Goal: Transaction & Acquisition: Purchase product/service

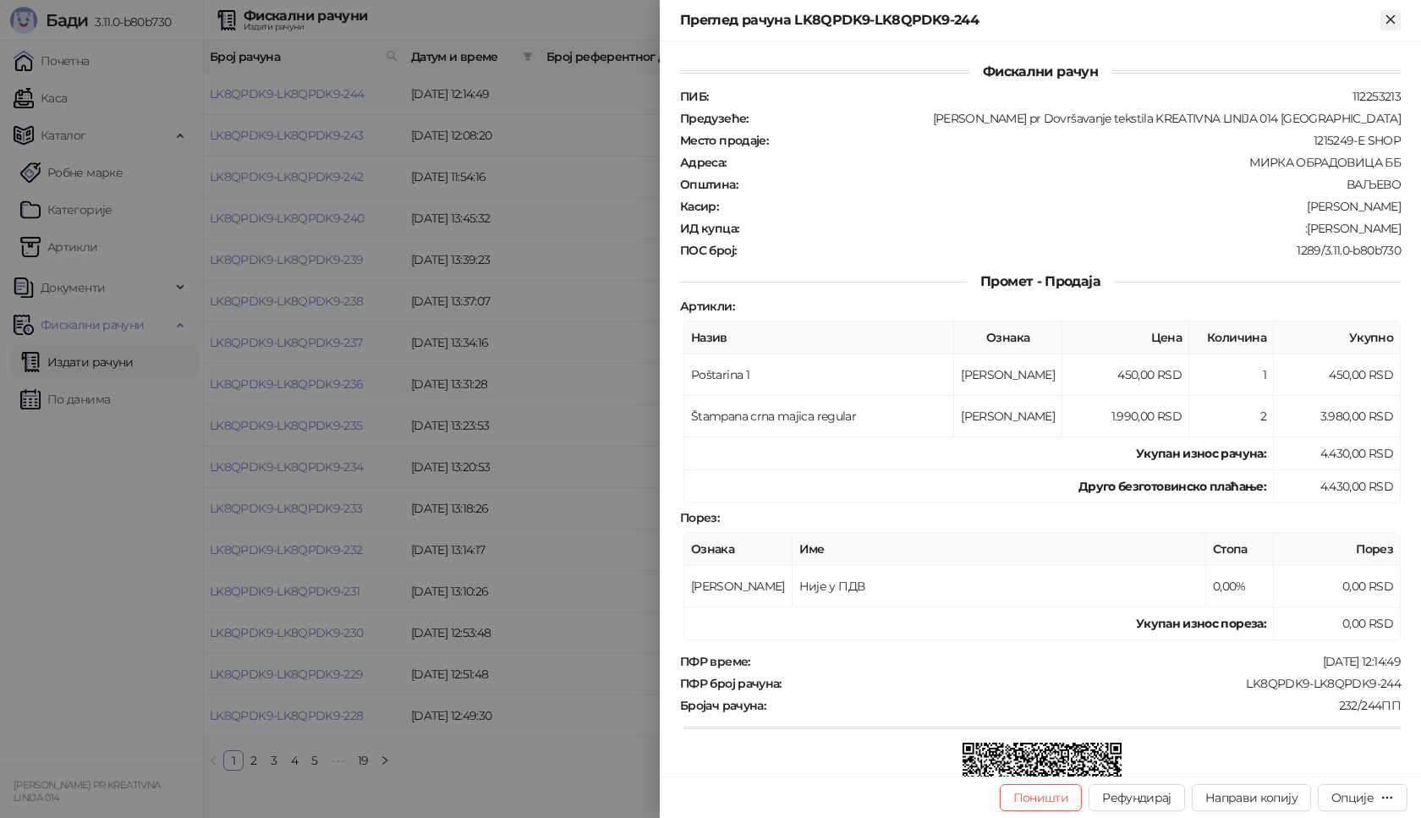
click at [1393, 19] on icon "Close" at bounding box center [1390, 19] width 15 height 15
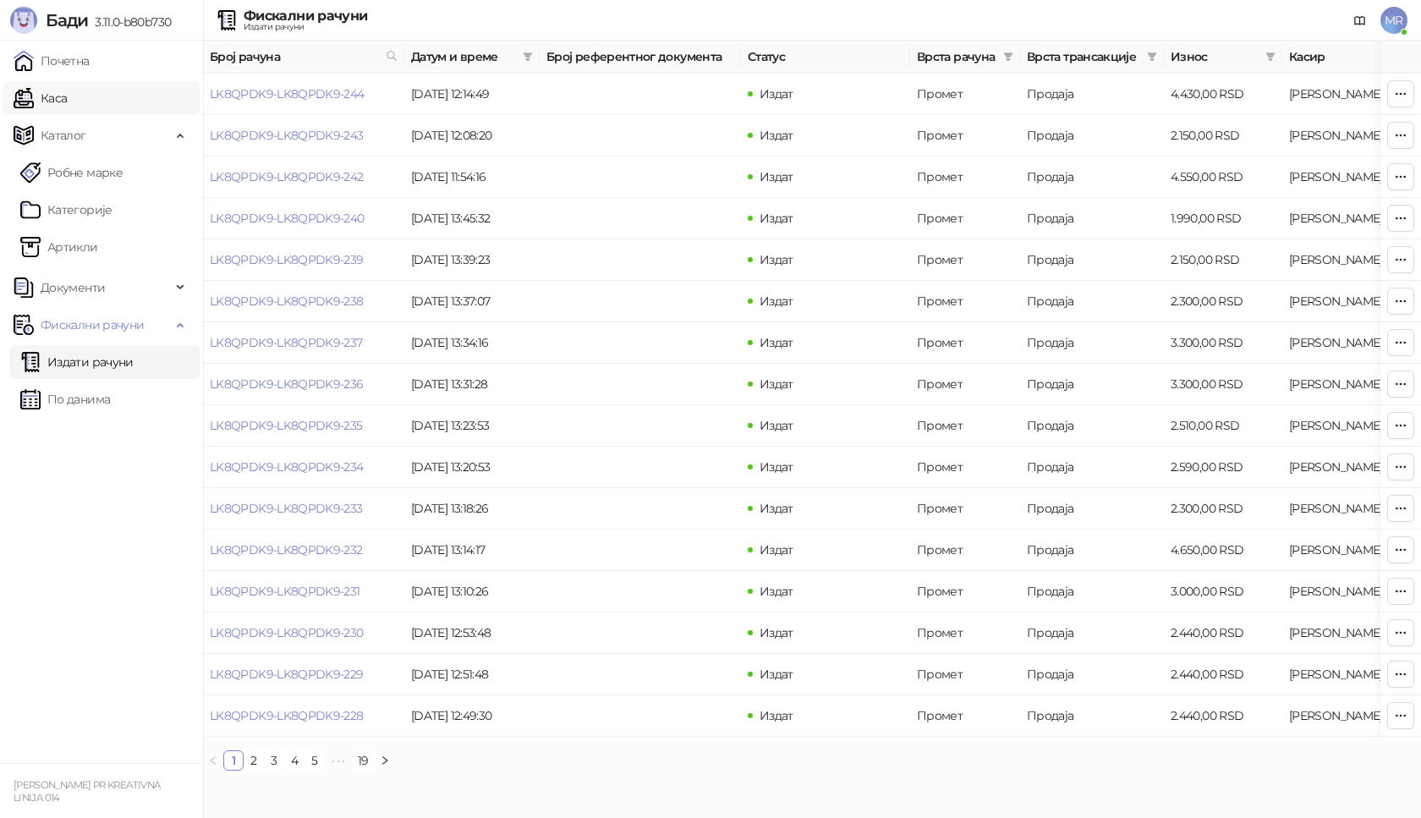
click at [67, 107] on link "Каса" at bounding box center [40, 98] width 53 height 34
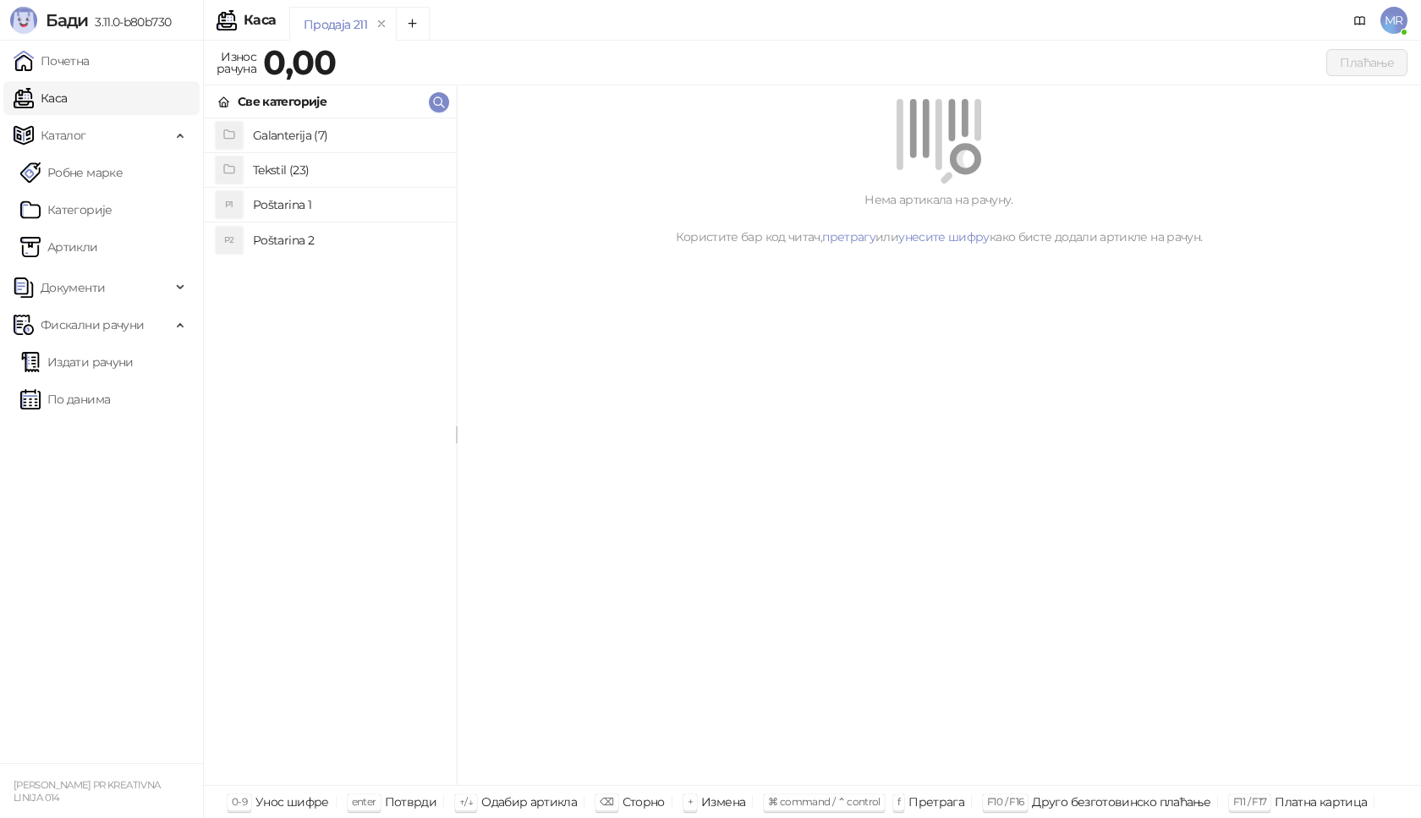
click at [352, 203] on h4 "Poštarina 1" at bounding box center [348, 204] width 190 height 27
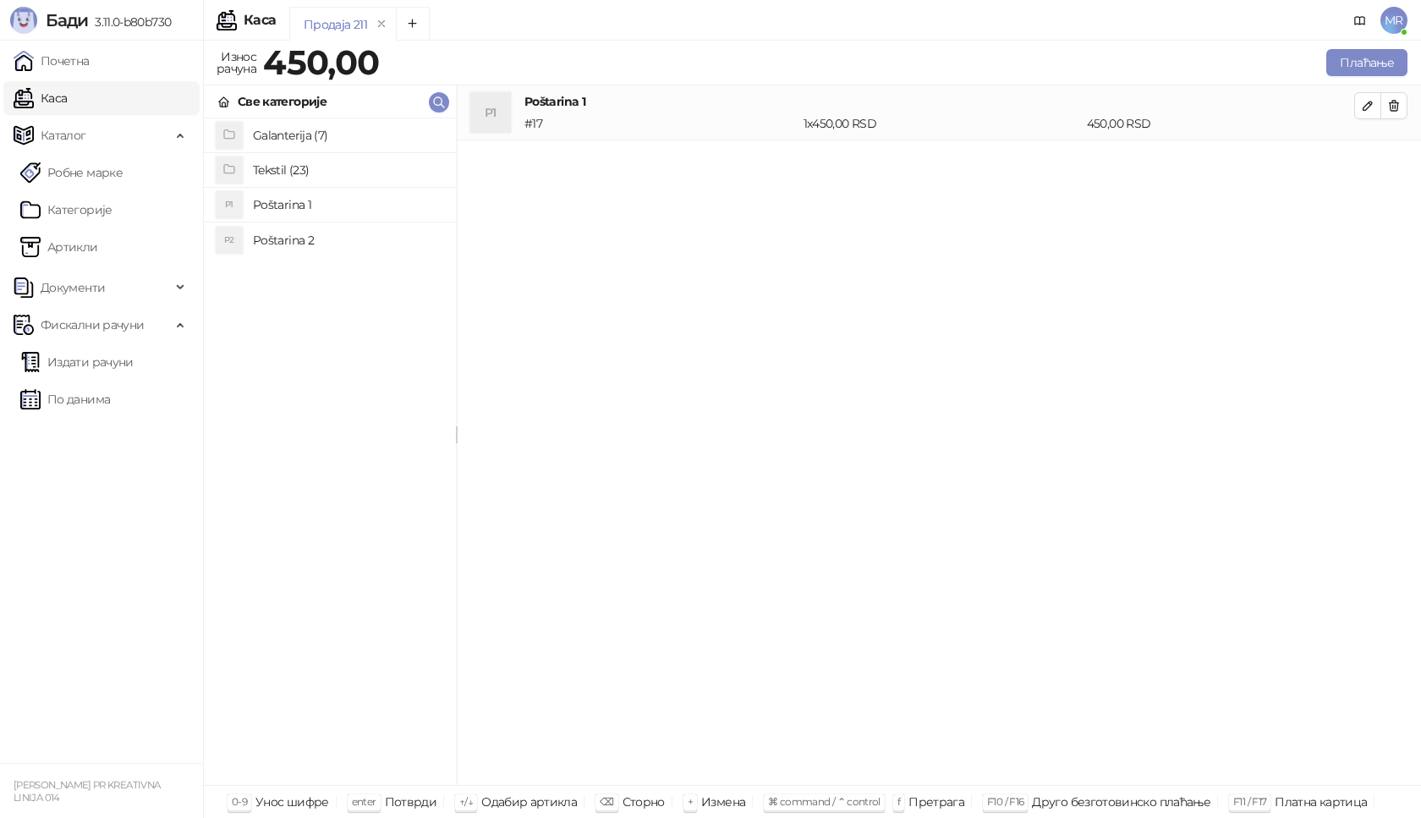
click at [300, 159] on h4 "Tekstil (23)" at bounding box center [348, 170] width 190 height 27
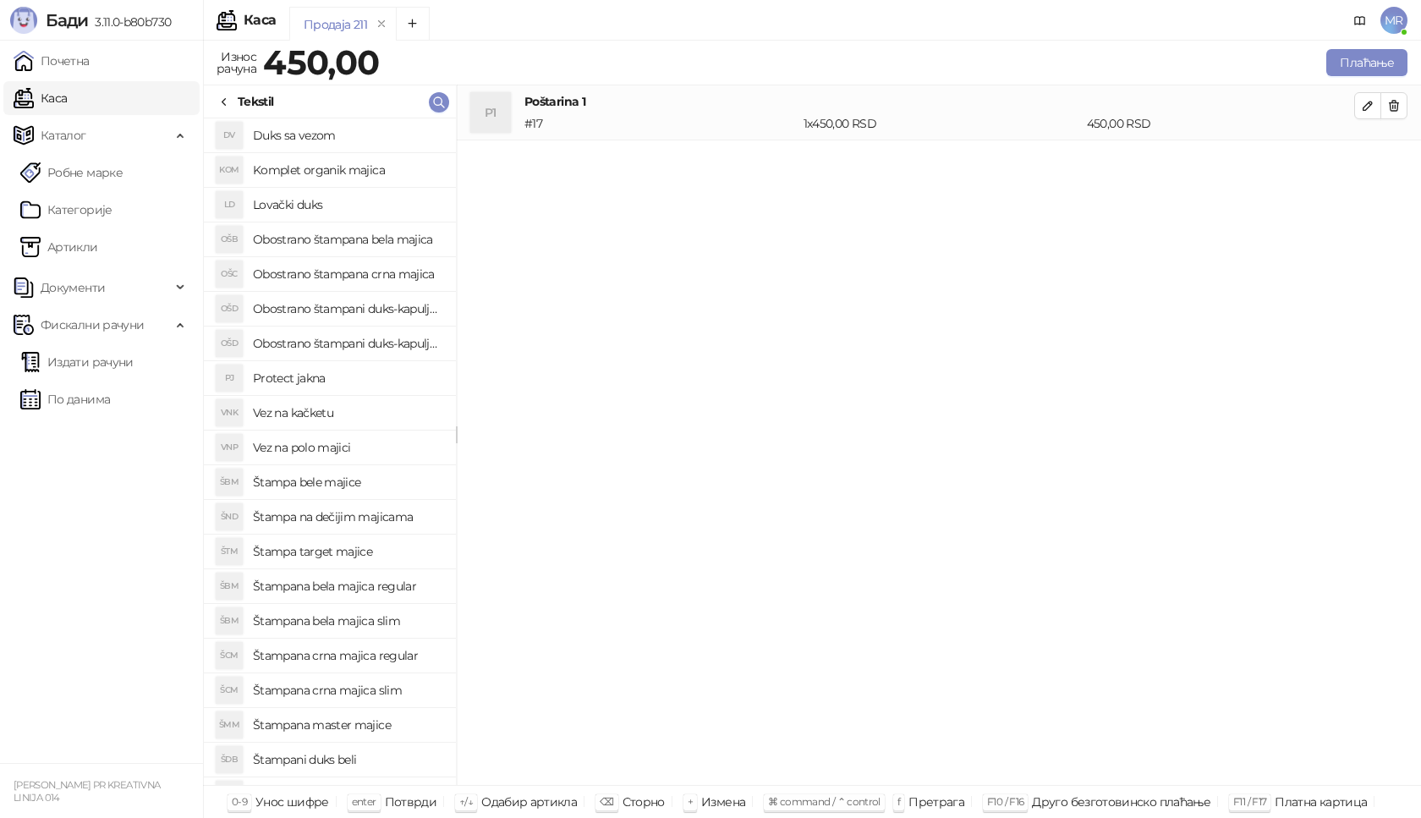
click at [377, 652] on h4 "Štampana crna majica regular" at bounding box center [348, 655] width 190 height 27
click at [1363, 154] on icon "button" at bounding box center [1368, 161] width 14 height 14
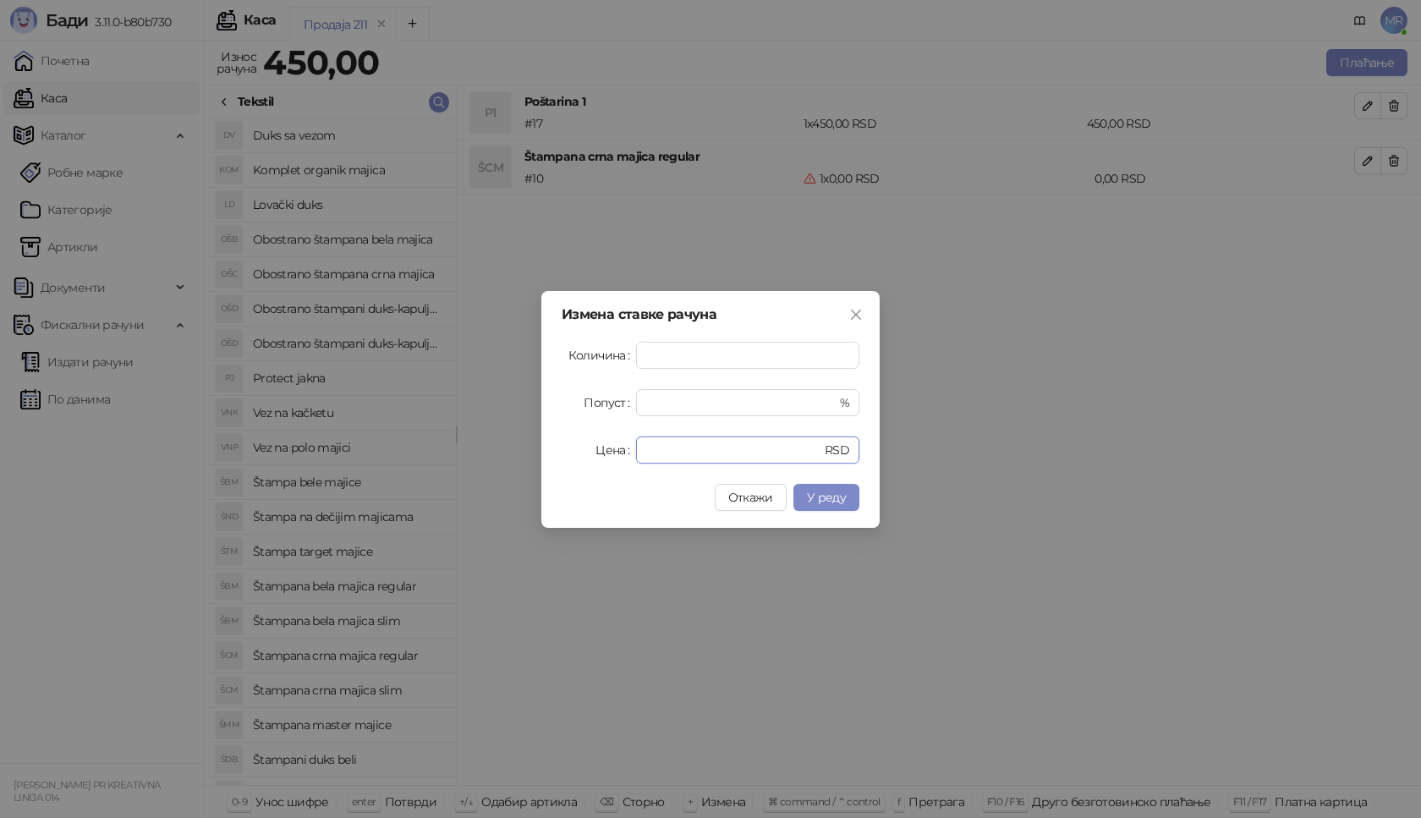
drag, startPoint x: 677, startPoint y: 453, endPoint x: 561, endPoint y: 469, distance: 117.0
click at [561, 469] on div "Измена ставке рачуна Количина * Попуст * % Цена * RSD Откажи У реду" at bounding box center [711, 409] width 338 height 237
type input "****"
click at [814, 493] on span "У реду" at bounding box center [826, 497] width 39 height 15
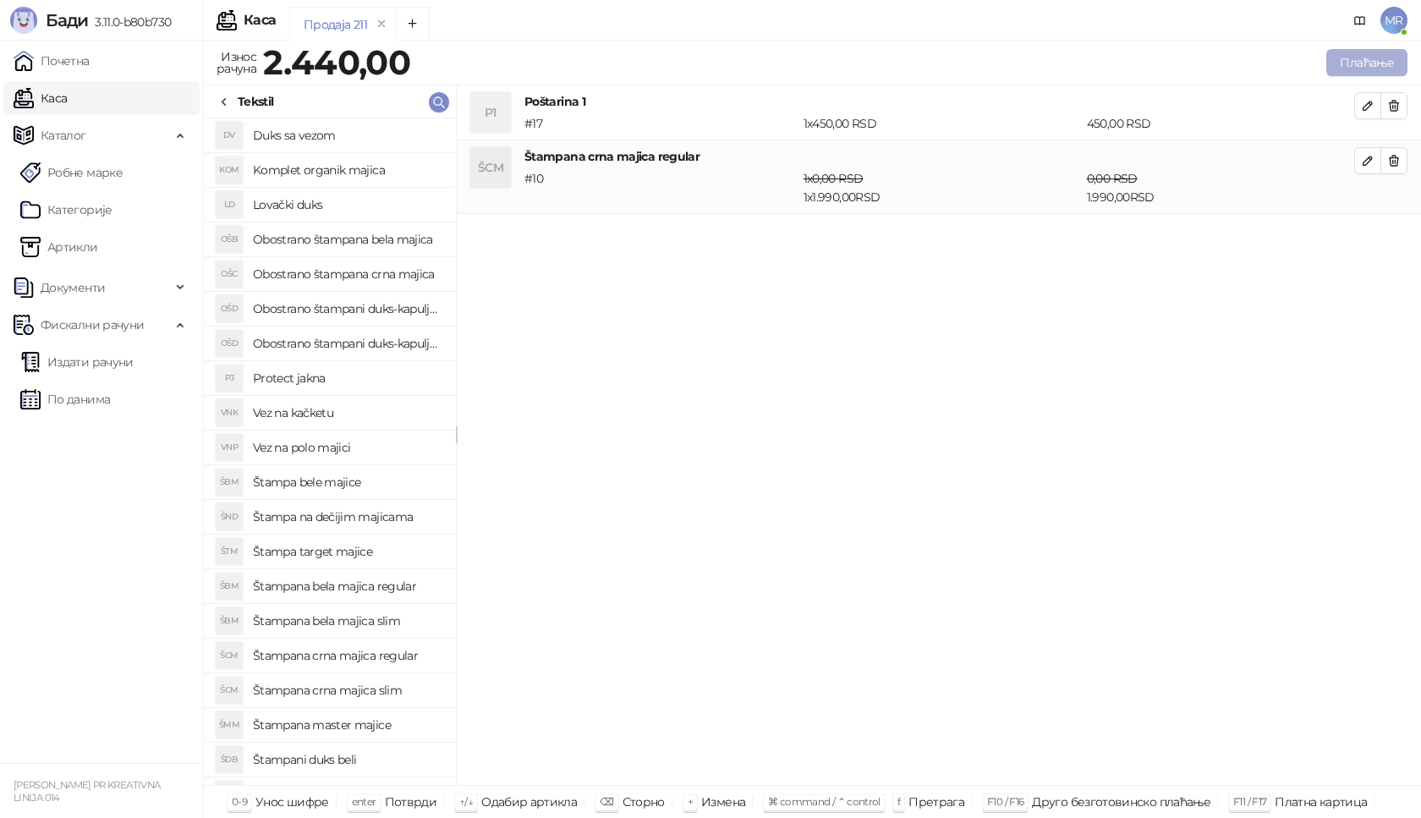
click at [1356, 58] on button "Плаћање" at bounding box center [1367, 62] width 81 height 27
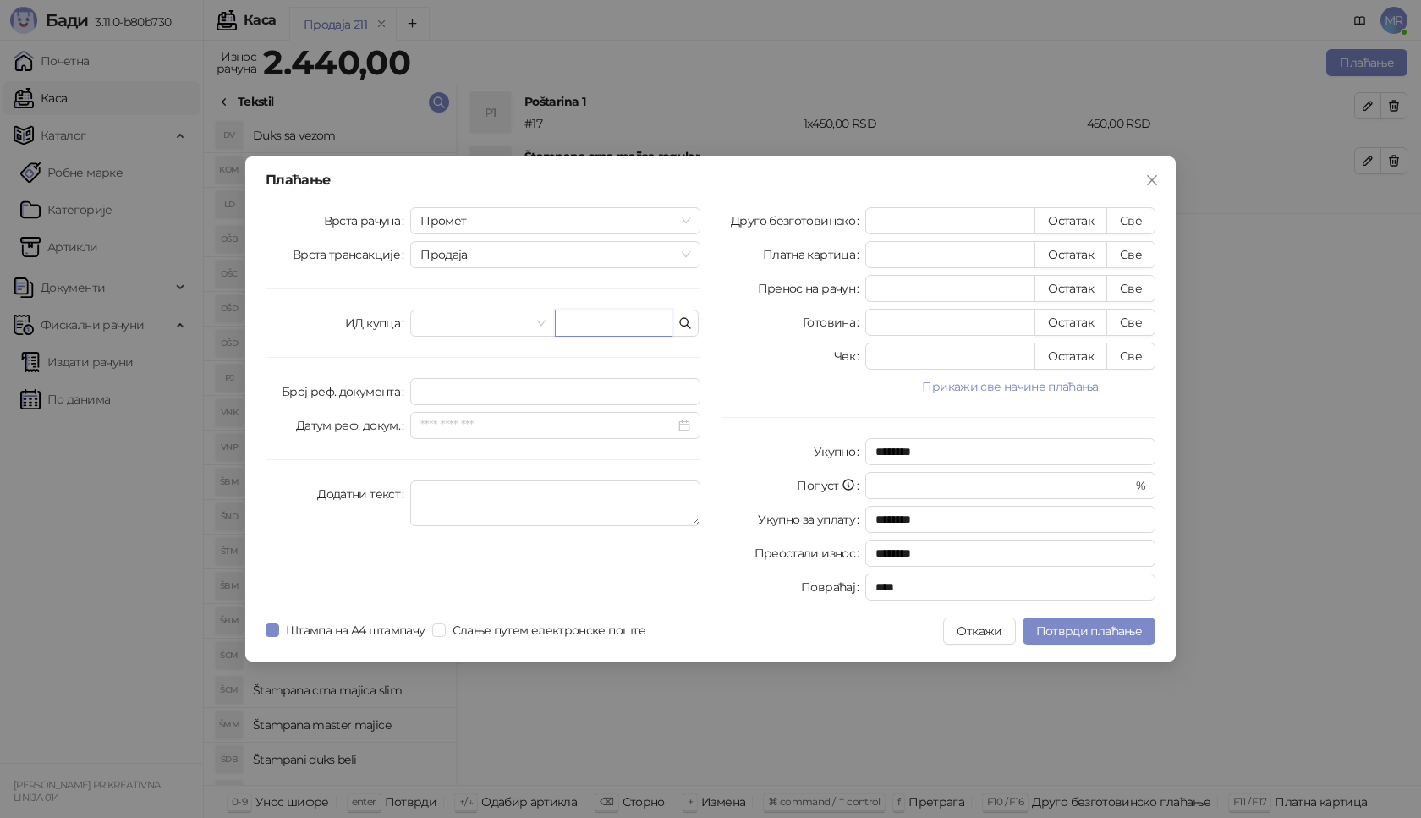
click at [604, 320] on input "text" at bounding box center [614, 323] width 118 height 27
paste input "**********"
type input "**********"
click at [1145, 225] on button "Све" at bounding box center [1131, 220] width 49 height 27
type input "****"
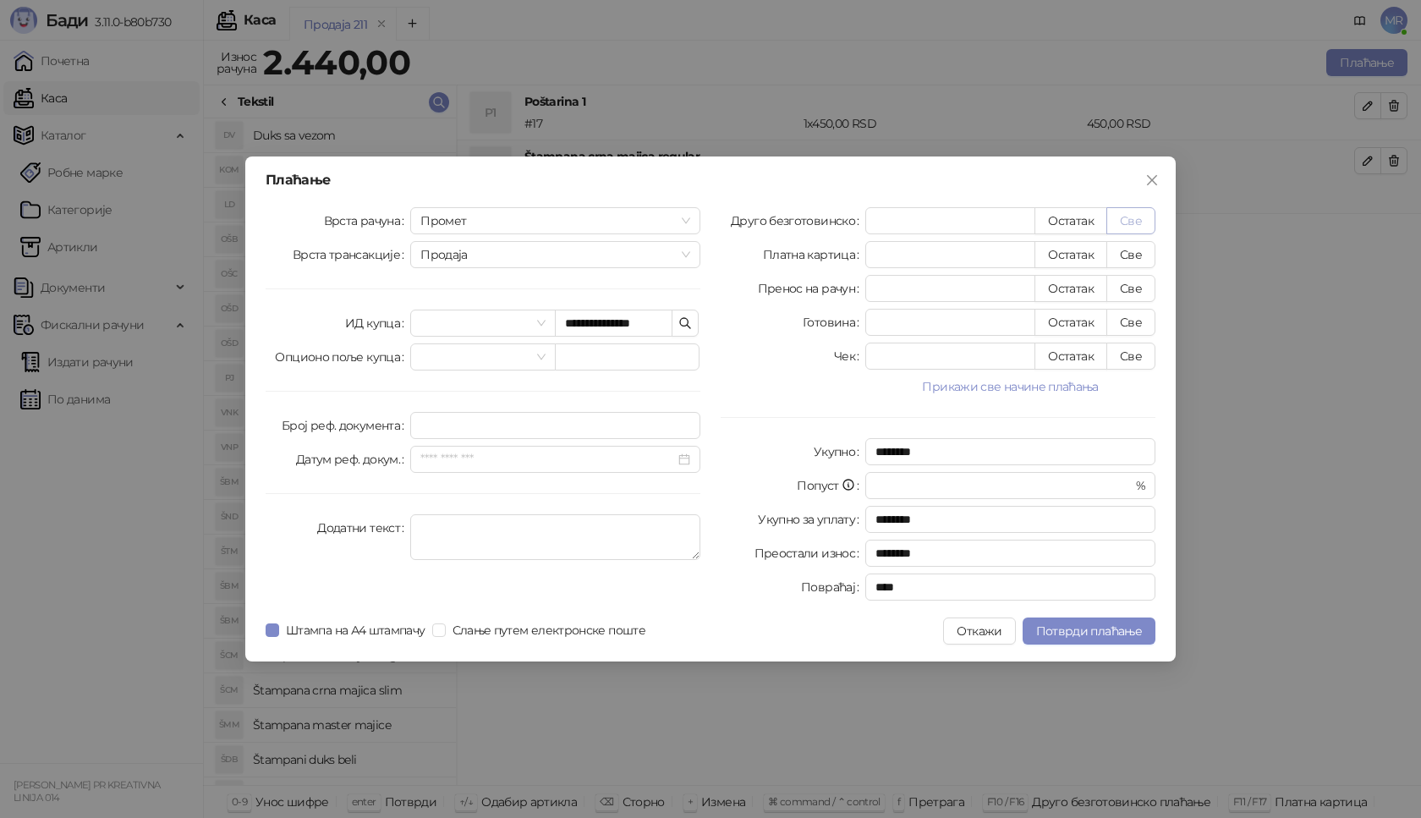
type input "****"
click at [1090, 633] on span "Потврди плаћање" at bounding box center [1089, 631] width 106 height 15
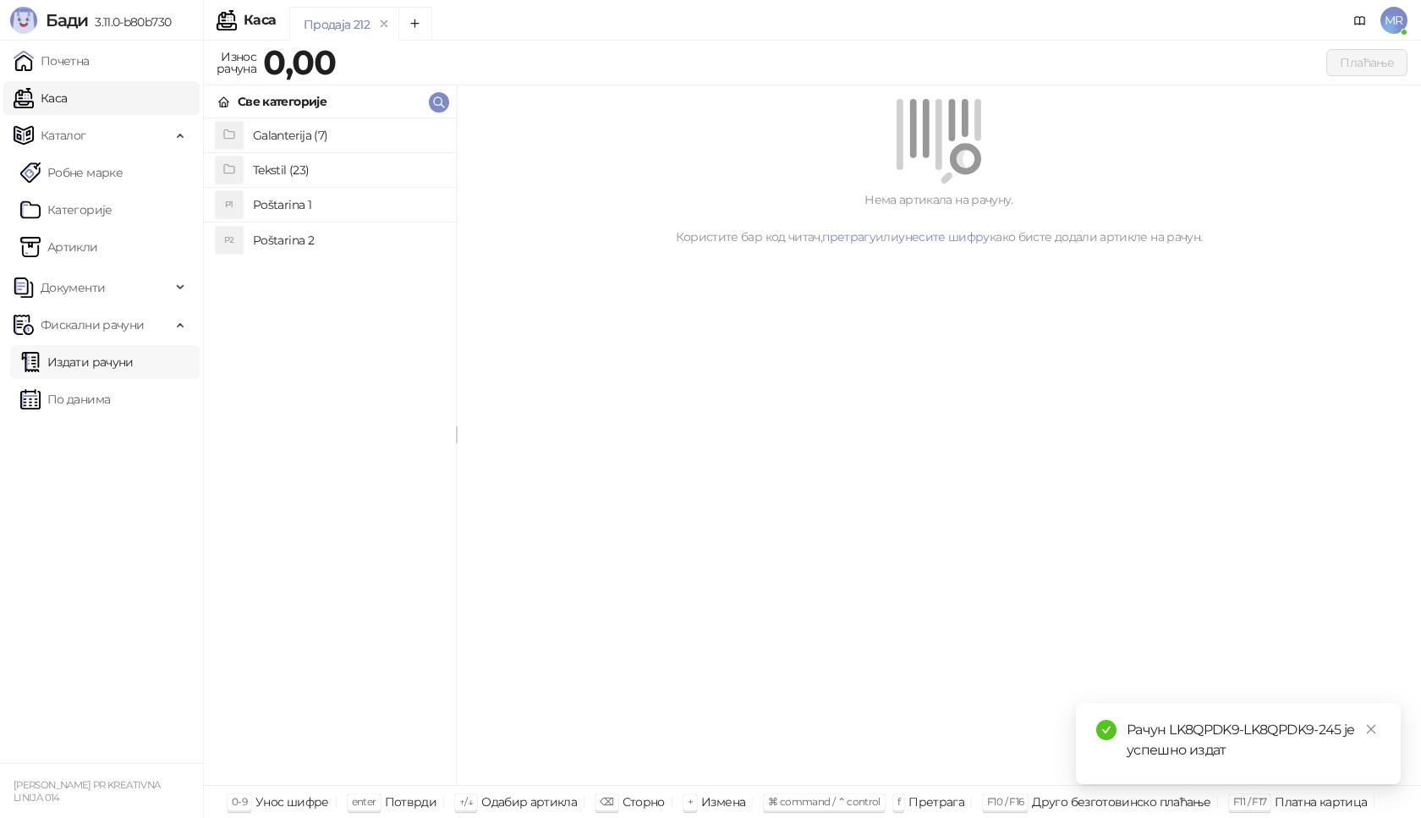
click at [117, 361] on link "Издати рачуни" at bounding box center [76, 362] width 113 height 34
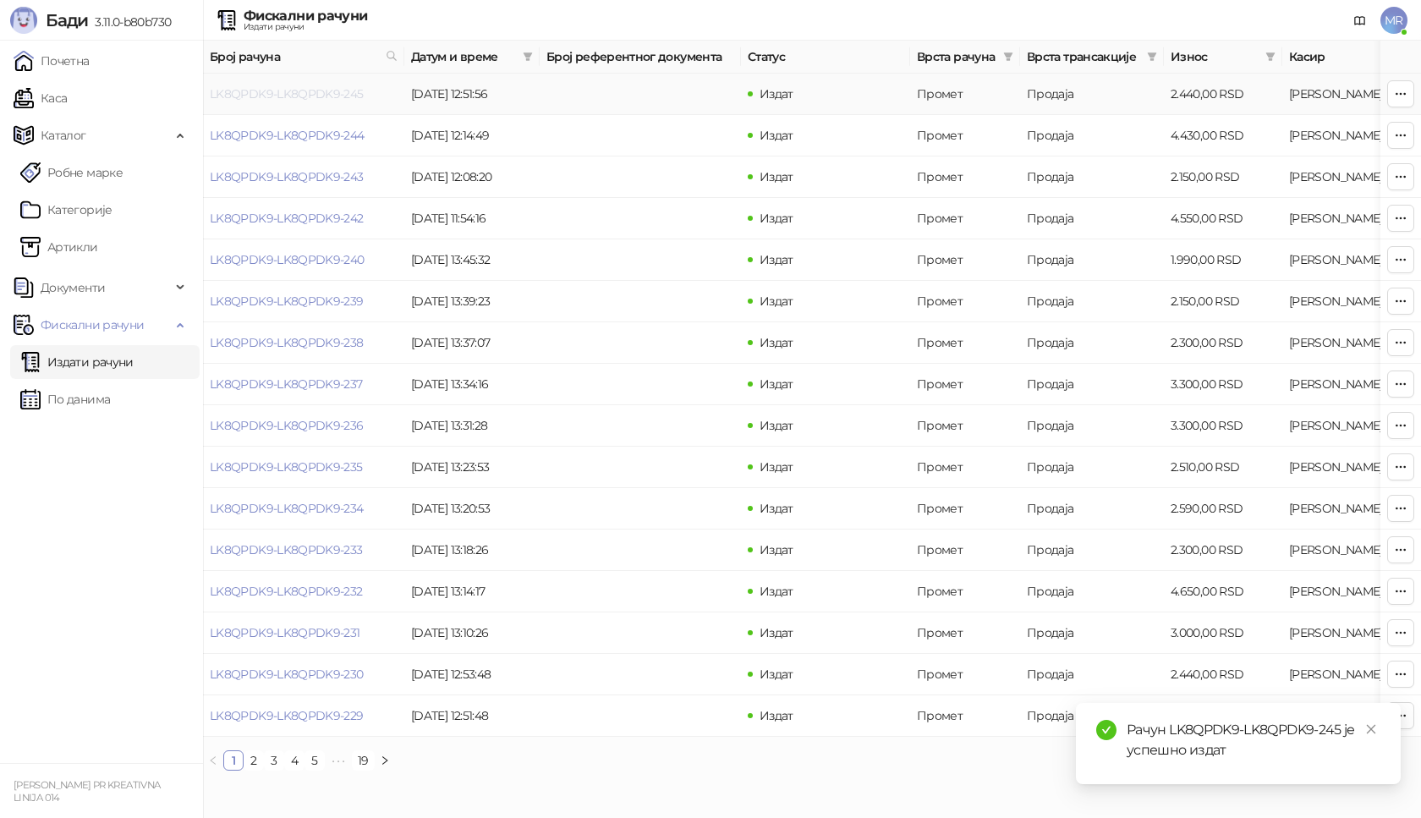
click at [311, 97] on link "LK8QPDK9-LK8QPDK9-245" at bounding box center [287, 93] width 154 height 15
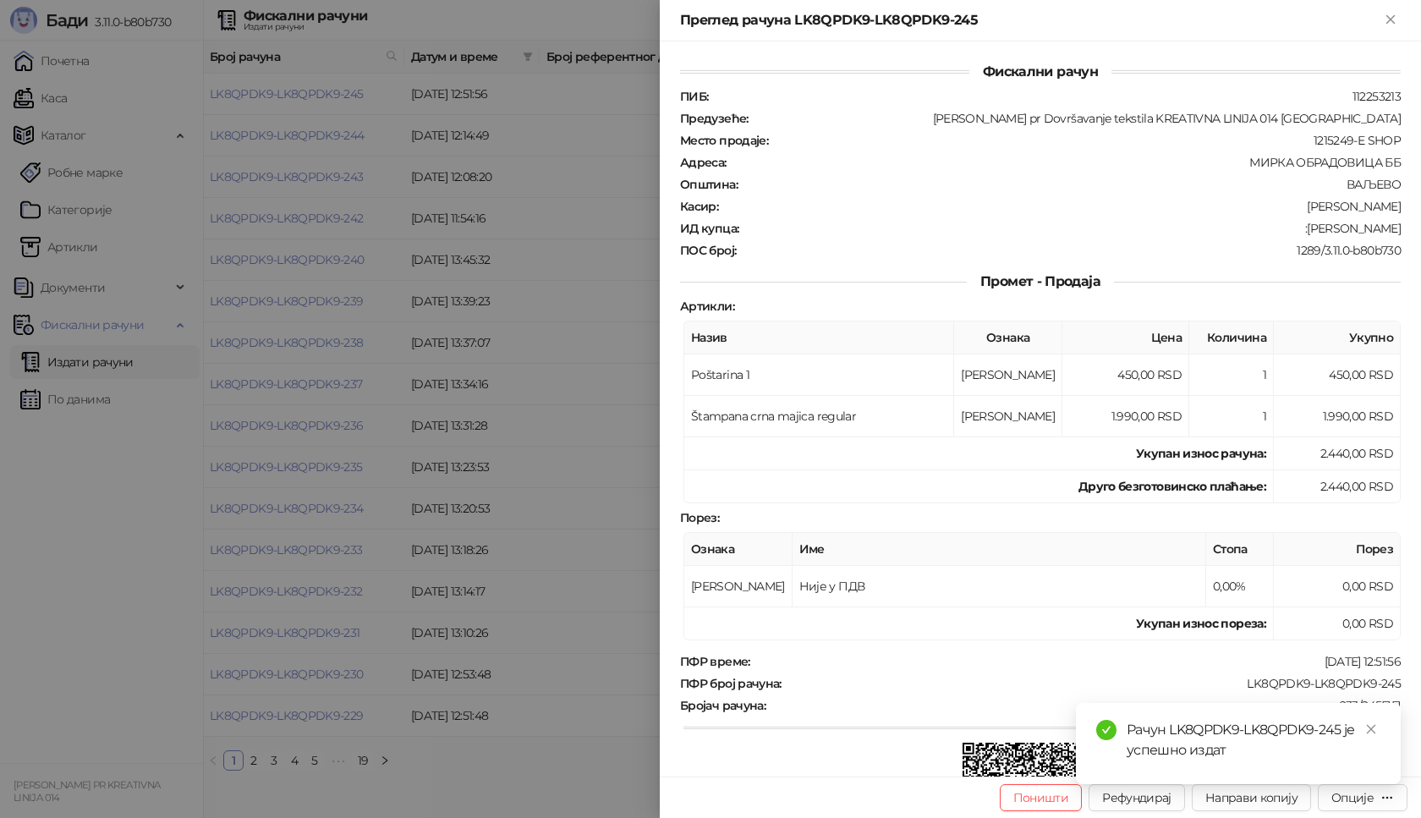
click at [1366, 784] on div "Рачун LK8QPDK9-LK8QPDK9-245 је успешно издат" at bounding box center [1238, 743] width 325 height 81
click at [1370, 800] on div "Опције" at bounding box center [1353, 797] width 42 height 15
click at [1370, 728] on icon "close" at bounding box center [1371, 729] width 9 height 9
click at [1372, 807] on button "Опције" at bounding box center [1363, 797] width 90 height 27
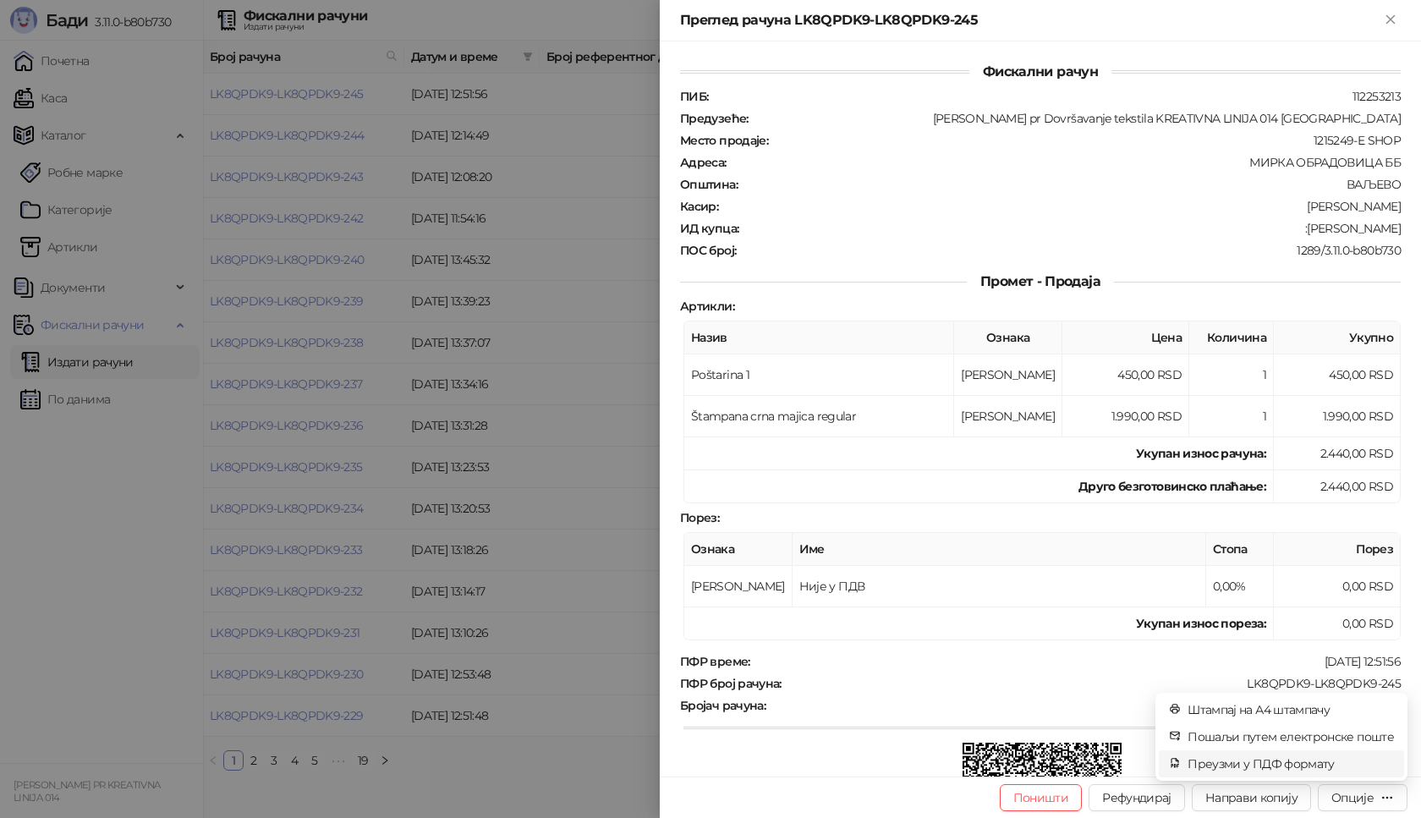
click at [1298, 770] on span "Преузми у ПДФ формату" at bounding box center [1291, 764] width 206 height 19
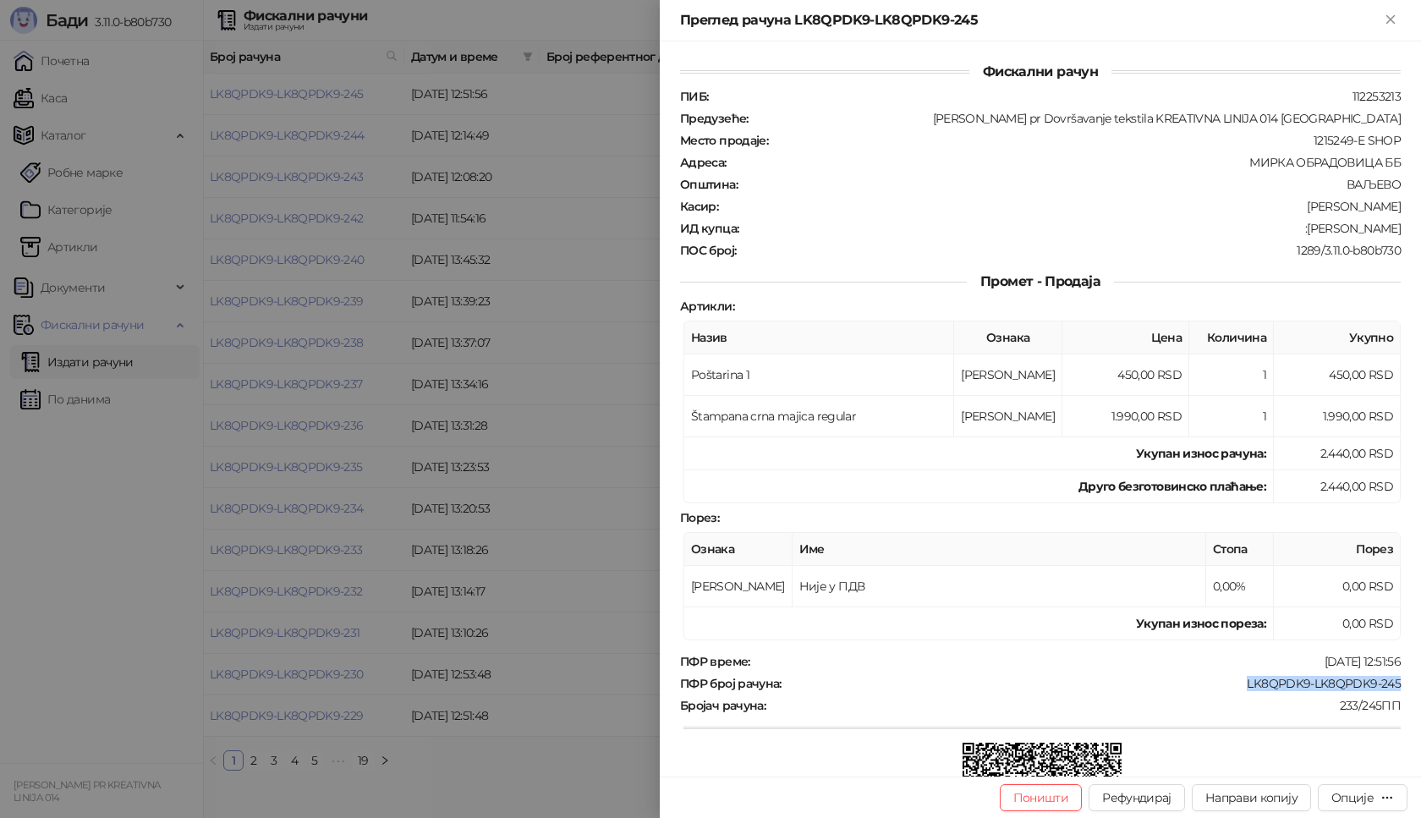
drag, startPoint x: 1238, startPoint y: 686, endPoint x: 1373, endPoint y: 682, distance: 135.4
click at [1393, 684] on div "Фискални рачун ПИБ : 112253213 Предузеће : [PERSON_NAME] pr Dovršavanje tekstil…" at bounding box center [1040, 408] width 761 height 735
copy div "LK8QPDK9-LK8QPDK9-245"
drag, startPoint x: 1303, startPoint y: 229, endPoint x: 1399, endPoint y: 228, distance: 96.5
click at [1399, 228] on div "Фискални рачун ПИБ : 112253213 Предузеће : [PERSON_NAME] pr Dovršavanje tekstil…" at bounding box center [1040, 408] width 761 height 735
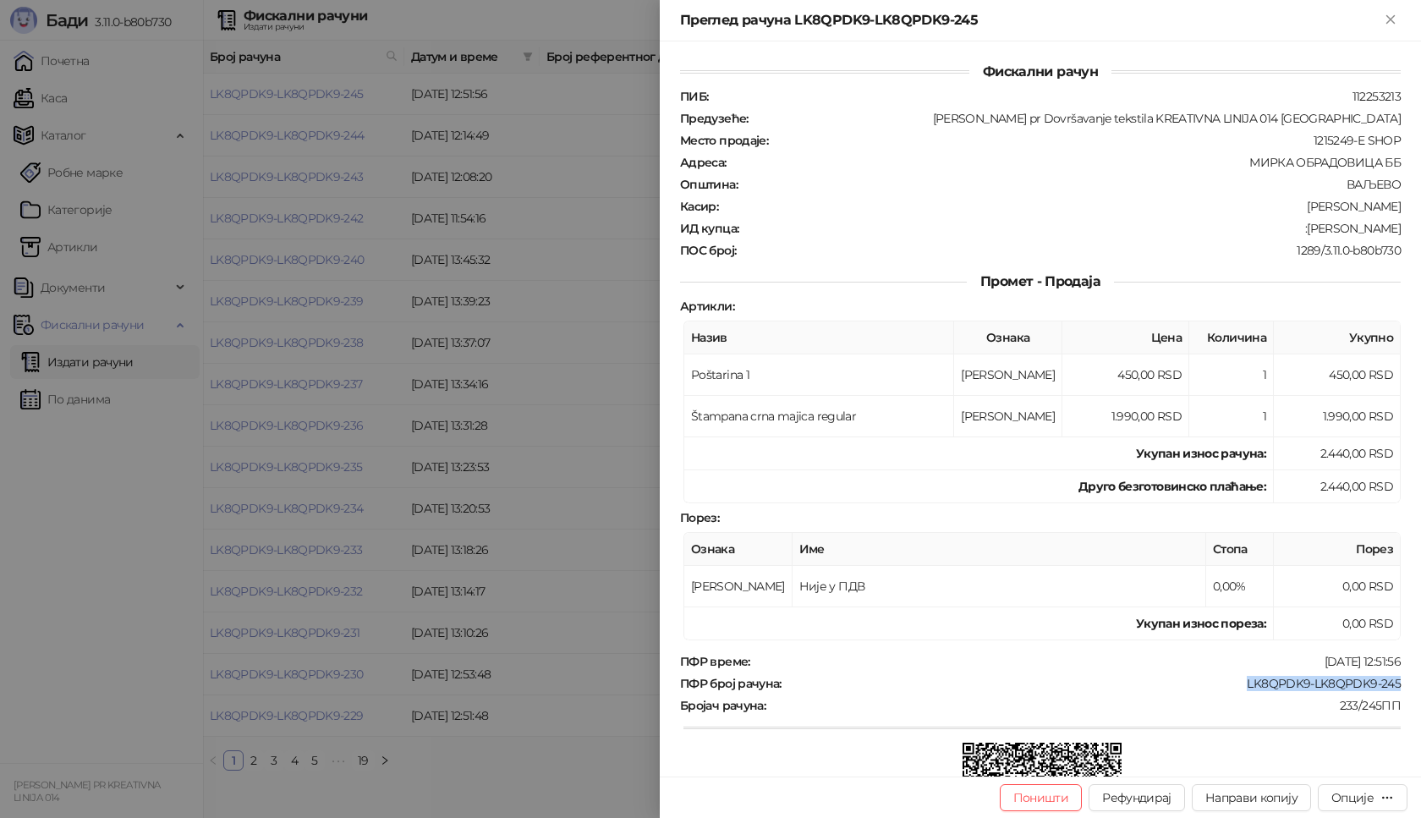
copy div "[PERSON_NAME]"
click at [1383, 18] on icon "Close" at bounding box center [1390, 19] width 15 height 15
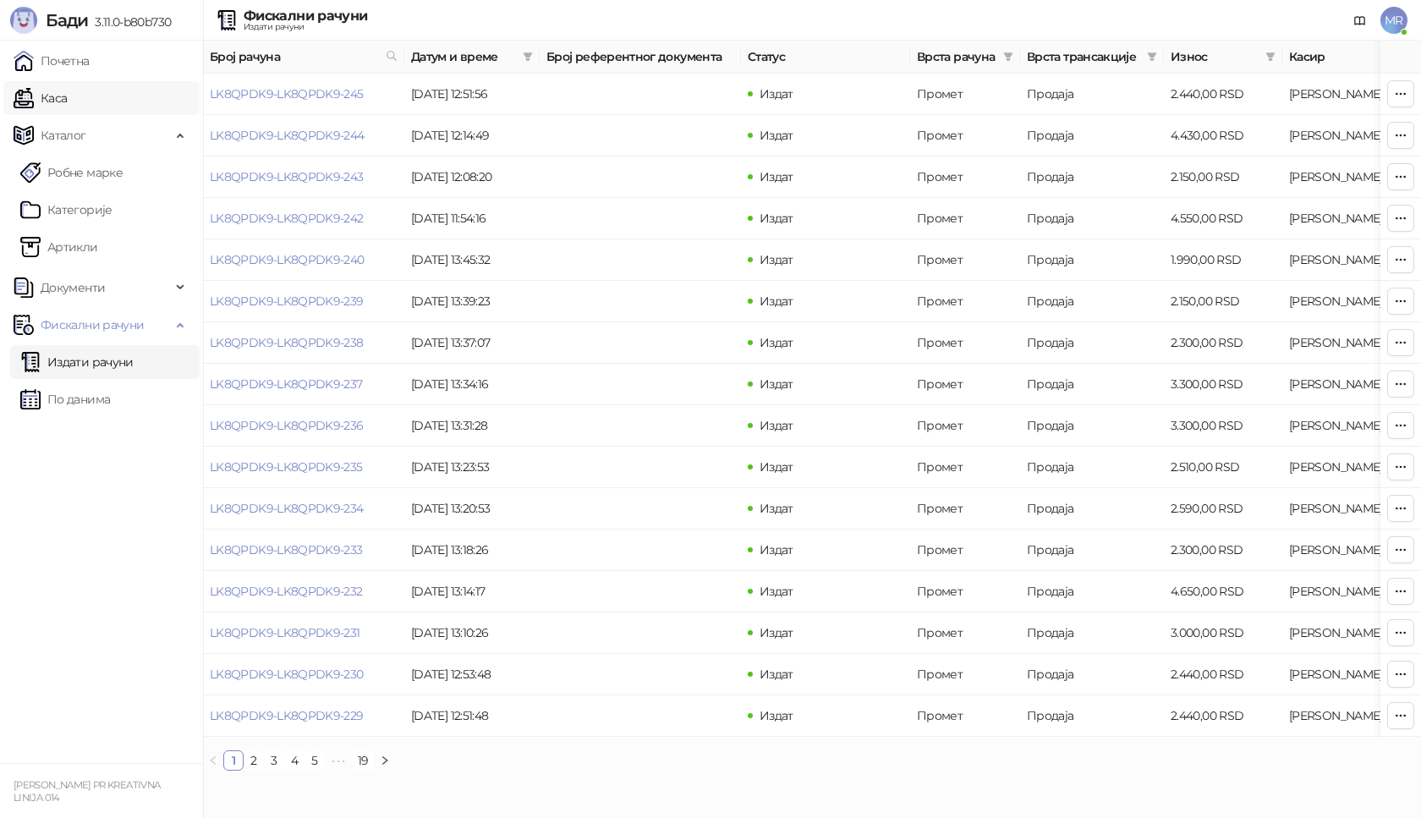
click at [47, 93] on link "Каса" at bounding box center [40, 98] width 53 height 34
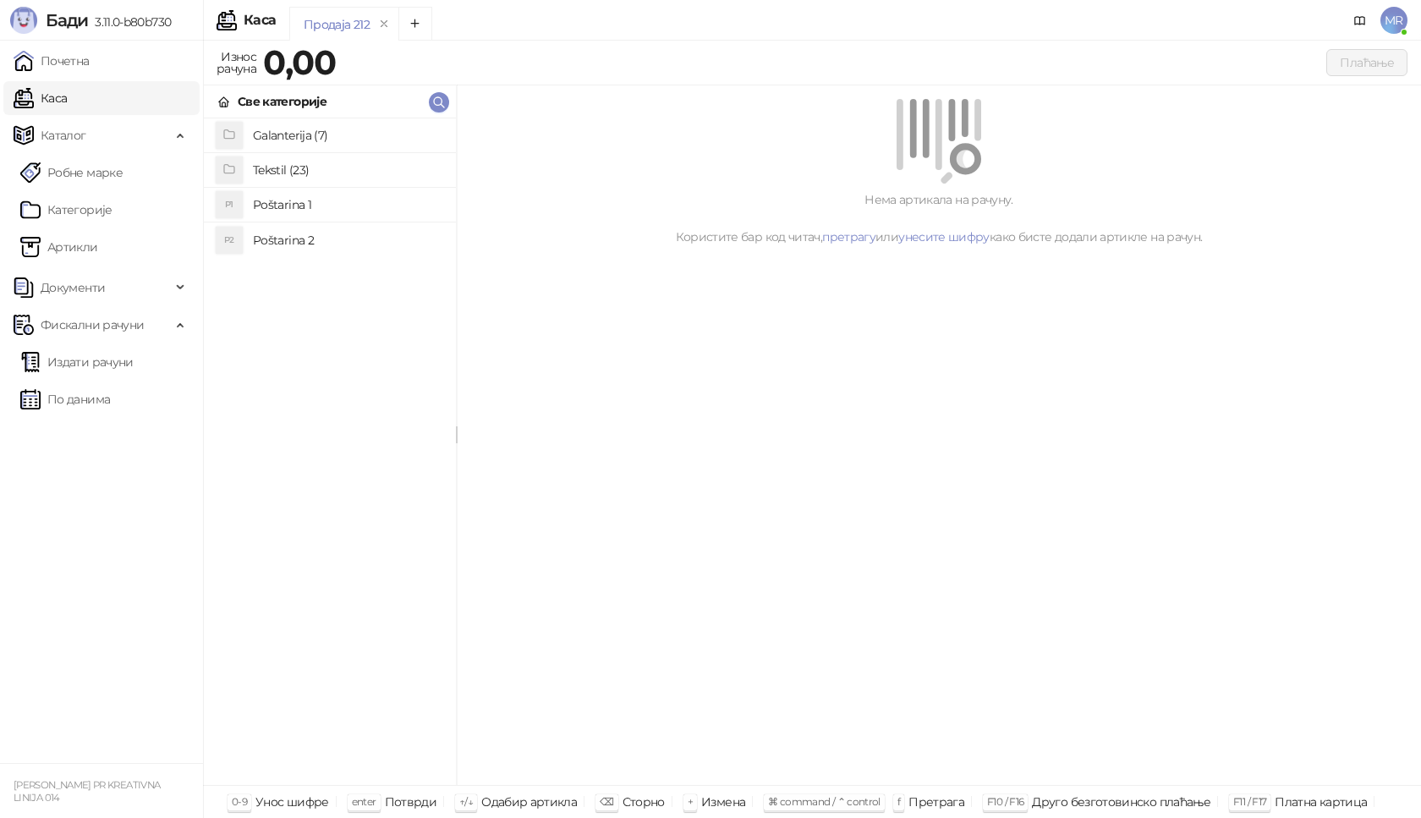
click at [329, 209] on h4 "Poštarina 1" at bounding box center [348, 204] width 190 height 27
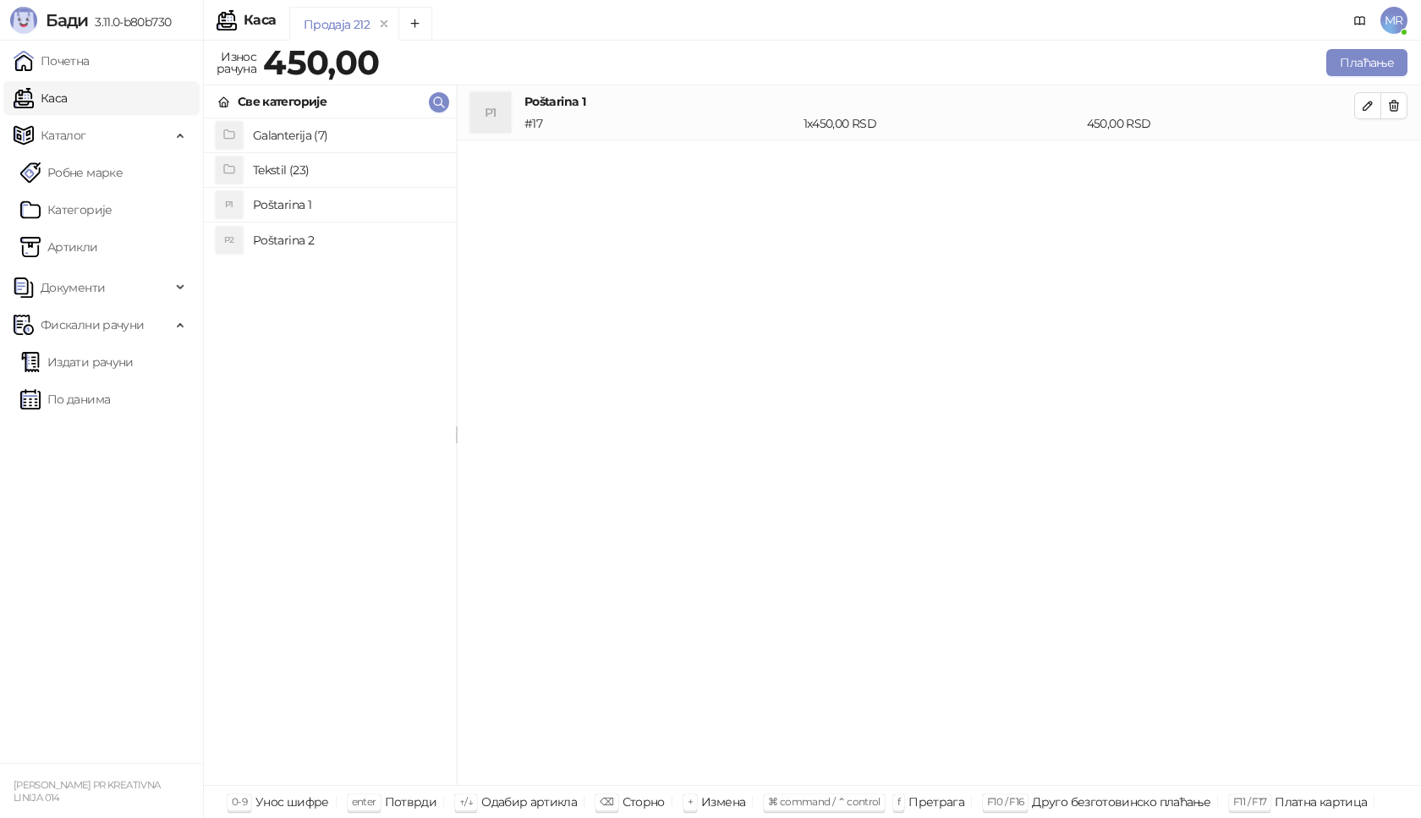
click at [282, 166] on h4 "Tekstil (23)" at bounding box center [348, 170] width 190 height 27
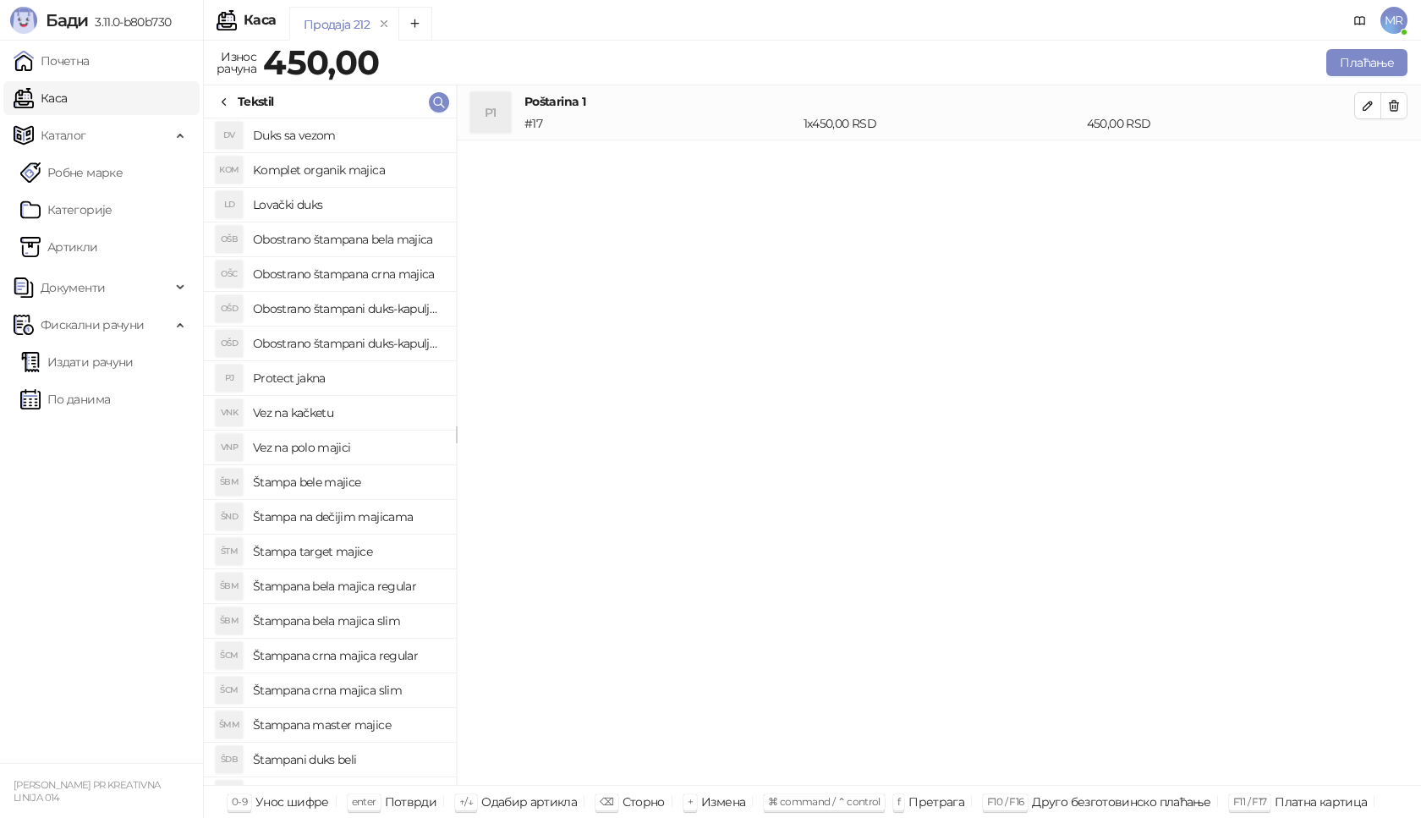
click at [377, 619] on h4 "Štampana bela majica slim" at bounding box center [348, 620] width 190 height 27
click at [1365, 170] on button "button" at bounding box center [1368, 160] width 27 height 27
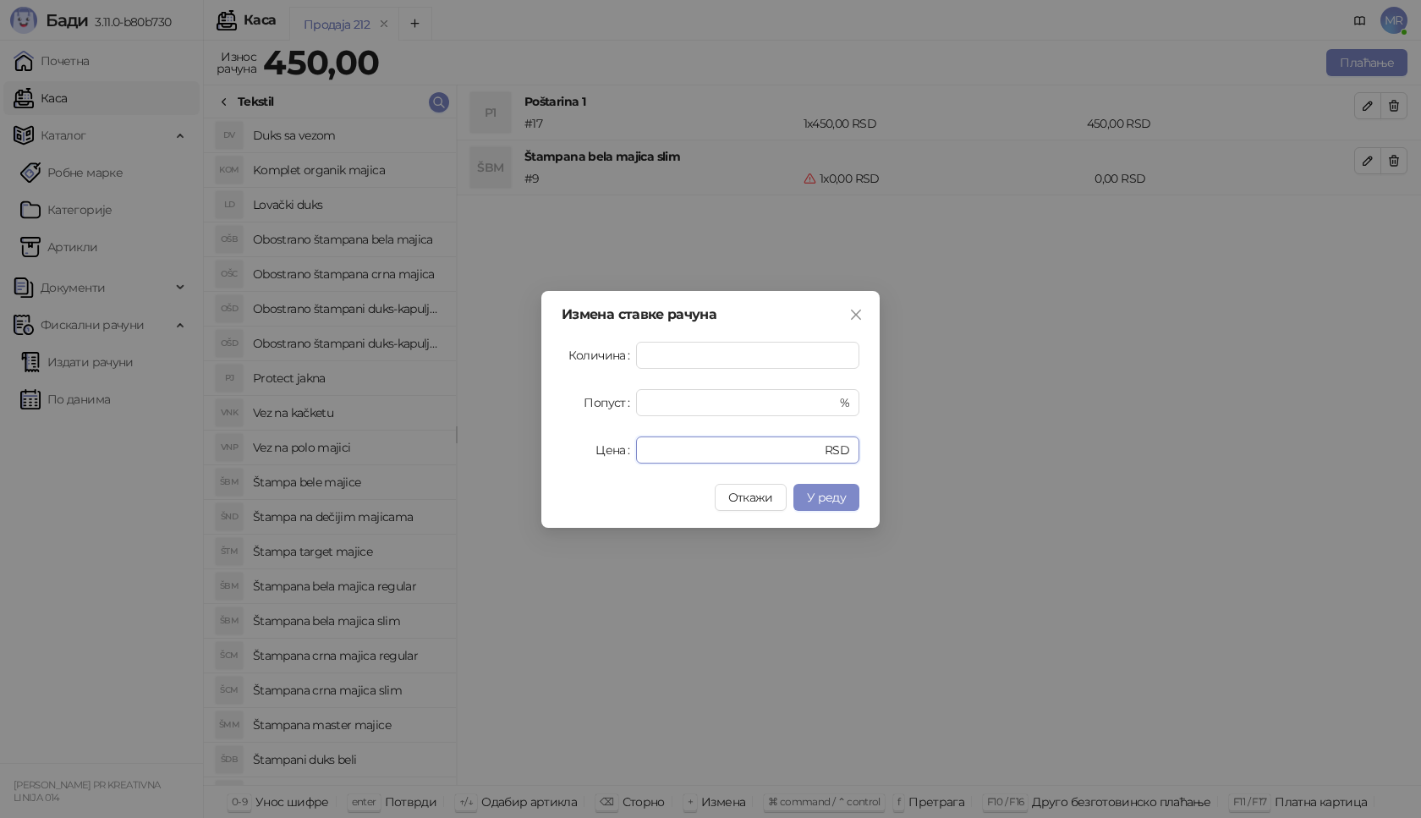
drag, startPoint x: 674, startPoint y: 447, endPoint x: 552, endPoint y: 438, distance: 123.0
click at [552, 447] on div "Измена ставке рачуна Количина * Попуст * % Цена * RSD Откажи У реду" at bounding box center [711, 409] width 338 height 237
click at [829, 498] on span "У реду" at bounding box center [826, 497] width 39 height 15
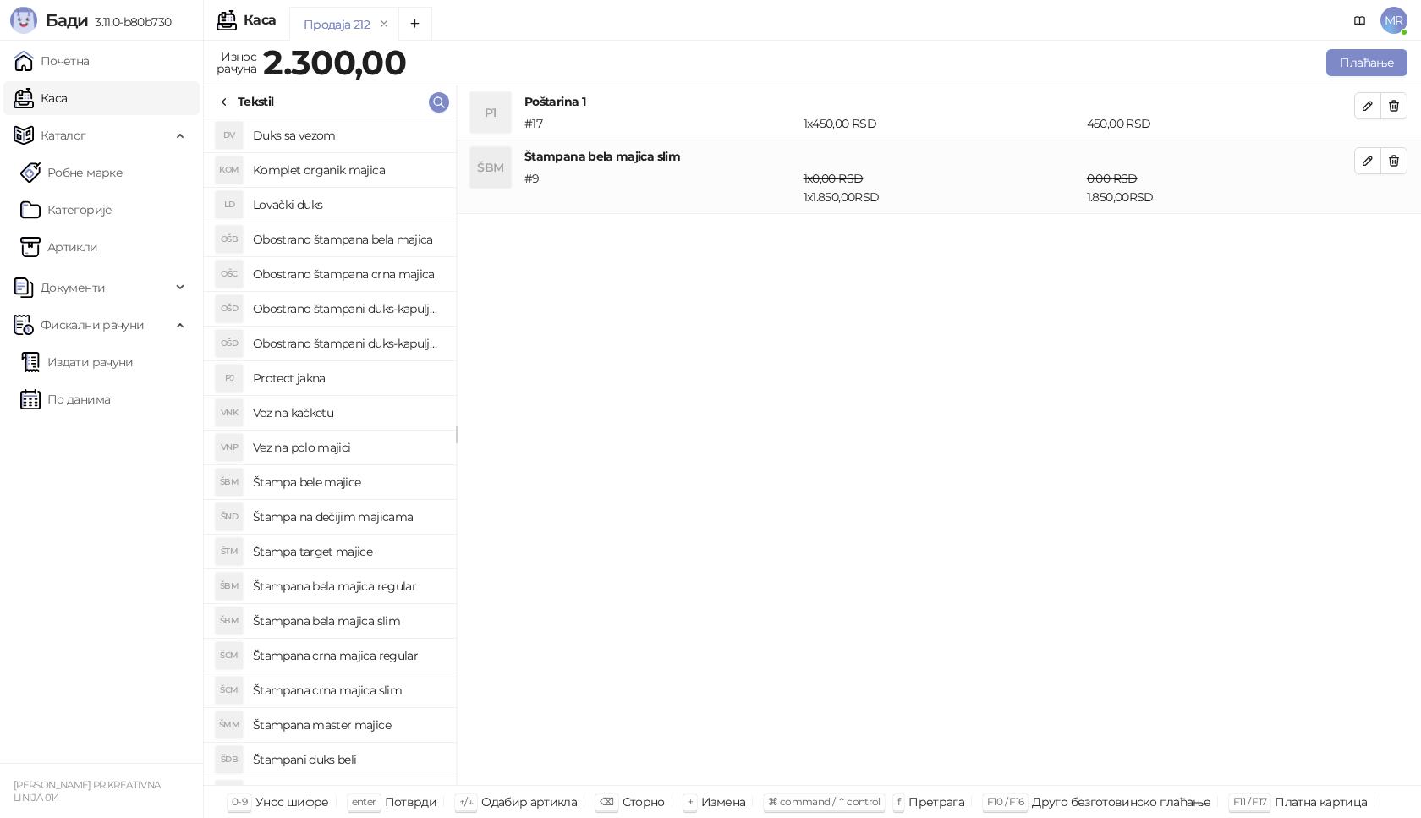
click at [384, 691] on h4 "Štampana crna majica slim" at bounding box center [348, 690] width 190 height 27
click at [1365, 229] on icon "button" at bounding box center [1368, 235] width 14 height 14
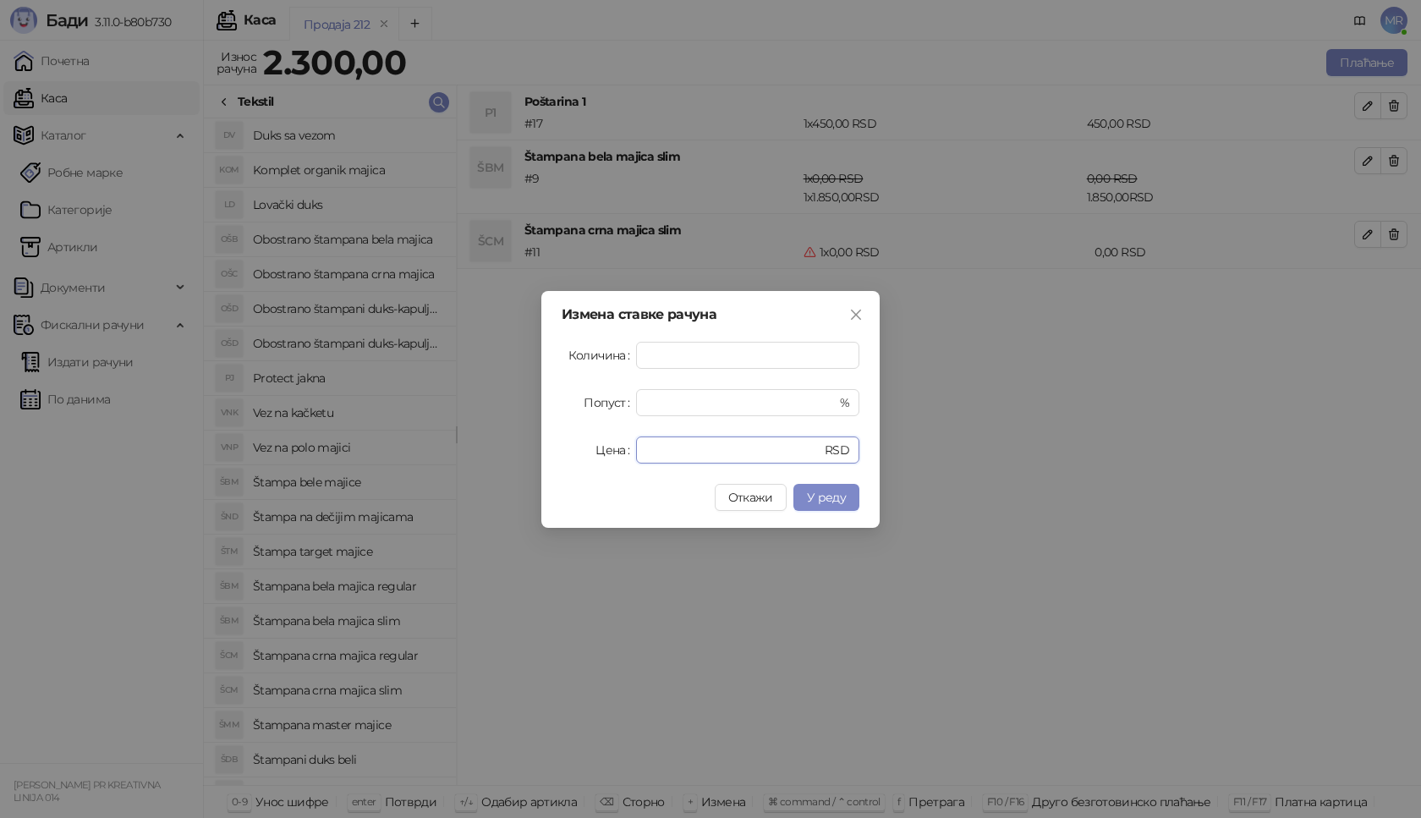
drag, startPoint x: 682, startPoint y: 448, endPoint x: 591, endPoint y: 452, distance: 91.5
click at [591, 452] on div "Цена * RSD" at bounding box center [711, 450] width 298 height 27
type input "****"
click at [844, 496] on span "У реду" at bounding box center [826, 497] width 39 height 15
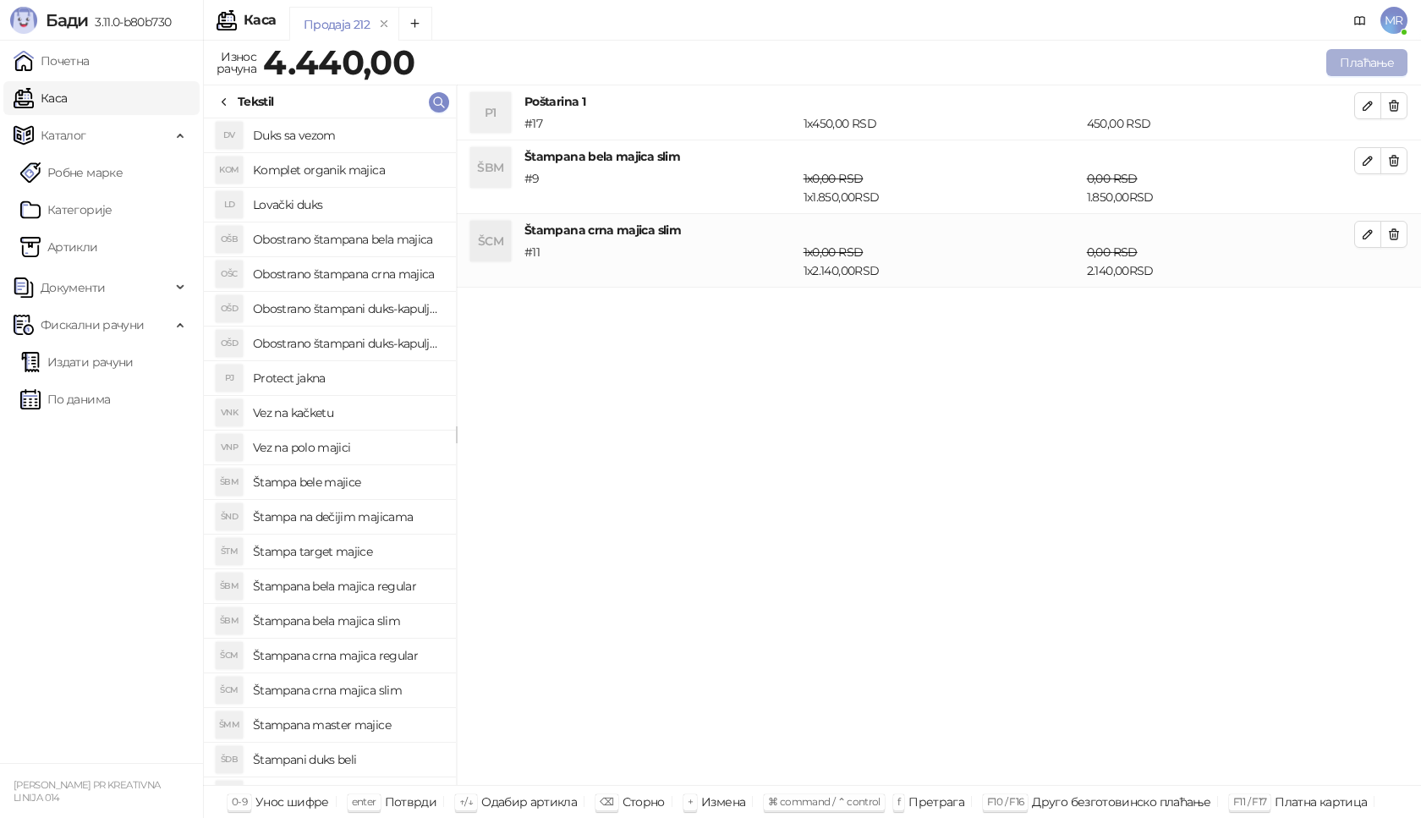
click at [1360, 57] on button "Плаћање" at bounding box center [1367, 62] width 81 height 27
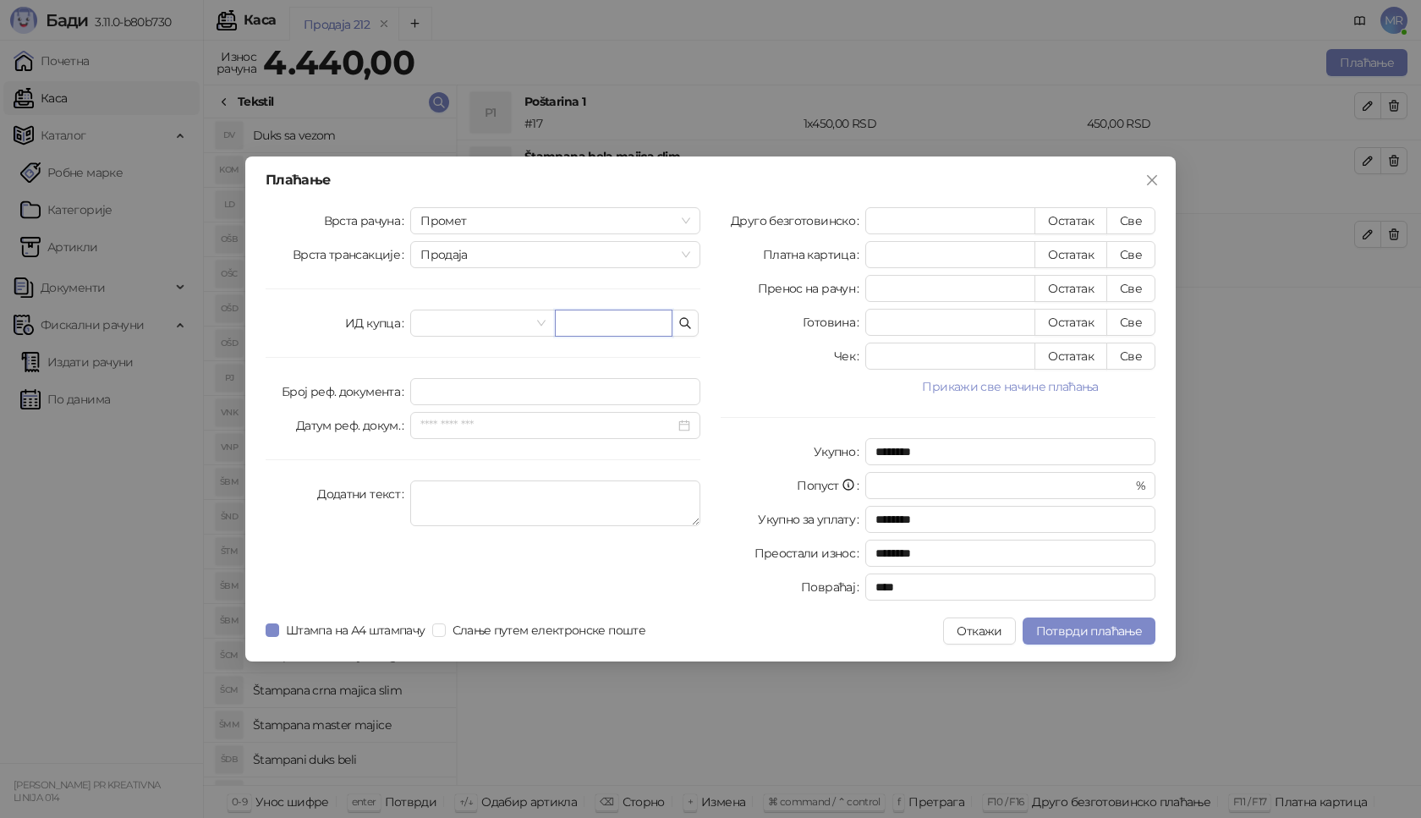
click at [595, 320] on input "text" at bounding box center [614, 323] width 118 height 27
paste input "**********"
type input "**********"
click at [1144, 210] on button "Све" at bounding box center [1131, 220] width 49 height 27
type input "****"
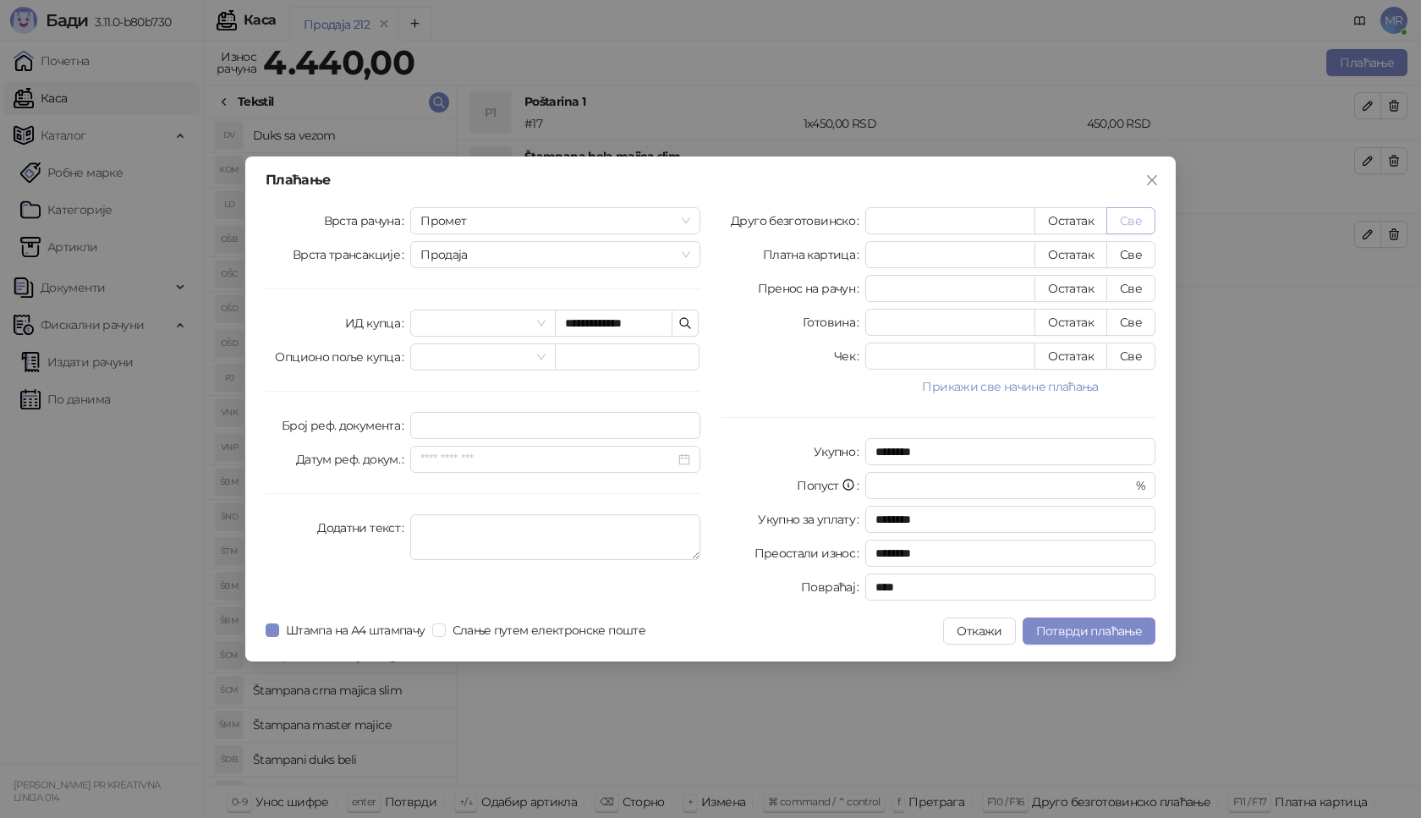
type input "****"
click at [1100, 626] on span "Потврди плаћање" at bounding box center [1089, 631] width 106 height 15
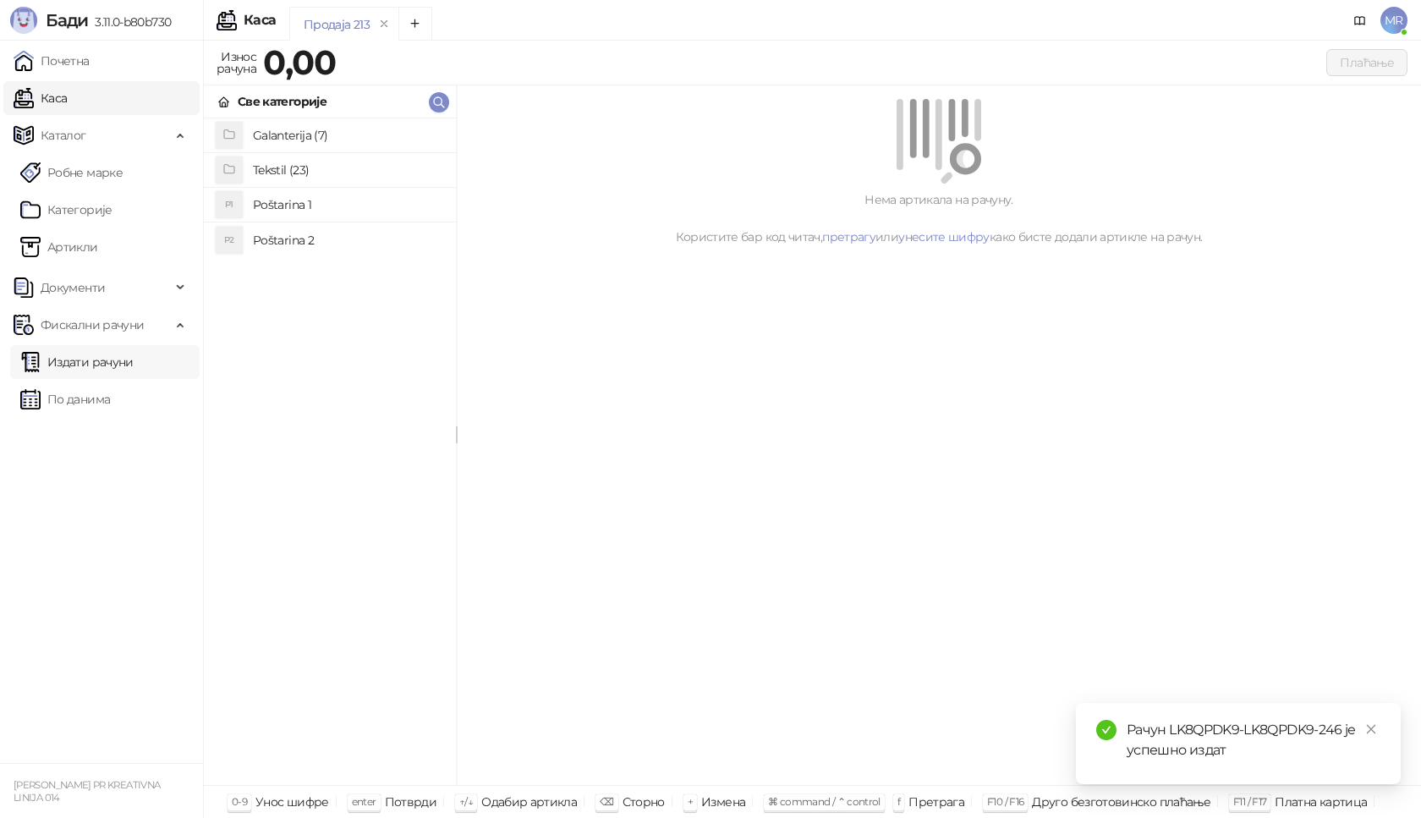
click at [134, 360] on link "Издати рачуни" at bounding box center [76, 362] width 113 height 34
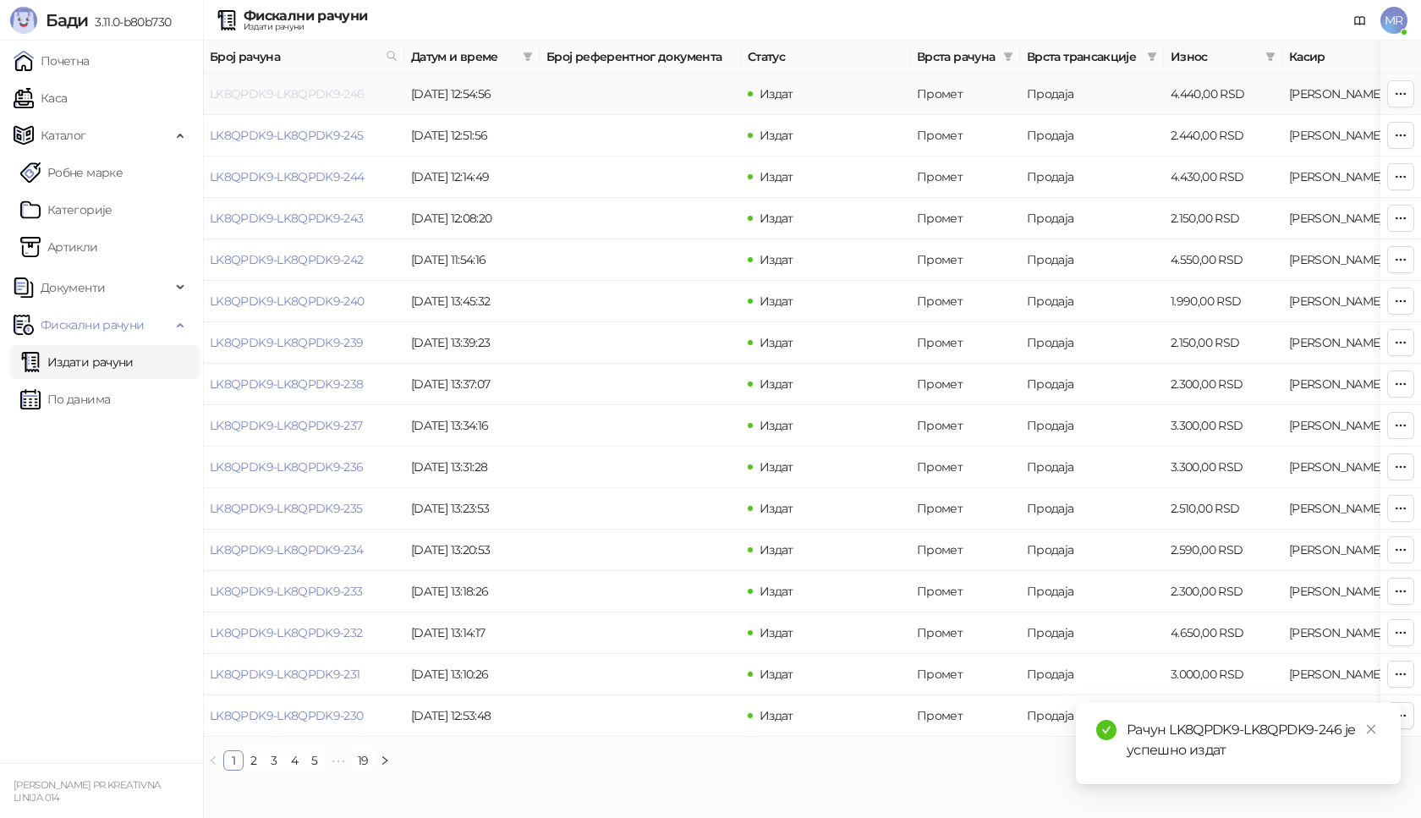
click at [319, 92] on link "LK8QPDK9-LK8QPDK9-246" at bounding box center [287, 93] width 155 height 15
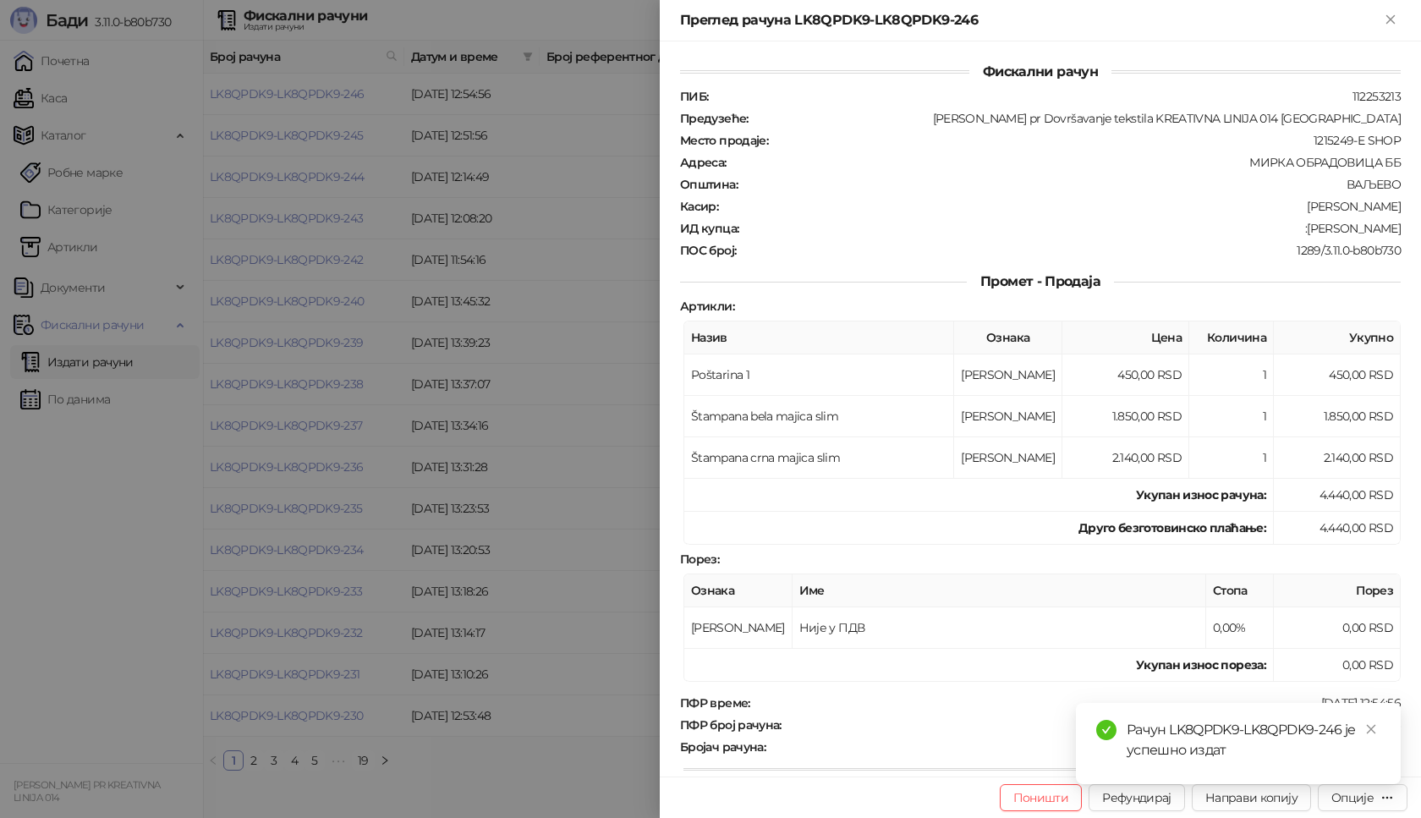
click at [1351, 784] on div "Рачун LK8QPDK9-LK8QPDK9-246 је успешно издат" at bounding box center [1238, 743] width 325 height 81
click at [1346, 802] on div "Опције" at bounding box center [1353, 797] width 42 height 15
click at [1372, 728] on icon "close" at bounding box center [1372, 729] width 12 height 12
click at [1356, 802] on div "Опције" at bounding box center [1353, 797] width 42 height 15
click at [1270, 770] on span "Преузми у ПДФ формату" at bounding box center [1291, 764] width 206 height 19
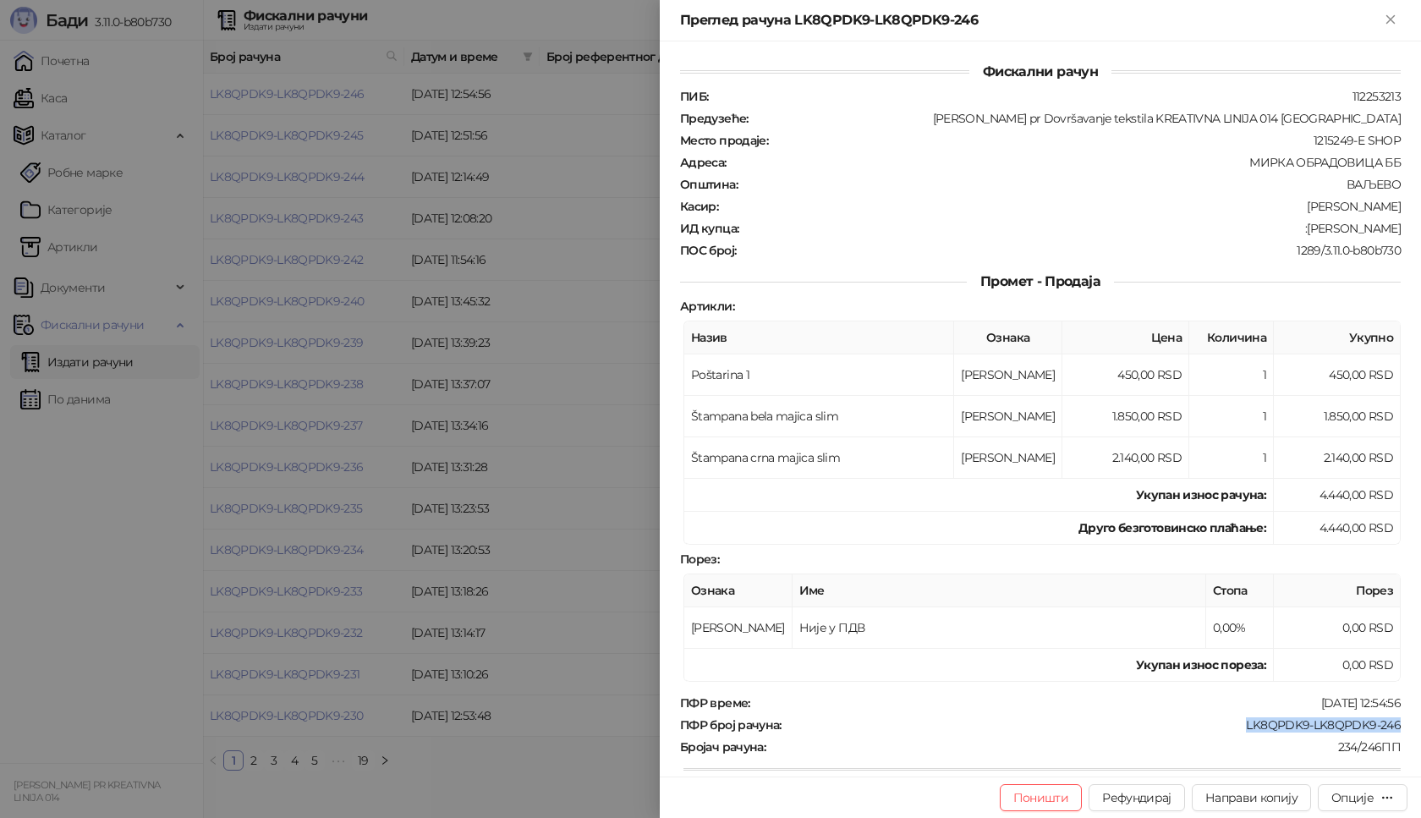
drag, startPoint x: 1235, startPoint y: 725, endPoint x: 1421, endPoint y: 721, distance: 185.3
click at [1421, 721] on div "Фискални рачун ПИБ : 112253213 Предузеће : [PERSON_NAME] pr Dovršavanje tekstil…" at bounding box center [1040, 408] width 761 height 735
copy div "LK8QPDK9-LK8QPDK9-246"
drag, startPoint x: 1304, startPoint y: 228, endPoint x: 1403, endPoint y: 228, distance: 99.0
click at [1403, 228] on div "Фискални рачун ПИБ : 112253213 Предузеће : [PERSON_NAME] pr Dovršavanje tekstil…" at bounding box center [1040, 408] width 761 height 735
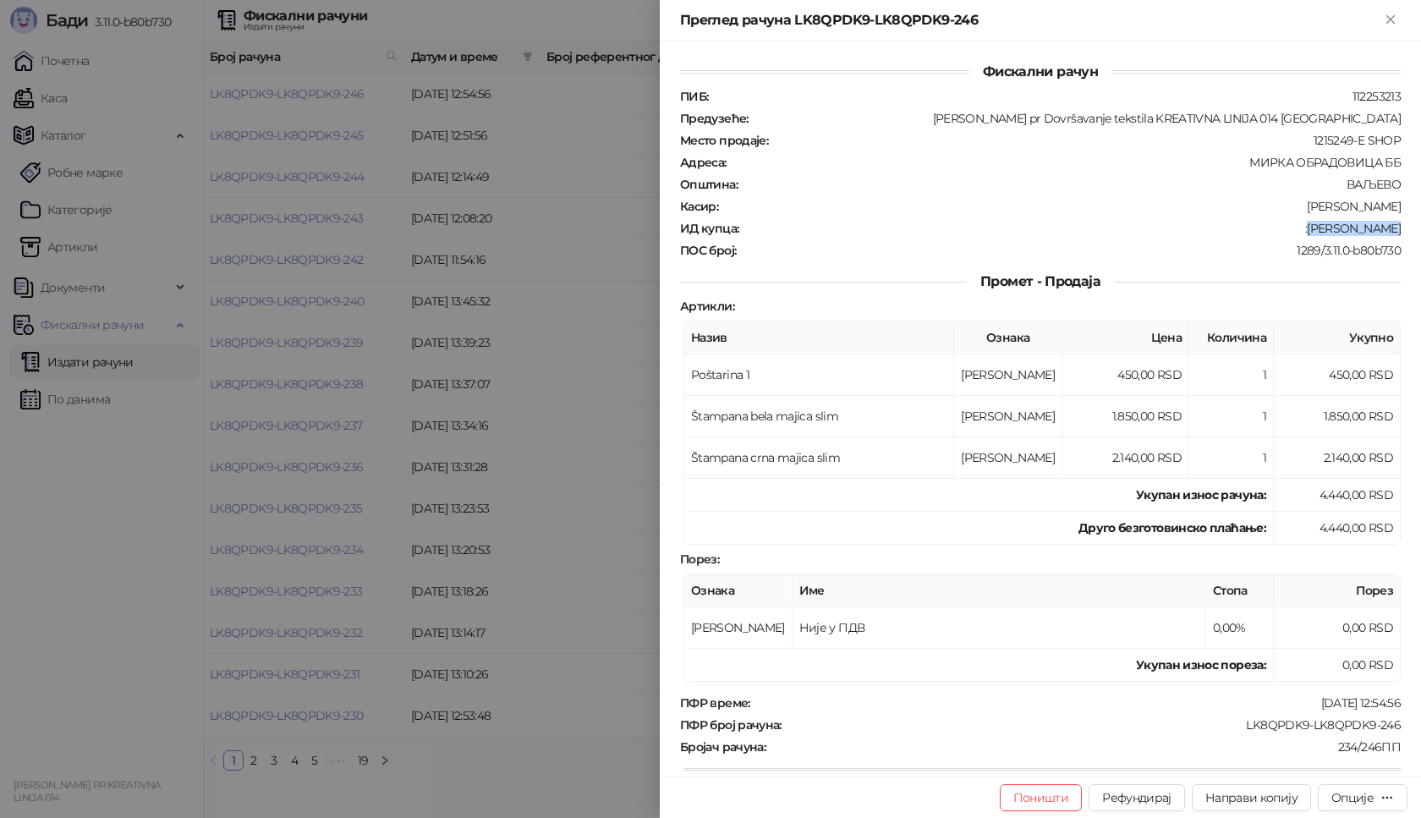
copy div "[PERSON_NAME]"
click at [1394, 12] on icon "Close" at bounding box center [1390, 19] width 15 height 15
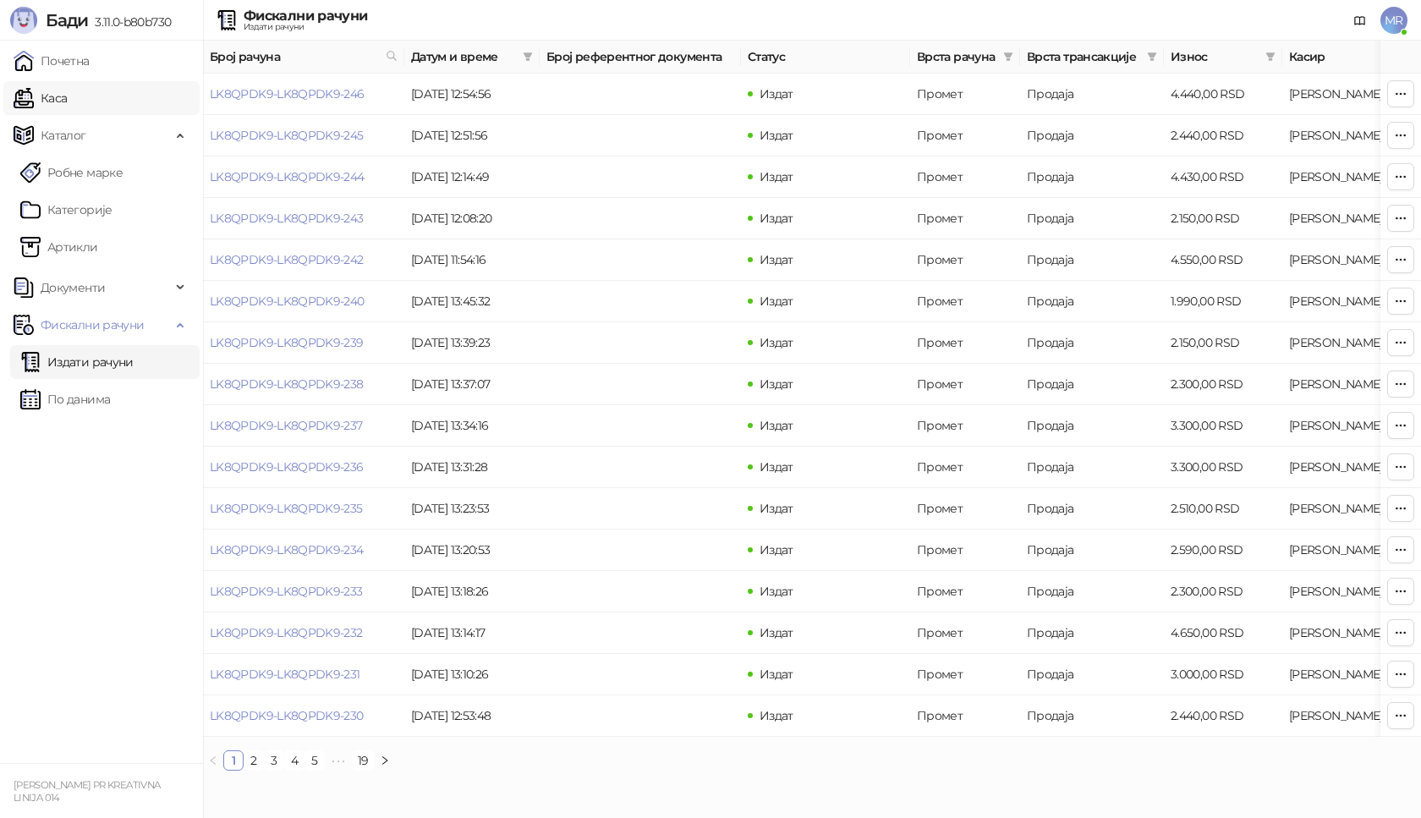
click at [67, 92] on link "Каса" at bounding box center [40, 98] width 53 height 34
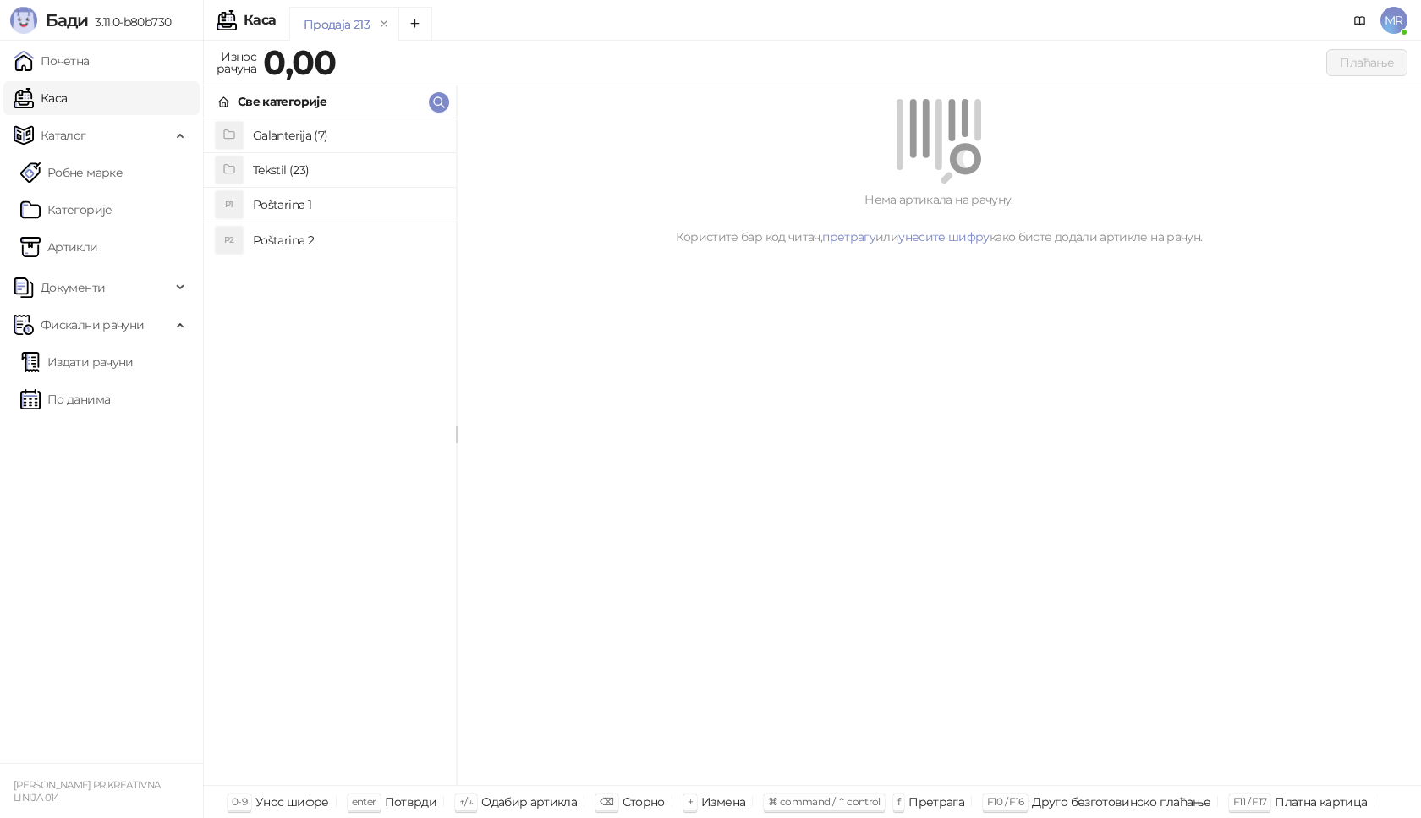
click at [317, 205] on h4 "Poštarina 1" at bounding box center [348, 204] width 190 height 27
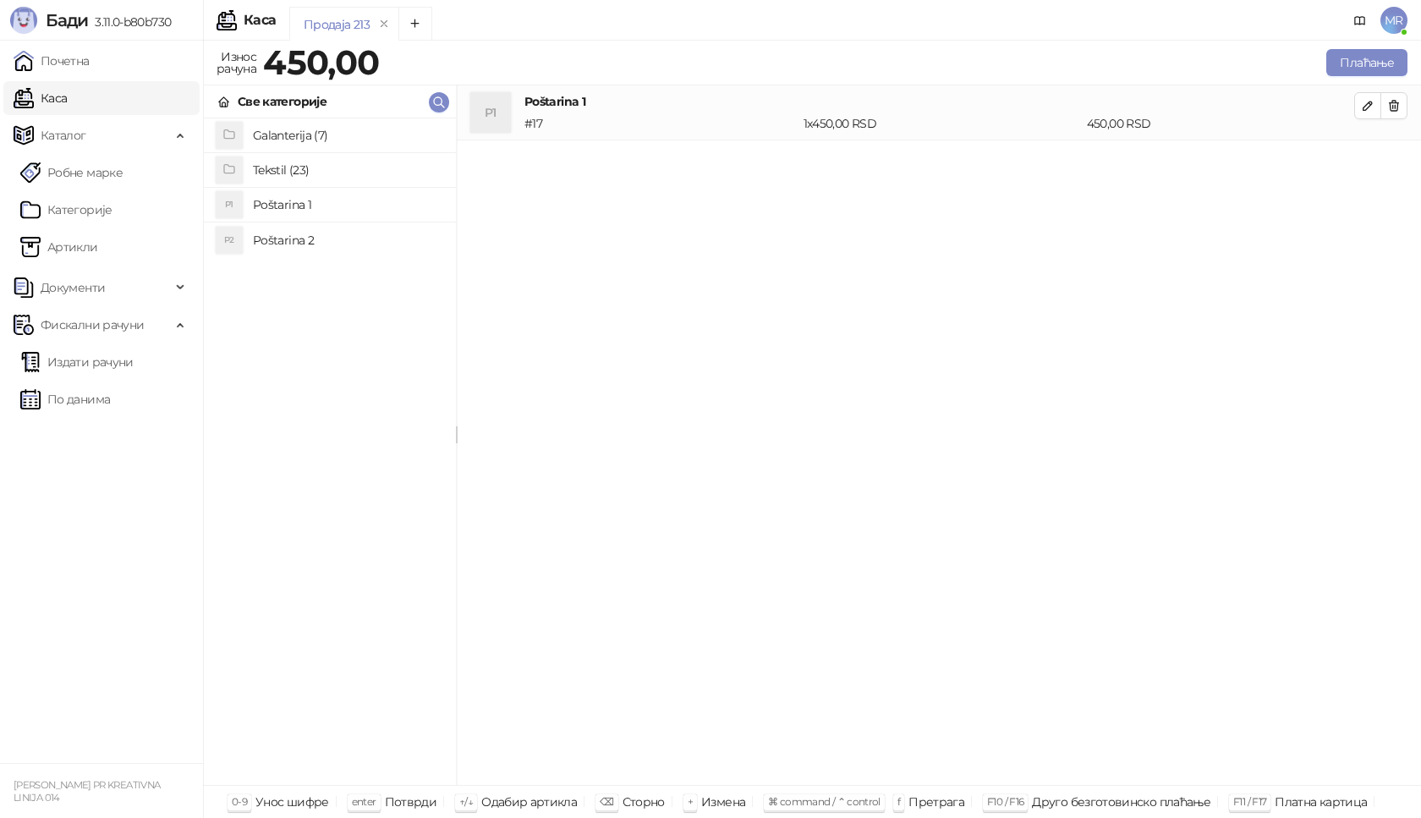
click at [307, 165] on h4 "Tekstil (23)" at bounding box center [348, 170] width 190 height 27
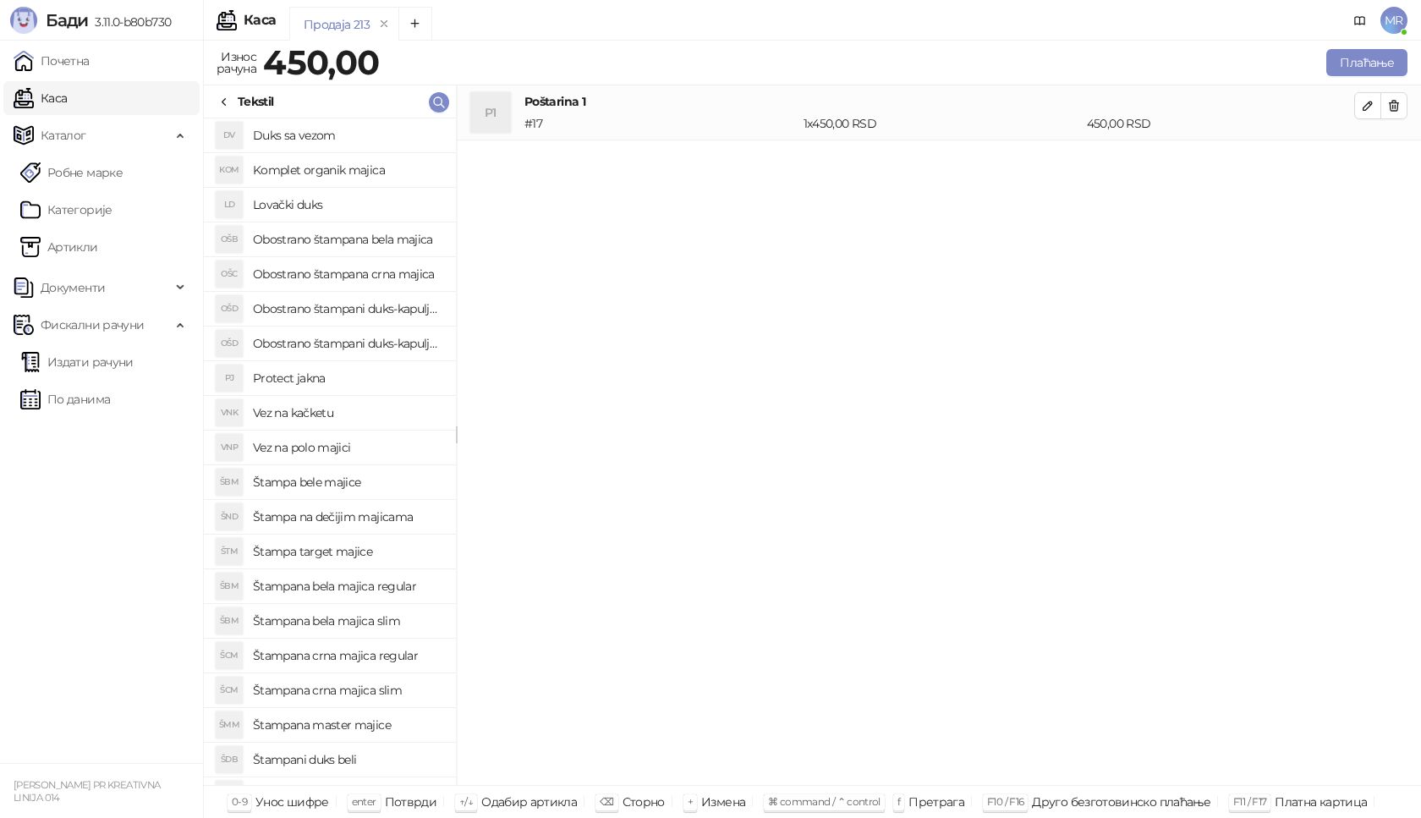
click at [386, 619] on h4 "Štampana bela majica slim" at bounding box center [348, 620] width 190 height 27
click at [1378, 160] on button "button" at bounding box center [1368, 160] width 27 height 27
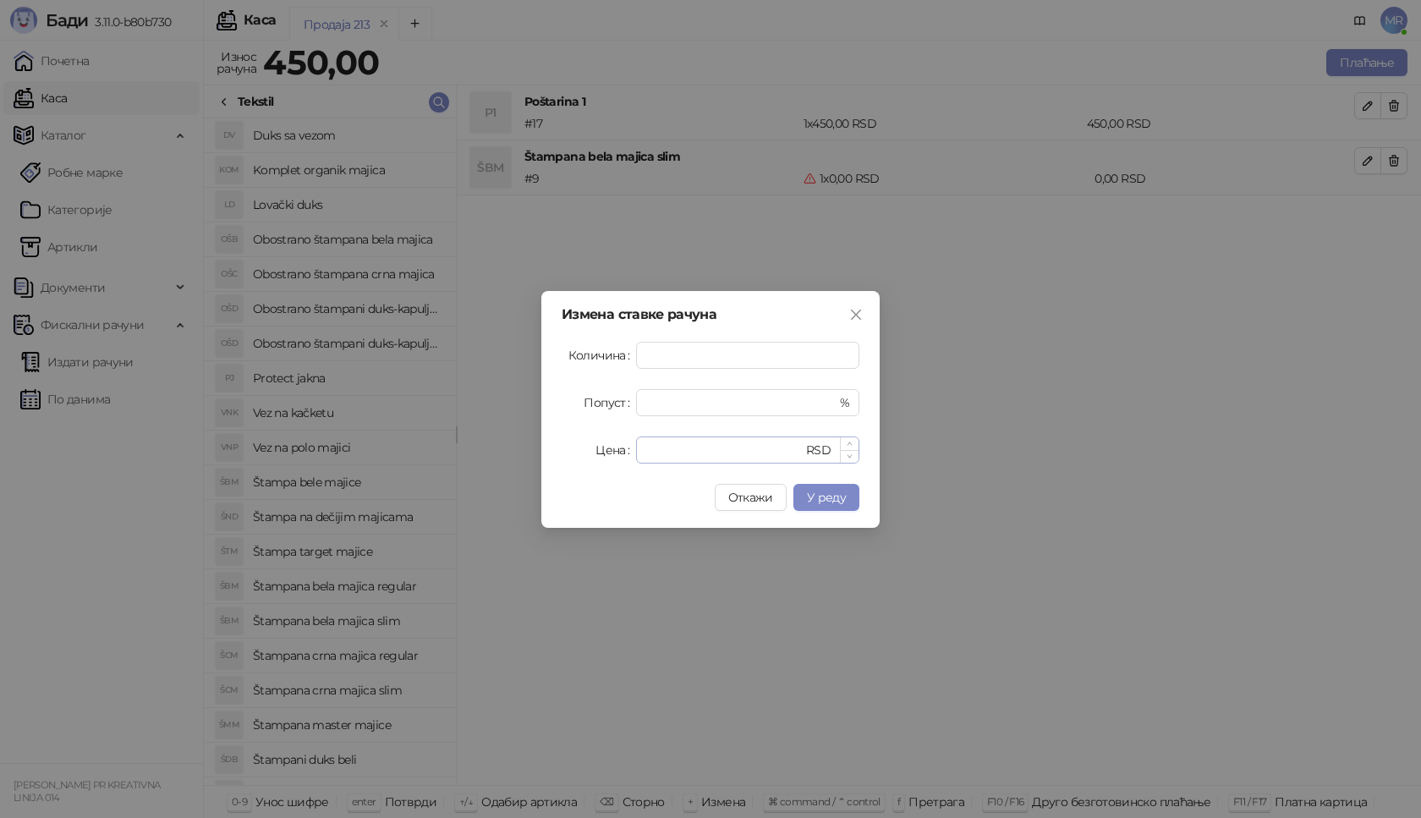
type input "*"
drag, startPoint x: 657, startPoint y: 452, endPoint x: 616, endPoint y: 447, distance: 41.8
click at [616, 447] on div "Цена * RSD" at bounding box center [711, 450] width 298 height 27
type input "****"
click at [855, 502] on button "У реду" at bounding box center [827, 497] width 66 height 27
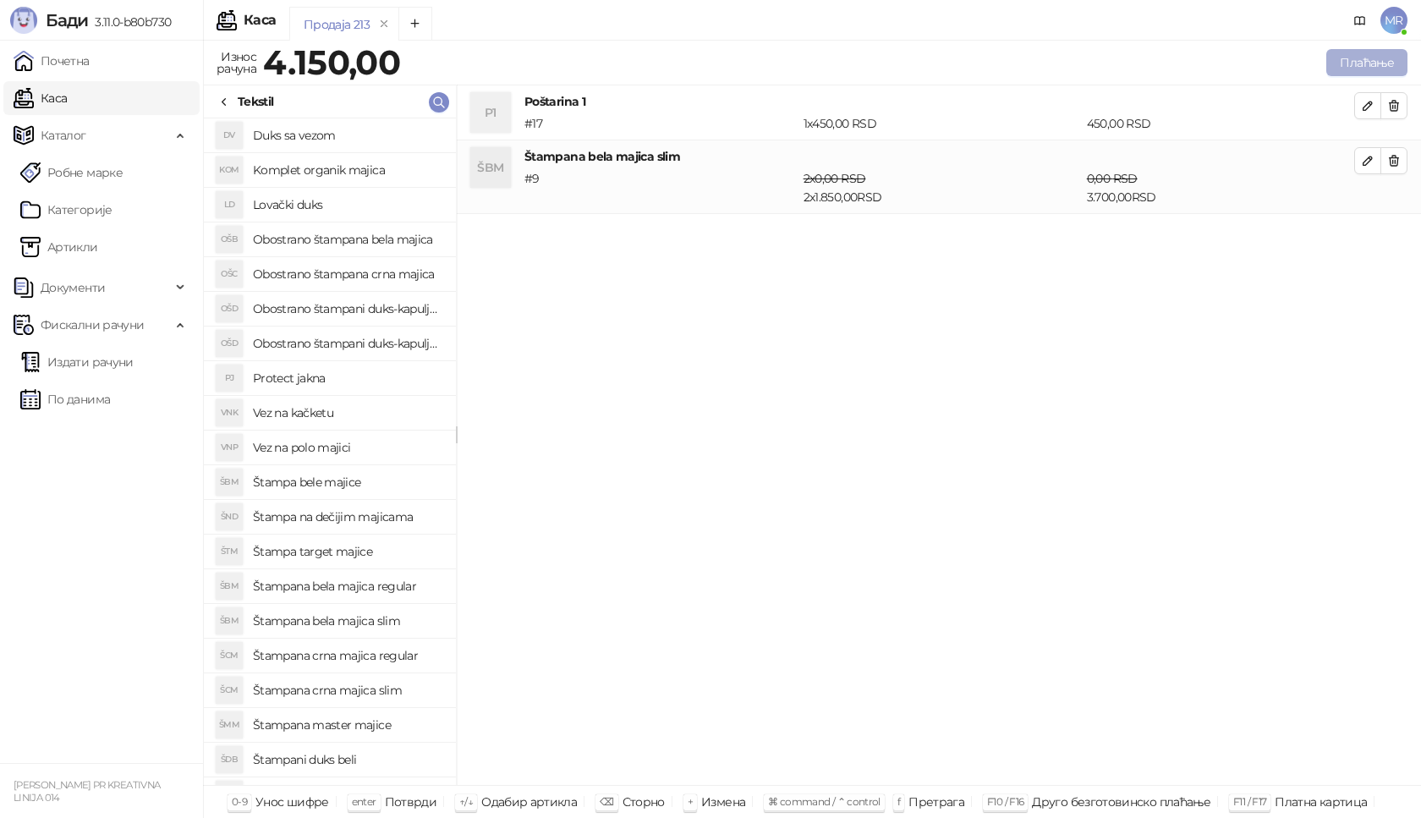
click at [1361, 58] on button "Плаћање" at bounding box center [1367, 62] width 81 height 27
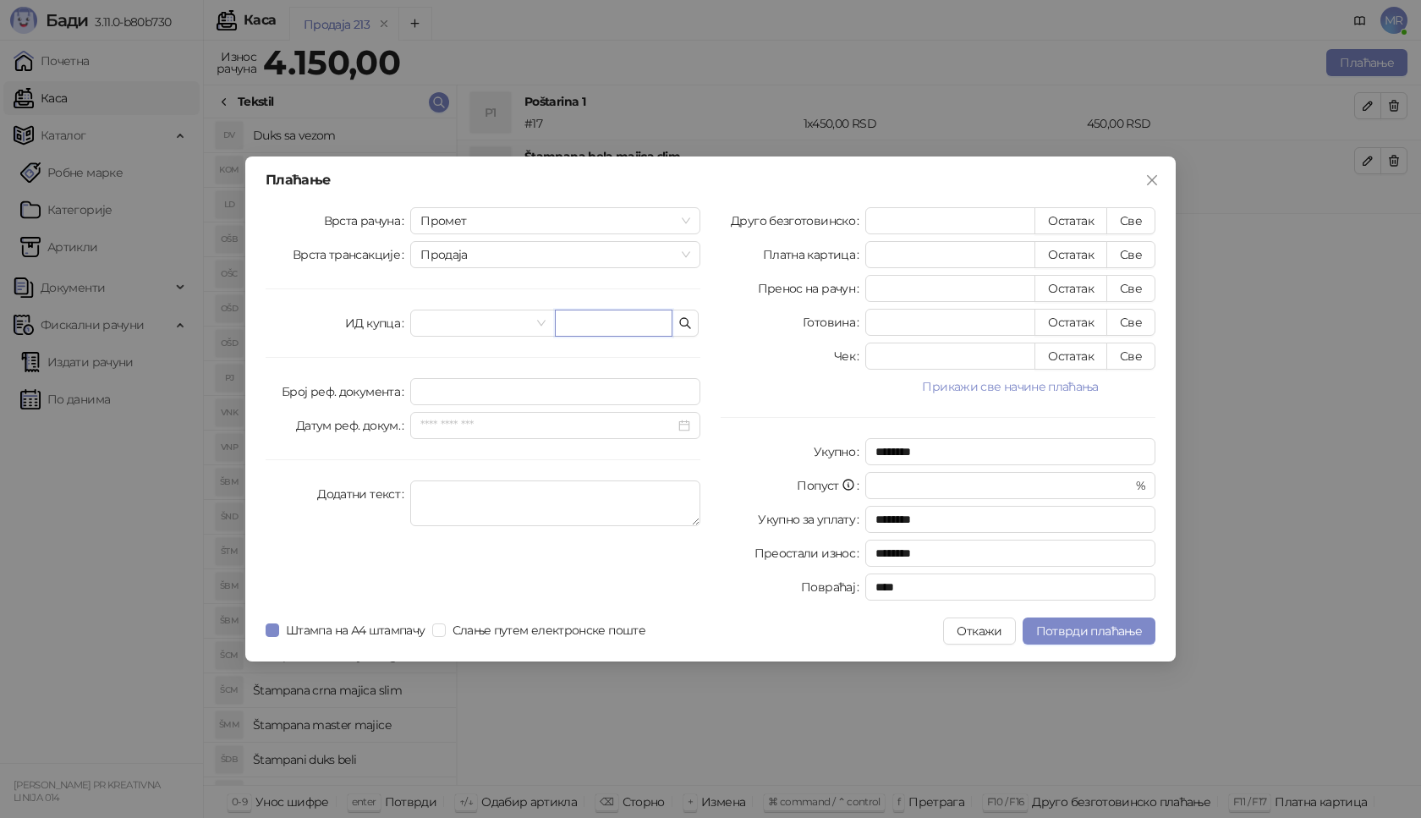
click at [600, 326] on input "text" at bounding box center [614, 323] width 118 height 27
paste input "**********"
type input "**********"
click at [1125, 220] on button "Све" at bounding box center [1131, 220] width 49 height 27
type input "****"
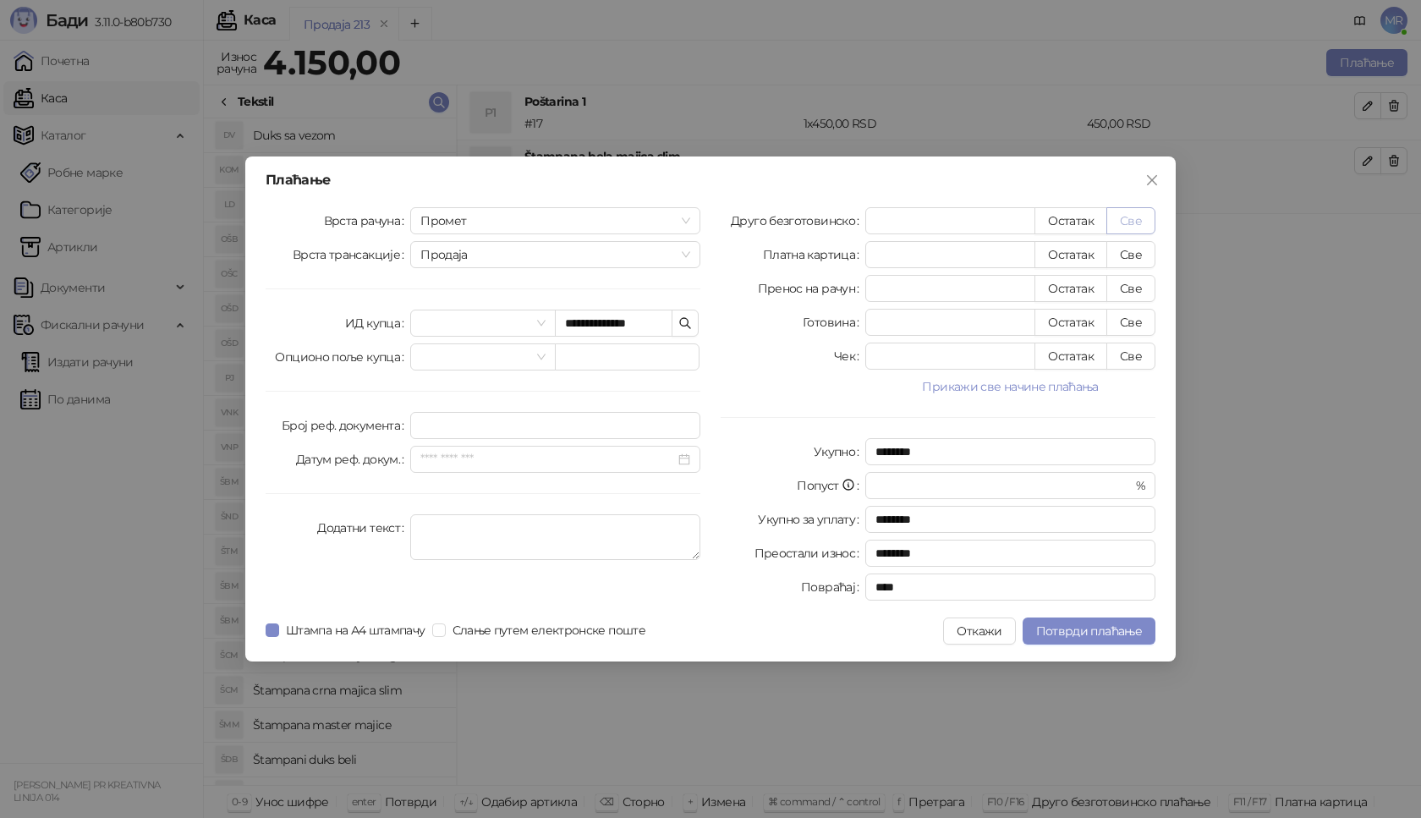
type input "****"
click at [1086, 628] on span "Потврди плаћање" at bounding box center [1089, 631] width 106 height 15
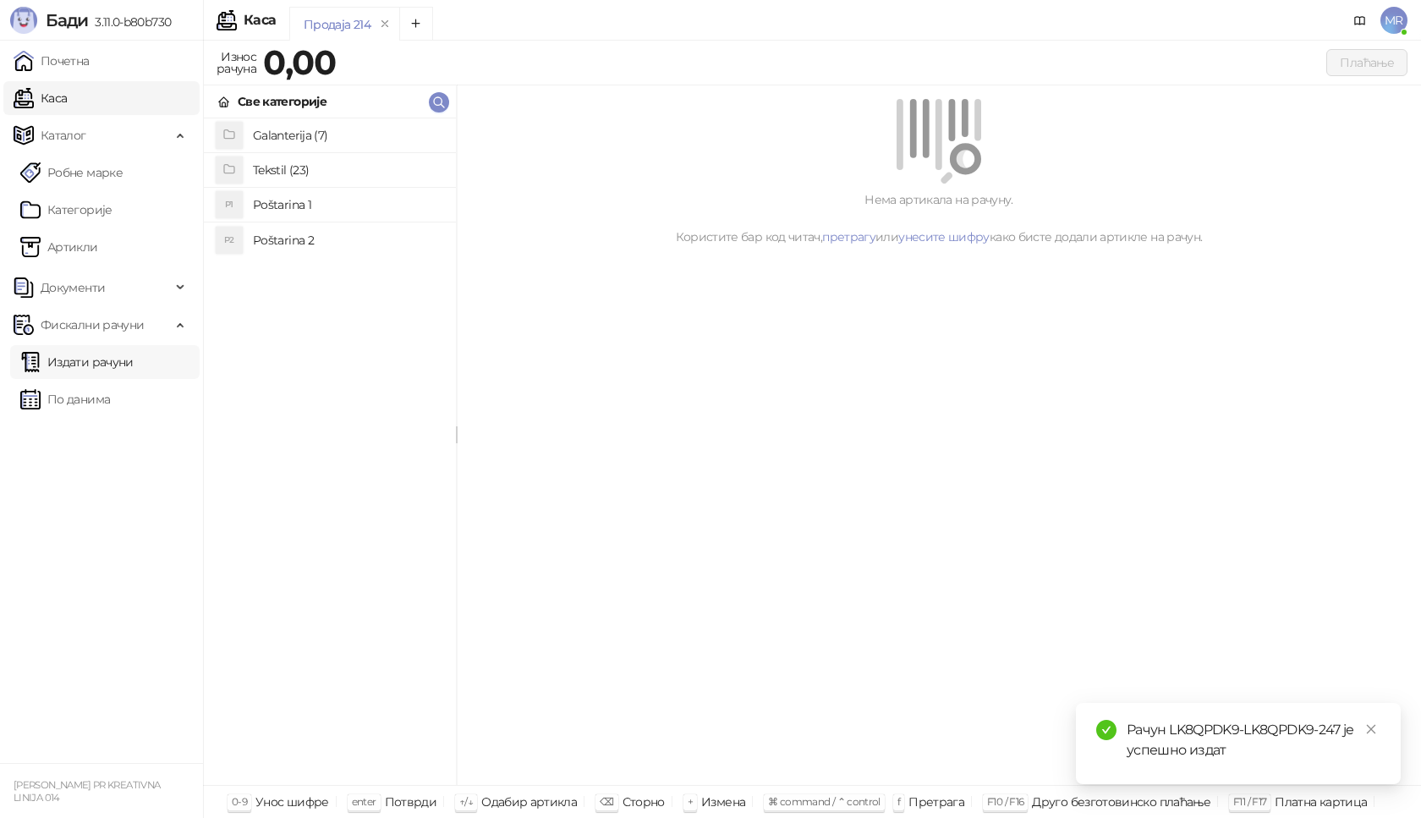
click at [113, 358] on link "Издати рачуни" at bounding box center [76, 362] width 113 height 34
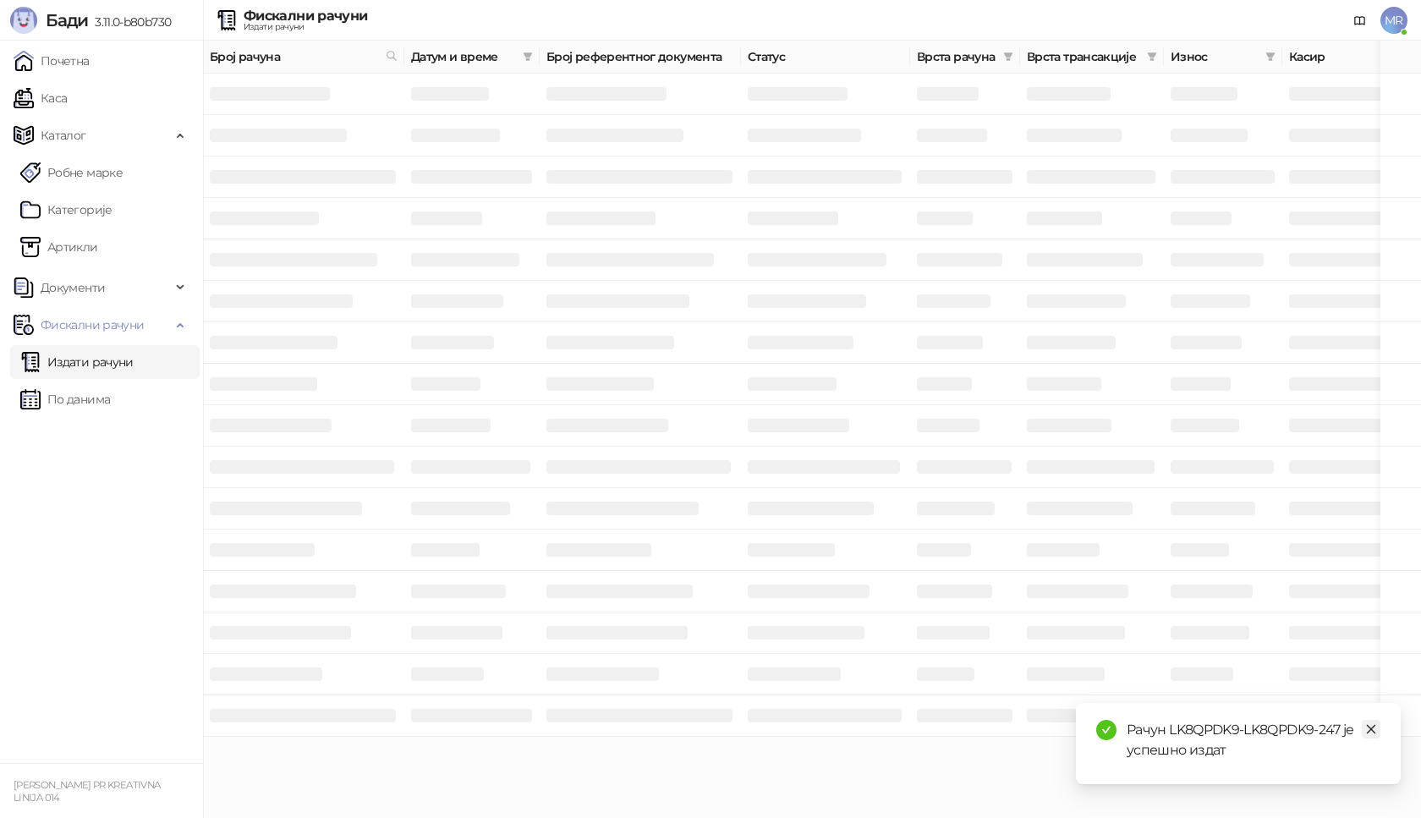
click at [1374, 729] on icon "close" at bounding box center [1372, 729] width 12 height 12
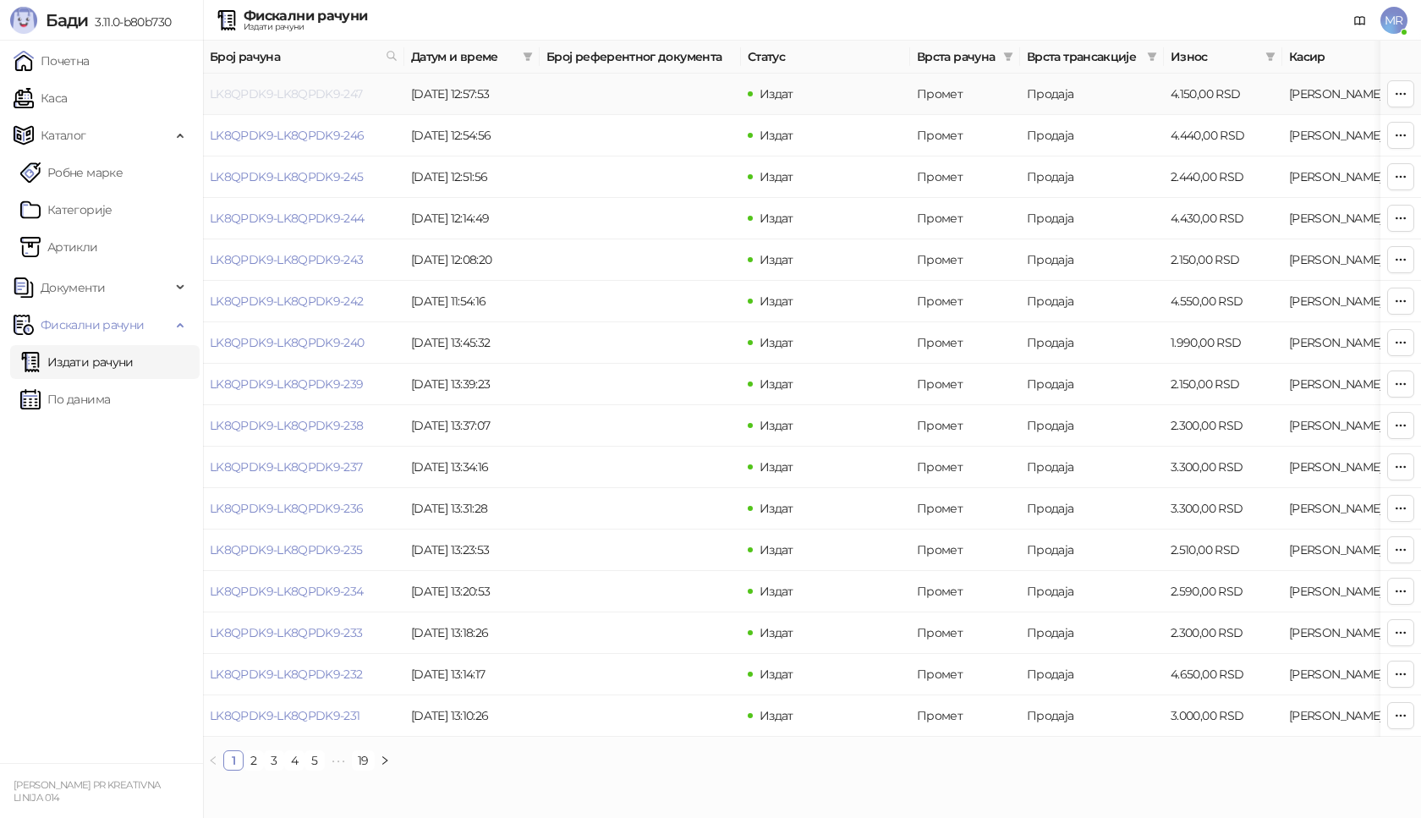
click at [326, 91] on link "LK8QPDK9-LK8QPDK9-247" at bounding box center [286, 93] width 153 height 15
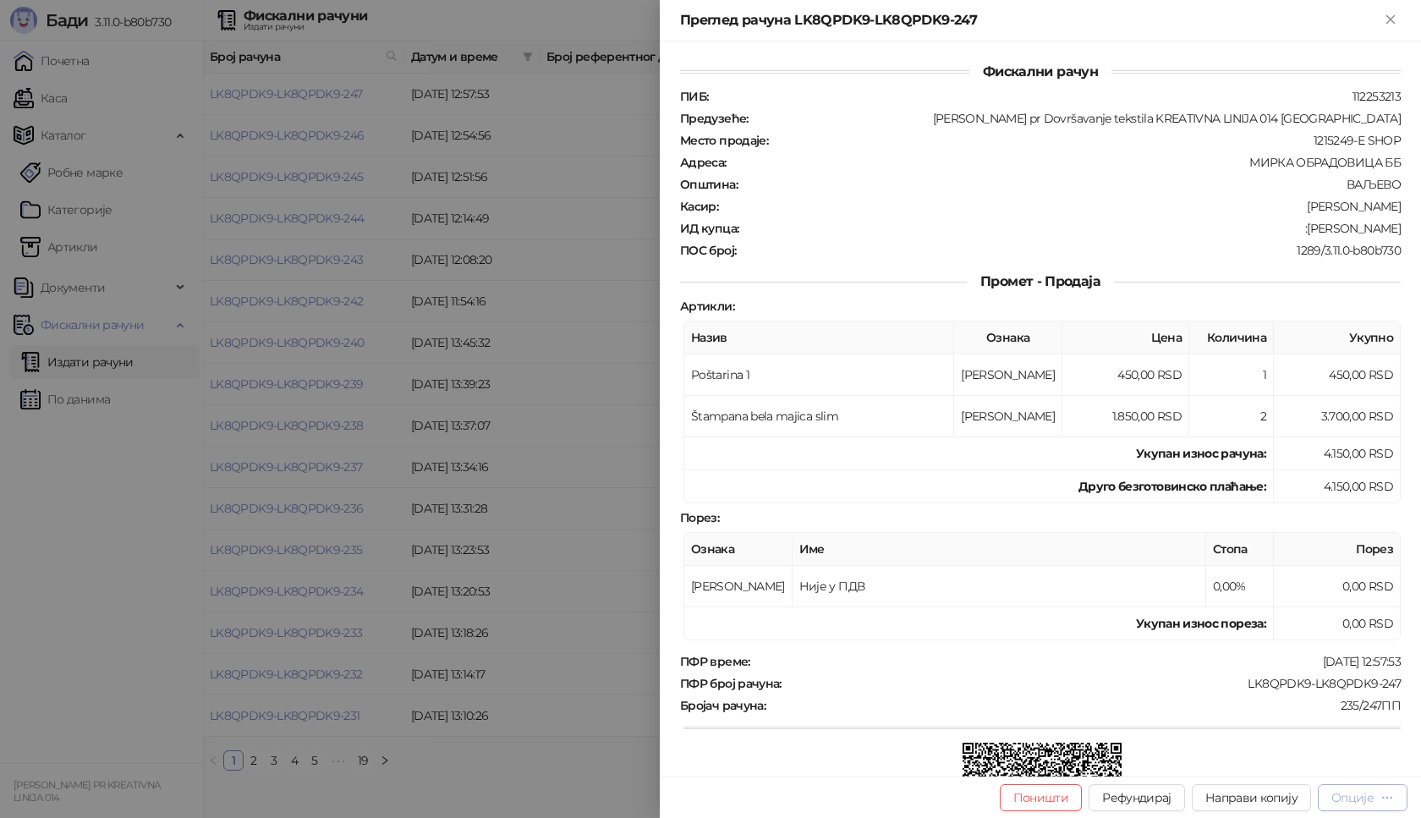
click at [1355, 796] on div "Опције" at bounding box center [1353, 797] width 42 height 15
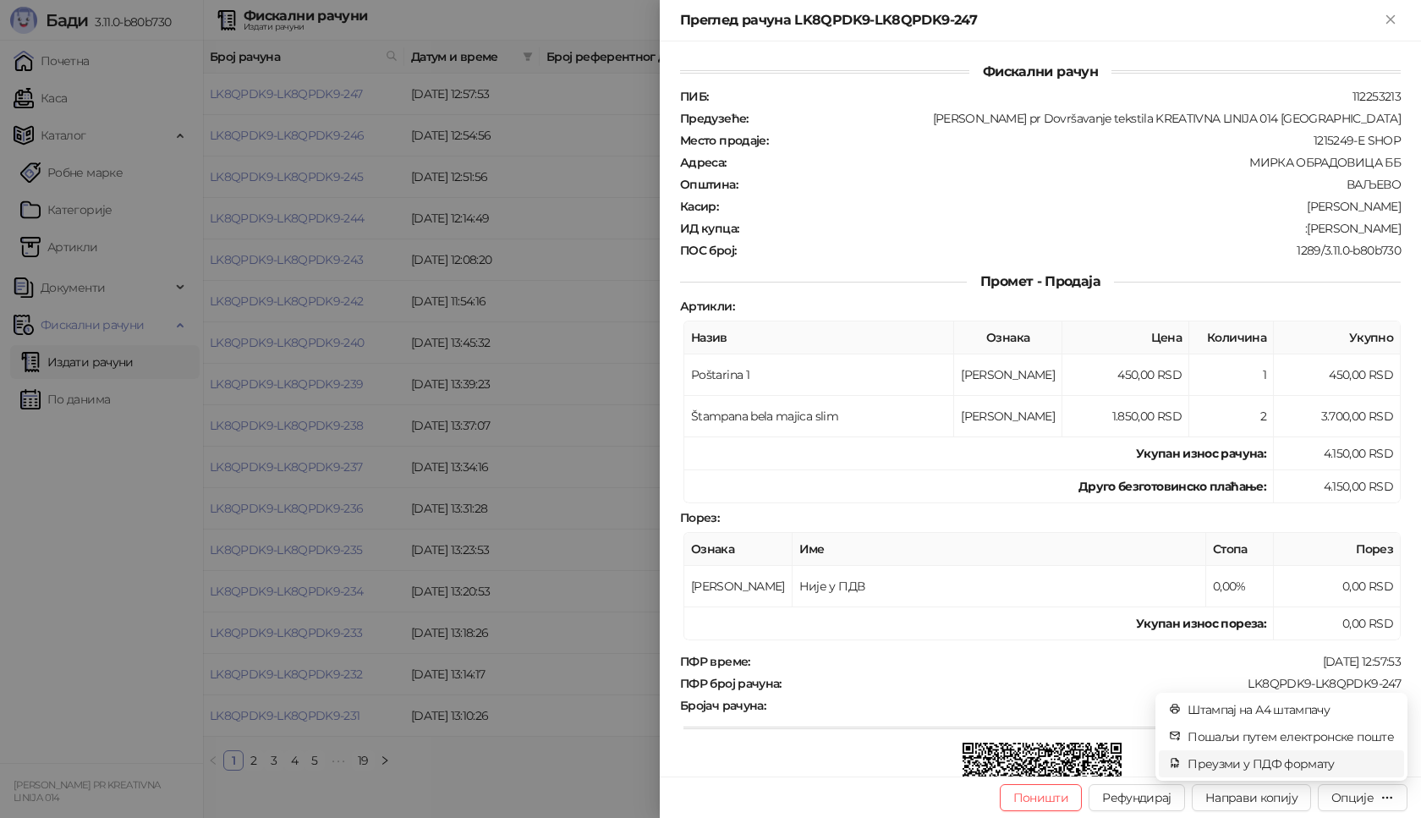
click at [1307, 770] on span "Преузми у ПДФ формату" at bounding box center [1291, 764] width 206 height 19
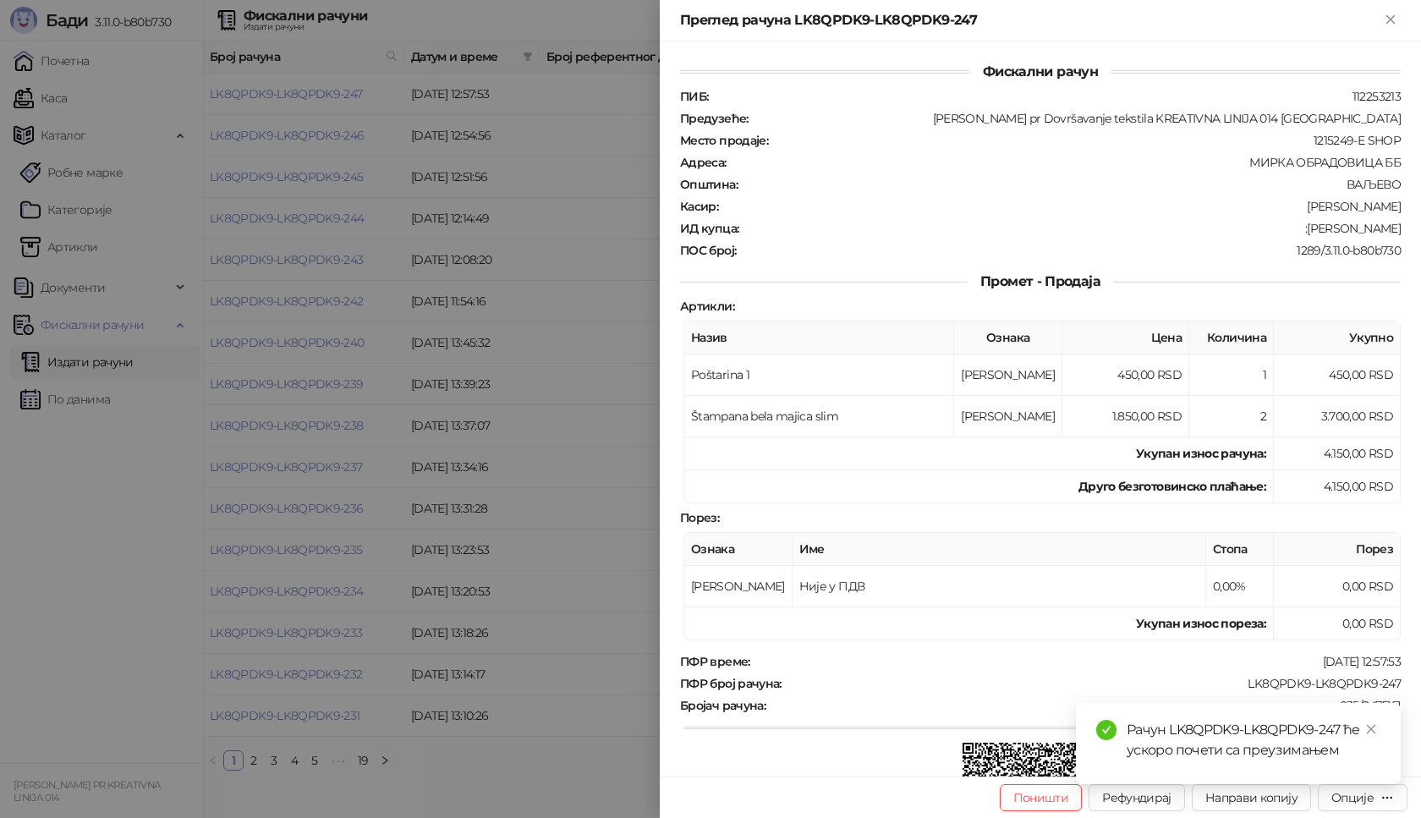
click at [1225, 687] on div "LK8QPDK9-LK8QPDK9-247" at bounding box center [1092, 683] width 619 height 15
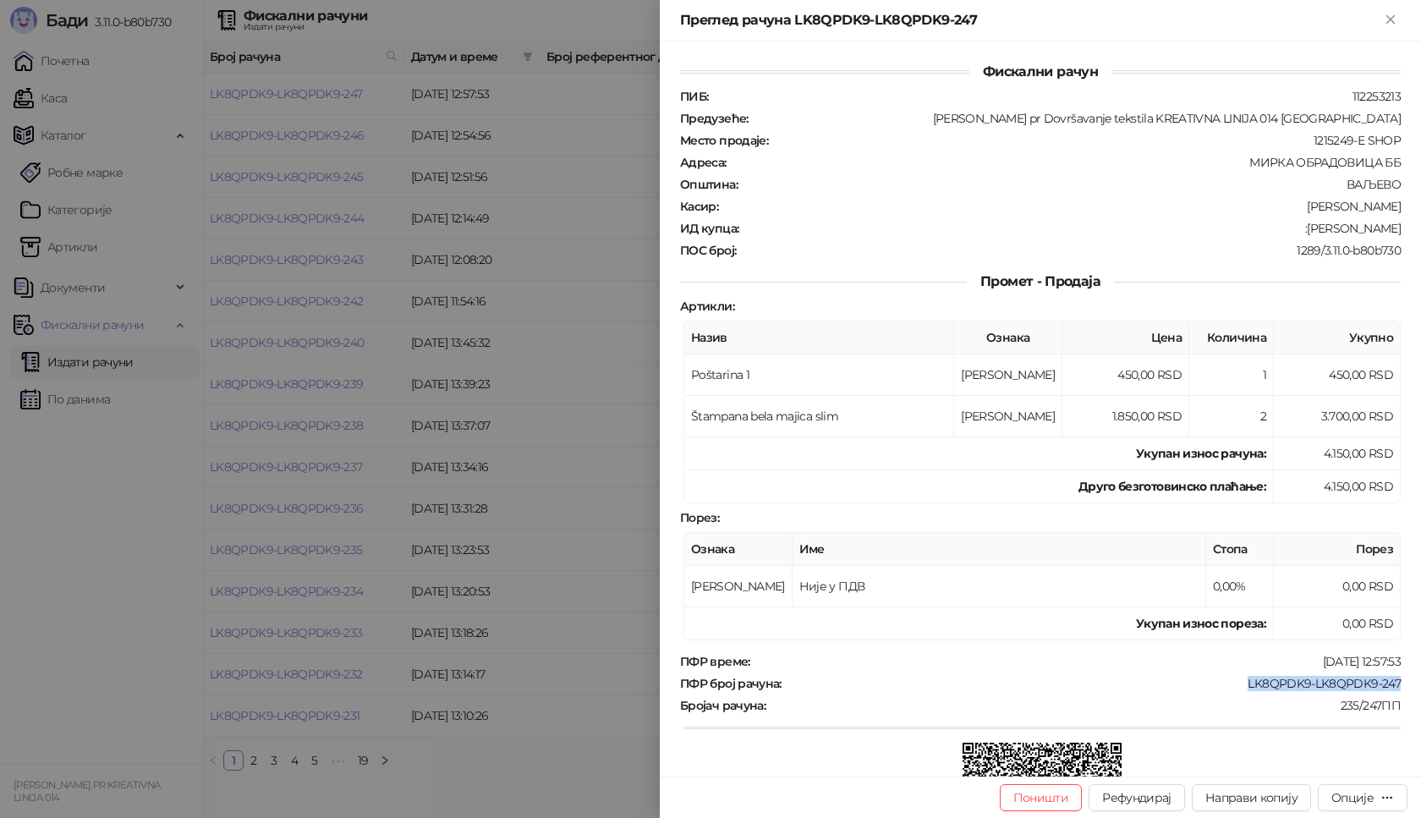
drag, startPoint x: 1230, startPoint y: 682, endPoint x: 1388, endPoint y: 680, distance: 158.2
click at [1388, 680] on div "ПФР број рачуна : LK8QPDK9-LK8QPDK9-247" at bounding box center [1041, 683] width 728 height 15
copy div "LK8QPDK9-LK8QPDK9-247"
drag, startPoint x: 1312, startPoint y: 229, endPoint x: 1421, endPoint y: 228, distance: 108.3
click at [1421, 228] on div "Фискални рачун ПИБ : 112253213 Предузеће : [PERSON_NAME] pr Dovršavanje tekstil…" at bounding box center [1040, 408] width 761 height 735
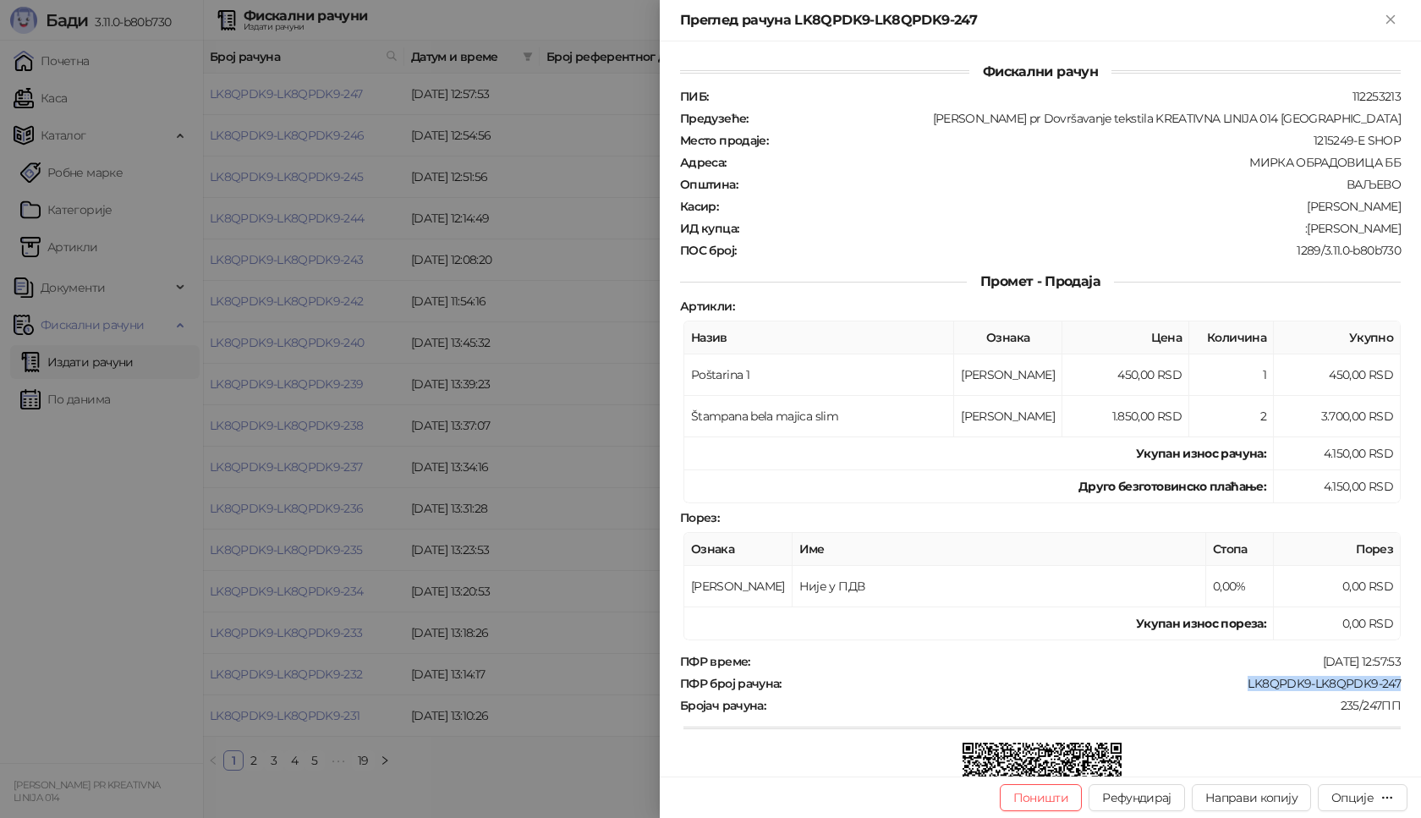
click at [1321, 228] on div ":[PERSON_NAME]" at bounding box center [1071, 228] width 662 height 15
drag, startPoint x: 1315, startPoint y: 226, endPoint x: 1403, endPoint y: 231, distance: 88.1
click at [1403, 231] on div "Фискални рачун ПИБ : 112253213 Предузеће : [PERSON_NAME] pr Dovršavanje tekstil…" at bounding box center [1040, 408] width 761 height 735
copy div "[PERSON_NAME]"
click at [1394, 19] on icon "Close" at bounding box center [1390, 19] width 15 height 15
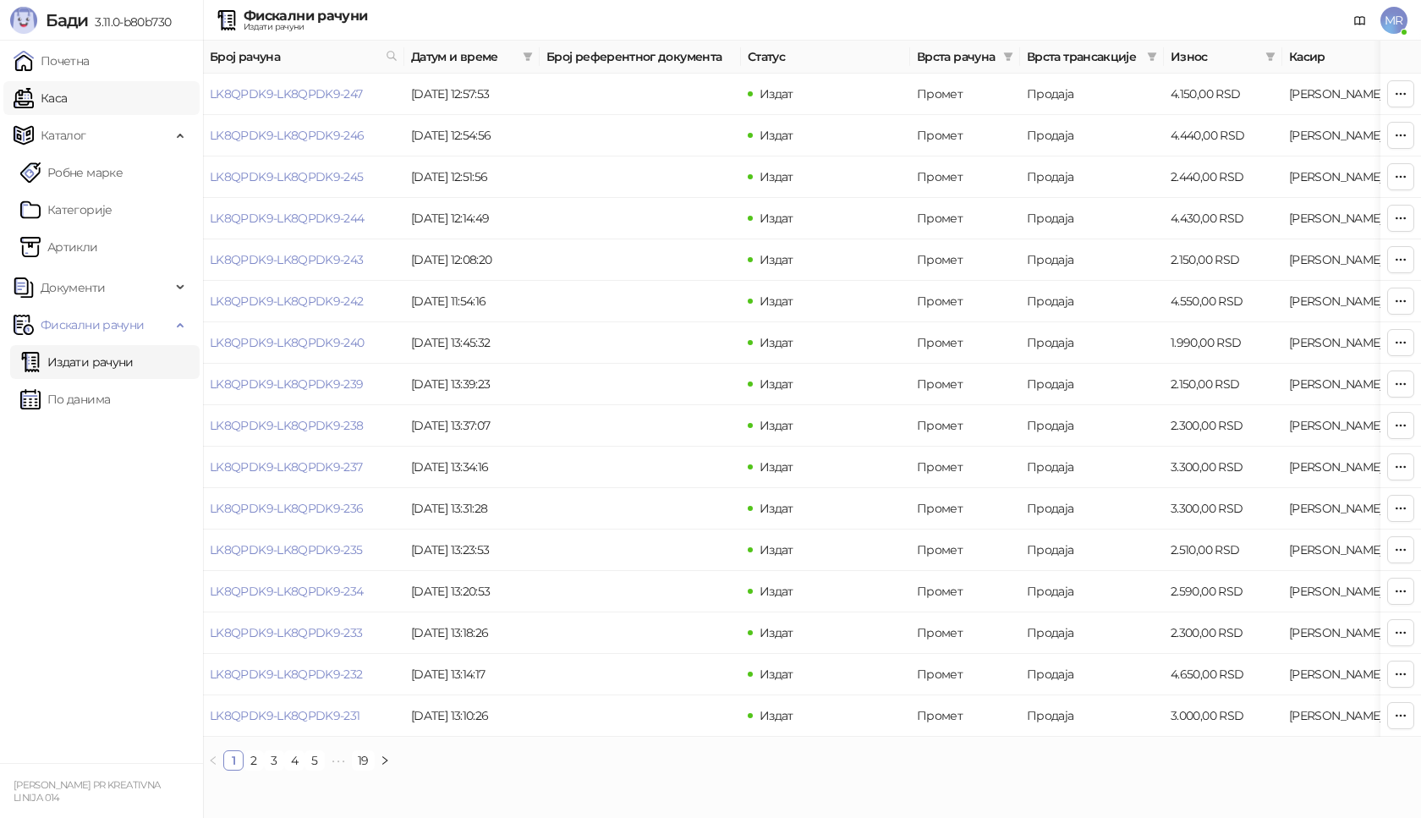
click at [67, 101] on link "Каса" at bounding box center [40, 98] width 53 height 34
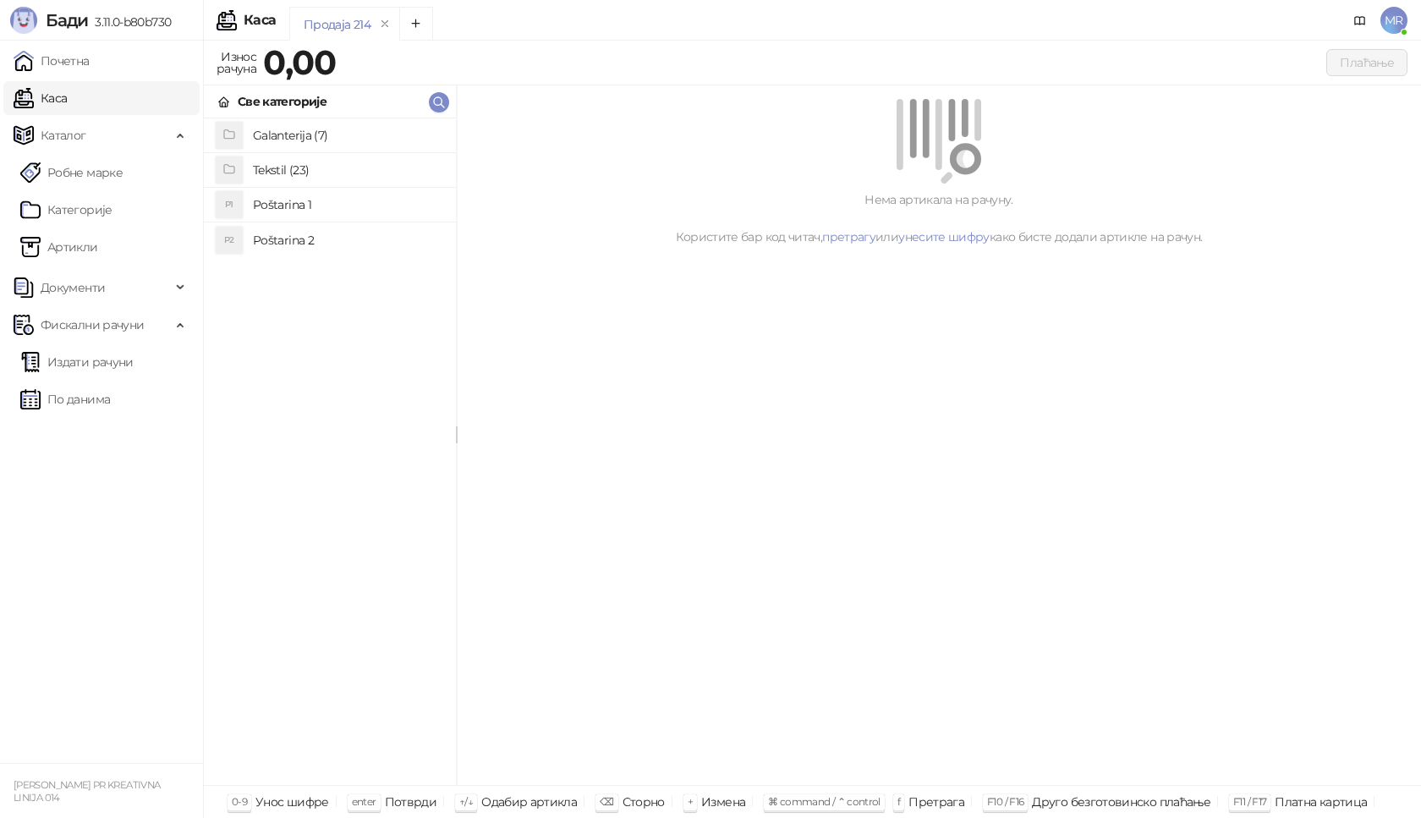
click at [349, 201] on h4 "Poštarina 1" at bounding box center [348, 204] width 190 height 27
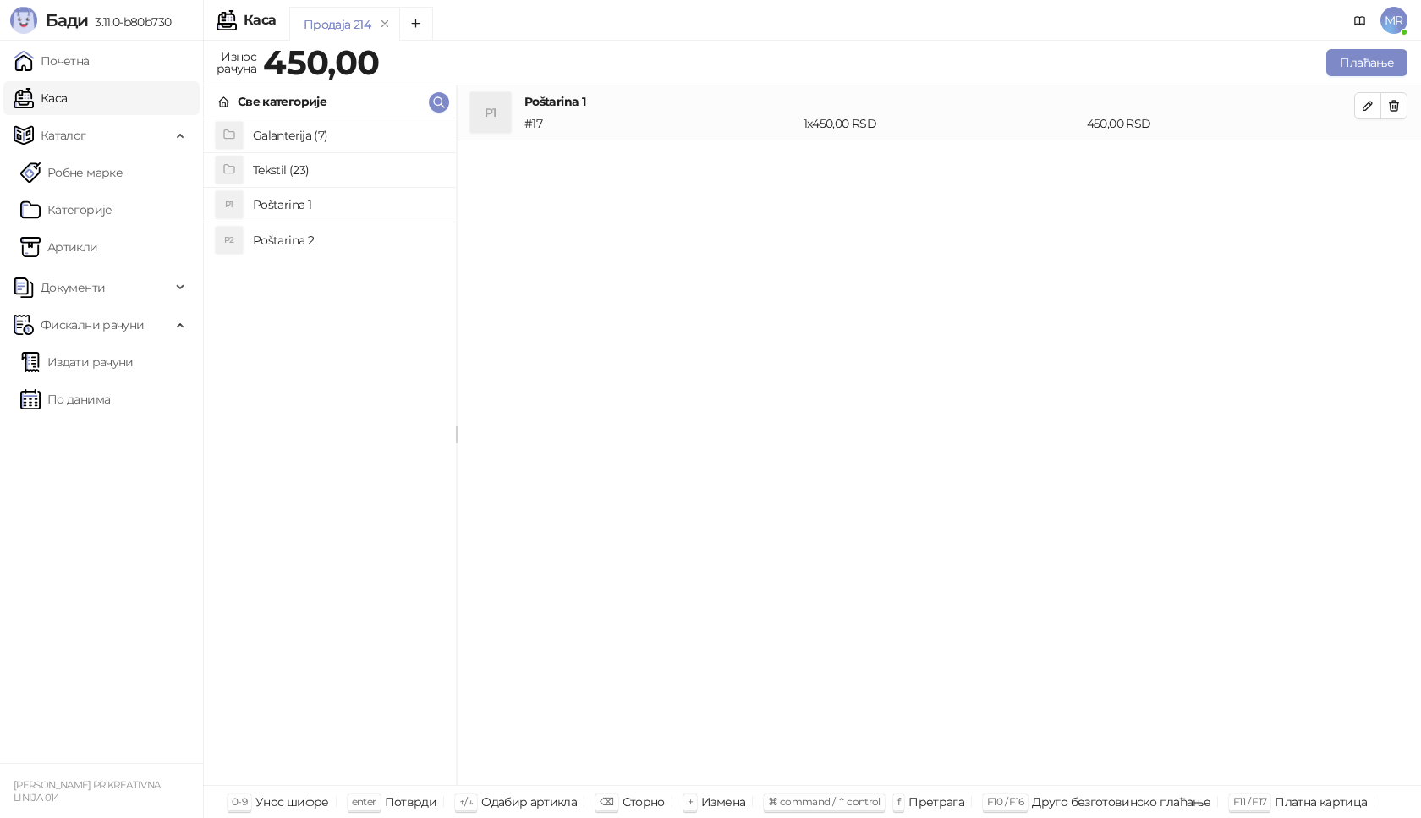
click at [325, 160] on h4 "Tekstil (23)" at bounding box center [348, 170] width 190 height 27
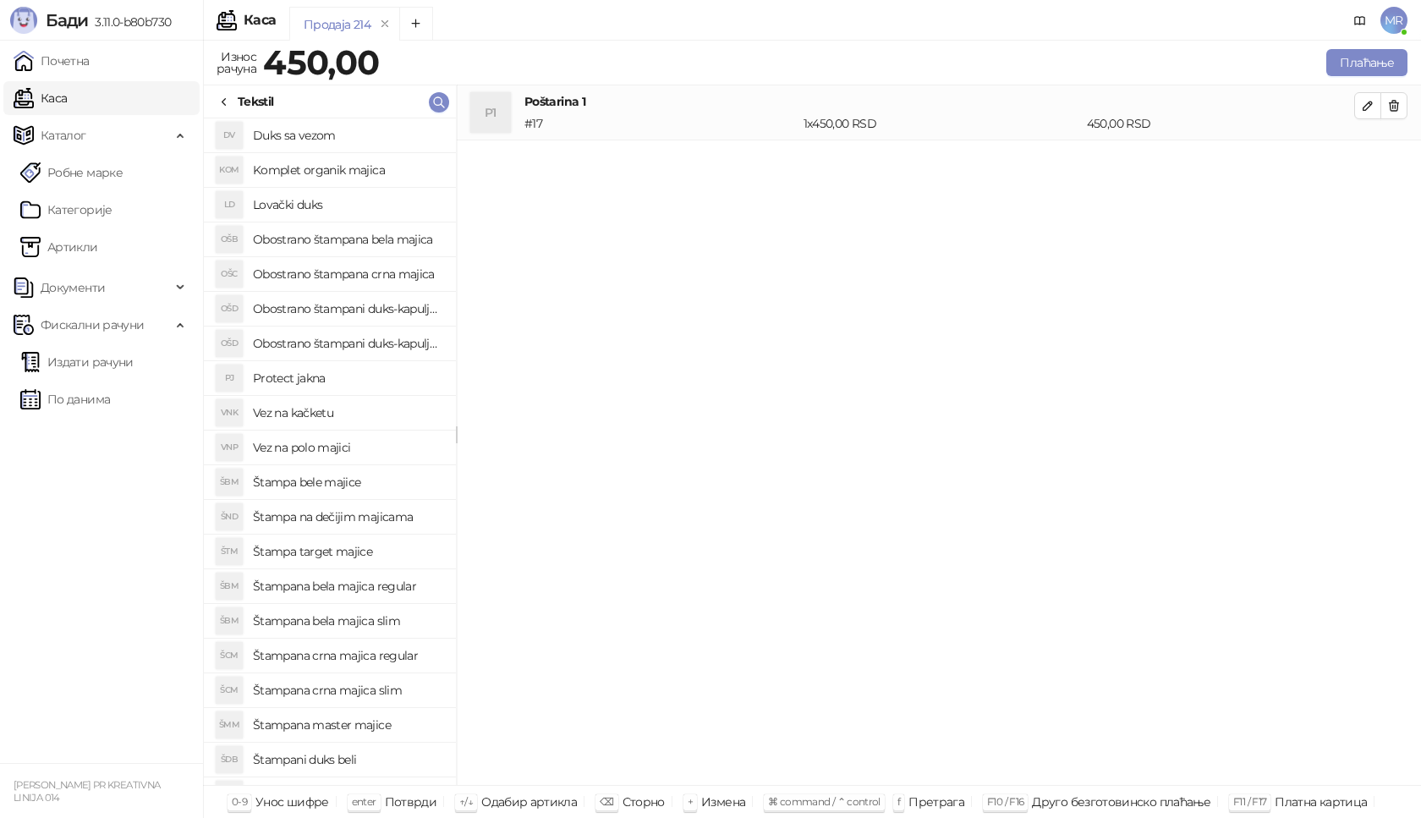
click at [368, 692] on h4 "Štampana crna majica slim" at bounding box center [348, 690] width 190 height 27
click at [1366, 157] on icon "button" at bounding box center [1368, 161] width 14 height 14
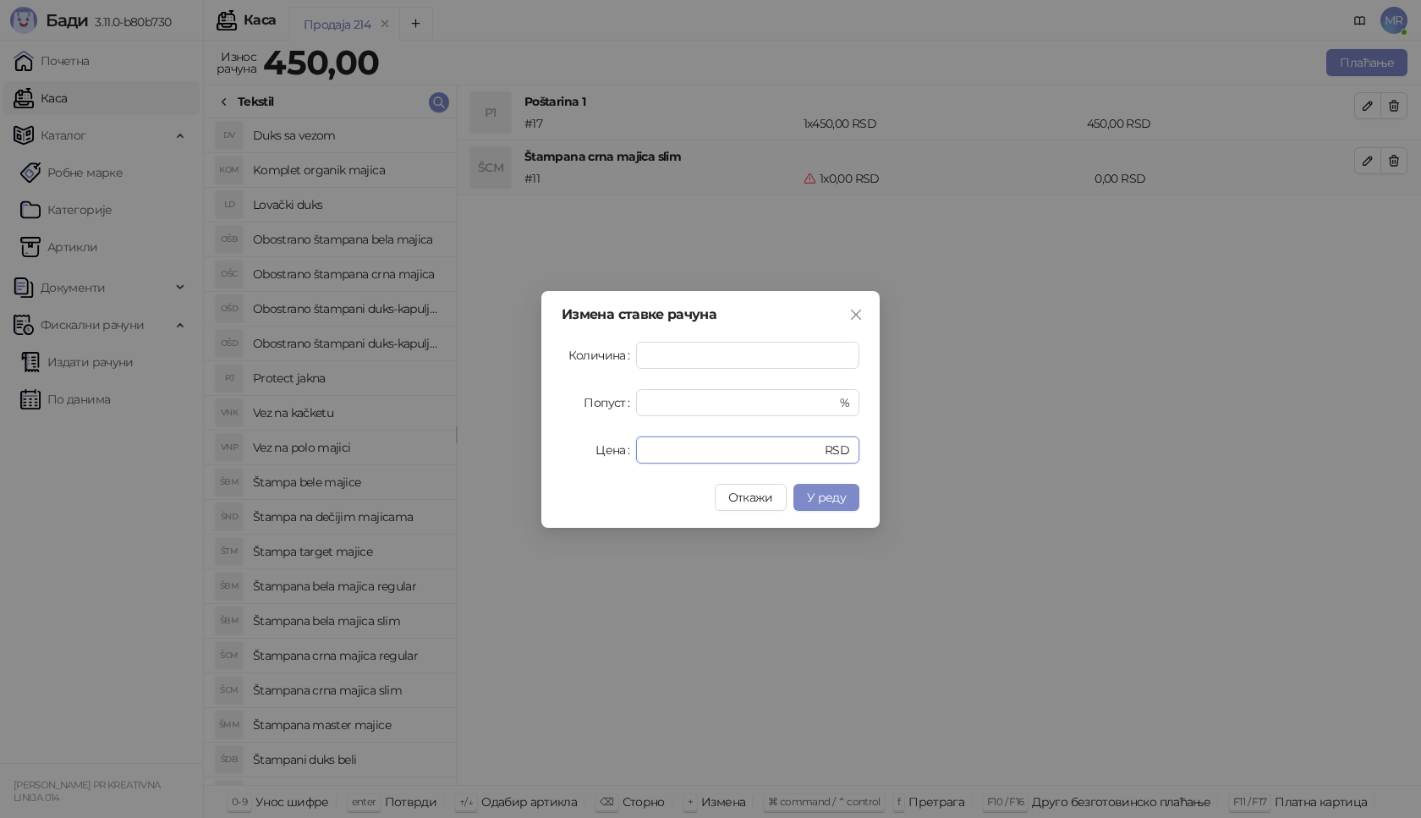
drag, startPoint x: 752, startPoint y: 441, endPoint x: 536, endPoint y: 462, distance: 216.8
click at [536, 462] on div "Измена ставке рачуна Количина * Попуст * % Цена * RSD Откажи У реду" at bounding box center [710, 409] width 1421 height 818
type input "****"
click at [832, 497] on span "У реду" at bounding box center [826, 497] width 39 height 15
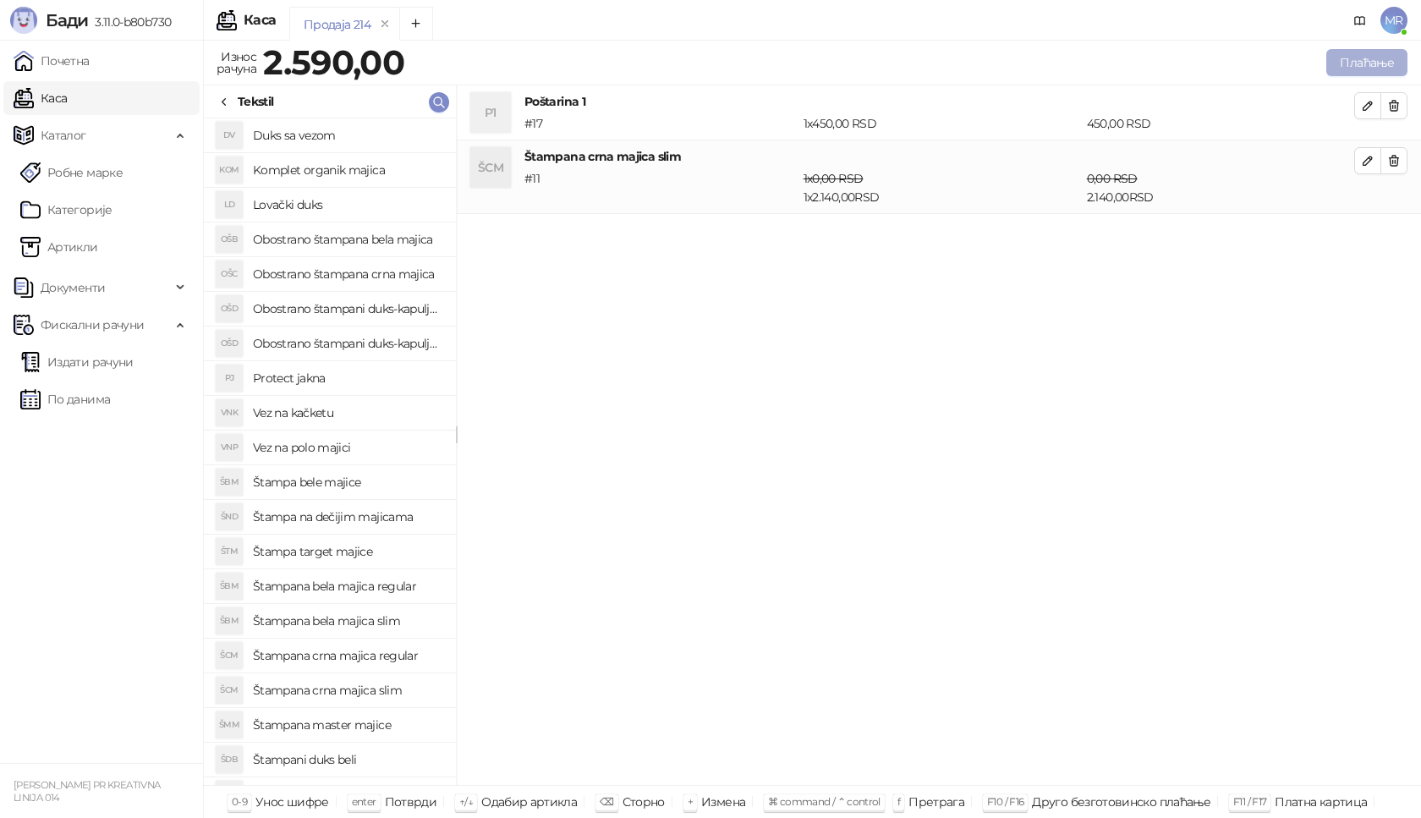
click at [1372, 58] on button "Плаћање" at bounding box center [1367, 62] width 81 height 27
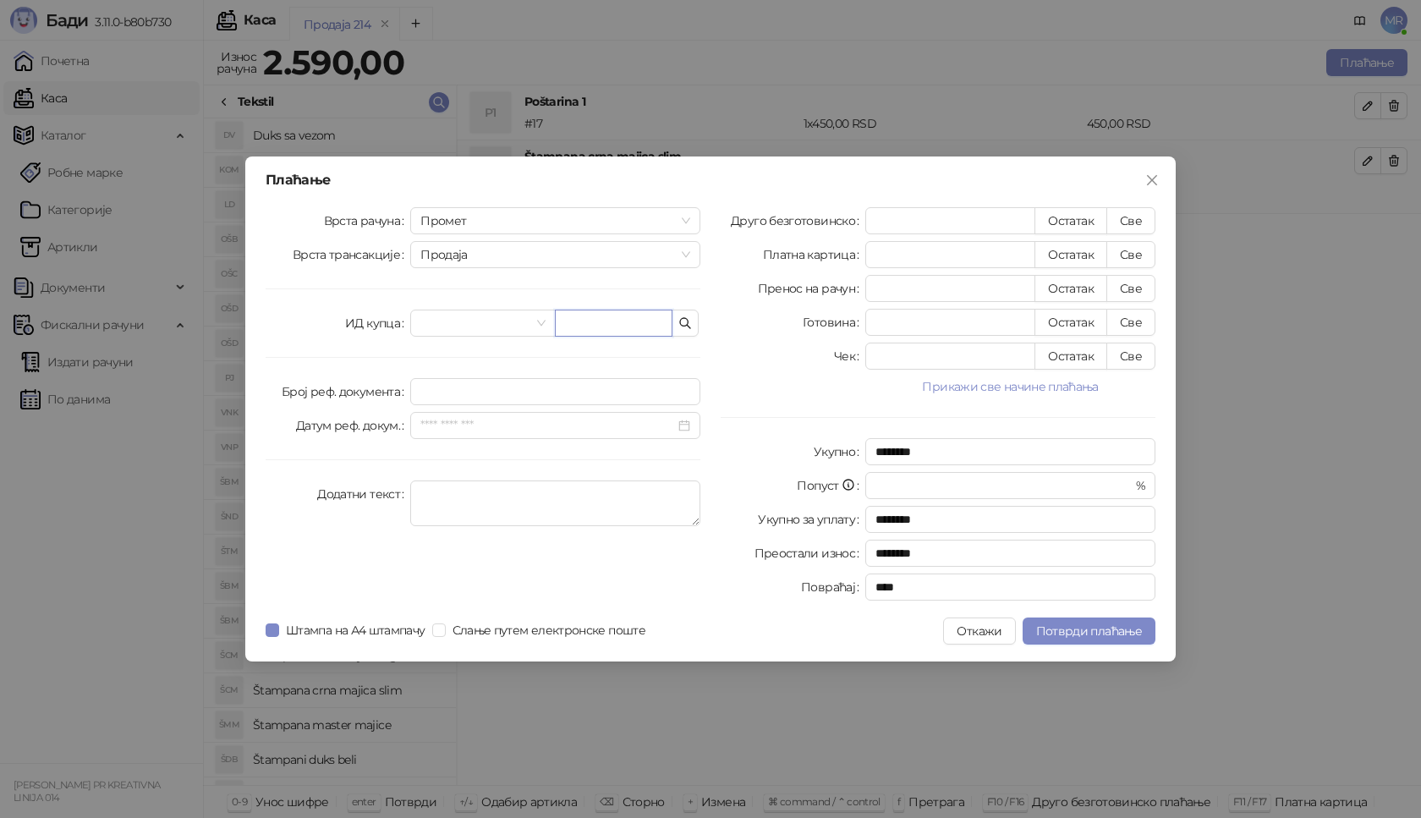
click at [580, 317] on input "text" at bounding box center [614, 323] width 118 height 27
paste input "**********"
type input "**********"
click at [1134, 216] on button "Све" at bounding box center [1131, 220] width 49 height 27
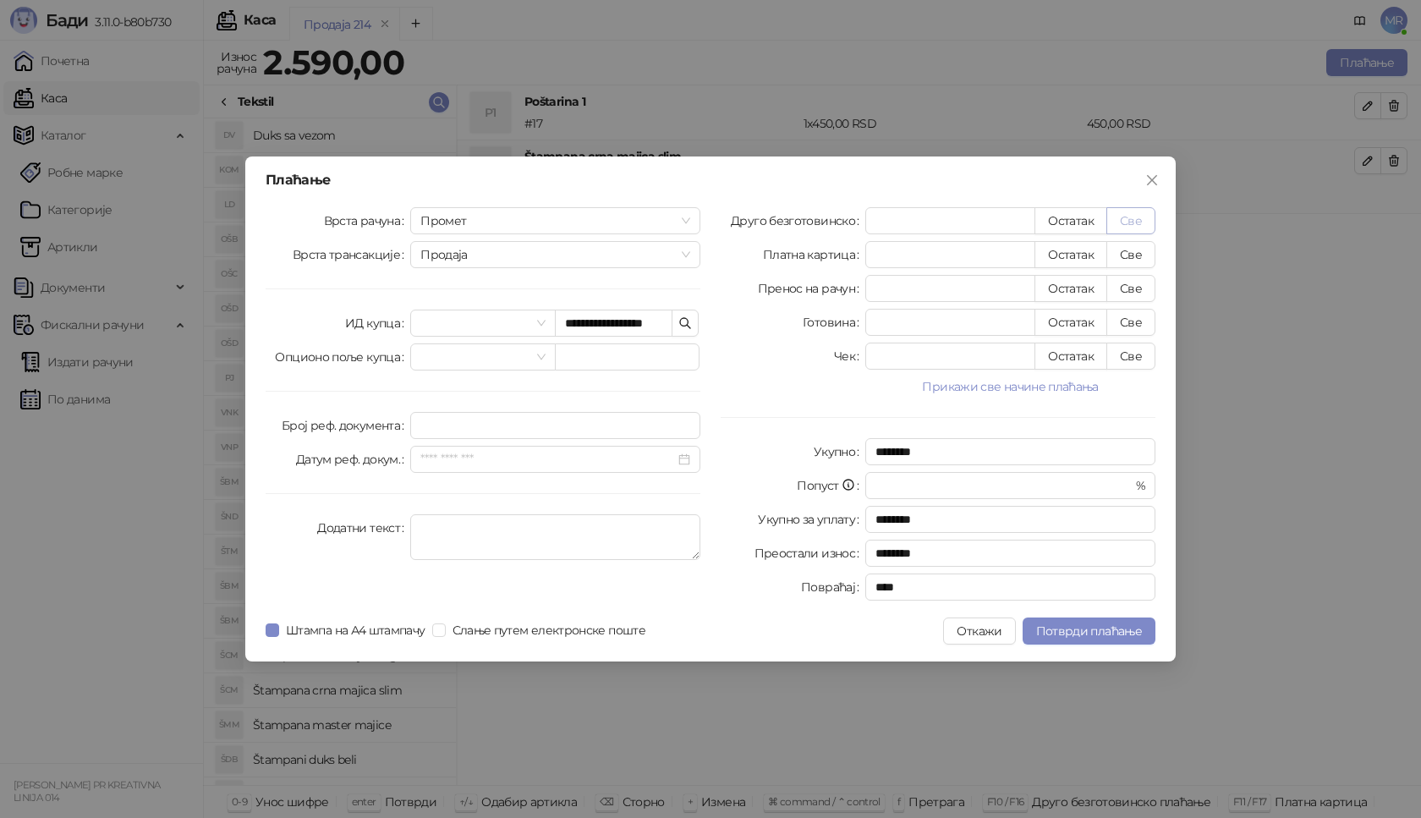
type input "****"
click at [1095, 625] on span "Потврди плаћање" at bounding box center [1089, 631] width 106 height 15
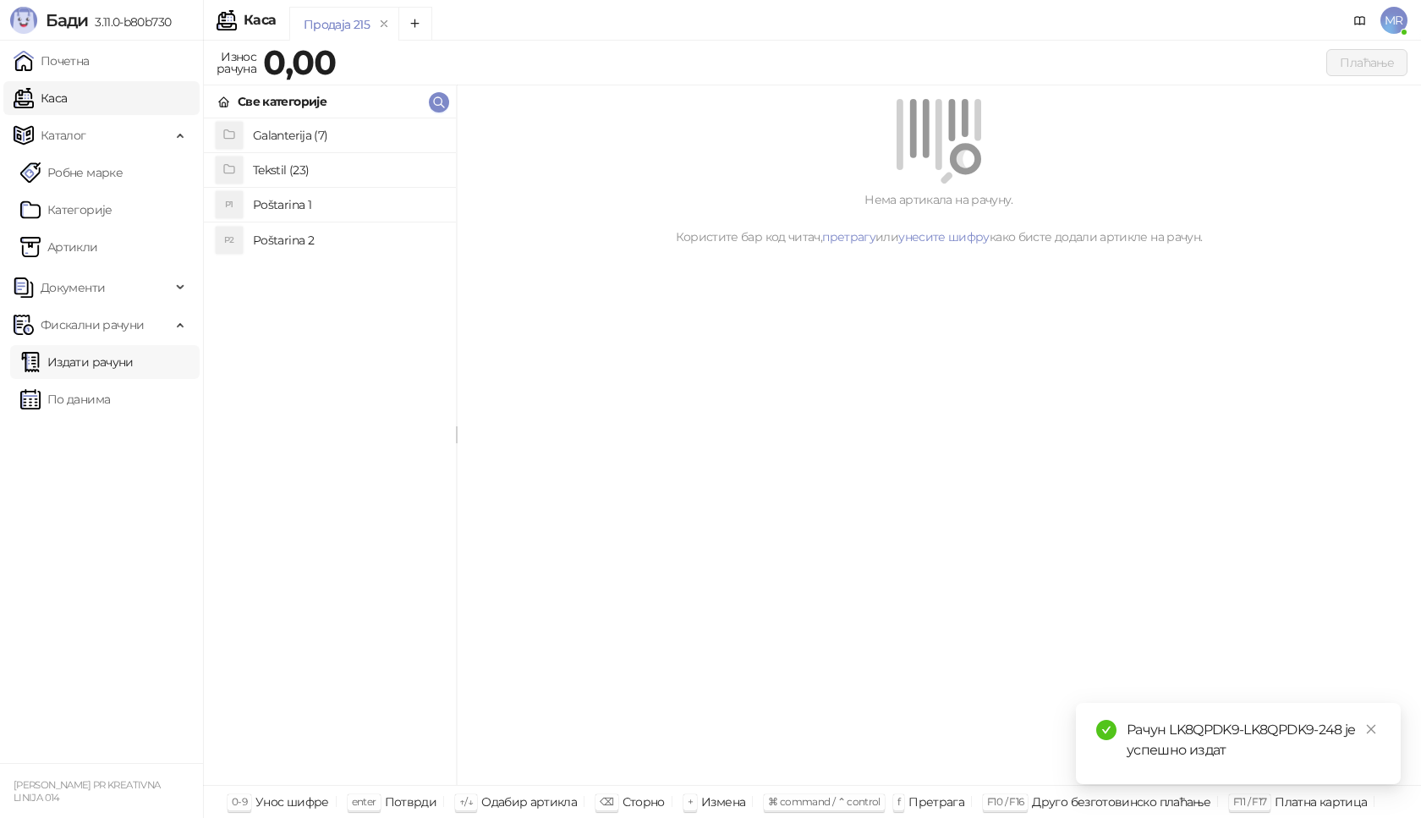
click at [113, 366] on link "Издати рачуни" at bounding box center [76, 362] width 113 height 34
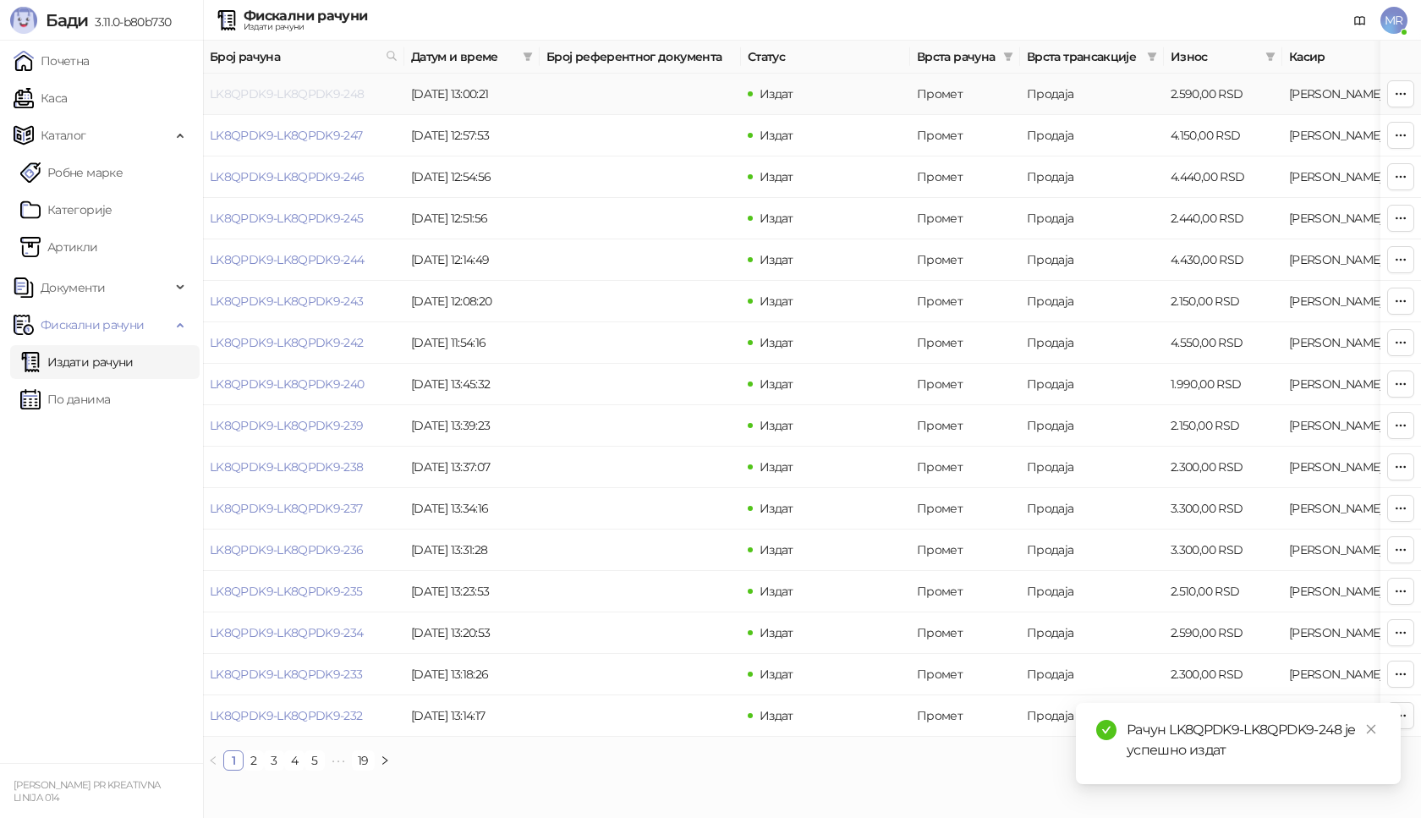
click at [298, 90] on link "LK8QPDK9-LK8QPDK9-248" at bounding box center [287, 93] width 155 height 15
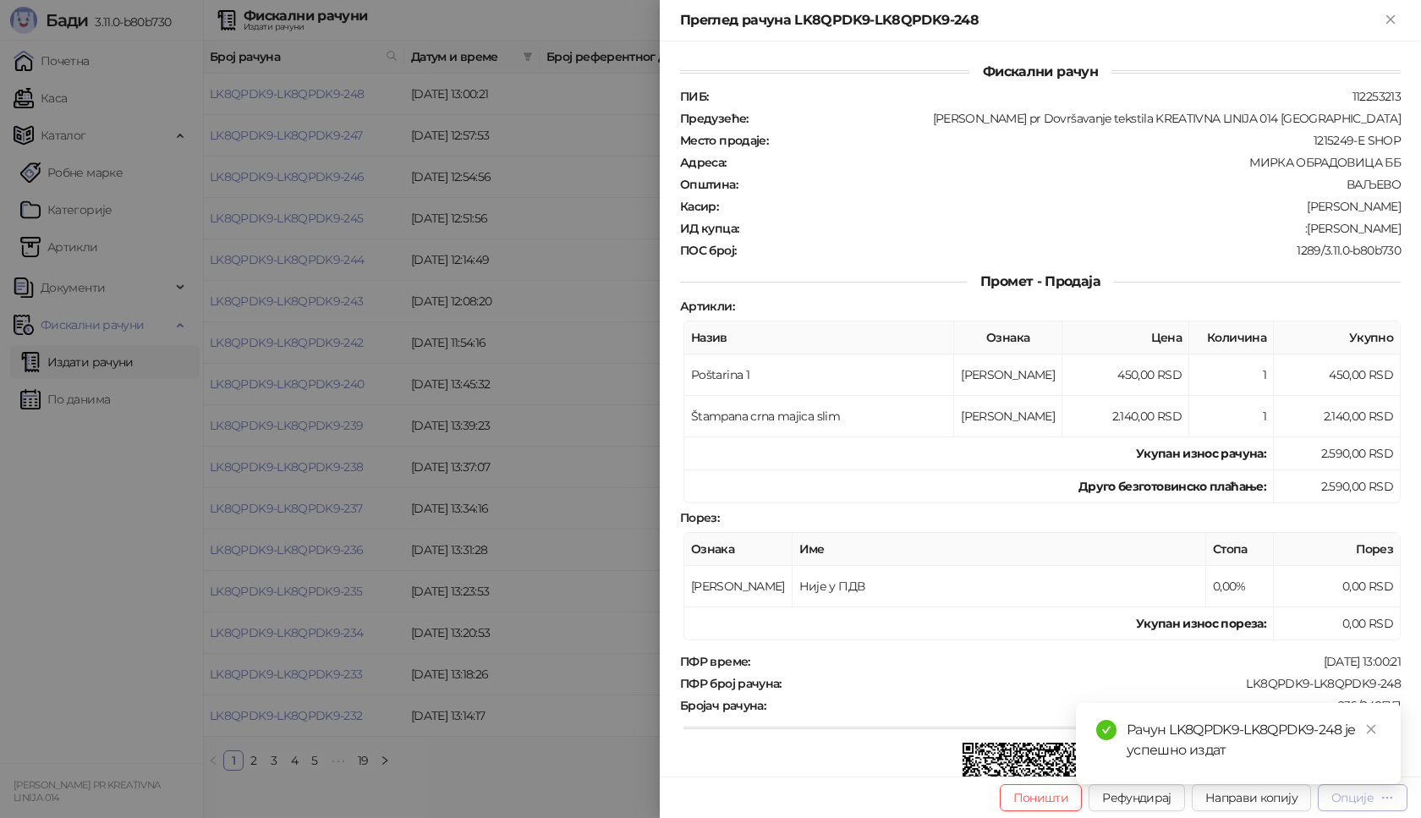
click at [1352, 805] on div "Опције" at bounding box center [1353, 797] width 42 height 15
click at [1368, 729] on icon "close" at bounding box center [1372, 729] width 12 height 12
click at [1366, 799] on div "Опције" at bounding box center [1353, 797] width 42 height 15
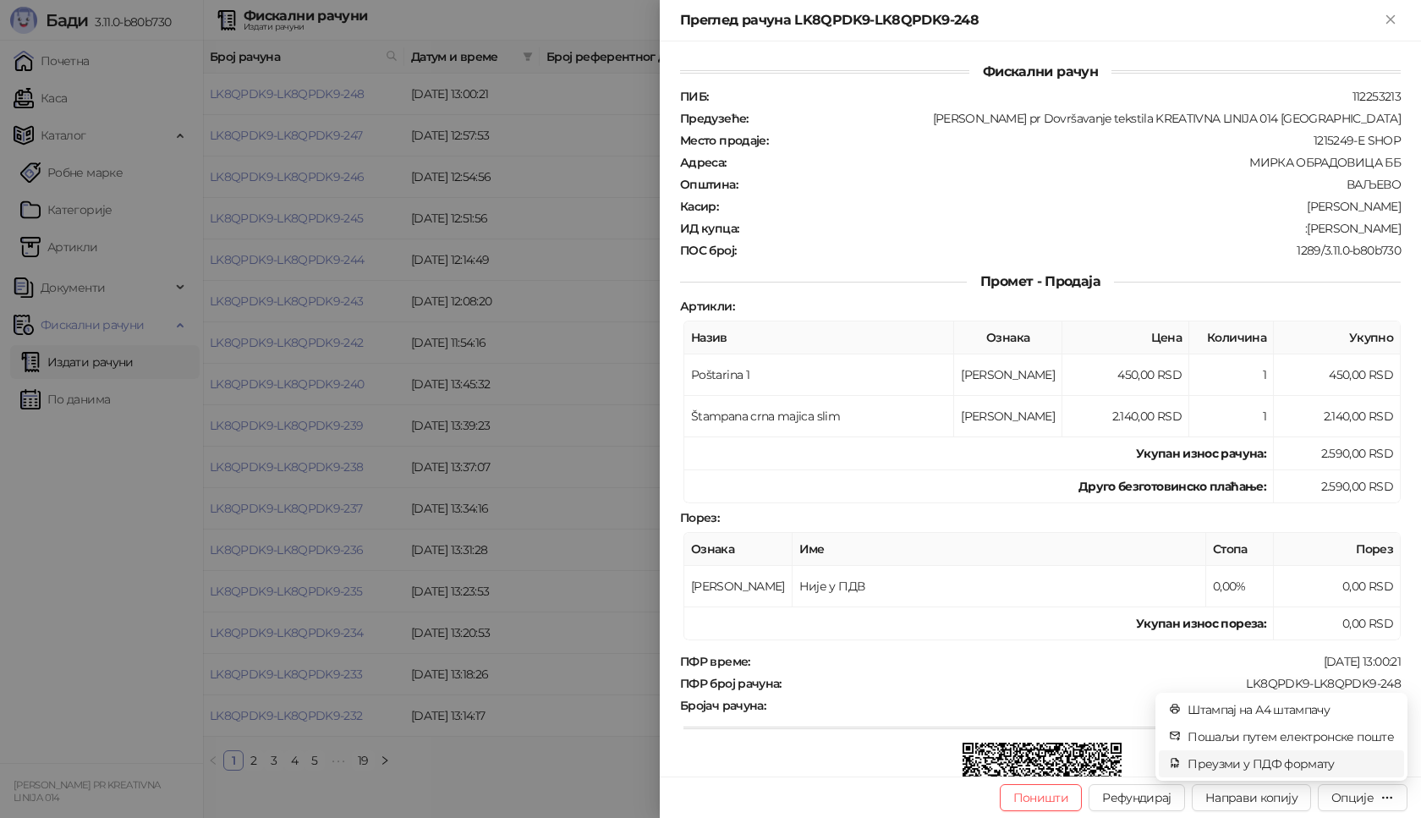
click at [1298, 768] on span "Преузми у ПДФ формату" at bounding box center [1291, 764] width 206 height 19
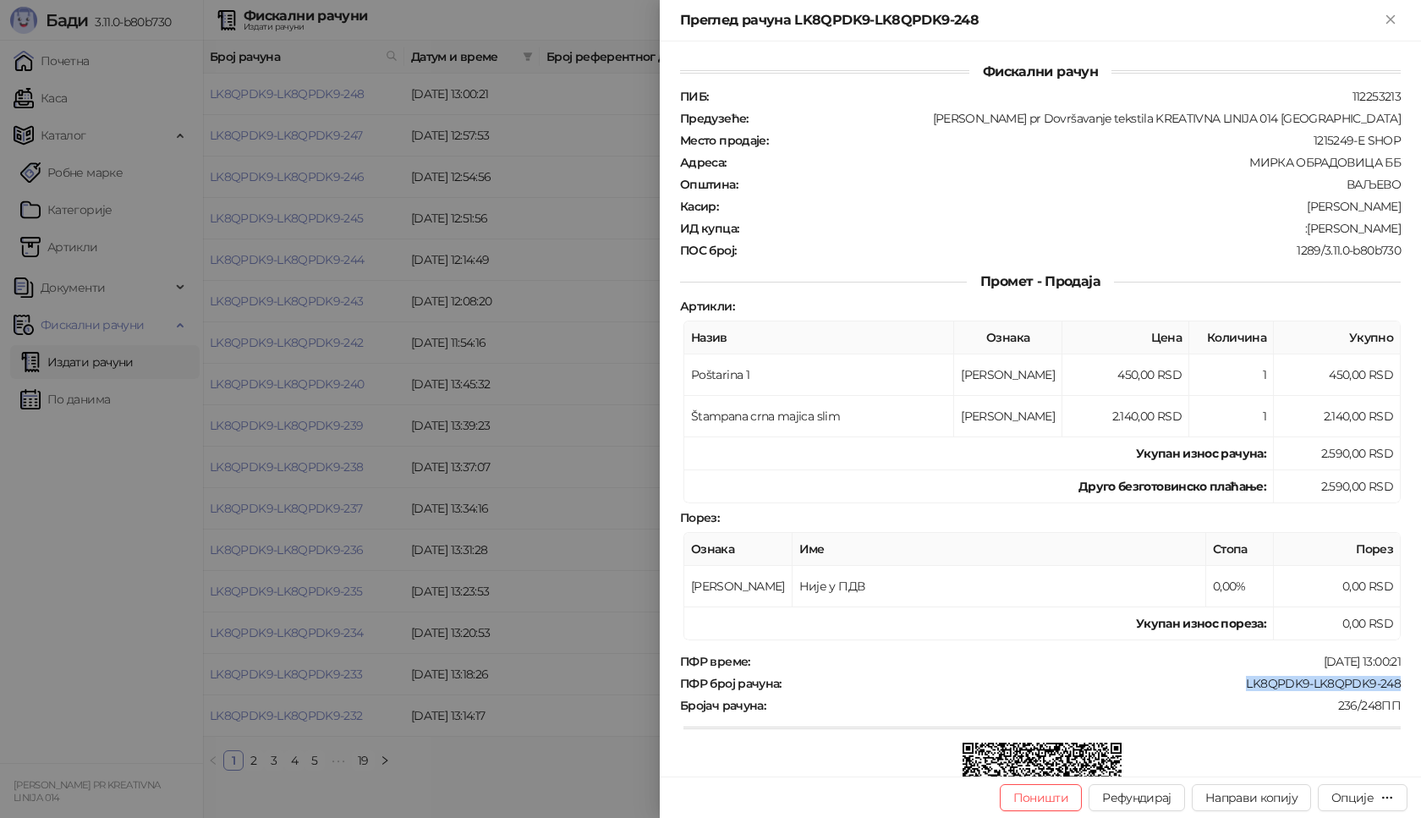
drag, startPoint x: 1231, startPoint y: 684, endPoint x: 1390, endPoint y: 681, distance: 159.1
click at [1390, 681] on div "Фискални рачун ПИБ : 112253213 Предузеће : [PERSON_NAME] pr Dovršavanje tekstil…" at bounding box center [1040, 408] width 761 height 735
copy div "LK8QPDK9-LK8QPDK9-248"
drag, startPoint x: 1280, startPoint y: 229, endPoint x: 1353, endPoint y: 225, distance: 72.9
click at [1353, 225] on div ":[PERSON_NAME]" at bounding box center [1071, 228] width 662 height 15
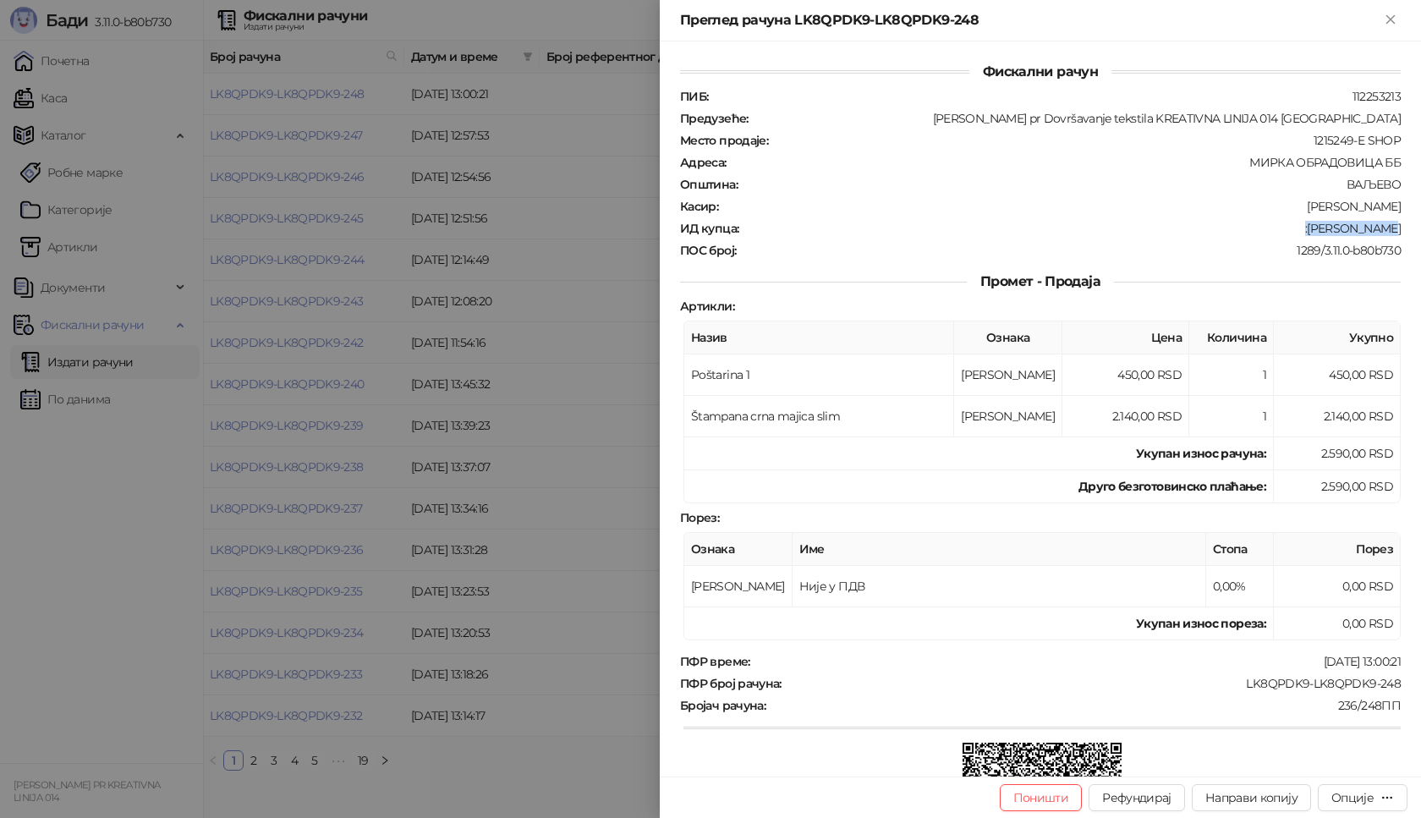
click at [1314, 226] on div ":[PERSON_NAME]" at bounding box center [1071, 228] width 662 height 15
drag, startPoint x: 1279, startPoint y: 226, endPoint x: 1388, endPoint y: 226, distance: 108.3
click at [1388, 226] on div ":[PERSON_NAME]" at bounding box center [1071, 228] width 662 height 15
copy div "[PERSON_NAME]"
click at [1397, 22] on icon "Close" at bounding box center [1390, 19] width 15 height 15
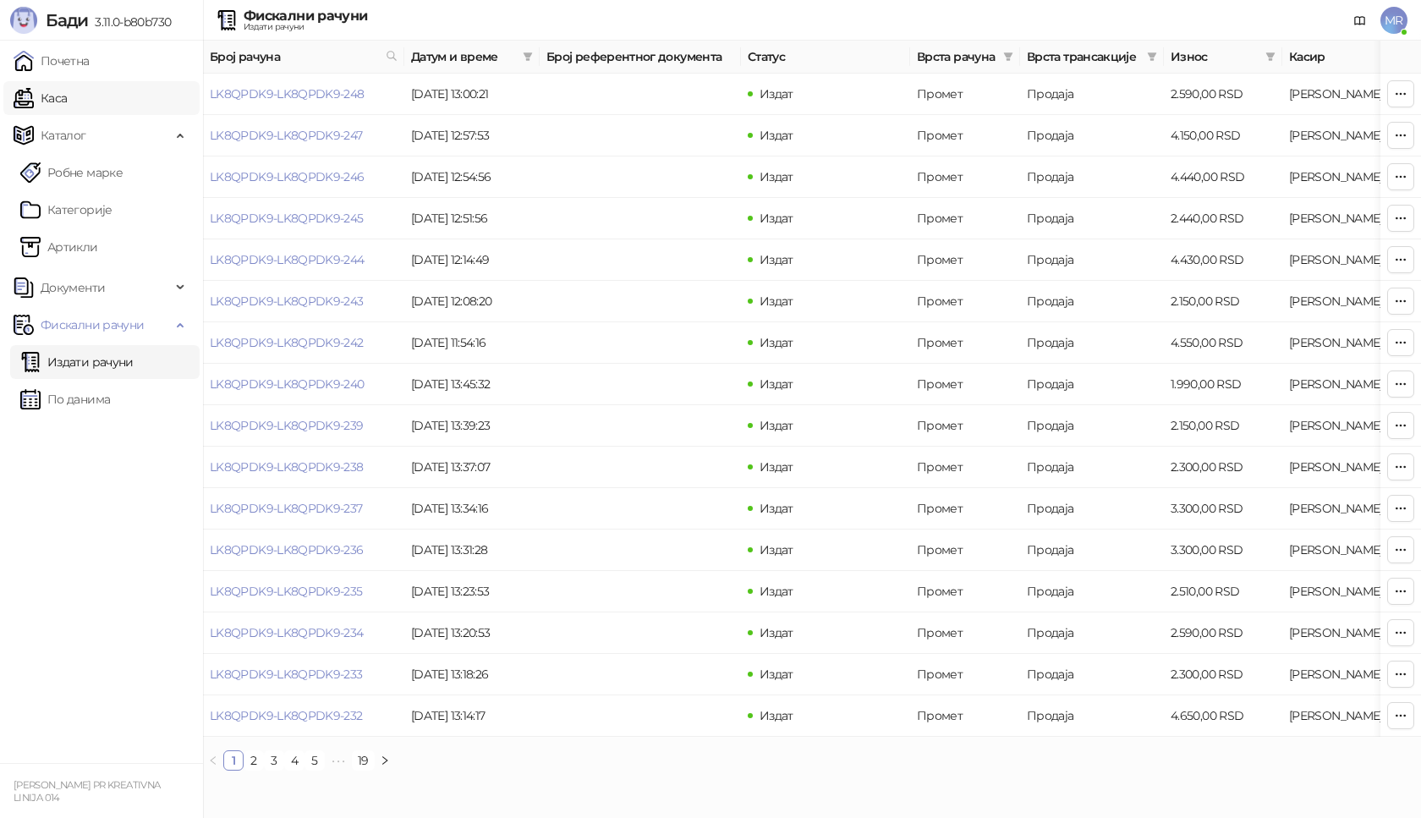
click at [67, 104] on link "Каса" at bounding box center [40, 98] width 53 height 34
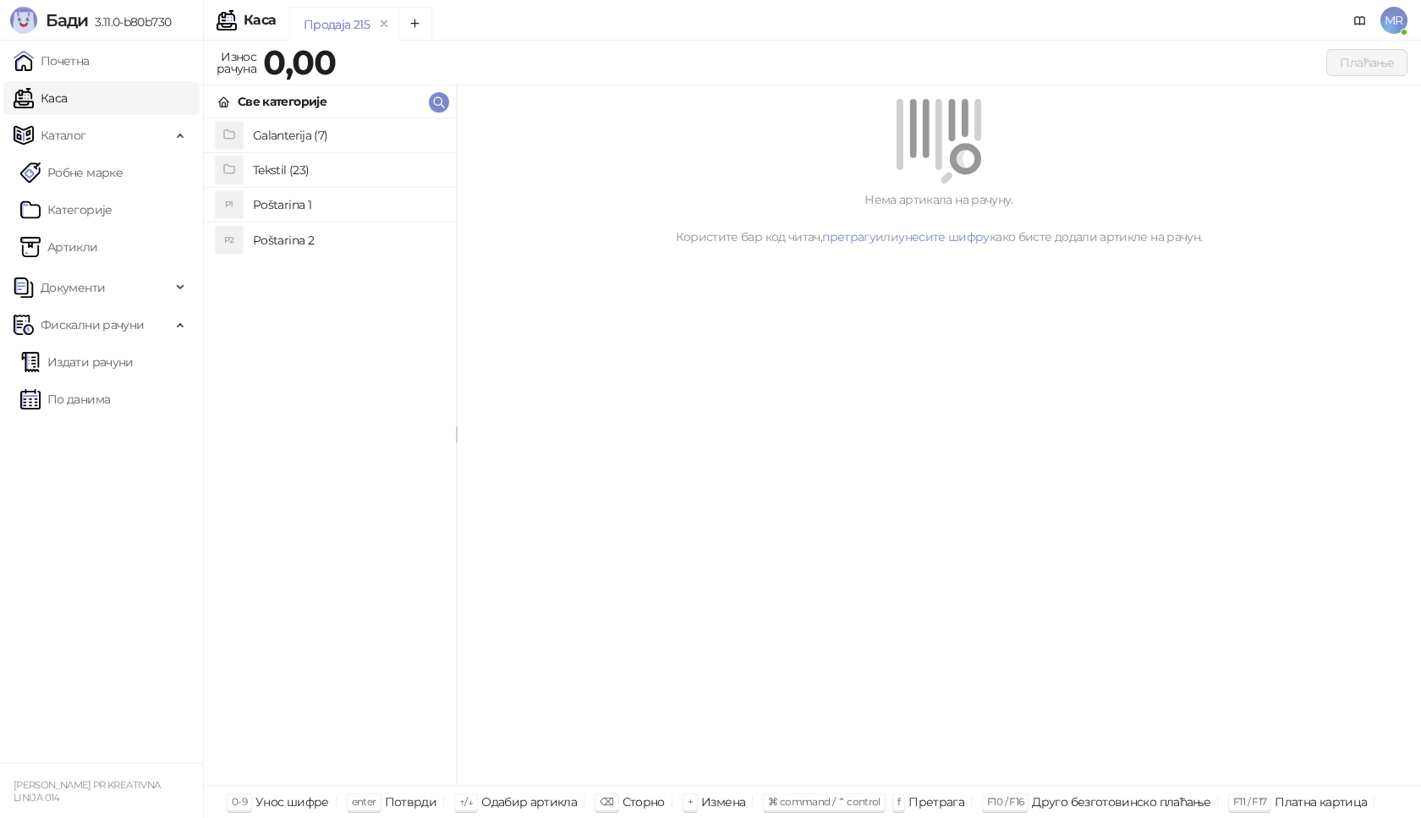
click at [339, 238] on h4 "Poštarina 2" at bounding box center [348, 240] width 190 height 27
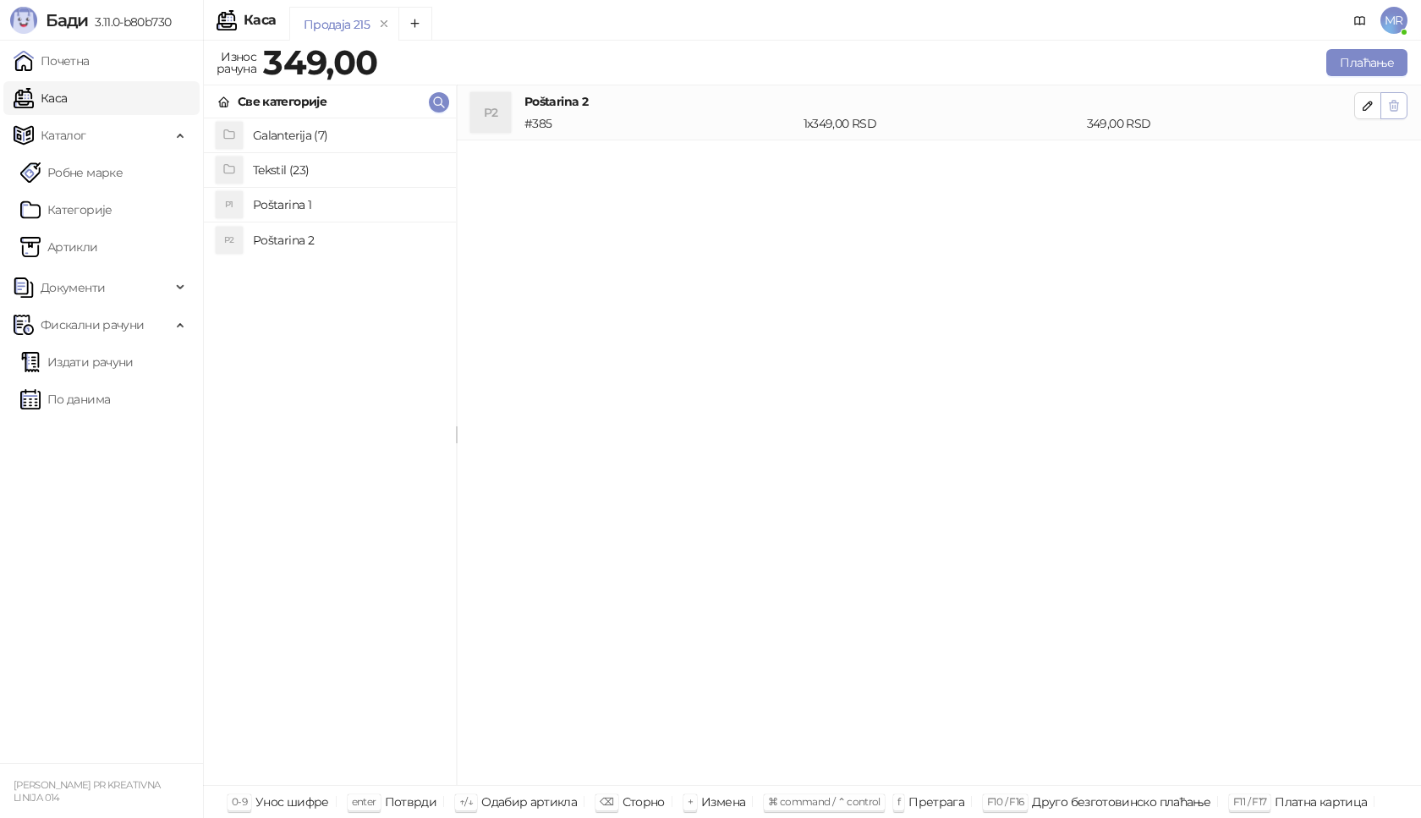
click at [1393, 104] on icon "button" at bounding box center [1395, 106] width 14 height 14
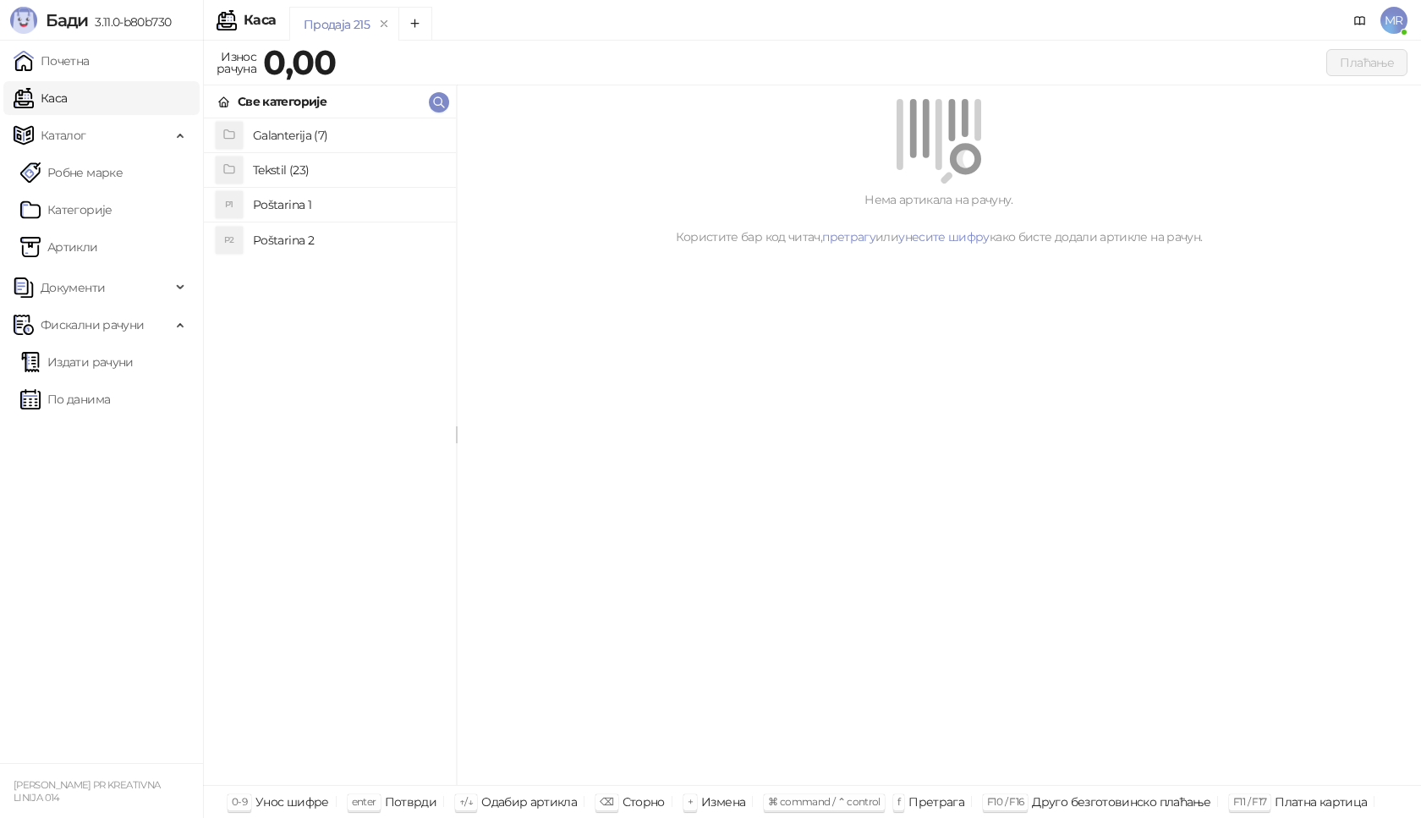
click at [317, 201] on h4 "Poštarina 1" at bounding box center [348, 204] width 190 height 27
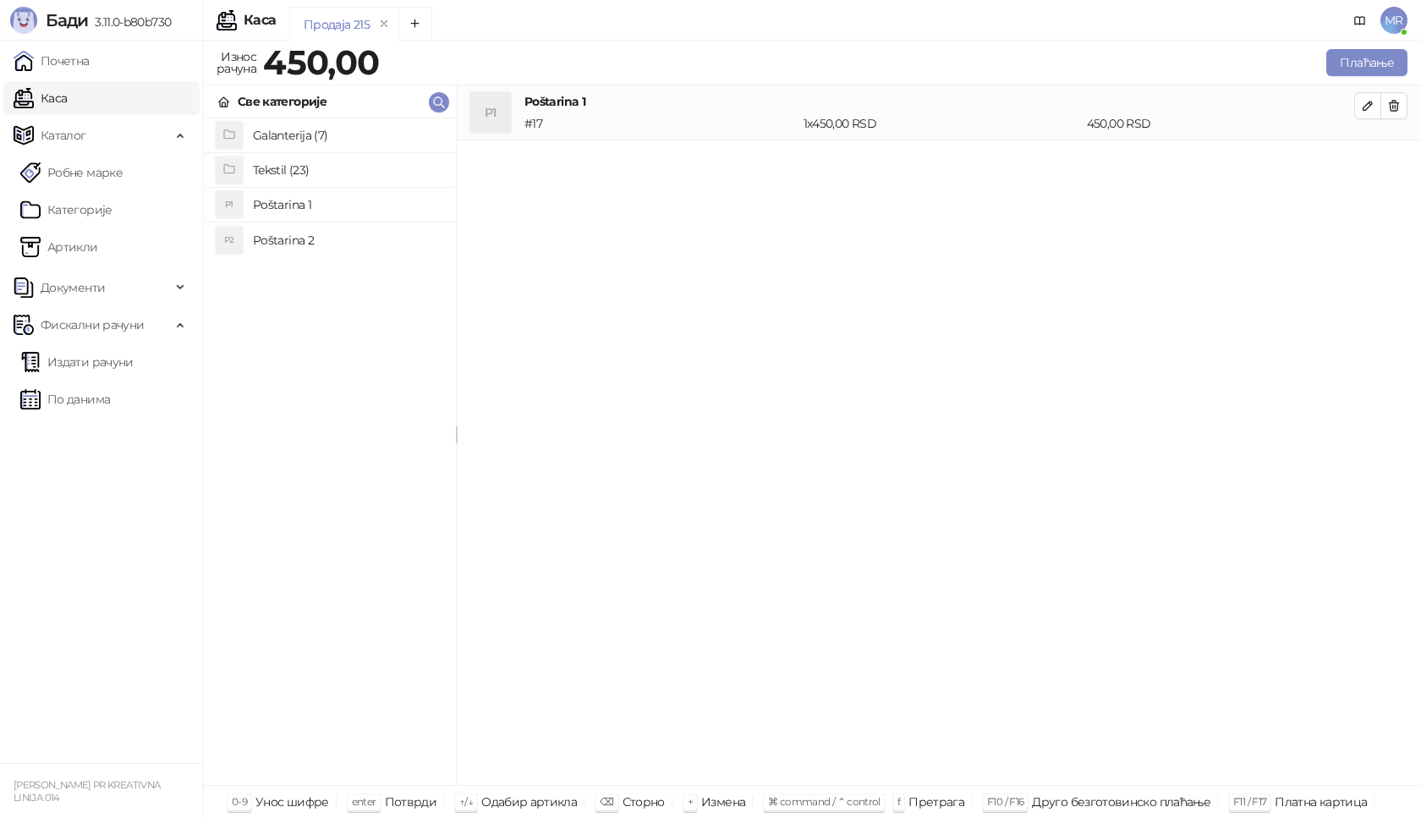
click at [317, 168] on h4 "Tekstil (23)" at bounding box center [348, 170] width 190 height 27
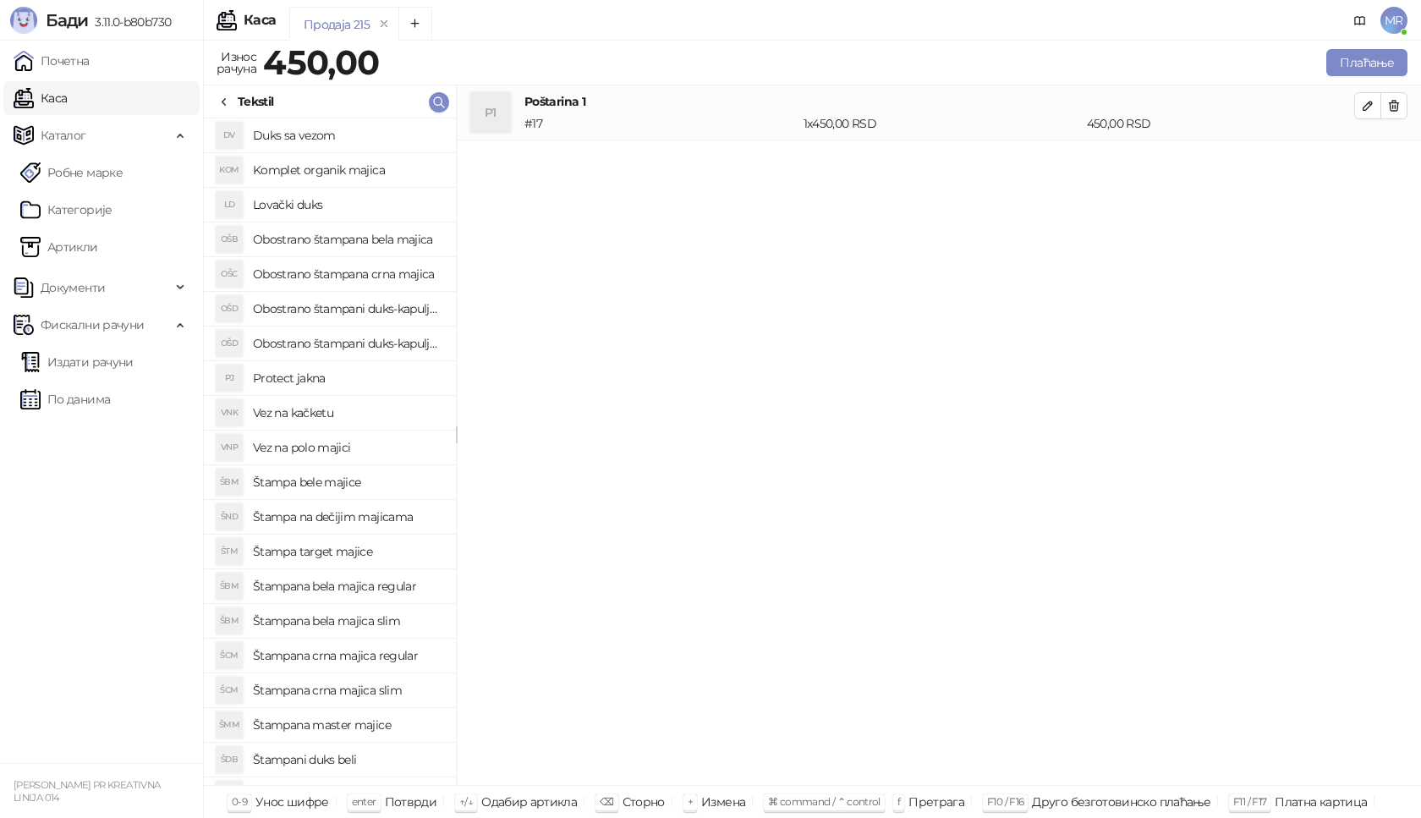
click at [366, 690] on h4 "Štampana crna majica slim" at bounding box center [348, 690] width 190 height 27
click at [1364, 158] on icon "button" at bounding box center [1368, 161] width 14 height 14
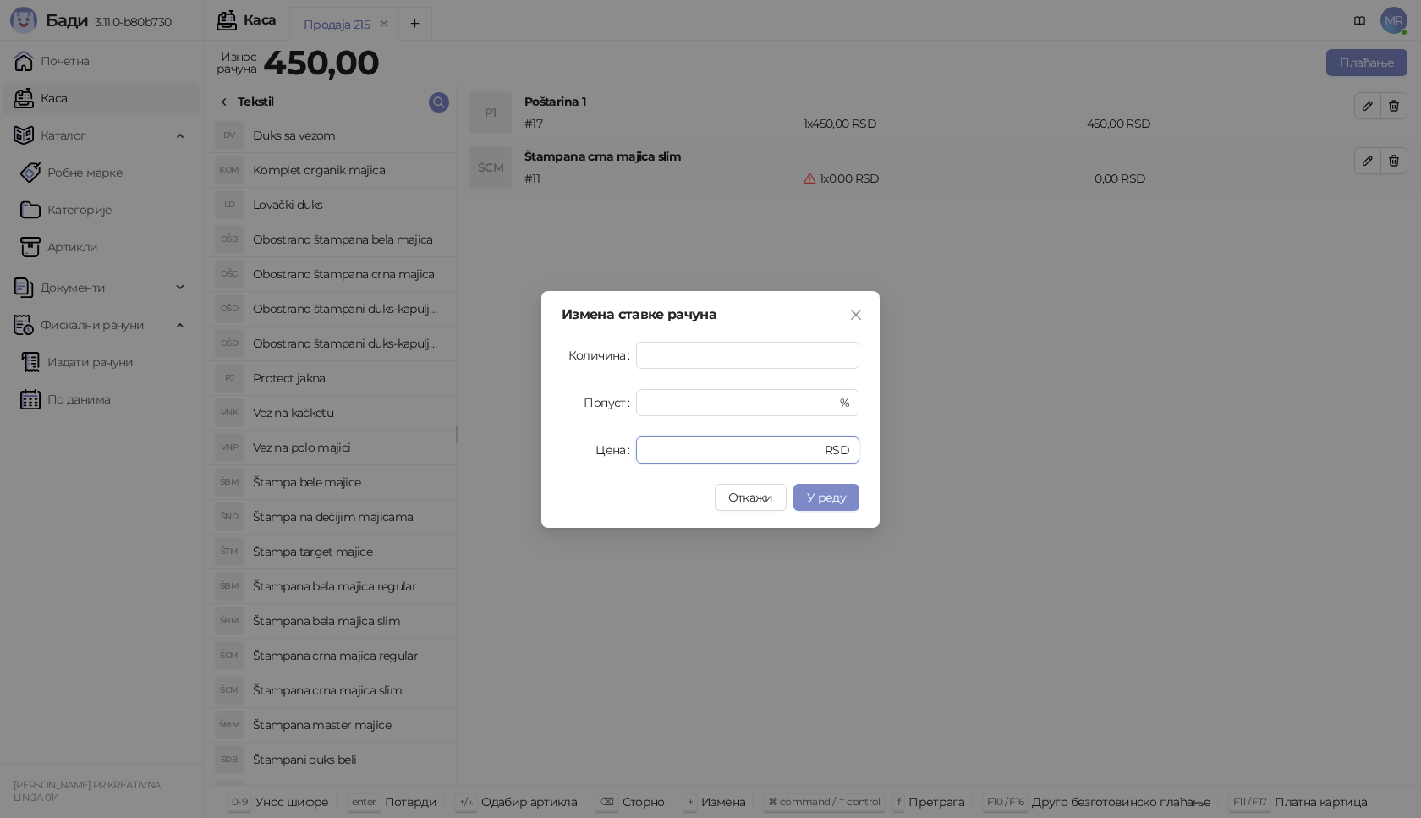
drag, startPoint x: 667, startPoint y: 448, endPoint x: 479, endPoint y: 419, distance: 190.0
click at [473, 448] on div "Измена ставке рачуна Количина * Попуст * % Цена * RSD Откажи У реду" at bounding box center [710, 409] width 1421 height 818
type input "****"
click at [823, 490] on span "У реду" at bounding box center [826, 497] width 39 height 15
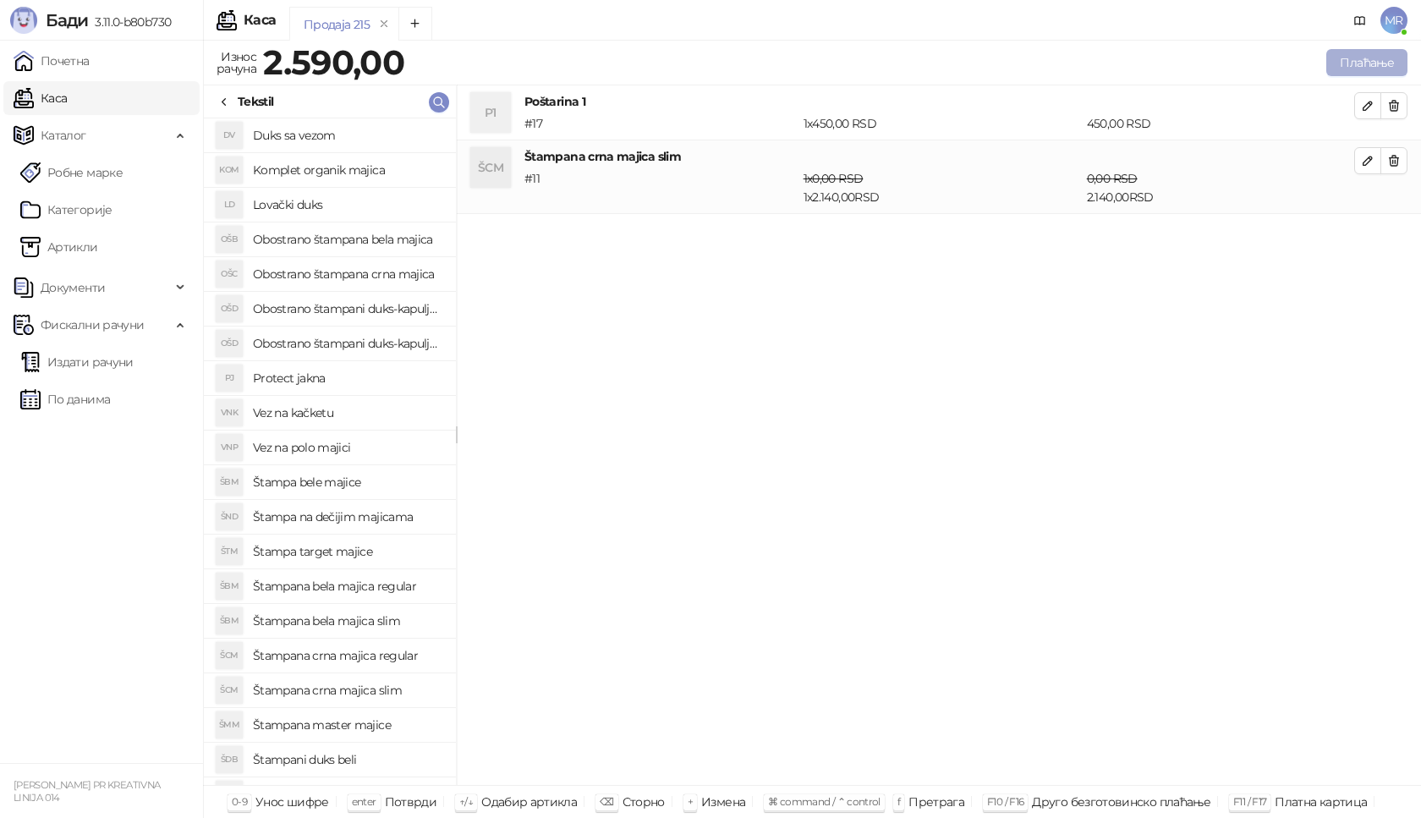
click at [1369, 57] on button "Плаћање" at bounding box center [1367, 62] width 81 height 27
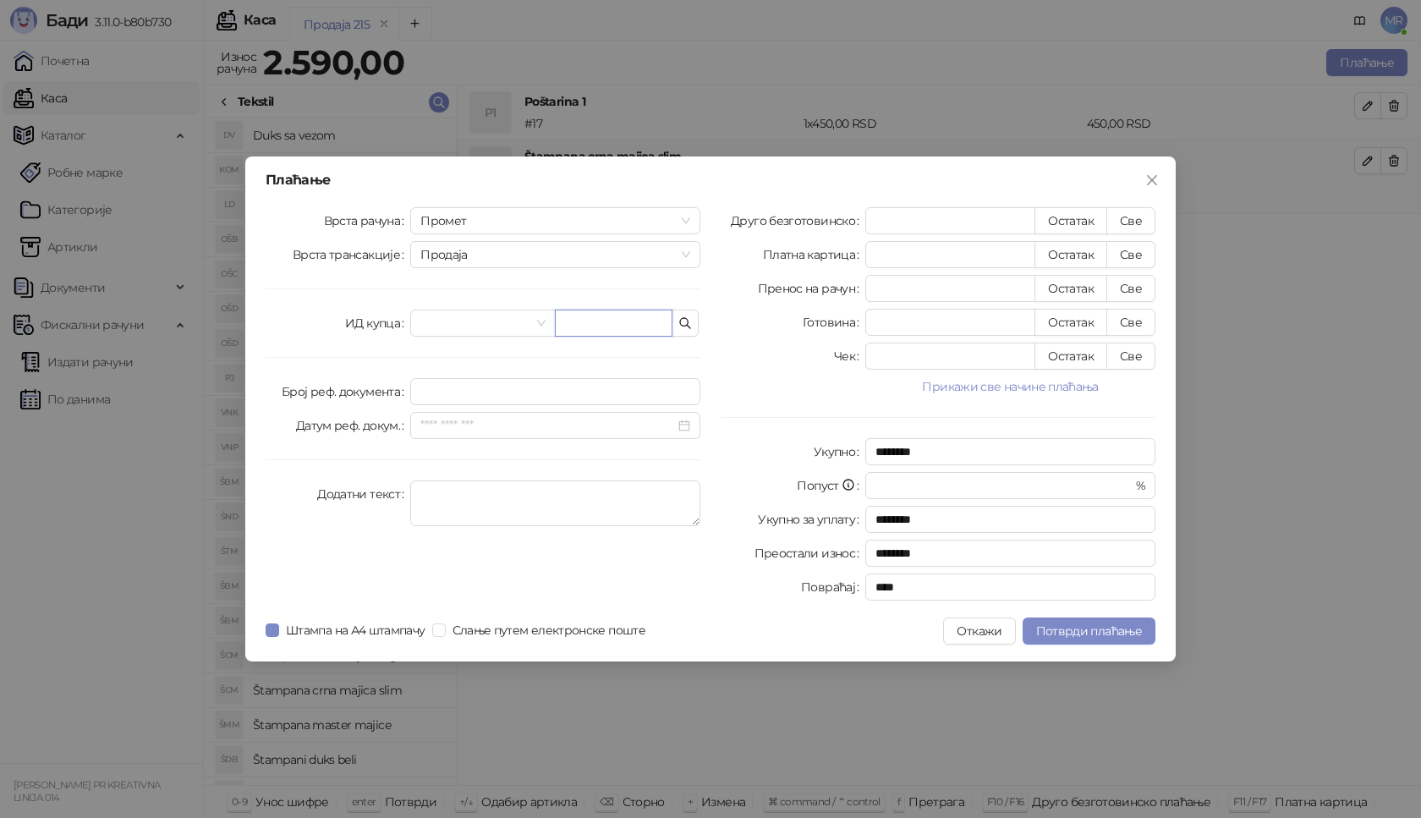
click at [577, 332] on input "text" at bounding box center [614, 323] width 118 height 27
paste input "**********"
type input "**********"
click at [1146, 217] on button "Све" at bounding box center [1131, 220] width 49 height 27
type input "****"
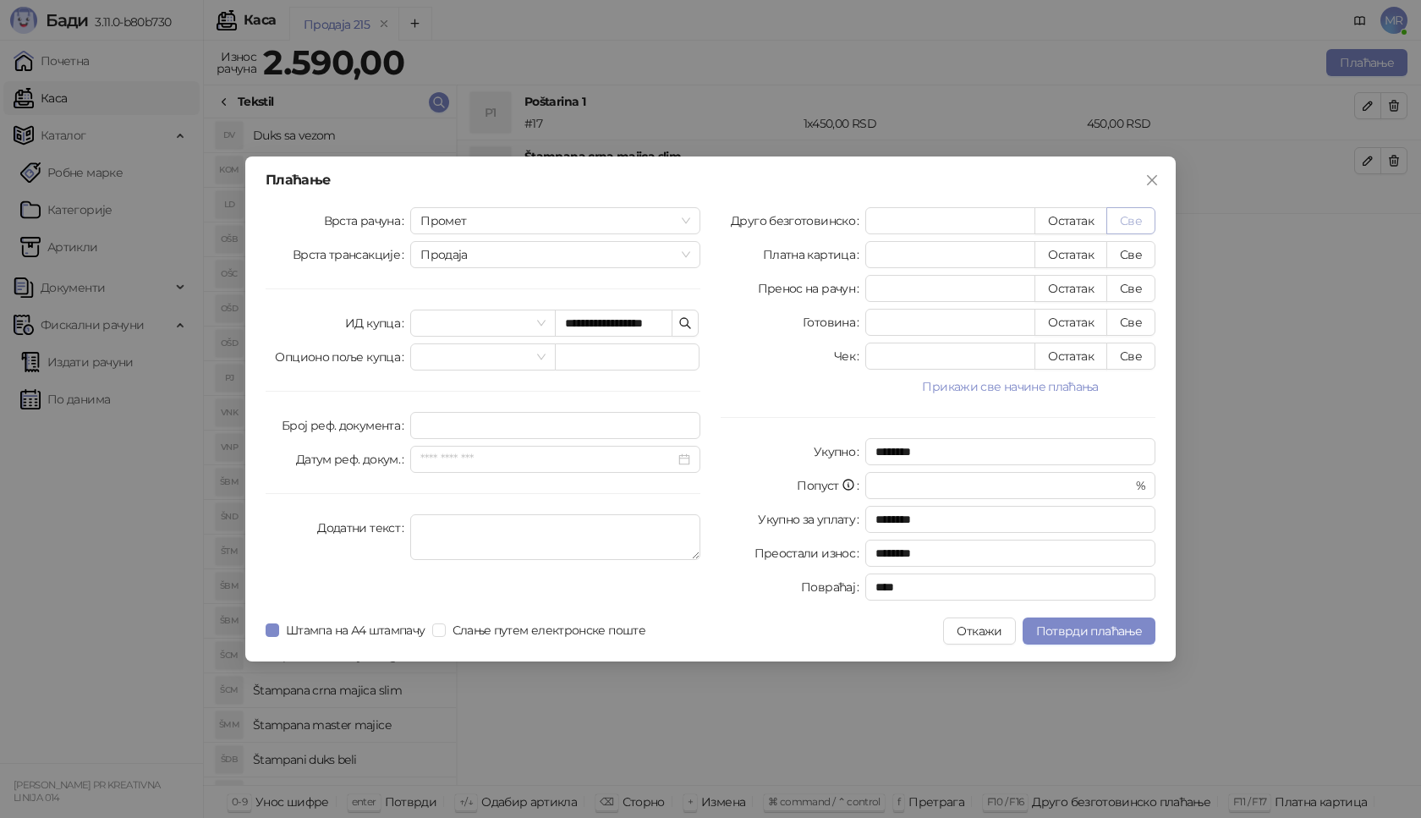
type input "****"
click at [1075, 626] on span "Потврди плаћање" at bounding box center [1089, 631] width 106 height 15
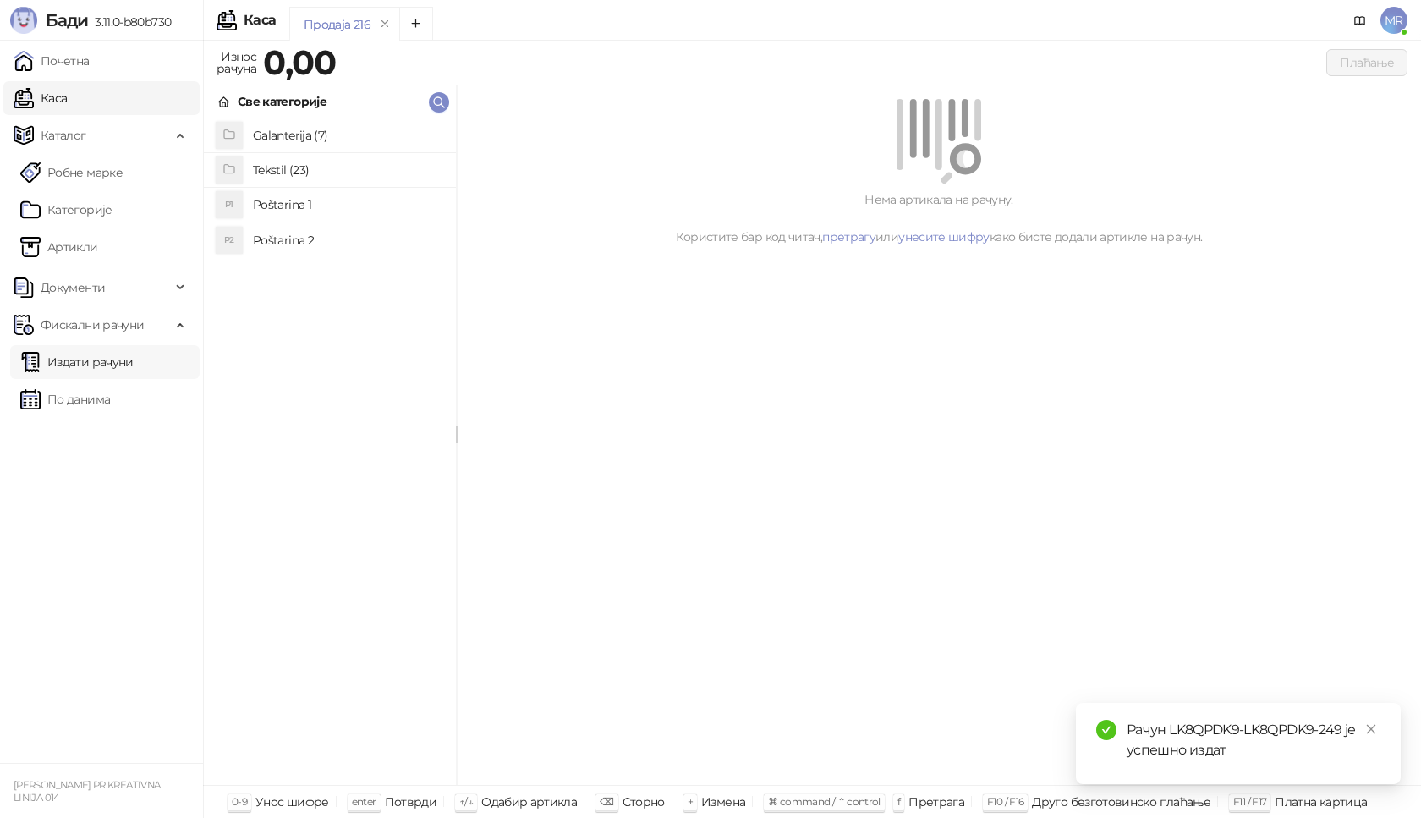
click at [113, 360] on link "Издати рачуни" at bounding box center [76, 362] width 113 height 34
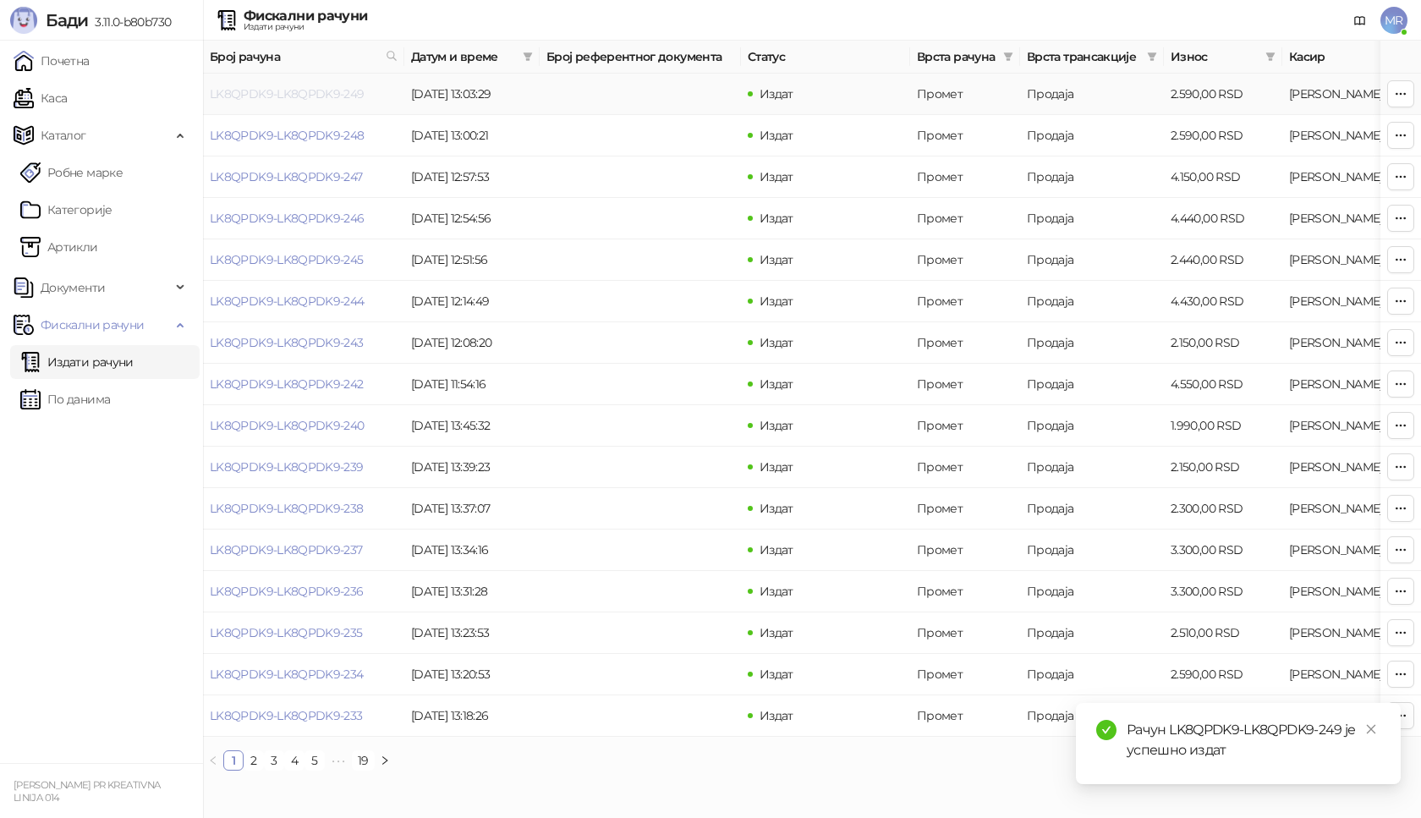
click at [316, 94] on link "LK8QPDK9-LK8QPDK9-249" at bounding box center [287, 93] width 155 height 15
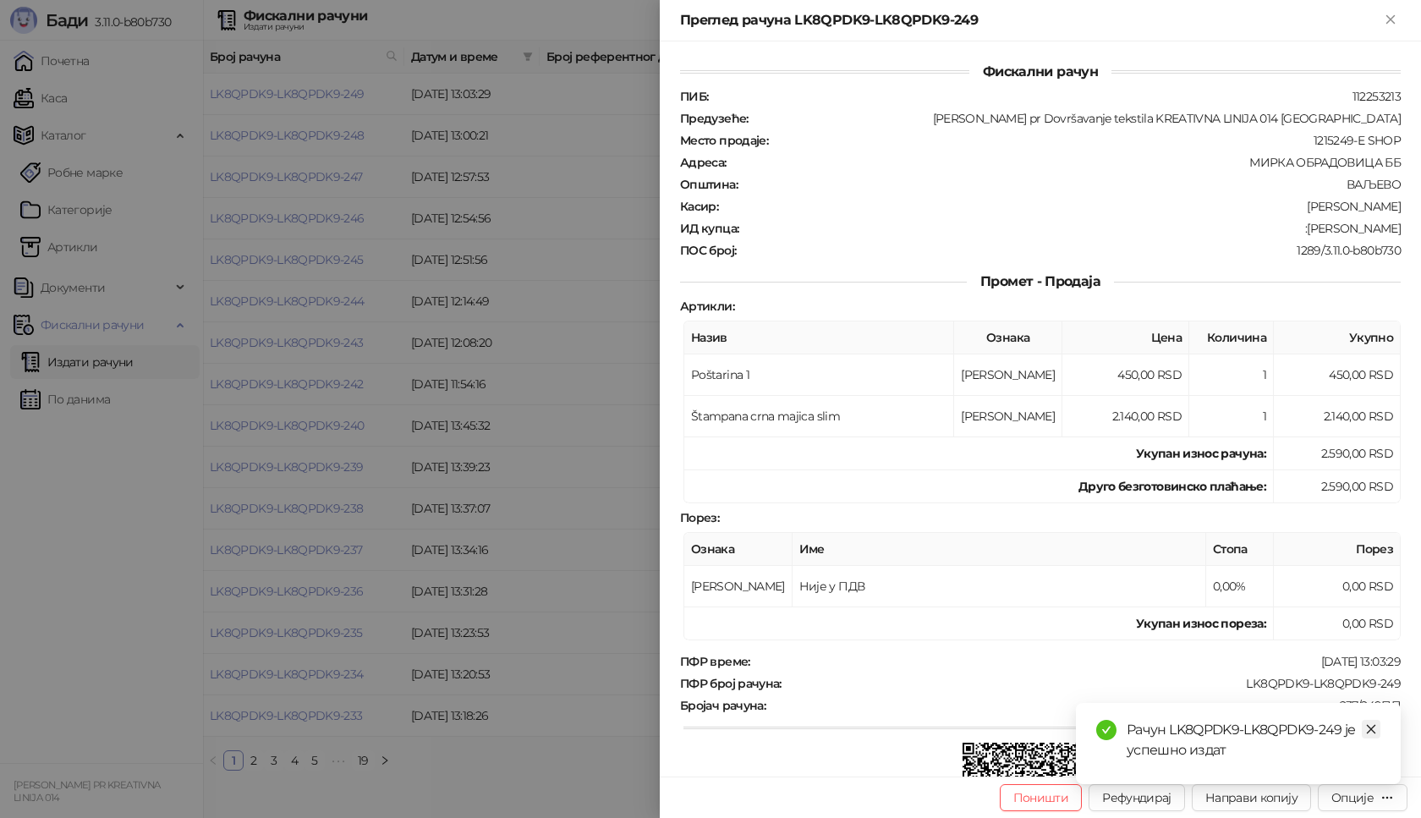
click at [1373, 730] on icon "close" at bounding box center [1372, 729] width 12 height 12
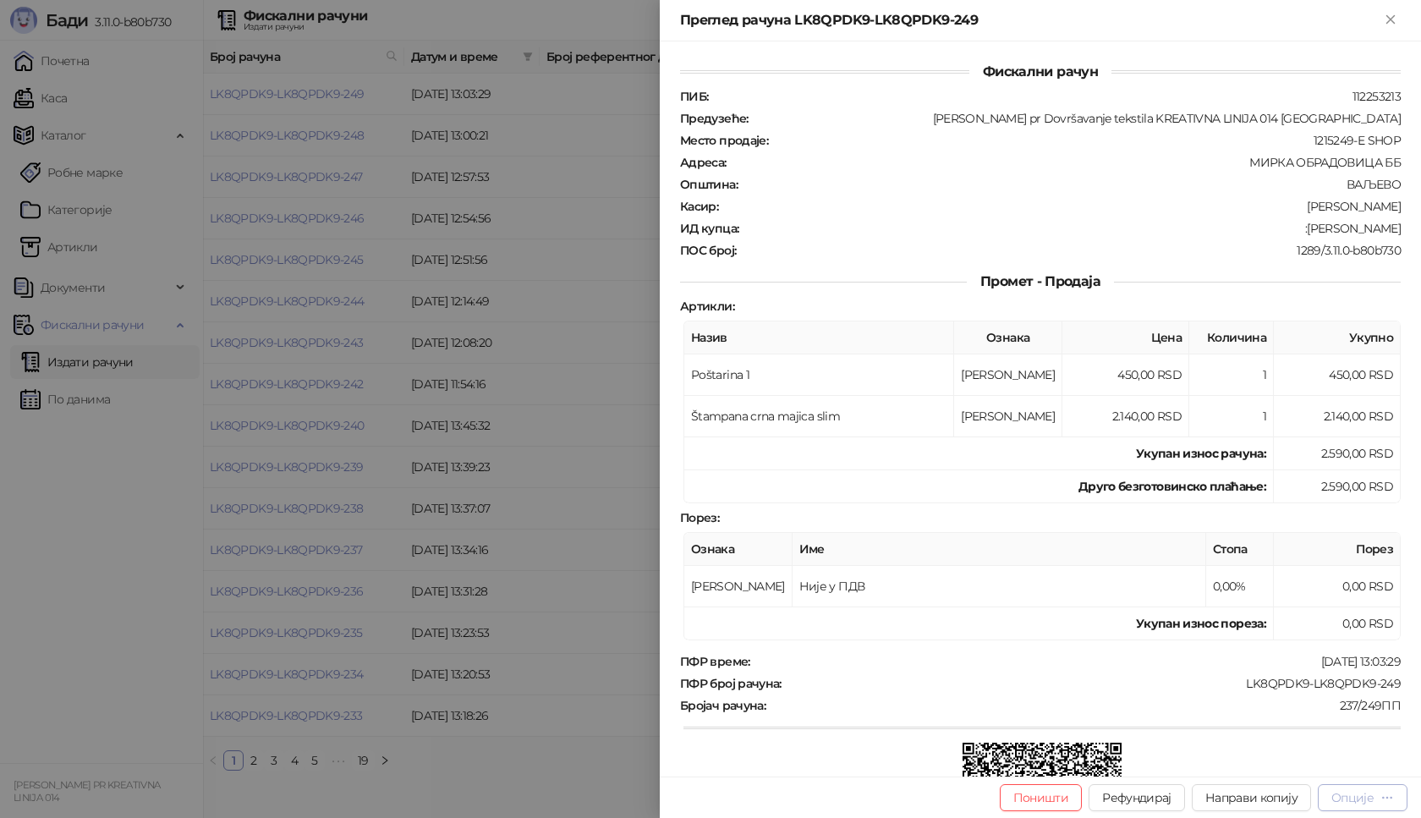
click at [1351, 796] on div "Опције" at bounding box center [1353, 797] width 42 height 15
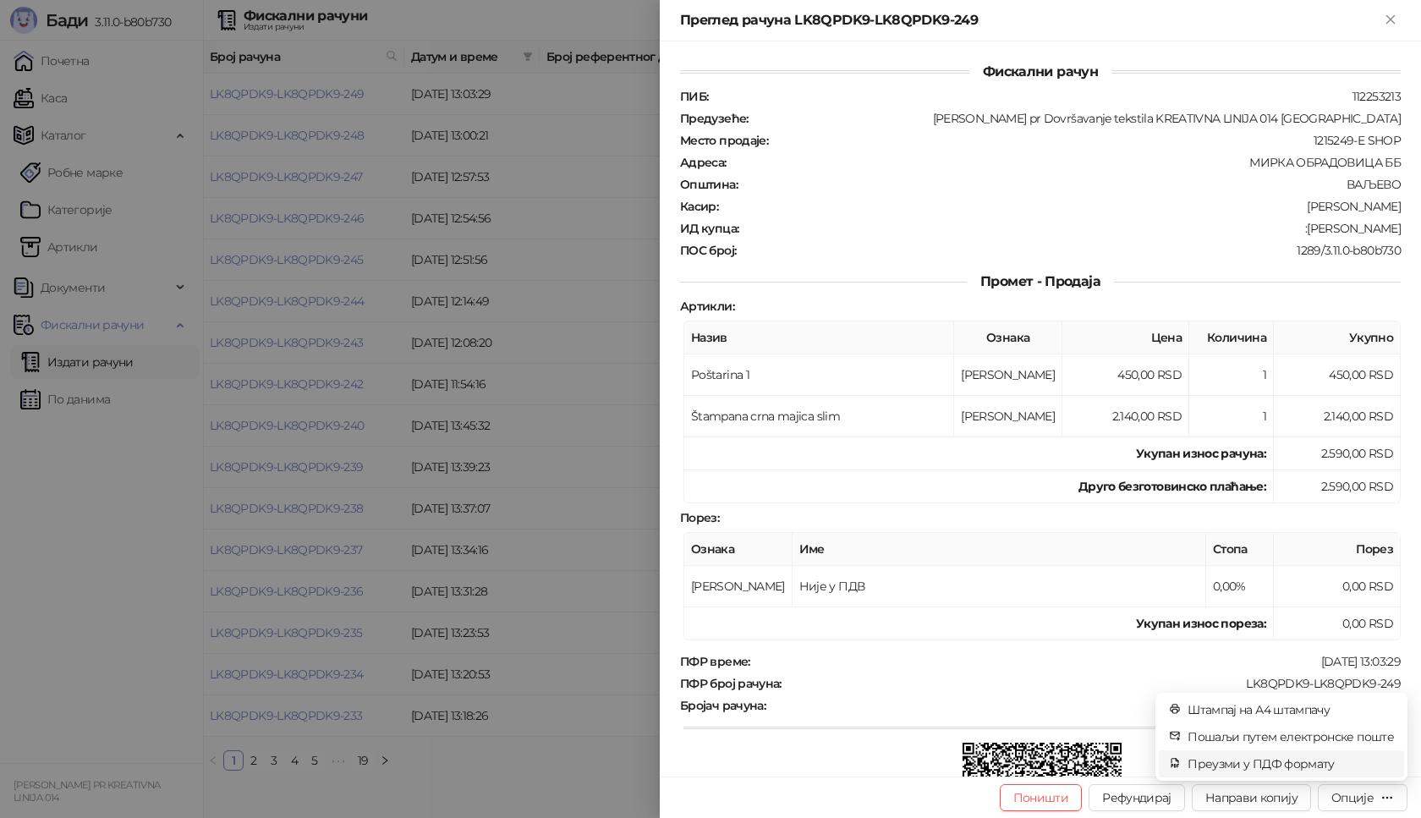
click at [1300, 766] on span "Преузми у ПДФ формату" at bounding box center [1291, 764] width 206 height 19
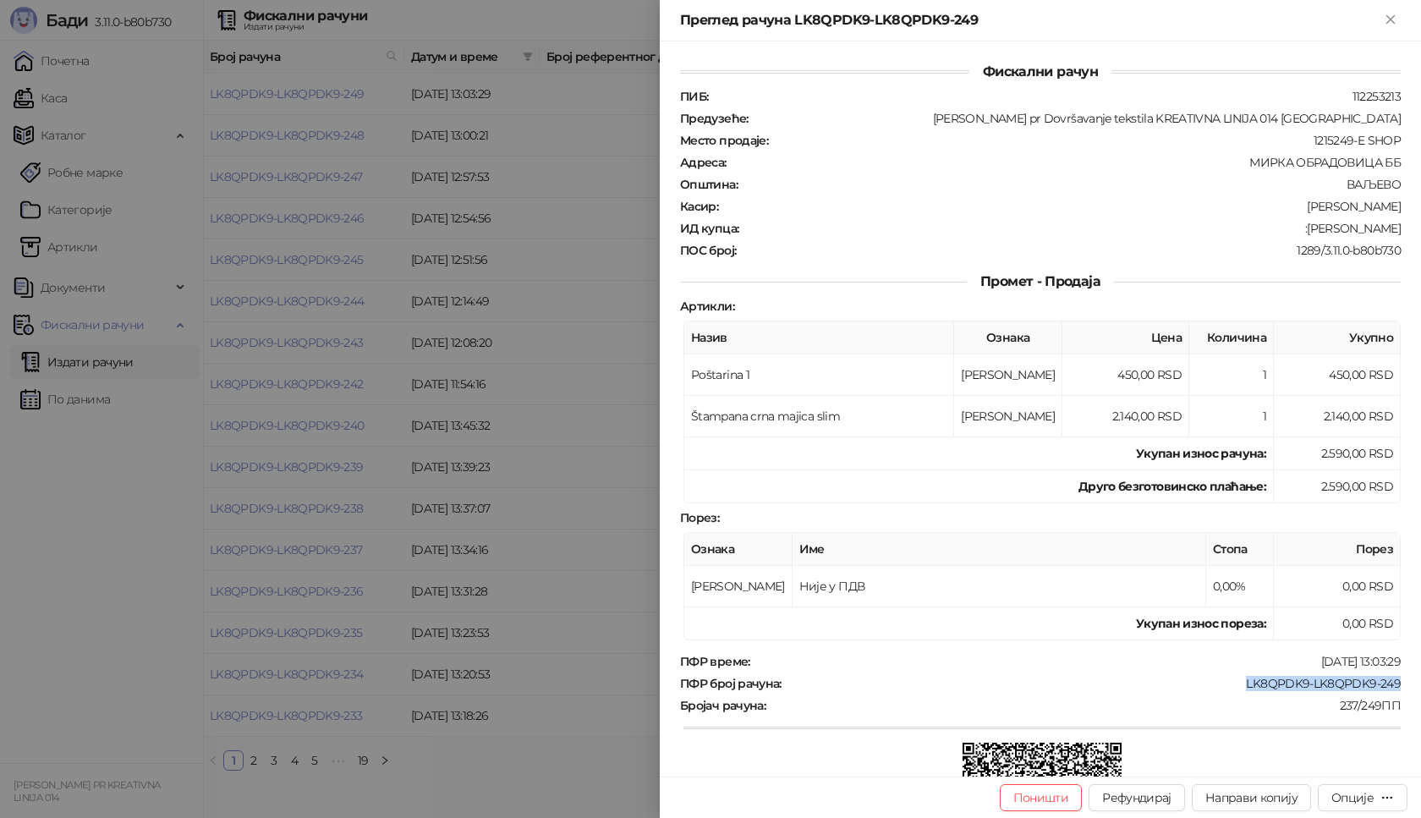
drag, startPoint x: 1234, startPoint y: 683, endPoint x: 1394, endPoint y: 681, distance: 159.9
click at [1394, 681] on div "Фискални рачун ПИБ : 112253213 Предузеће : [PERSON_NAME] pr Dovršavanje tekstil…" at bounding box center [1040, 408] width 761 height 735
copy div "LK8QPDK9-LK8QPDK9-249"
drag, startPoint x: 1290, startPoint y: 228, endPoint x: 1391, endPoint y: 230, distance: 100.7
click at [1391, 230] on div "Фискални рачун ПИБ : 112253213 Предузеће : [PERSON_NAME] pr Dovršavanje tekstil…" at bounding box center [1040, 408] width 761 height 735
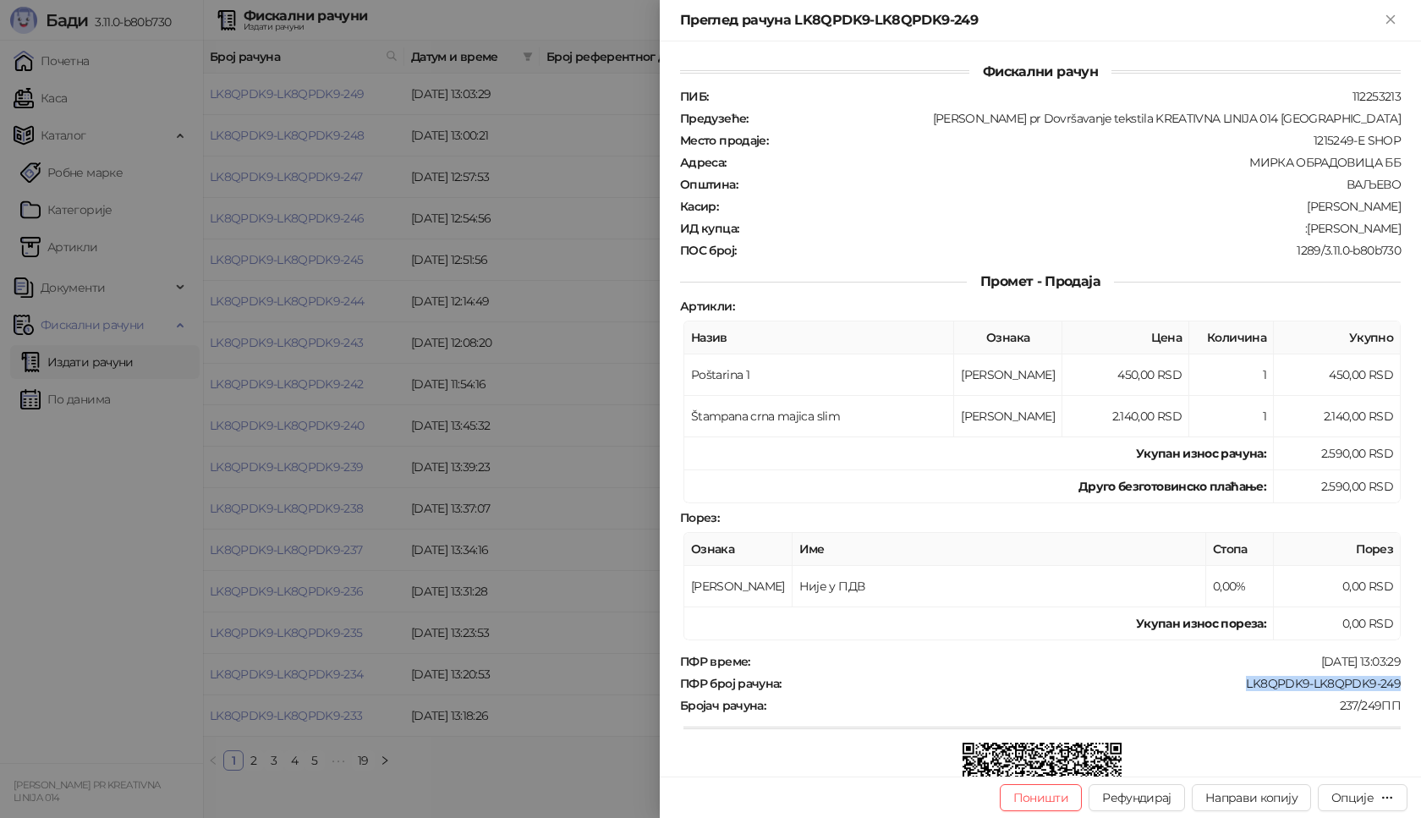
copy div "[PERSON_NAME]"
click at [1391, 18] on icon "Close" at bounding box center [1390, 19] width 15 height 15
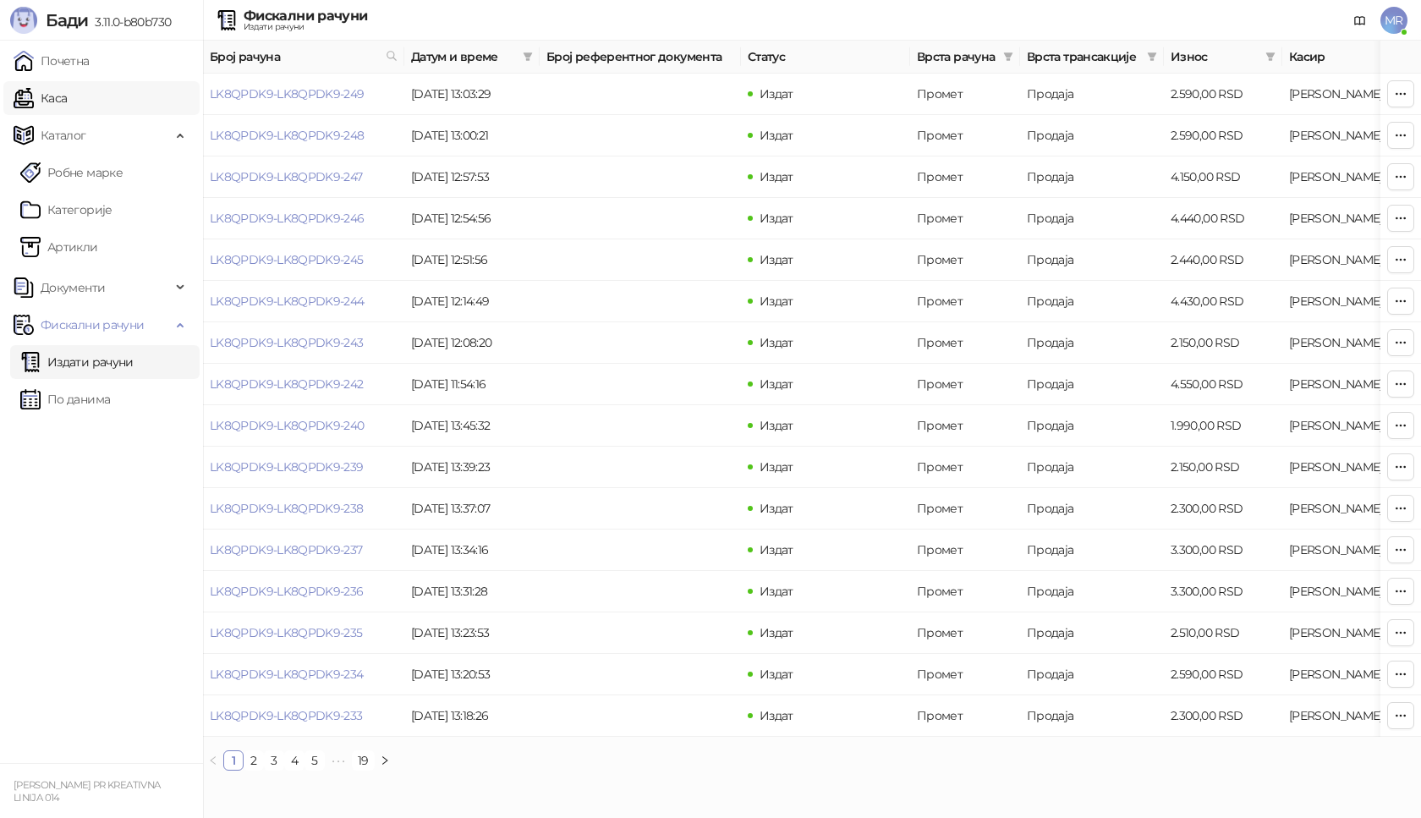
click at [63, 105] on link "Каса" at bounding box center [40, 98] width 53 height 34
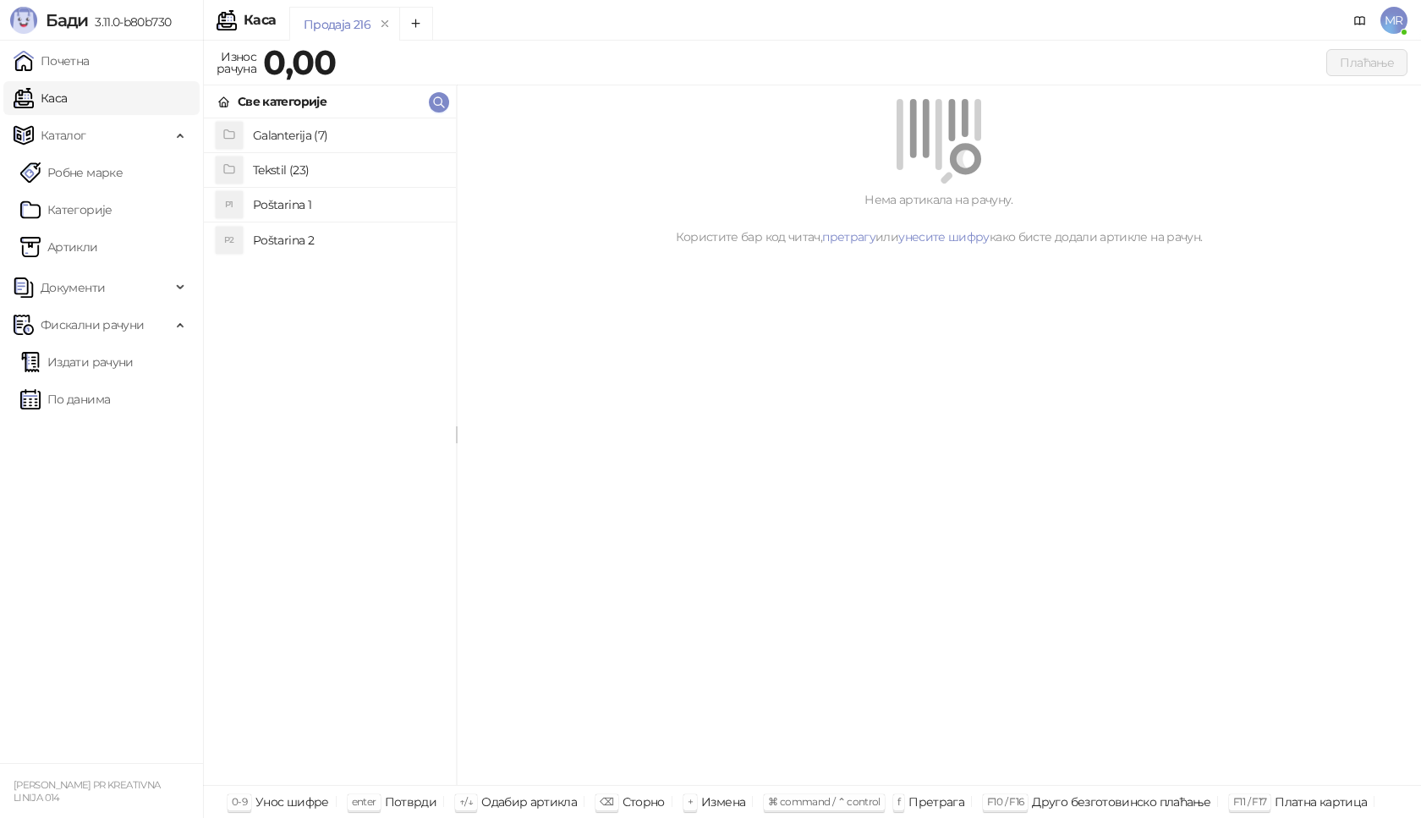
click at [399, 198] on h4 "Poštarina 1" at bounding box center [348, 204] width 190 height 27
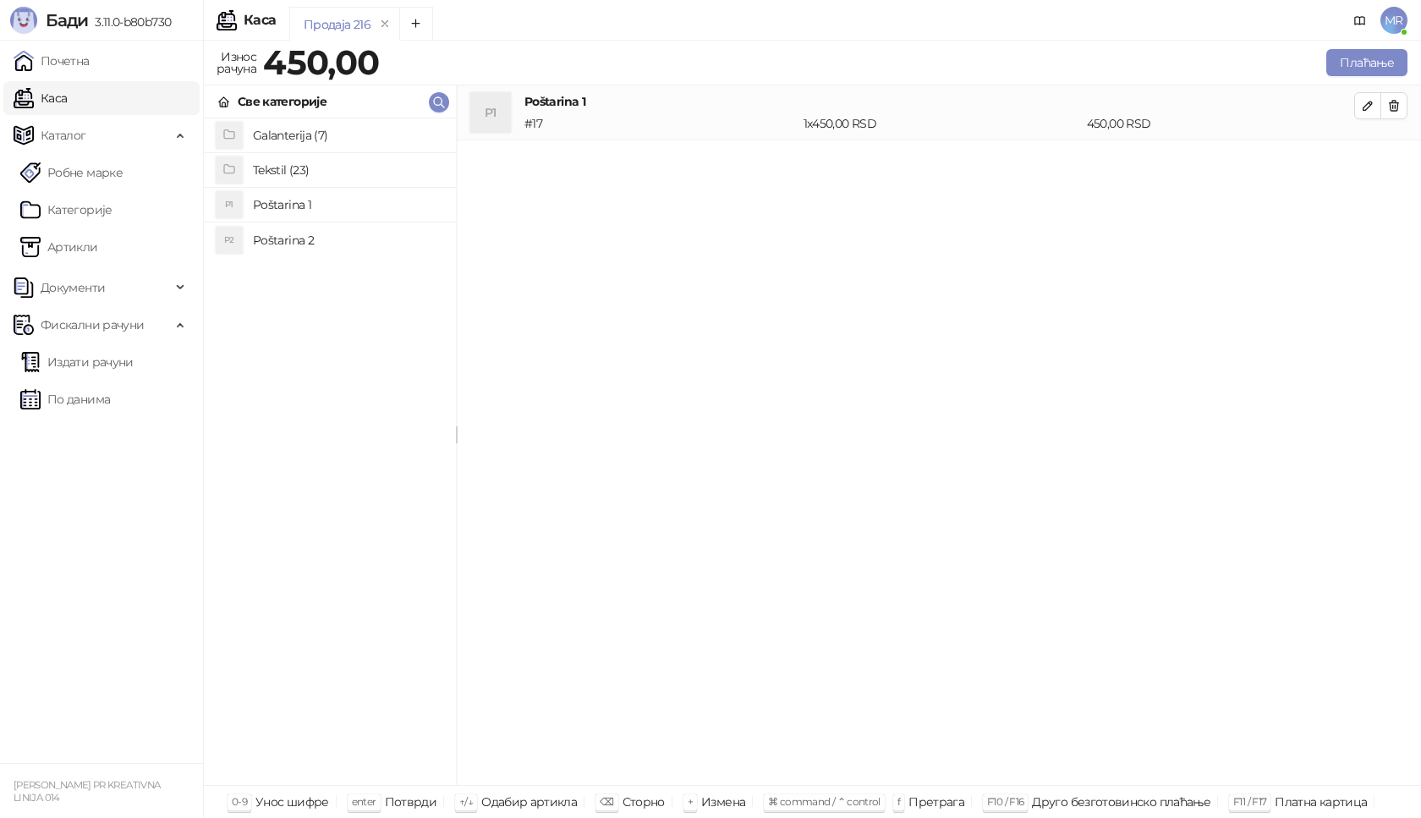
click at [317, 177] on h4 "Tekstil (23)" at bounding box center [348, 170] width 190 height 27
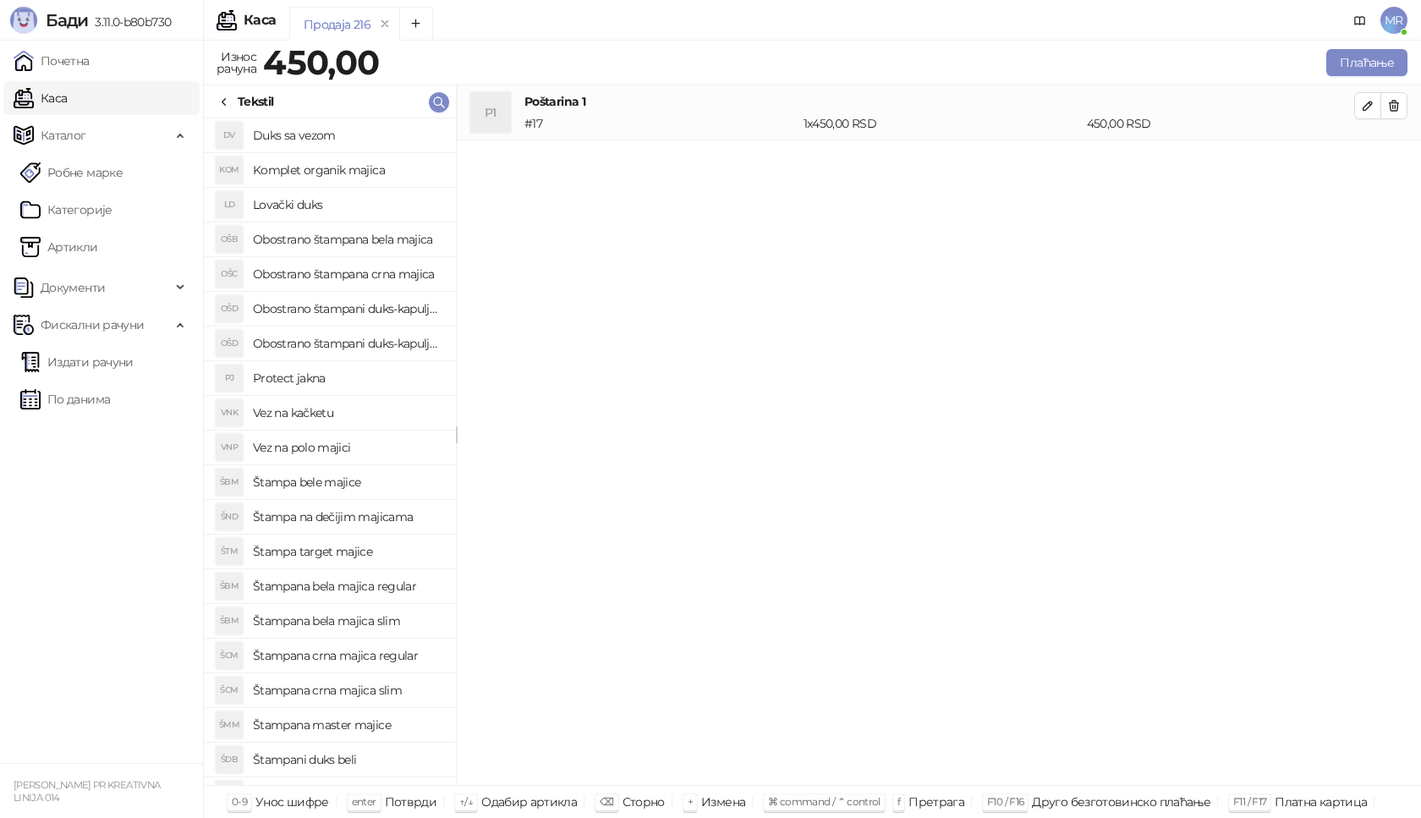
click at [421, 309] on h4 "Obostrano štampani duks-kapuljača beli" at bounding box center [348, 308] width 190 height 27
click at [1399, 156] on icon "button" at bounding box center [1395, 161] width 14 height 14
click at [418, 344] on h4 "Obostrano štampani duks-kapuljača crni" at bounding box center [348, 343] width 190 height 27
click at [1372, 164] on icon "button" at bounding box center [1368, 161] width 14 height 14
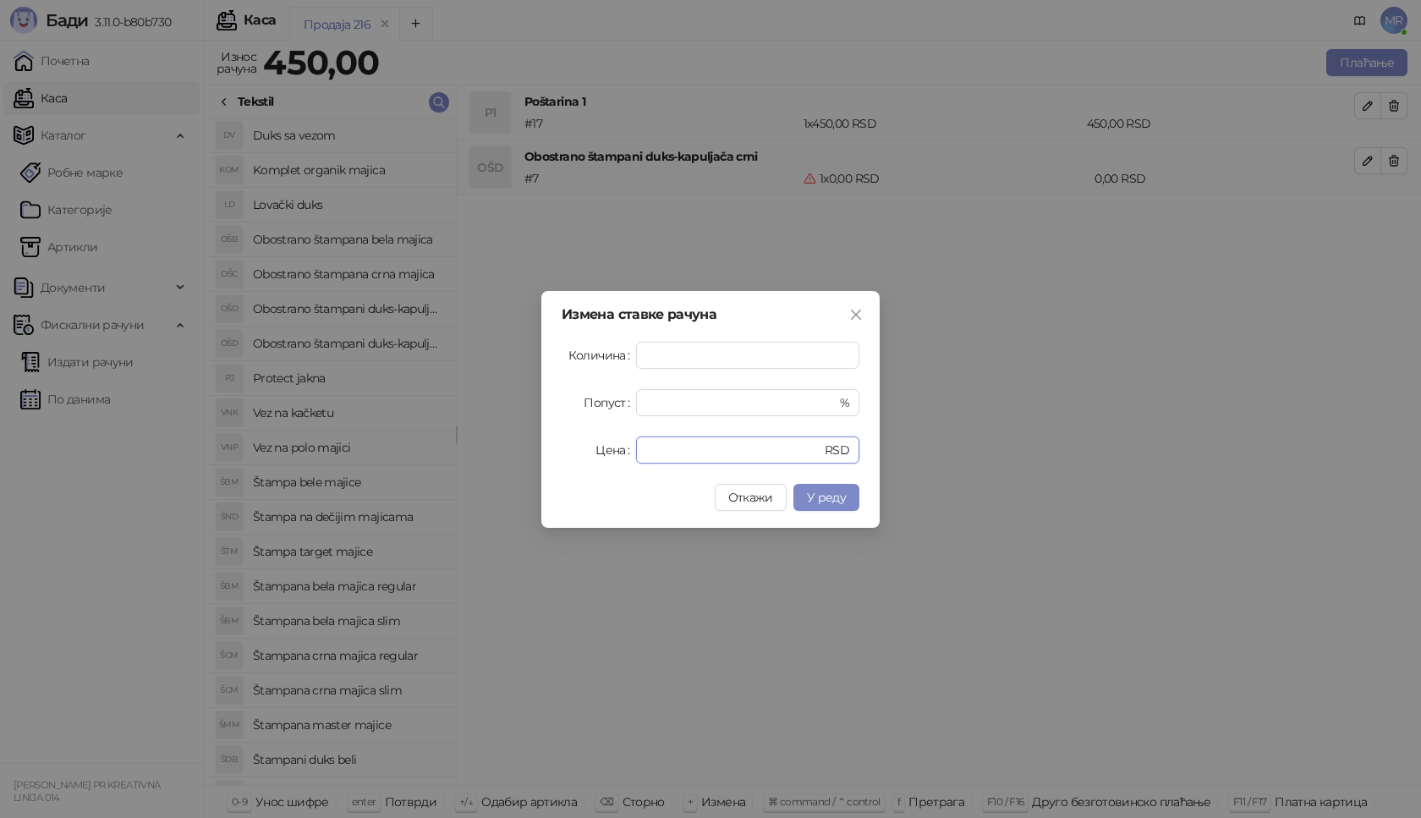
drag, startPoint x: 679, startPoint y: 449, endPoint x: 451, endPoint y: 456, distance: 227.7
click at [451, 456] on div "Измена ставке рачуна Количина * Попуст * % Цена * RSD Откажи У реду" at bounding box center [710, 409] width 1421 height 818
type input "****"
click at [844, 498] on span "У реду" at bounding box center [826, 497] width 39 height 15
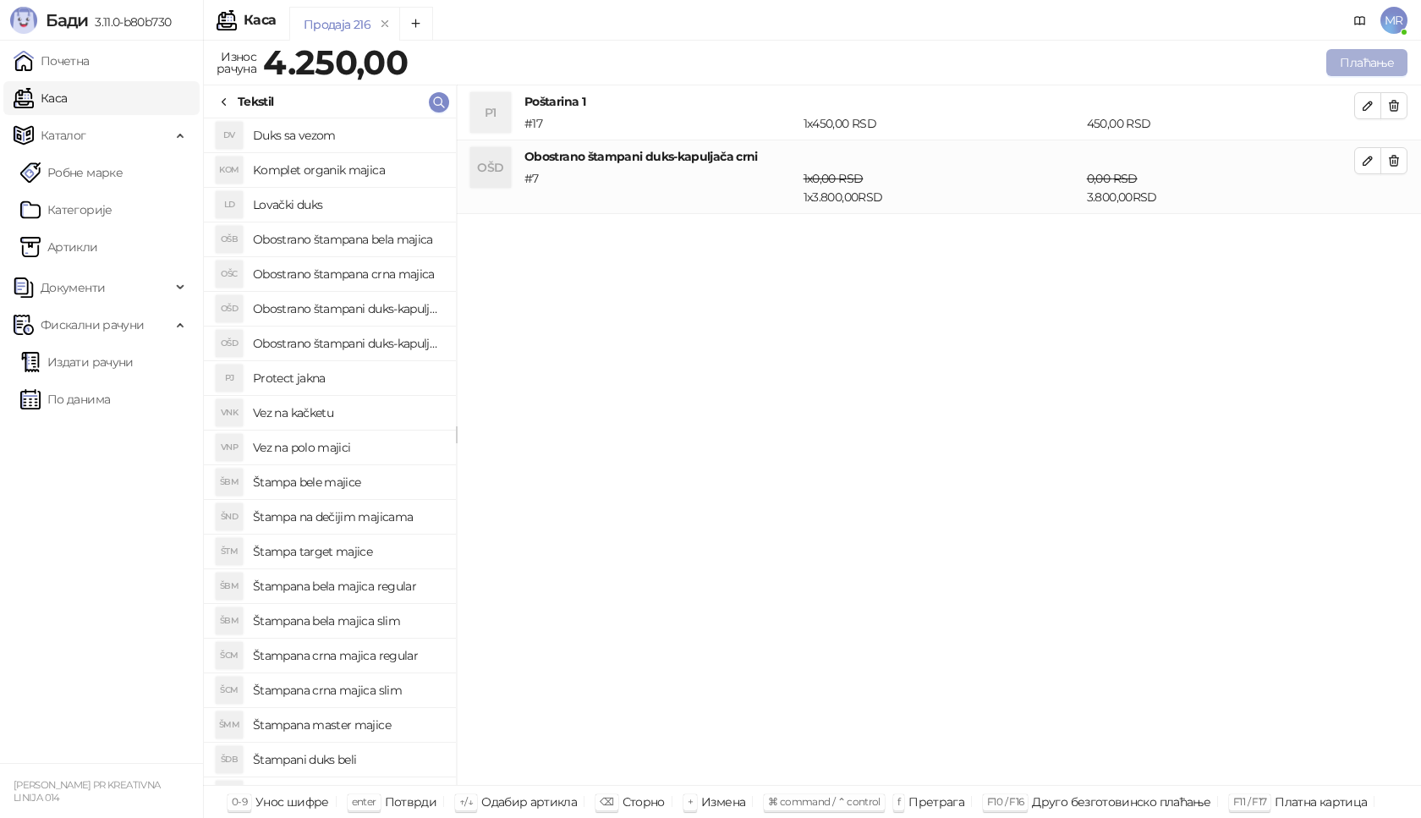
click at [1373, 65] on button "Плаћање" at bounding box center [1367, 62] width 81 height 27
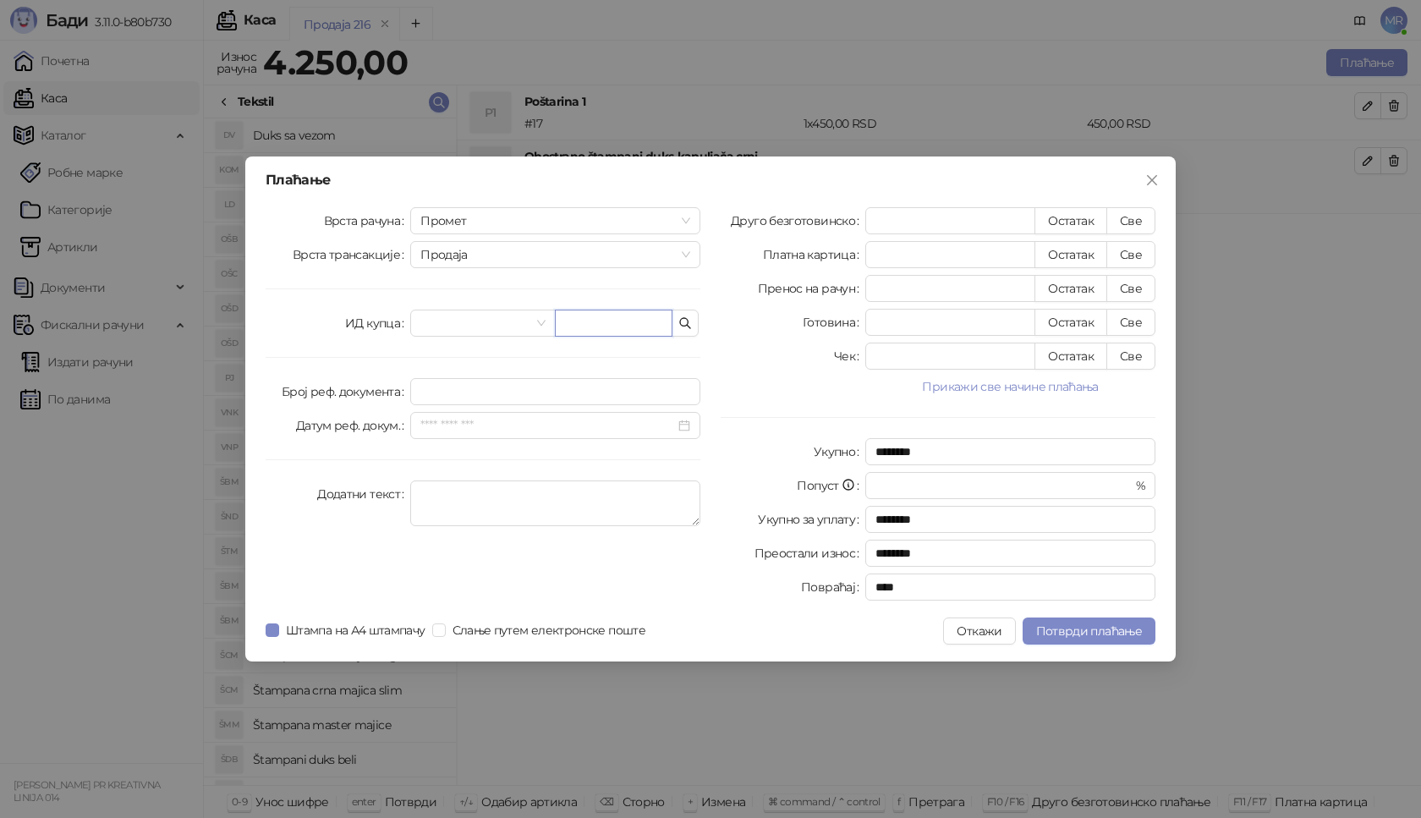
click at [618, 322] on input "text" at bounding box center [614, 323] width 118 height 27
paste input "**********"
type input "**********"
click at [1125, 214] on button "Све" at bounding box center [1131, 220] width 49 height 27
type input "****"
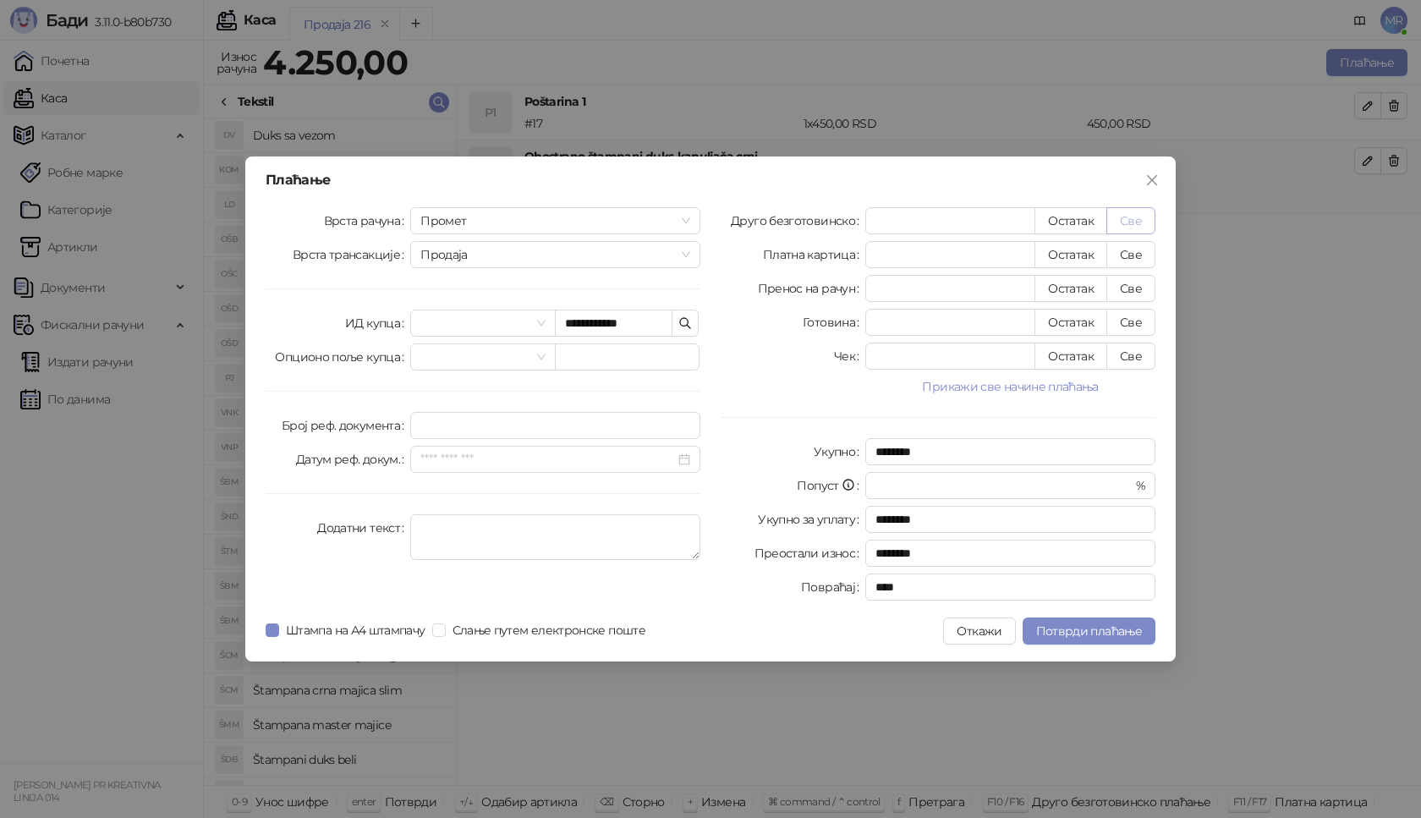
type input "****"
click at [1080, 624] on span "Потврди плаћање" at bounding box center [1089, 631] width 106 height 15
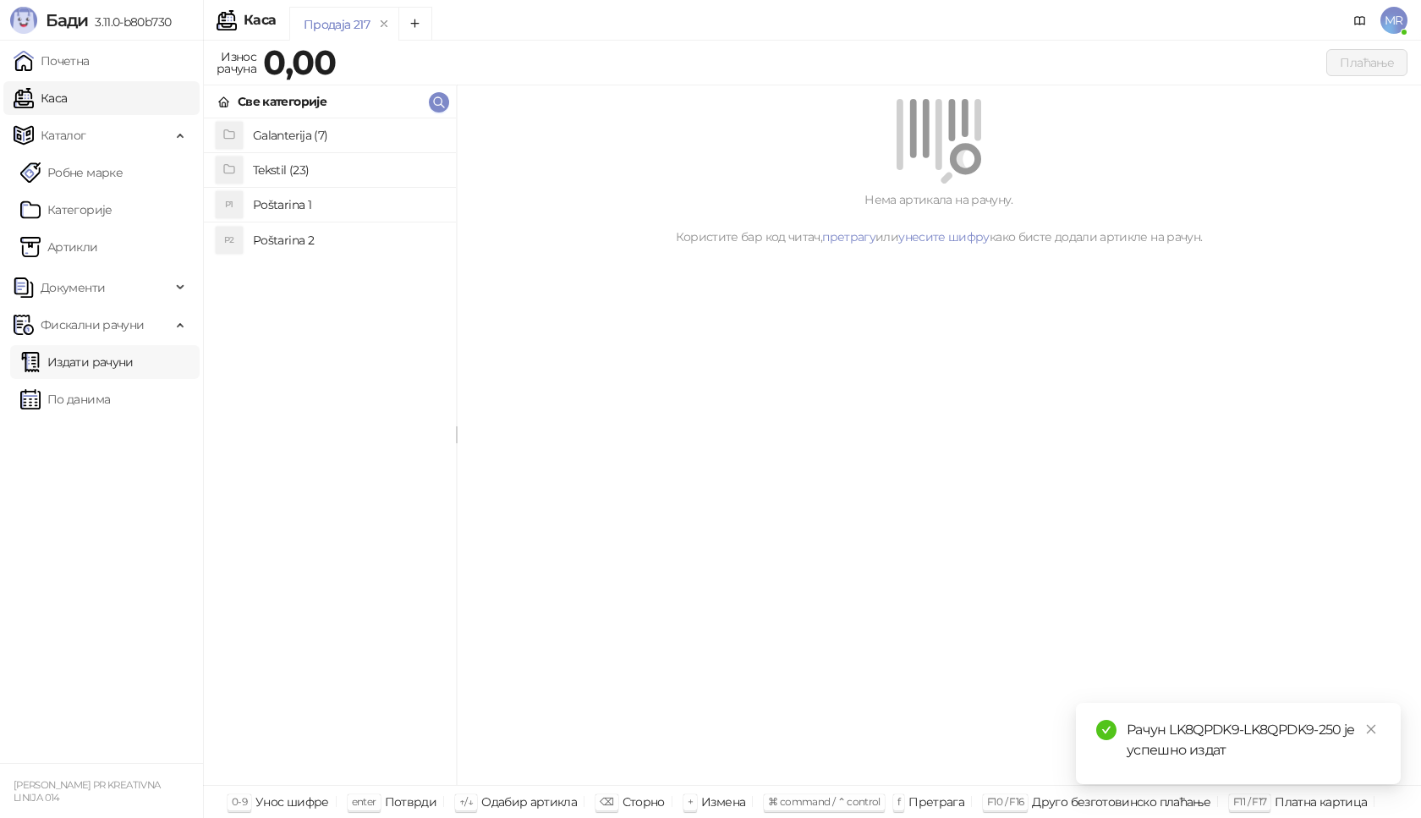
click at [115, 358] on link "Издати рачуни" at bounding box center [76, 362] width 113 height 34
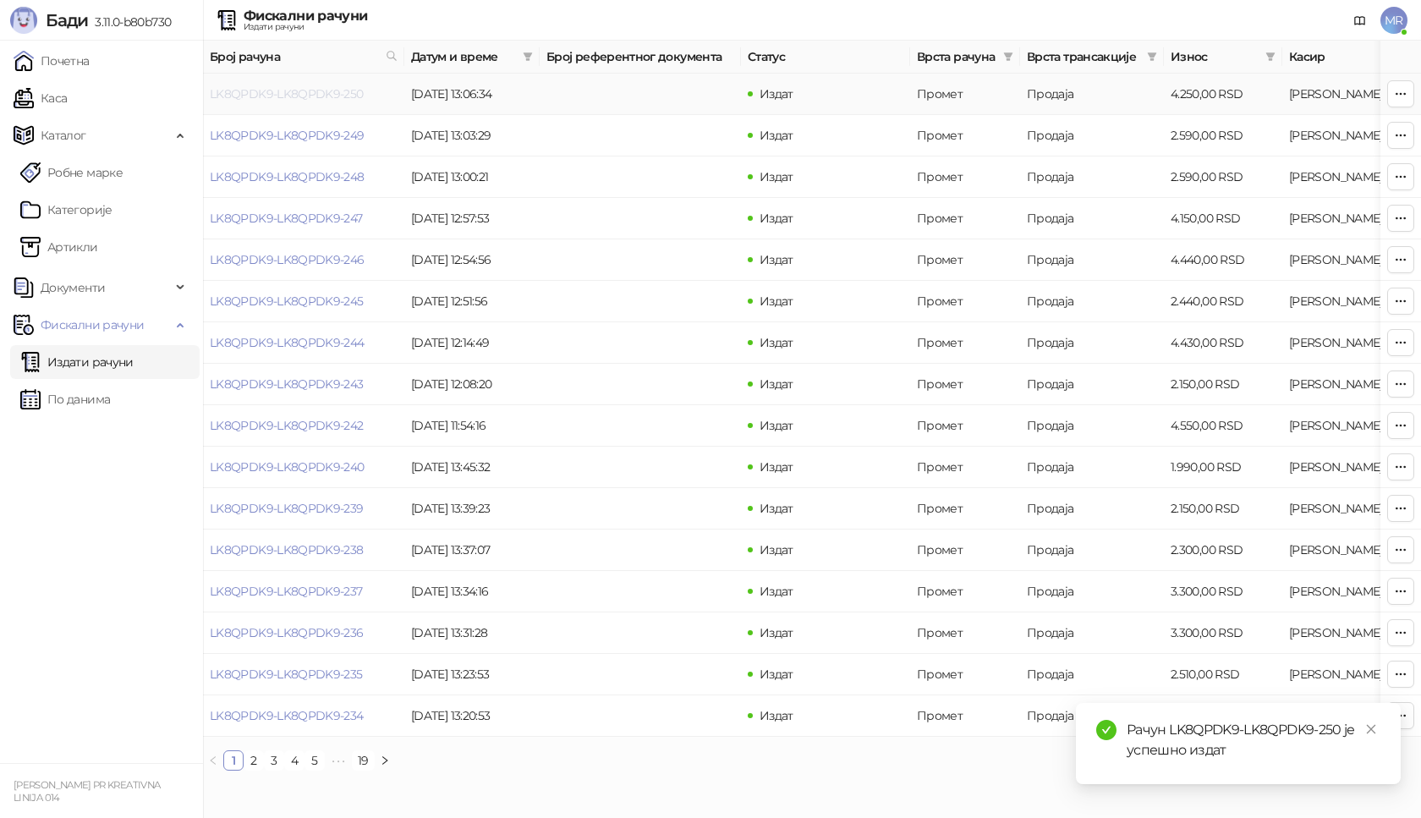
click at [290, 96] on link "LK8QPDK9-LK8QPDK9-250" at bounding box center [287, 93] width 154 height 15
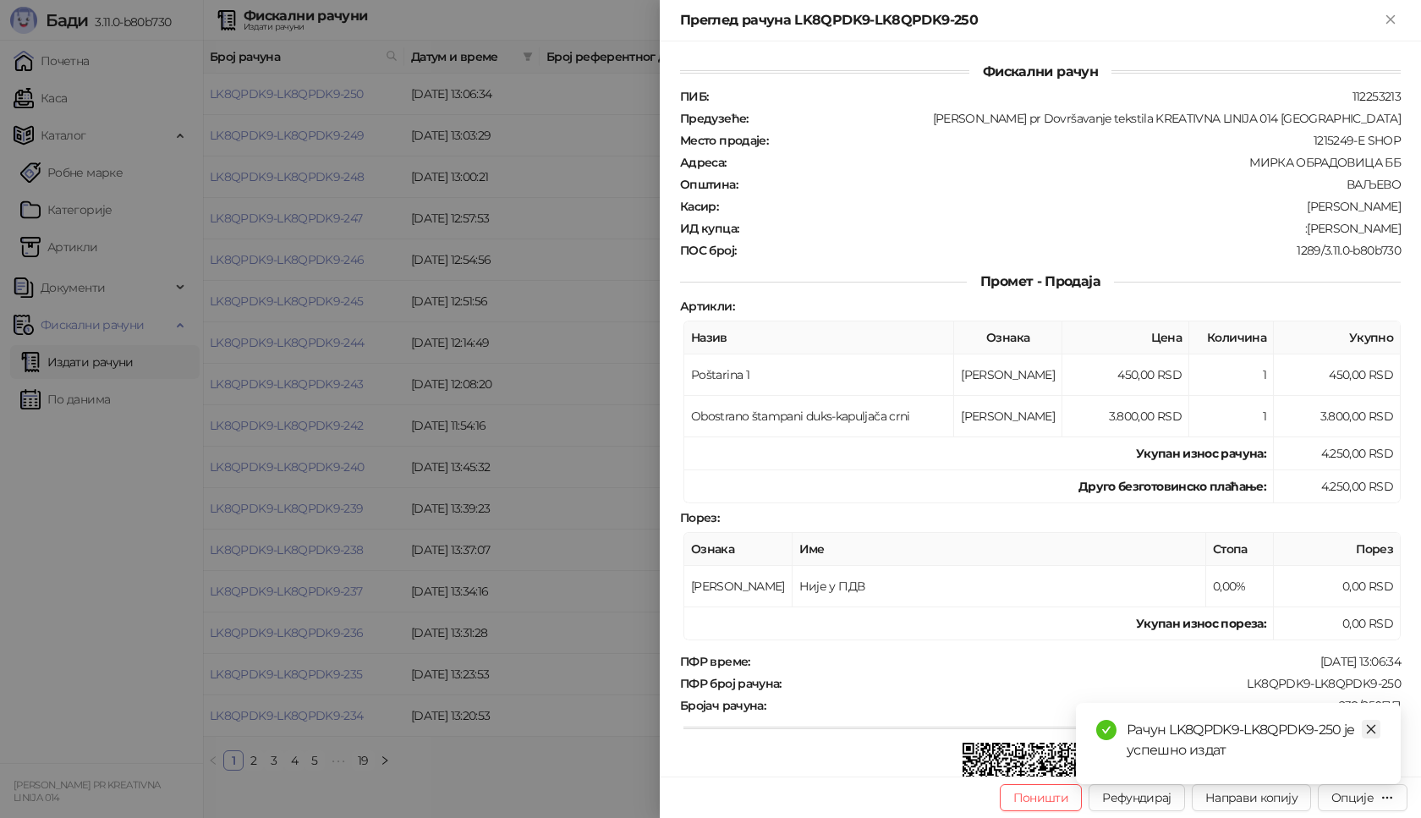
click at [1371, 732] on icon "close" at bounding box center [1372, 729] width 12 height 12
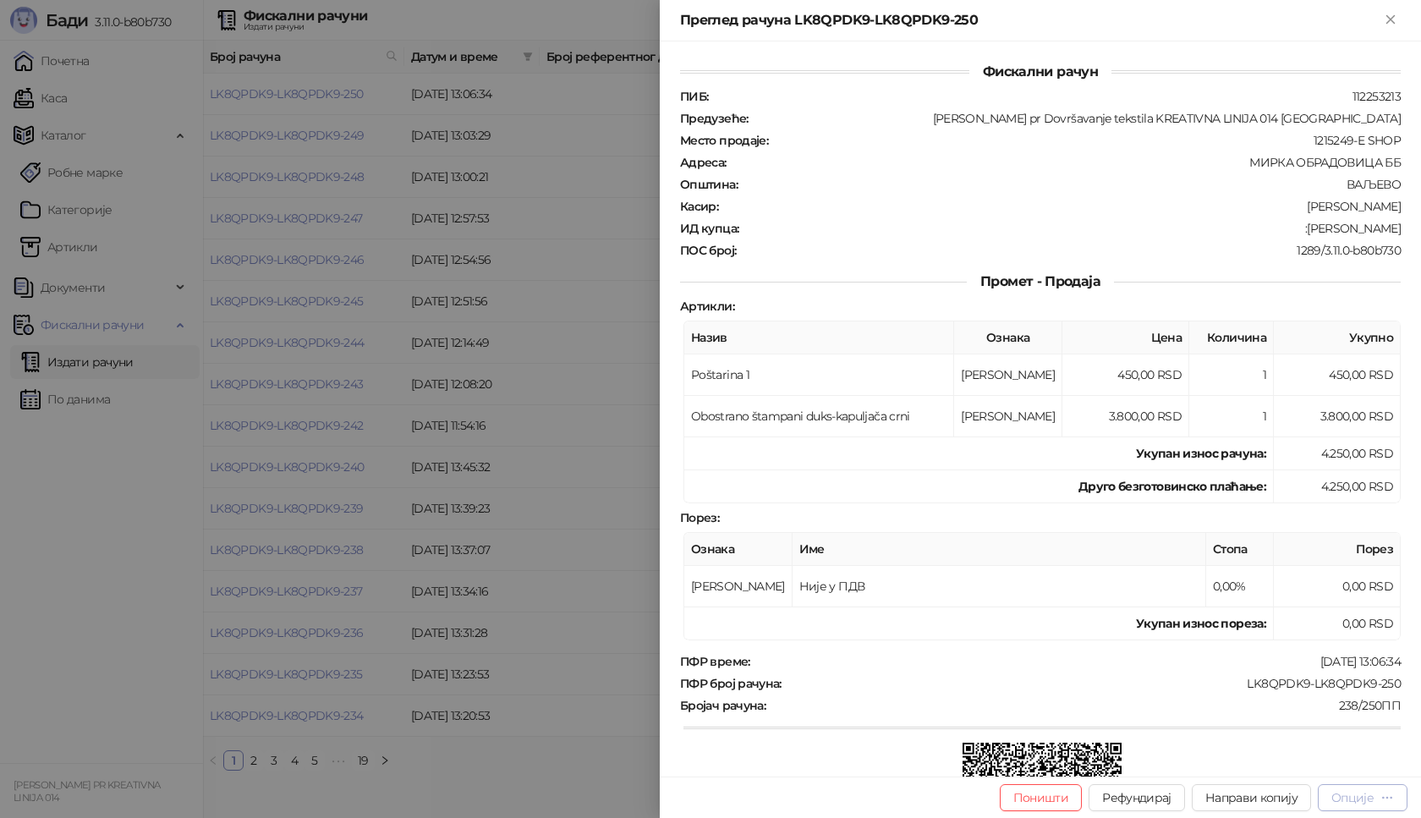
click at [1366, 807] on button "Опције" at bounding box center [1363, 797] width 90 height 27
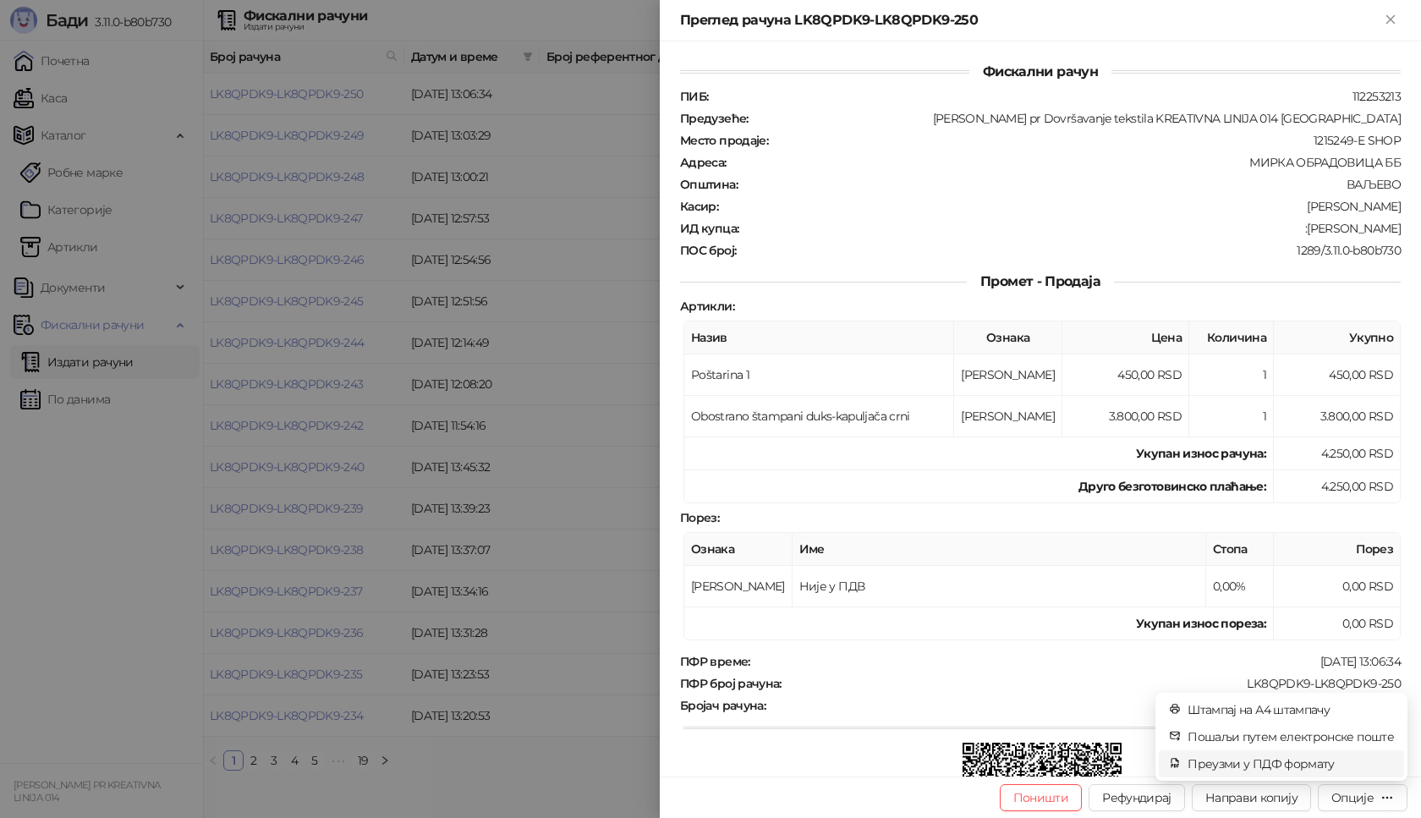
click at [1307, 766] on span "Преузми у ПДФ формату" at bounding box center [1291, 764] width 206 height 19
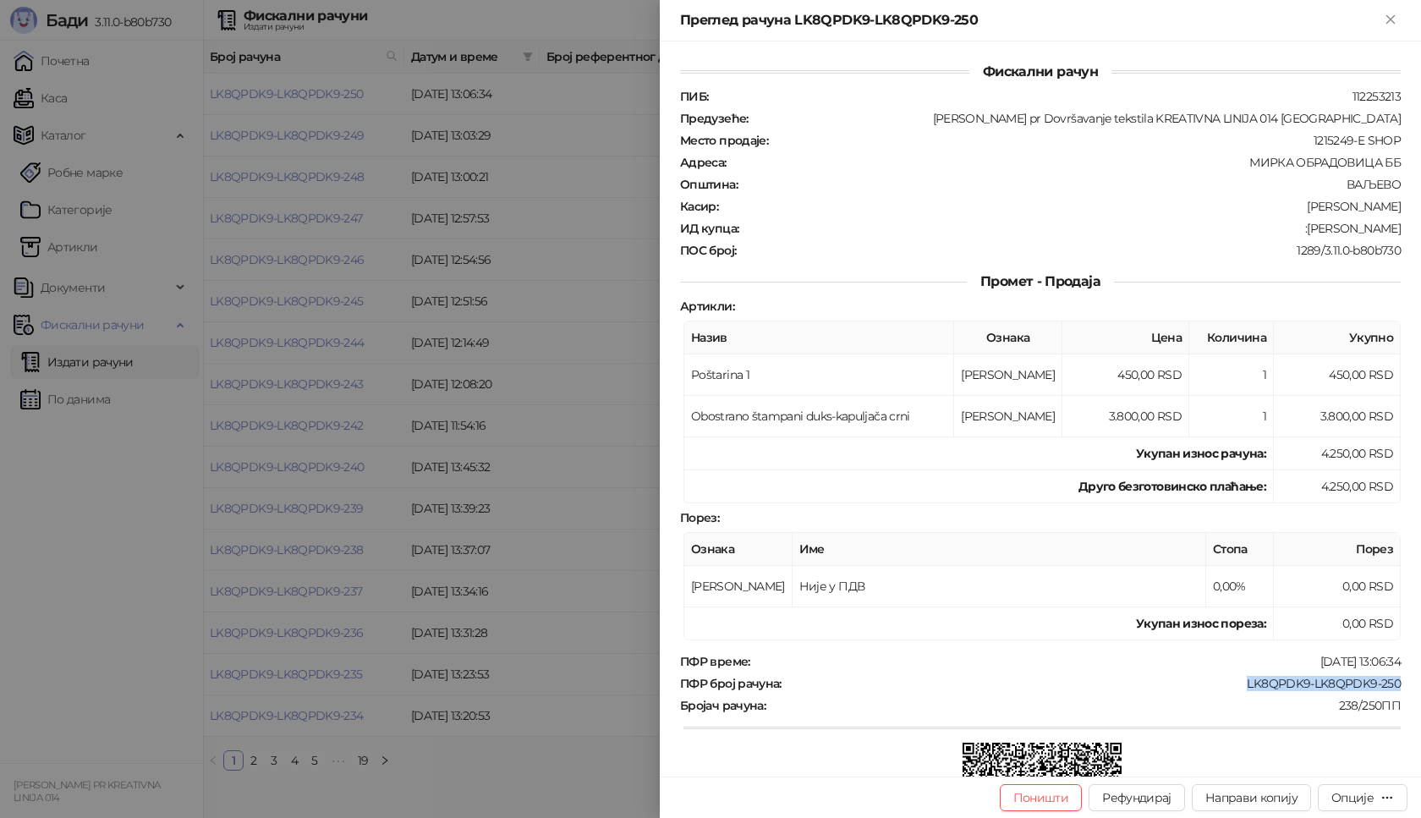
drag, startPoint x: 1235, startPoint y: 684, endPoint x: 1403, endPoint y: 680, distance: 167.6
click at [1403, 680] on div "Фискални рачун ПИБ : 112253213 Предузеће : [PERSON_NAME] pr Dovršavanje tekstil…" at bounding box center [1040, 408] width 761 height 735
drag, startPoint x: 1328, startPoint y: 222, endPoint x: 1418, endPoint y: 232, distance: 90.3
click at [1418, 232] on div "Фискални рачун ПИБ : 112253213 Предузеће : [PERSON_NAME] pr Dovršavanje tekstil…" at bounding box center [1040, 408] width 761 height 735
click at [1384, 19] on icon "Close" at bounding box center [1390, 19] width 15 height 15
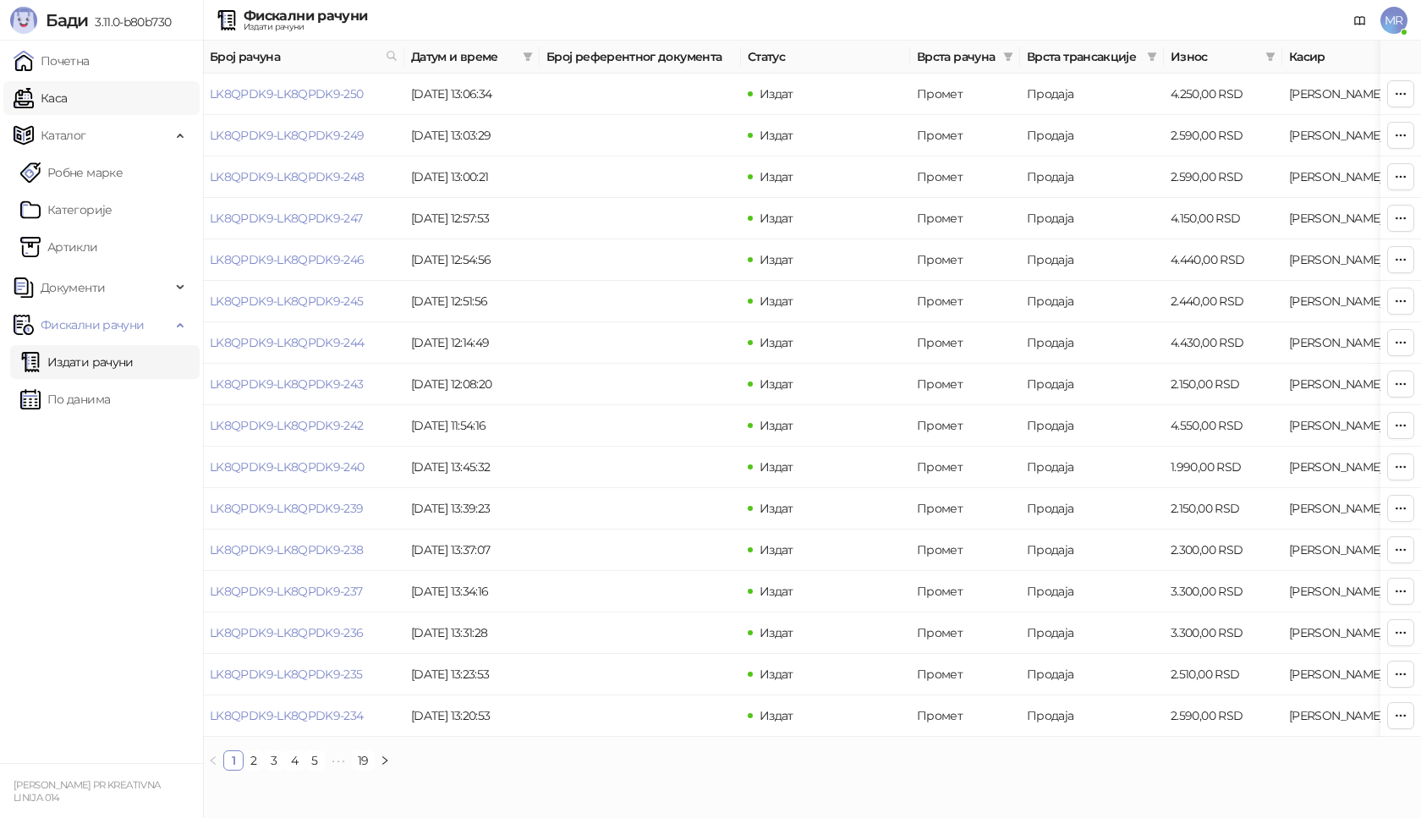
click at [67, 98] on link "Каса" at bounding box center [40, 98] width 53 height 34
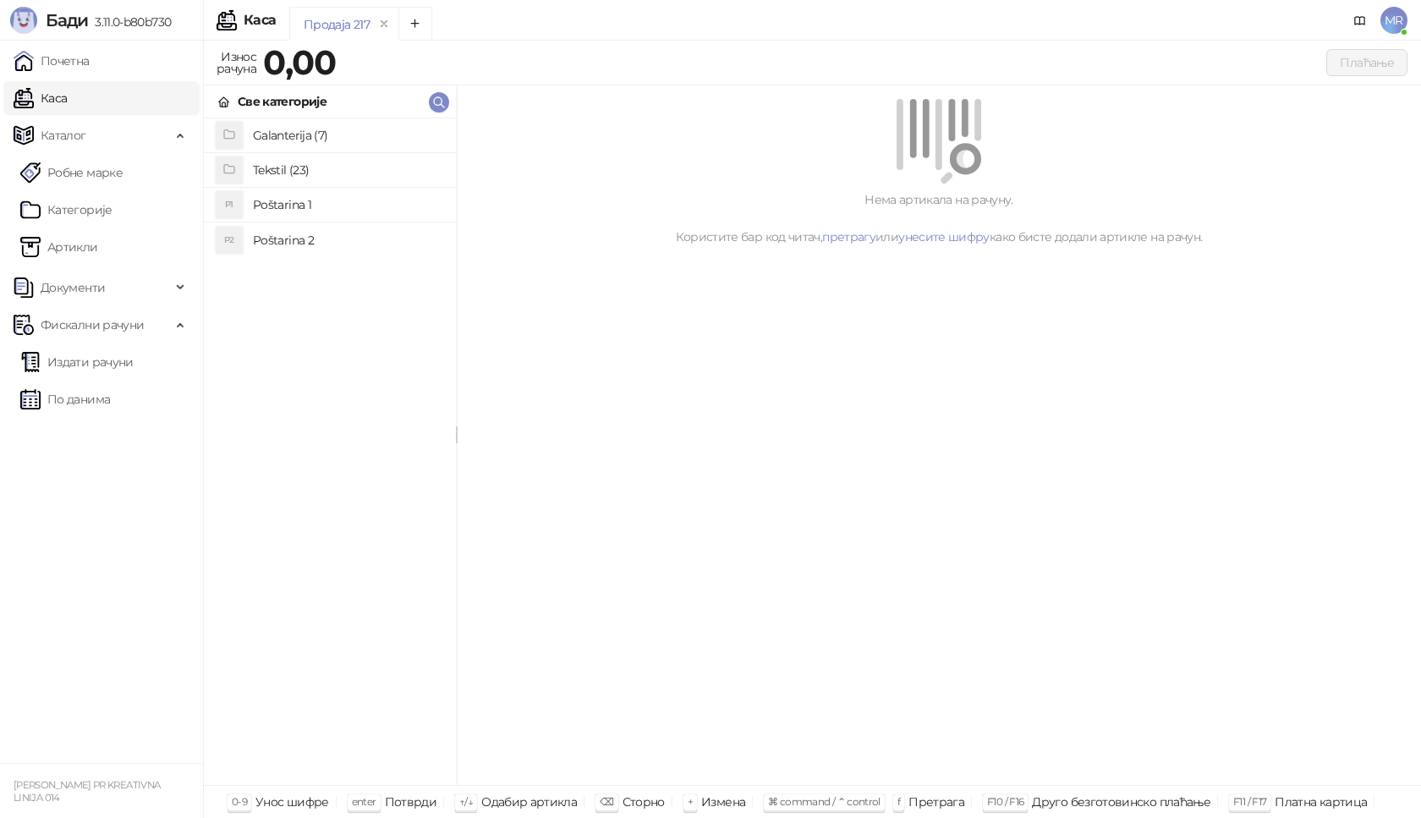
click at [289, 205] on h4 "Poštarina 1" at bounding box center [348, 204] width 190 height 27
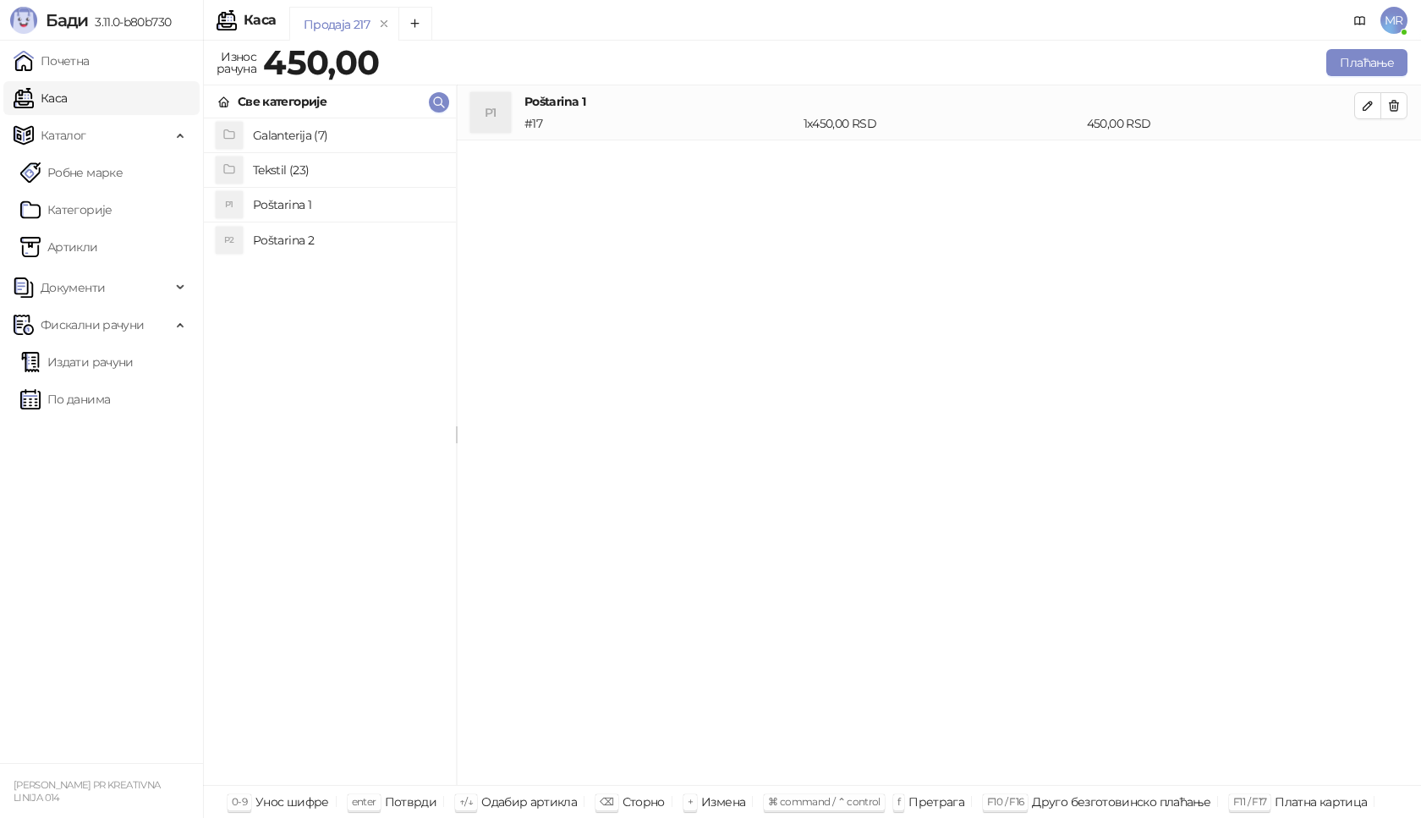
click at [289, 160] on h4 "Tekstil (23)" at bounding box center [348, 170] width 190 height 27
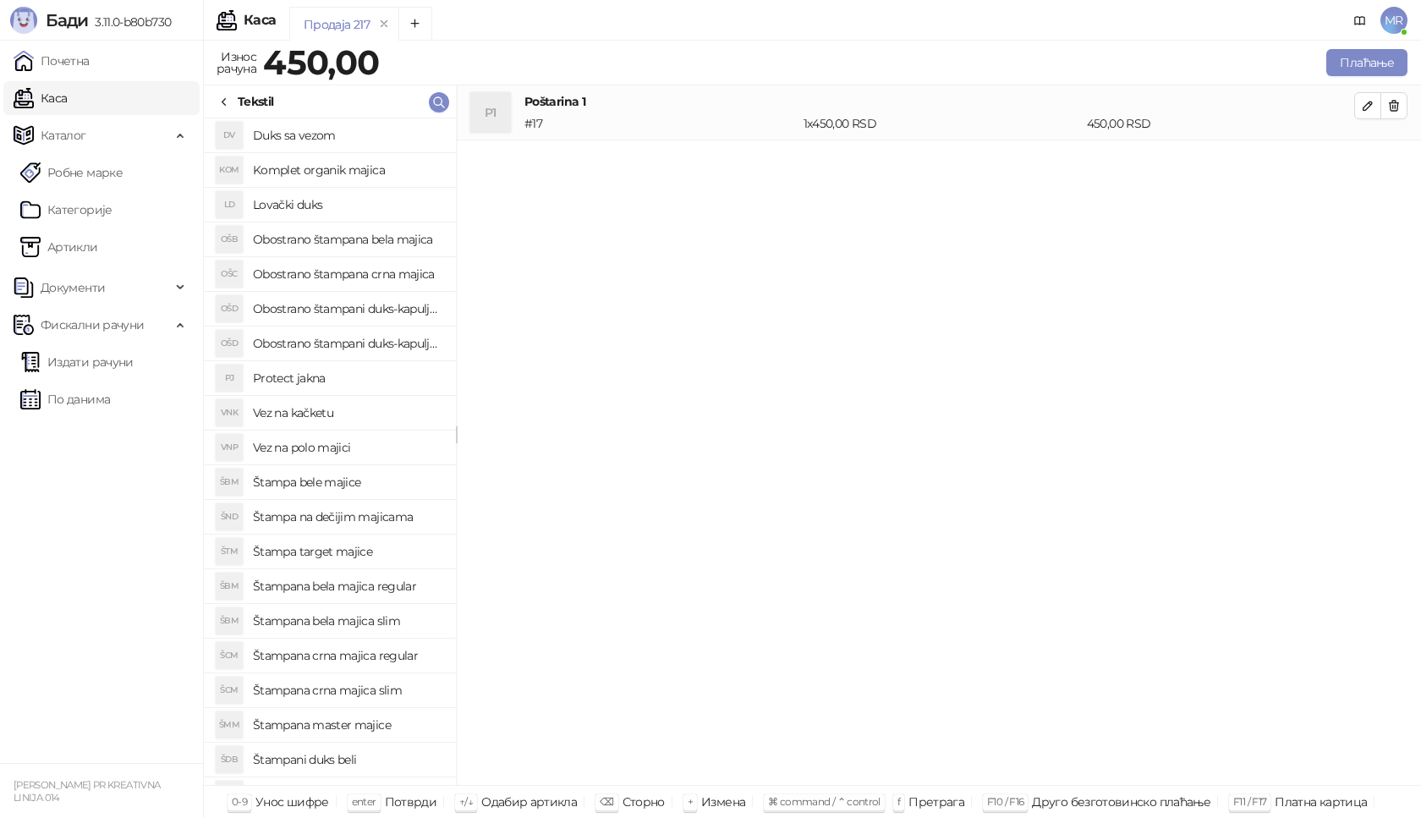
click at [376, 589] on h4 "Štampana bela majica regular" at bounding box center [348, 586] width 190 height 27
click at [1366, 159] on icon "button" at bounding box center [1368, 161] width 14 height 14
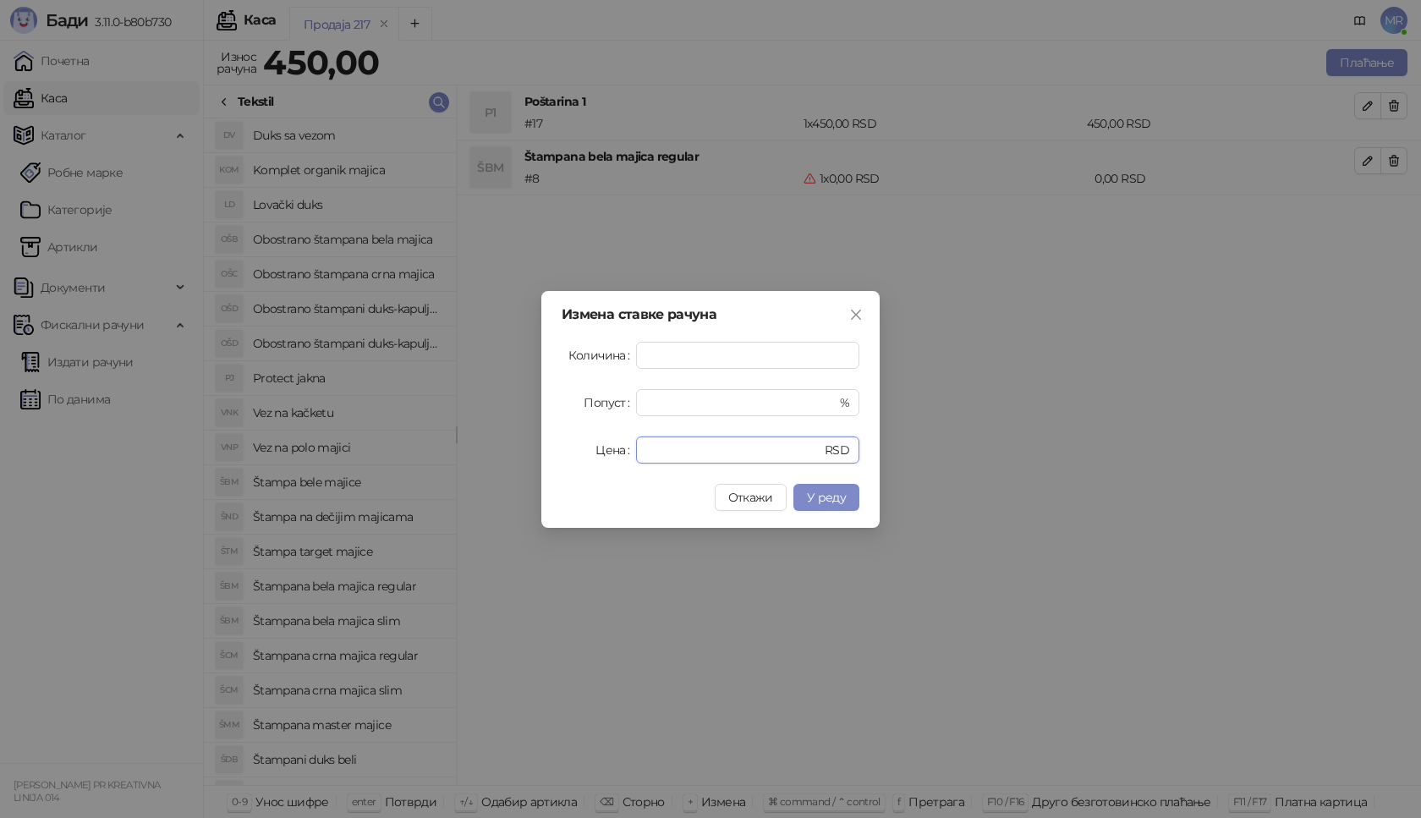
drag, startPoint x: 669, startPoint y: 454, endPoint x: 547, endPoint y: 454, distance: 122.7
click at [547, 454] on div "Измена ставке рачуна Количина * Попуст * % Цена * RSD Откажи У реду" at bounding box center [711, 409] width 338 height 237
type input "****"
click at [828, 500] on span "У реду" at bounding box center [826, 497] width 39 height 15
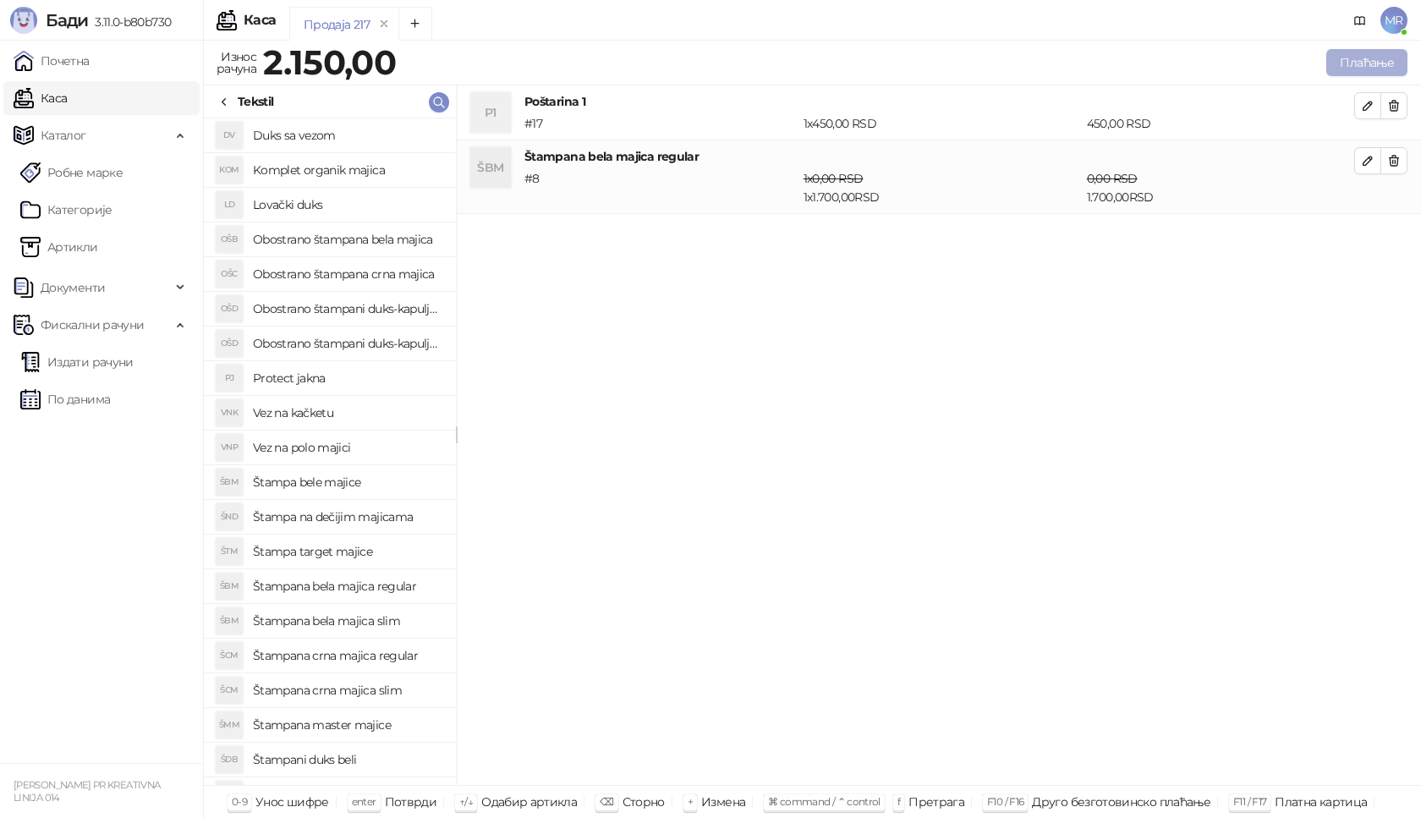
click at [1371, 64] on button "Плаћање" at bounding box center [1367, 62] width 81 height 27
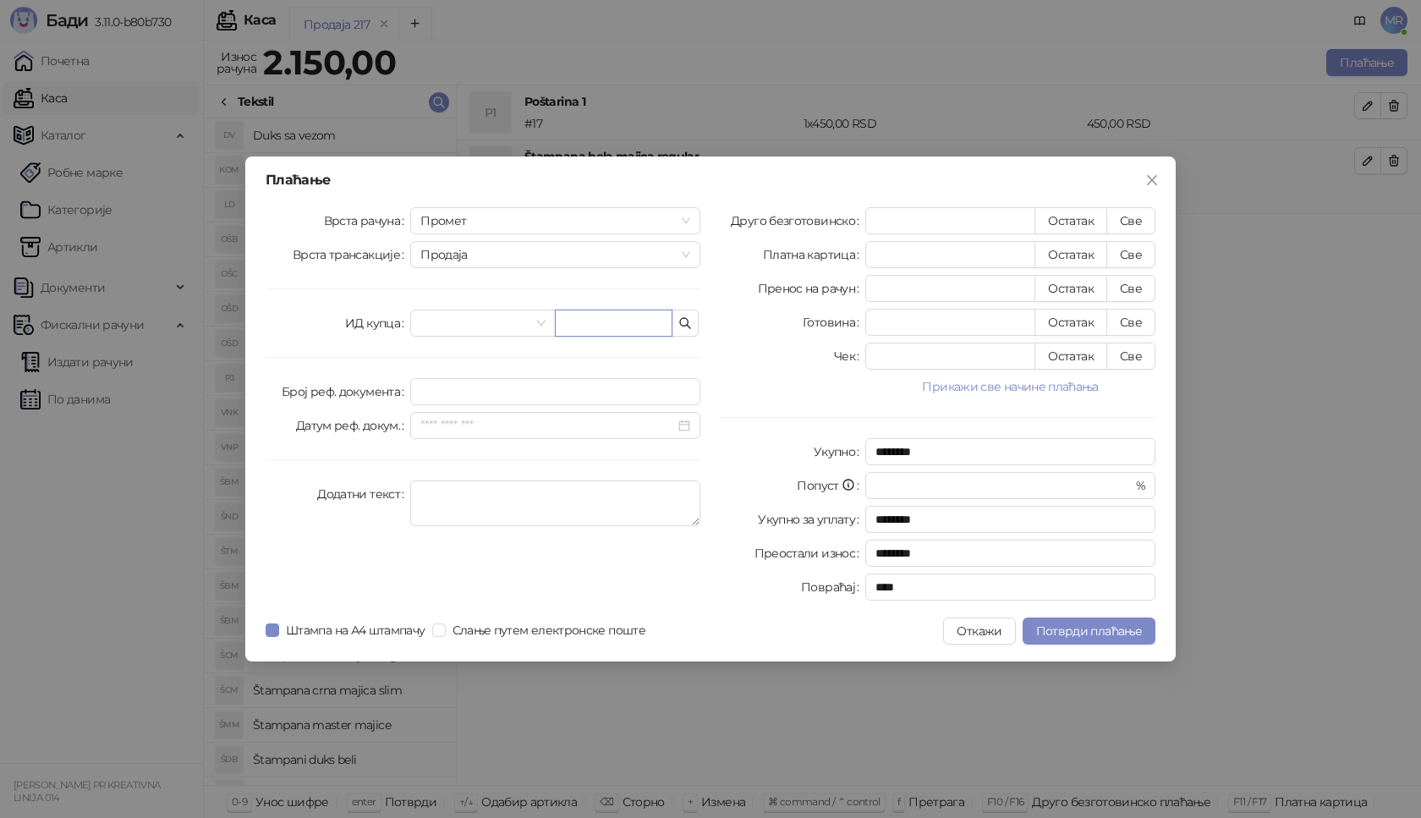
click at [615, 323] on input "text" at bounding box center [614, 323] width 118 height 27
paste input "**********"
type input "**********"
click at [1135, 228] on button "Све" at bounding box center [1131, 220] width 49 height 27
type input "****"
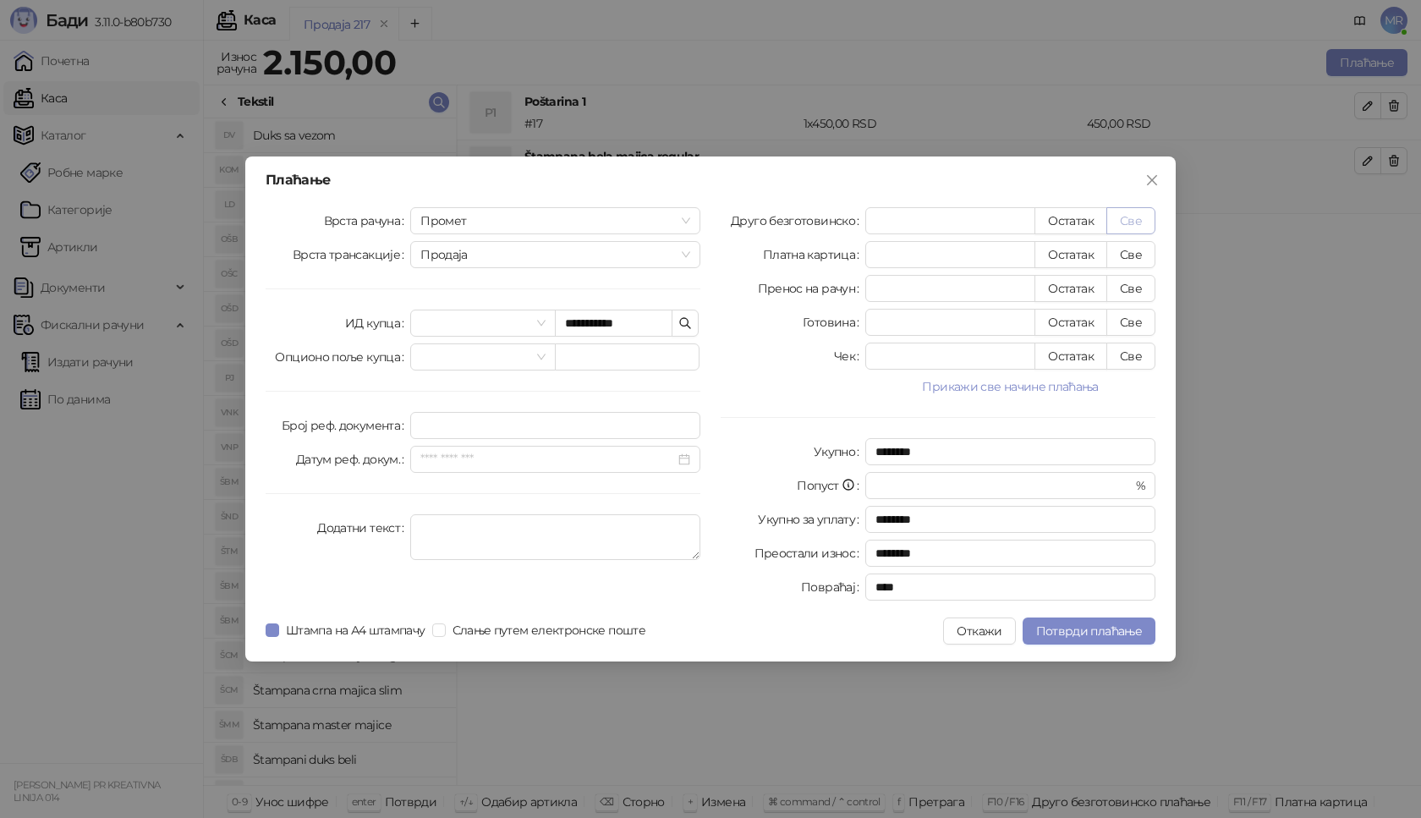
type input "****"
click at [1079, 629] on span "Потврди плаћање" at bounding box center [1089, 631] width 106 height 15
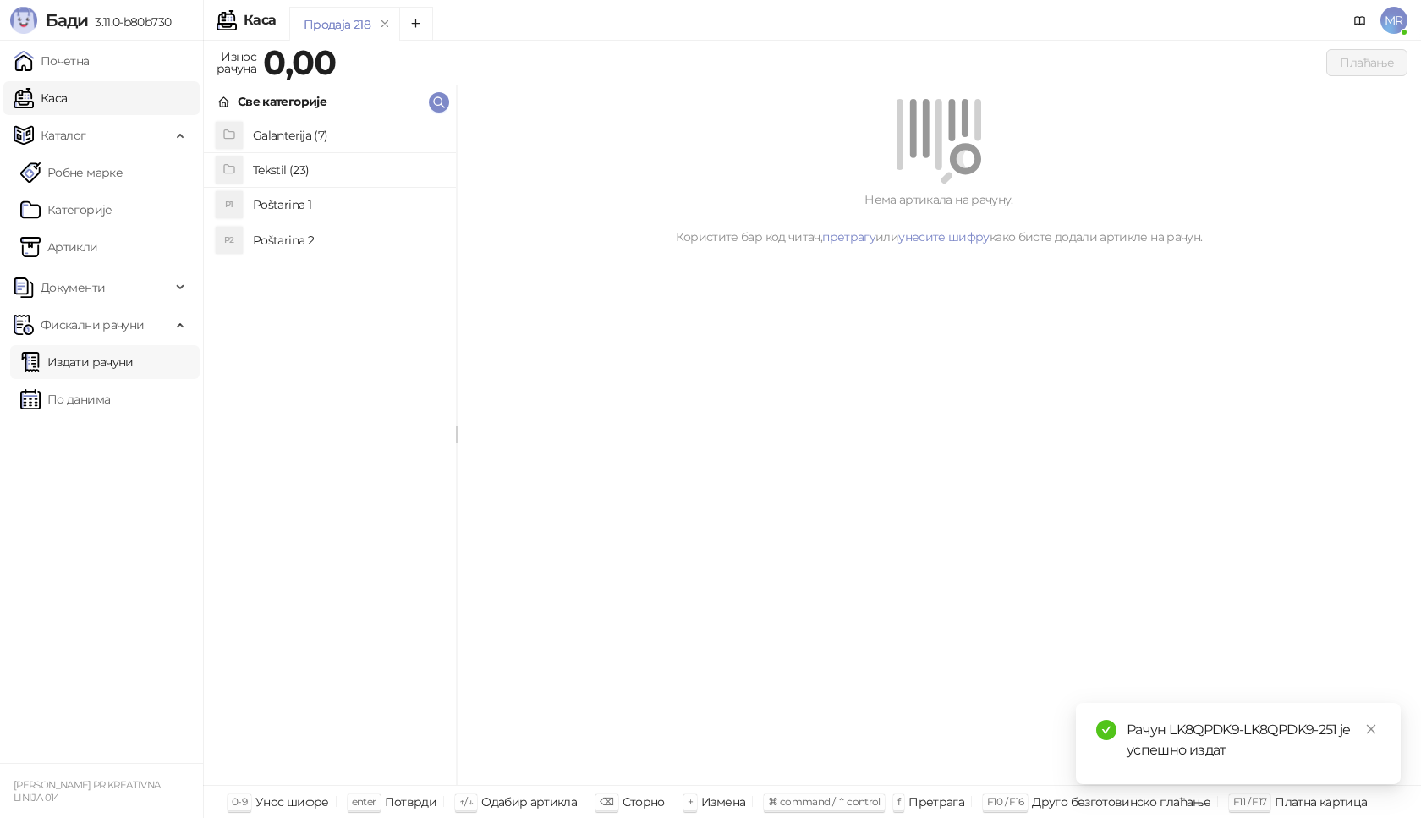
click at [113, 361] on link "Издати рачуни" at bounding box center [76, 362] width 113 height 34
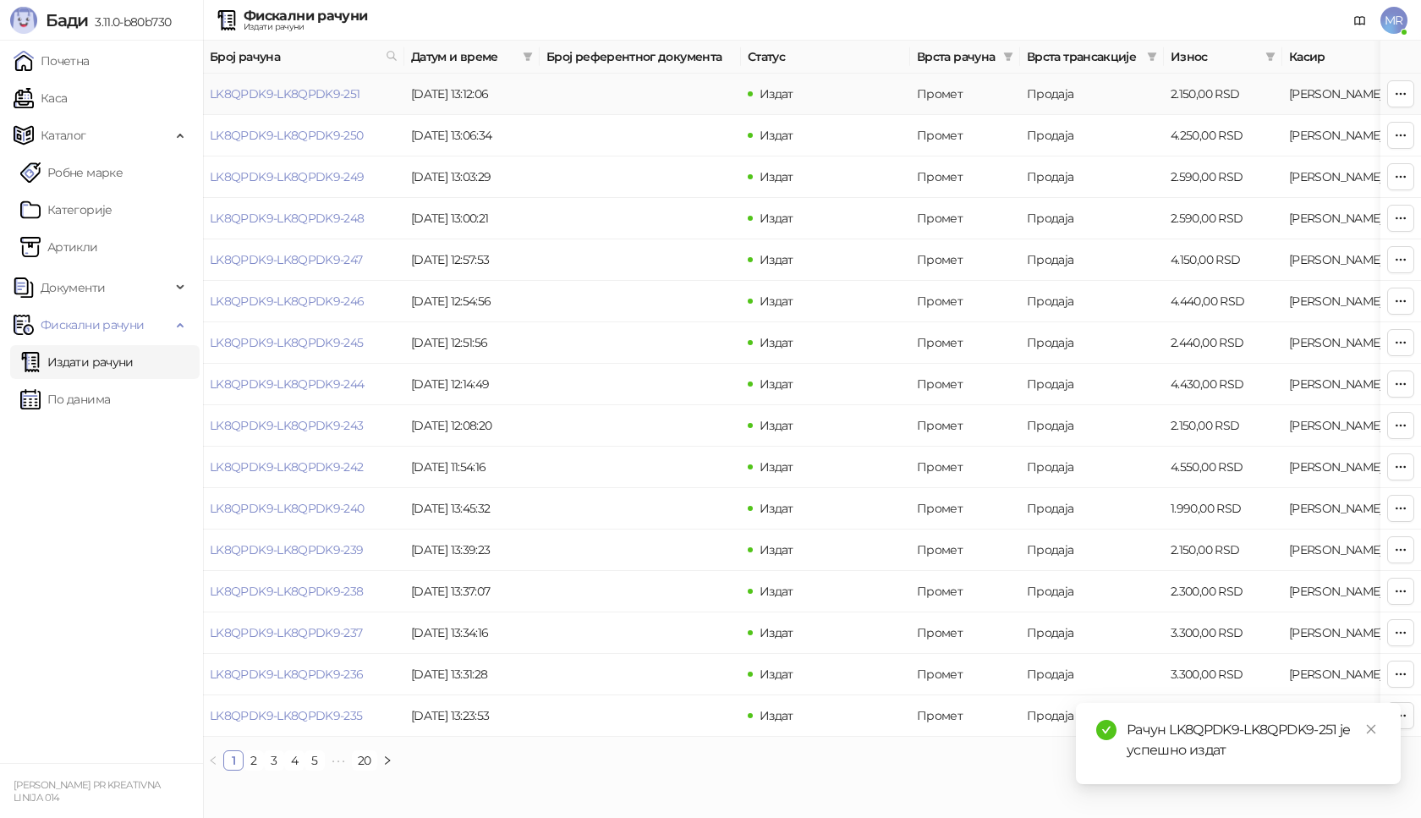
click at [317, 96] on link "LK8QPDK9-LK8QPDK9-251" at bounding box center [285, 93] width 151 height 15
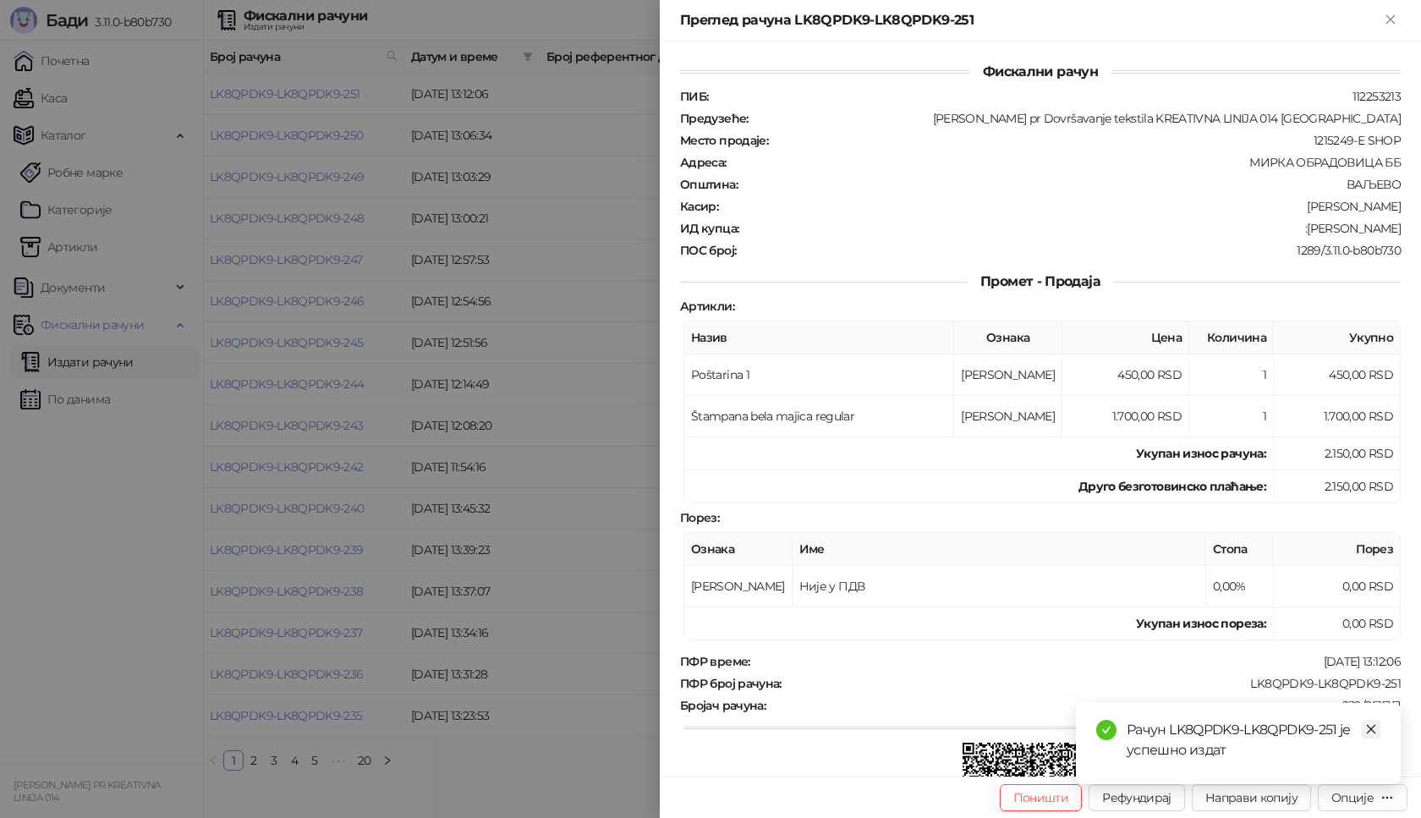
click at [1373, 730] on icon "close" at bounding box center [1372, 729] width 12 height 12
click at [1366, 800] on div "Опције" at bounding box center [1353, 797] width 42 height 15
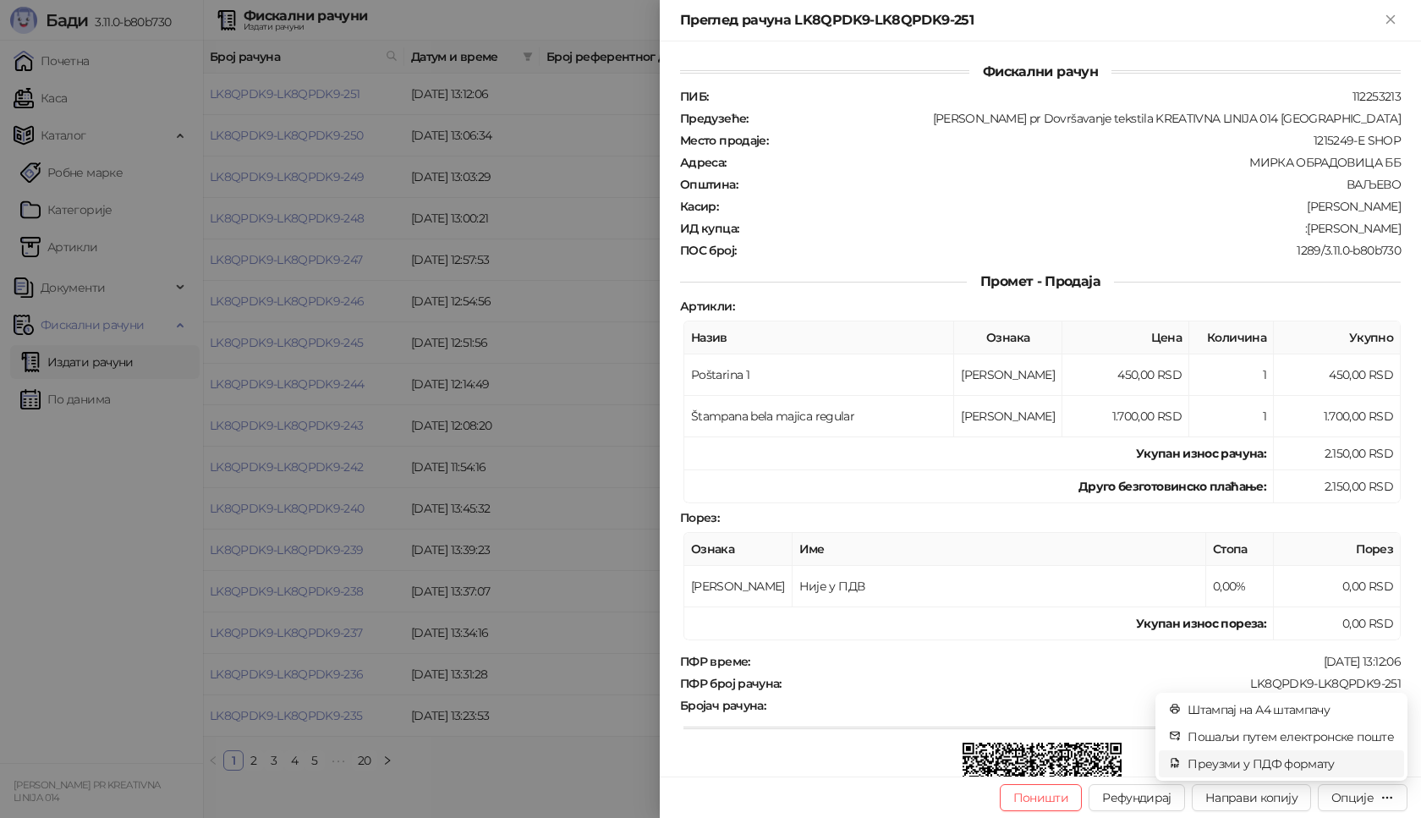
click at [1308, 771] on span "Преузми у ПДФ формату" at bounding box center [1291, 764] width 206 height 19
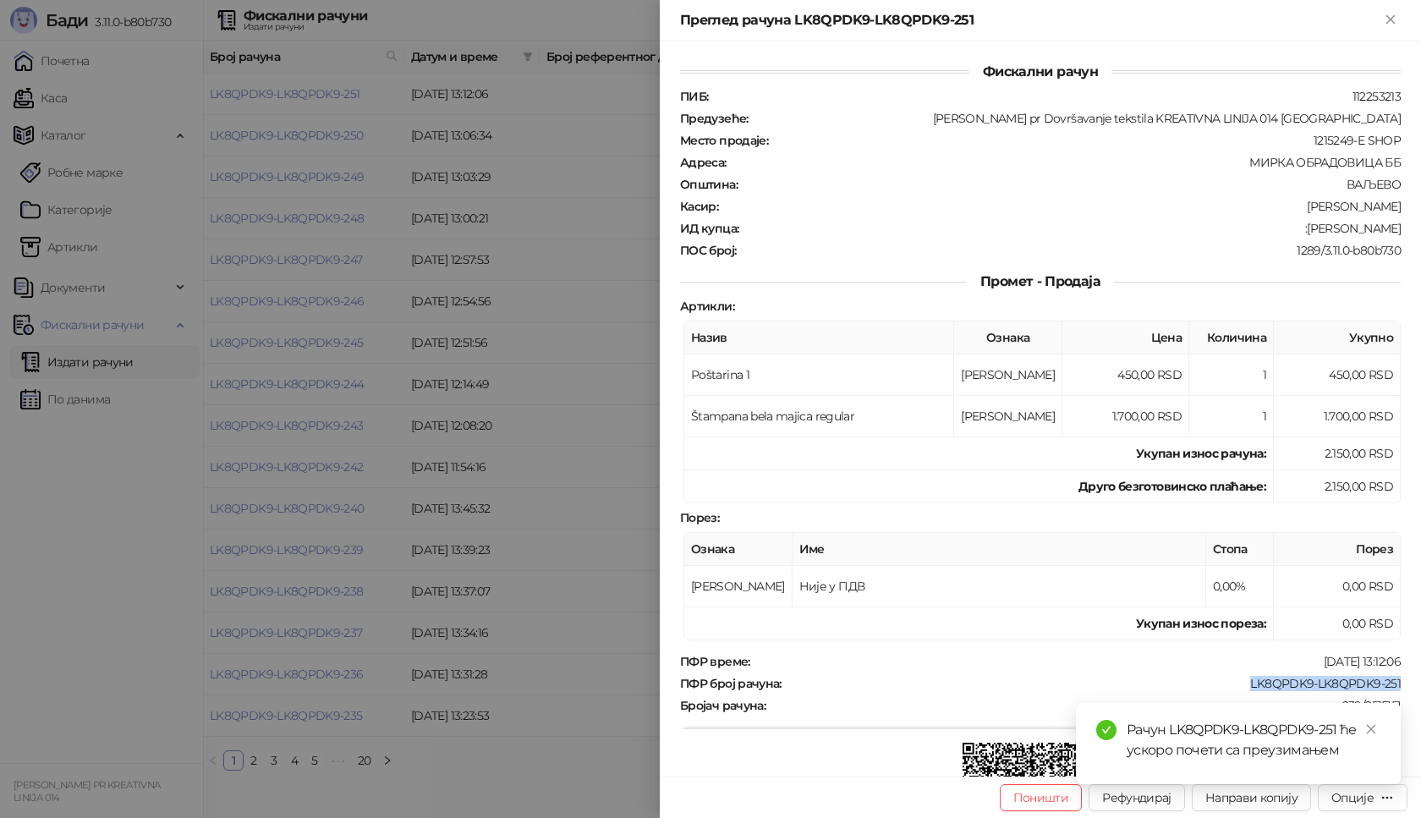
drag, startPoint x: 1230, startPoint y: 680, endPoint x: 1405, endPoint y: 688, distance: 174.5
click at [1405, 688] on div "Фискални рачун ПИБ : 112253213 Предузеће : [PERSON_NAME] pr Dovršavanje tekstil…" at bounding box center [1040, 408] width 761 height 735
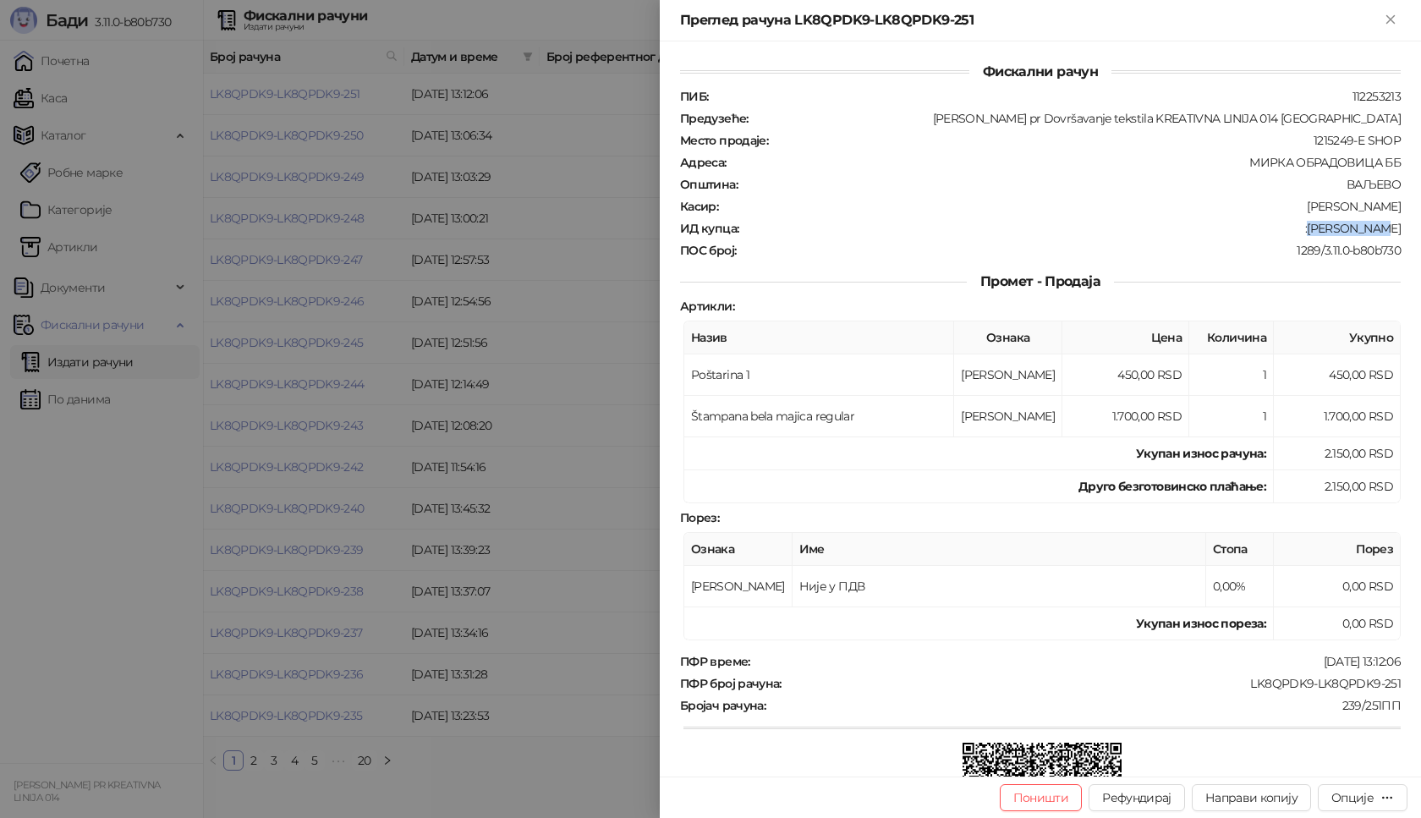
drag, startPoint x: 1328, startPoint y: 230, endPoint x: 1394, endPoint y: 232, distance: 66.0
click at [1394, 232] on div "Фискални рачун ПИБ : 112253213 Предузеће : [PERSON_NAME] pr Dovršavanje tekstil…" at bounding box center [1040, 408] width 761 height 735
click at [1385, 19] on icon "Close" at bounding box center [1390, 19] width 15 height 15
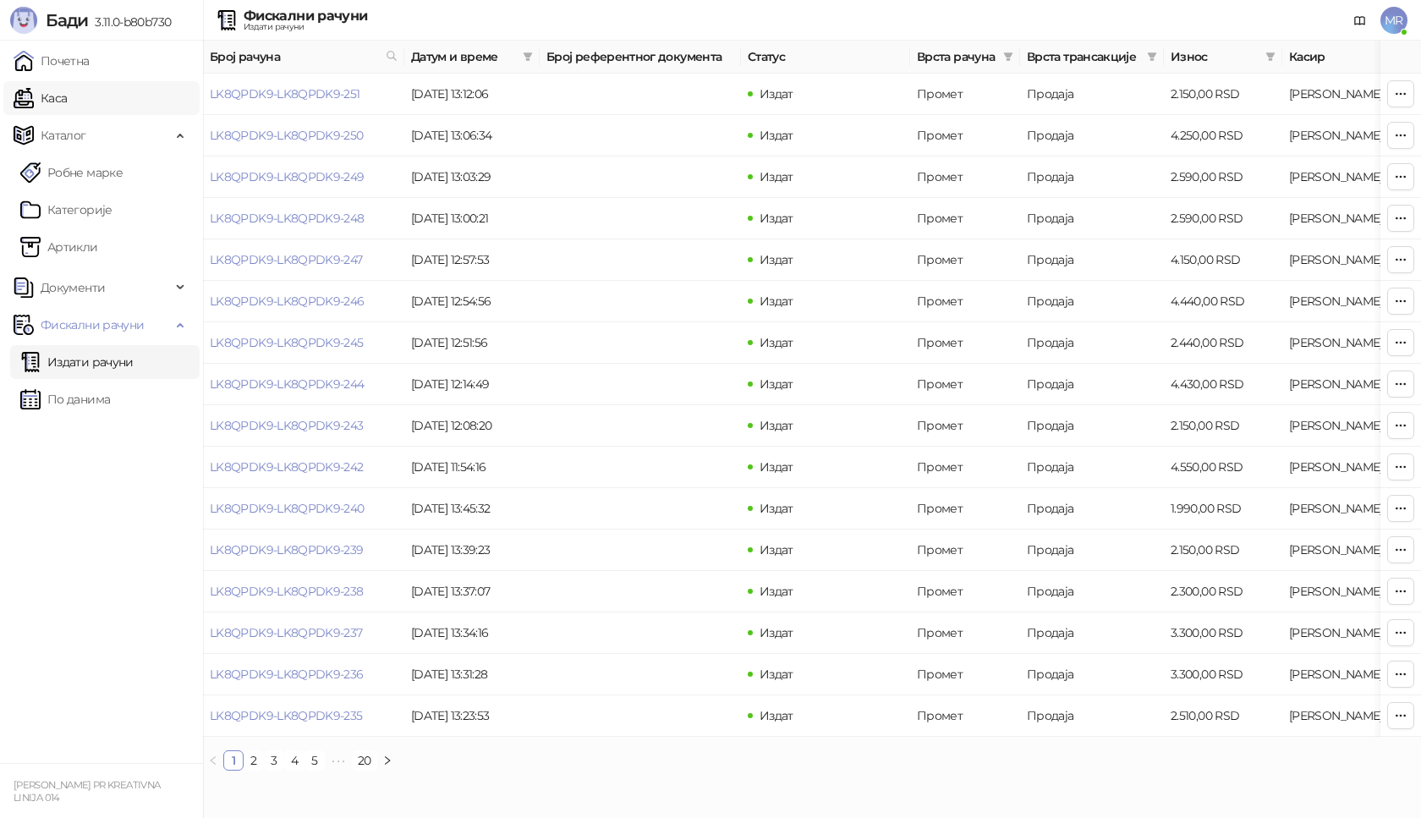
click at [67, 103] on link "Каса" at bounding box center [40, 98] width 53 height 34
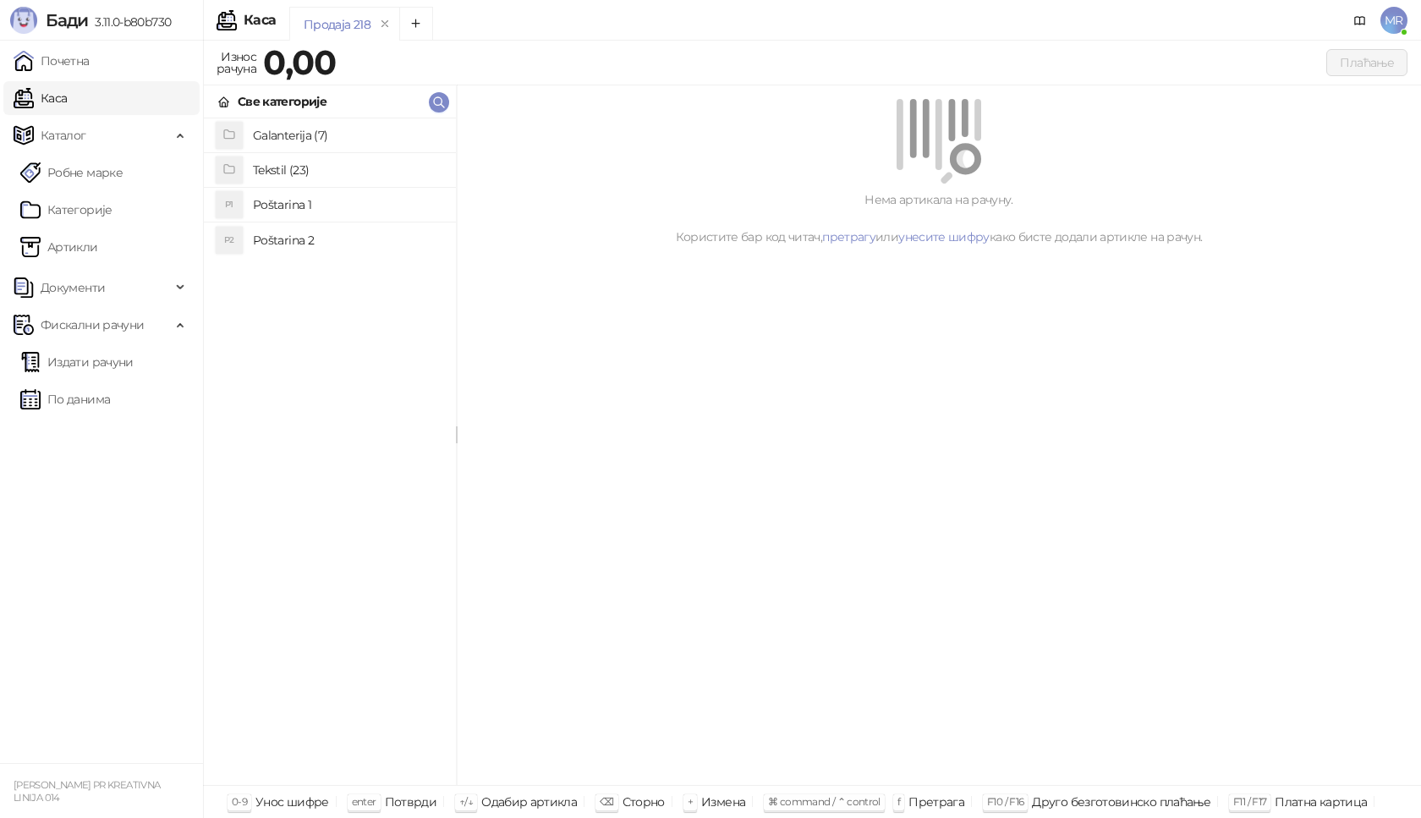
click at [339, 203] on h4 "Poštarina 1" at bounding box center [348, 204] width 190 height 27
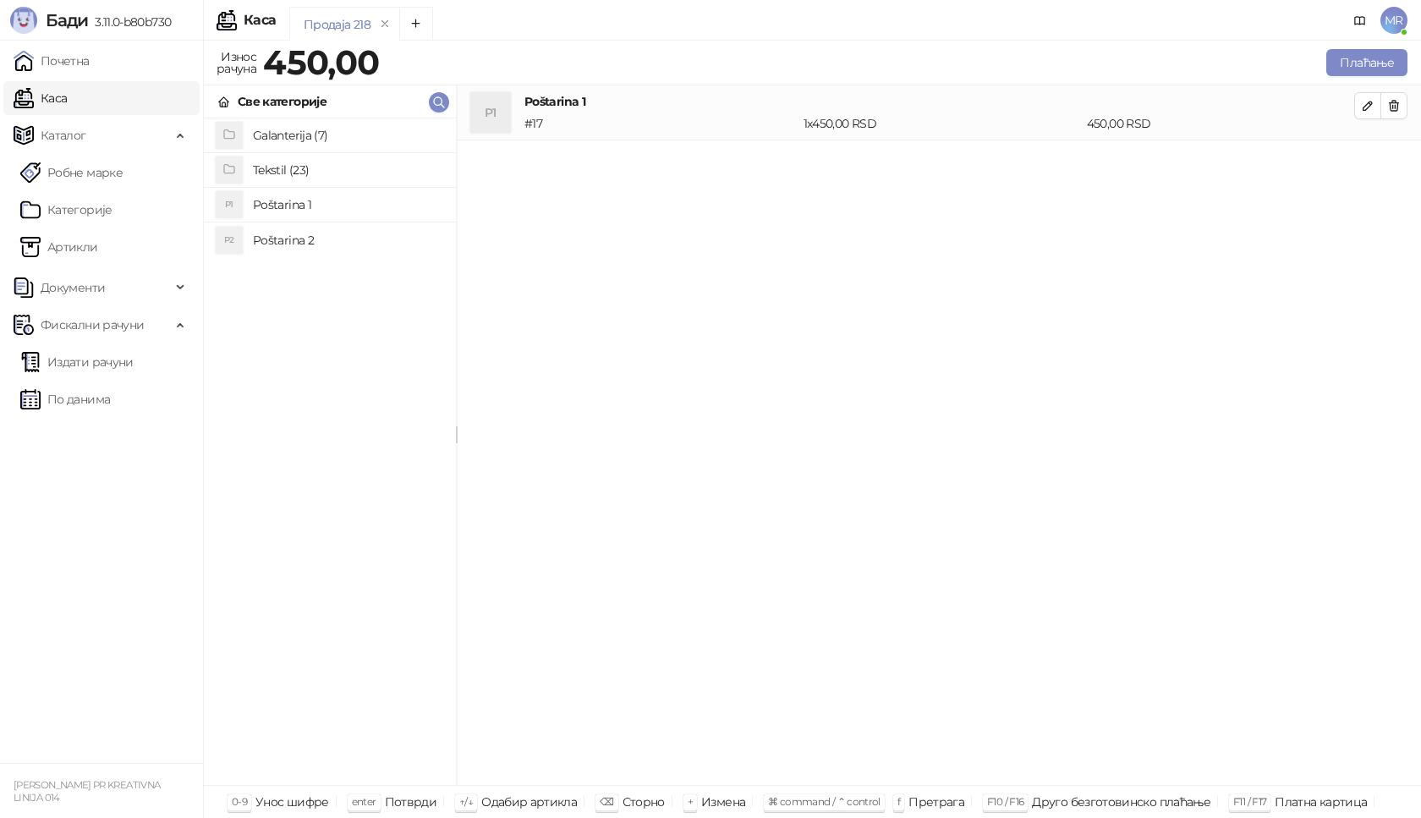
click at [278, 168] on h4 "Tekstil (23)" at bounding box center [348, 170] width 190 height 27
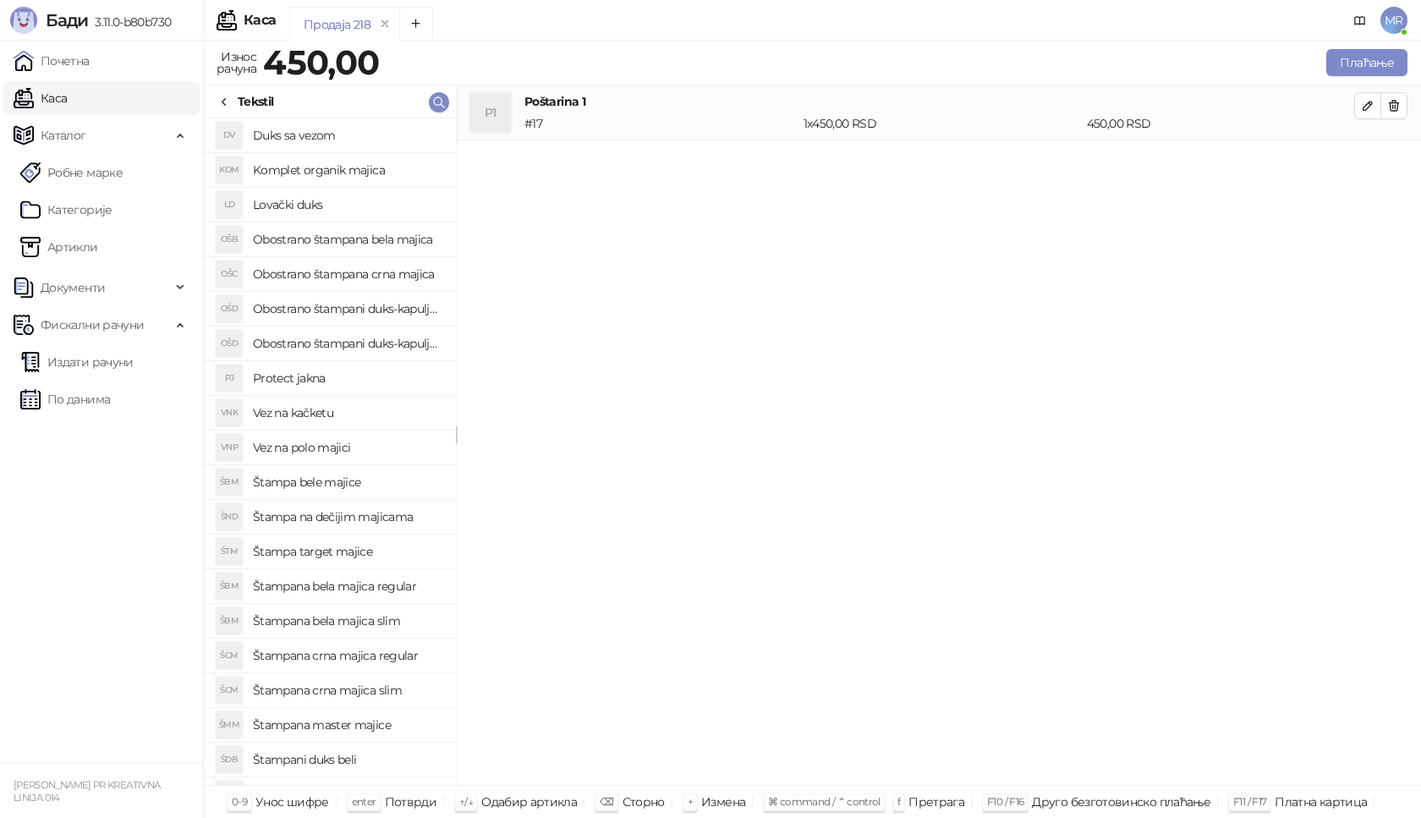
click at [382, 695] on h4 "Štampana crna majica slim" at bounding box center [348, 690] width 190 height 27
click at [1374, 162] on icon "button" at bounding box center [1368, 161] width 14 height 14
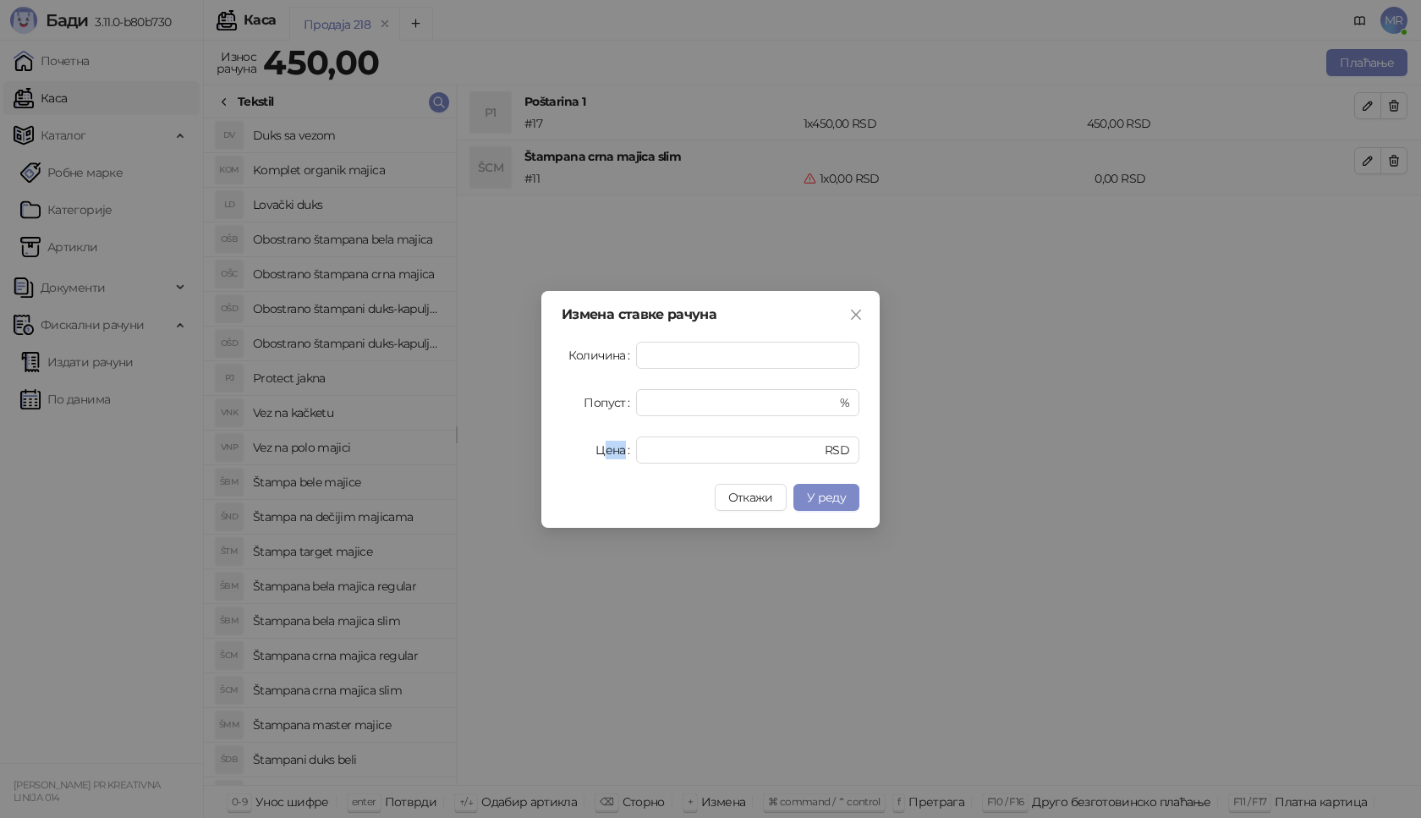
drag, startPoint x: 719, startPoint y: 432, endPoint x: 607, endPoint y: 453, distance: 114.5
click at [607, 453] on form "Количина * Попуст * % Цена * RSD" at bounding box center [711, 403] width 298 height 122
drag, startPoint x: 685, startPoint y: 447, endPoint x: 540, endPoint y: 454, distance: 145.7
click at [540, 454] on div "Измена ставке рачуна Количина * Попуст * % Цена * RSD Откажи У реду" at bounding box center [710, 409] width 1421 height 818
type input "****"
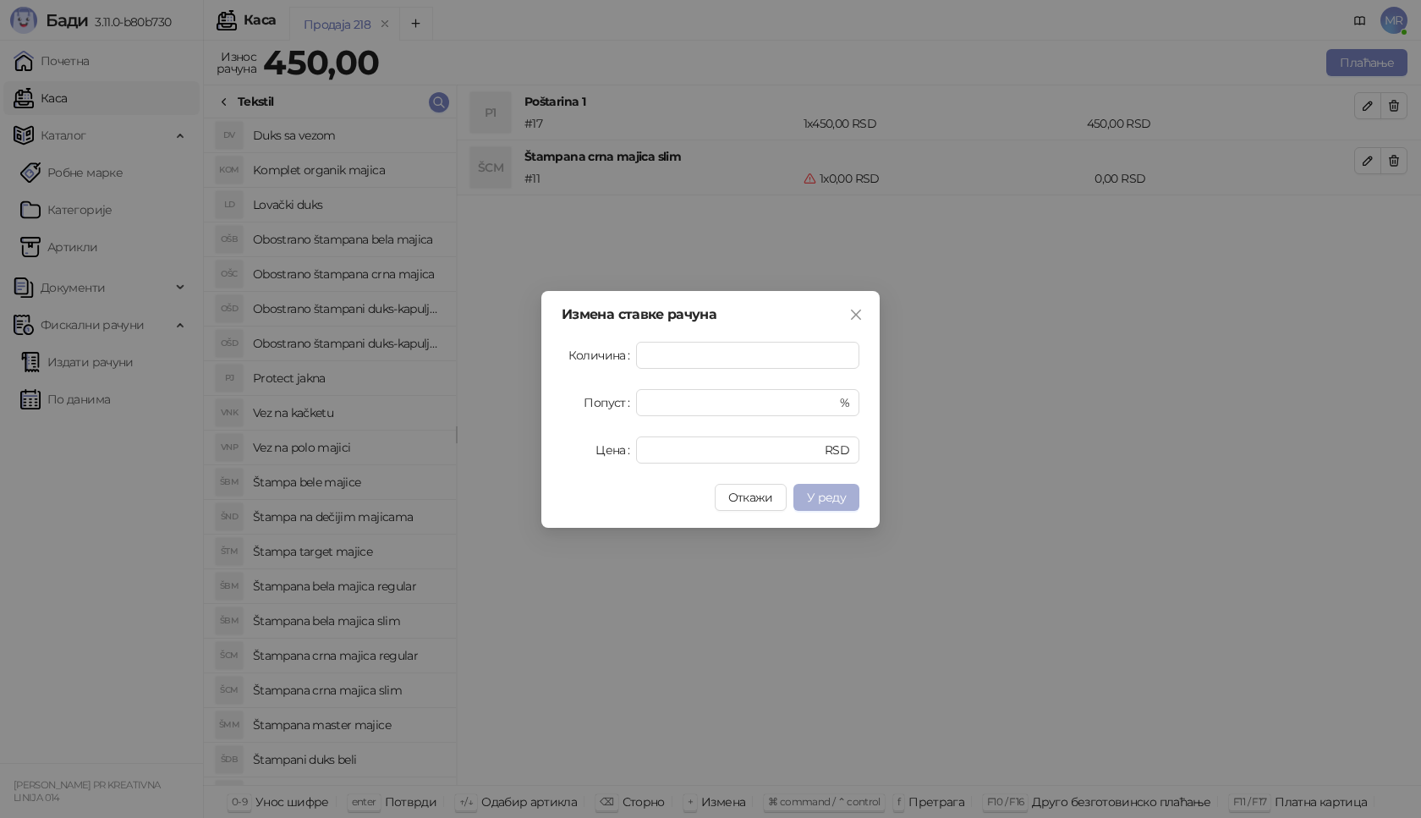
click at [836, 494] on span "У реду" at bounding box center [826, 497] width 39 height 15
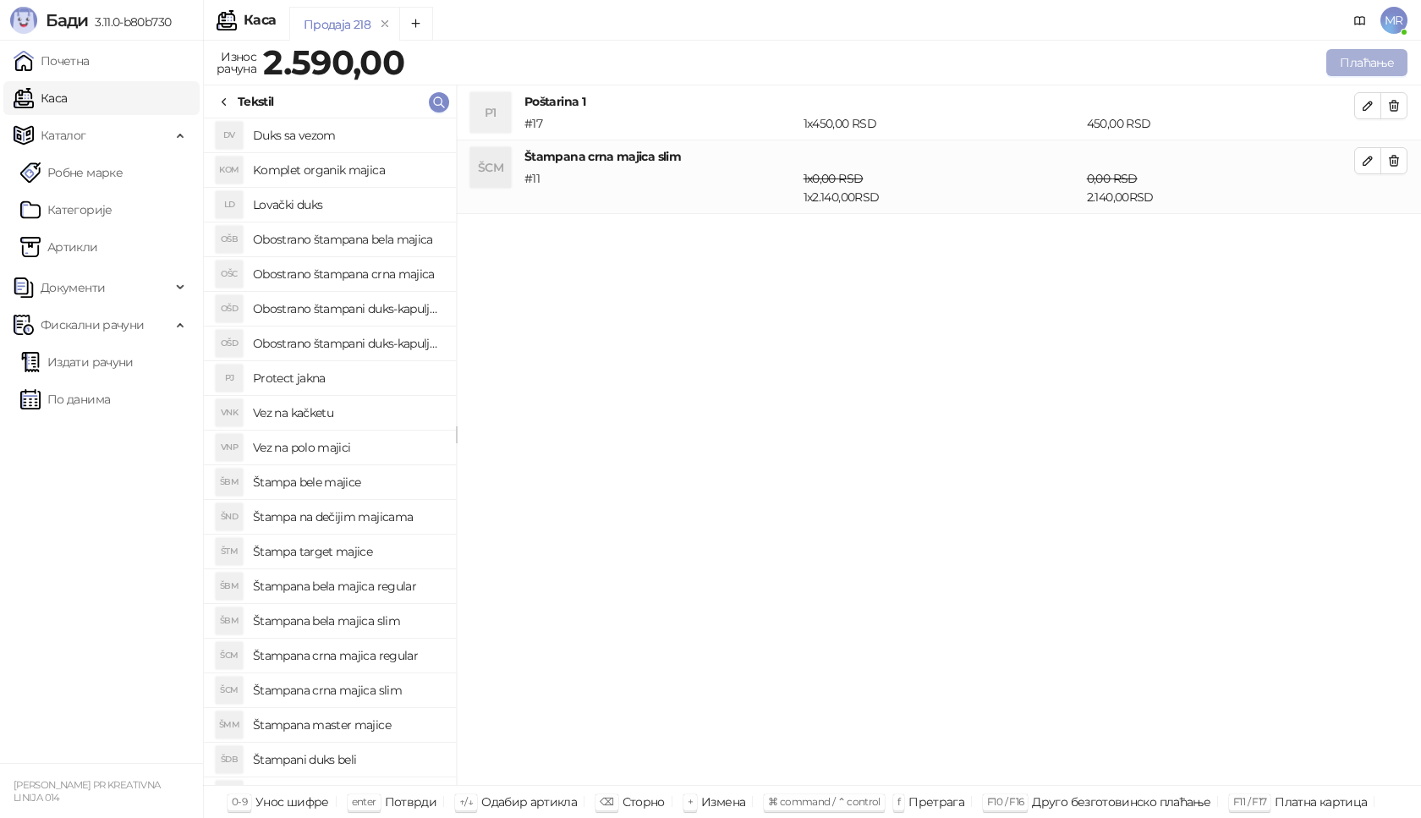
click at [1355, 69] on button "Плаћање" at bounding box center [1367, 62] width 81 height 27
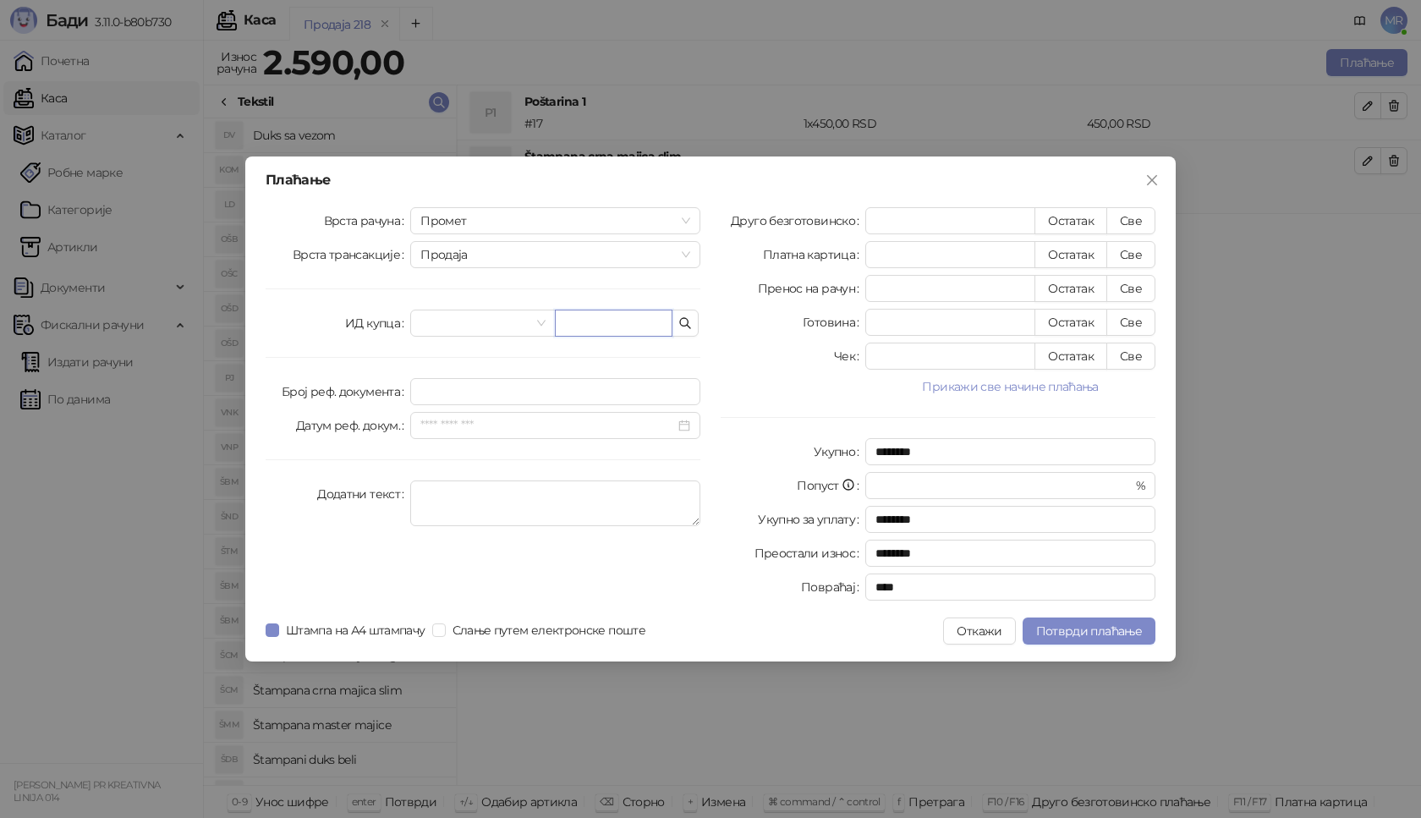
click at [620, 322] on input "text" at bounding box center [614, 323] width 118 height 27
paste input "**********"
type input "**********"
click at [1141, 223] on button "Све" at bounding box center [1131, 220] width 49 height 27
type input "****"
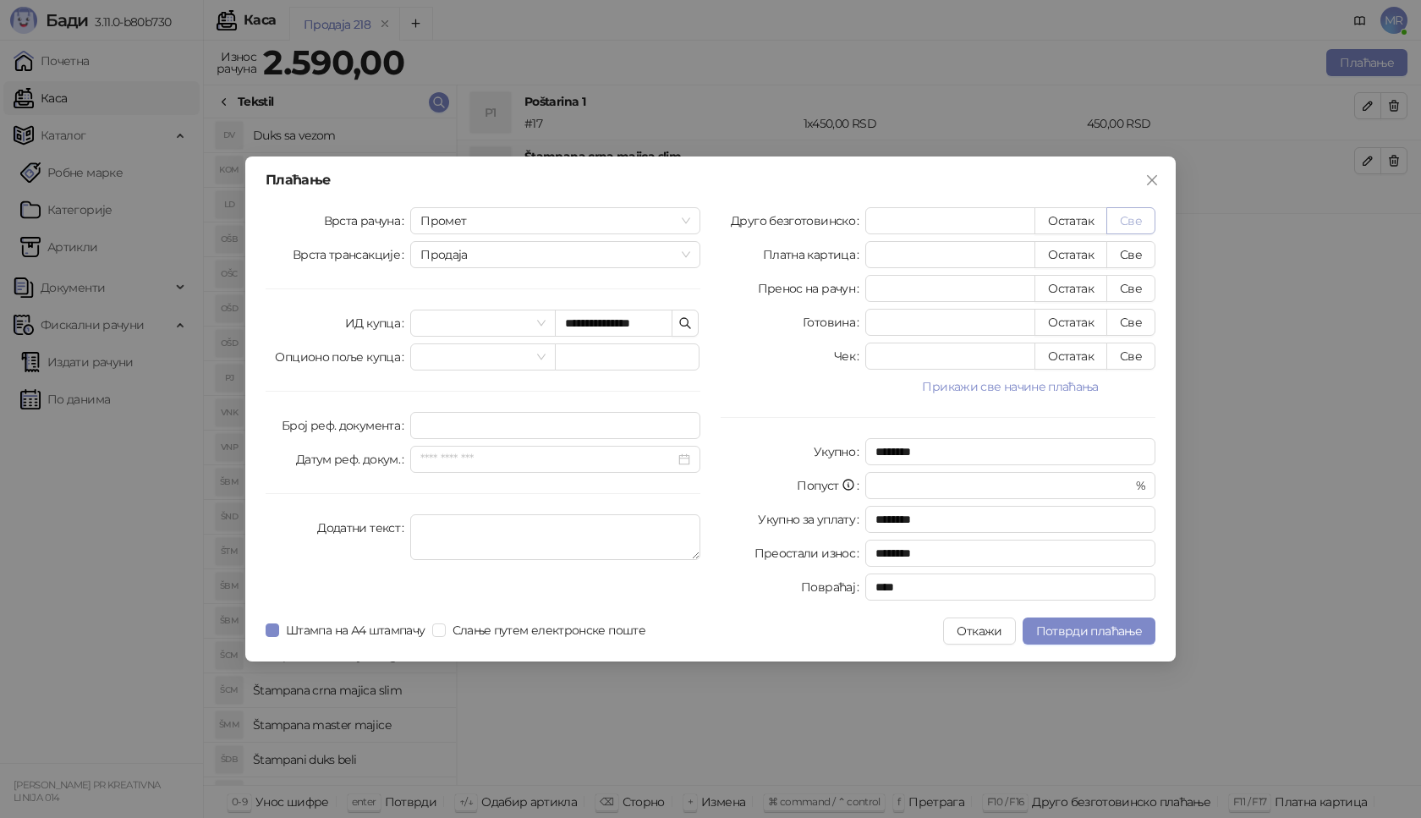
type input "****"
click at [1107, 620] on button "Потврди плаћање" at bounding box center [1089, 631] width 133 height 27
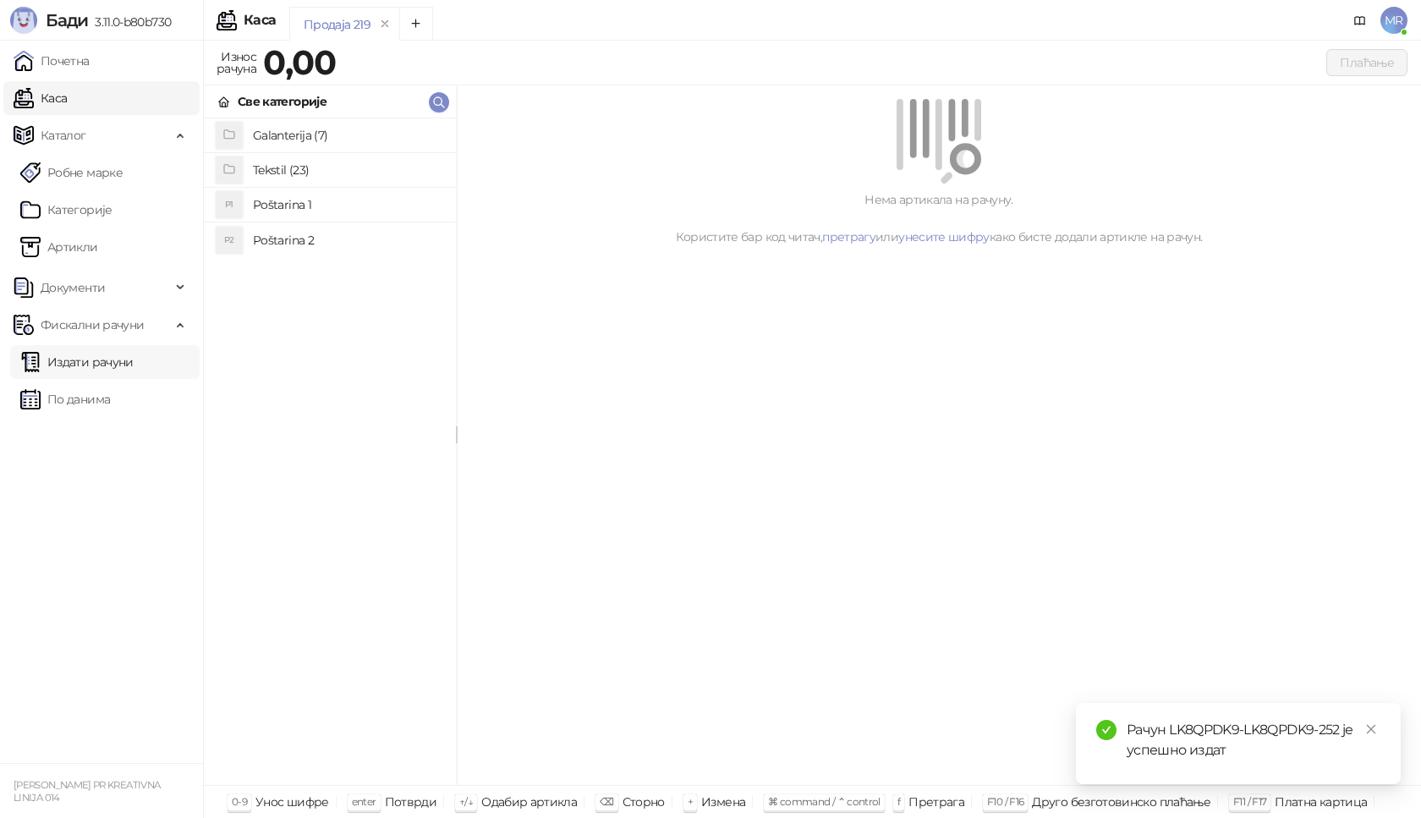
click at [112, 354] on link "Издати рачуни" at bounding box center [76, 362] width 113 height 34
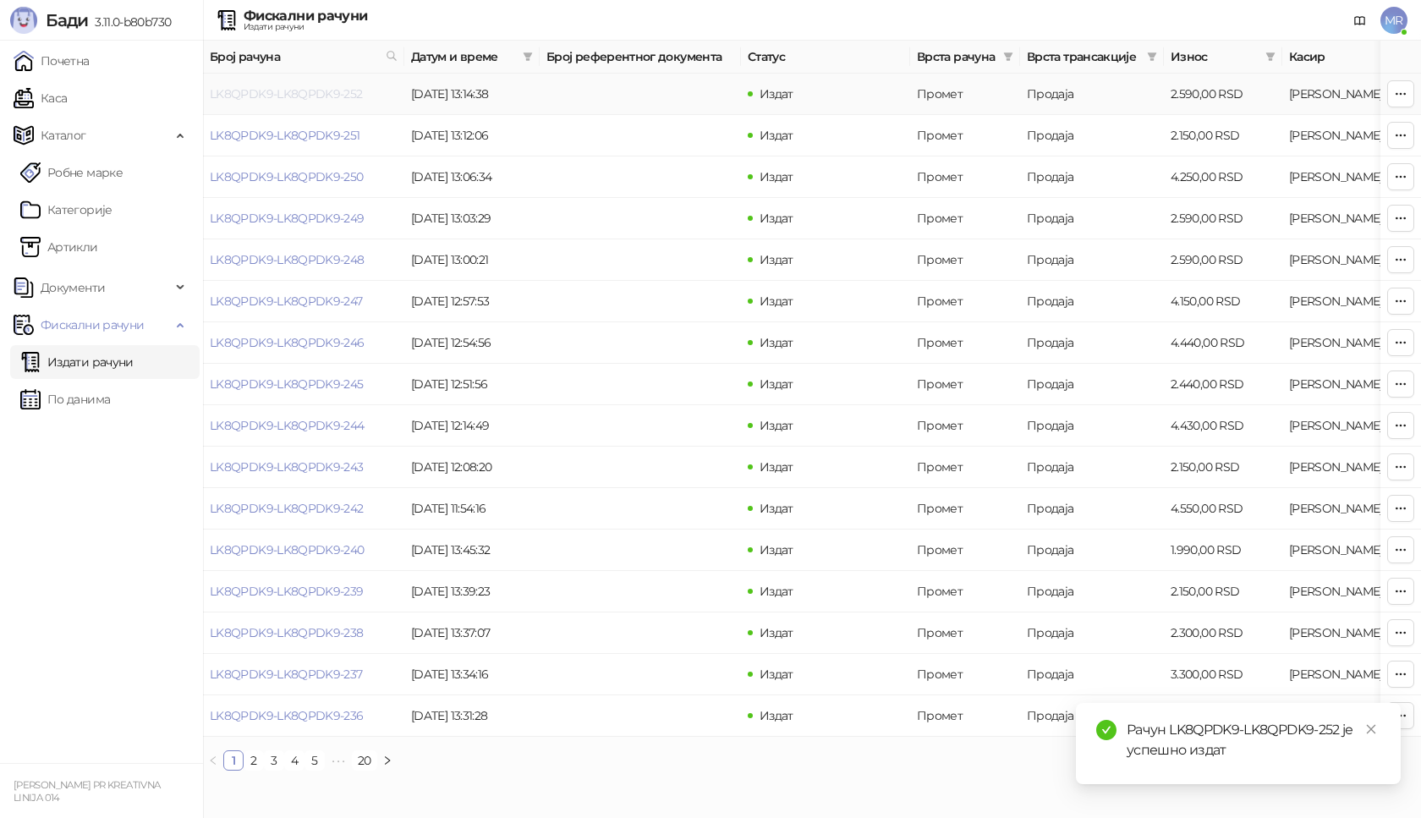
click at [309, 95] on link "LK8QPDK9-LK8QPDK9-252" at bounding box center [286, 93] width 153 height 15
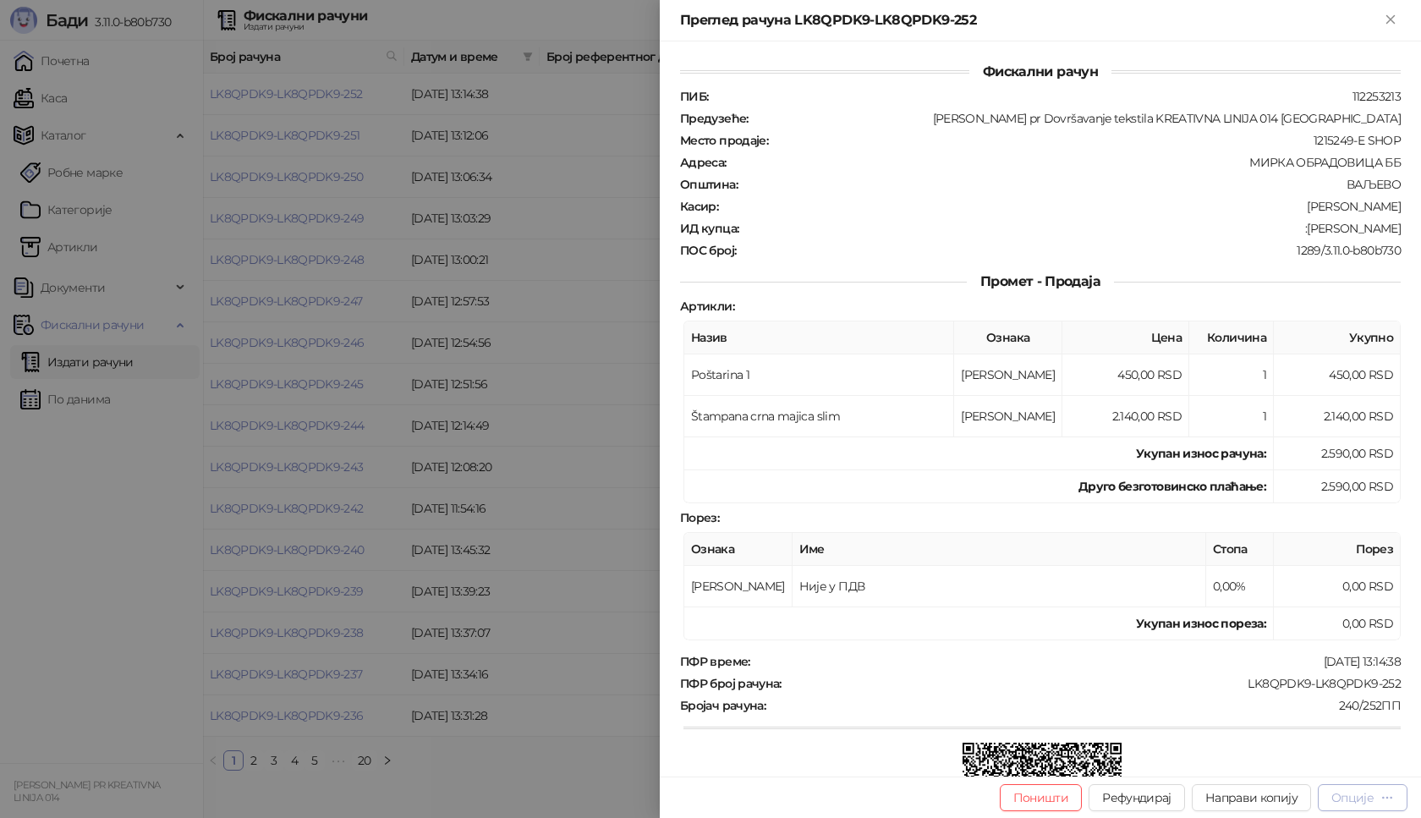
click at [1348, 795] on div "Опције" at bounding box center [1353, 797] width 42 height 15
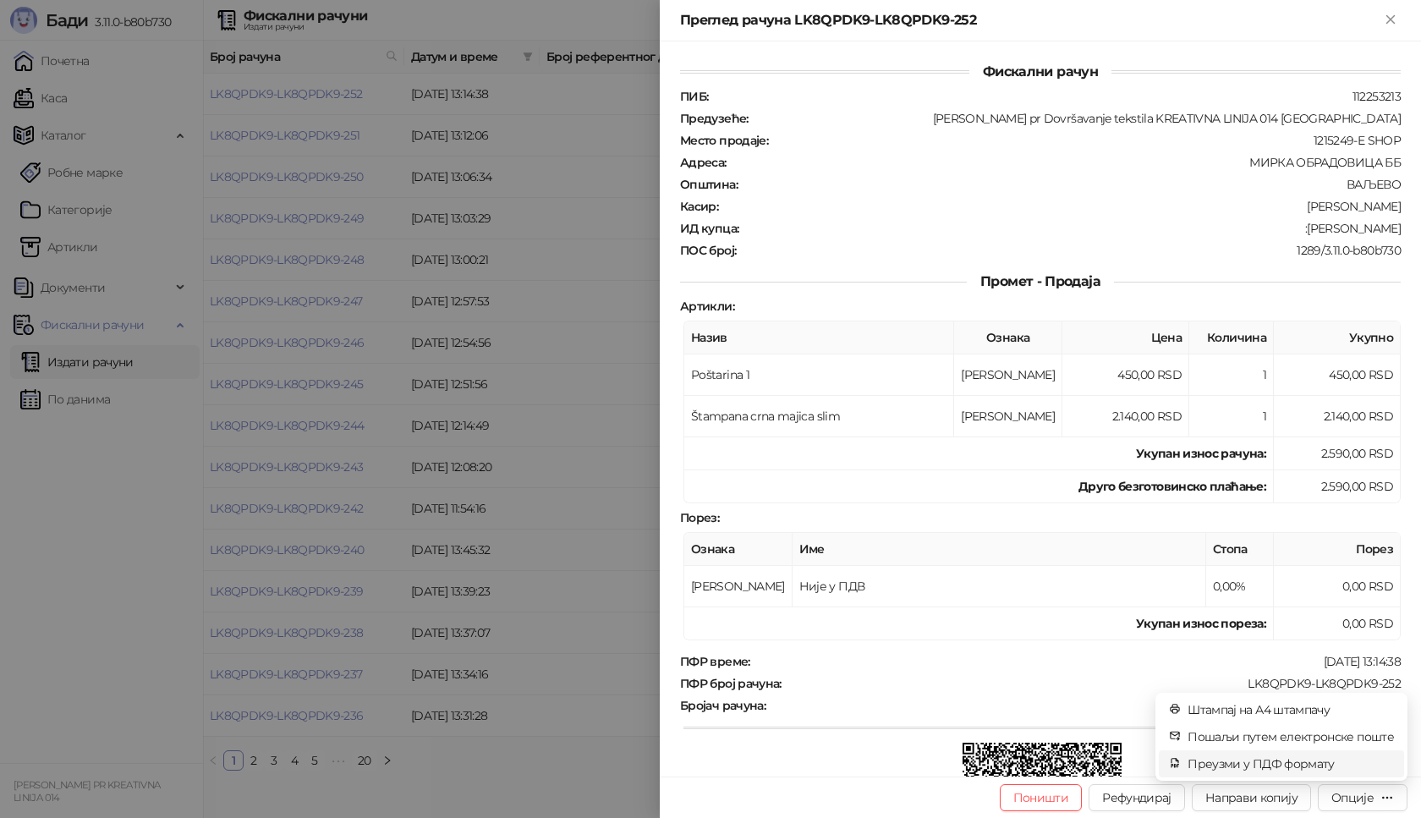
click at [1261, 765] on span "Преузми у ПДФ формату" at bounding box center [1291, 764] width 206 height 19
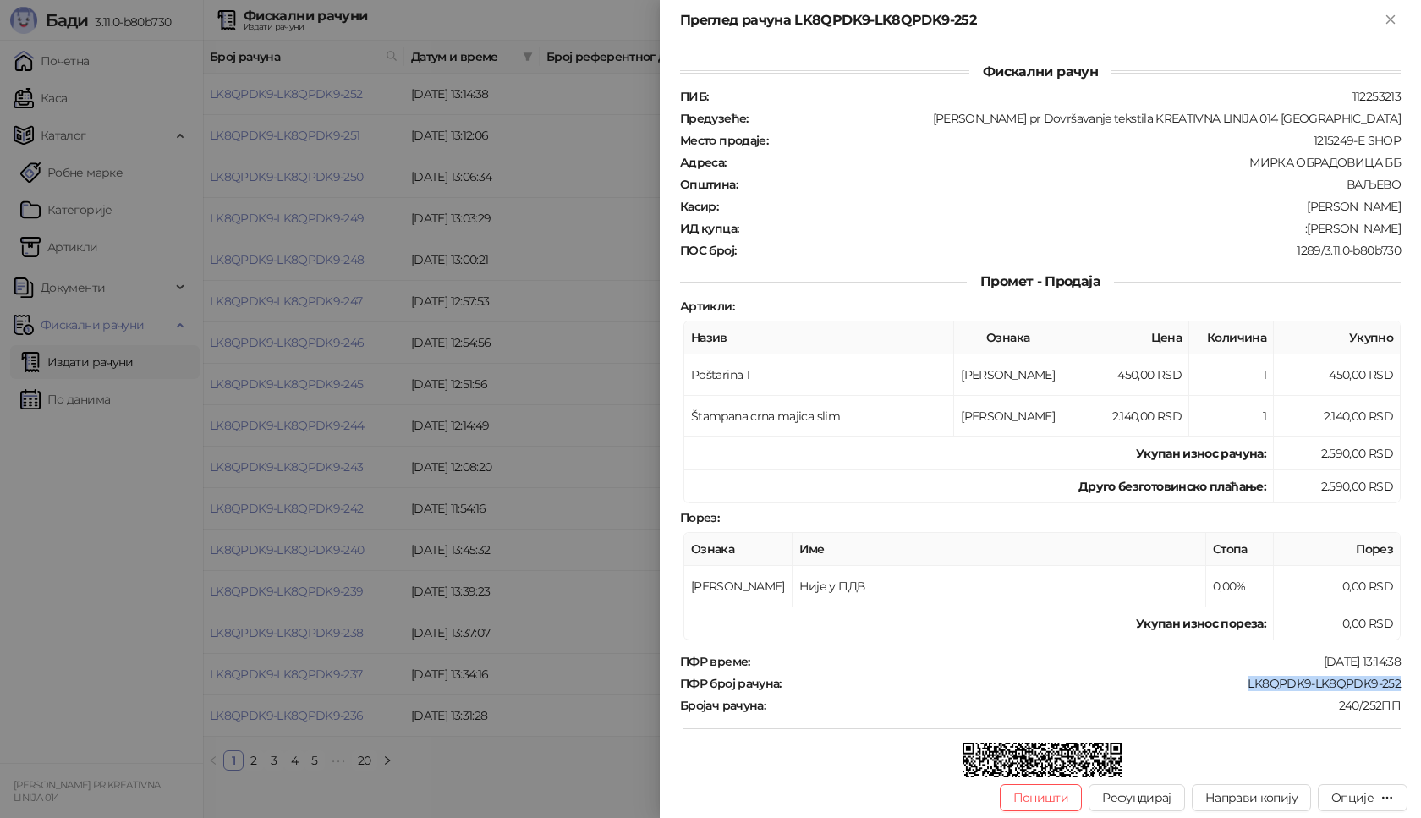
drag, startPoint x: 1238, startPoint y: 687, endPoint x: 1393, endPoint y: 682, distance: 154.9
click at [1393, 682] on div "Фискални рачун ПИБ : 112253213 Предузеће : [PERSON_NAME] pr Dovršavanje tekstil…" at bounding box center [1040, 408] width 761 height 735
drag, startPoint x: 1306, startPoint y: 227, endPoint x: 1421, endPoint y: 227, distance: 115.1
click at [1421, 227] on div "Фискални рачун ПИБ : 112253213 Предузеће : [PERSON_NAME] pr Dovršavanje tekstil…" at bounding box center [1040, 408] width 761 height 735
click at [1391, 19] on icon "Close" at bounding box center [1391, 19] width 8 height 8
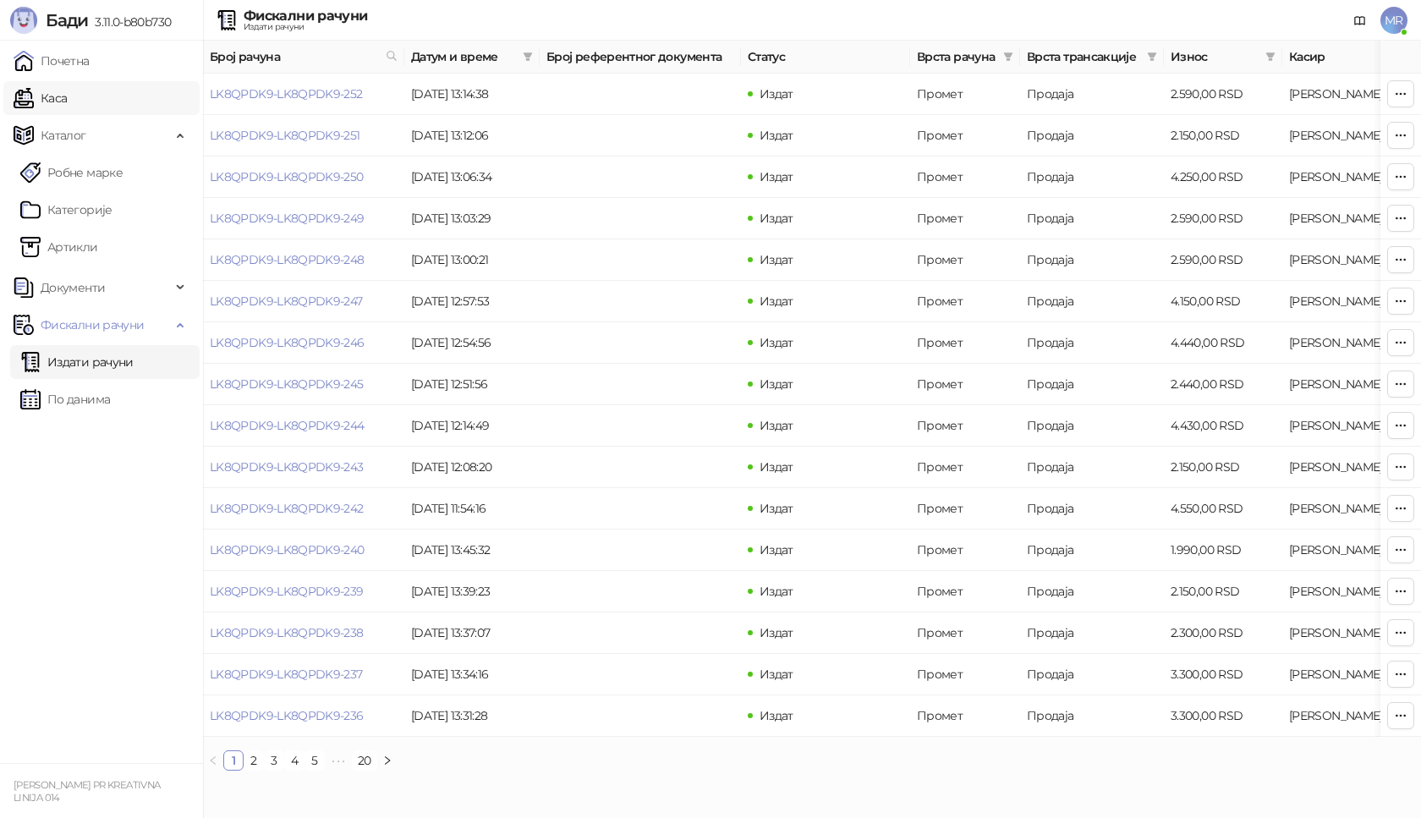
click at [67, 93] on link "Каса" at bounding box center [40, 98] width 53 height 34
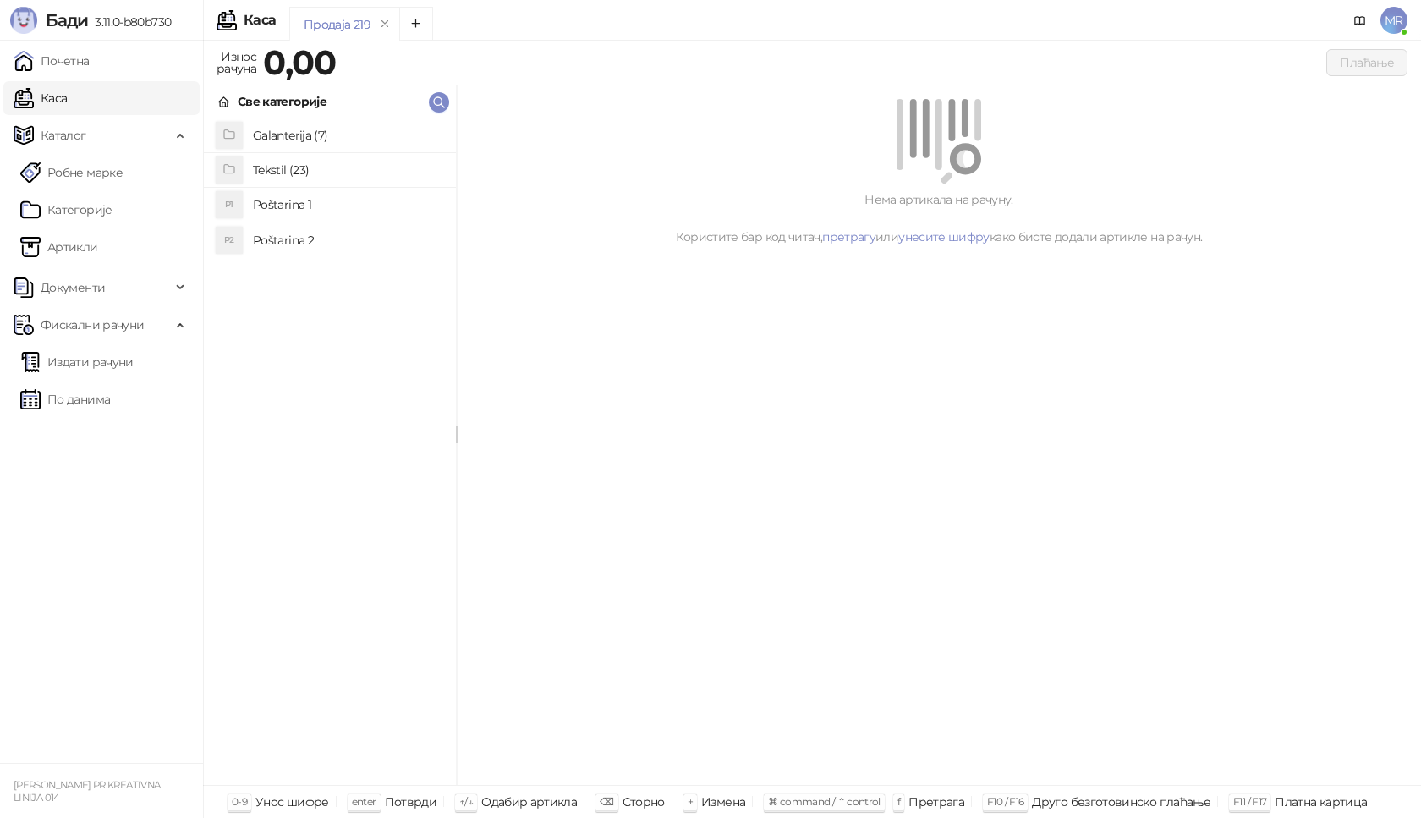
click at [329, 206] on h4 "Poštarina 1" at bounding box center [348, 204] width 190 height 27
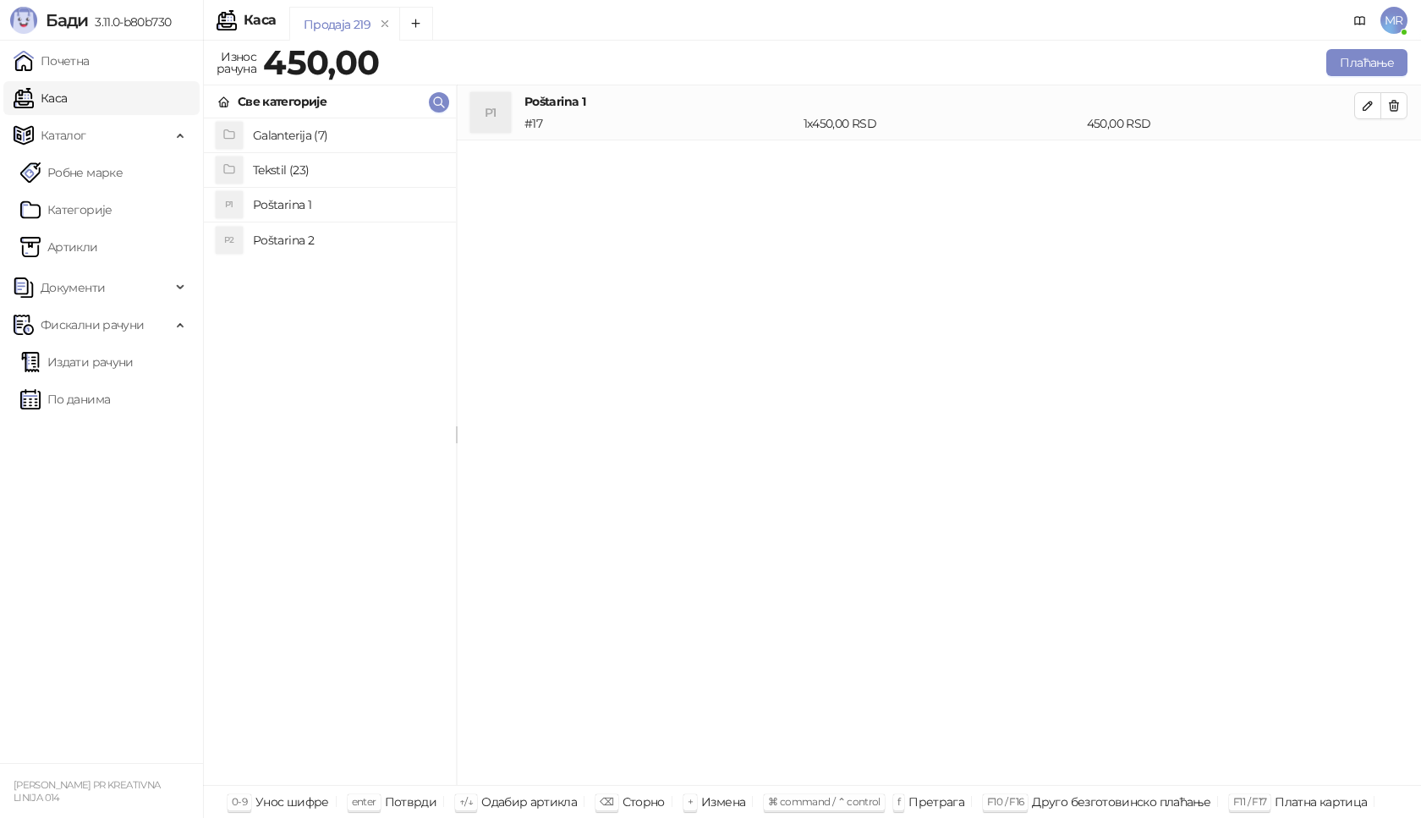
click at [303, 171] on h4 "Tekstil (23)" at bounding box center [348, 170] width 190 height 27
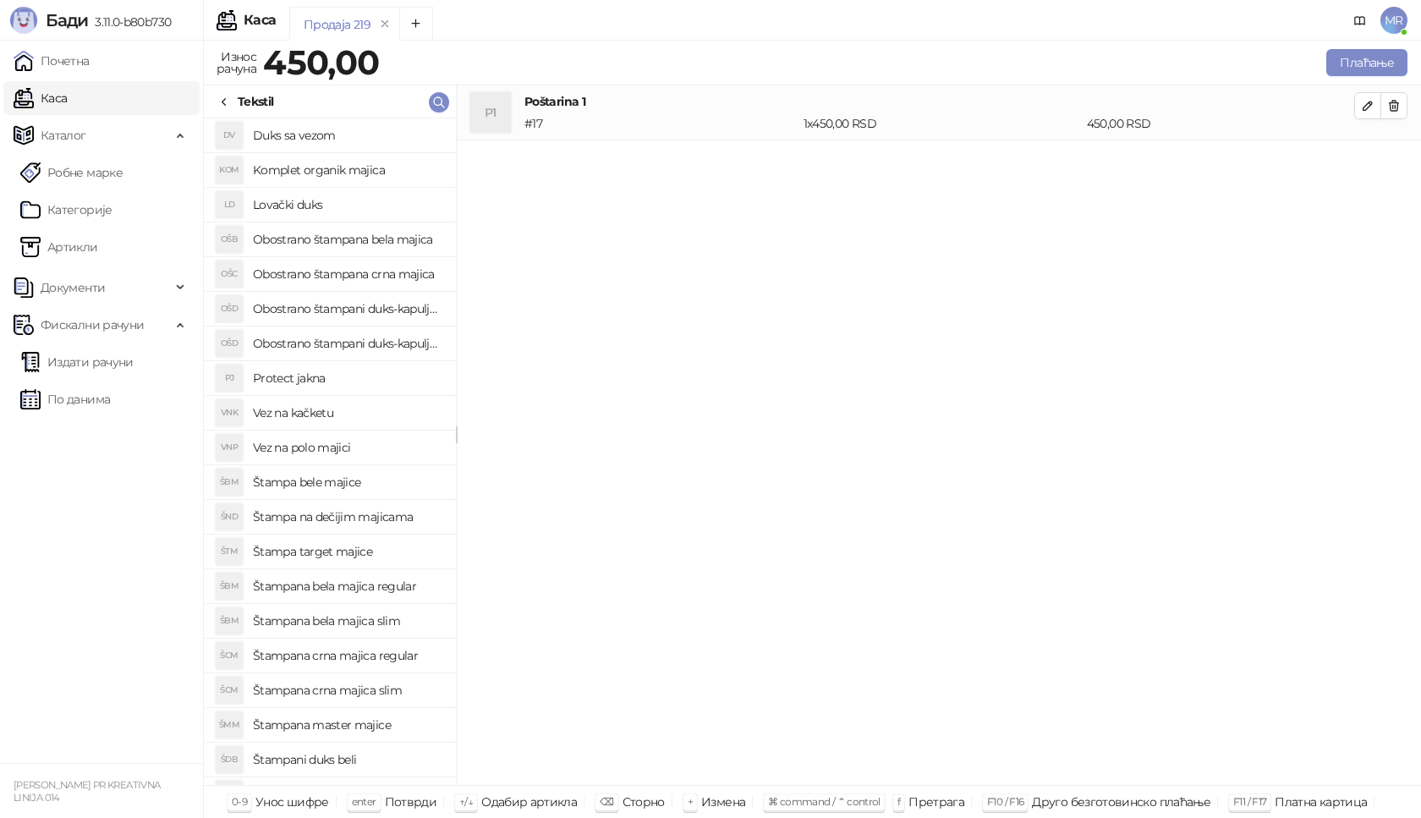
click at [227, 103] on icon at bounding box center [224, 103] width 14 height 14
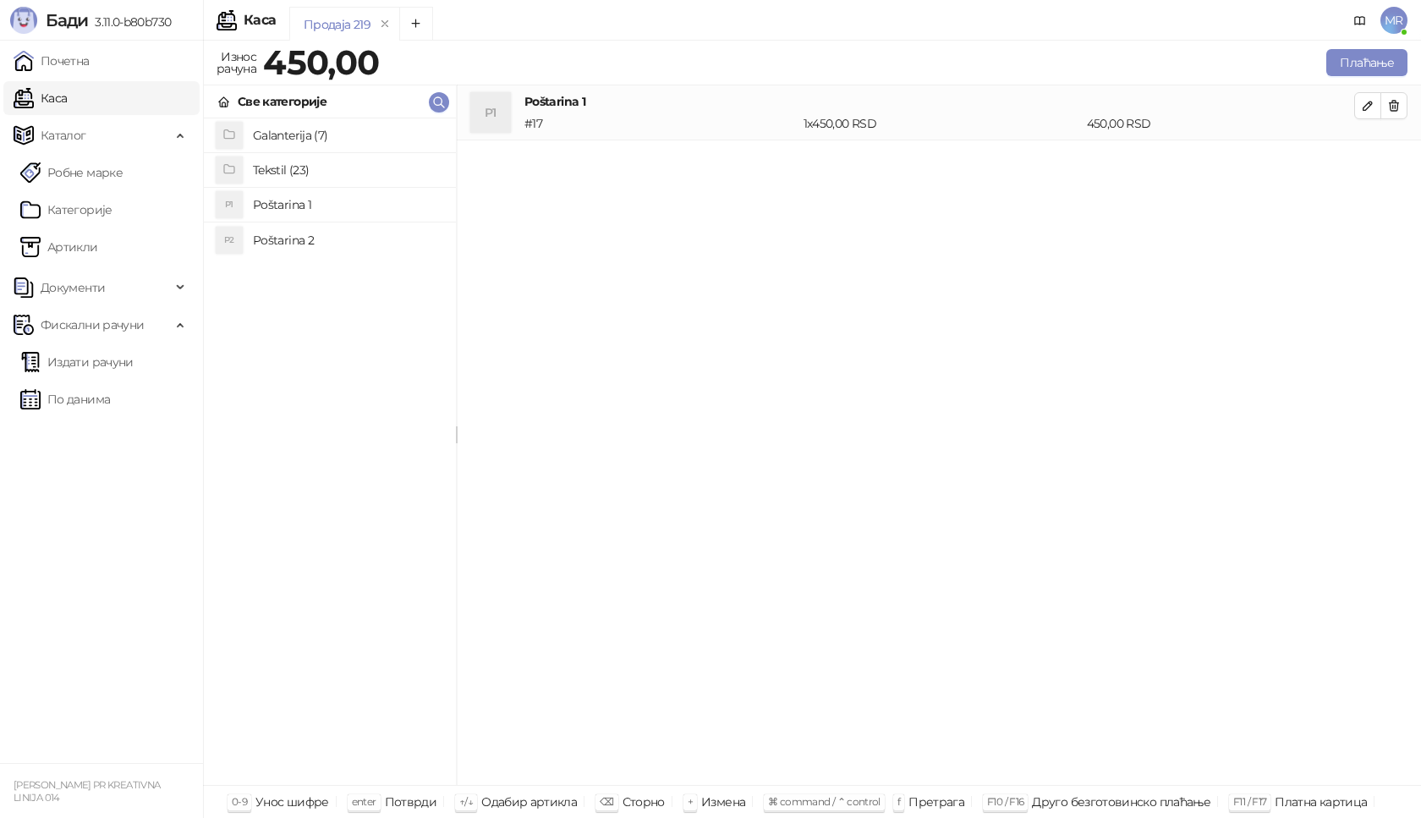
click at [284, 158] on h4 "Tekstil (23)" at bounding box center [348, 170] width 190 height 27
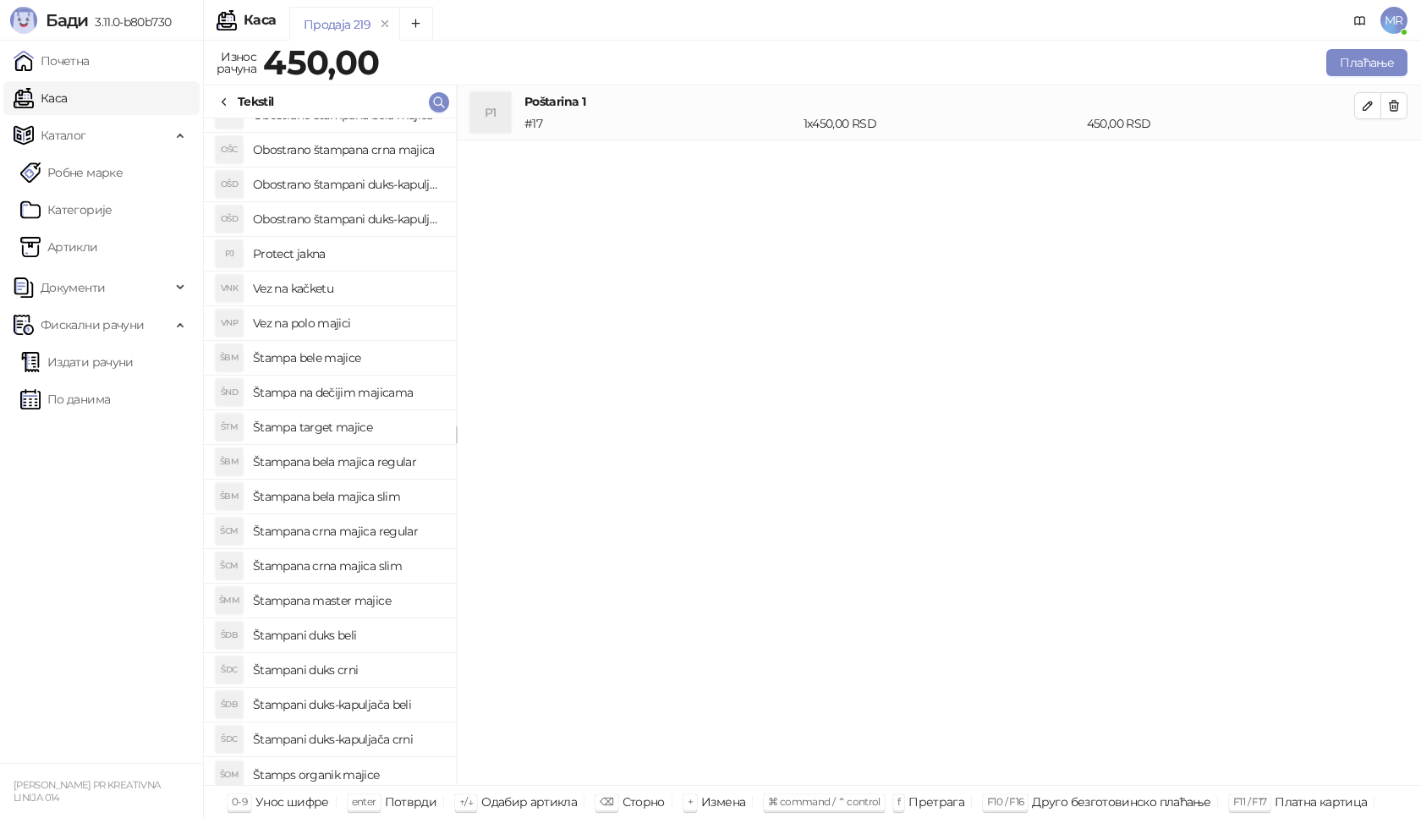
scroll to position [131, 0]
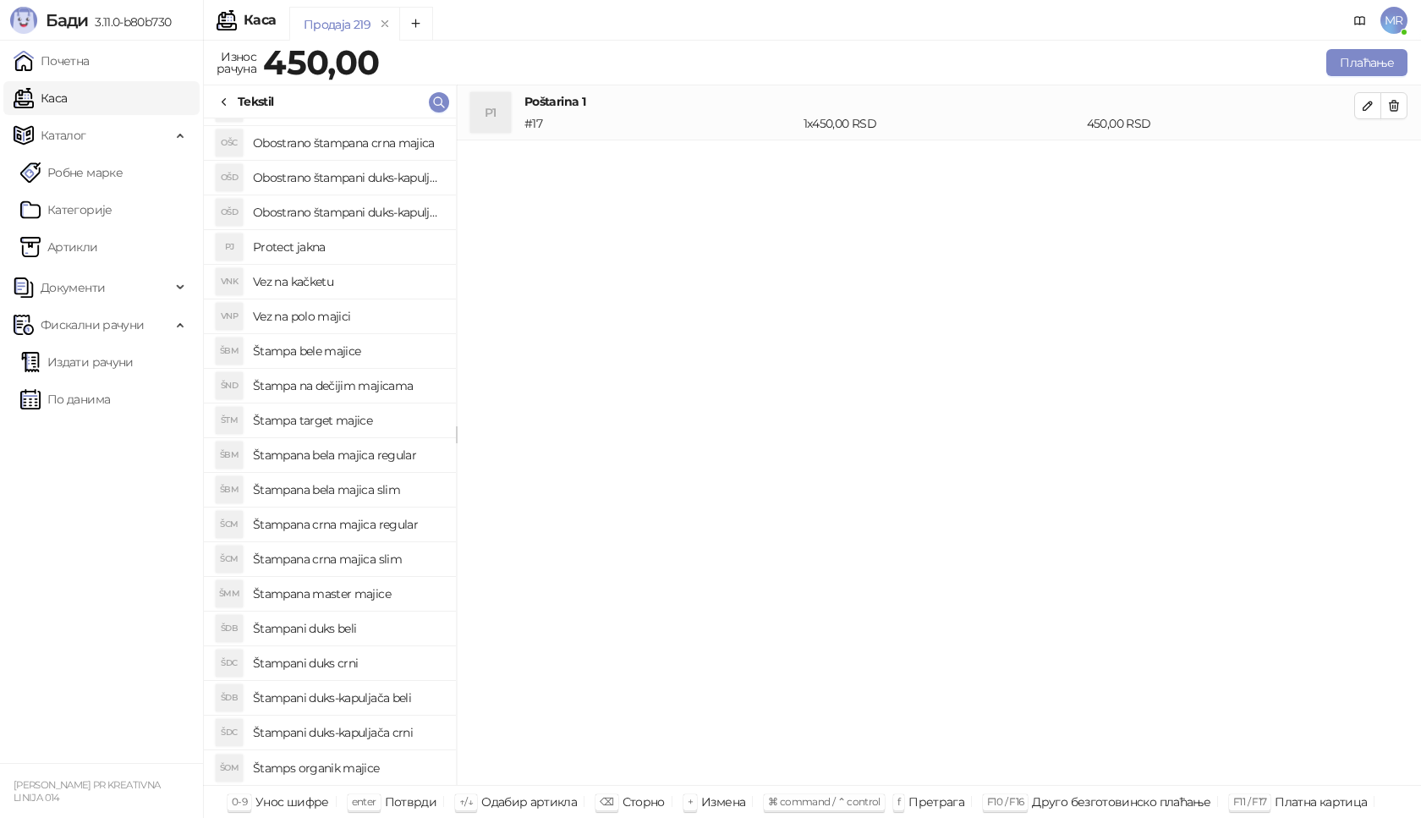
click at [356, 662] on h4 "Štampani duks crni" at bounding box center [348, 663] width 190 height 27
click at [1371, 164] on icon "button" at bounding box center [1368, 161] width 14 height 14
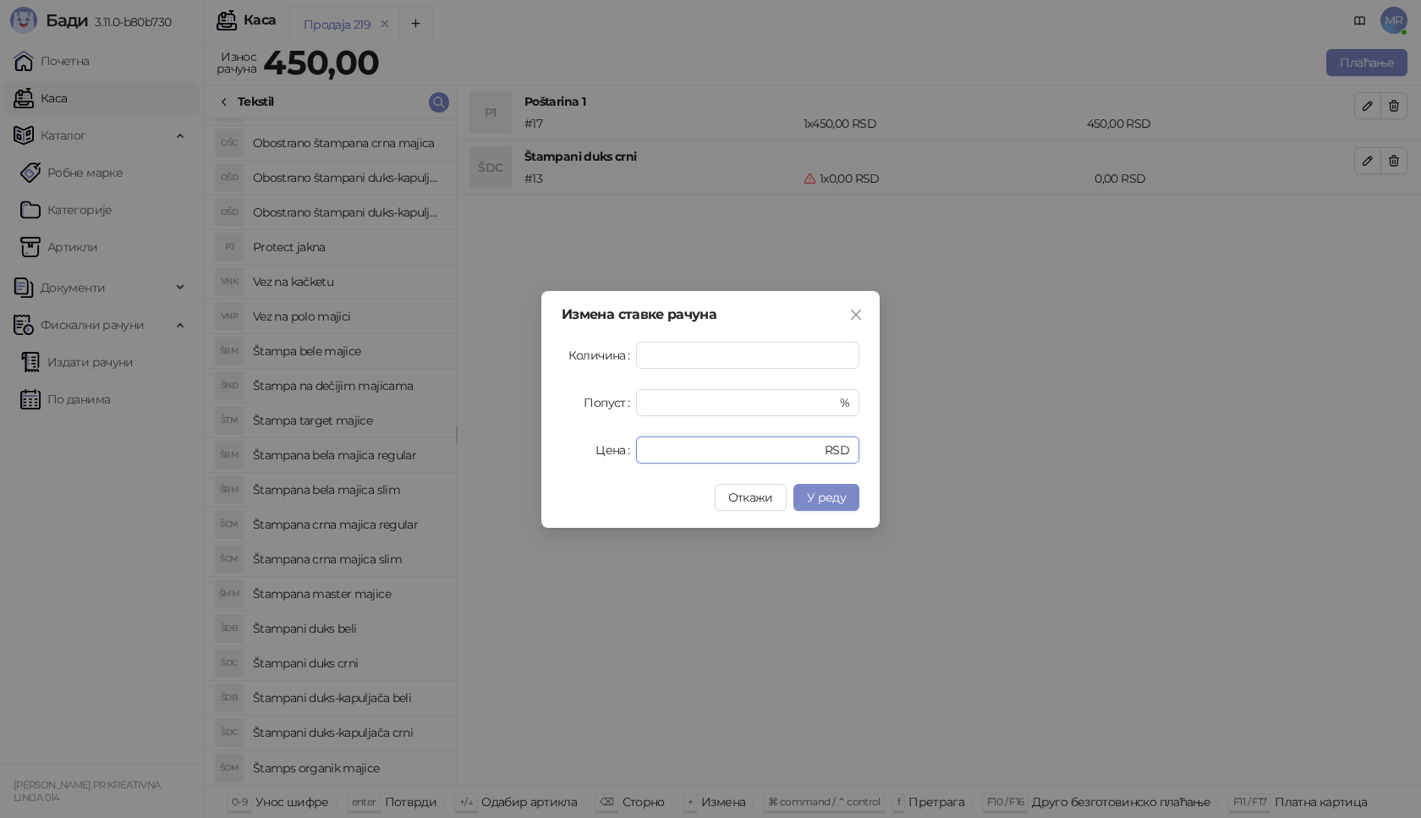
drag, startPoint x: 666, startPoint y: 453, endPoint x: 553, endPoint y: 461, distance: 113.7
click at [553, 461] on div "Измена ставке рачуна Количина * Попуст * % Цена * RSD Откажи У реду" at bounding box center [711, 409] width 338 height 237
type input "****"
click at [815, 499] on span "У реду" at bounding box center [826, 497] width 39 height 15
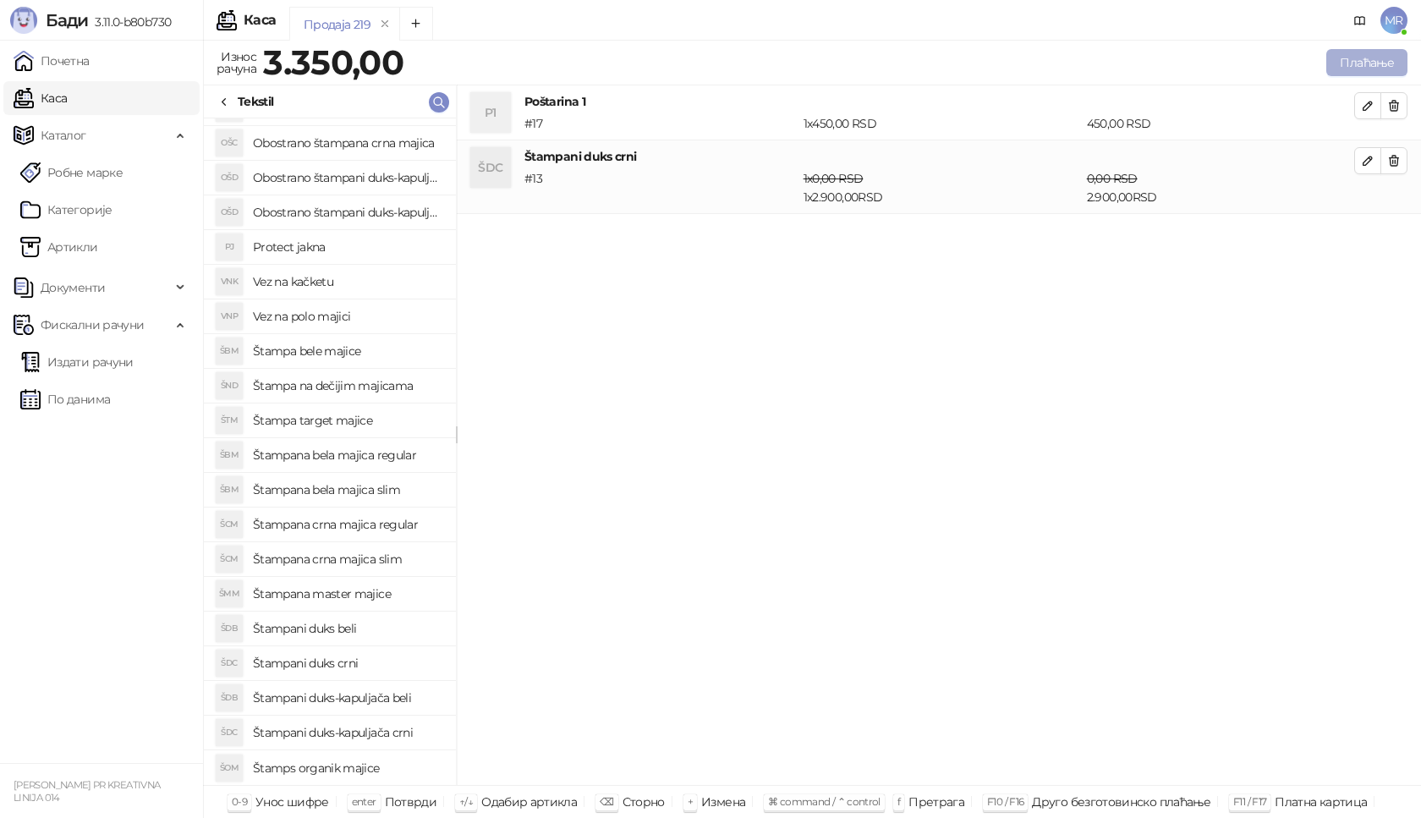
click at [1380, 63] on button "Плаћање" at bounding box center [1367, 62] width 81 height 27
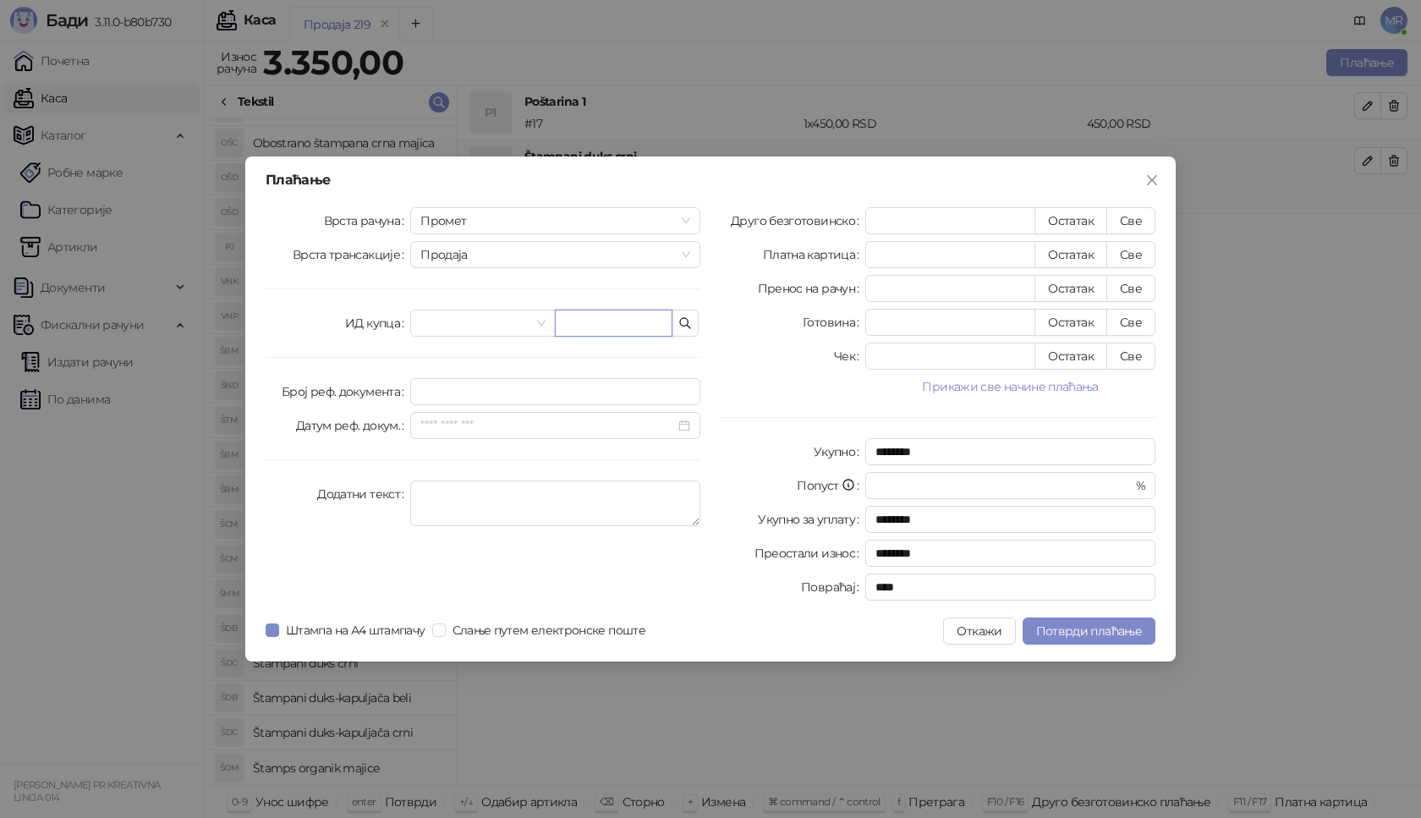
click at [625, 322] on input "text" at bounding box center [614, 323] width 118 height 27
paste input "**********"
type input "**********"
click at [1116, 212] on button "Све" at bounding box center [1131, 220] width 49 height 27
type input "****"
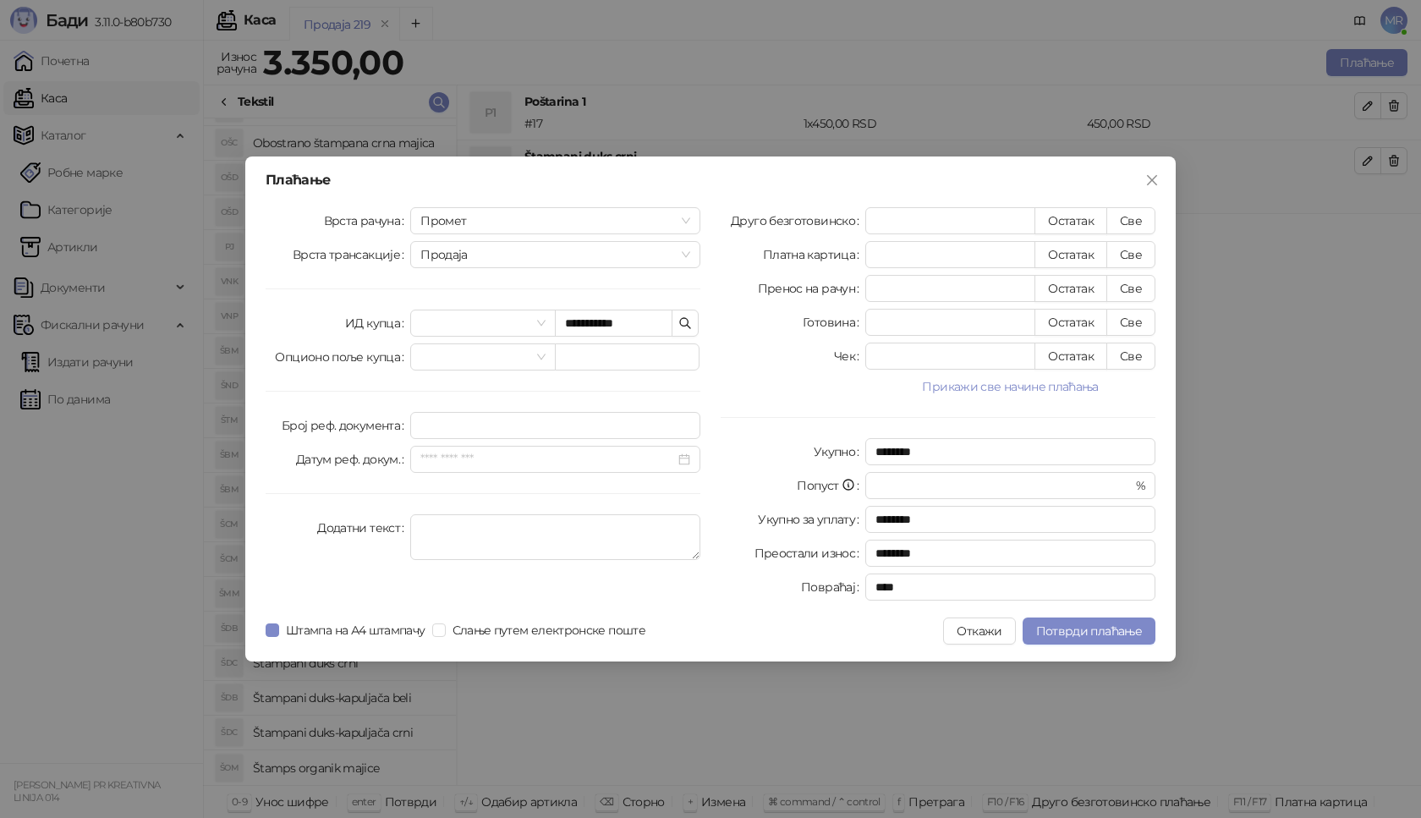
type input "****"
click at [1070, 623] on button "Потврди плаћање" at bounding box center [1089, 631] width 133 height 27
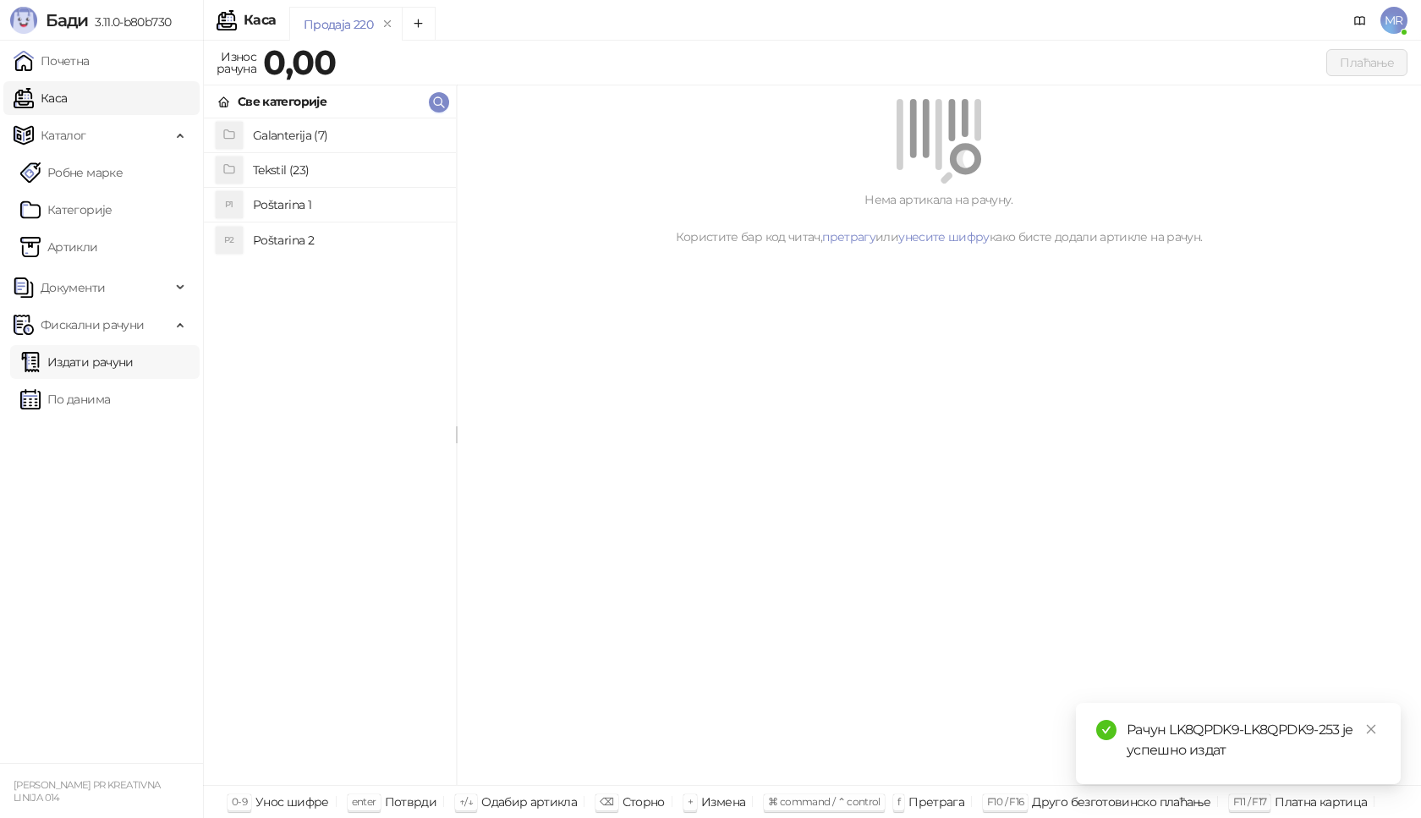
click at [113, 364] on link "Издати рачуни" at bounding box center [76, 362] width 113 height 34
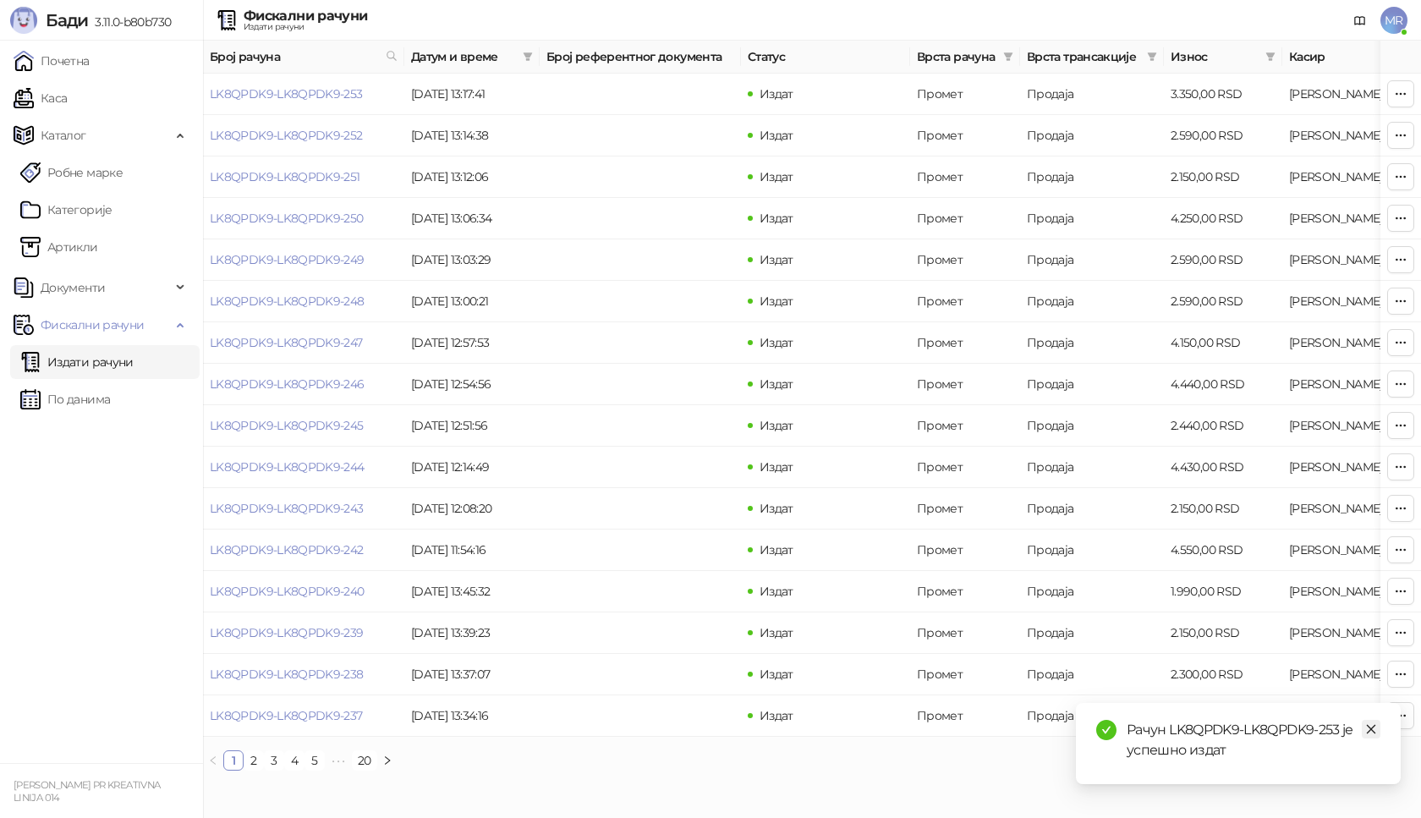
click at [1375, 730] on icon "close" at bounding box center [1372, 729] width 12 height 12
click at [343, 96] on link "LK8QPDK9-LK8QPDK9-253" at bounding box center [286, 93] width 153 height 15
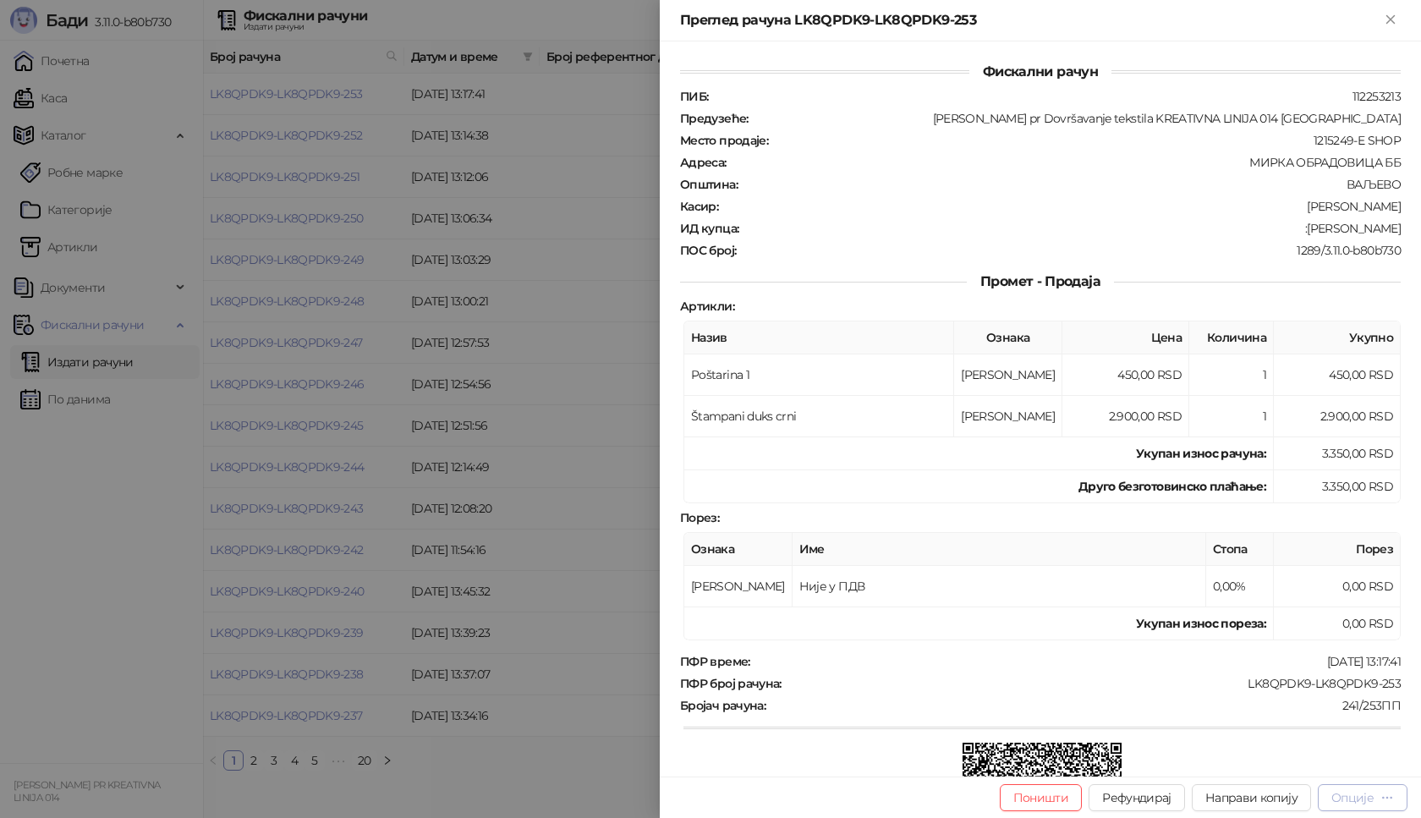
click at [1363, 799] on div "Опције" at bounding box center [1353, 797] width 42 height 15
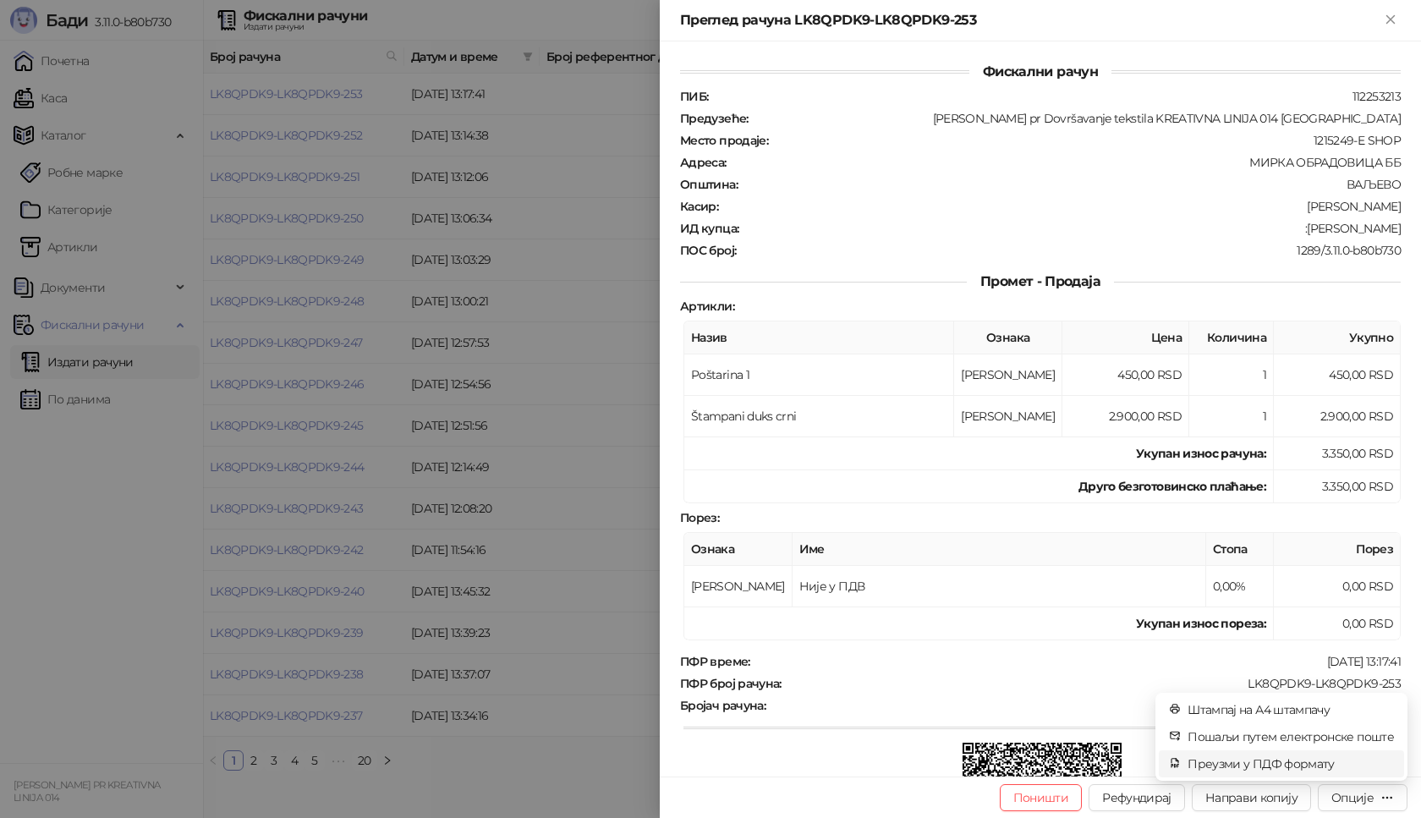
click at [1308, 766] on span "Преузми у ПДФ формату" at bounding box center [1291, 764] width 206 height 19
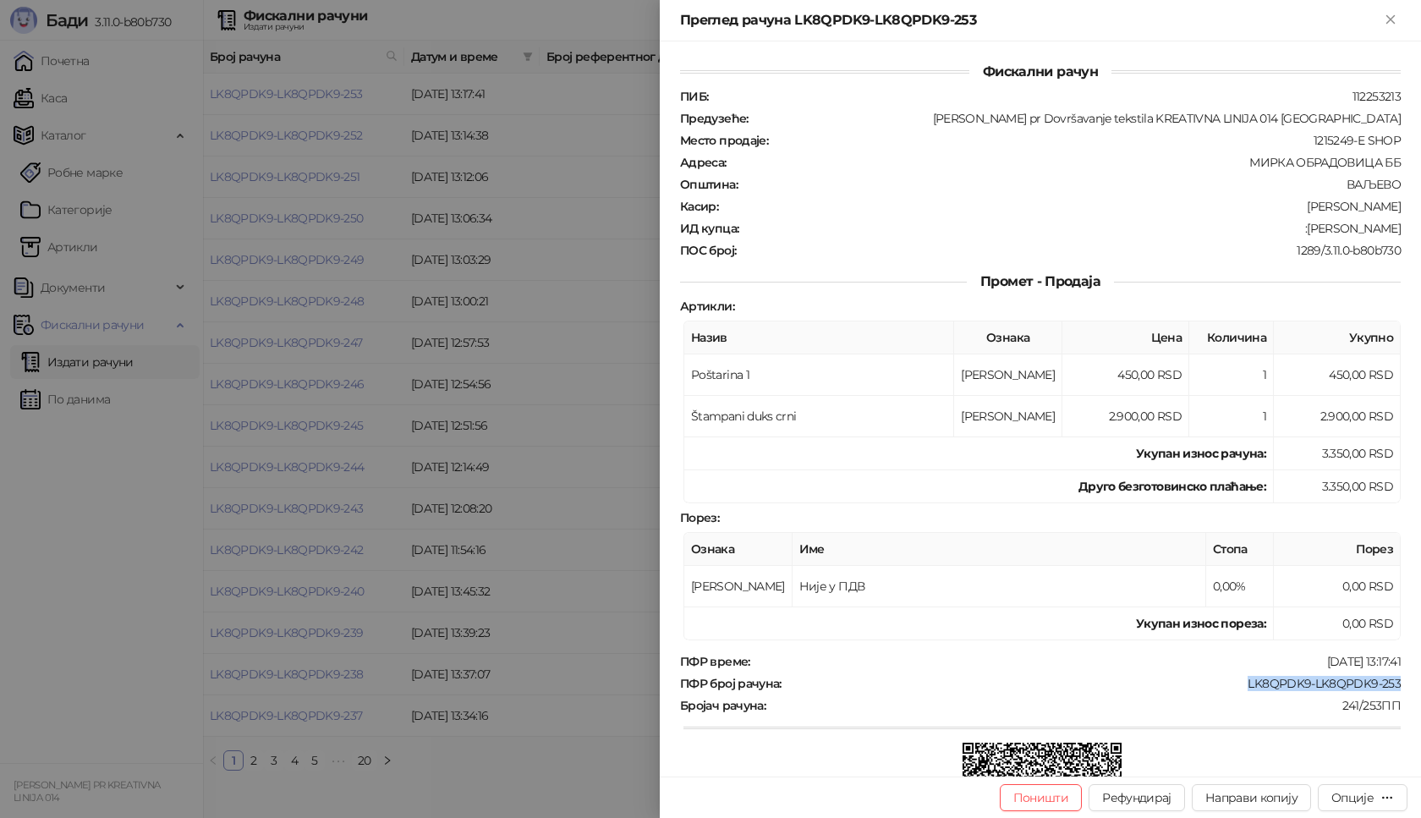
drag, startPoint x: 1229, startPoint y: 682, endPoint x: 1394, endPoint y: 684, distance: 165.0
click at [1394, 684] on div "Фискални рачун ПИБ : 112253213 Предузеће : [PERSON_NAME] pr Dovršavanje tekstil…" at bounding box center [1040, 408] width 761 height 735
drag, startPoint x: 1334, startPoint y: 226, endPoint x: 1399, endPoint y: 232, distance: 65.4
click at [1399, 232] on div "Фискални рачун ПИБ : 112253213 Предузеће : [PERSON_NAME] pr Dovršavanje tekstil…" at bounding box center [1040, 408] width 761 height 735
click at [1388, 21] on icon "Close" at bounding box center [1390, 19] width 15 height 15
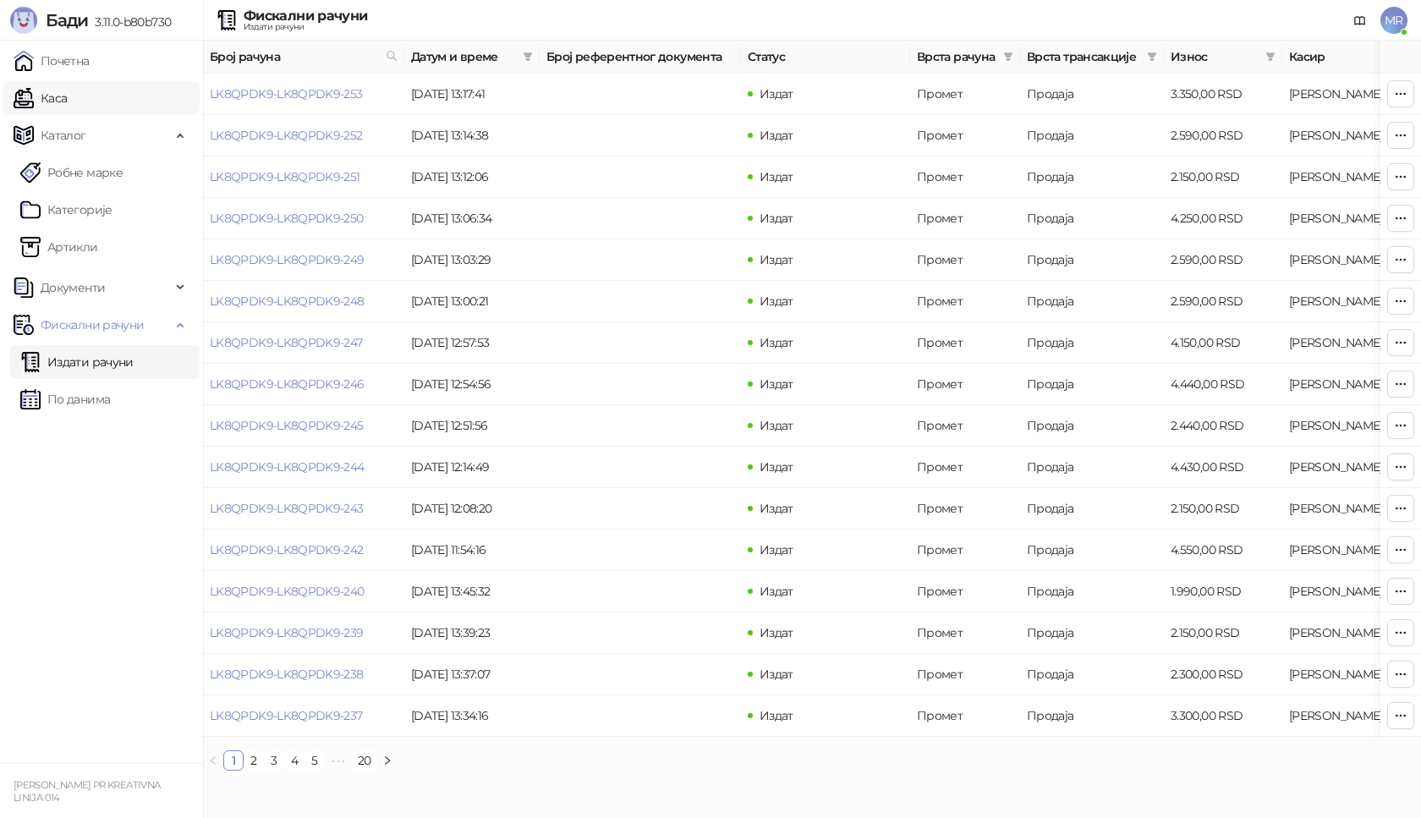
click at [67, 97] on link "Каса" at bounding box center [40, 98] width 53 height 34
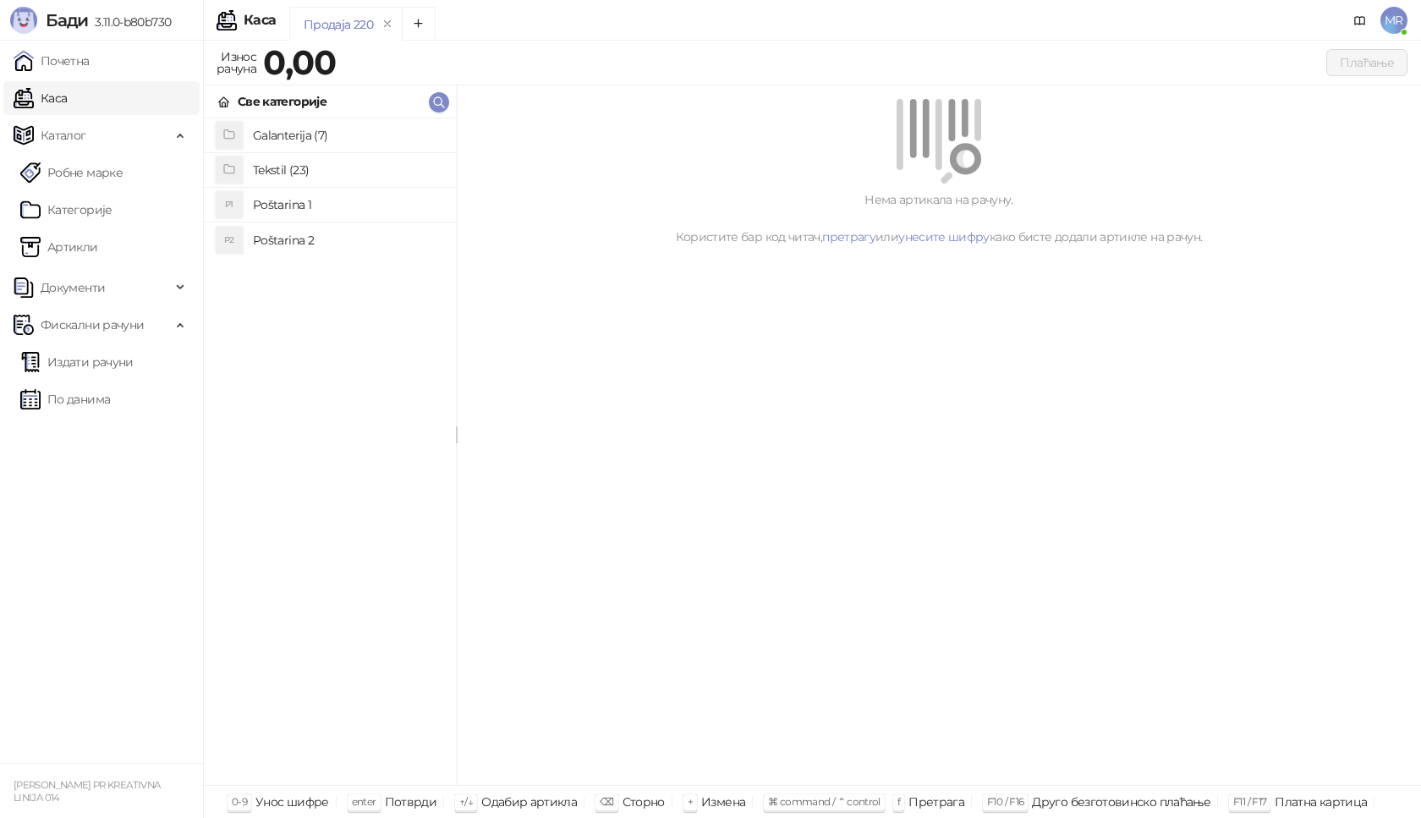
click at [317, 208] on h4 "Poštarina 1" at bounding box center [348, 204] width 190 height 27
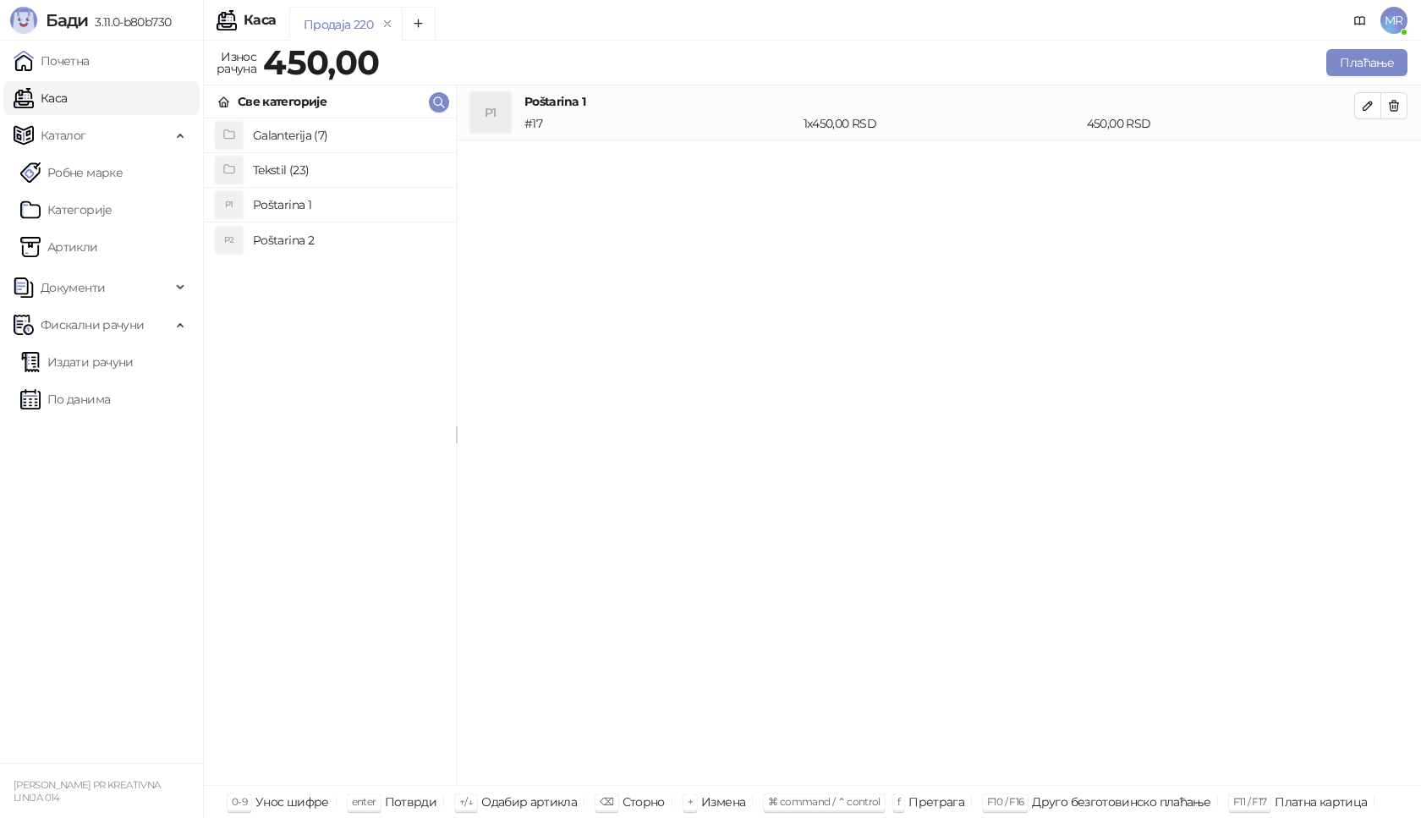
click at [298, 163] on h4 "Tekstil (23)" at bounding box center [348, 170] width 190 height 27
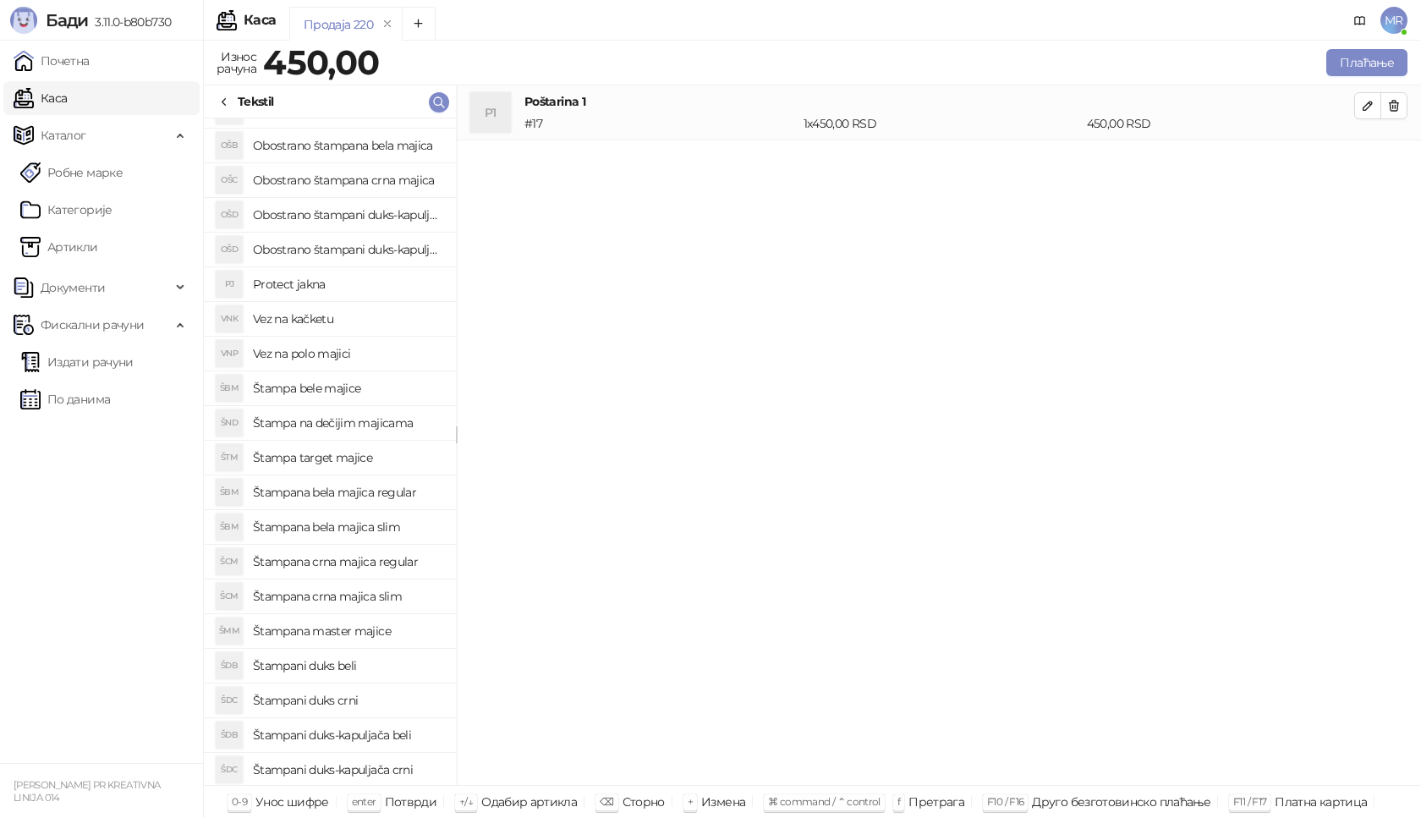
scroll to position [131, 0]
click at [355, 768] on h4 "Štamps organik majice" at bounding box center [348, 768] width 190 height 27
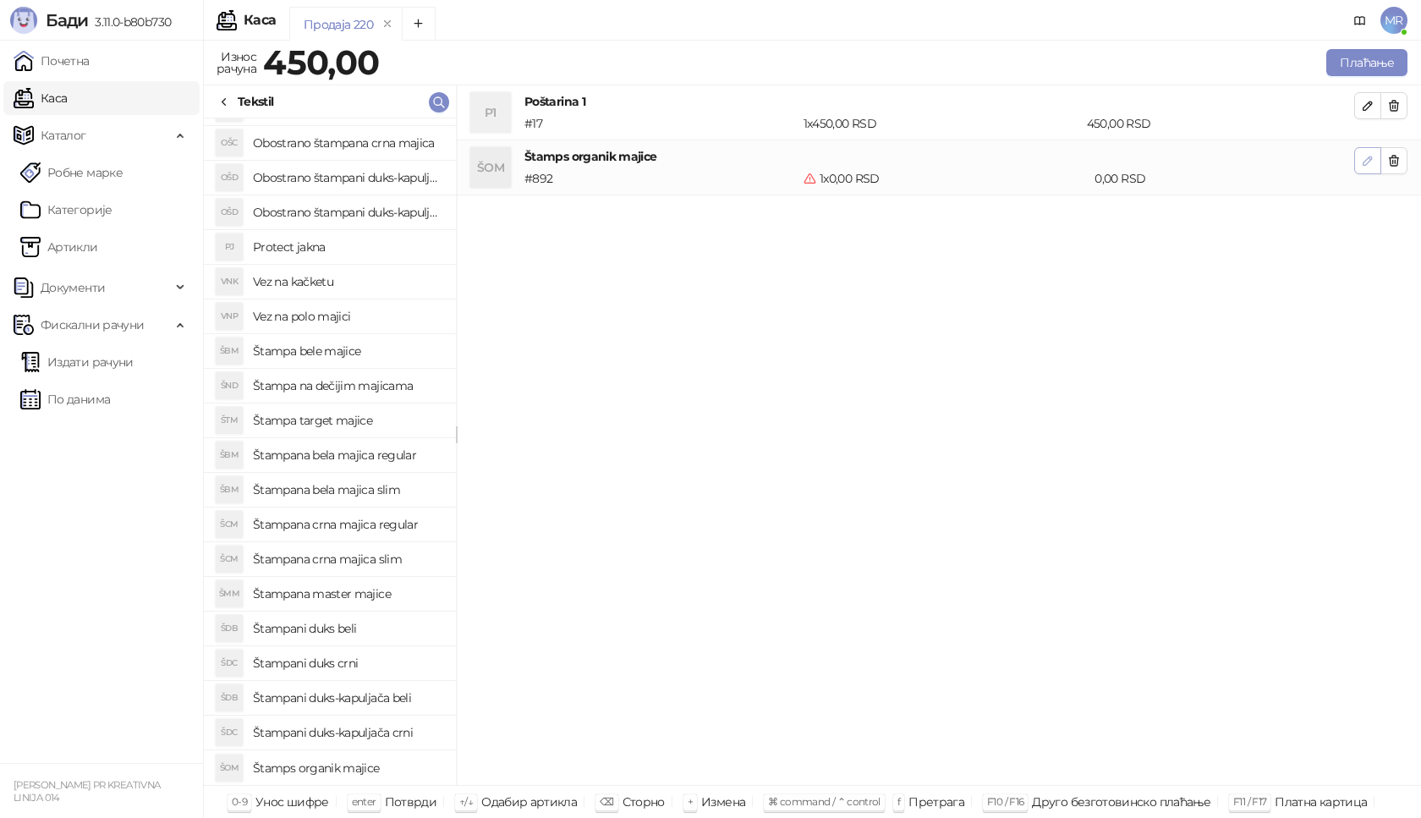
click at [1371, 162] on icon "button" at bounding box center [1368, 161] width 14 height 14
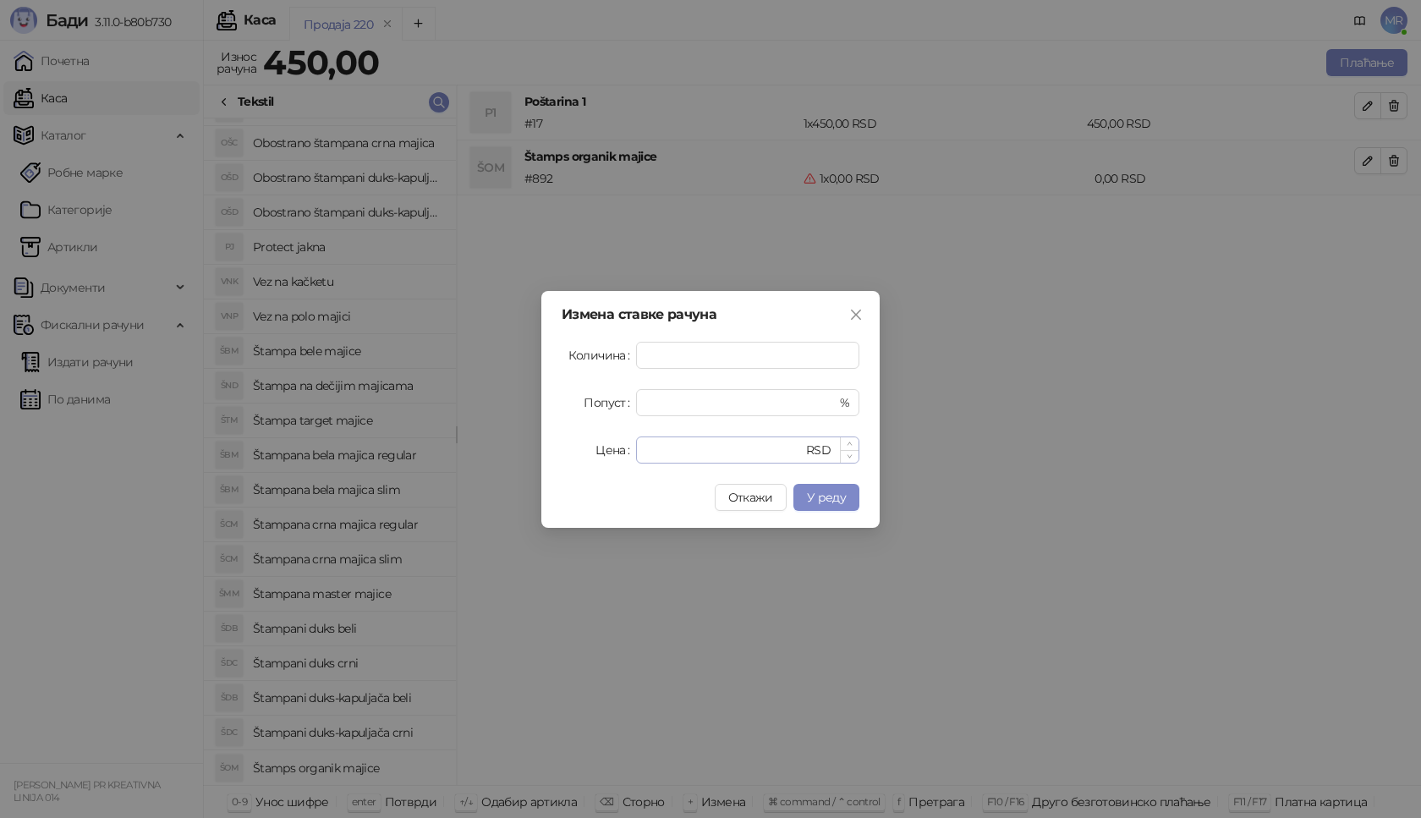
type input "*"
drag, startPoint x: 681, startPoint y: 452, endPoint x: 448, endPoint y: 459, distance: 233.6
click at [448, 459] on div "Измена ставке рачуна Количина * Попуст * % Цена * RSD Откажи У реду" at bounding box center [710, 409] width 1421 height 818
type input "****"
click at [839, 504] on span "У реду" at bounding box center [826, 497] width 39 height 15
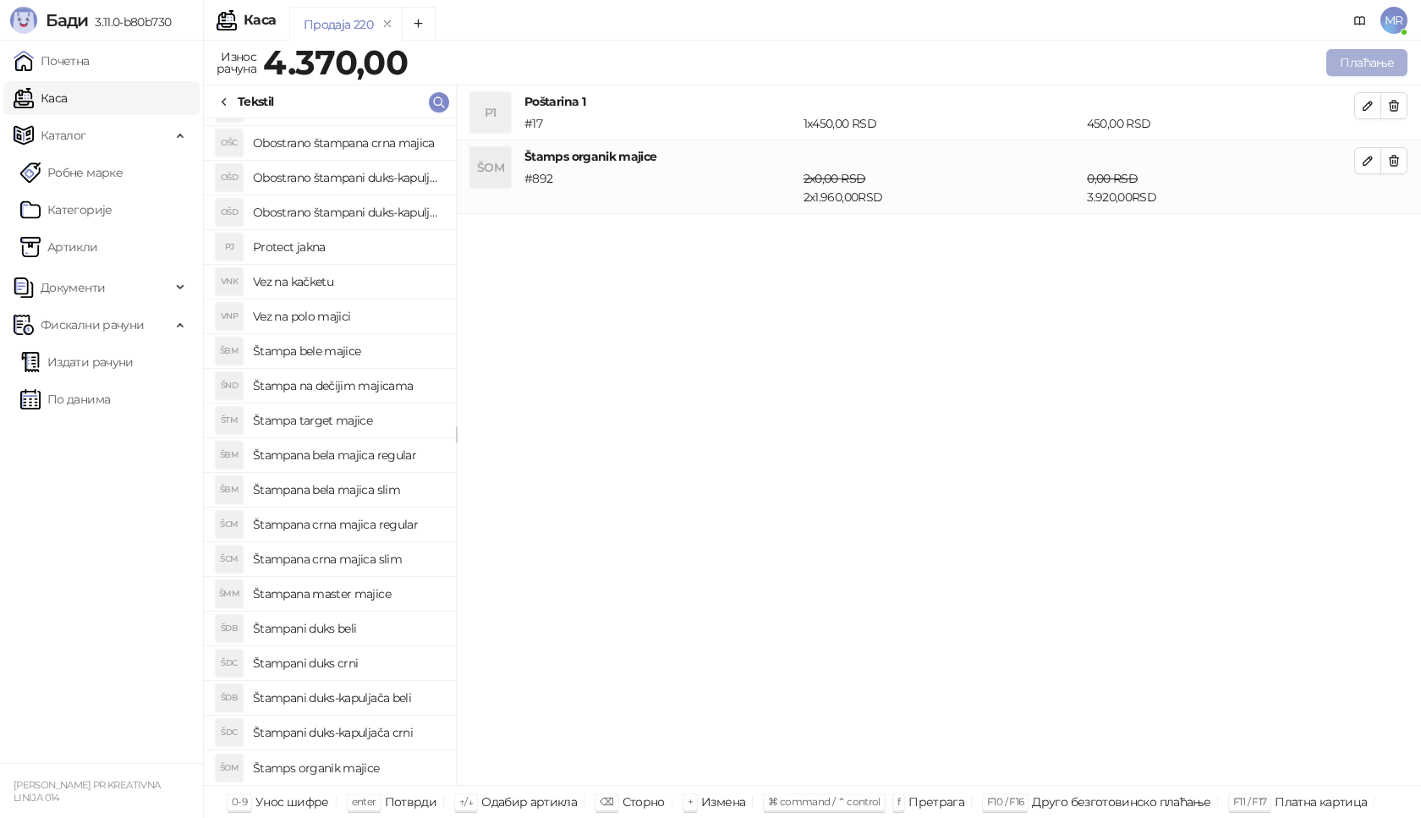
click at [1357, 60] on button "Плаћање" at bounding box center [1367, 62] width 81 height 27
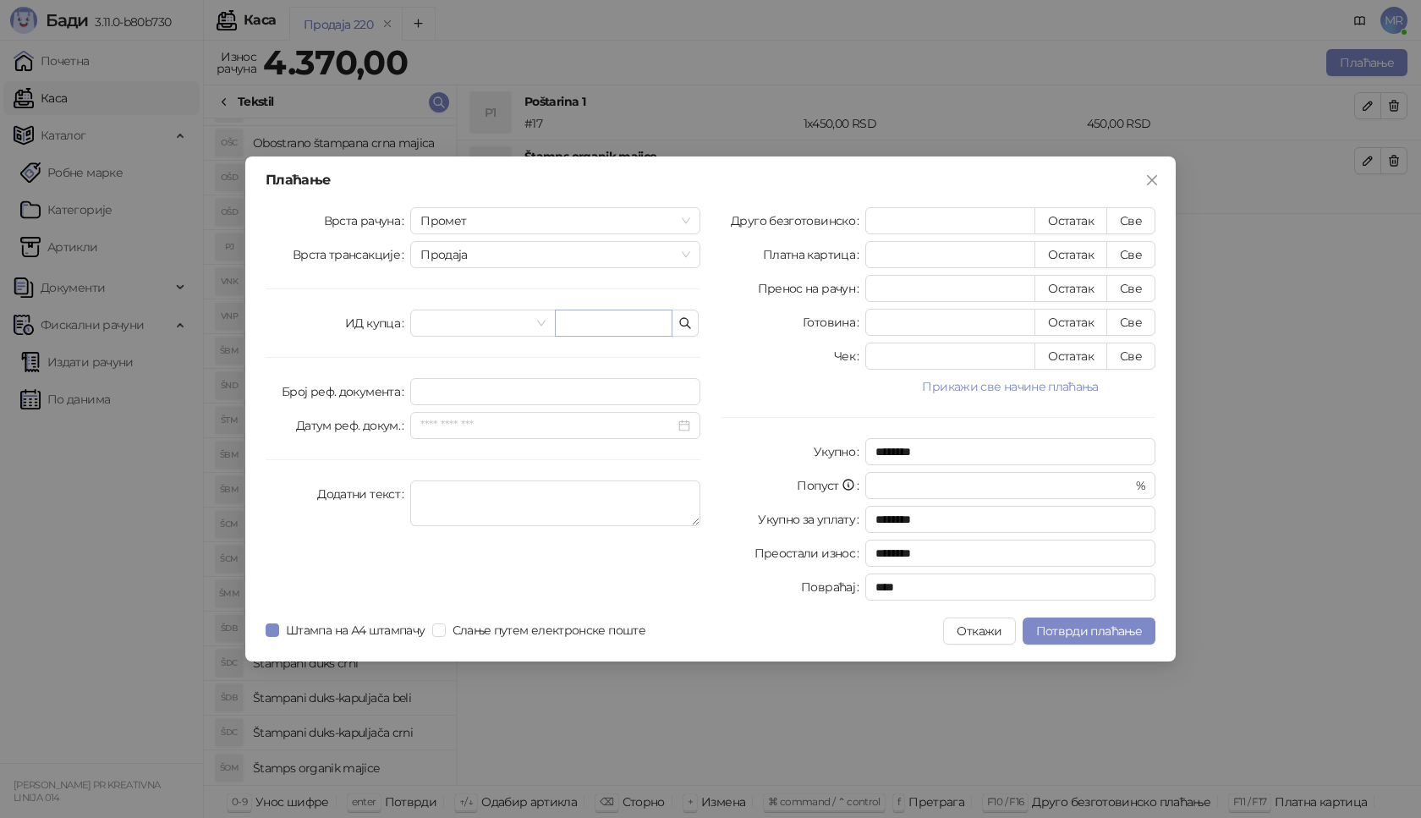
click at [606, 310] on div "Врста рачуна Промет Врста трансакције Продаја ИД купца Број реф. документа Дату…" at bounding box center [483, 407] width 455 height 400
click at [585, 328] on input "text" at bounding box center [614, 323] width 118 height 27
paste input "**********"
type input "**********"
click at [1137, 212] on button "Све" at bounding box center [1131, 220] width 49 height 27
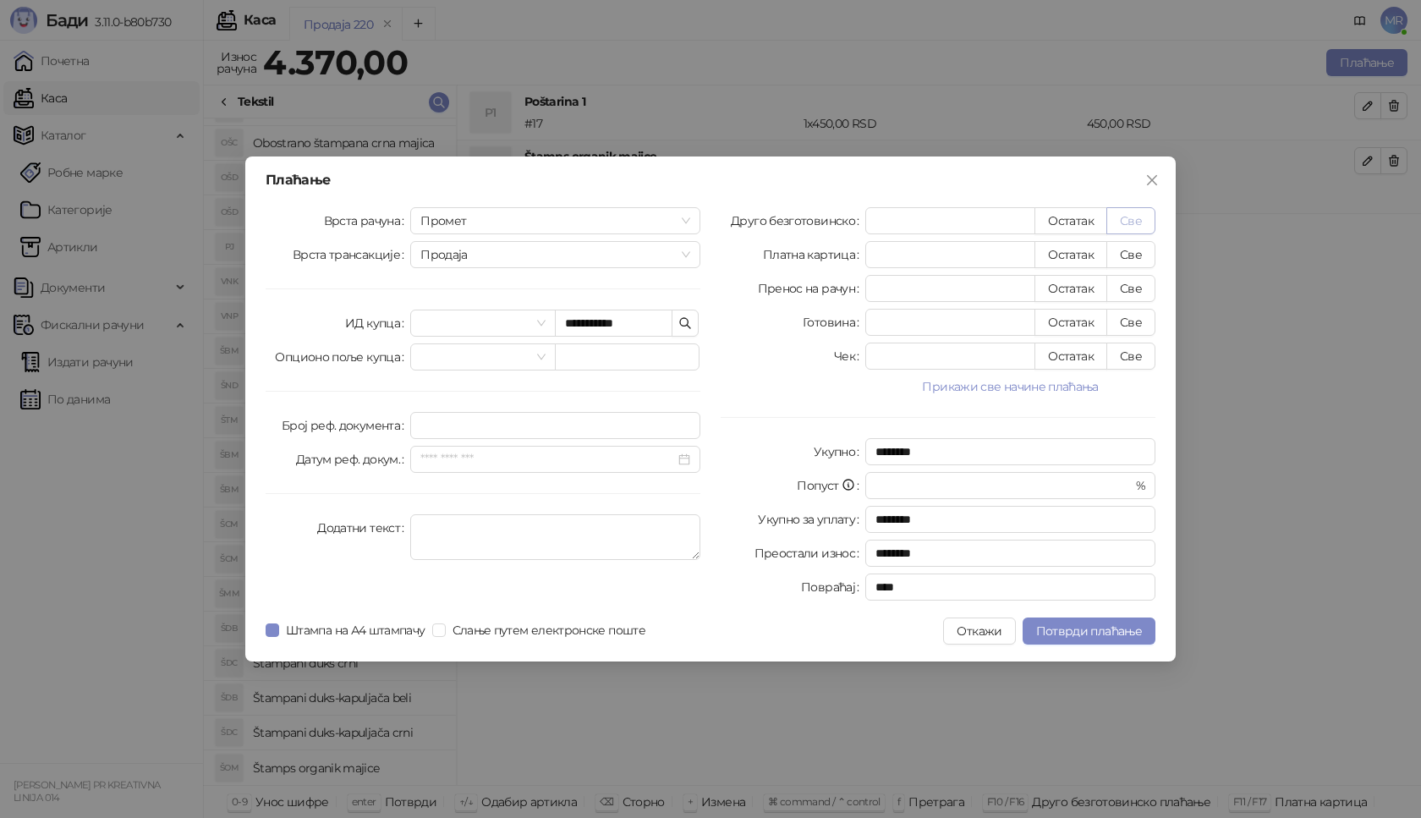
type input "****"
click at [1082, 634] on span "Потврди плаћање" at bounding box center [1089, 631] width 106 height 15
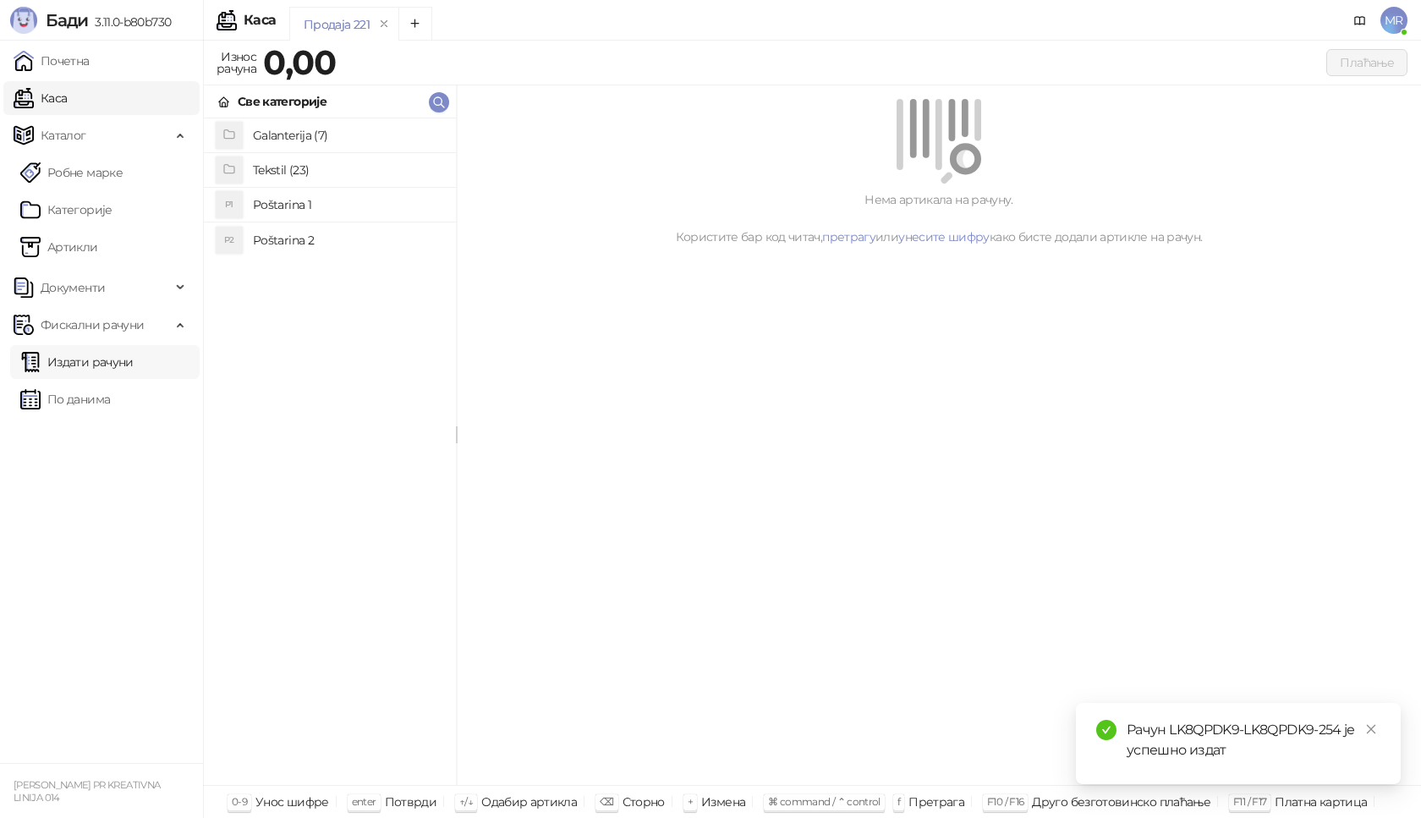
click at [114, 365] on link "Издати рачуни" at bounding box center [76, 362] width 113 height 34
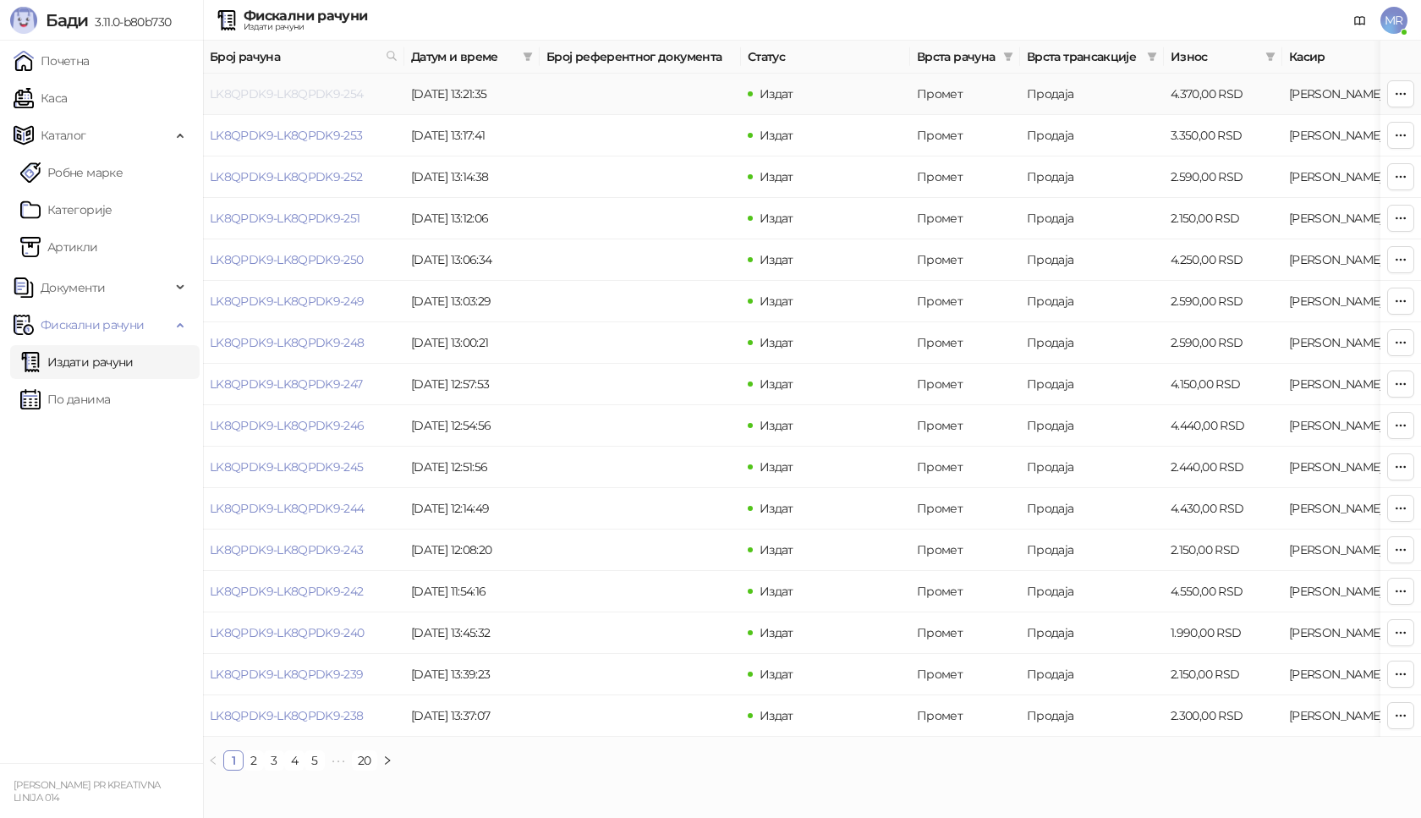
click at [272, 91] on link "LK8QPDK9-LK8QPDK9-254" at bounding box center [287, 93] width 154 height 15
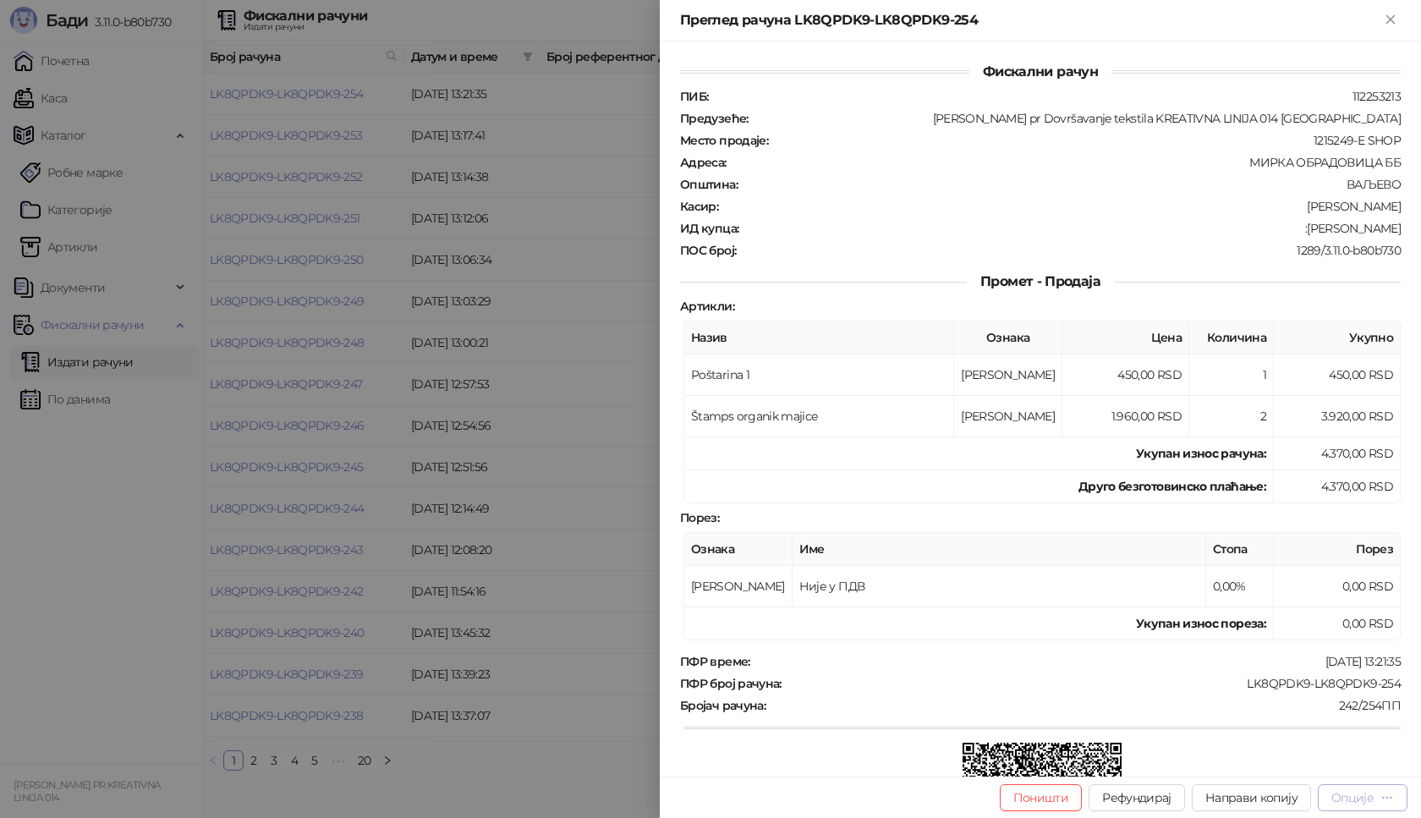
click at [1371, 801] on div "Опције" at bounding box center [1353, 797] width 42 height 15
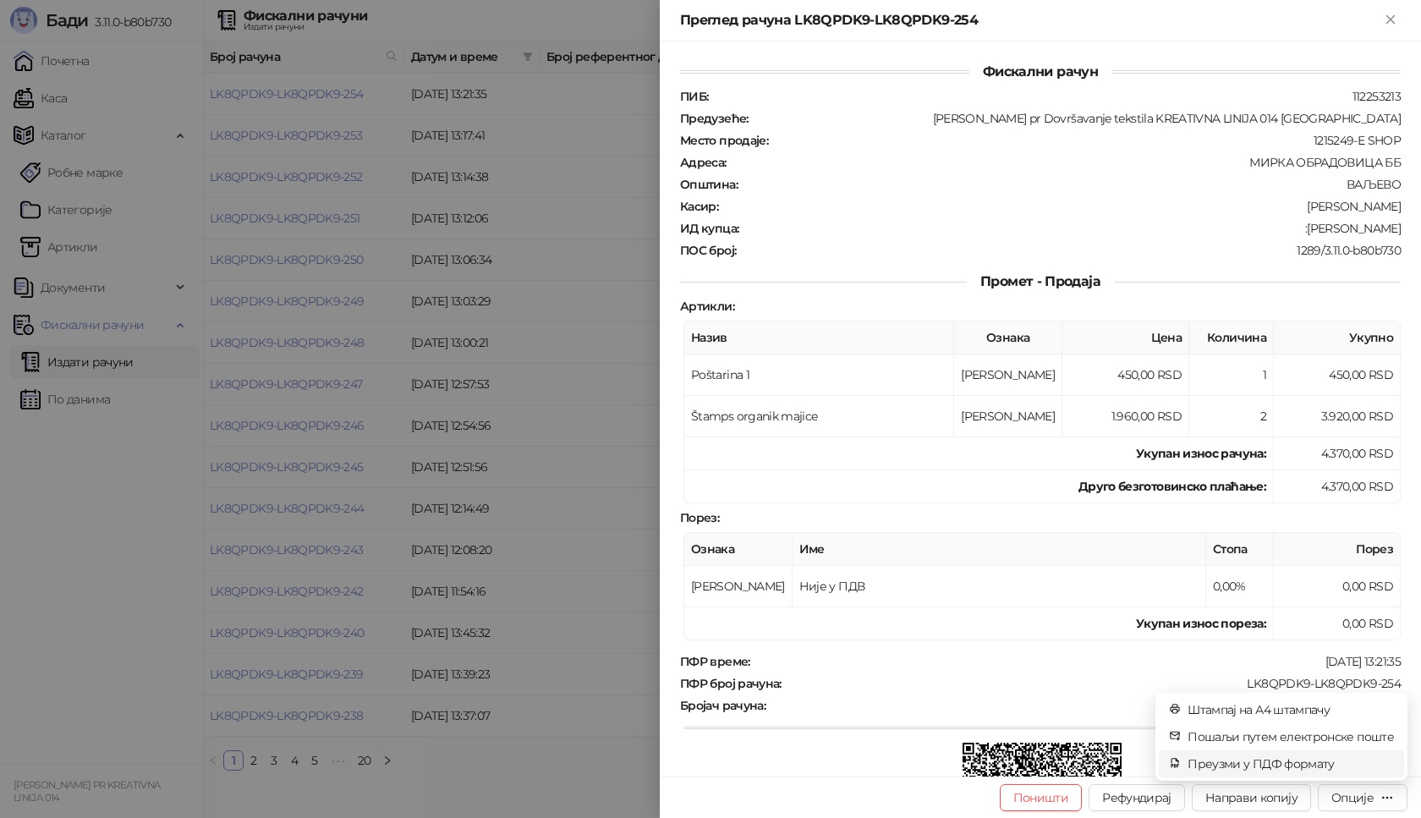
click at [1325, 770] on span "Преузми у ПДФ формату" at bounding box center [1291, 764] width 206 height 19
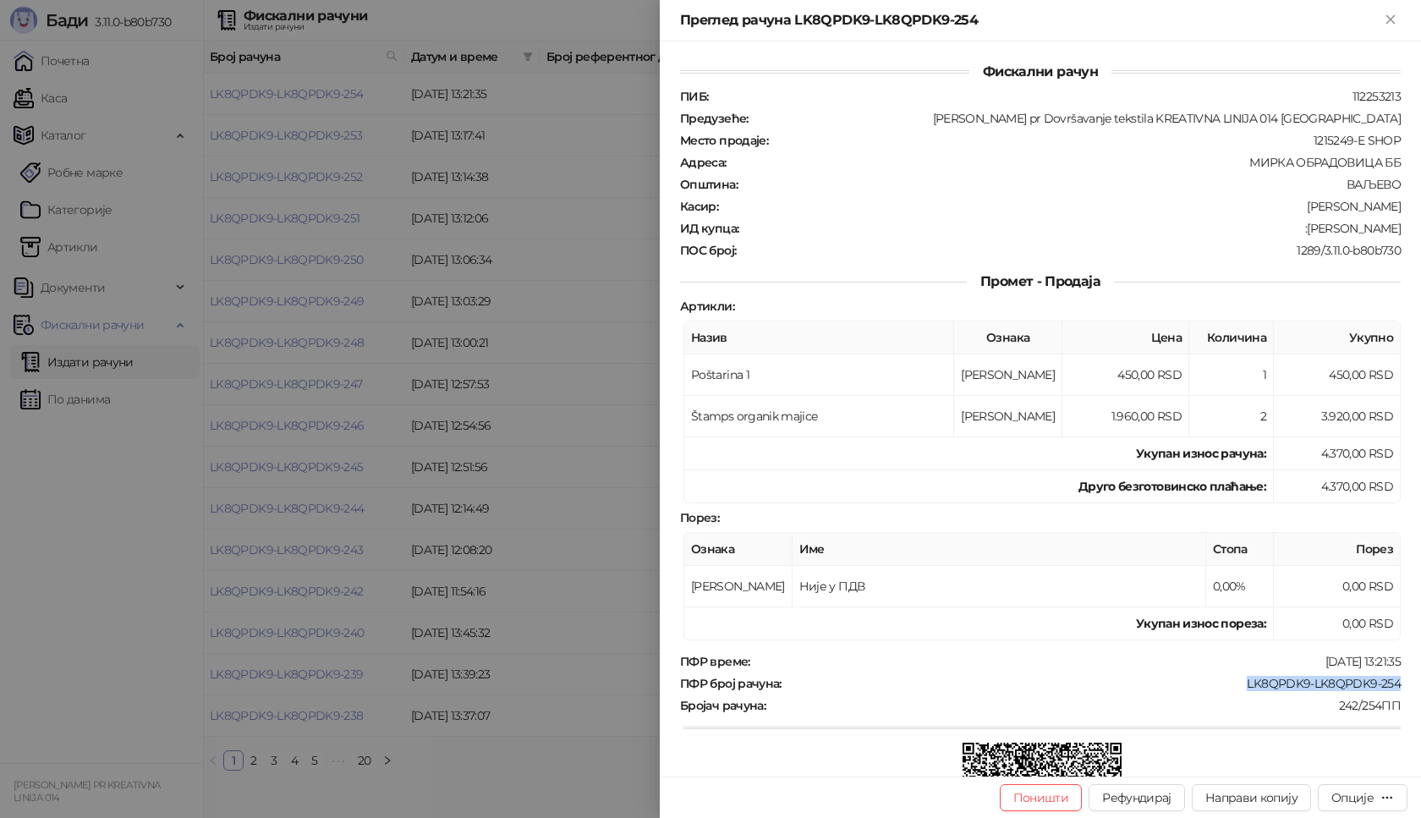
drag, startPoint x: 1235, startPoint y: 683, endPoint x: 1356, endPoint y: 679, distance: 121.1
click at [1411, 683] on div "Фискални рачун ПИБ : 112253213 Предузеће : [PERSON_NAME] pr Dovršavanje tekstil…" at bounding box center [1040, 408] width 761 height 735
drag, startPoint x: 1323, startPoint y: 223, endPoint x: 1392, endPoint y: 226, distance: 68.6
click at [1392, 226] on div "Фискални рачун ПИБ : 112253213 Предузеће : [PERSON_NAME] pr Dovršavanje tekstil…" at bounding box center [1040, 408] width 761 height 735
drag, startPoint x: 1396, startPoint y: 13, endPoint x: 384, endPoint y: 111, distance: 1016.7
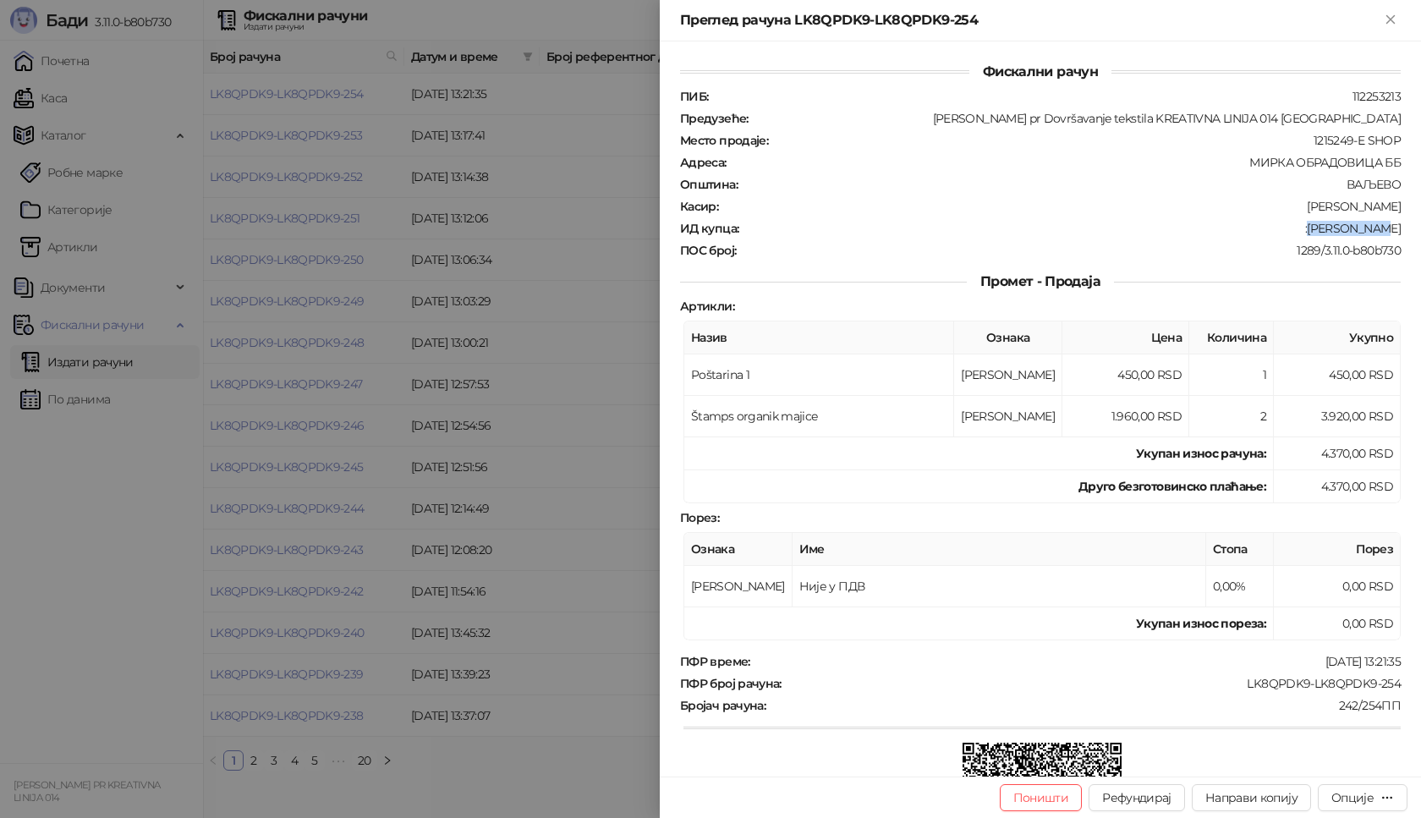
click at [1396, 14] on icon "Close" at bounding box center [1390, 19] width 15 height 15
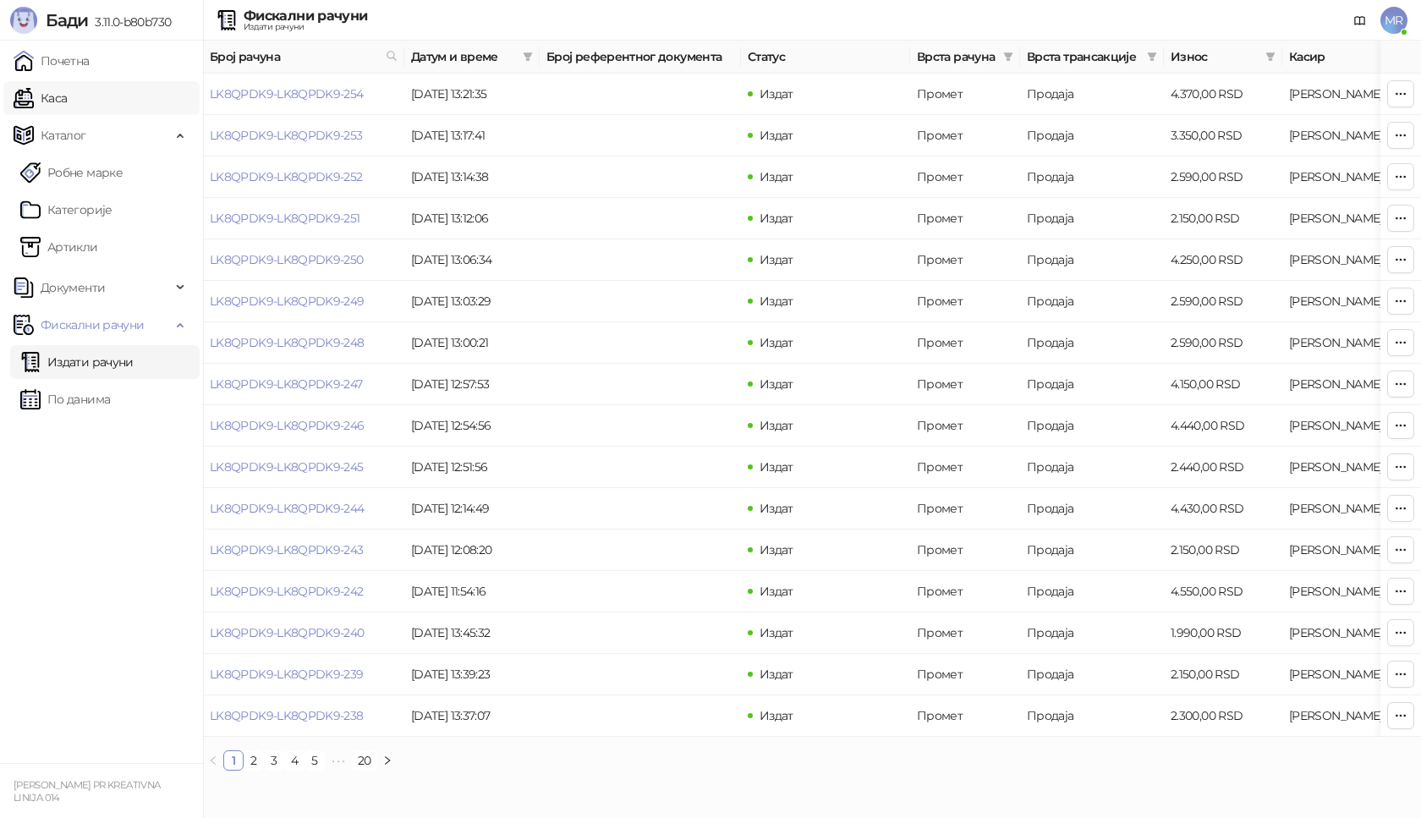
click at [67, 105] on link "Каса" at bounding box center [40, 98] width 53 height 34
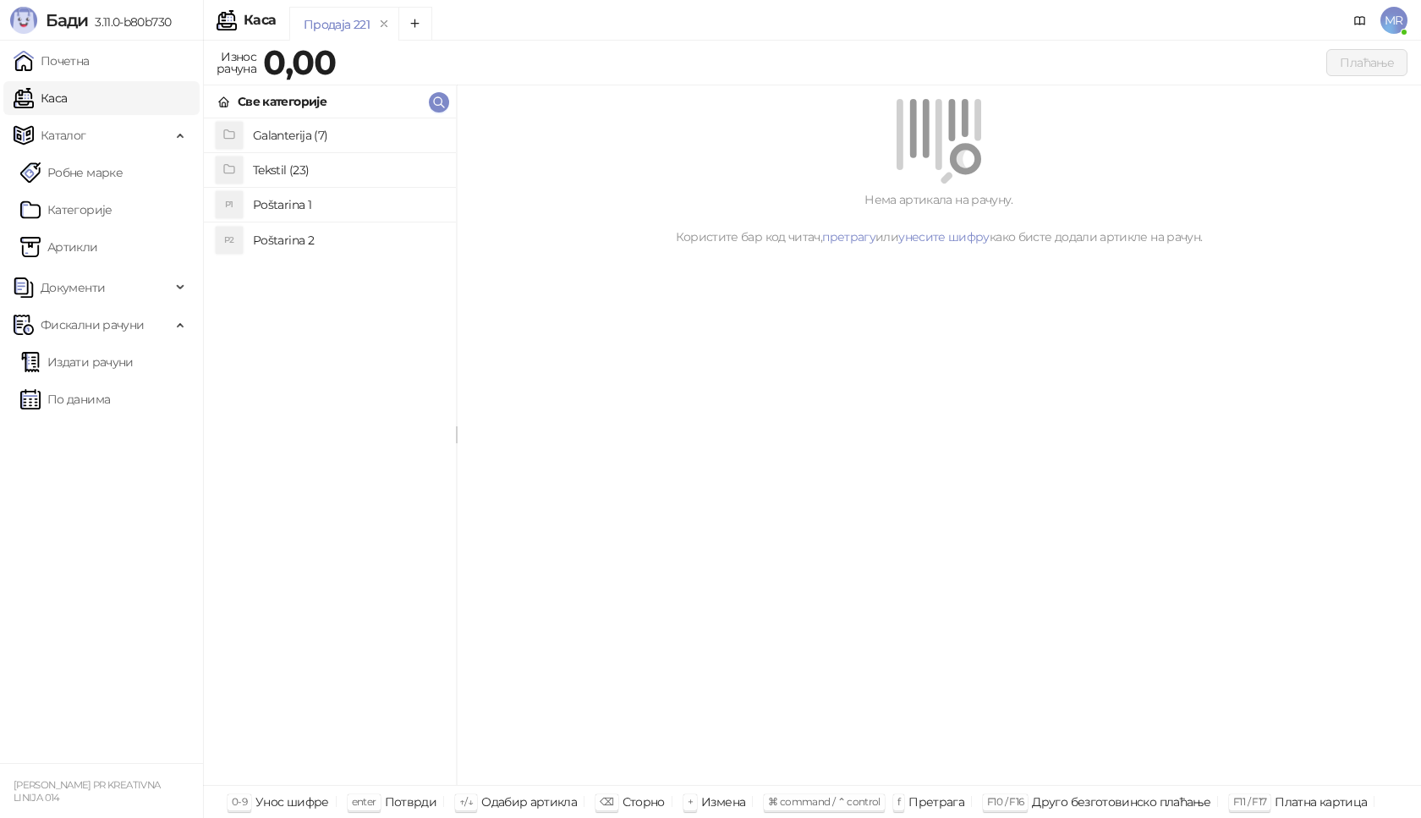
click at [314, 206] on h4 "Poštarina 1" at bounding box center [348, 204] width 190 height 27
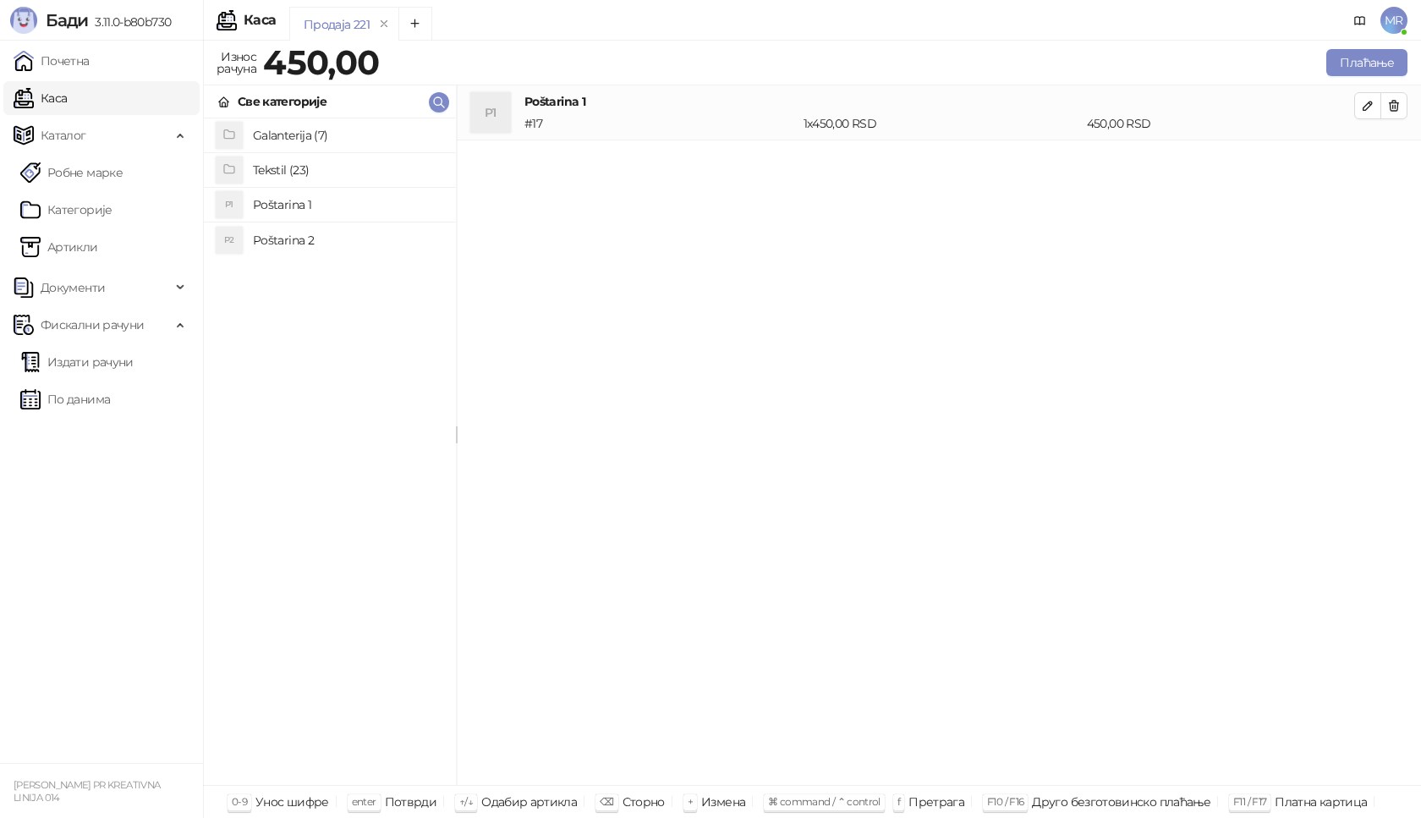
click at [280, 169] on h4 "Tekstil (23)" at bounding box center [348, 170] width 190 height 27
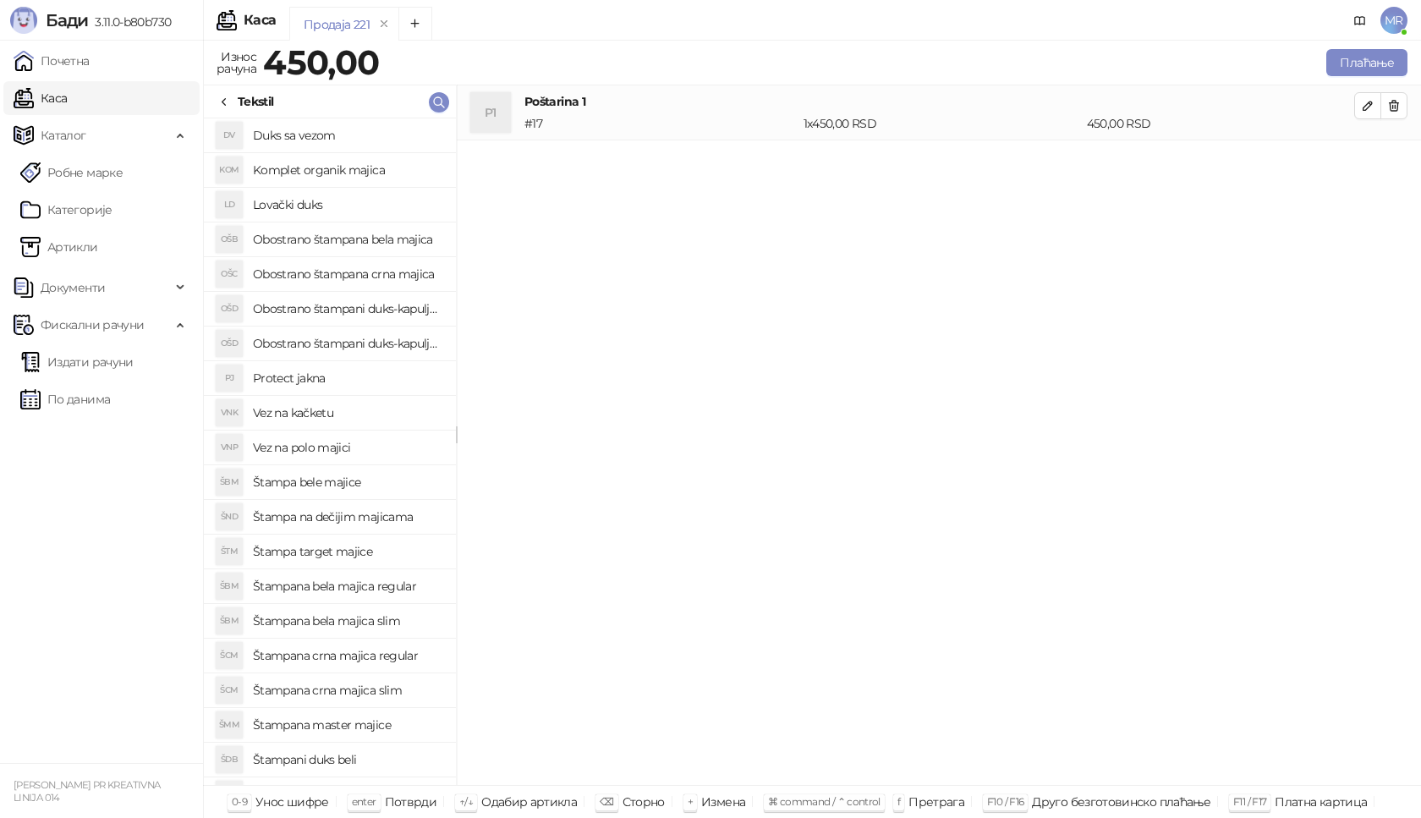
click at [383, 272] on h4 "Obostrano štampana crna majica" at bounding box center [348, 274] width 190 height 27
click at [1375, 160] on button "button" at bounding box center [1368, 160] width 27 height 27
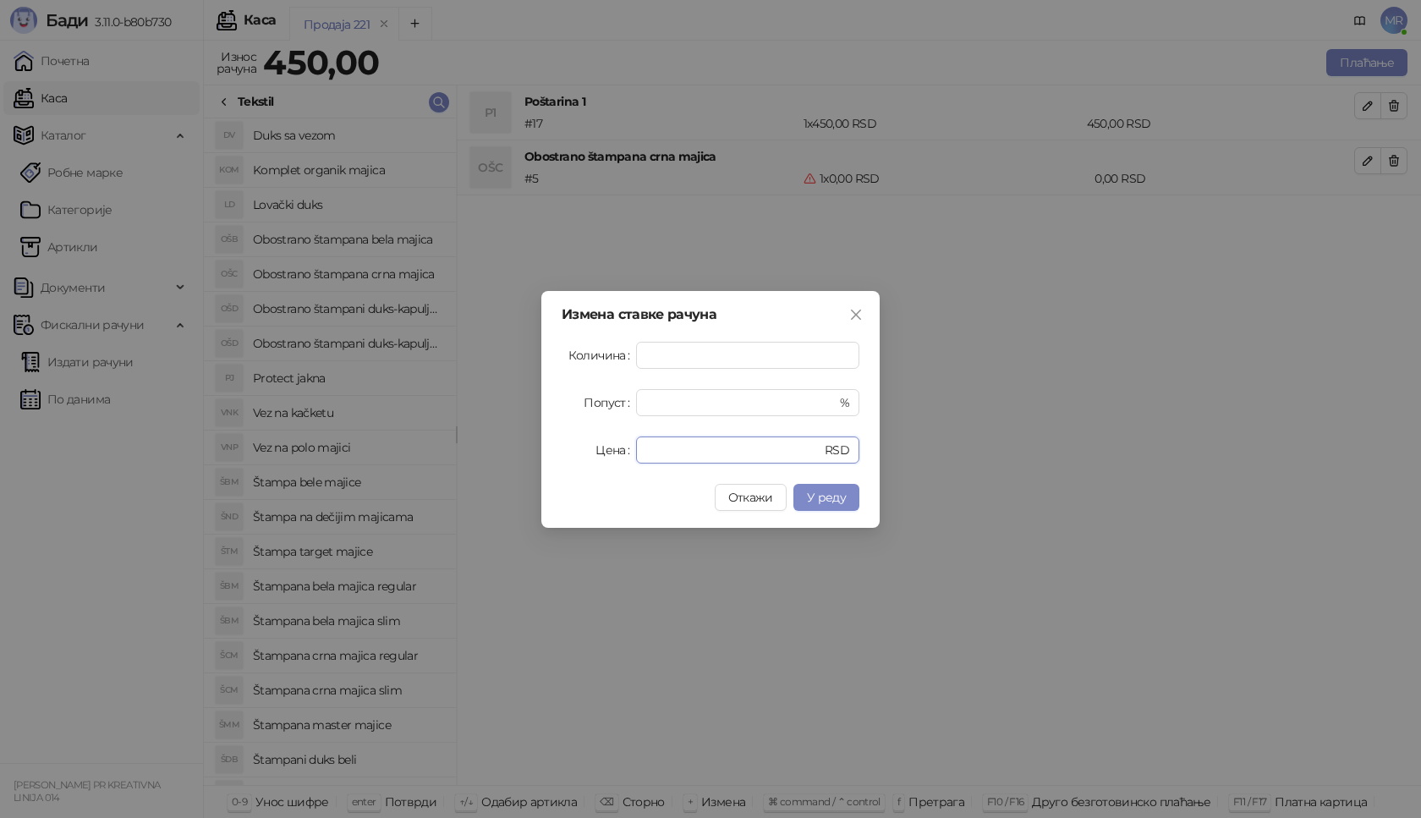
drag, startPoint x: 678, startPoint y: 452, endPoint x: 494, endPoint y: 452, distance: 183.6
click at [494, 452] on div "Измена ставке рачуна Количина * Попуст * % Цена * RSD Откажи У реду" at bounding box center [710, 409] width 1421 height 818
type input "****"
click at [843, 493] on span "У реду" at bounding box center [826, 497] width 39 height 15
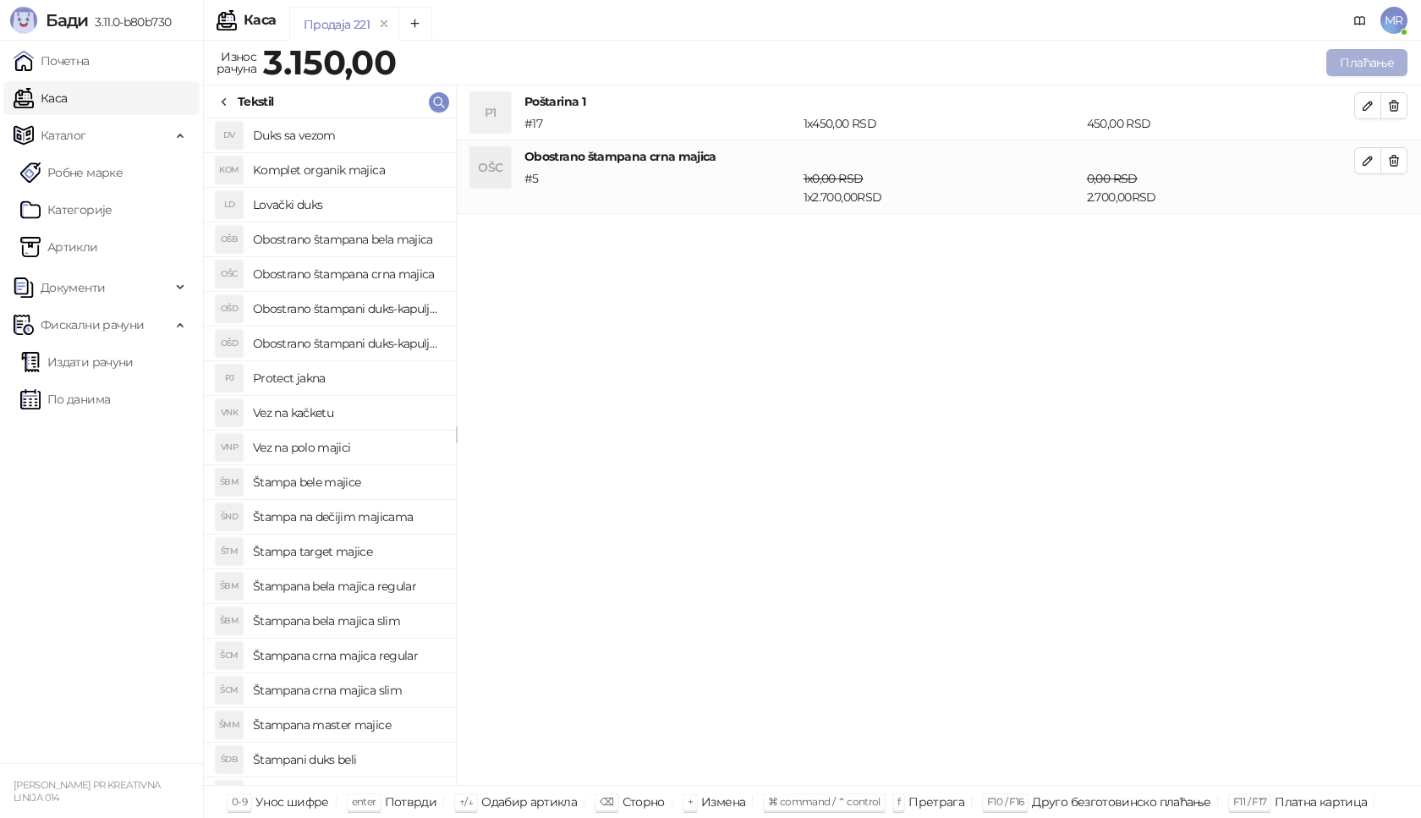
click at [1388, 57] on button "Плаћање" at bounding box center [1367, 62] width 81 height 27
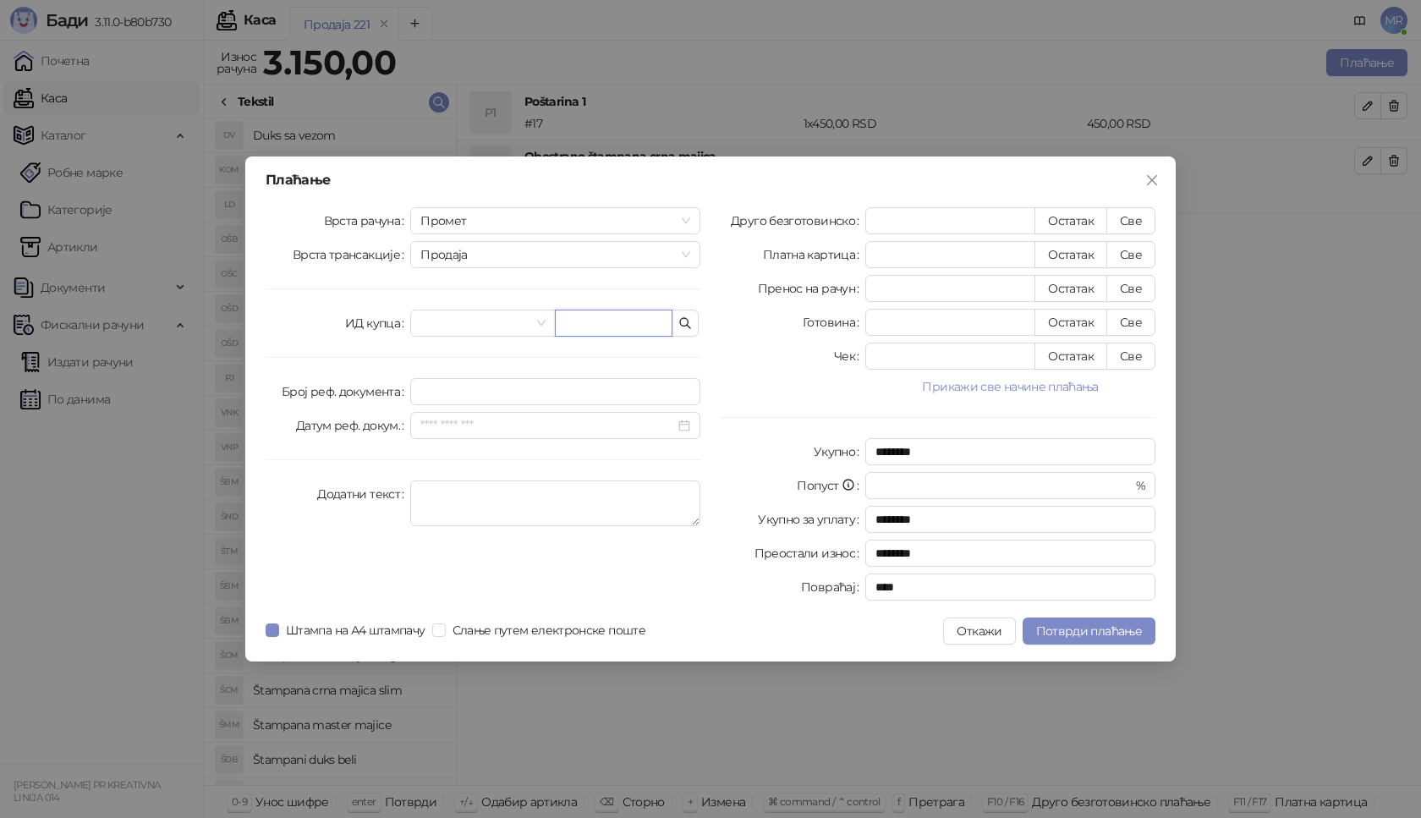
click at [608, 326] on input "text" at bounding box center [614, 323] width 118 height 27
paste input "**********"
type input "**********"
click at [1140, 220] on button "Све" at bounding box center [1131, 220] width 49 height 27
type input "****"
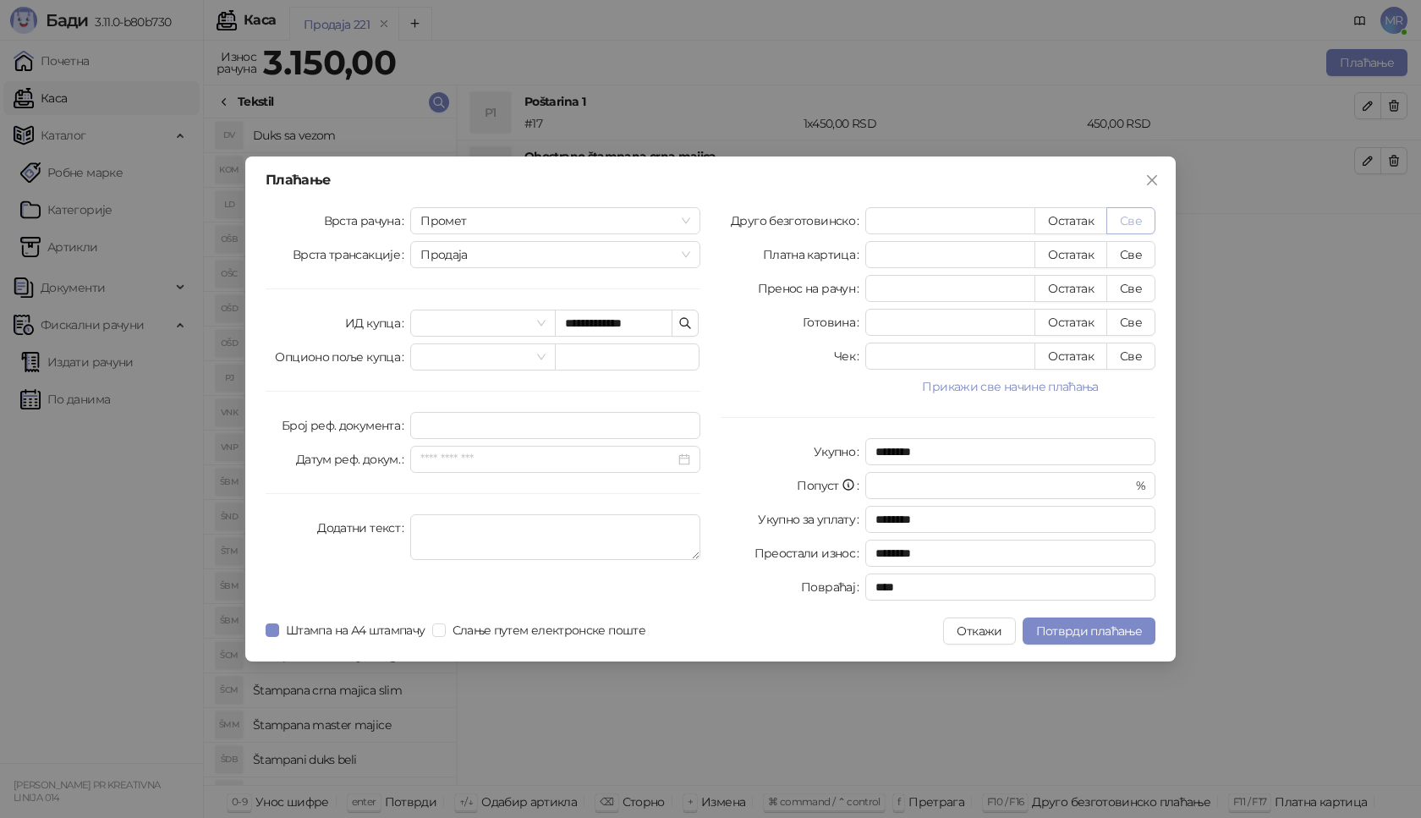
type input "****"
click at [1083, 609] on div "**********" at bounding box center [710, 409] width 931 height 505
click at [1080, 623] on button "Потврди плаћање" at bounding box center [1089, 631] width 133 height 27
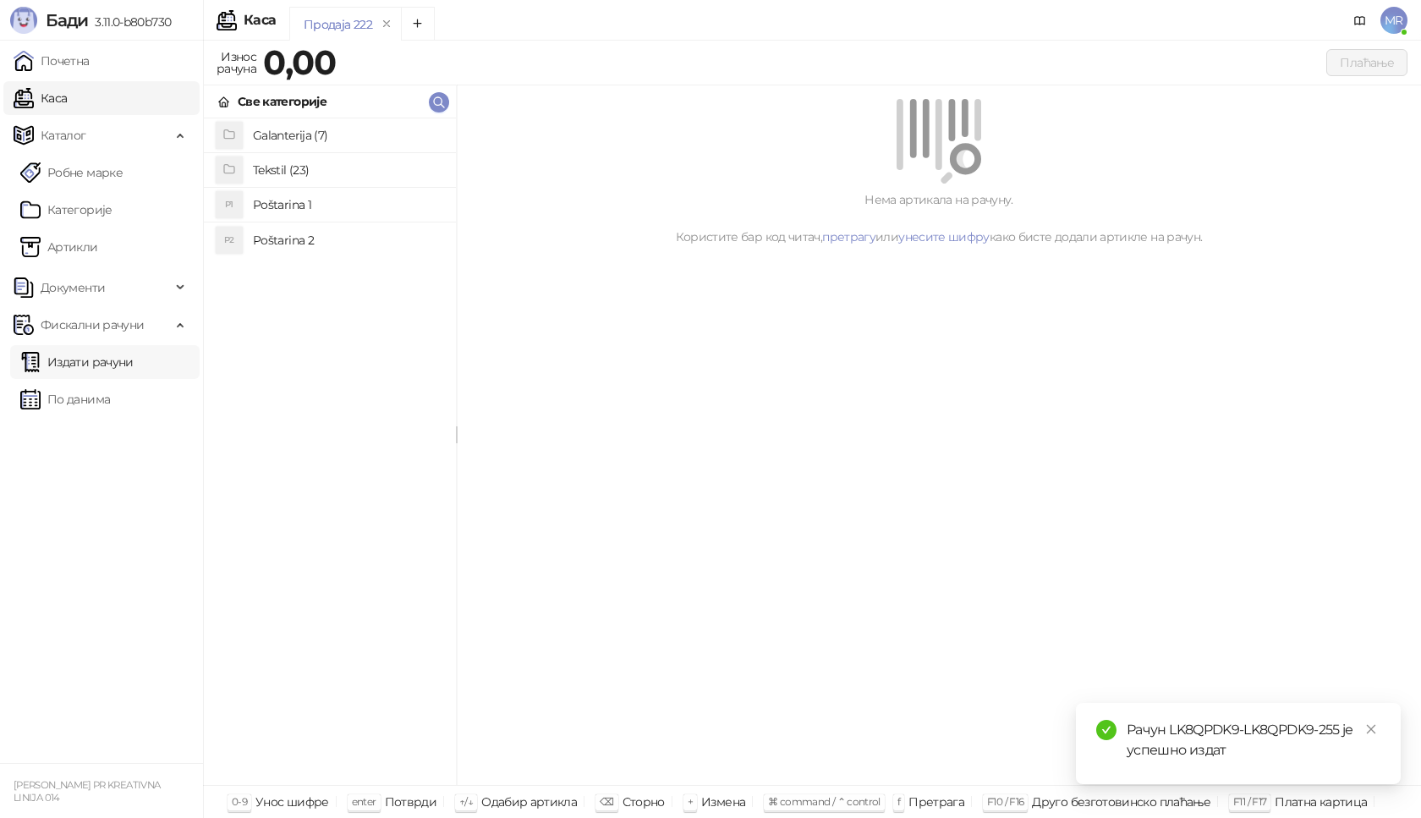
click at [117, 356] on link "Издати рачуни" at bounding box center [76, 362] width 113 height 34
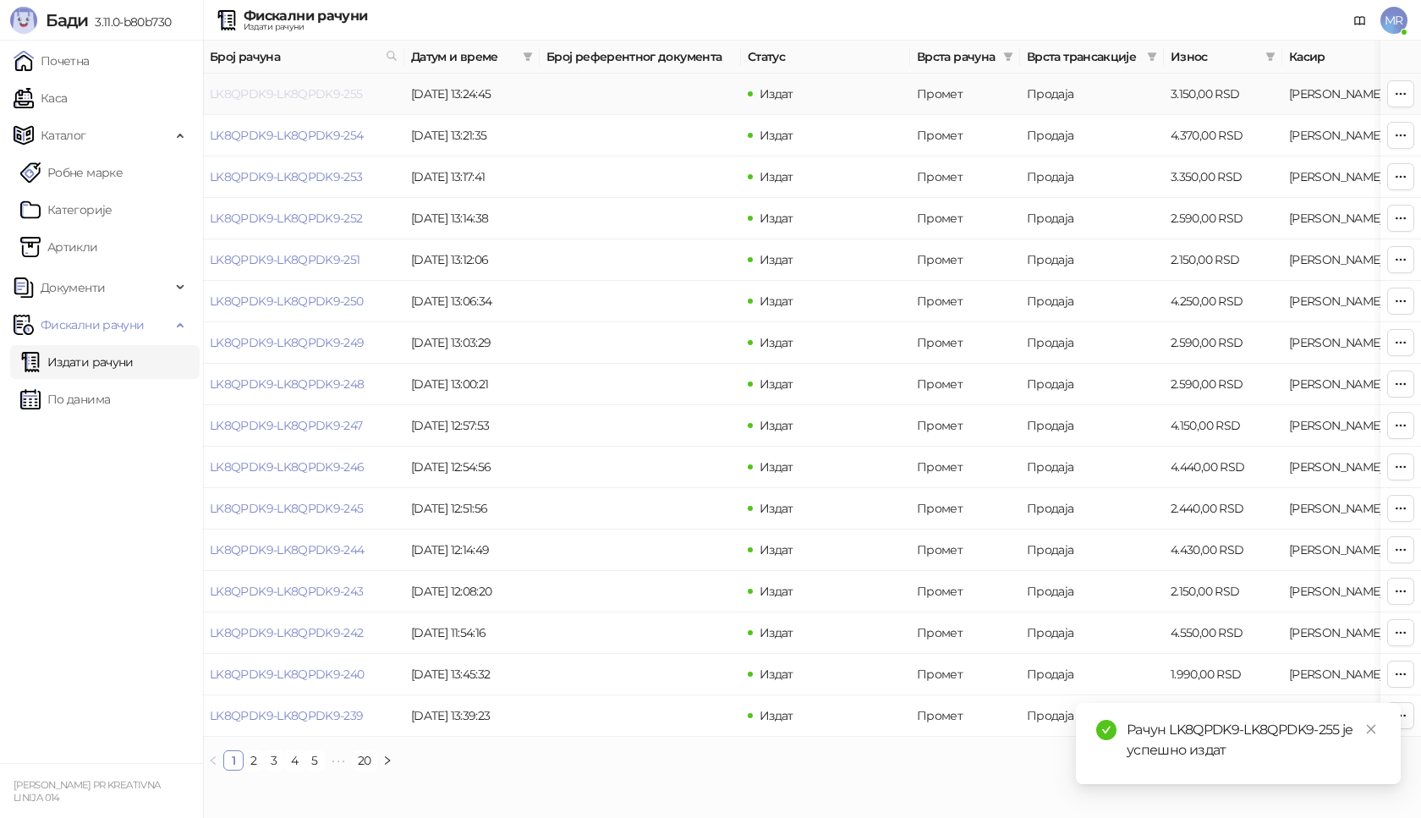
click at [304, 91] on link "LK8QPDK9-LK8QPDK9-255" at bounding box center [286, 93] width 153 height 15
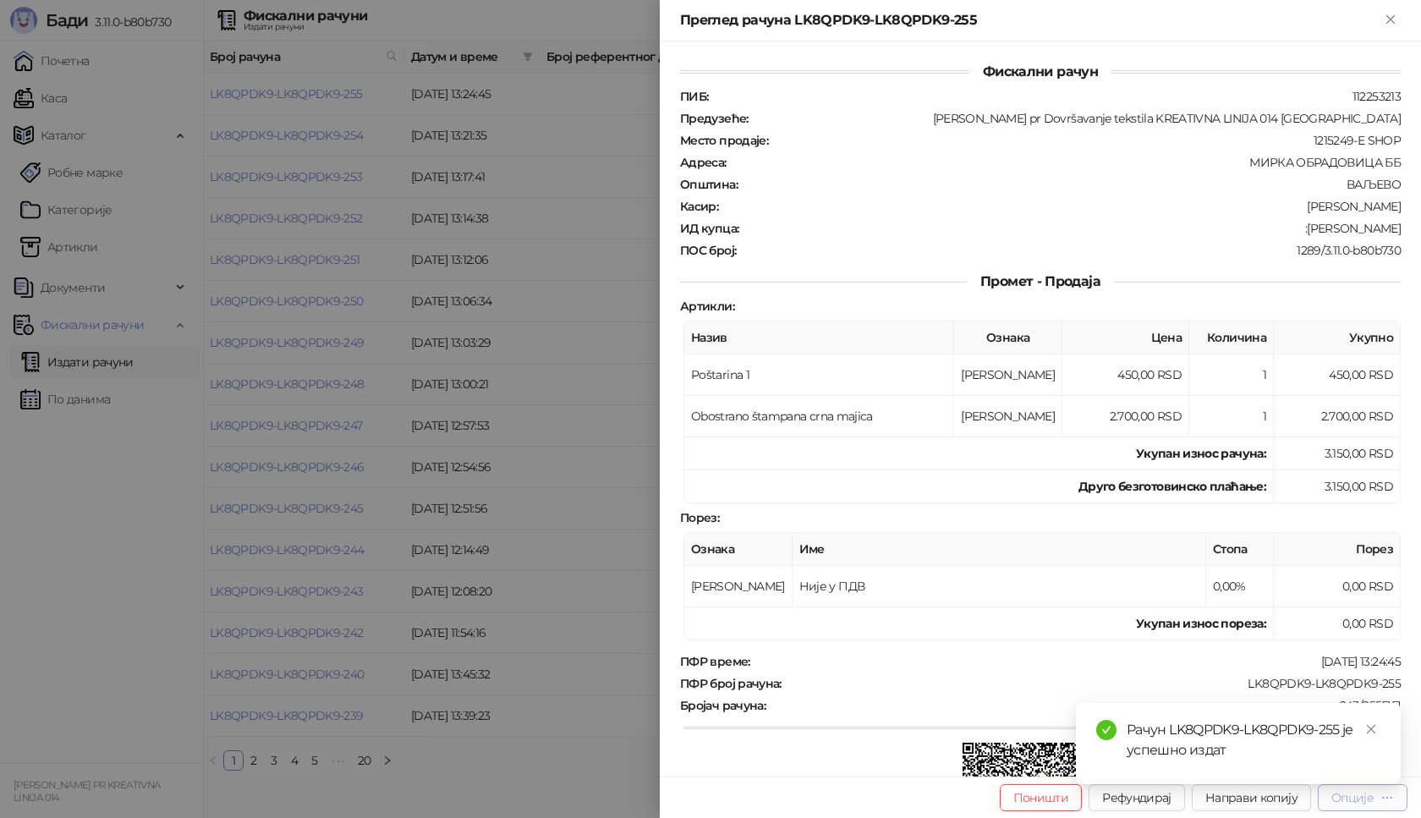
click at [1361, 801] on div "Опције" at bounding box center [1353, 797] width 42 height 15
click at [1370, 731] on icon "close" at bounding box center [1371, 729] width 9 height 9
click at [1352, 796] on div "Опције" at bounding box center [1353, 797] width 42 height 15
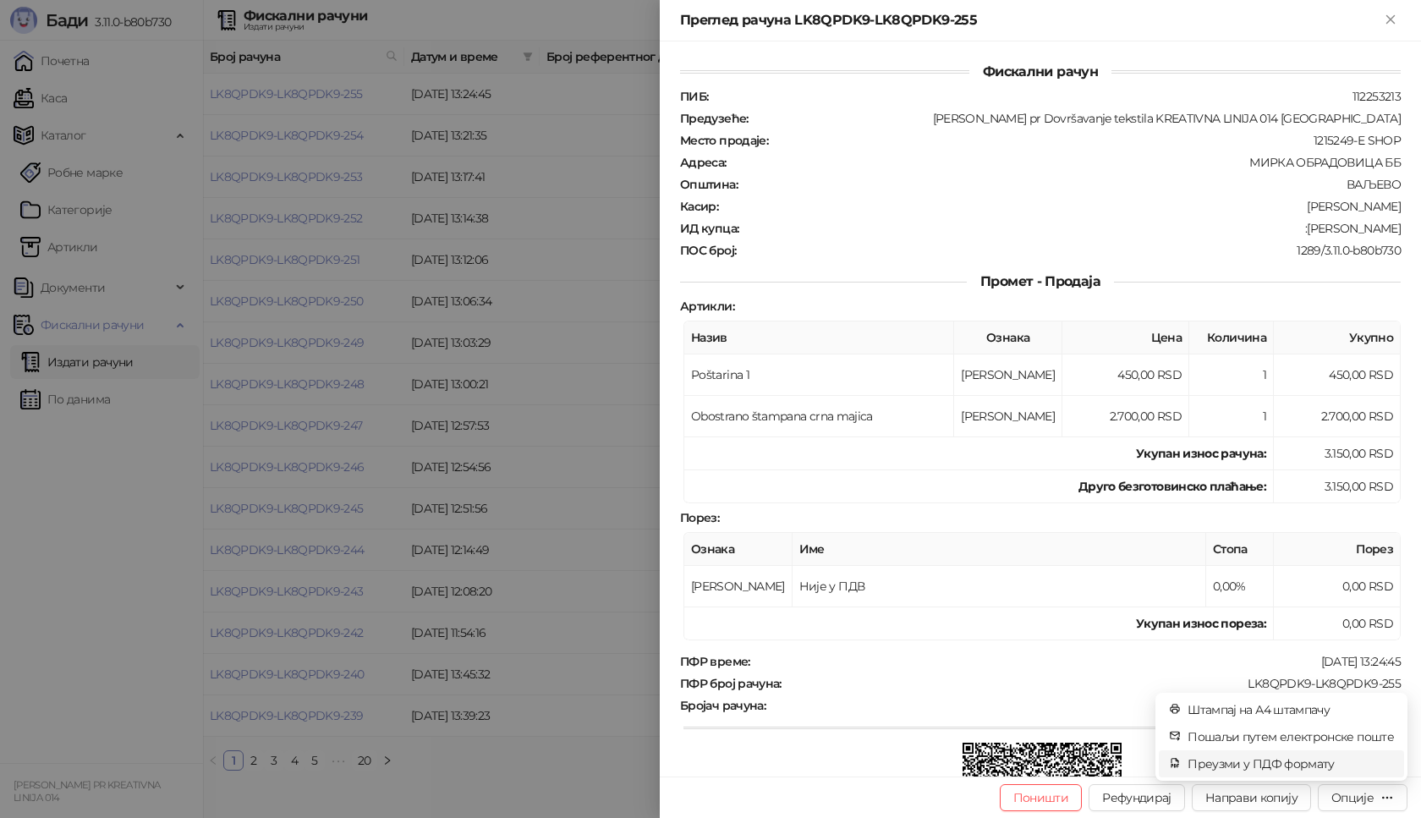
click at [1292, 762] on span "Преузми у ПДФ формату" at bounding box center [1291, 764] width 206 height 19
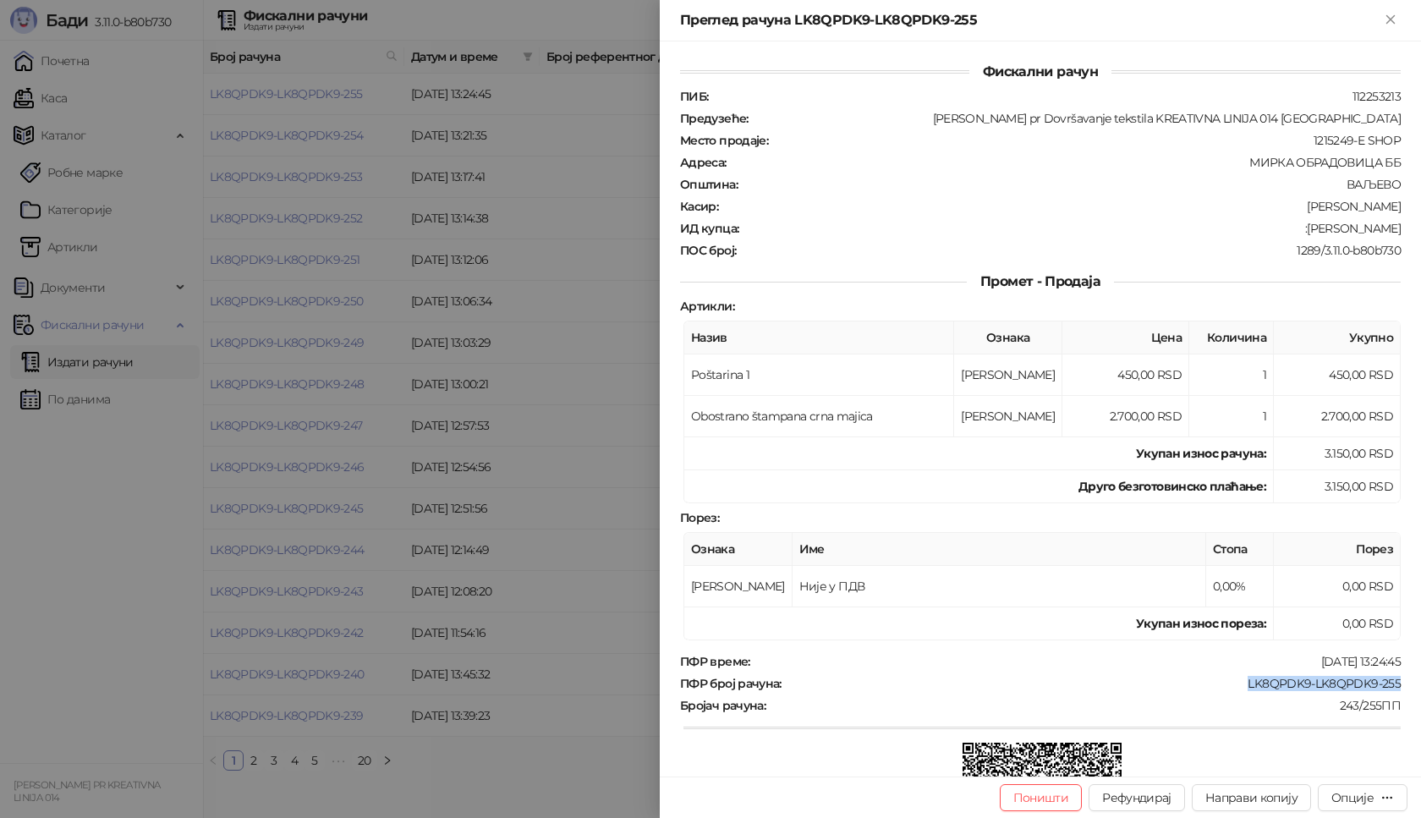
drag, startPoint x: 1232, startPoint y: 684, endPoint x: 1392, endPoint y: 684, distance: 159.9
click at [1392, 684] on div "Фискални рачун ПИБ : 112253213 Предузеће : [PERSON_NAME] pr Dovršavanje tekstil…" at bounding box center [1040, 408] width 761 height 735
drag, startPoint x: 1317, startPoint y: 229, endPoint x: 1390, endPoint y: 229, distance: 73.6
click at [1390, 229] on div "Фискални рачун ПИБ : 112253213 Предузеће : [PERSON_NAME] pr Dovršavanje tekstil…" at bounding box center [1040, 408] width 761 height 735
click at [1394, 22] on icon "Close" at bounding box center [1391, 19] width 8 height 8
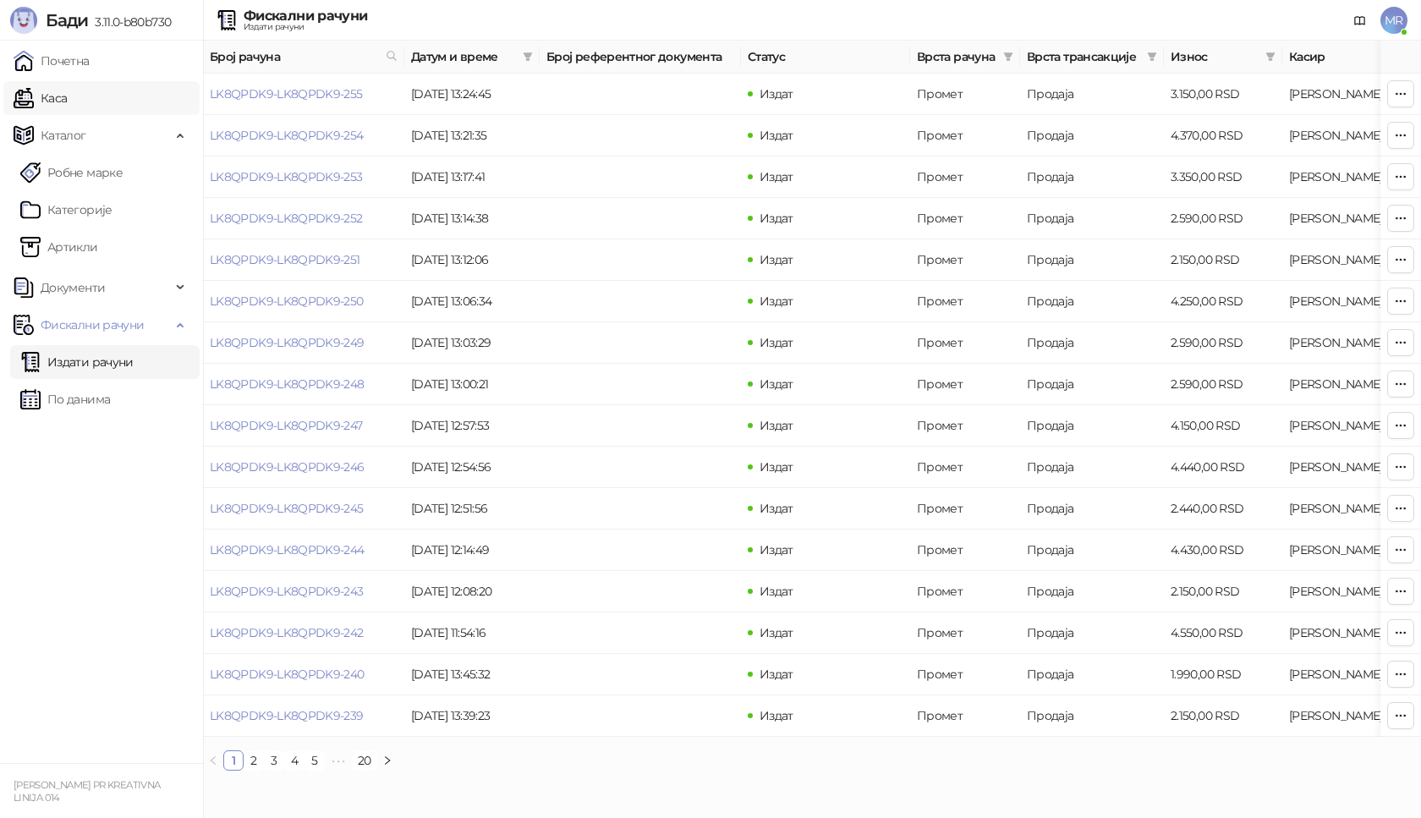
click at [67, 104] on link "Каса" at bounding box center [40, 98] width 53 height 34
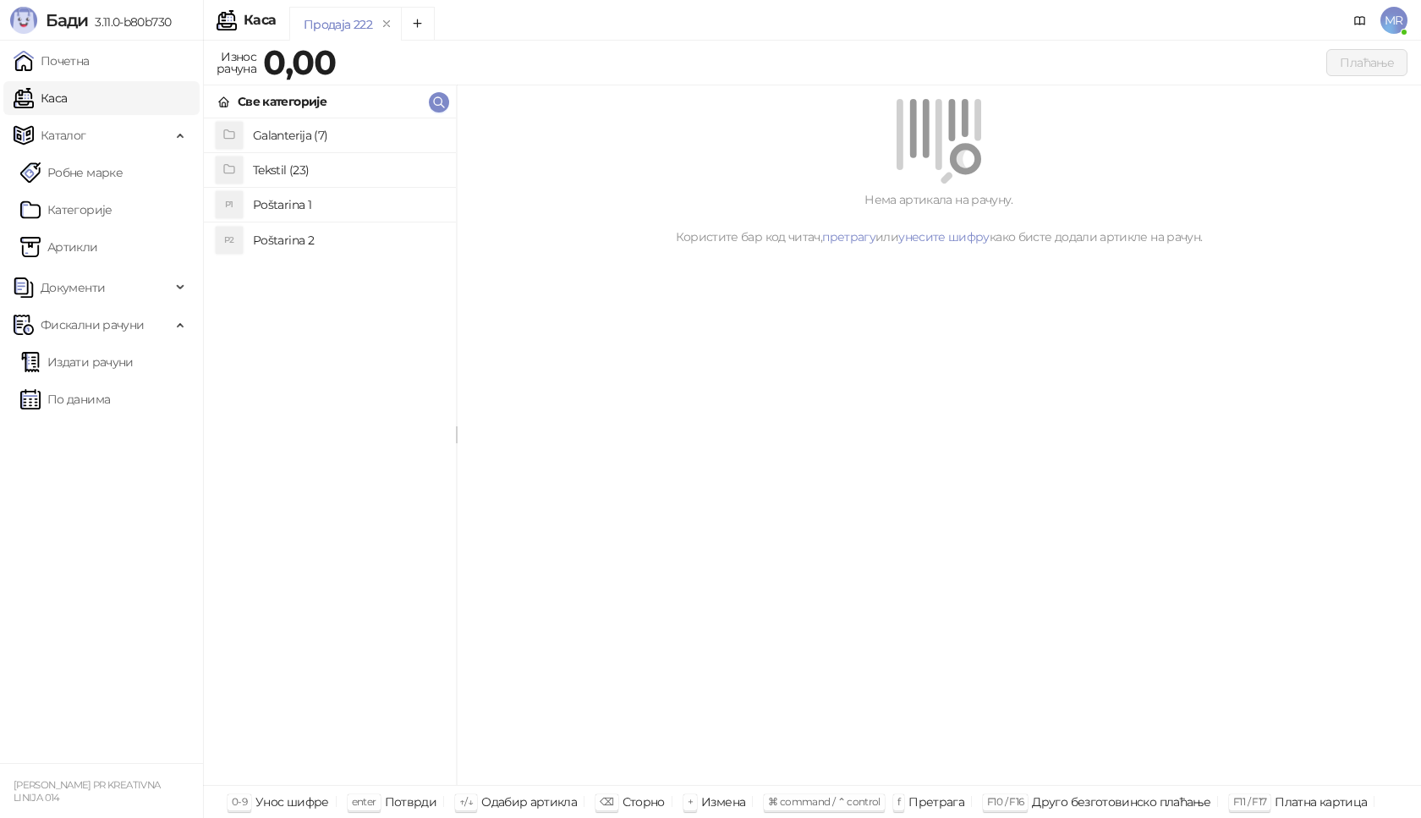
click at [345, 209] on h4 "Poštarina 1" at bounding box center [348, 204] width 190 height 27
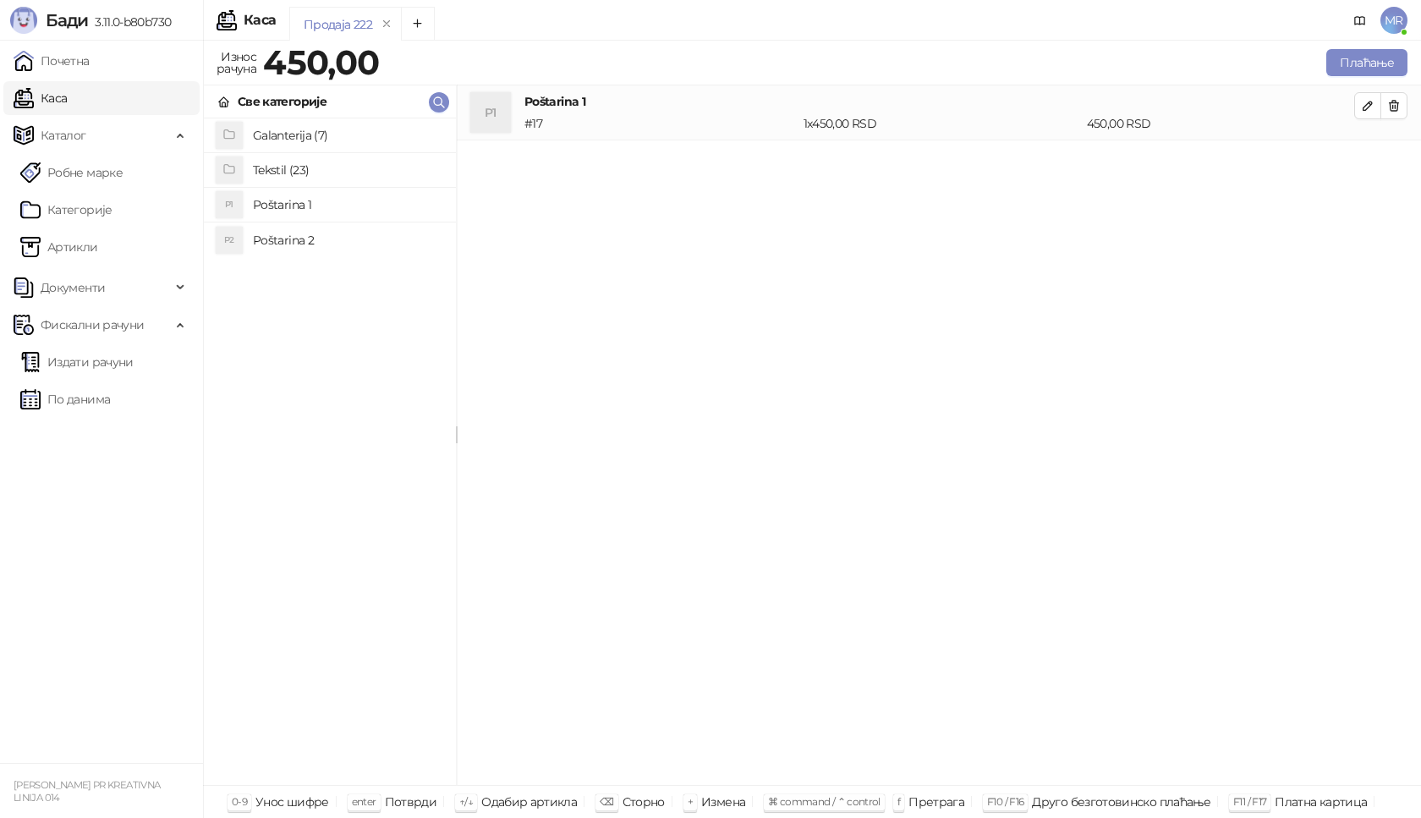
click at [314, 167] on h4 "Tekstil (23)" at bounding box center [348, 170] width 190 height 27
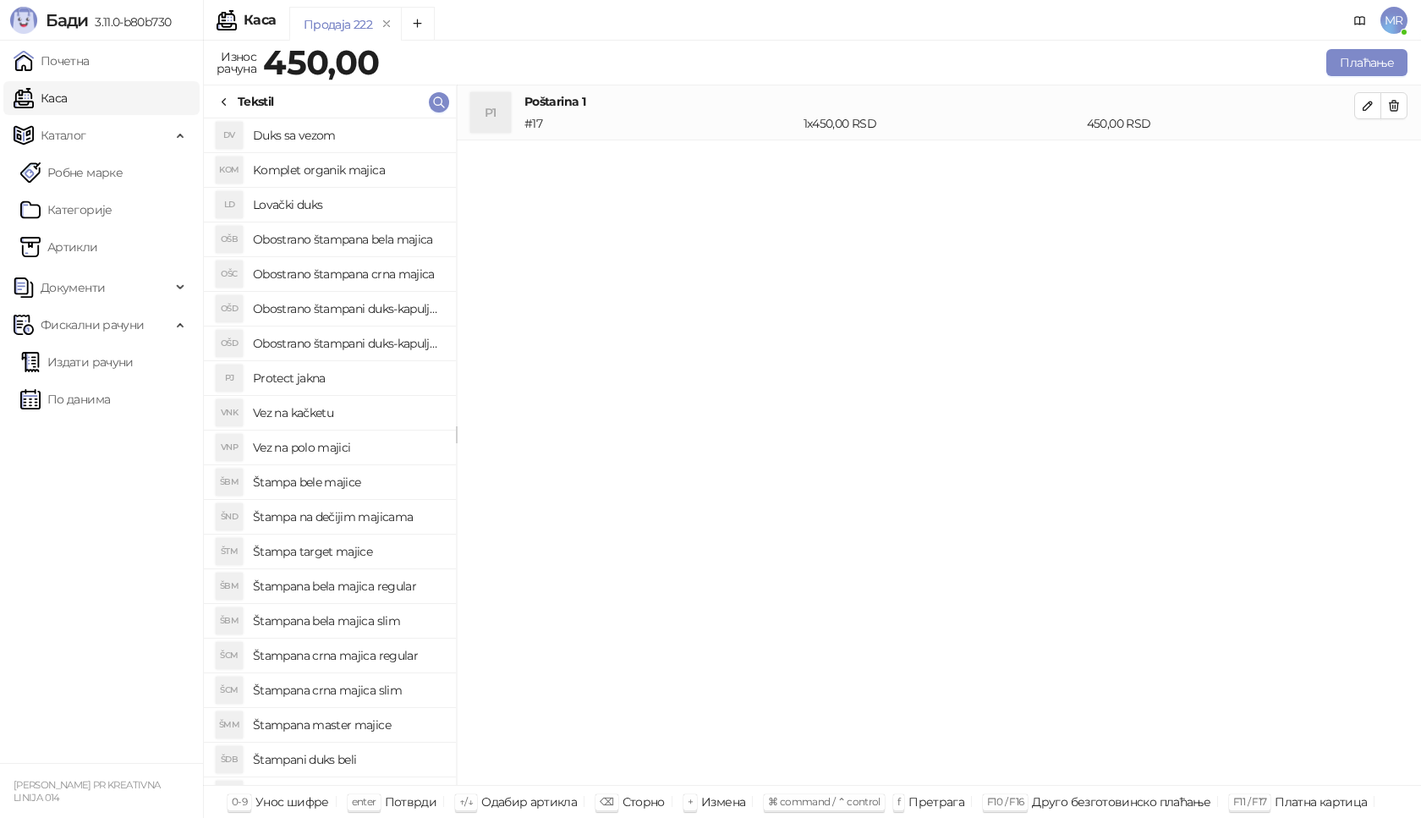
click at [397, 660] on h4 "Štampana crna majica regular" at bounding box center [348, 655] width 190 height 27
click at [1366, 161] on icon "button" at bounding box center [1368, 161] width 8 height 8
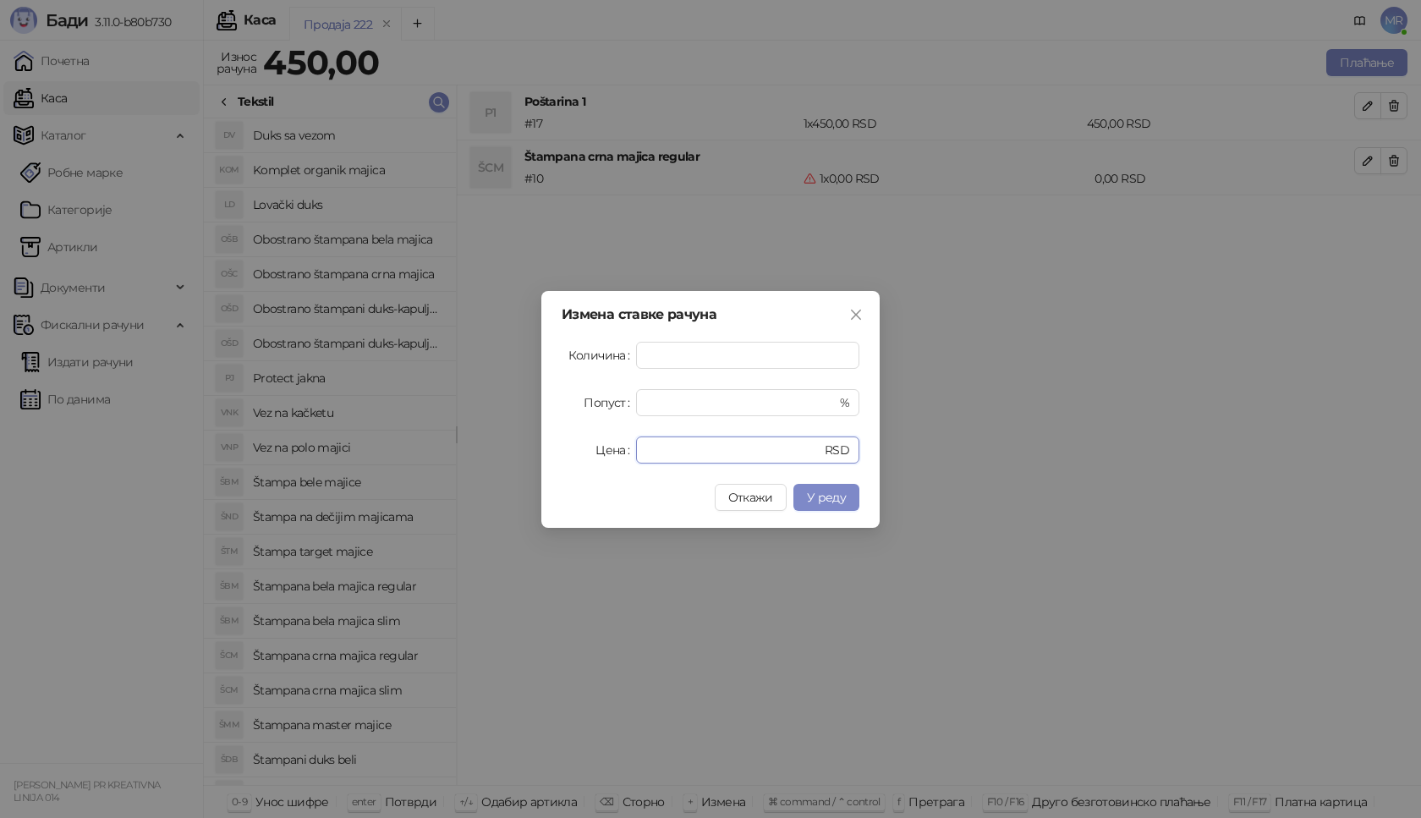
drag, startPoint x: 695, startPoint y: 459, endPoint x: 521, endPoint y: 459, distance: 174.3
click at [521, 459] on div "Измена ставке рачуна Количина * Попуст * % Цена * RSD Откажи У реду" at bounding box center [710, 409] width 1421 height 818
type input "****"
click at [806, 498] on button "У реду" at bounding box center [827, 497] width 66 height 27
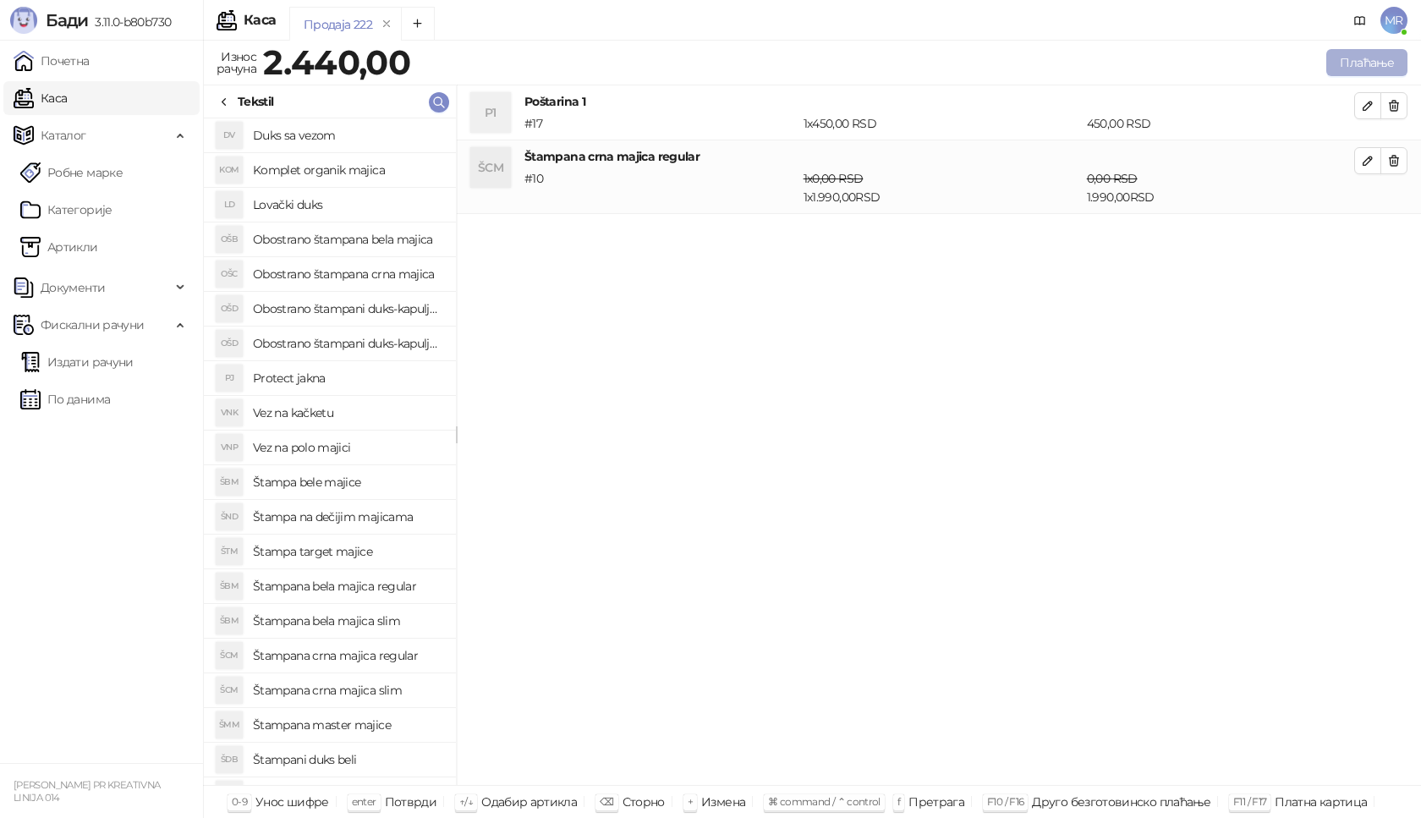
click at [1372, 61] on button "Плаћање" at bounding box center [1367, 62] width 81 height 27
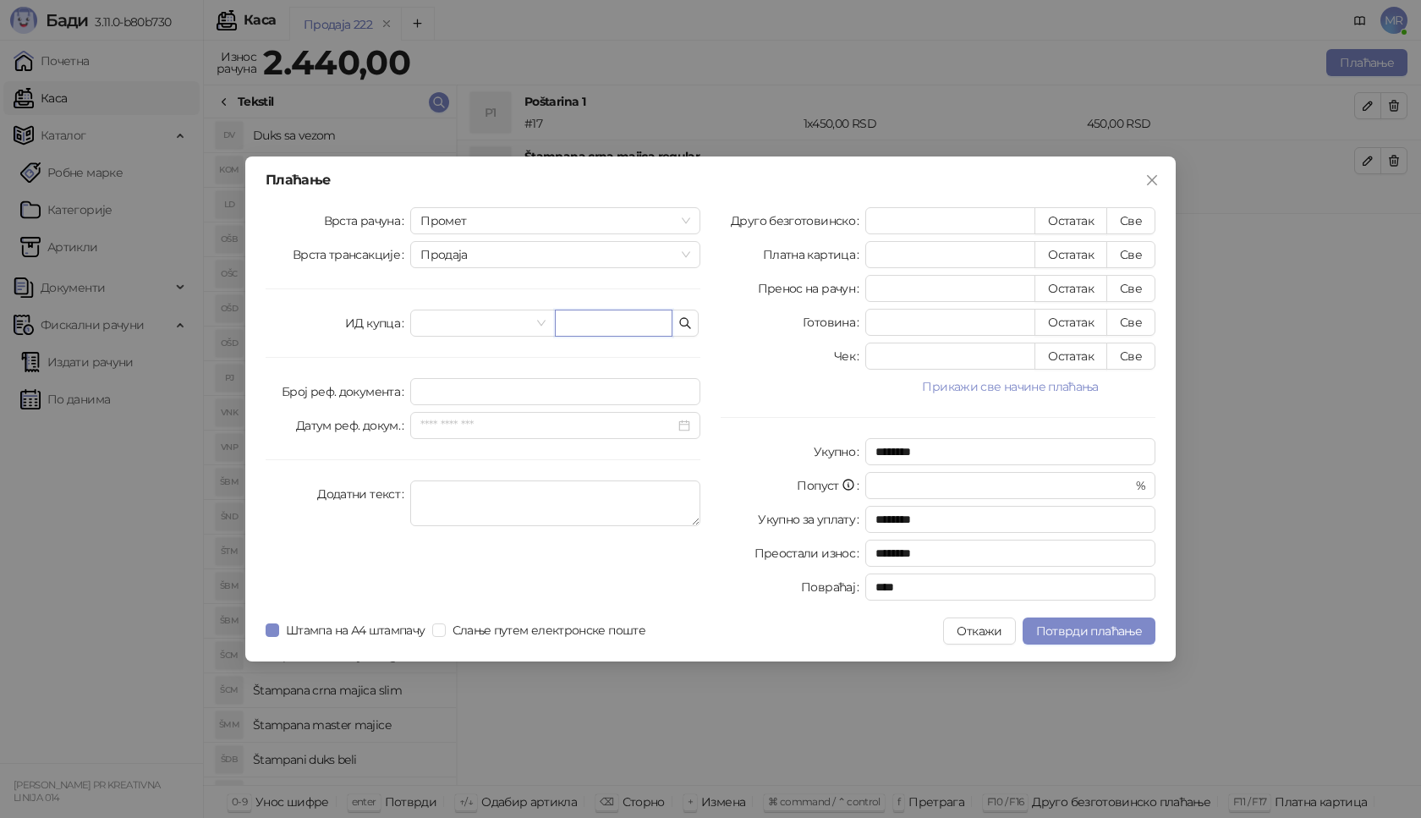
click at [598, 323] on input "text" at bounding box center [614, 323] width 118 height 27
paste input "**********"
type input "**********"
click at [1133, 218] on button "Све" at bounding box center [1131, 220] width 49 height 27
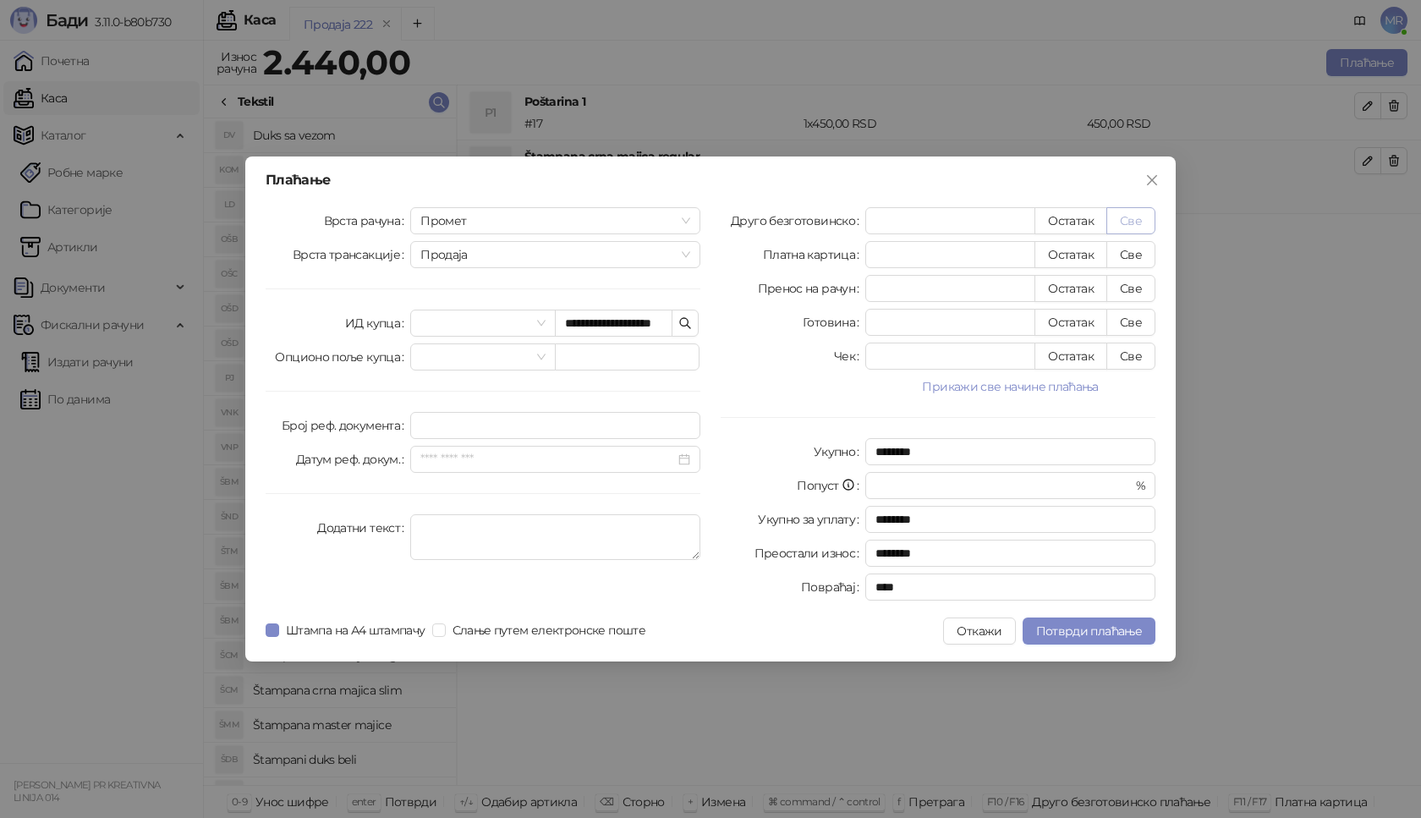
type input "****"
click at [1086, 618] on button "Потврди плаћање" at bounding box center [1089, 631] width 133 height 27
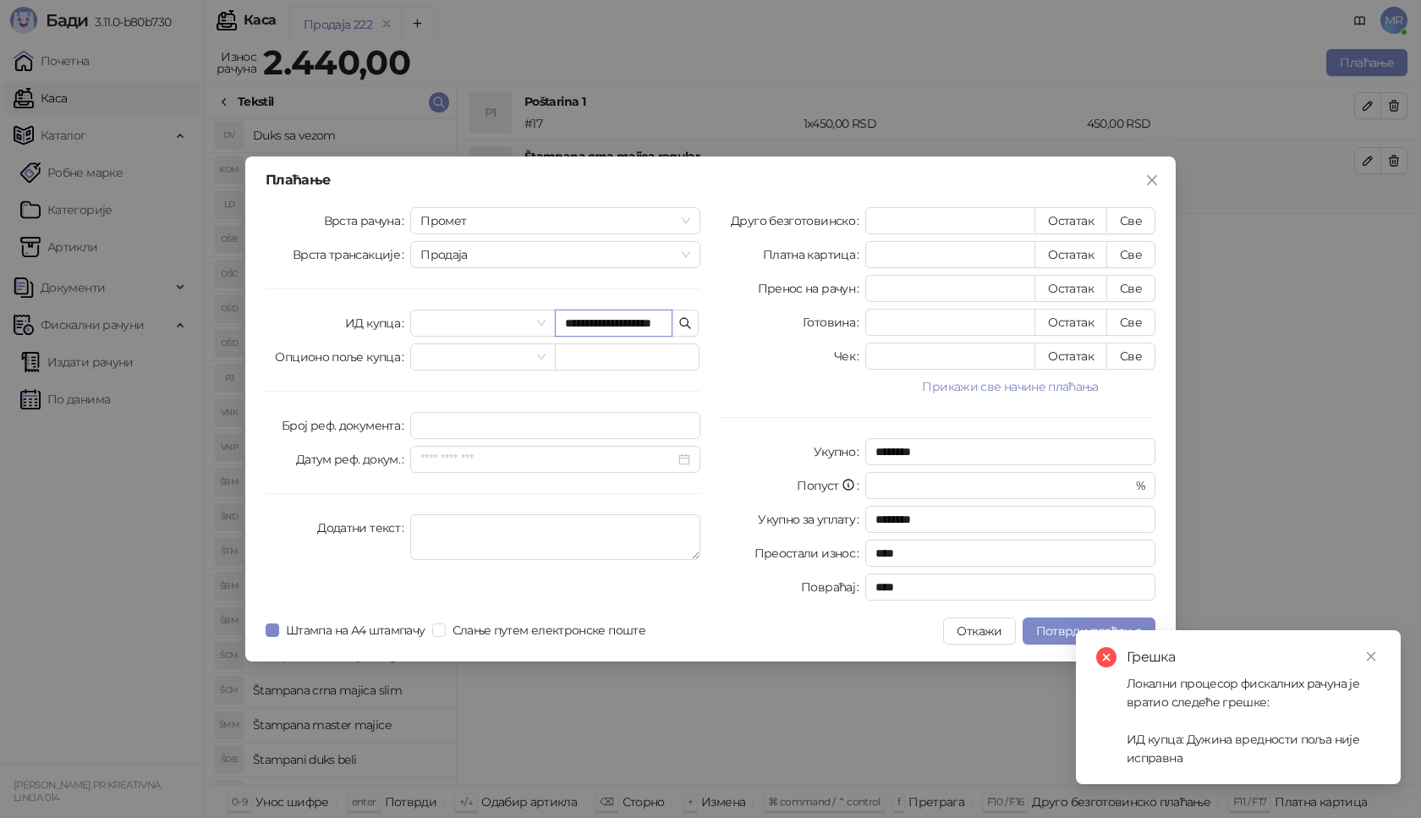
click at [585, 322] on input "**********" at bounding box center [614, 323] width 118 height 27
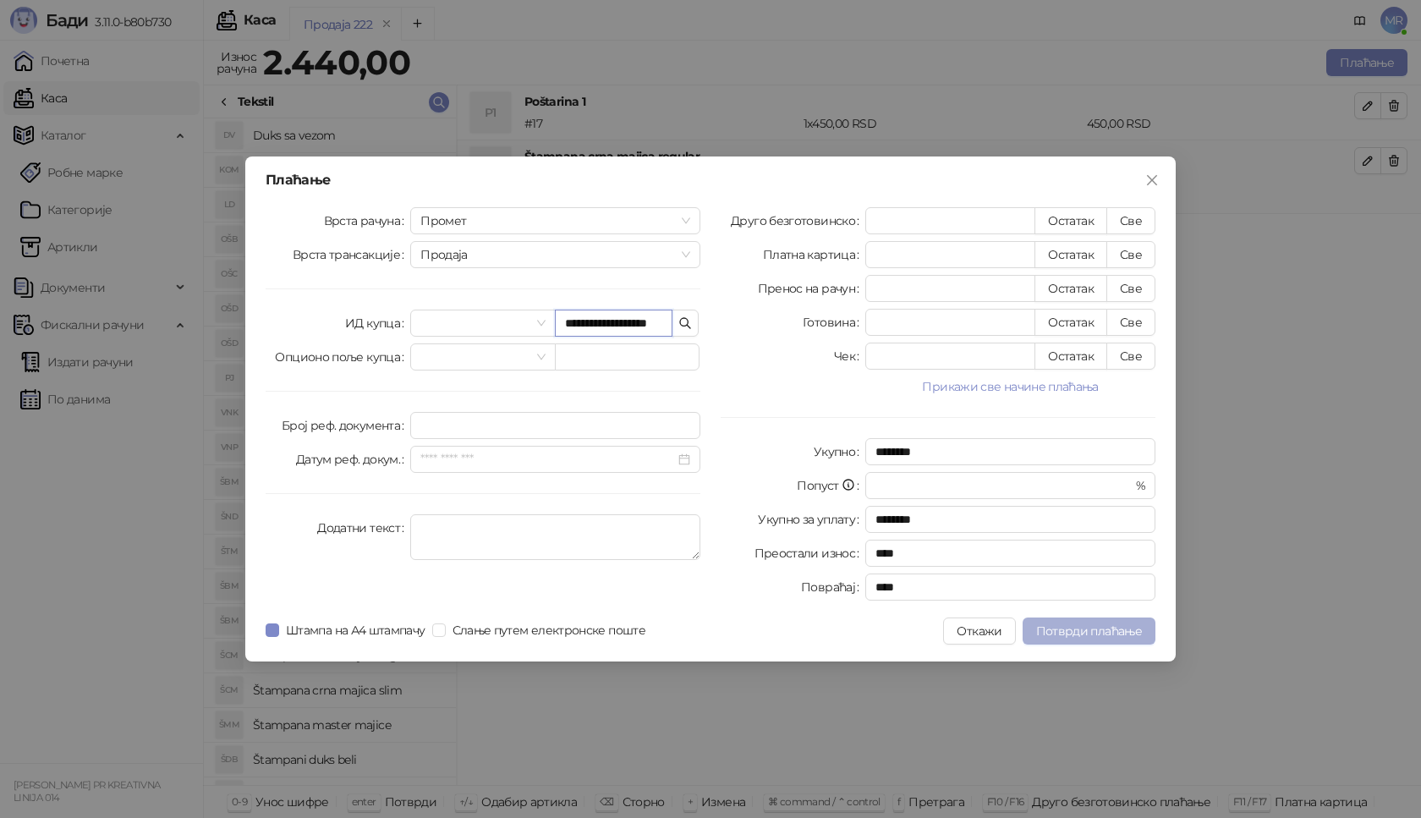
type input "**********"
click at [1091, 623] on button "Потврди плаћање" at bounding box center [1089, 631] width 133 height 27
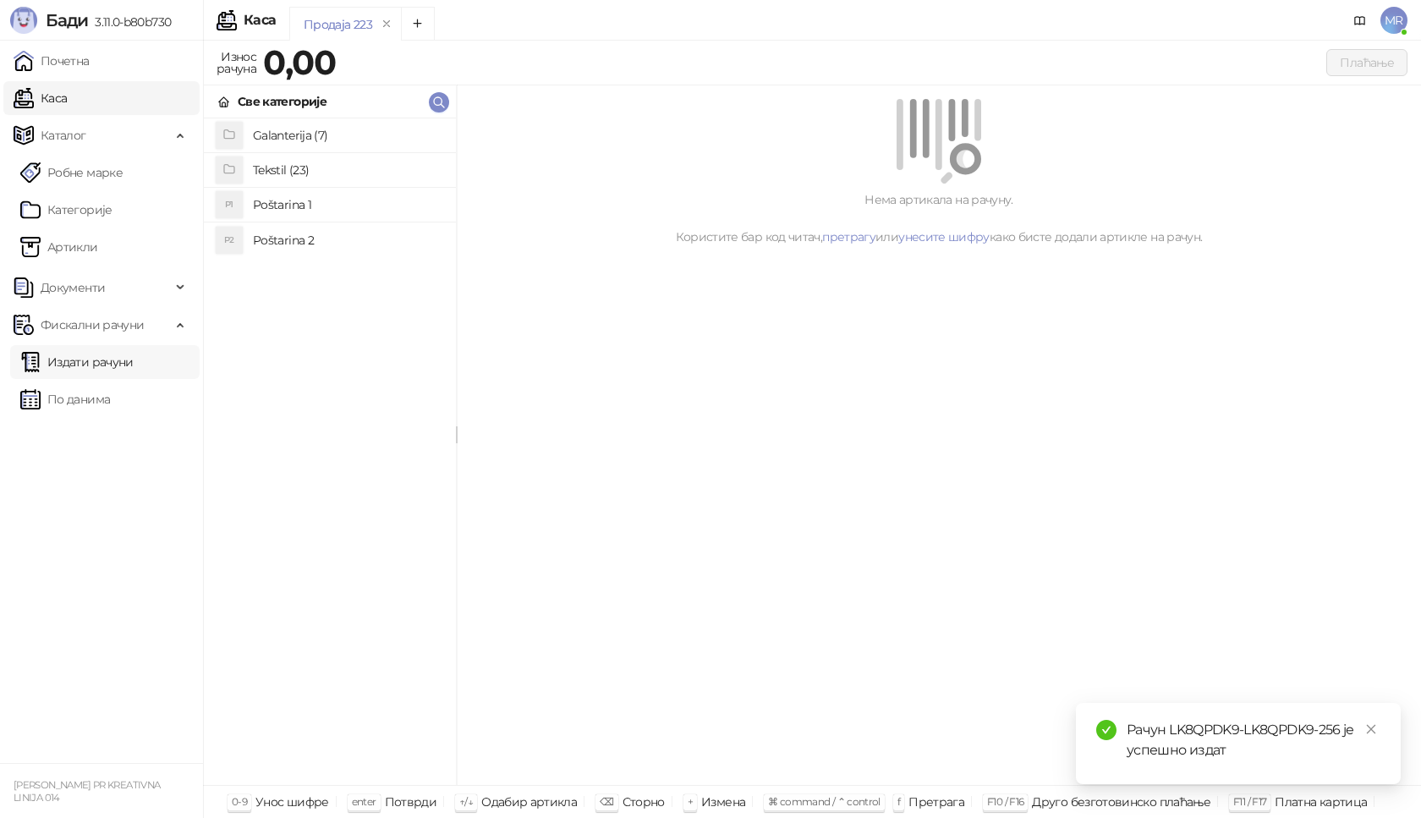
click at [106, 353] on link "Издати рачуни" at bounding box center [76, 362] width 113 height 34
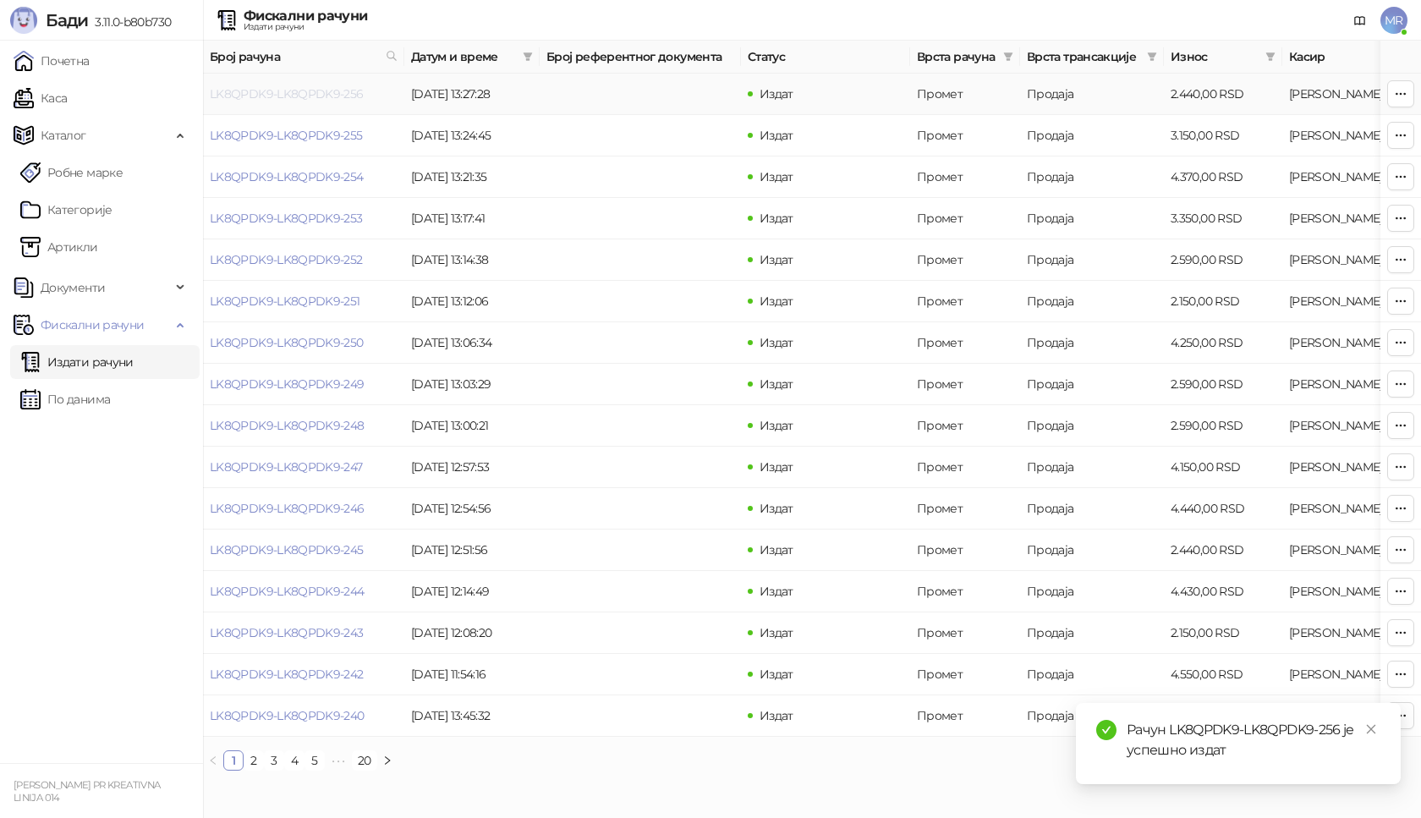
click at [296, 96] on link "LK8QPDK9-LK8QPDK9-256" at bounding box center [287, 93] width 154 height 15
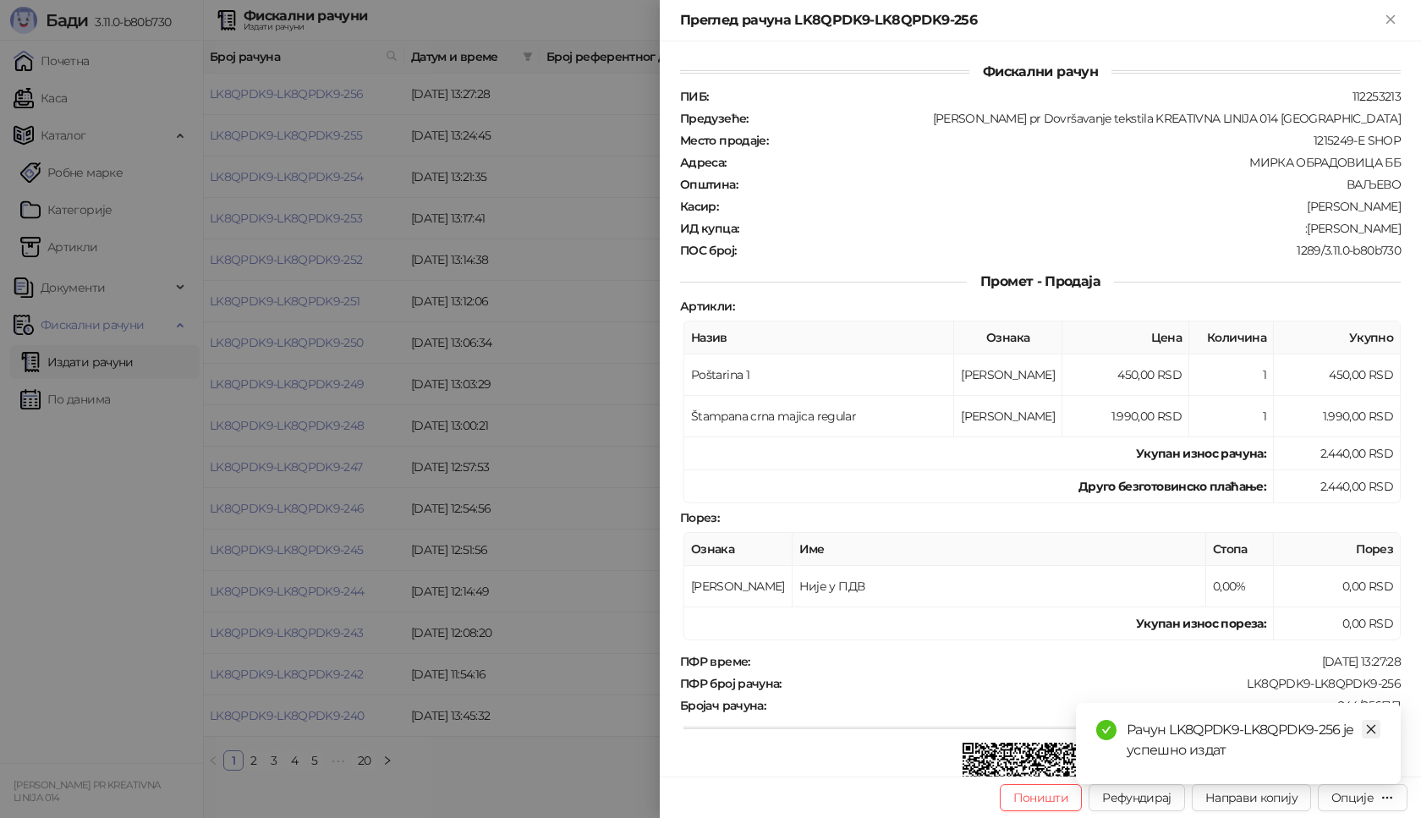
click at [1377, 731] on link "Close" at bounding box center [1371, 729] width 19 height 19
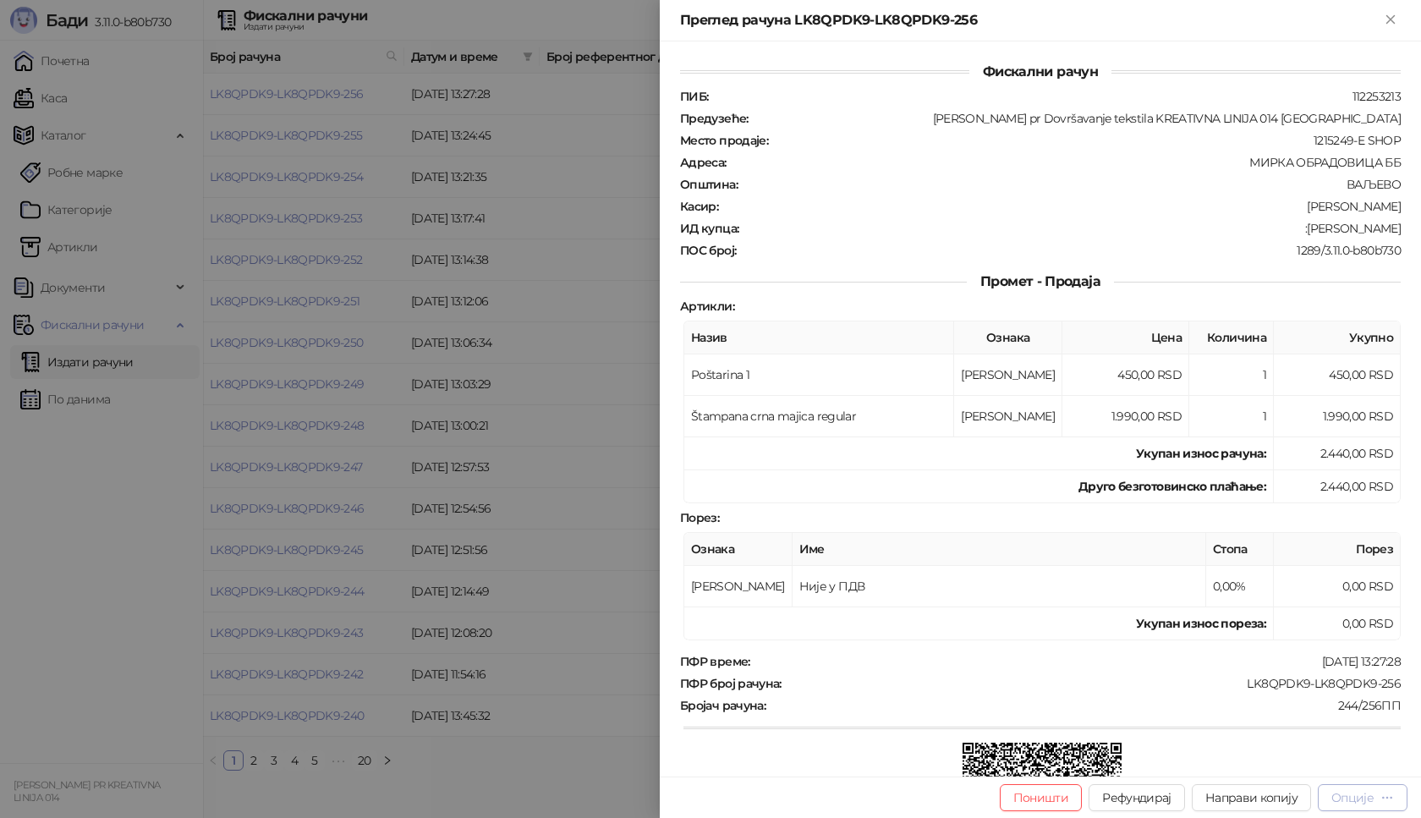
click at [1361, 806] on button "Опције" at bounding box center [1363, 797] width 90 height 27
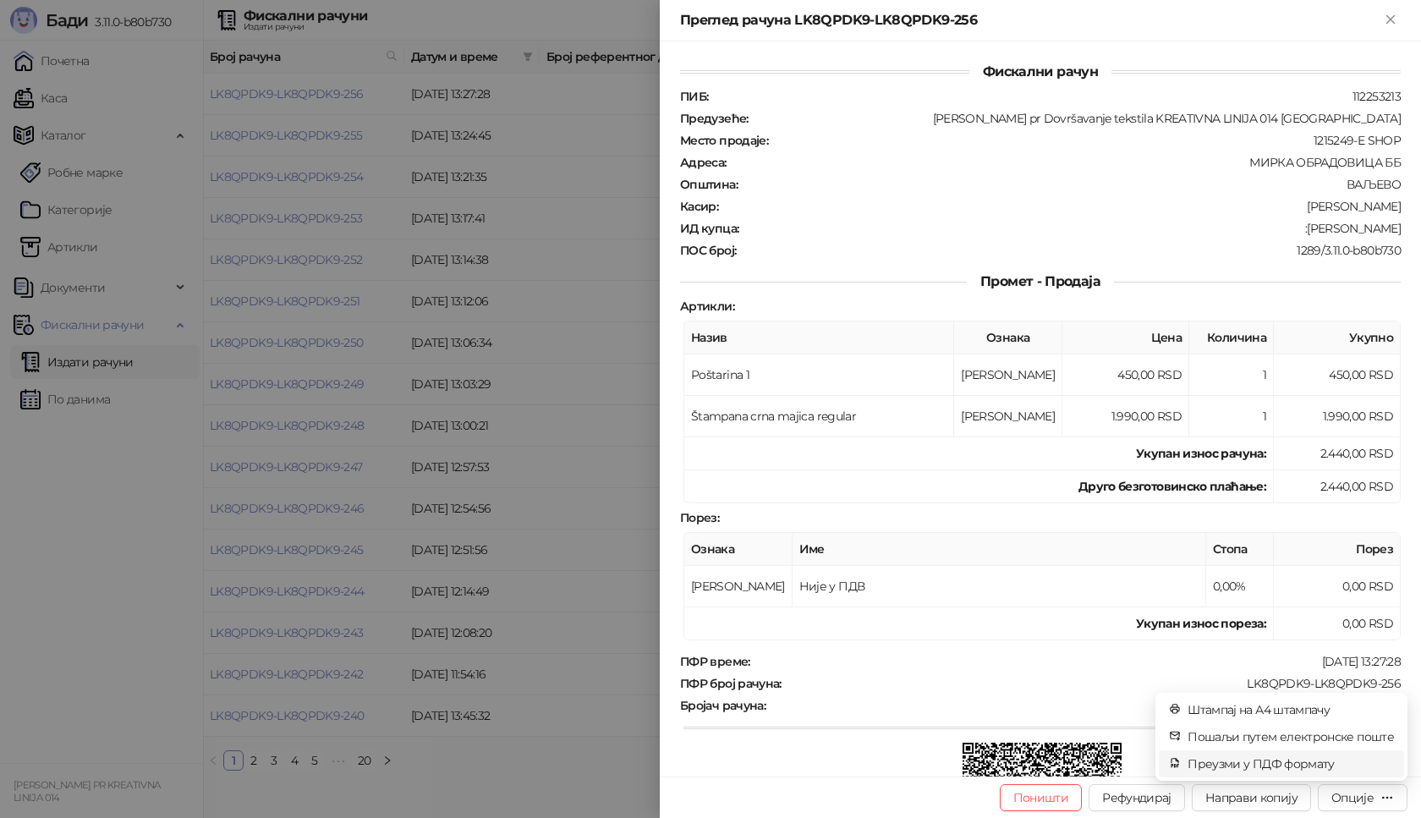
click at [1250, 764] on span "Преузми у ПДФ формату" at bounding box center [1291, 764] width 206 height 19
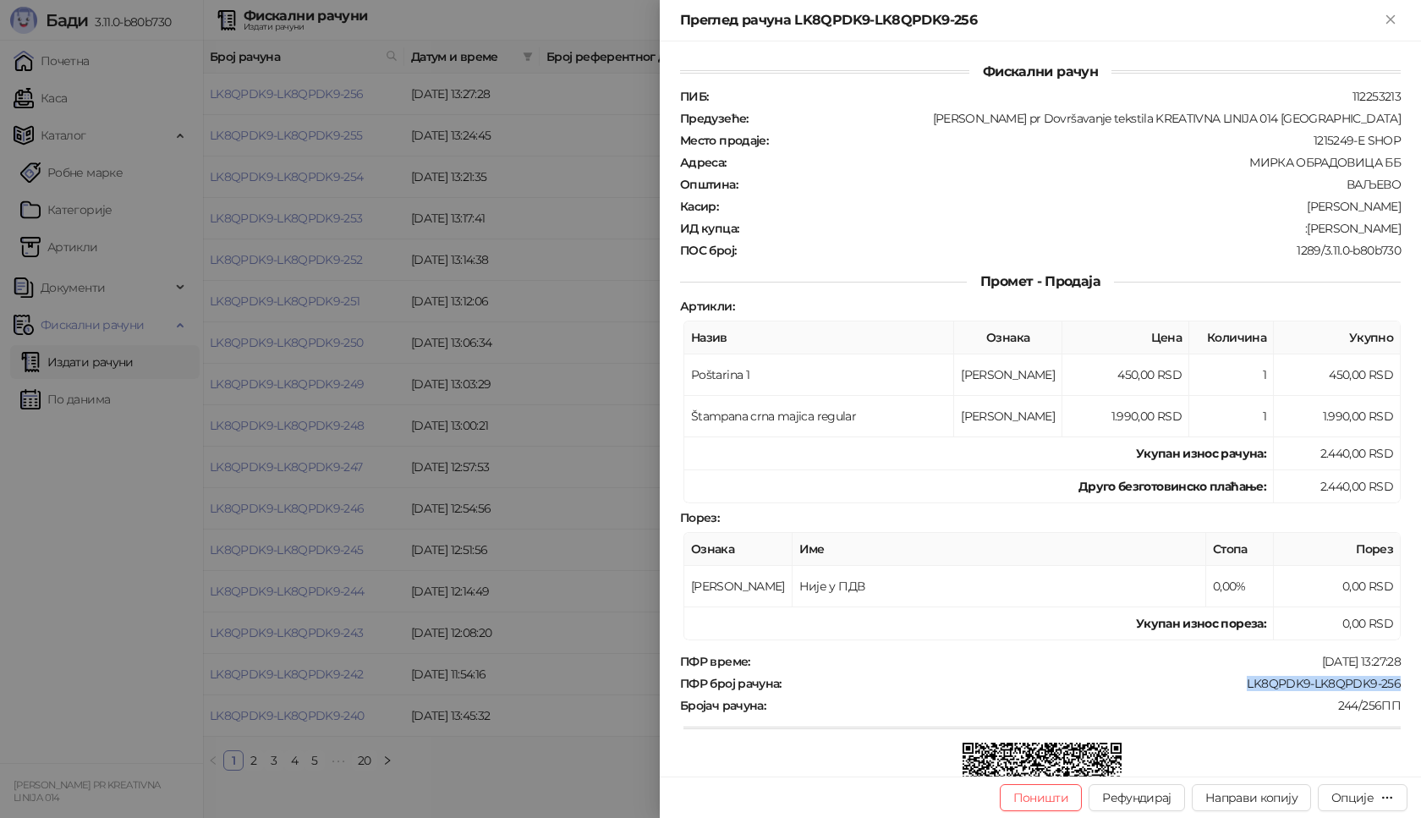
drag, startPoint x: 1234, startPoint y: 687, endPoint x: 1393, endPoint y: 679, distance: 159.2
click at [1393, 679] on div "Фискални рачун ПИБ : 112253213 Предузеће : [PERSON_NAME] pr Dovršavanje tekstil…" at bounding box center [1040, 408] width 761 height 735
drag, startPoint x: 1282, startPoint y: 227, endPoint x: 1369, endPoint y: 227, distance: 87.1
click at [1369, 227] on div ":[PERSON_NAME]" at bounding box center [1071, 228] width 662 height 15
click at [1294, 238] on div "ПИБ : 112253213 Предузеће : [PERSON_NAME] pr Dovršavanje tekstila KREATIVNA LIN…" at bounding box center [1041, 173] width 728 height 169
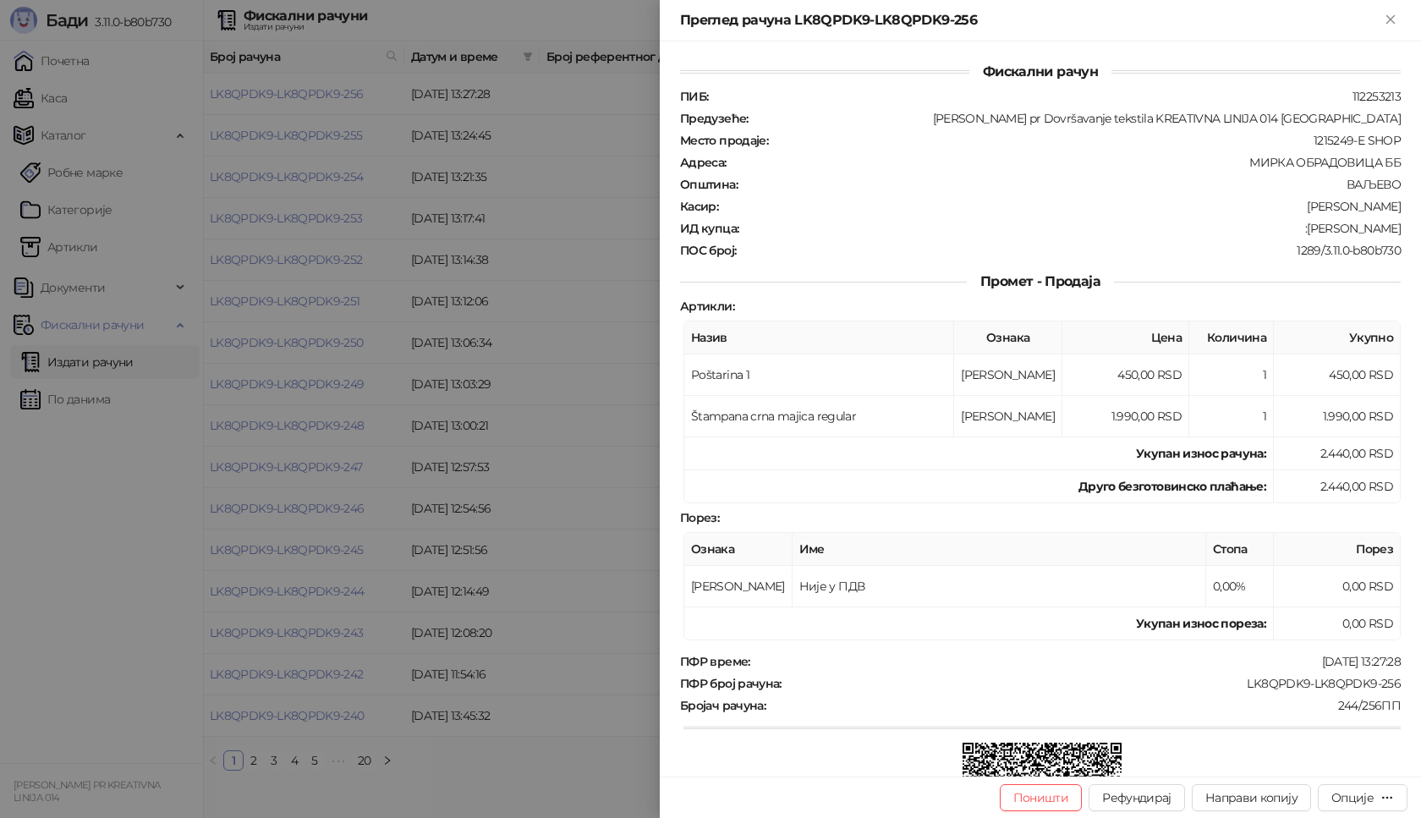
drag, startPoint x: 1279, startPoint y: 228, endPoint x: 1407, endPoint y: 228, distance: 127.8
click at [1407, 228] on div "Фискални рачун ПИБ : 112253213 Предузеће : [PERSON_NAME] pr Dovršavanje tekstil…" at bounding box center [1040, 408] width 761 height 735
click at [1396, 19] on icon "Close" at bounding box center [1390, 19] width 15 height 15
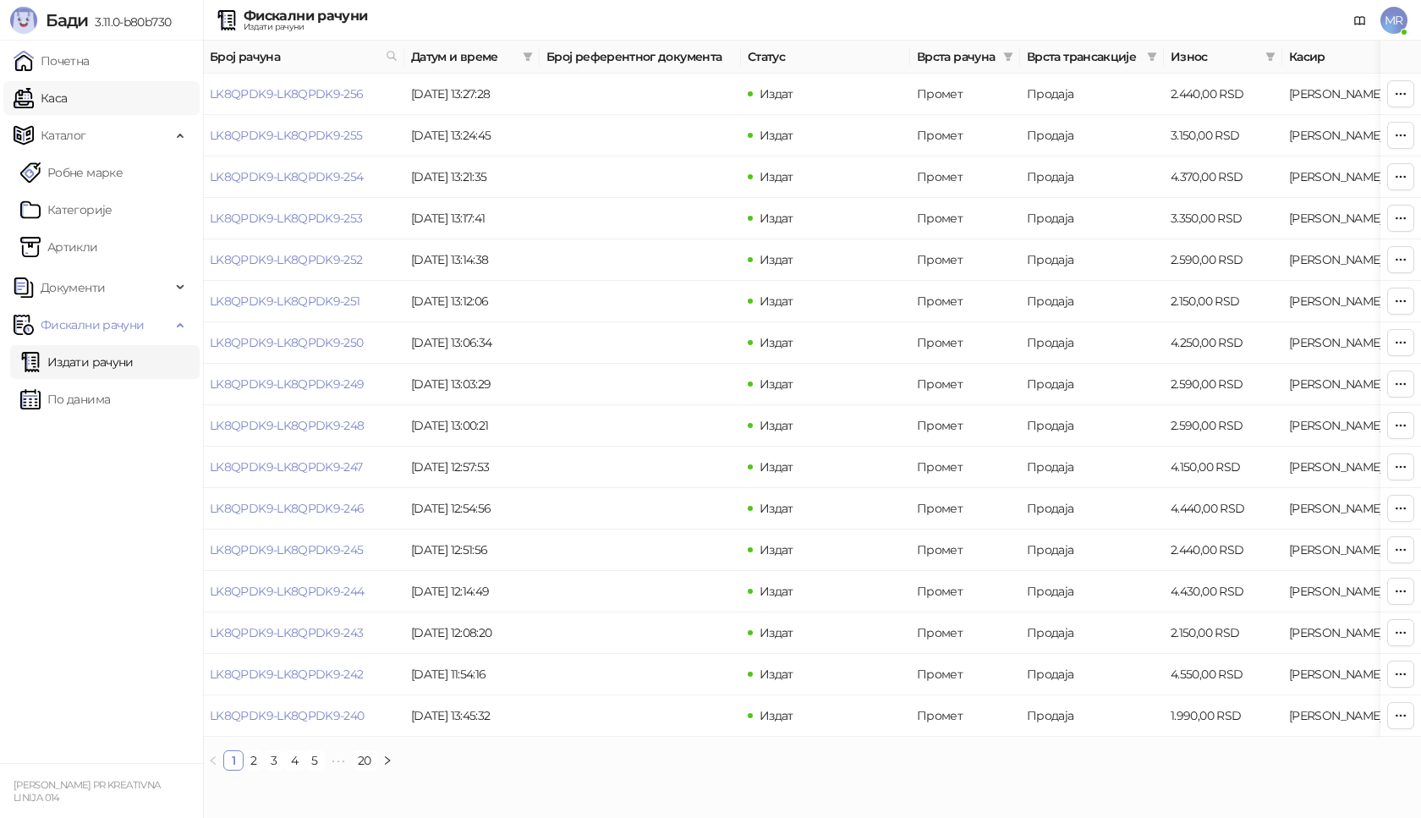
click at [67, 97] on link "Каса" at bounding box center [40, 98] width 53 height 34
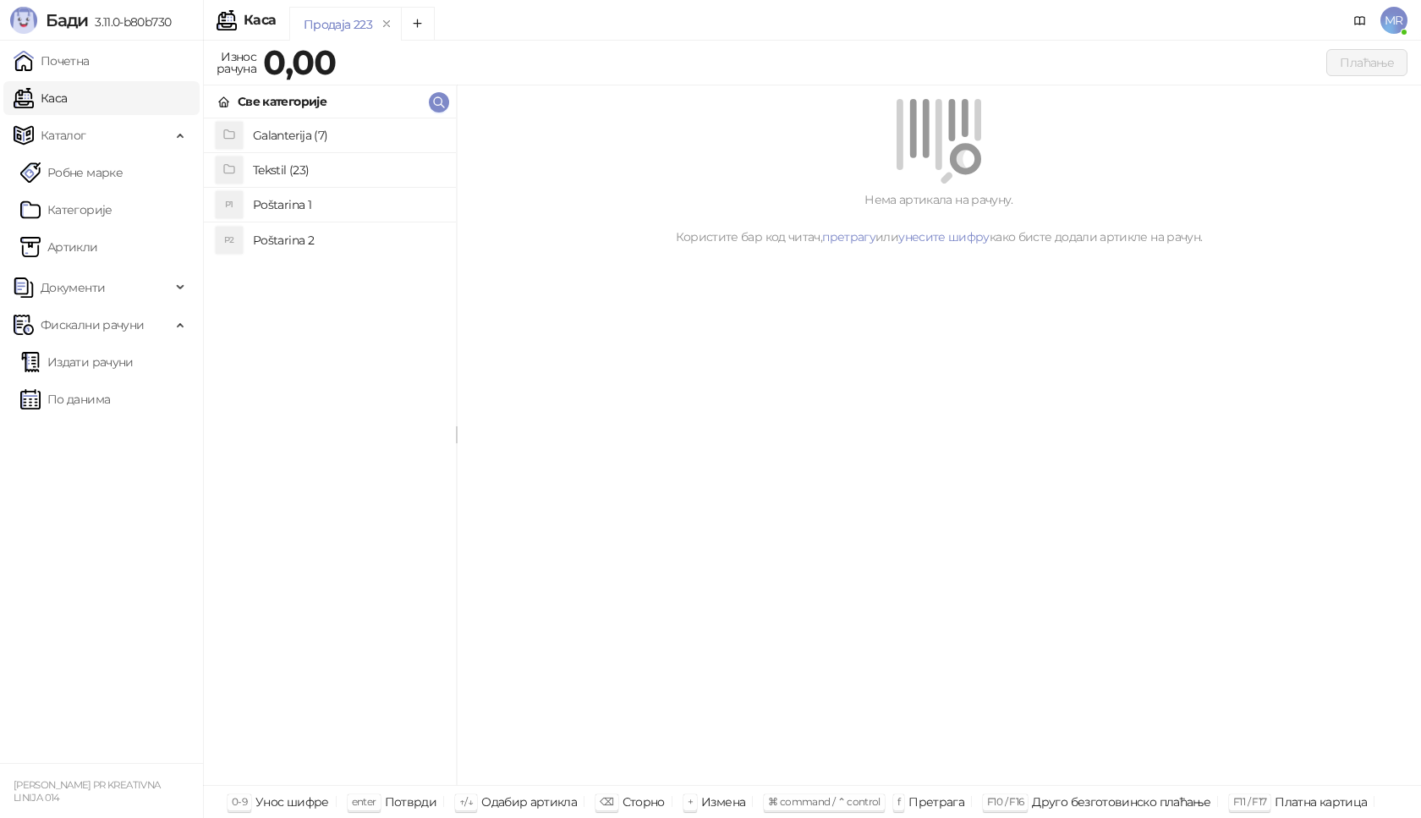
click at [388, 201] on h4 "Poštarina 1" at bounding box center [348, 204] width 190 height 27
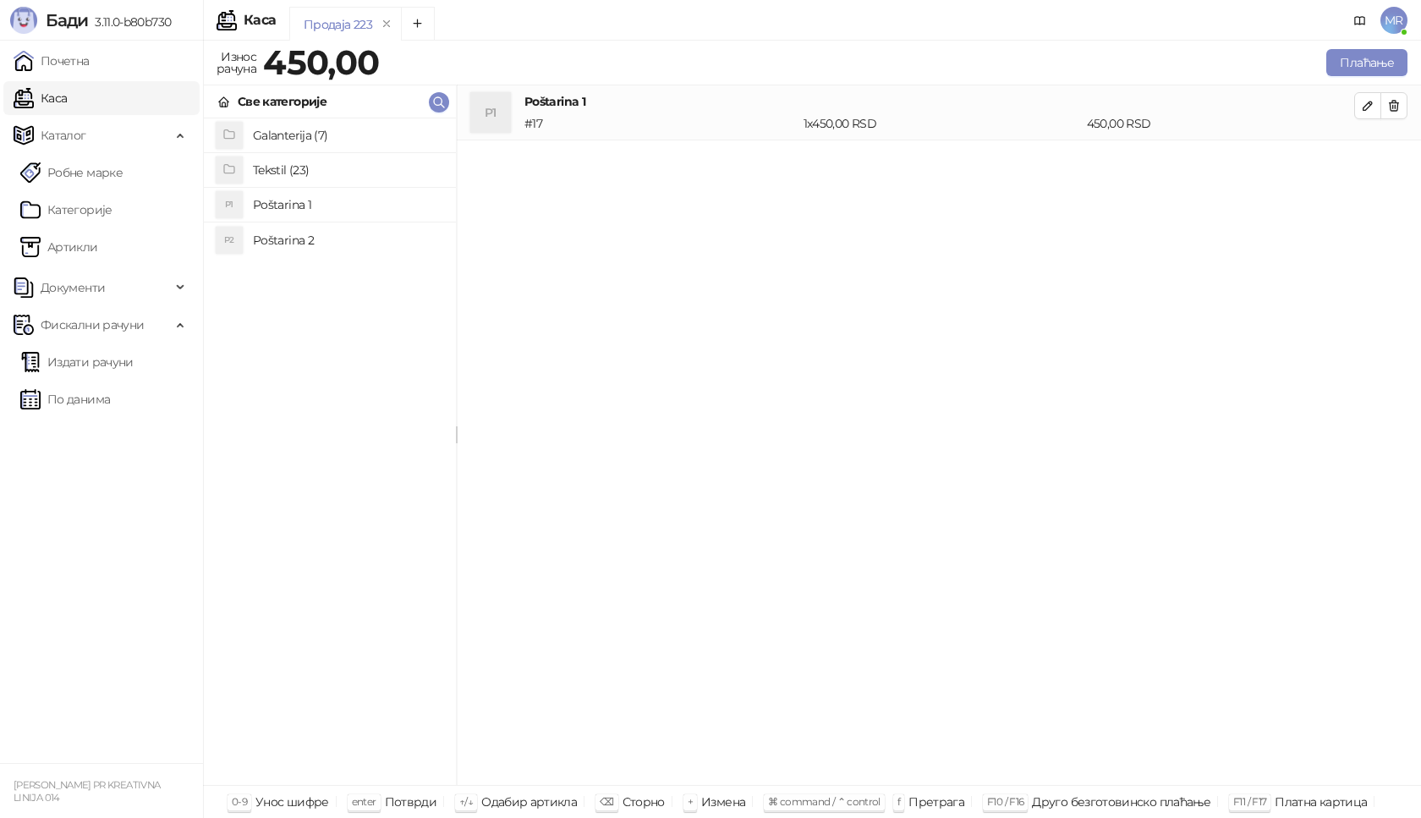
click at [302, 164] on h4 "Tekstil (23)" at bounding box center [348, 170] width 190 height 27
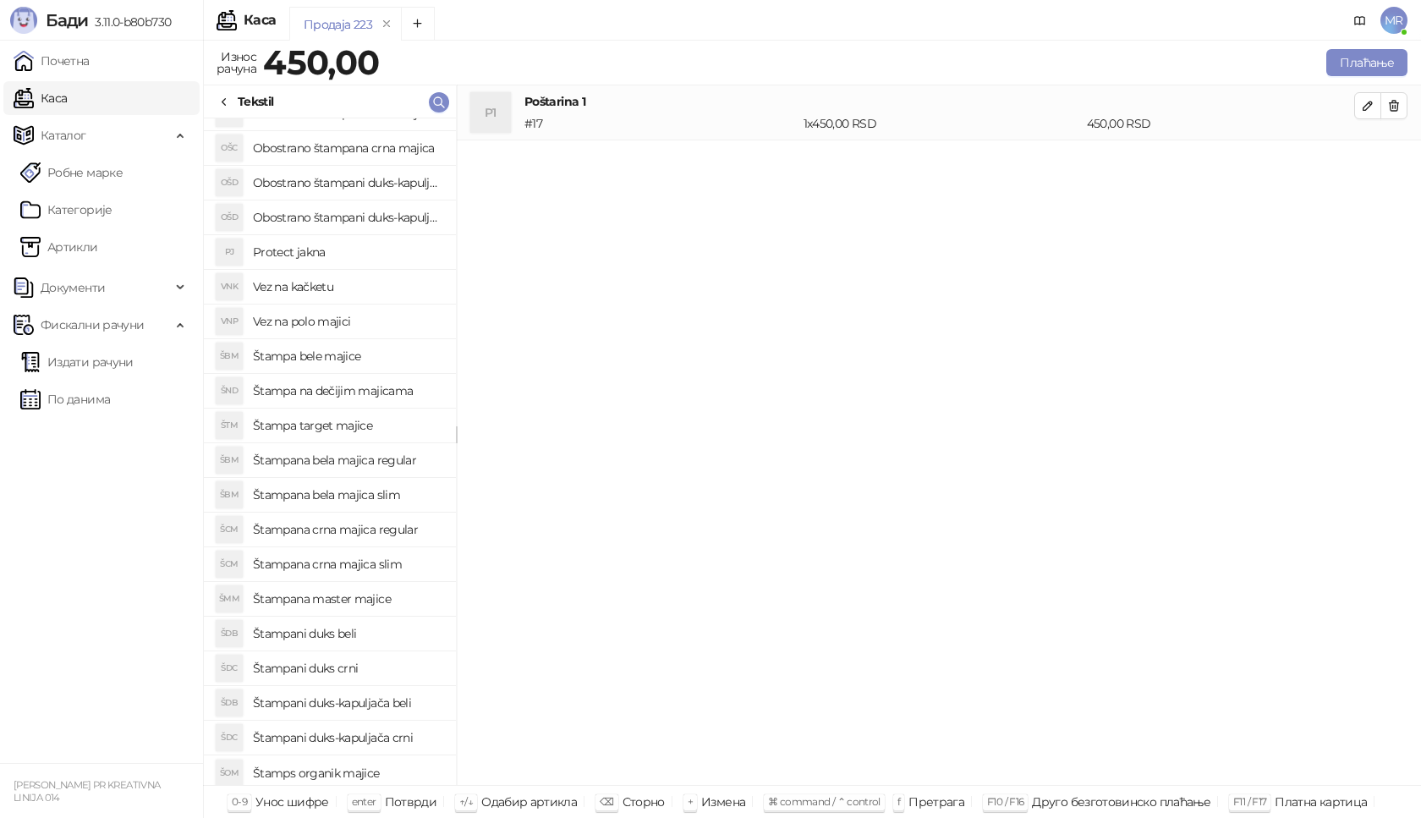
scroll to position [131, 0]
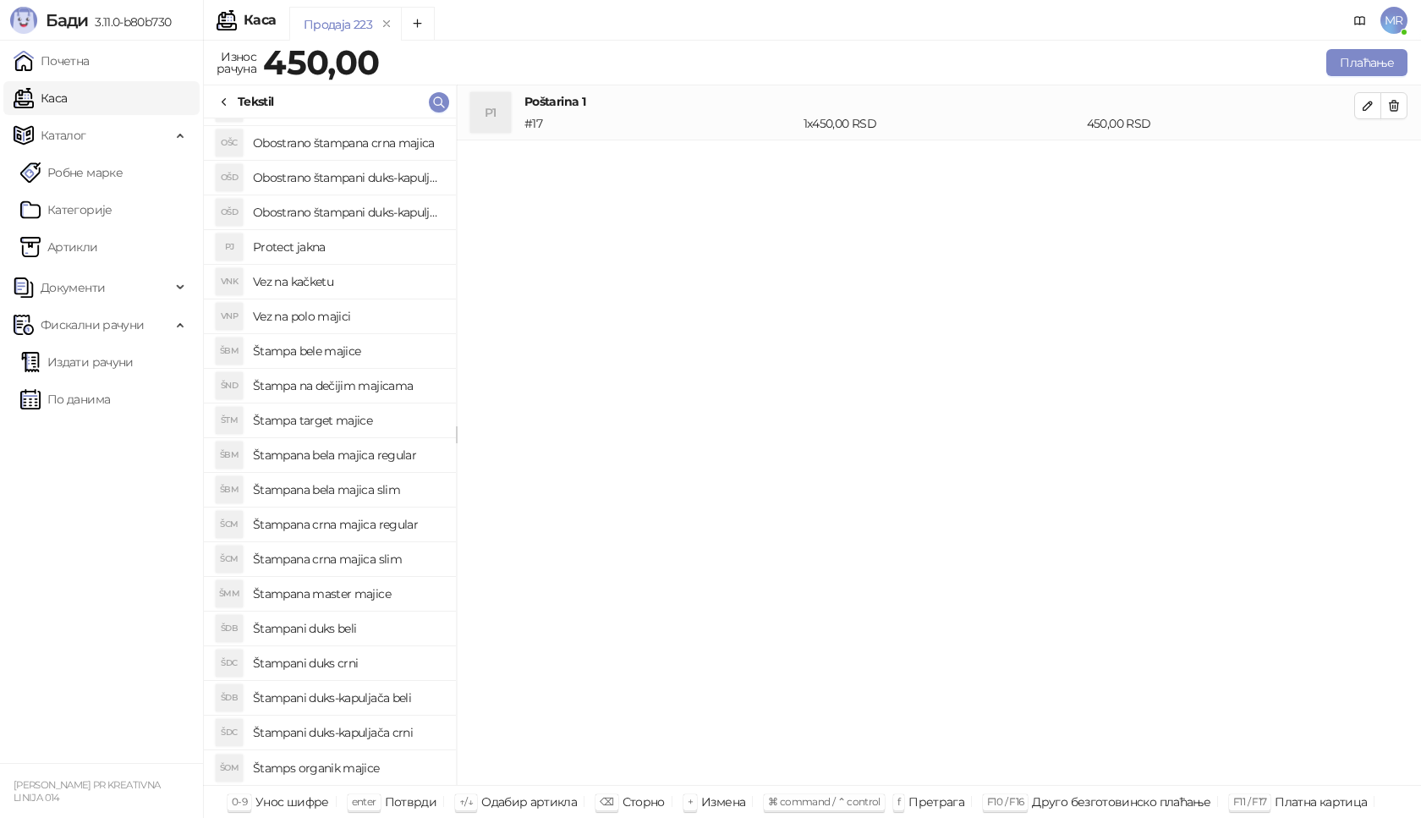
click at [360, 766] on h4 "Štamps organik majice" at bounding box center [348, 768] width 190 height 27
click at [1367, 172] on button "button" at bounding box center [1368, 160] width 27 height 27
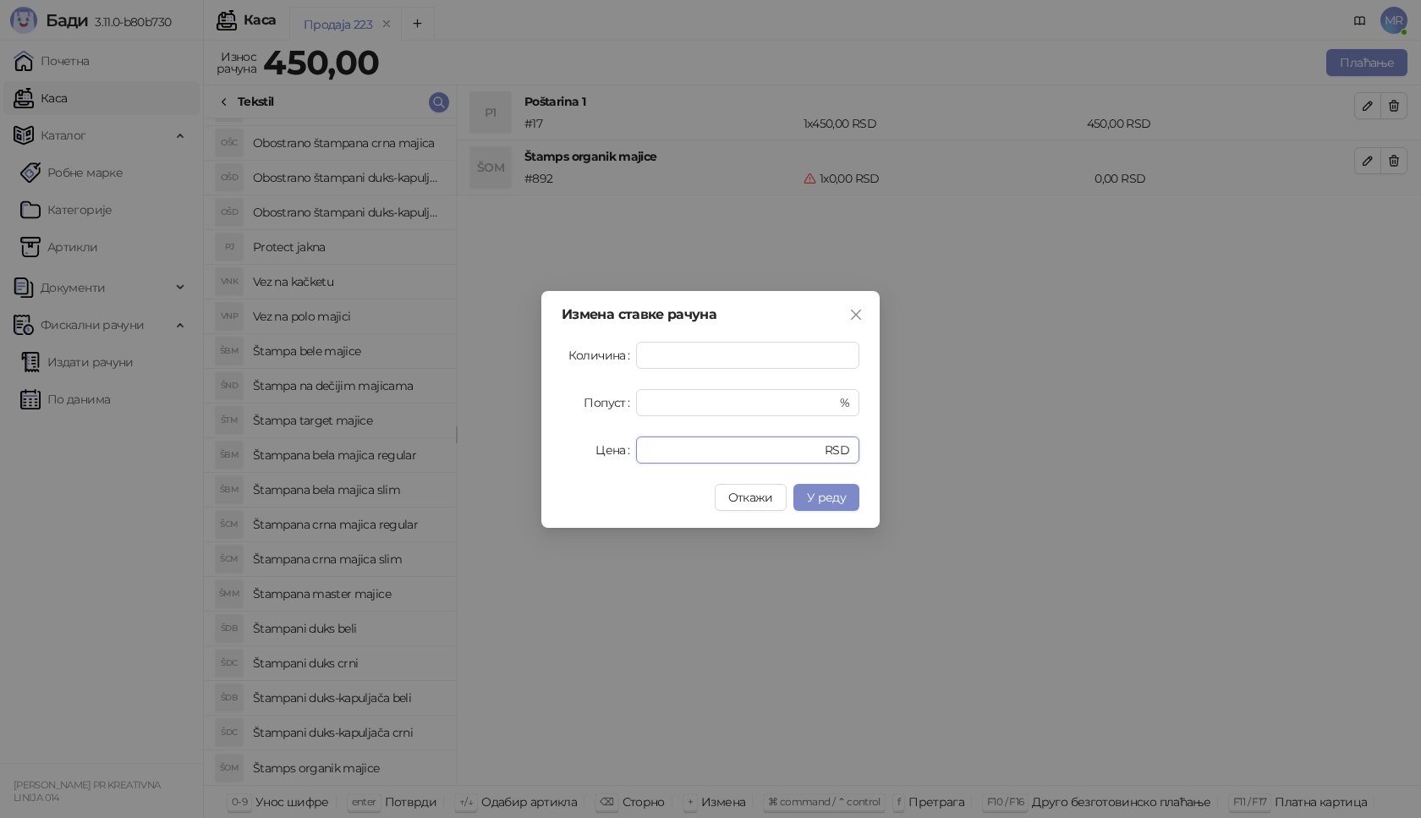
drag, startPoint x: 704, startPoint y: 454, endPoint x: 518, endPoint y: 447, distance: 186.3
click at [518, 447] on div "Измена ставке рачуна Количина * Попуст * % Цена * RSD Откажи У реду" at bounding box center [710, 409] width 1421 height 818
type input "****"
click at [844, 498] on span "У реду" at bounding box center [826, 497] width 39 height 15
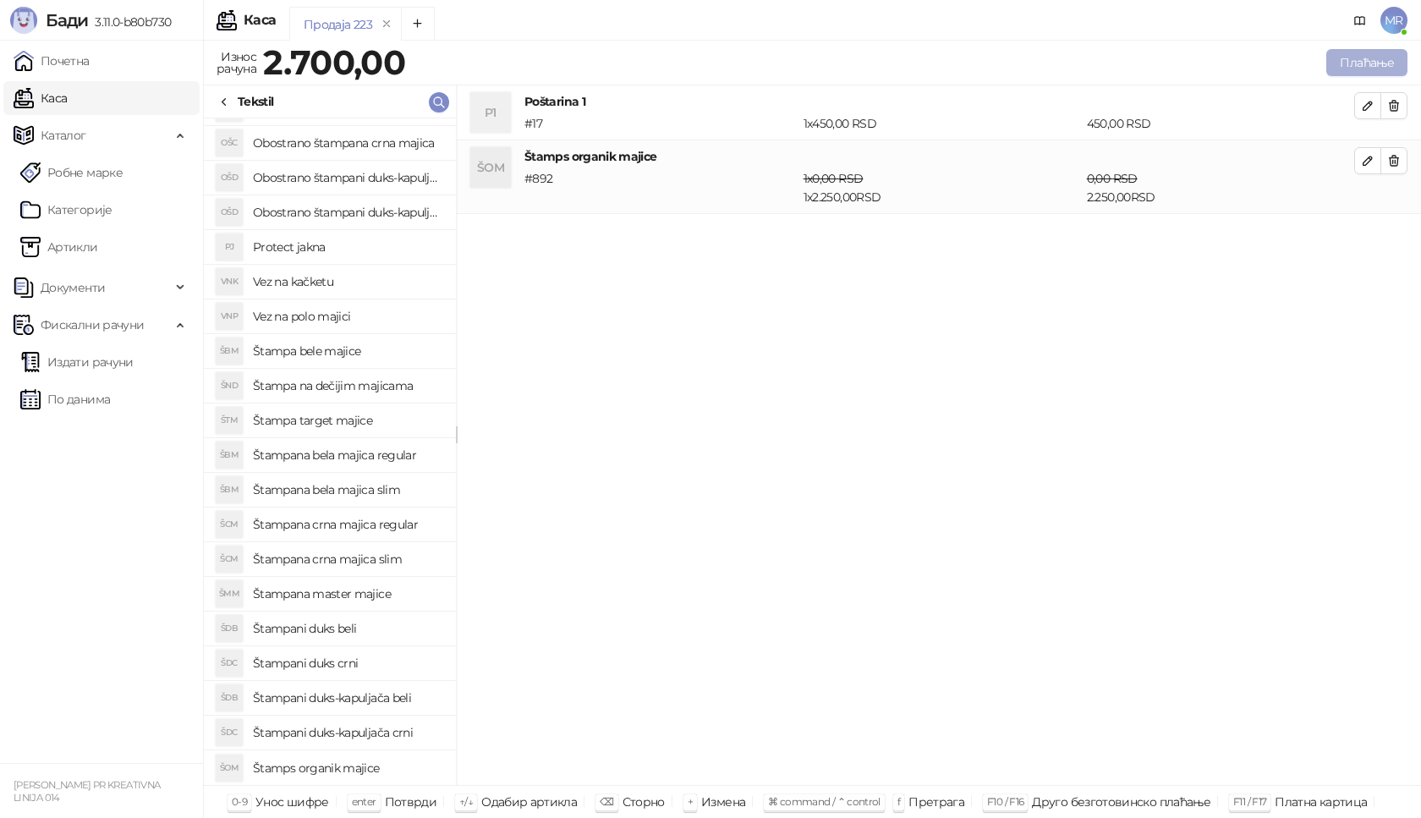
click at [1394, 58] on button "Плаћање" at bounding box center [1367, 62] width 81 height 27
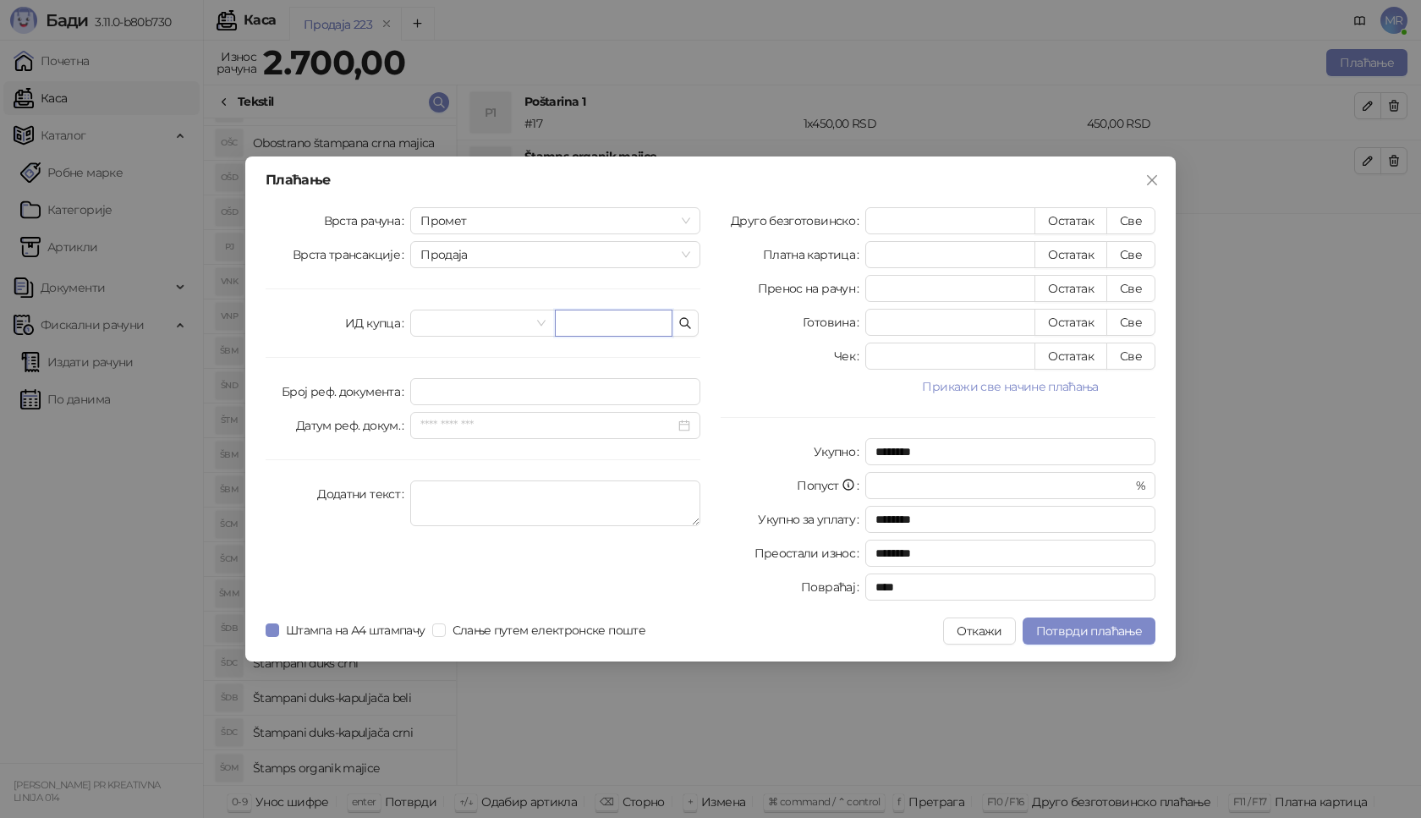
click at [609, 327] on input "text" at bounding box center [614, 323] width 118 height 27
paste input "**********"
type input "**********"
click at [1129, 217] on button "Све" at bounding box center [1131, 220] width 49 height 27
type input "****"
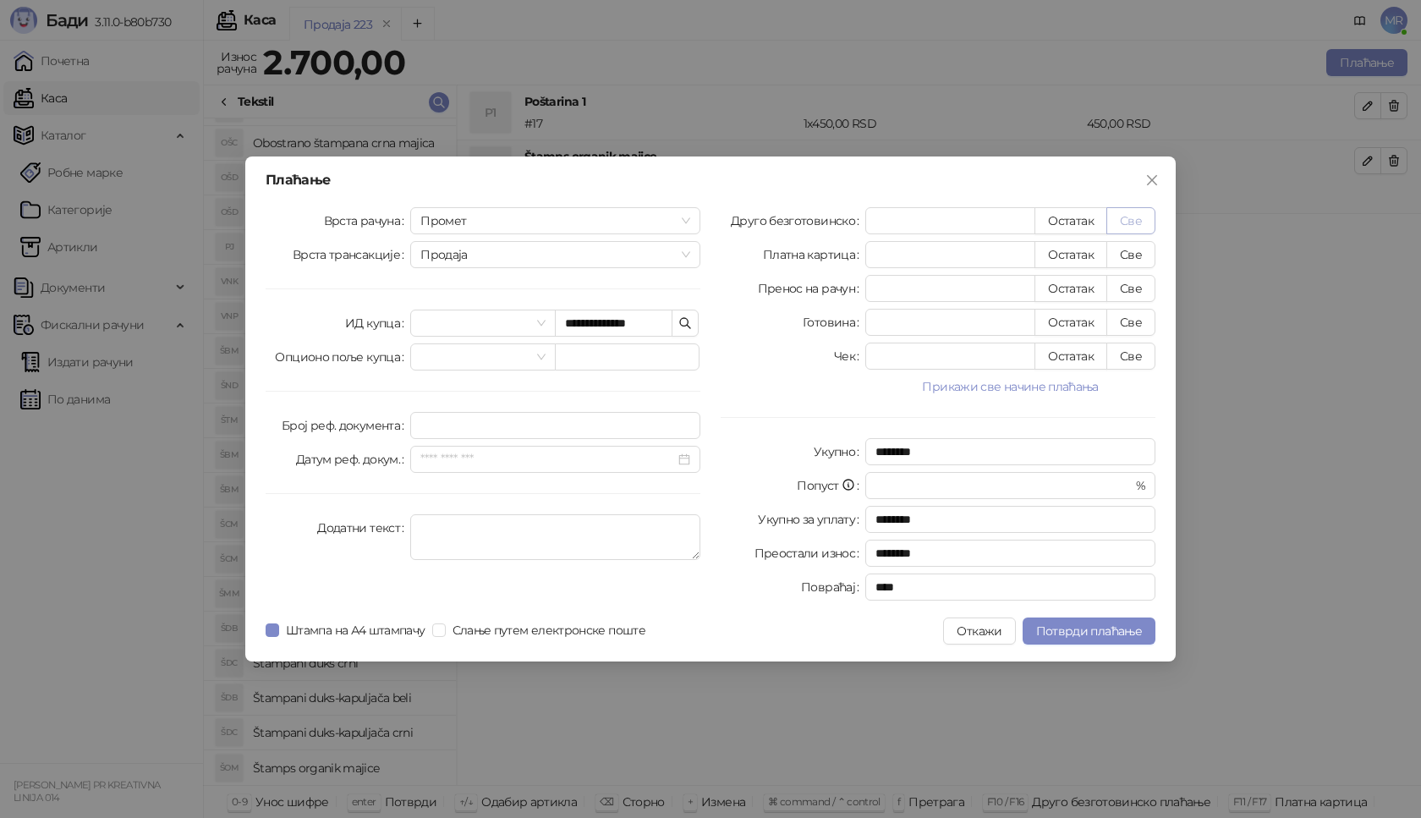
type input "****"
click at [1087, 627] on span "Потврди плаћање" at bounding box center [1089, 631] width 106 height 15
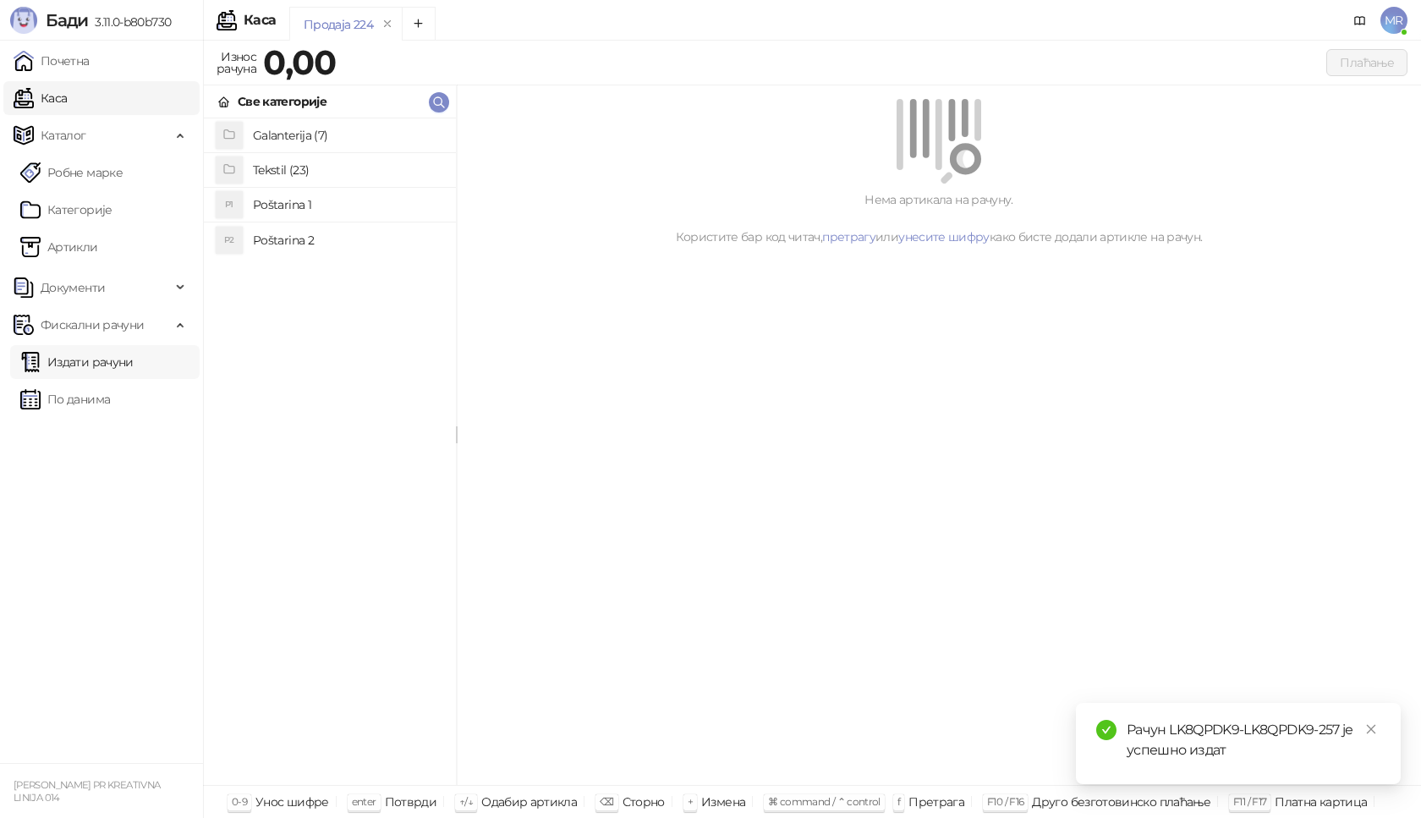
click at [121, 367] on link "Издати рачуни" at bounding box center [76, 362] width 113 height 34
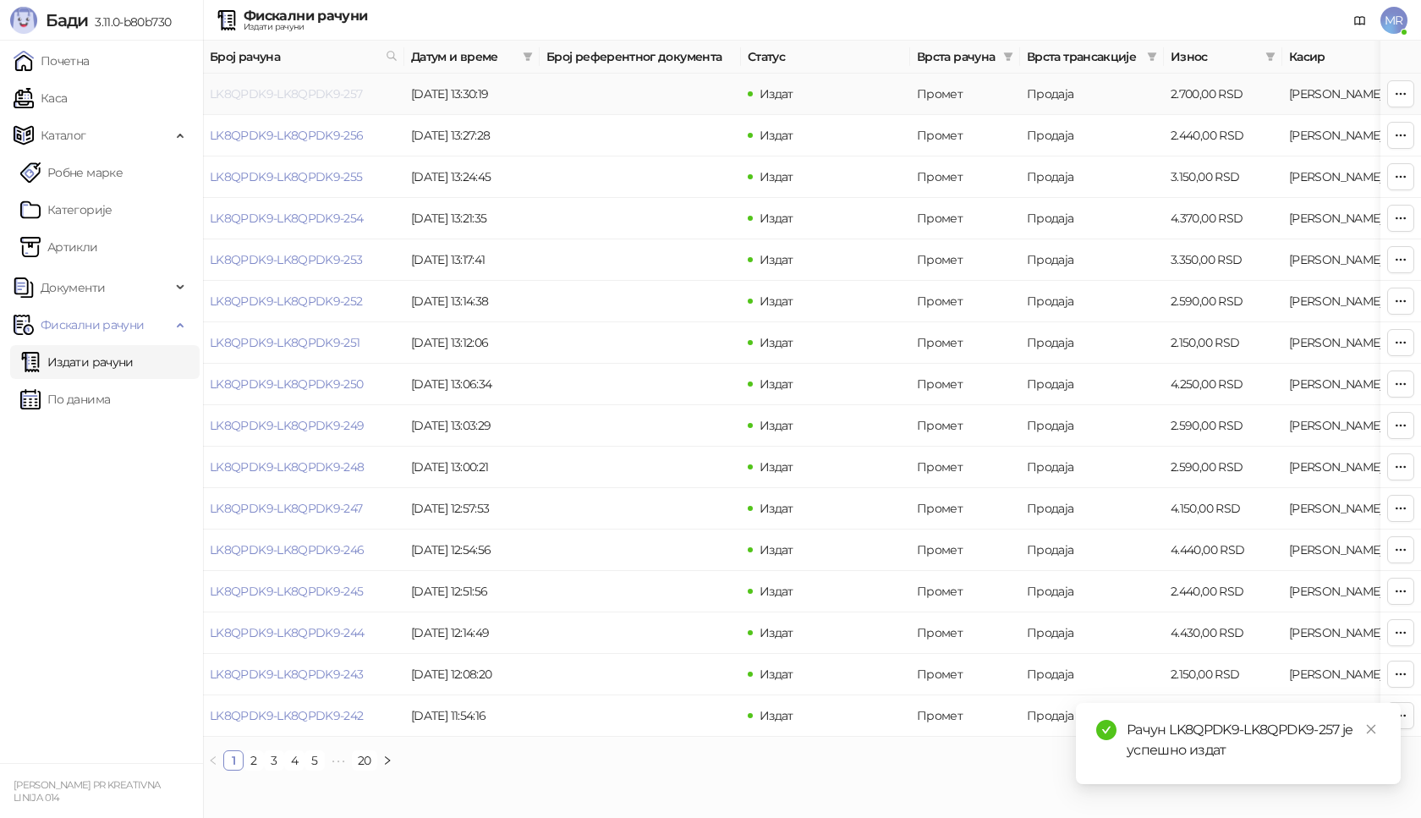
drag, startPoint x: 239, startPoint y: 82, endPoint x: 283, endPoint y: 100, distance: 48.2
click at [283, 100] on link "LK8QPDK9-LK8QPDK9-257" at bounding box center [286, 93] width 153 height 15
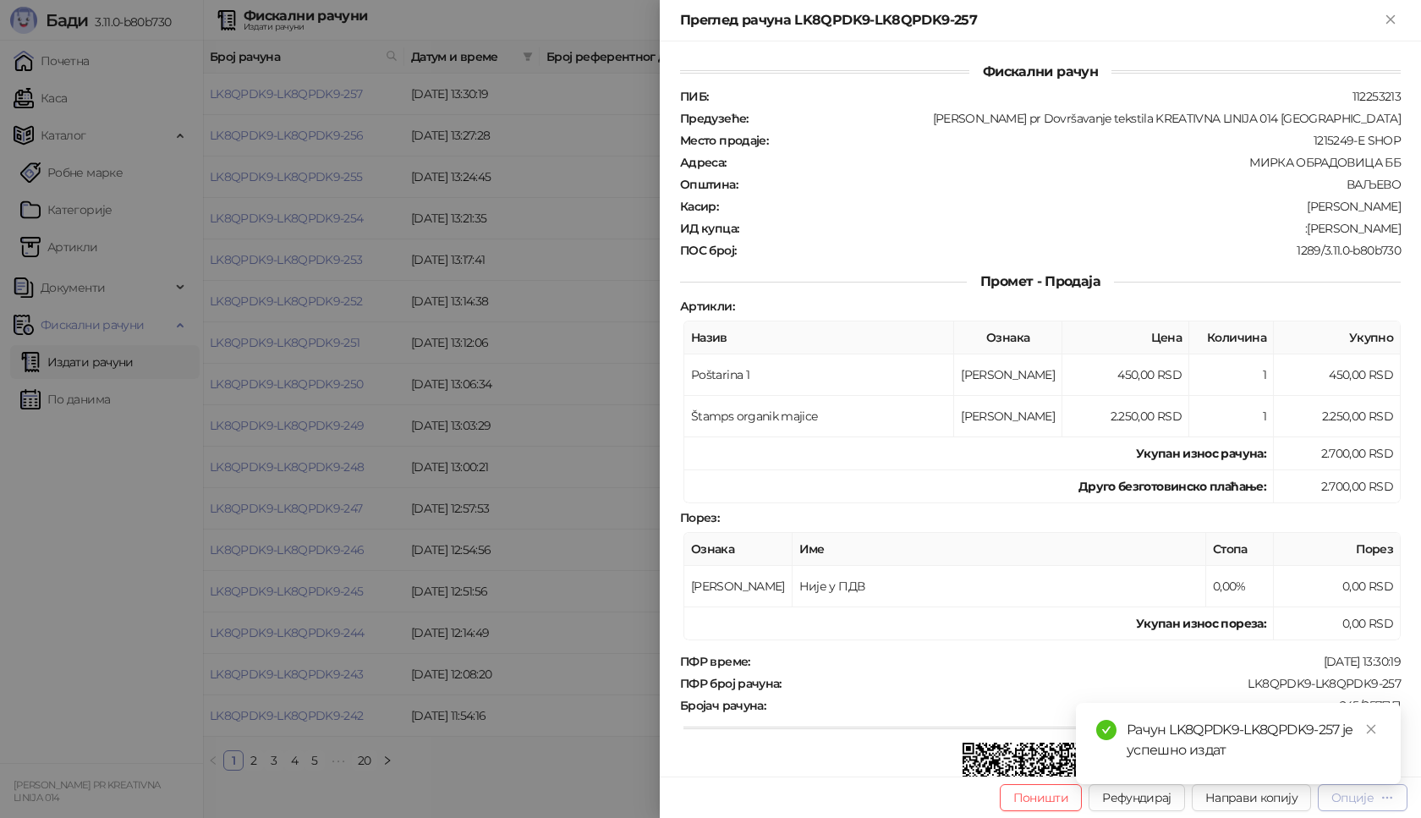
click at [1357, 803] on div "Опције" at bounding box center [1353, 797] width 42 height 15
click at [1356, 802] on div "Опције" at bounding box center [1353, 797] width 42 height 15
click at [1355, 800] on div "Опције" at bounding box center [1353, 797] width 42 height 15
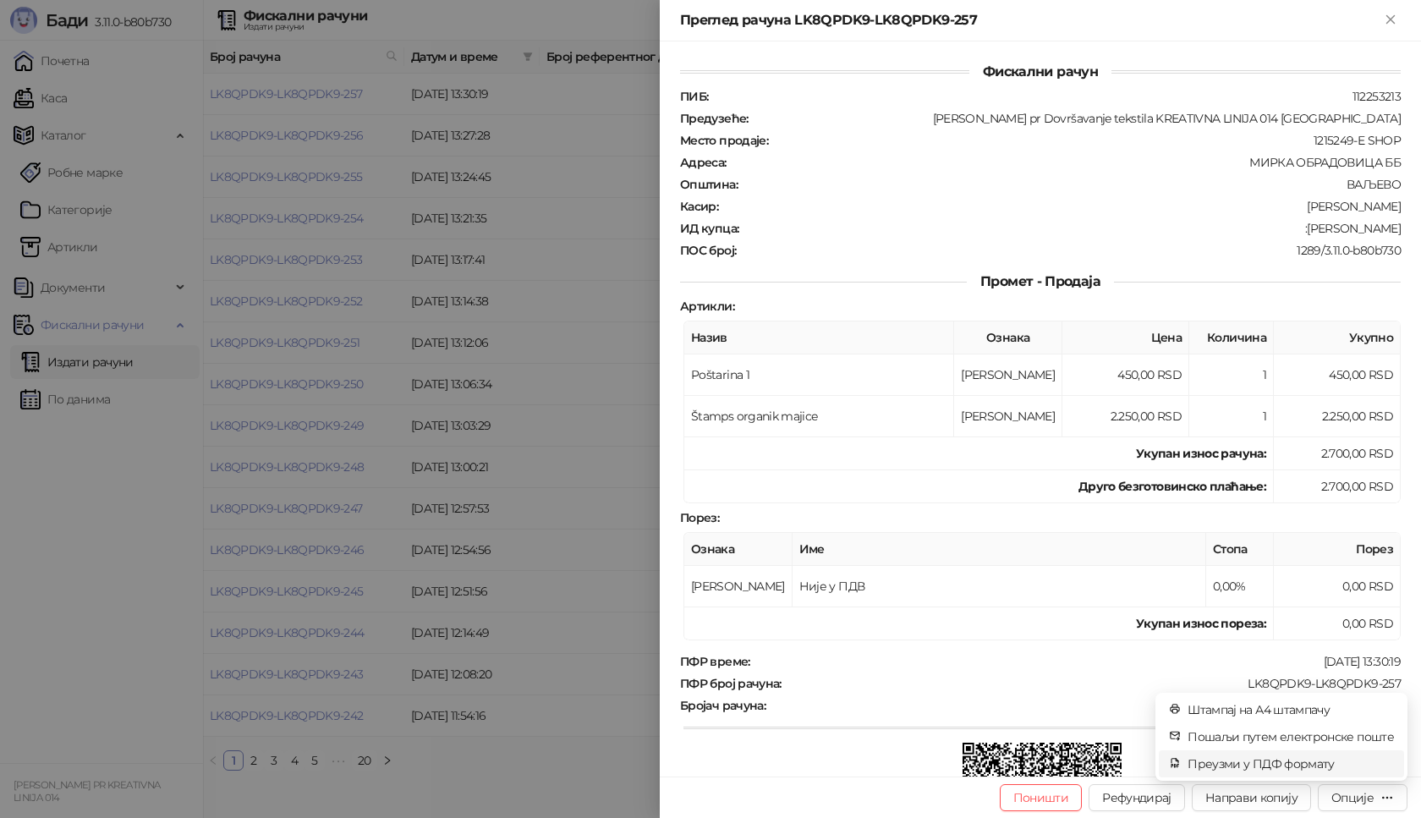
click at [1311, 765] on span "Преузми у ПДФ формату" at bounding box center [1291, 764] width 206 height 19
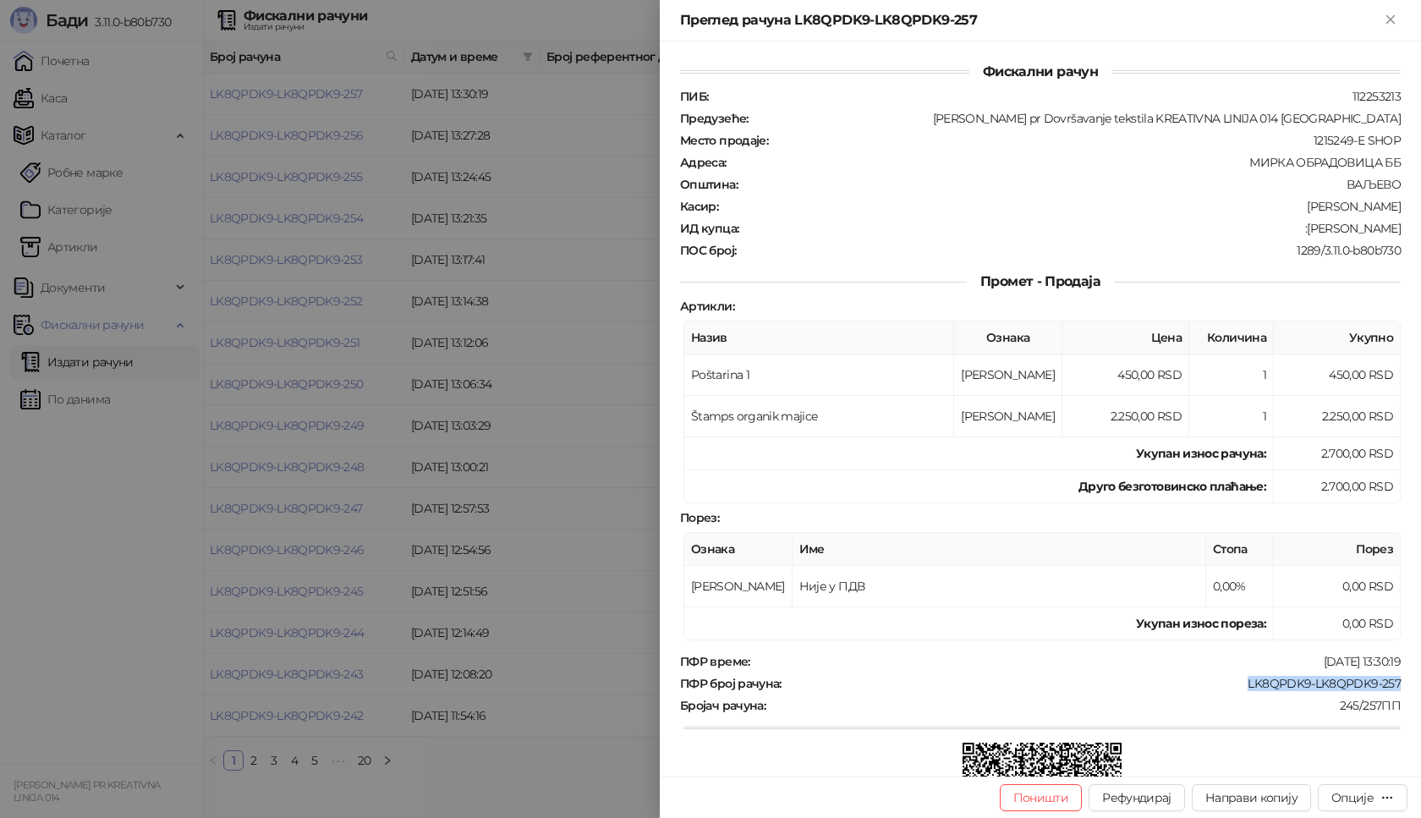
drag, startPoint x: 1234, startPoint y: 685, endPoint x: 1412, endPoint y: 681, distance: 178.6
click at [1412, 681] on div "Фискални рачун ПИБ : 112253213 Предузеће : [PERSON_NAME] pr Dovršavanje tekstil…" at bounding box center [1040, 408] width 761 height 735
drag, startPoint x: 1317, startPoint y: 223, endPoint x: 1371, endPoint y: 223, distance: 54.2
click at [1371, 223] on div ":[PERSON_NAME]" at bounding box center [1071, 228] width 662 height 15
click at [1314, 235] on div ":[PERSON_NAME]" at bounding box center [1071, 228] width 662 height 15
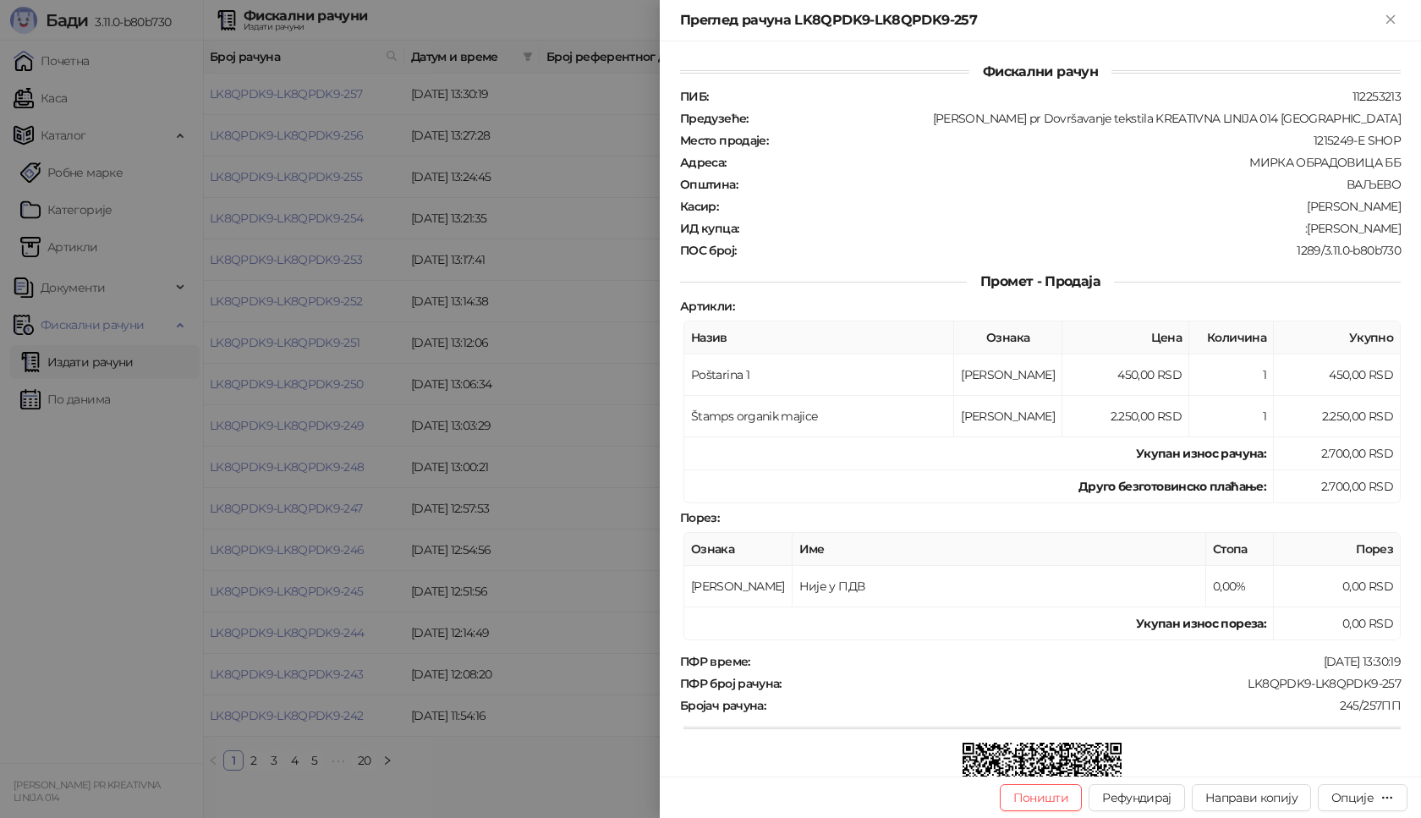
drag, startPoint x: 1314, startPoint y: 228, endPoint x: 1418, endPoint y: 228, distance: 104.1
click at [1418, 228] on div "Фискални рачун ПИБ : 112253213 Предузеће : [PERSON_NAME] pr Dovršavanje tekstil…" at bounding box center [1040, 408] width 761 height 735
click at [1390, 17] on icon "Close" at bounding box center [1390, 19] width 15 height 15
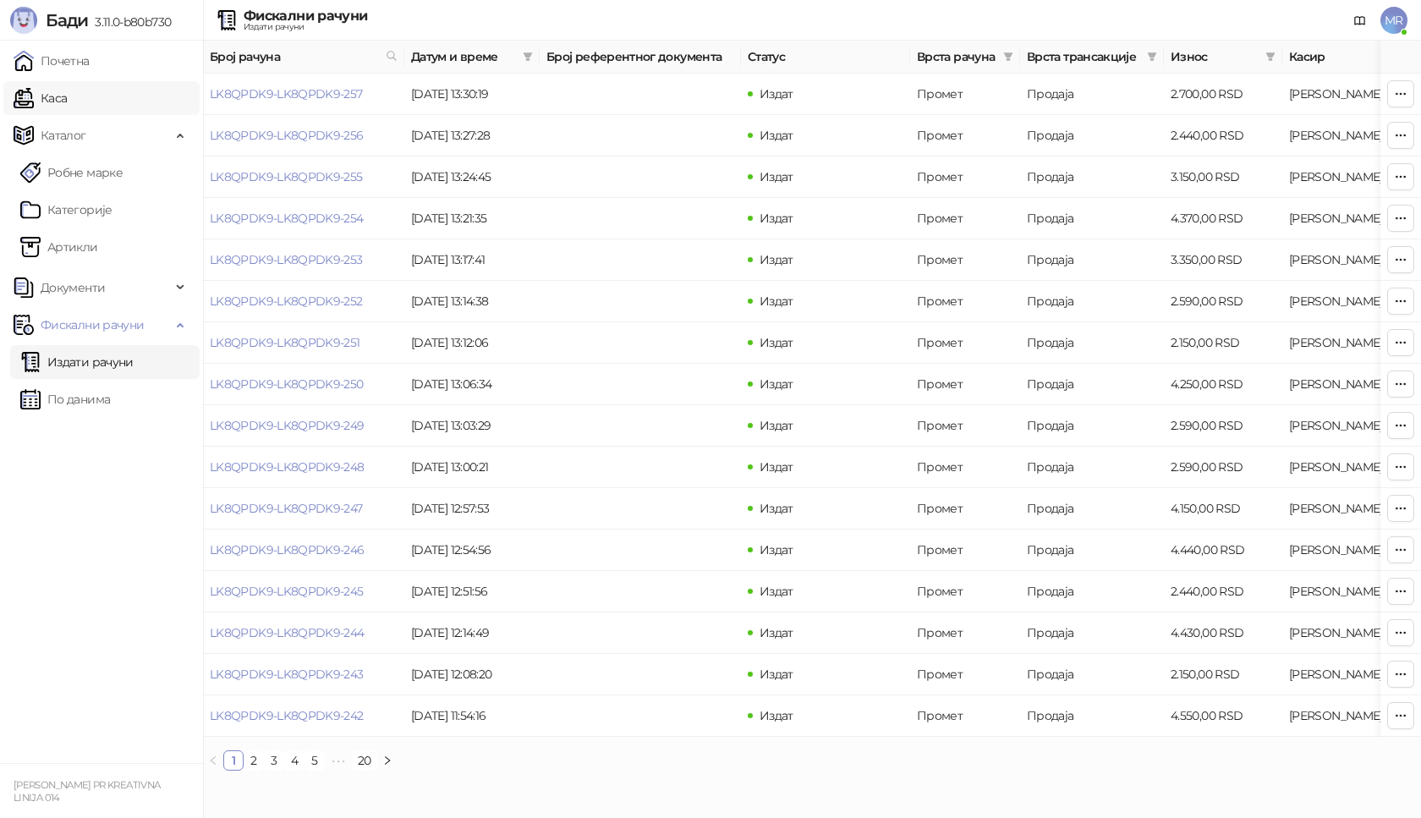
click at [67, 100] on link "Каса" at bounding box center [40, 98] width 53 height 34
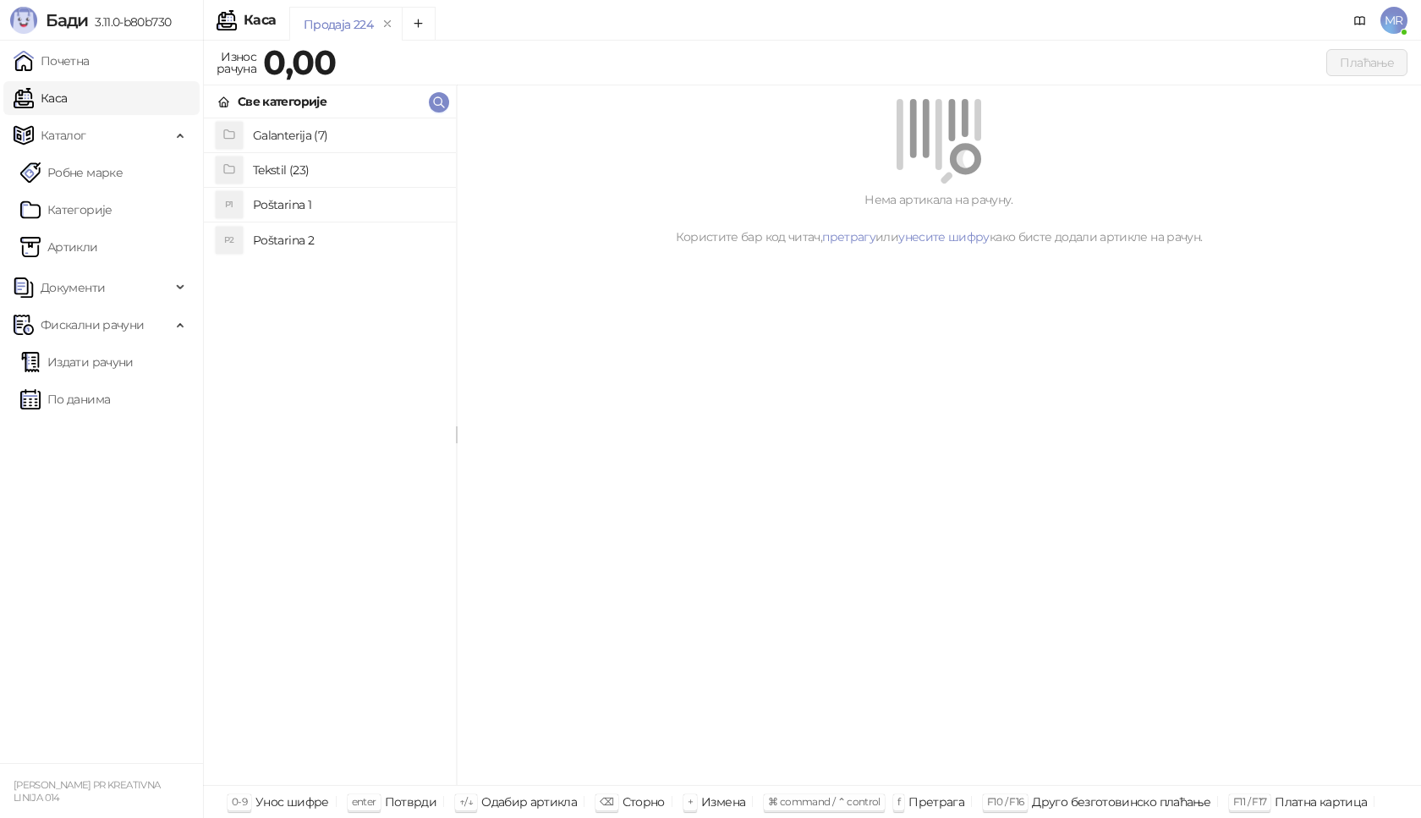
click at [326, 202] on h4 "Poštarina 1" at bounding box center [348, 204] width 190 height 27
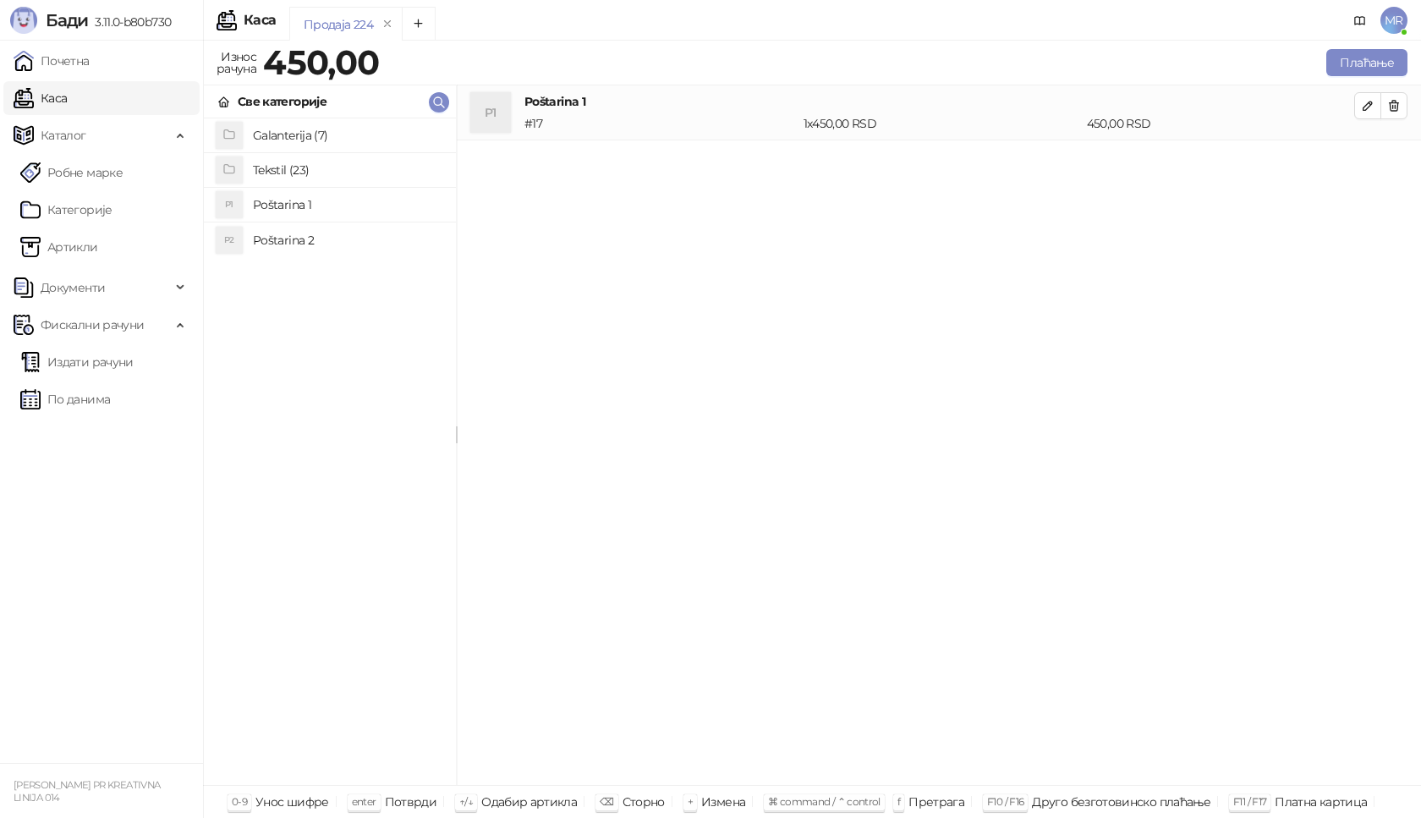
click at [305, 167] on h4 "Tekstil (23)" at bounding box center [348, 170] width 190 height 27
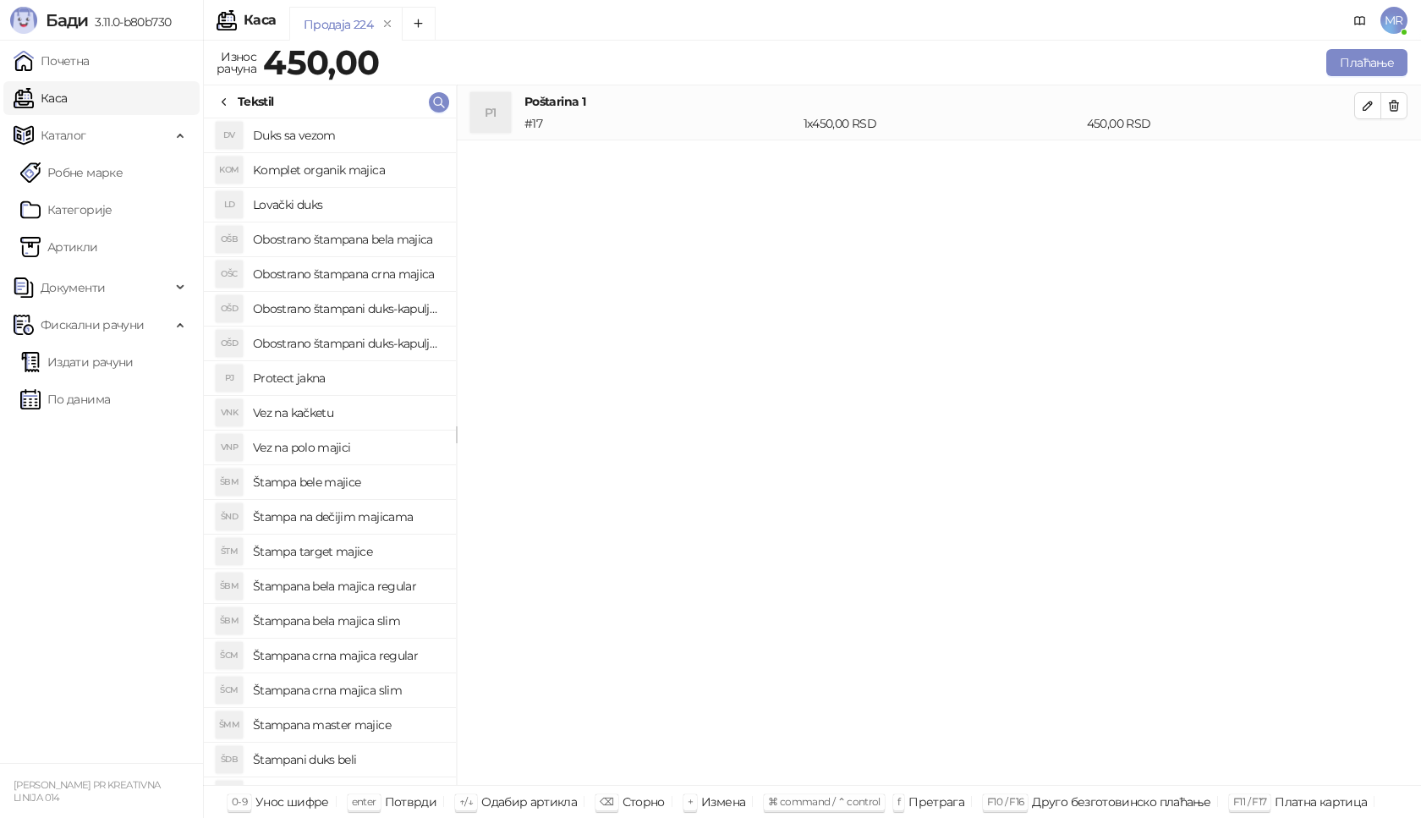
click at [401, 586] on h4 "Štampana bela majica regular" at bounding box center [348, 586] width 190 height 27
click at [1364, 162] on icon "button" at bounding box center [1368, 161] width 14 height 14
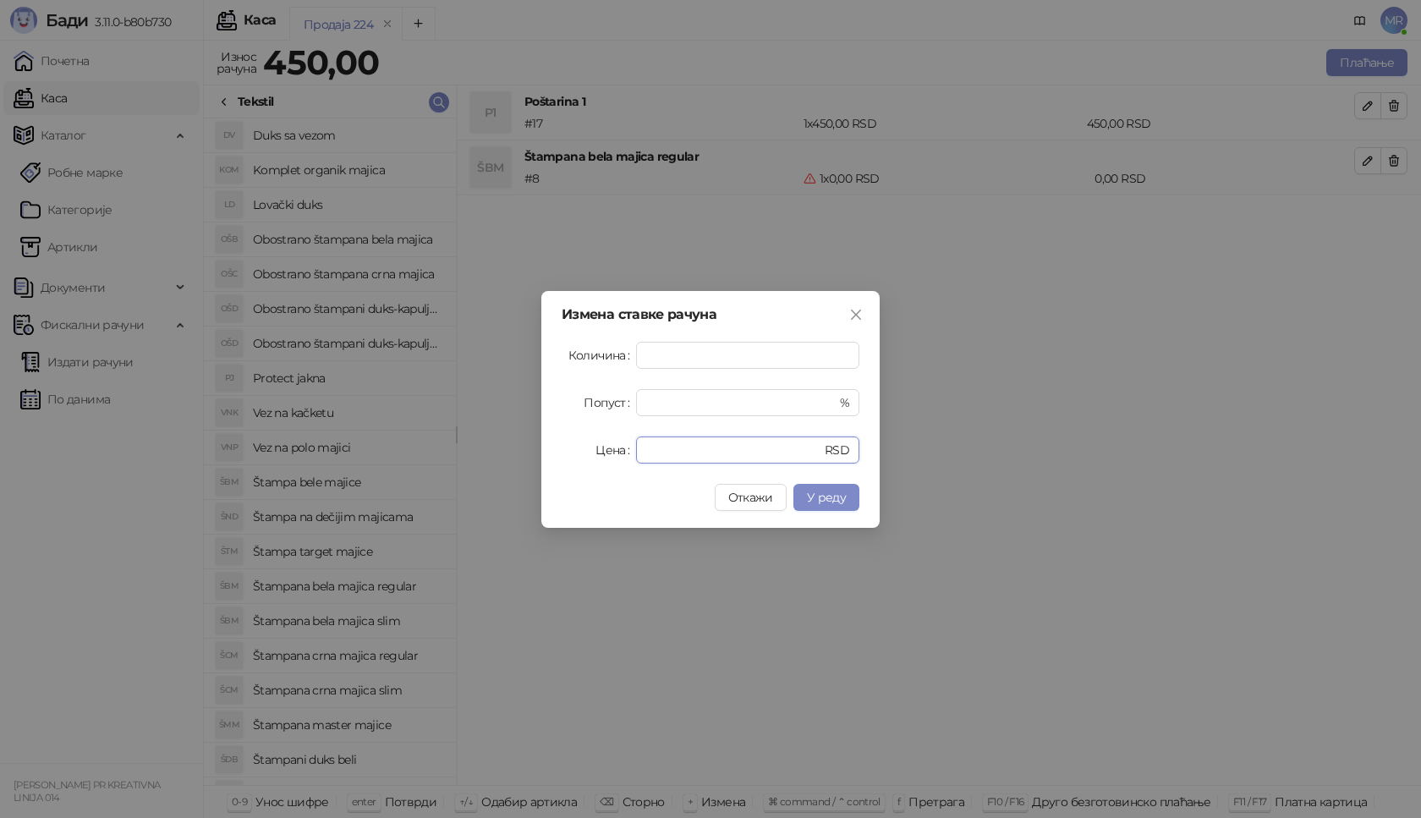
drag, startPoint x: 673, startPoint y: 448, endPoint x: 514, endPoint y: 448, distance: 158.2
click at [514, 448] on div "Измена ставке рачуна Количина * Попуст * % Цена * RSD Откажи У реду" at bounding box center [710, 409] width 1421 height 818
type input "****"
click at [839, 493] on span "У реду" at bounding box center [826, 497] width 39 height 15
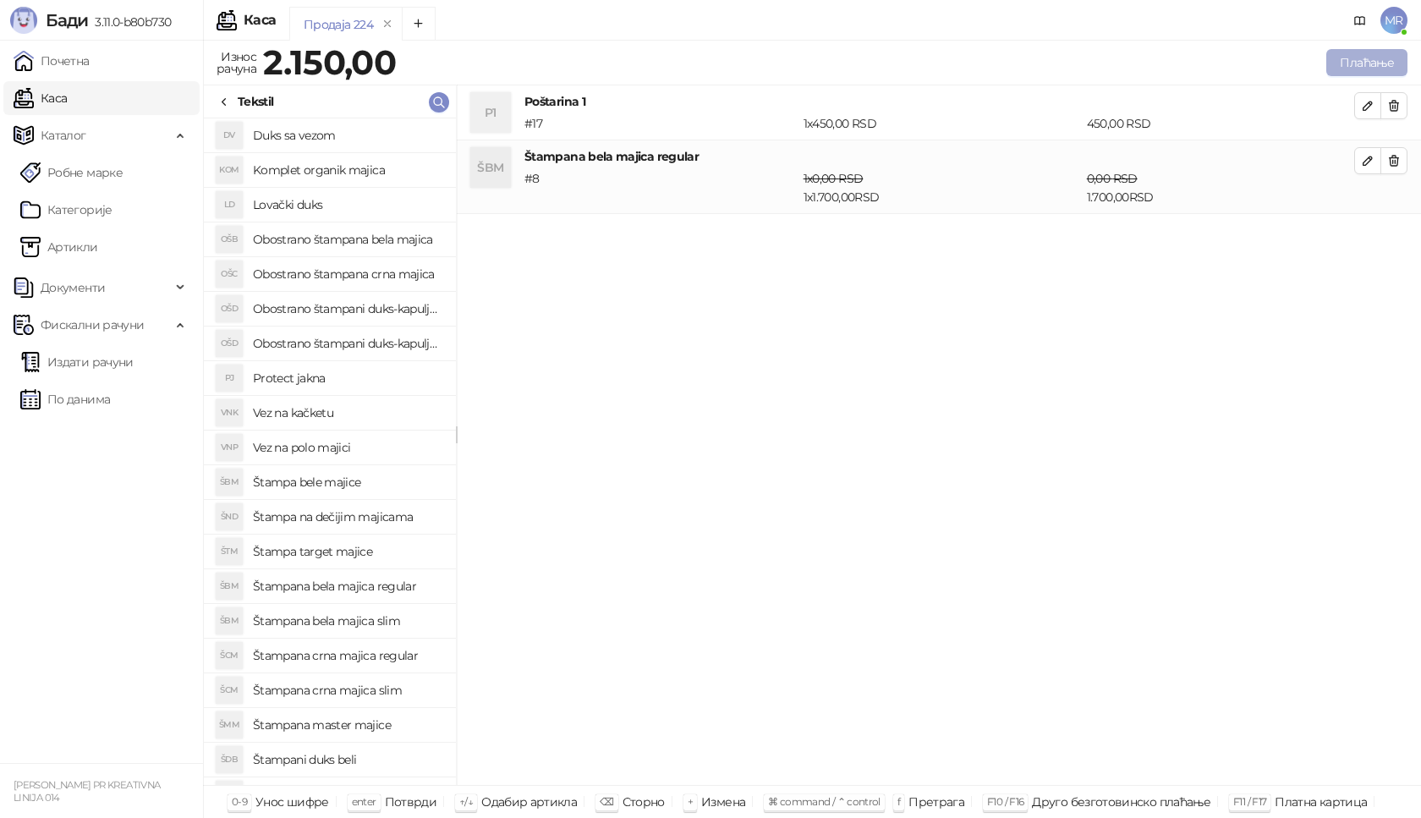
click at [1353, 68] on button "Плаћање" at bounding box center [1367, 62] width 81 height 27
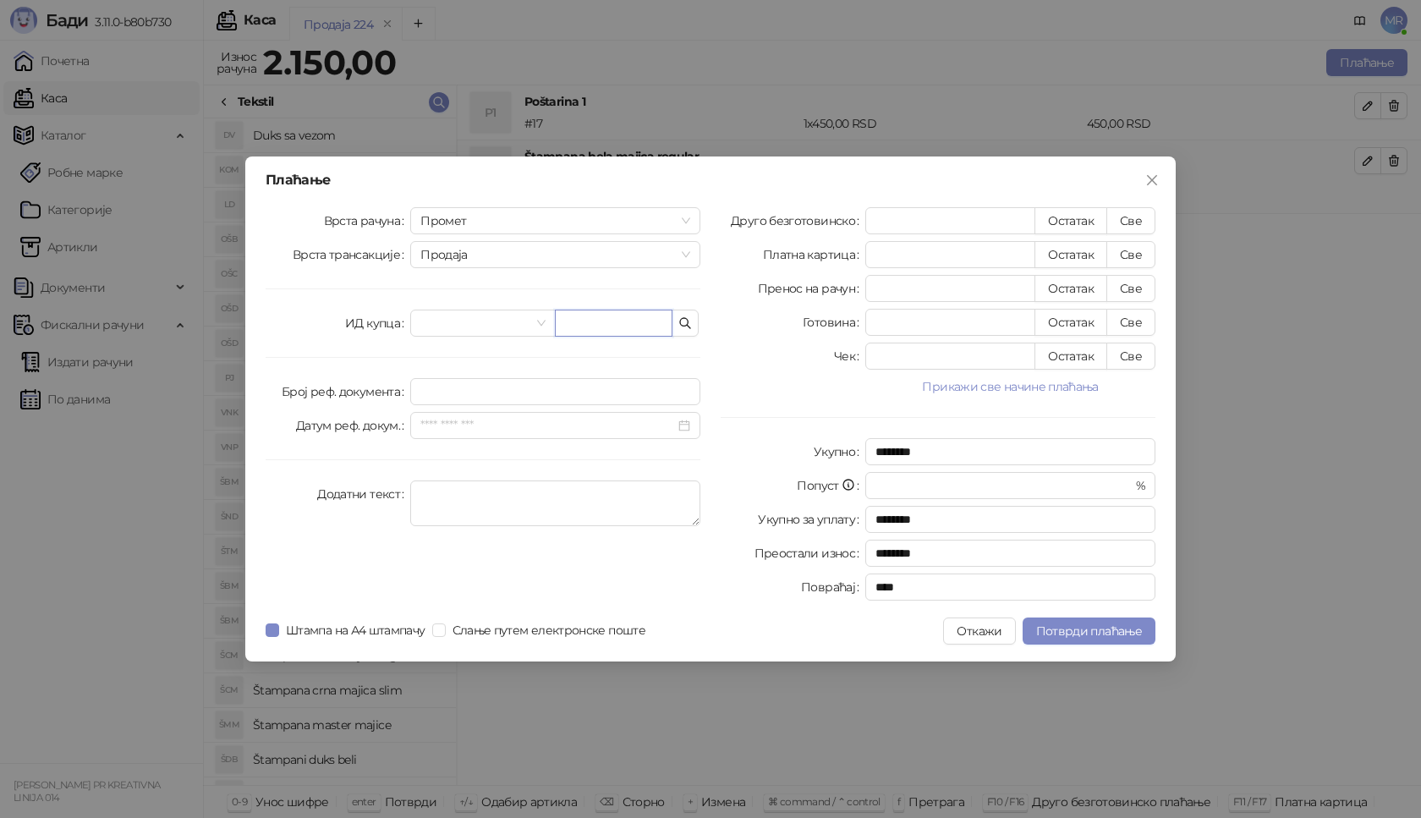
click at [596, 328] on input "text" at bounding box center [614, 323] width 118 height 27
paste input "**********"
type input "**********"
click at [1144, 217] on button "Све" at bounding box center [1131, 220] width 49 height 27
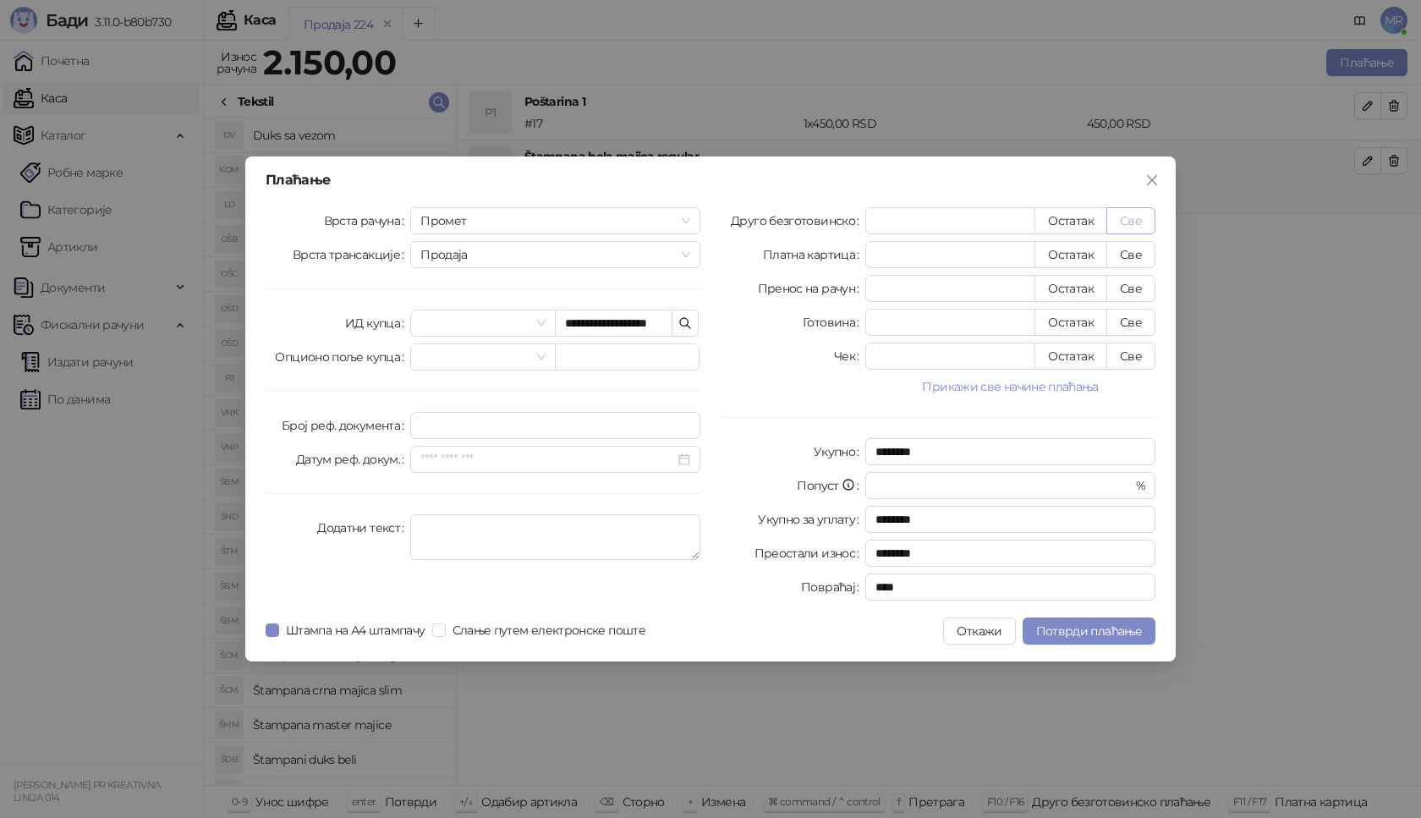
type input "****"
click at [1090, 634] on span "Потврди плаћање" at bounding box center [1089, 631] width 106 height 15
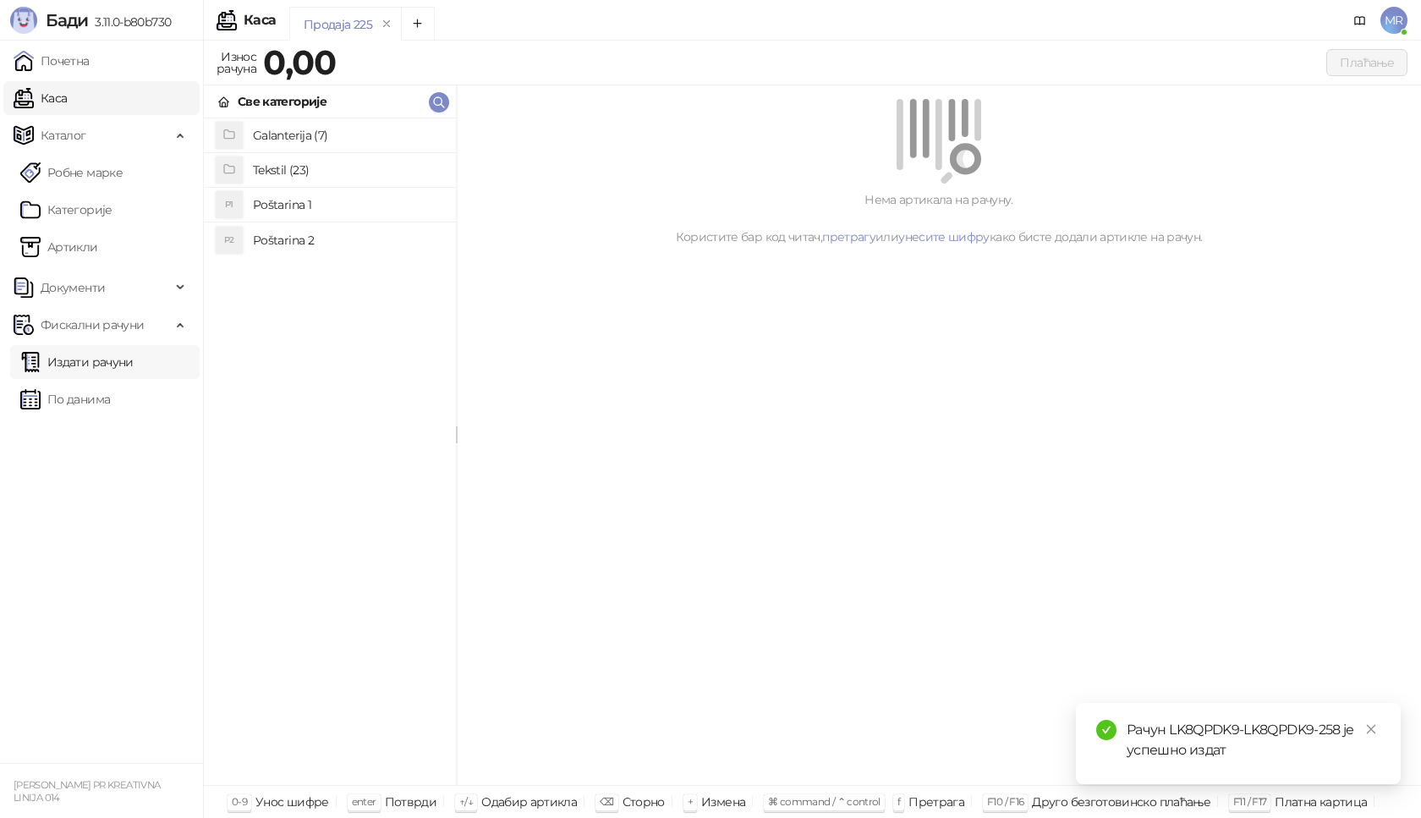
click at [100, 363] on link "Издати рачуни" at bounding box center [76, 362] width 113 height 34
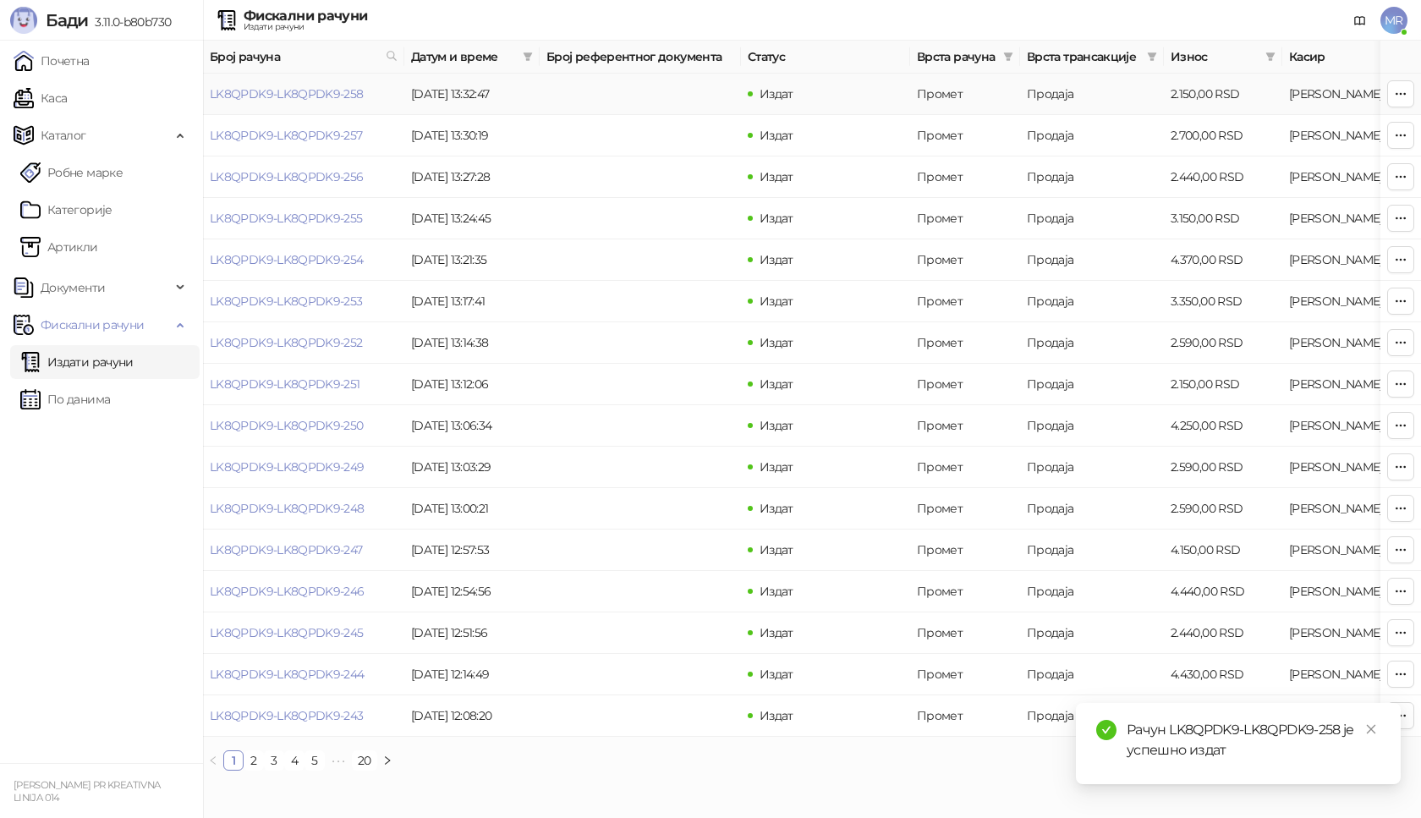
click at [316, 96] on link "LK8QPDK9-LK8QPDK9-258" at bounding box center [287, 93] width 154 height 15
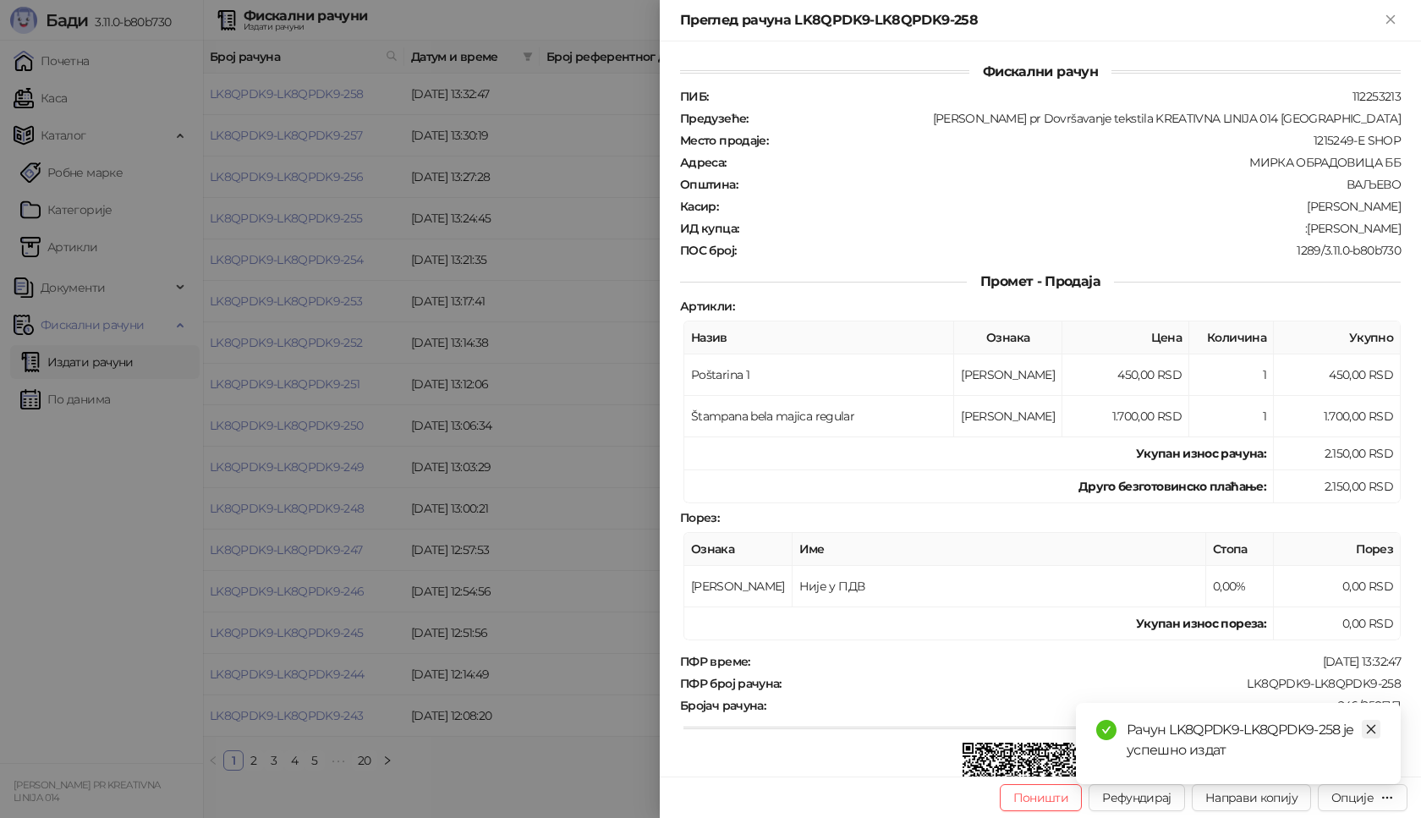
click at [1375, 731] on icon "close" at bounding box center [1372, 729] width 12 height 12
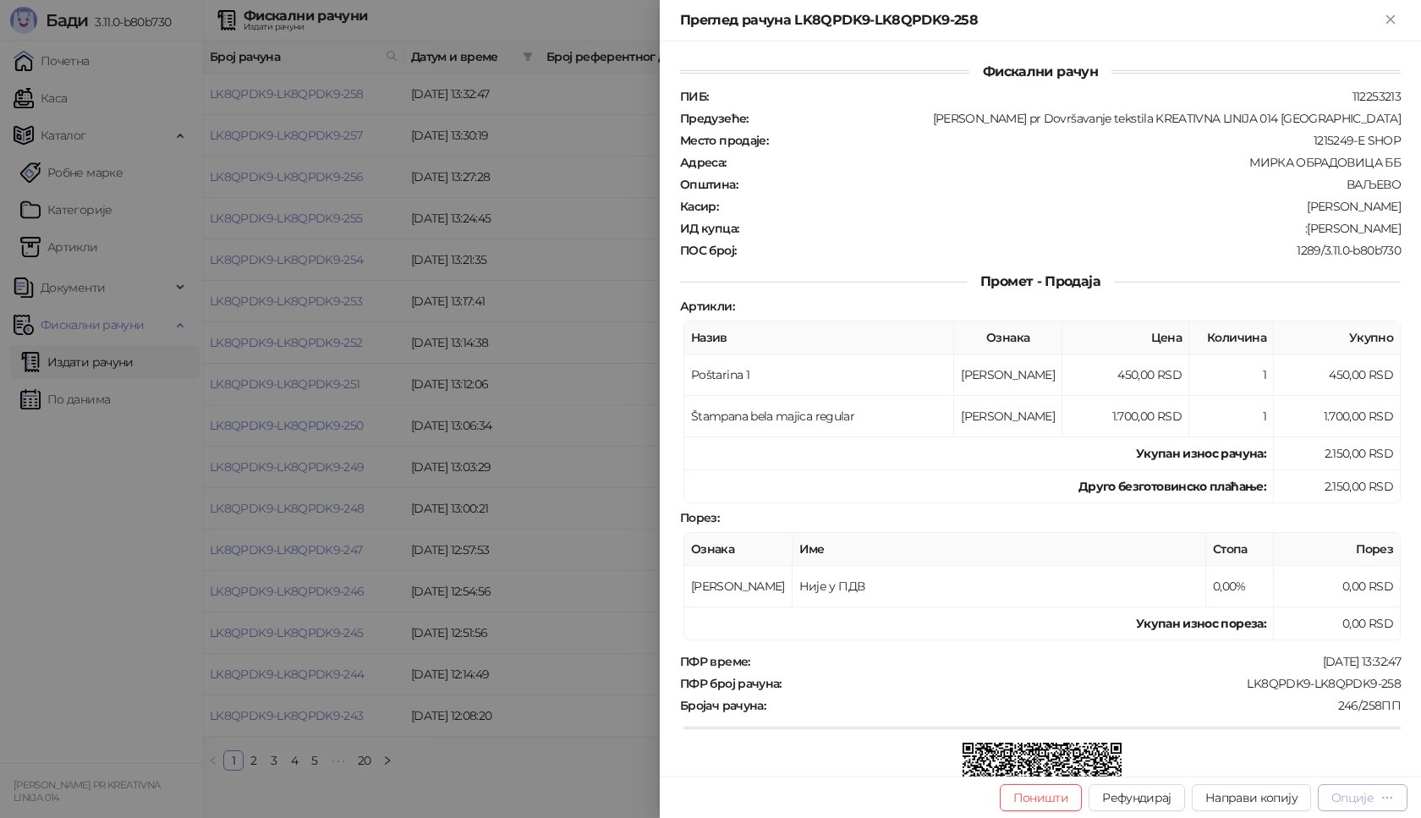
click at [1351, 801] on div "Опције" at bounding box center [1353, 797] width 42 height 15
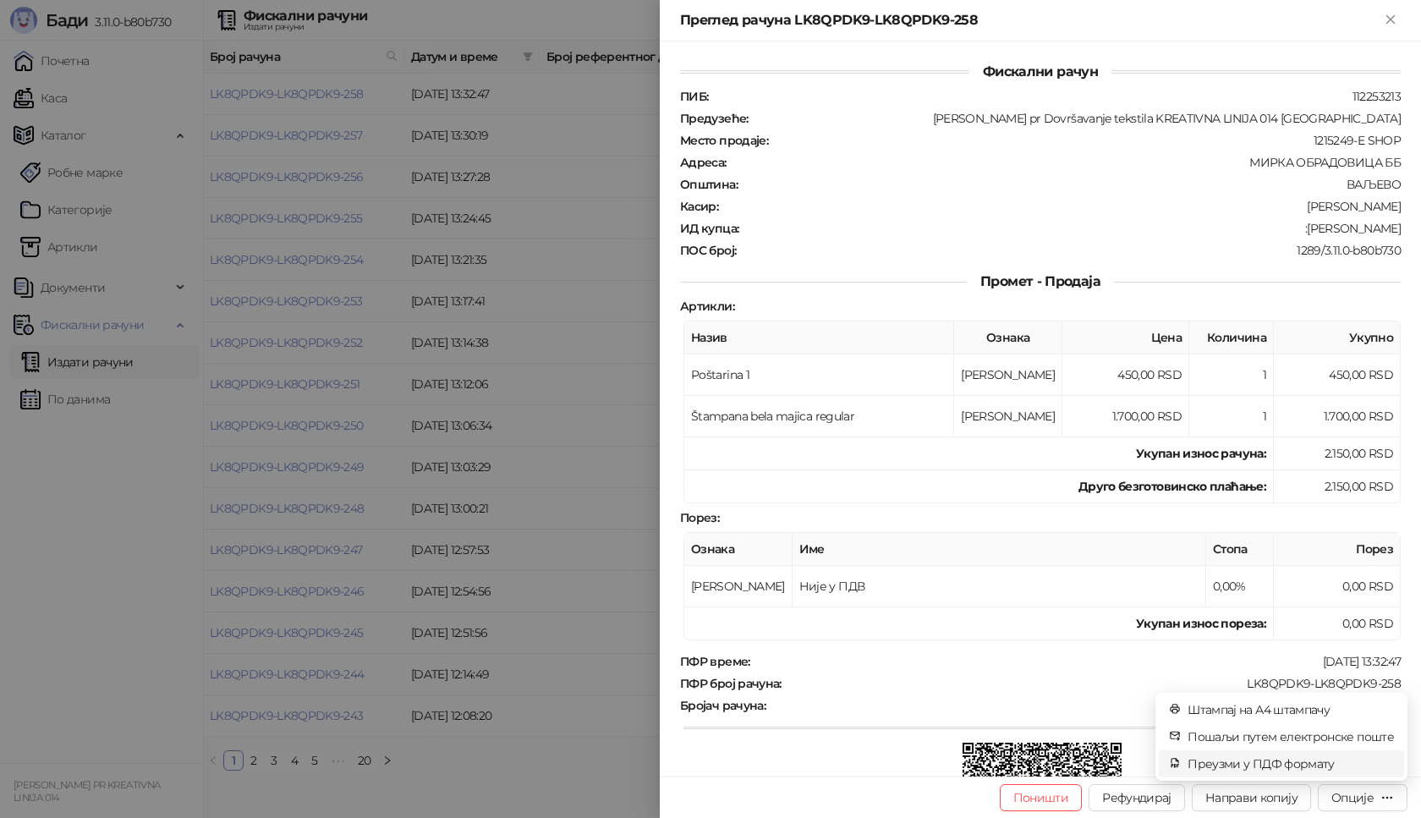
click at [1297, 767] on span "Преузми у ПДФ формату" at bounding box center [1291, 764] width 206 height 19
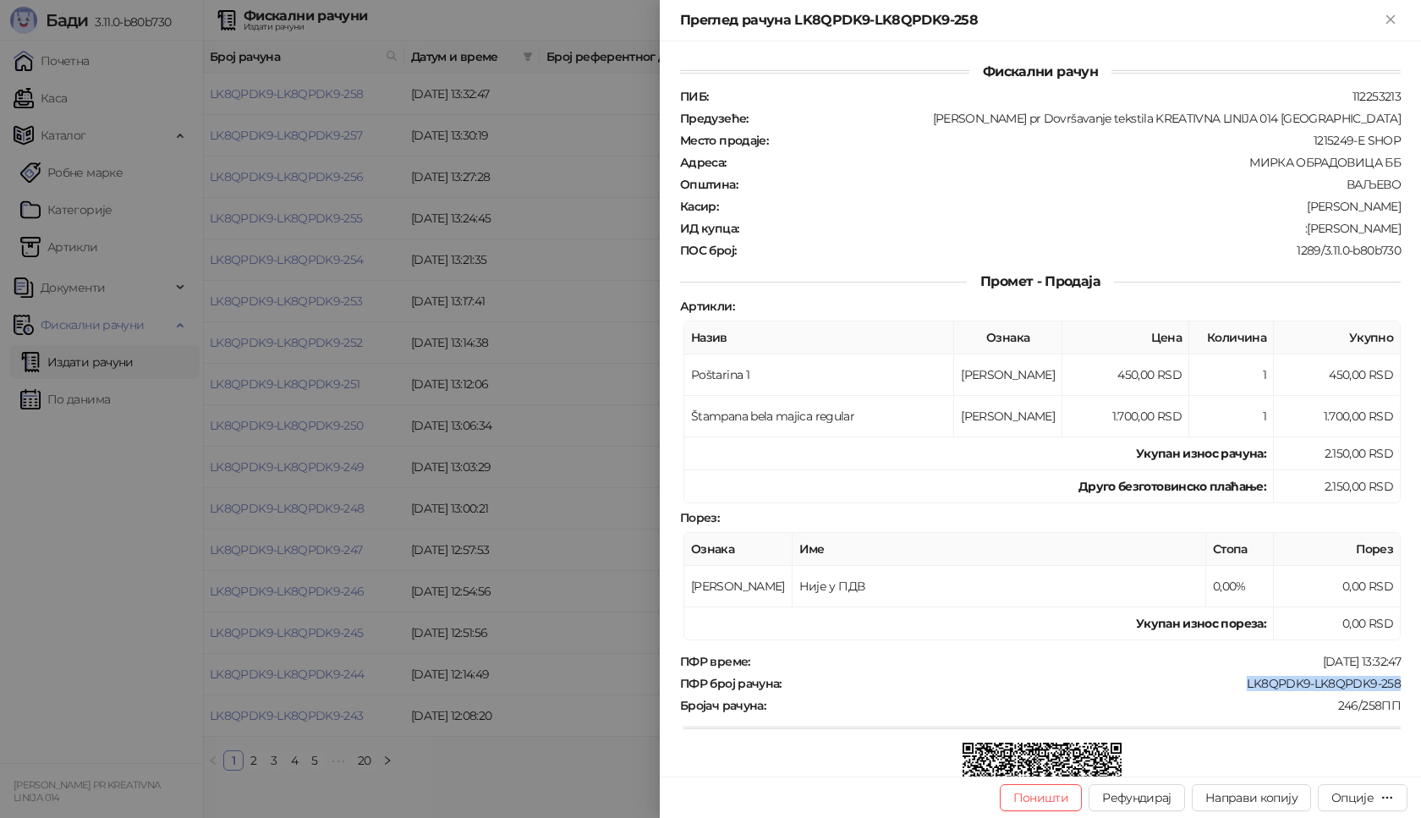
drag, startPoint x: 1231, startPoint y: 682, endPoint x: 1399, endPoint y: 682, distance: 168.4
click at [1399, 682] on div "Фискални рачун ПИБ : 112253213 Предузеће : [PERSON_NAME] pr Dovršavanje tekstil…" at bounding box center [1040, 408] width 761 height 735
drag, startPoint x: 1286, startPoint y: 228, endPoint x: 1389, endPoint y: 236, distance: 103.6
click at [1389, 236] on div "ПИБ : 112253213 Предузеће : [PERSON_NAME] pr Dovršavanje tekstila KREATIVNA LIN…" at bounding box center [1041, 173] width 728 height 169
click at [1399, 19] on button "Close" at bounding box center [1391, 20] width 20 height 20
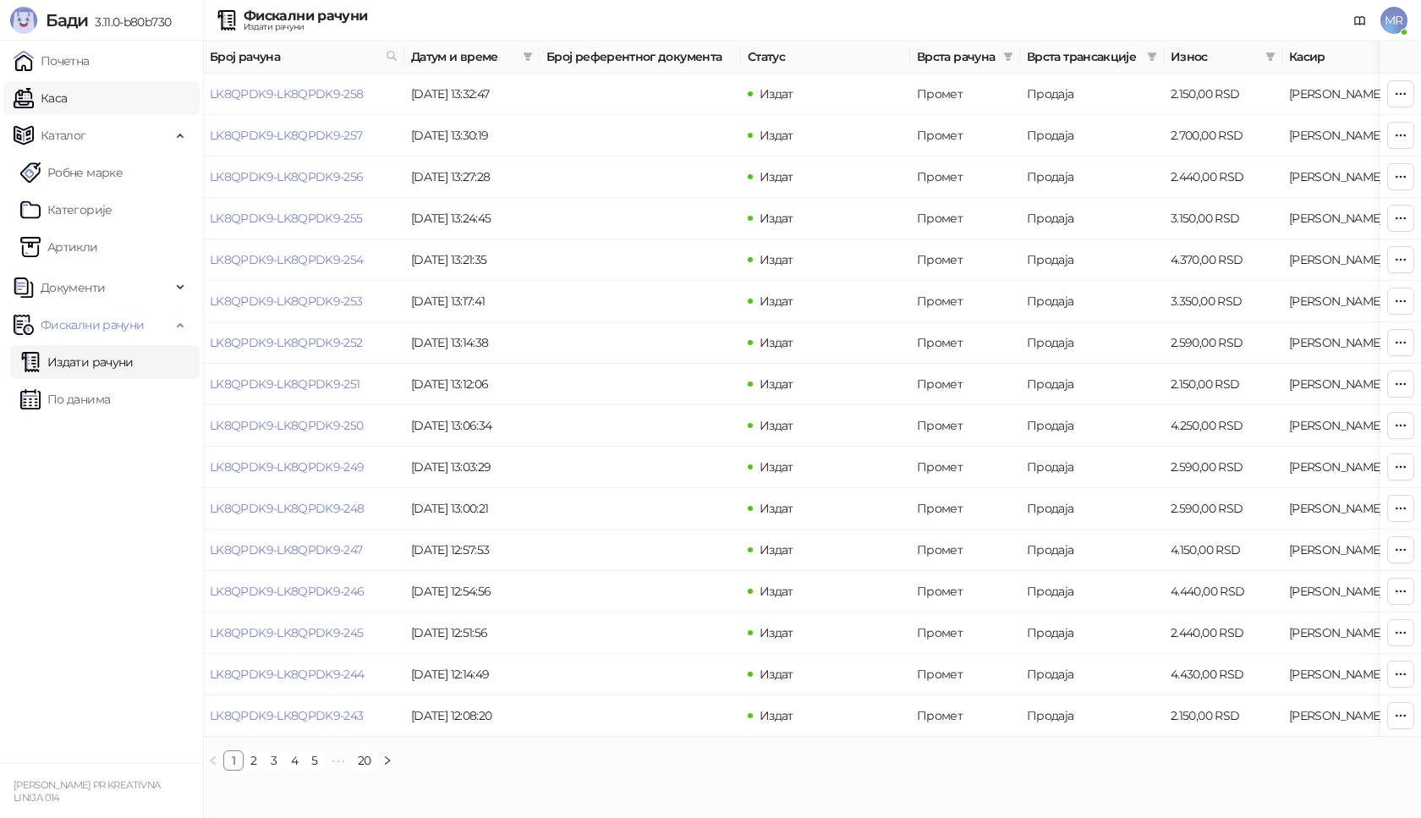
click at [67, 107] on link "Каса" at bounding box center [40, 98] width 53 height 34
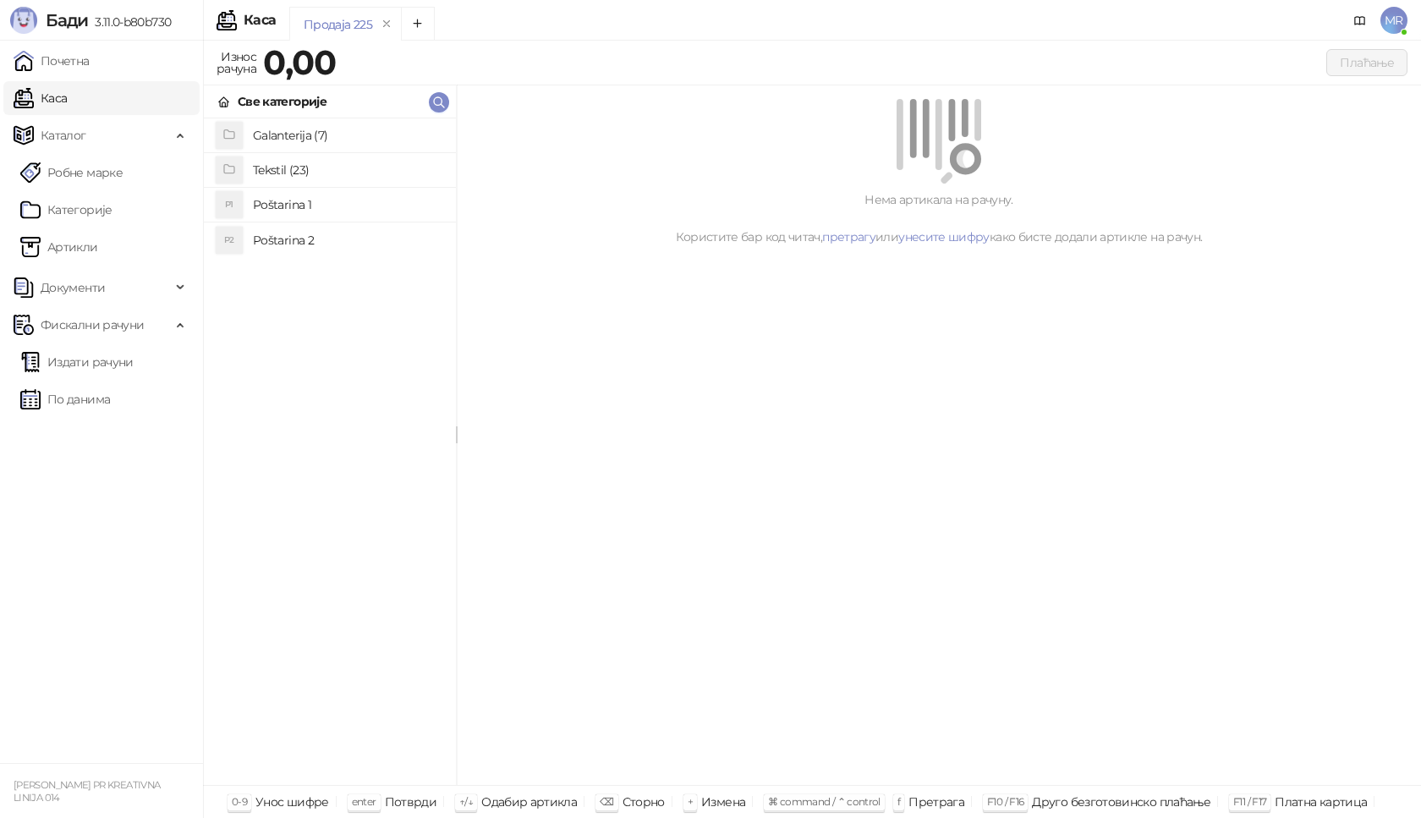
click at [351, 201] on h4 "Poštarina 1" at bounding box center [348, 204] width 190 height 27
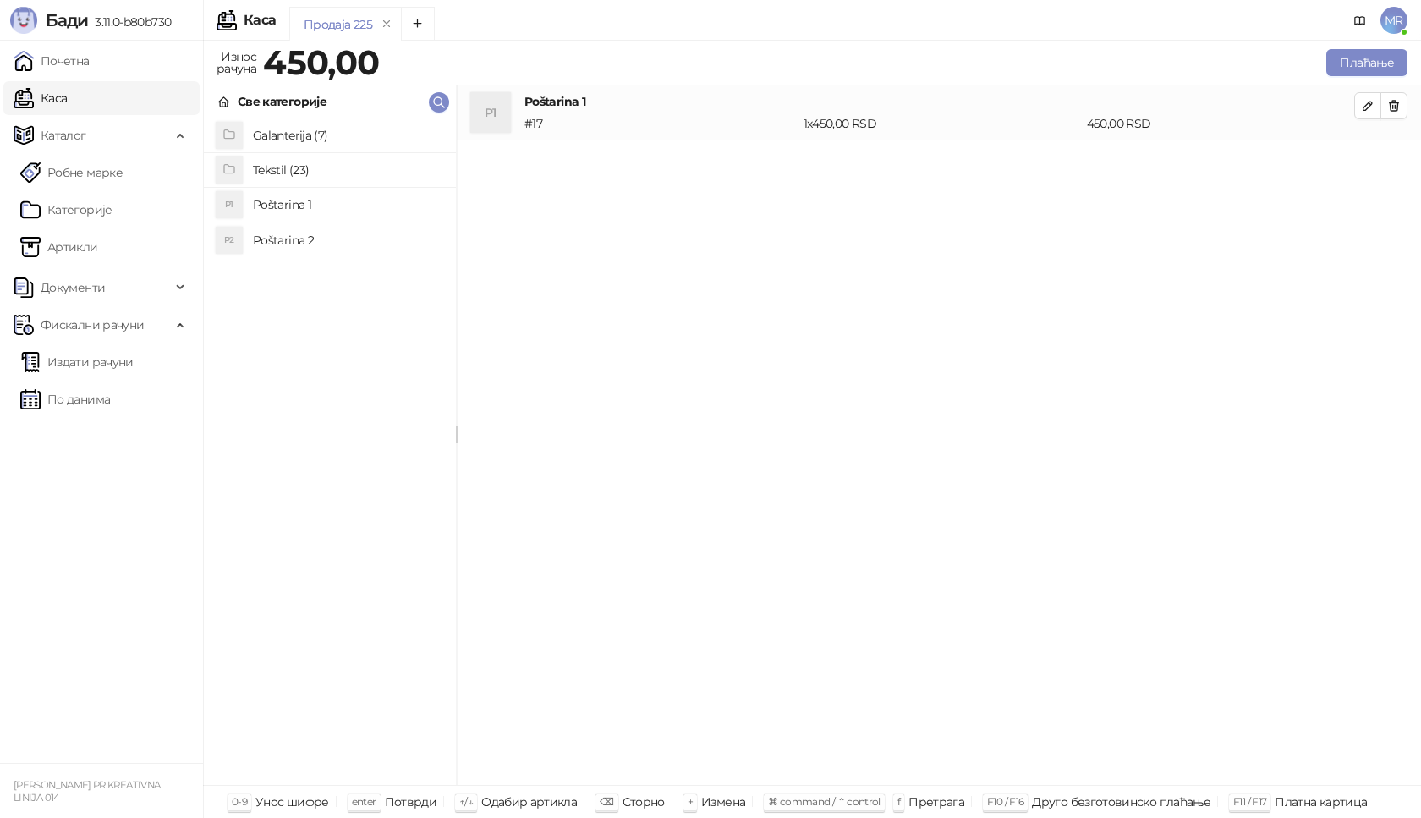
click at [365, 172] on h4 "Tekstil (23)" at bounding box center [348, 170] width 190 height 27
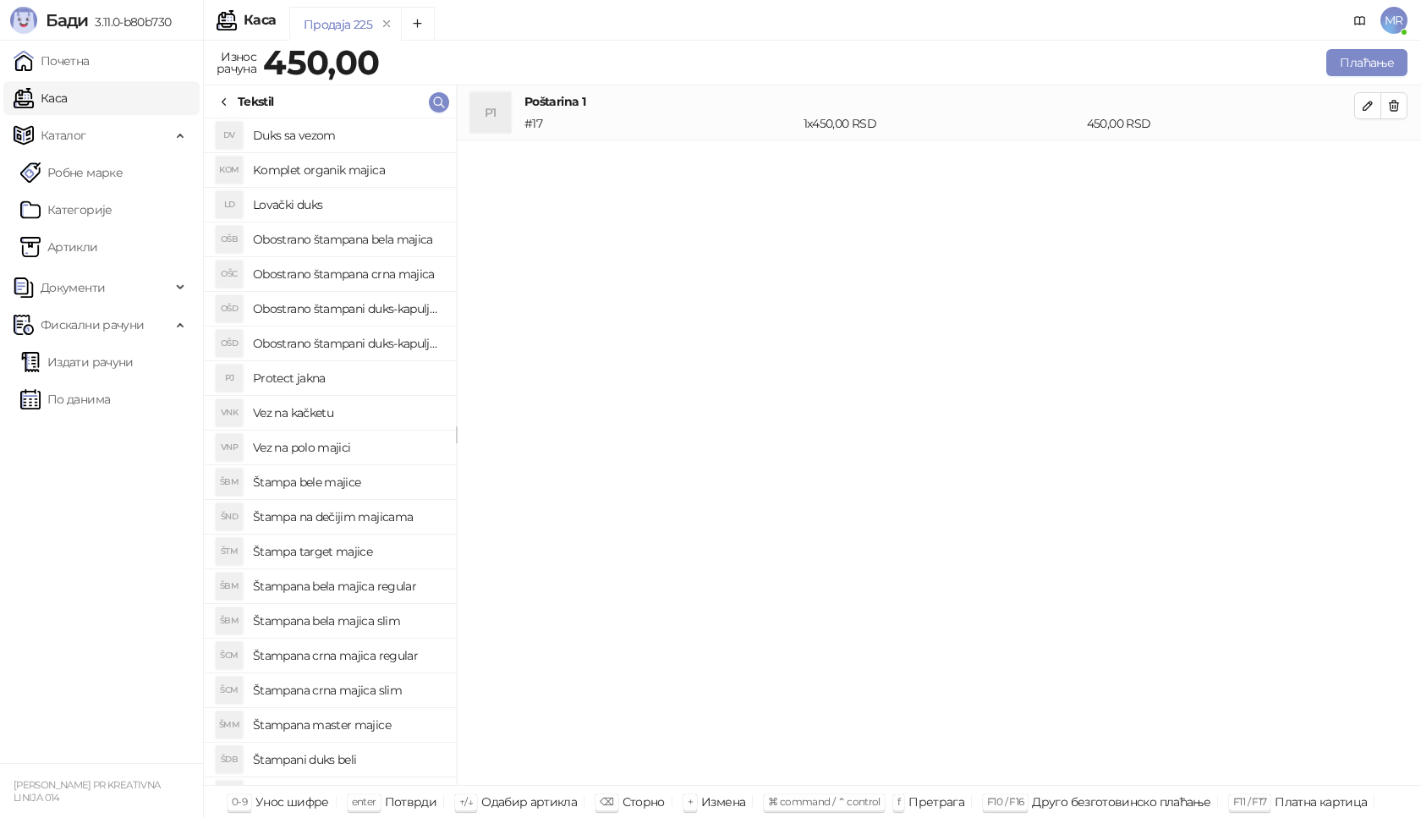
click at [408, 657] on h4 "Štampana crna majica regular" at bounding box center [348, 655] width 190 height 27
click at [1362, 162] on icon "button" at bounding box center [1368, 161] width 14 height 14
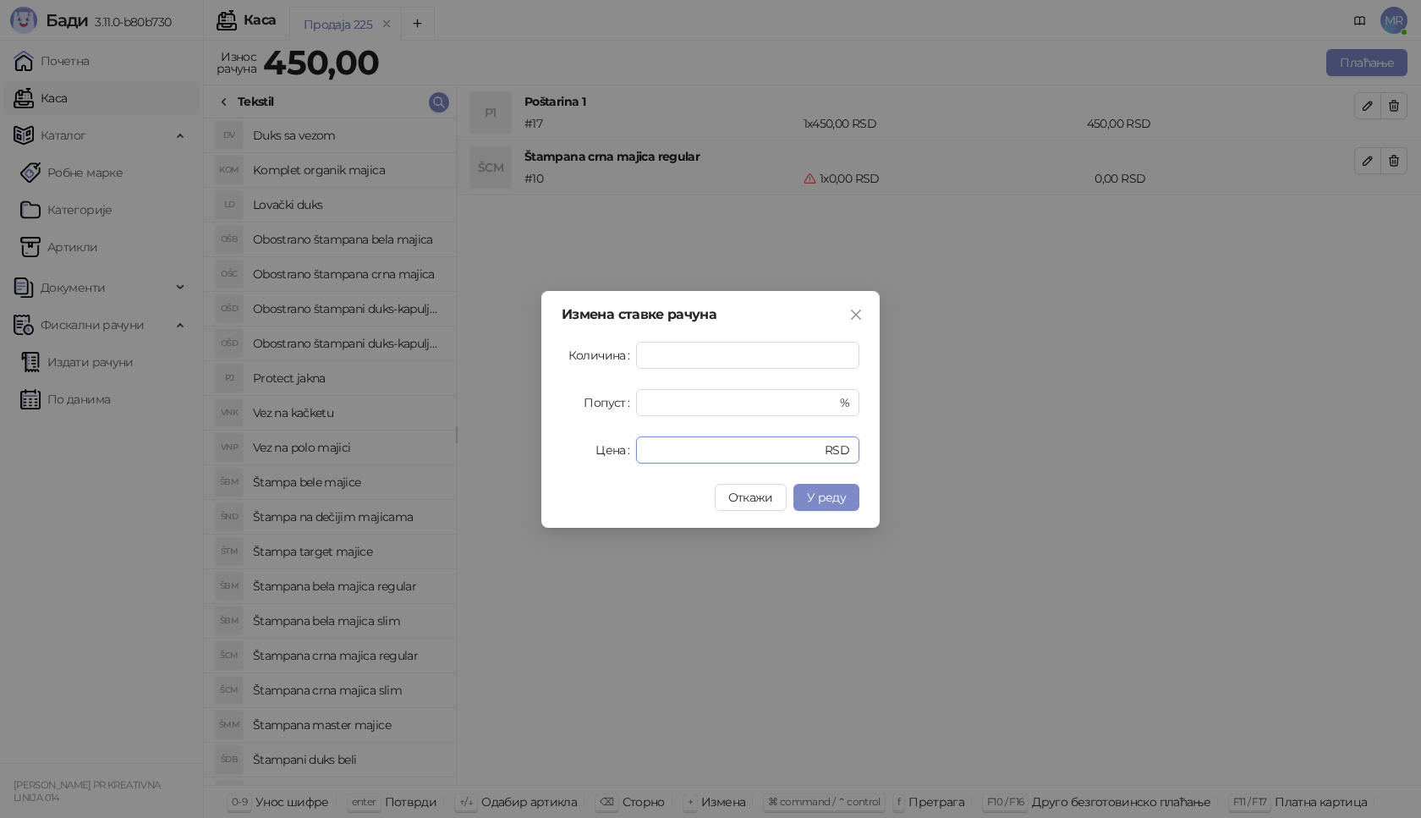
drag, startPoint x: 665, startPoint y: 446, endPoint x: 459, endPoint y: 447, distance: 206.4
click at [459, 447] on div "Измена ставке рачуна Количина * Попуст * % Цена * RSD Откажи У реду" at bounding box center [710, 409] width 1421 height 818
type input "****"
click at [818, 496] on span "У реду" at bounding box center [826, 497] width 39 height 15
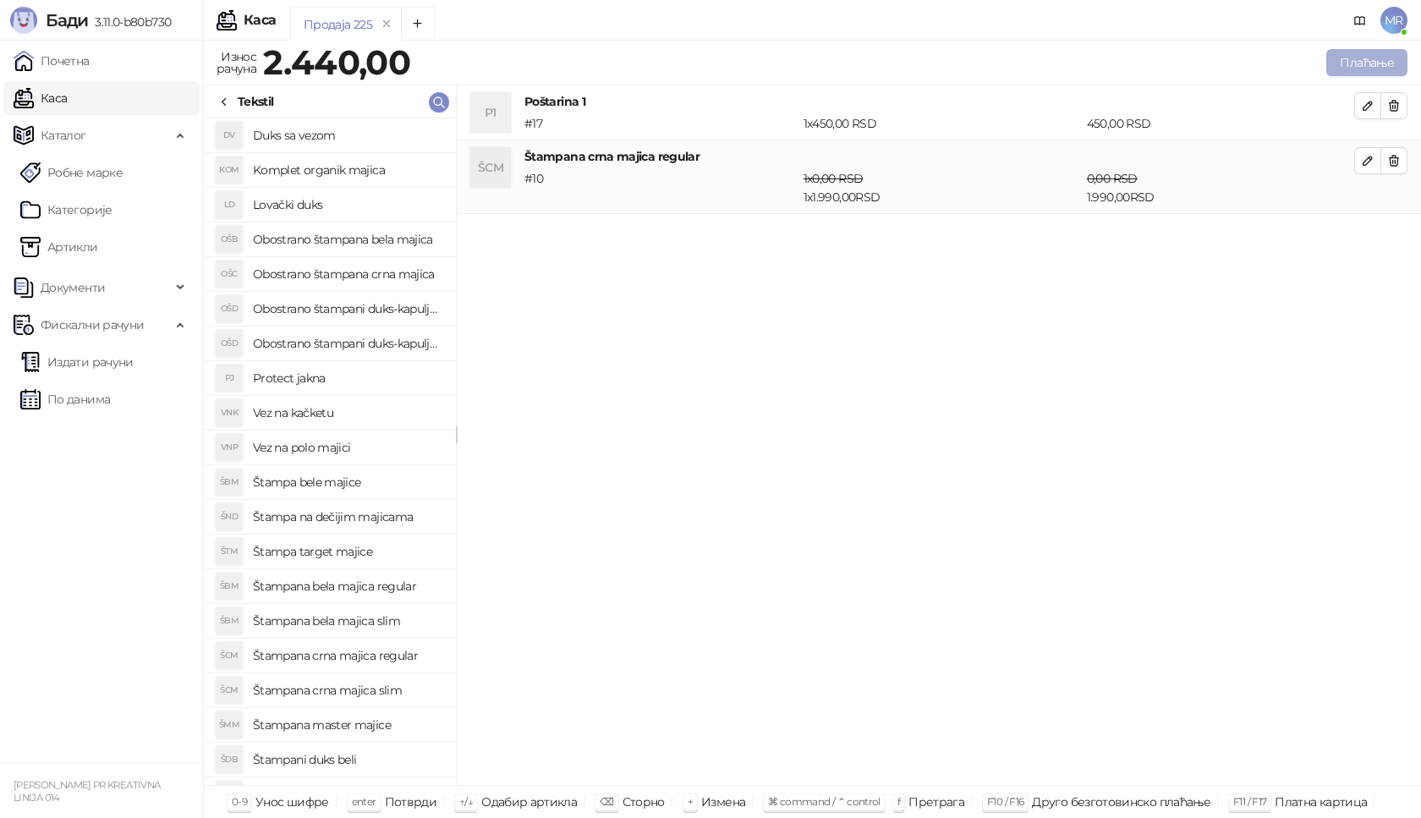
click at [1361, 58] on button "Плаћање" at bounding box center [1367, 62] width 81 height 27
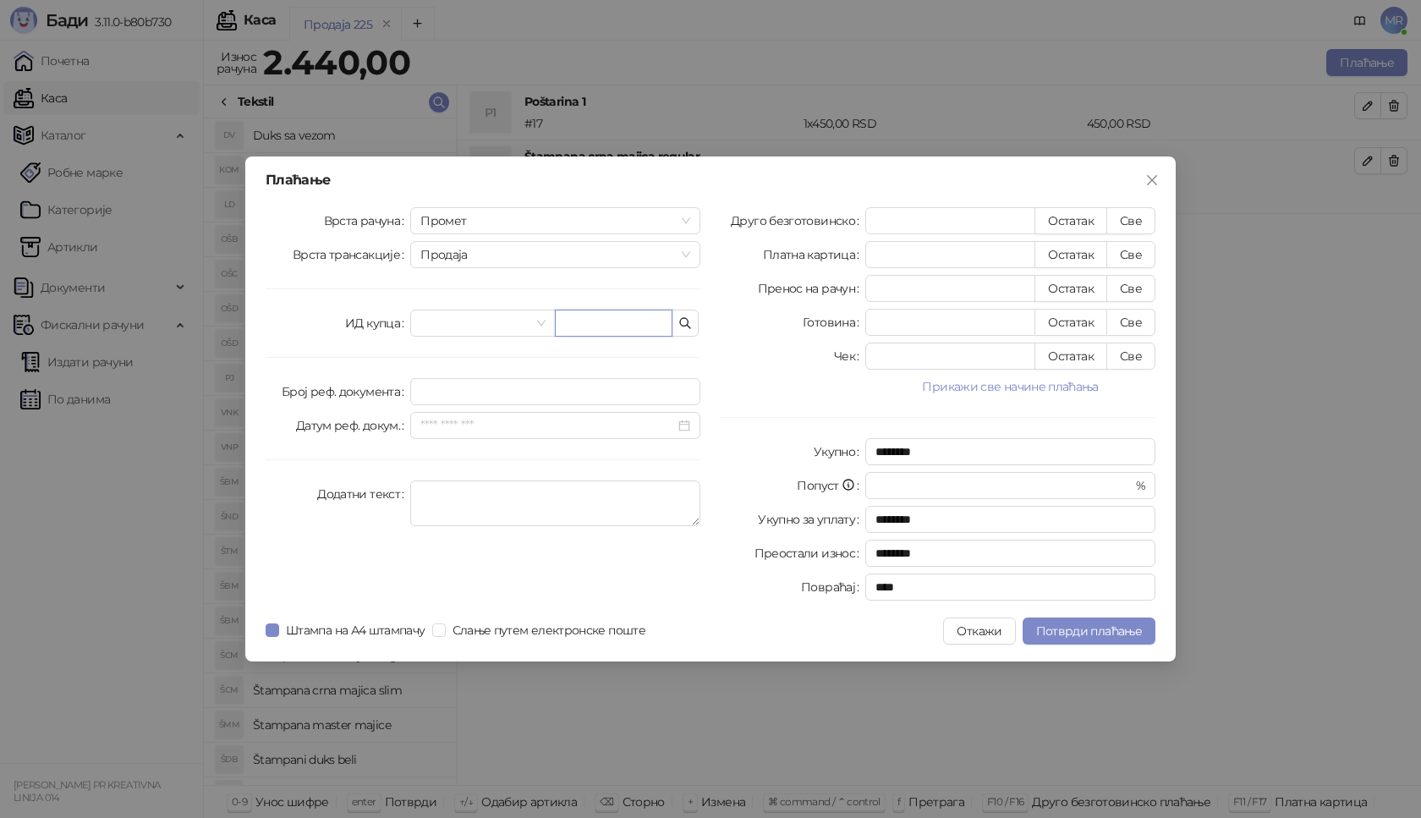
click at [618, 331] on input "text" at bounding box center [614, 323] width 118 height 27
paste input "**********"
type input "**********"
click at [1130, 225] on button "Све" at bounding box center [1131, 220] width 49 height 27
type input "****"
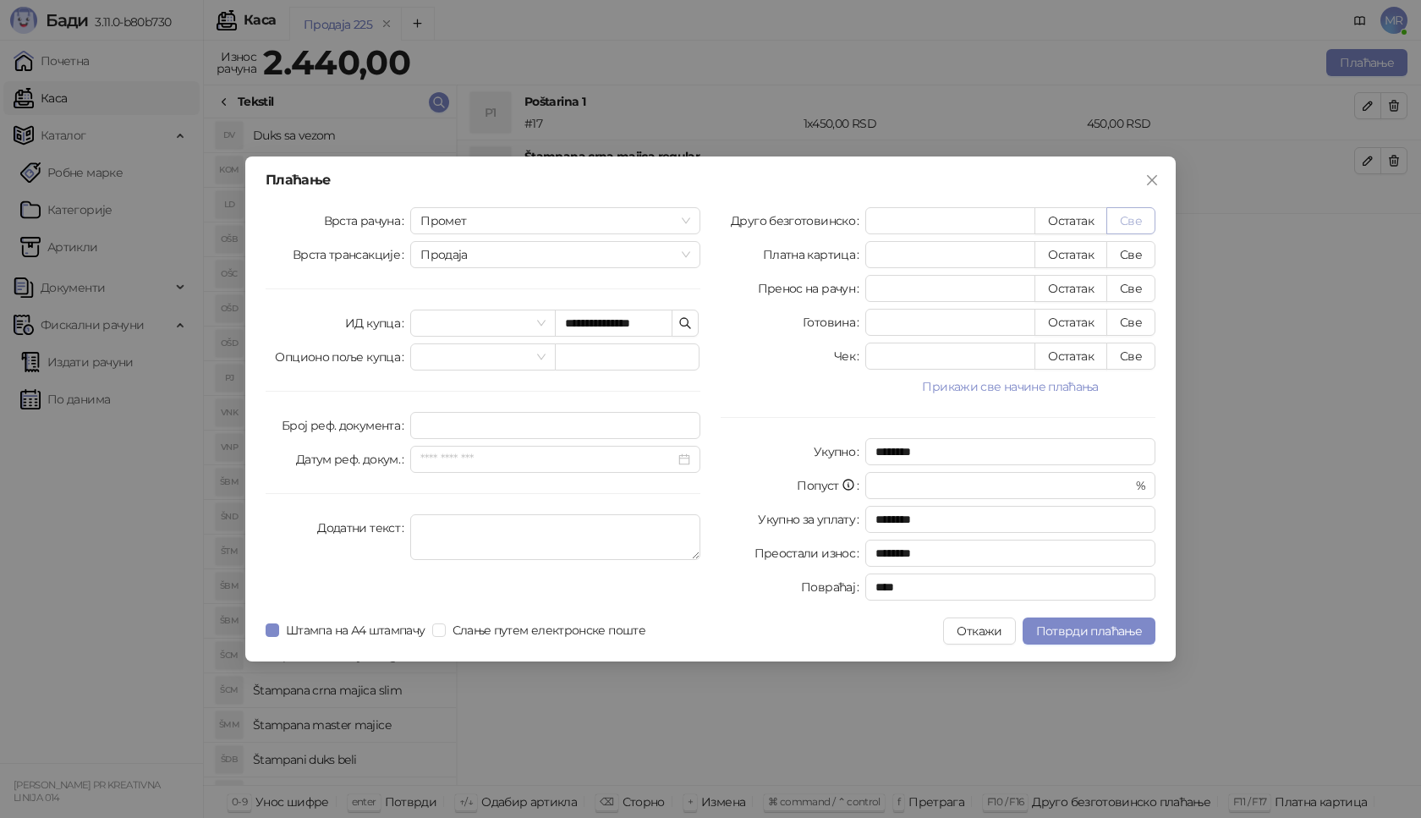
type input "****"
click at [1113, 641] on button "Потврди плаћање" at bounding box center [1089, 631] width 133 height 27
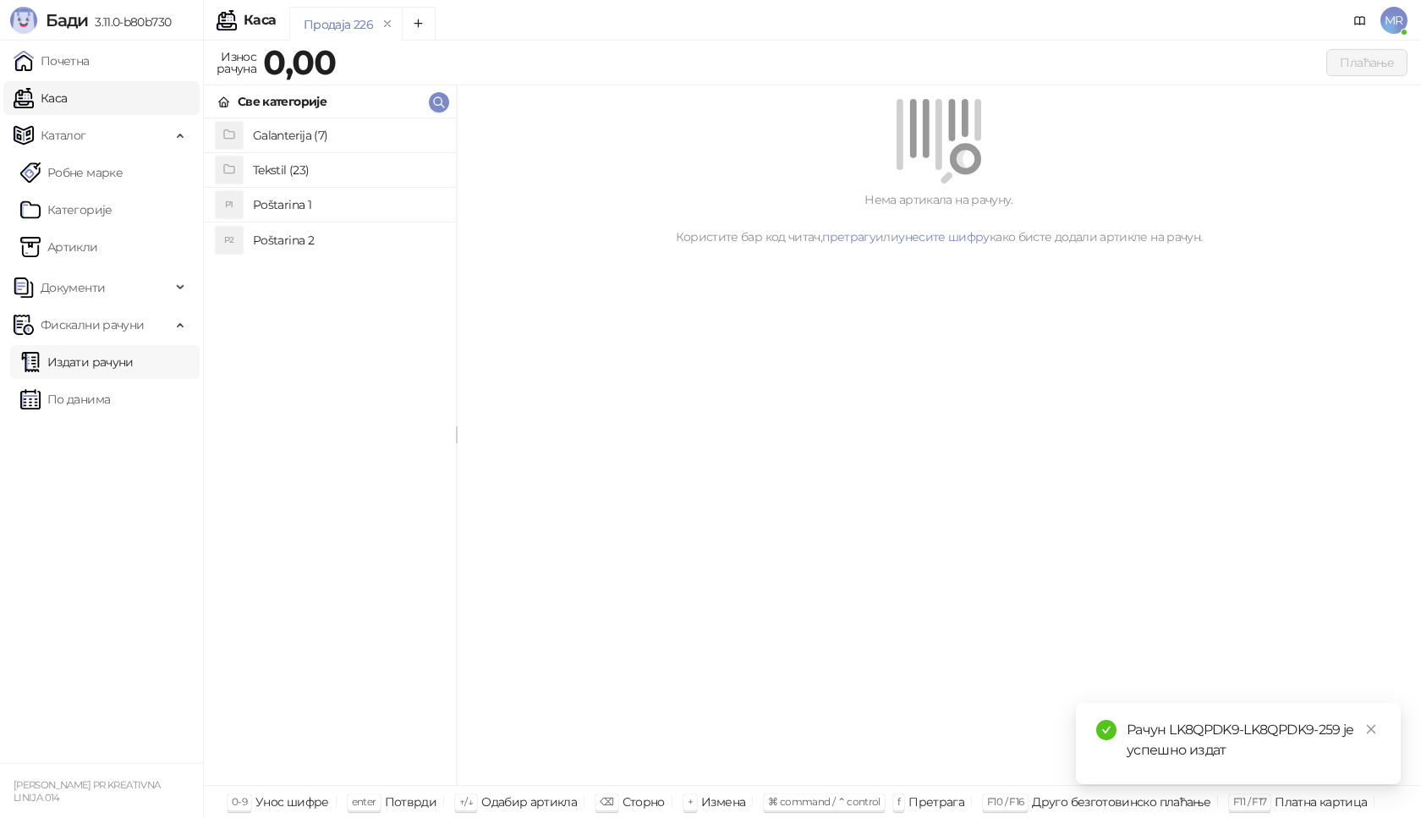
click at [132, 356] on link "Издати рачуни" at bounding box center [76, 362] width 113 height 34
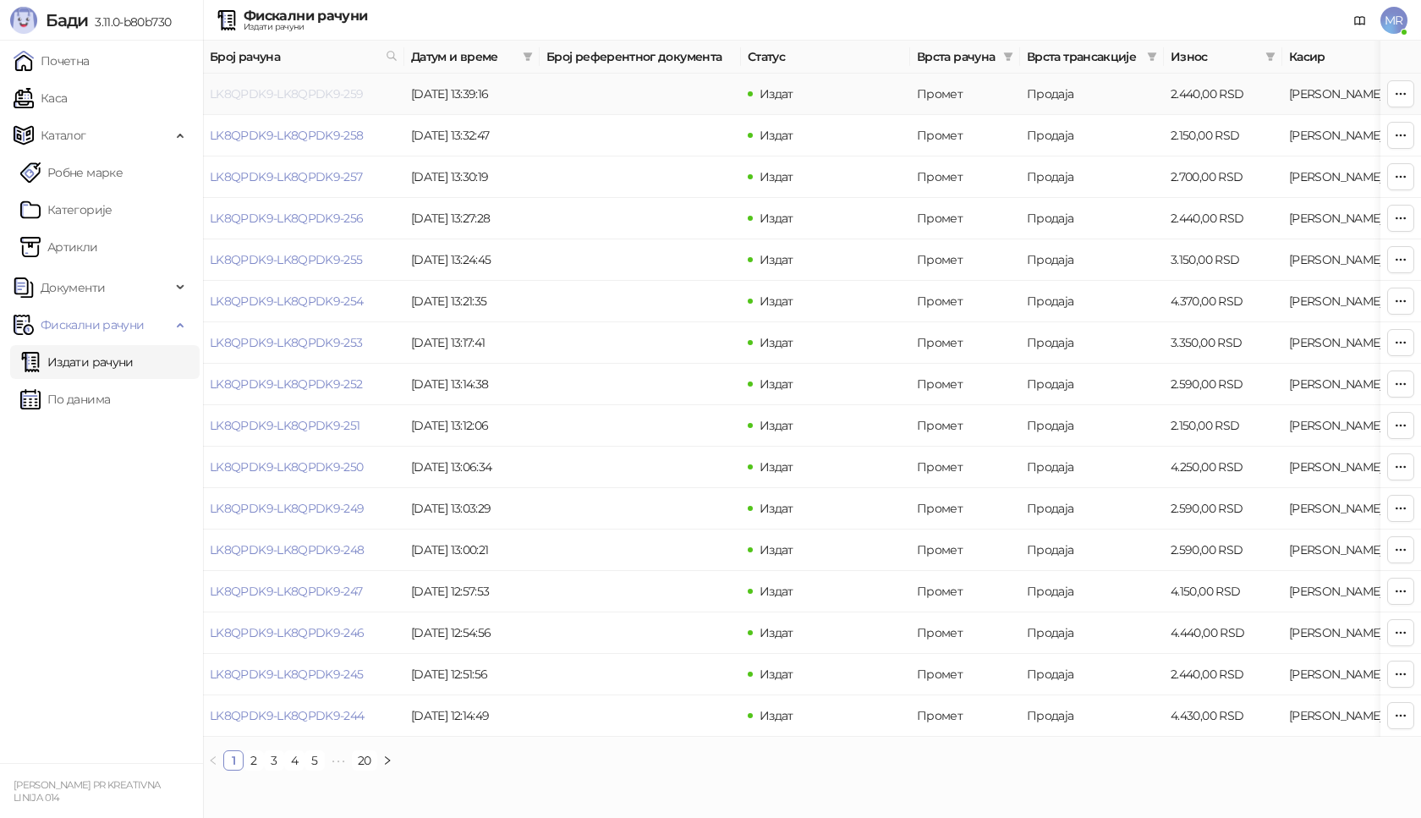
click at [314, 96] on link "LK8QPDK9-LK8QPDK9-259" at bounding box center [287, 93] width 154 height 15
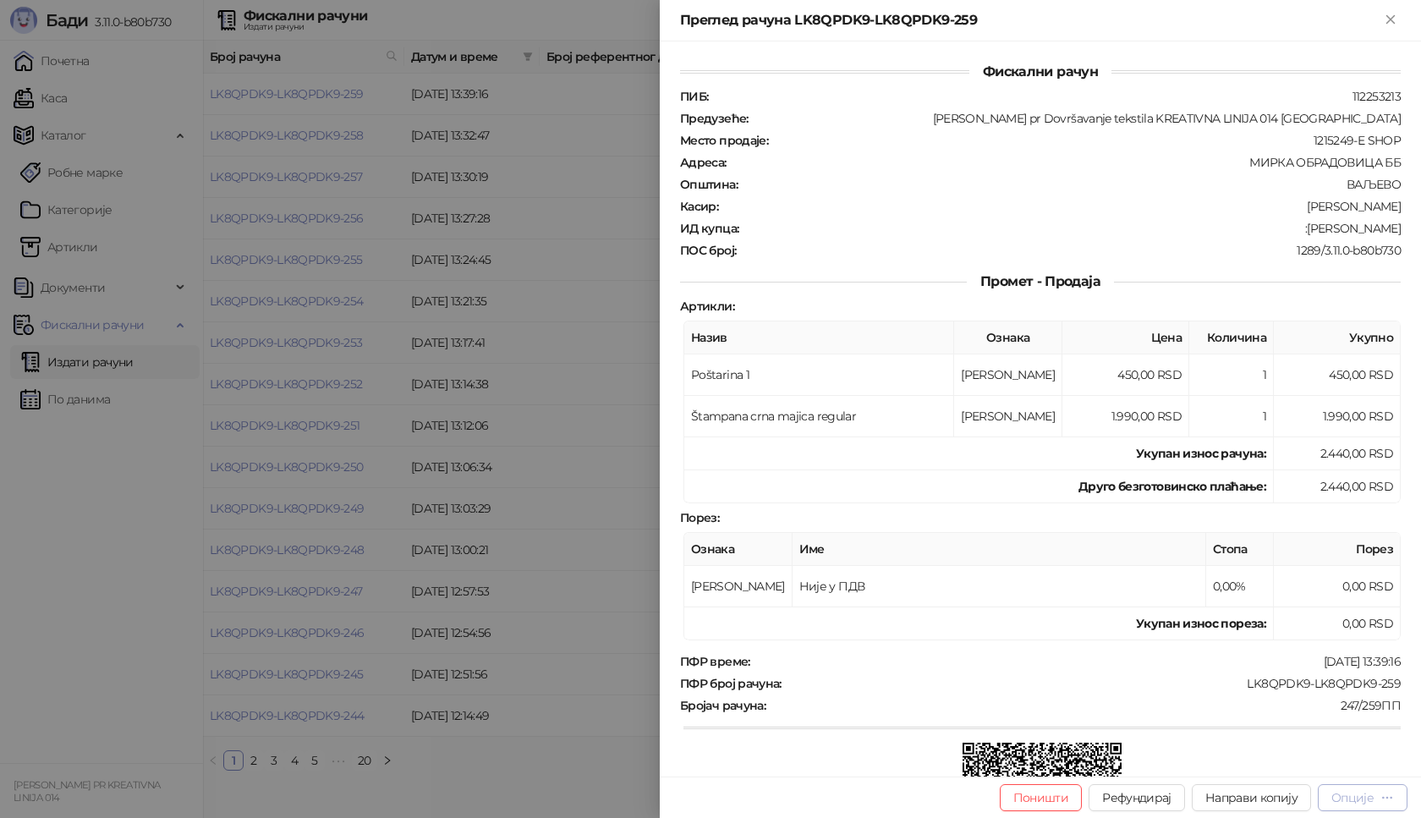
click at [1366, 809] on button "Опције" at bounding box center [1363, 797] width 90 height 27
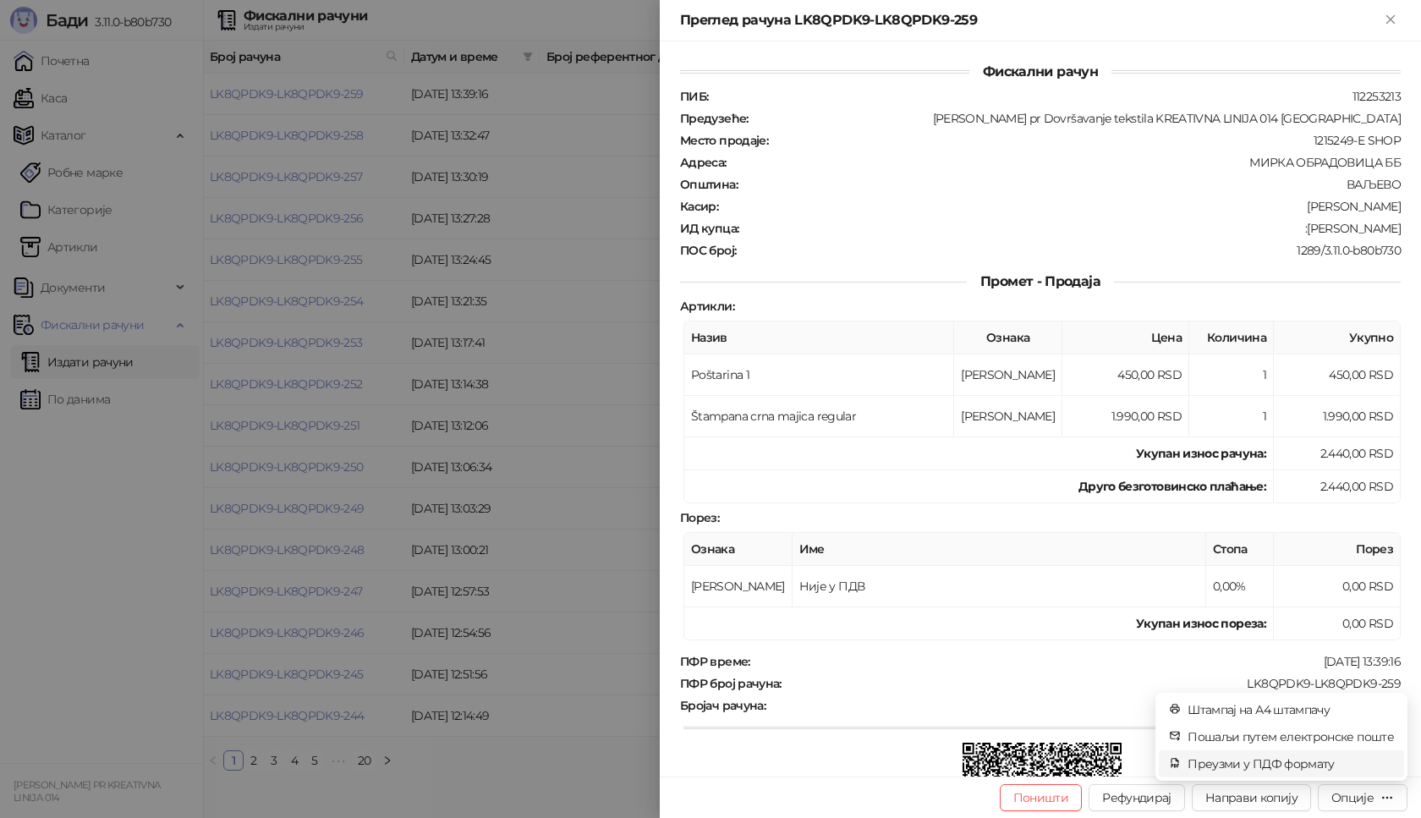
click at [1311, 768] on span "Преузми у ПДФ формату" at bounding box center [1291, 764] width 206 height 19
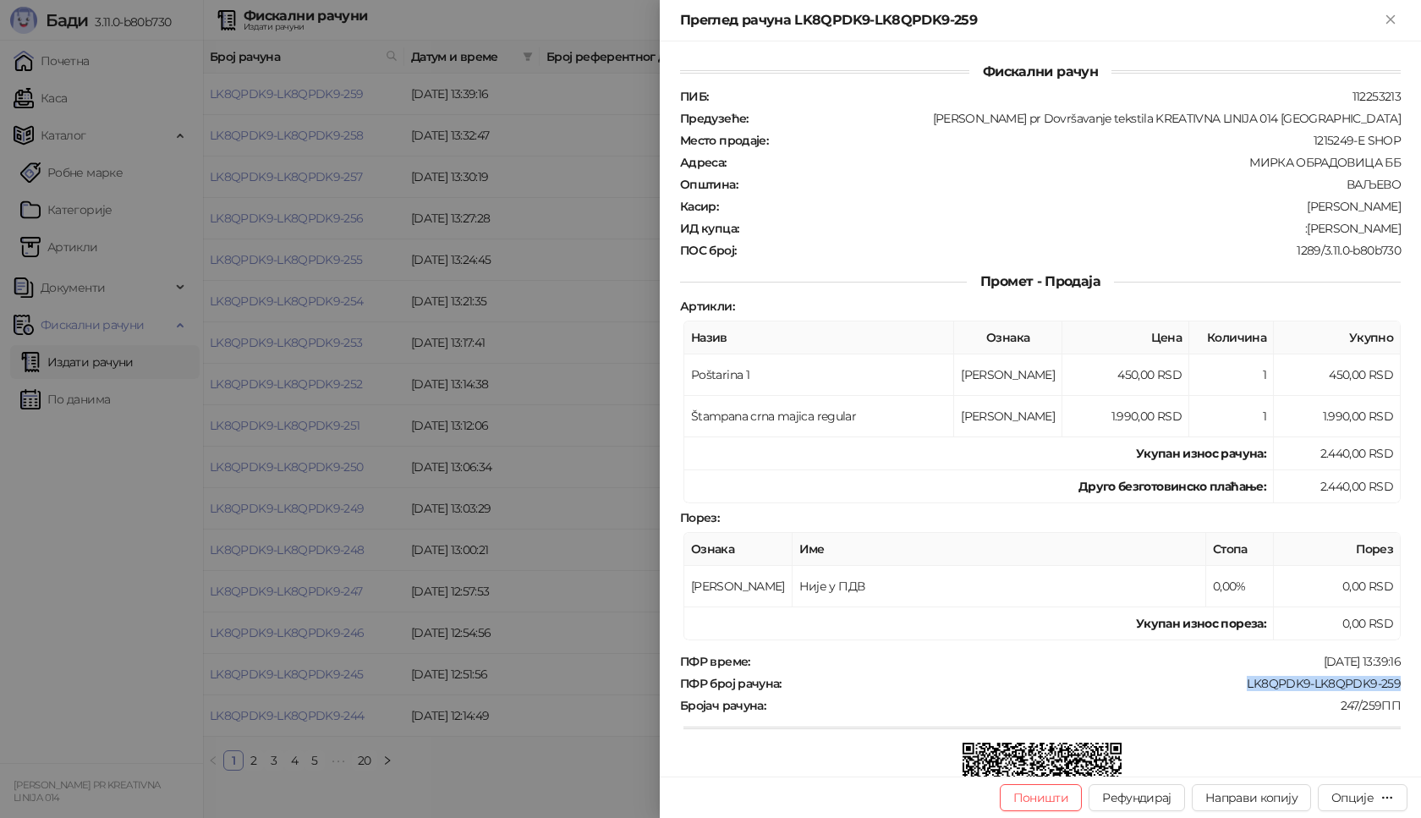
drag, startPoint x: 1229, startPoint y: 681, endPoint x: 1389, endPoint y: 681, distance: 159.9
click at [1389, 681] on div "ПФР број рачуна : LK8QPDK9-LK8QPDK9-259" at bounding box center [1041, 683] width 728 height 15
drag, startPoint x: 1311, startPoint y: 226, endPoint x: 1391, endPoint y: 233, distance: 79.8
click at [1391, 233] on div "Фискални рачун ПИБ : 112253213 Предузеће : [PERSON_NAME] pr Dovršavanje tekstil…" at bounding box center [1040, 408] width 761 height 735
click at [1395, 17] on icon "Close" at bounding box center [1390, 19] width 15 height 15
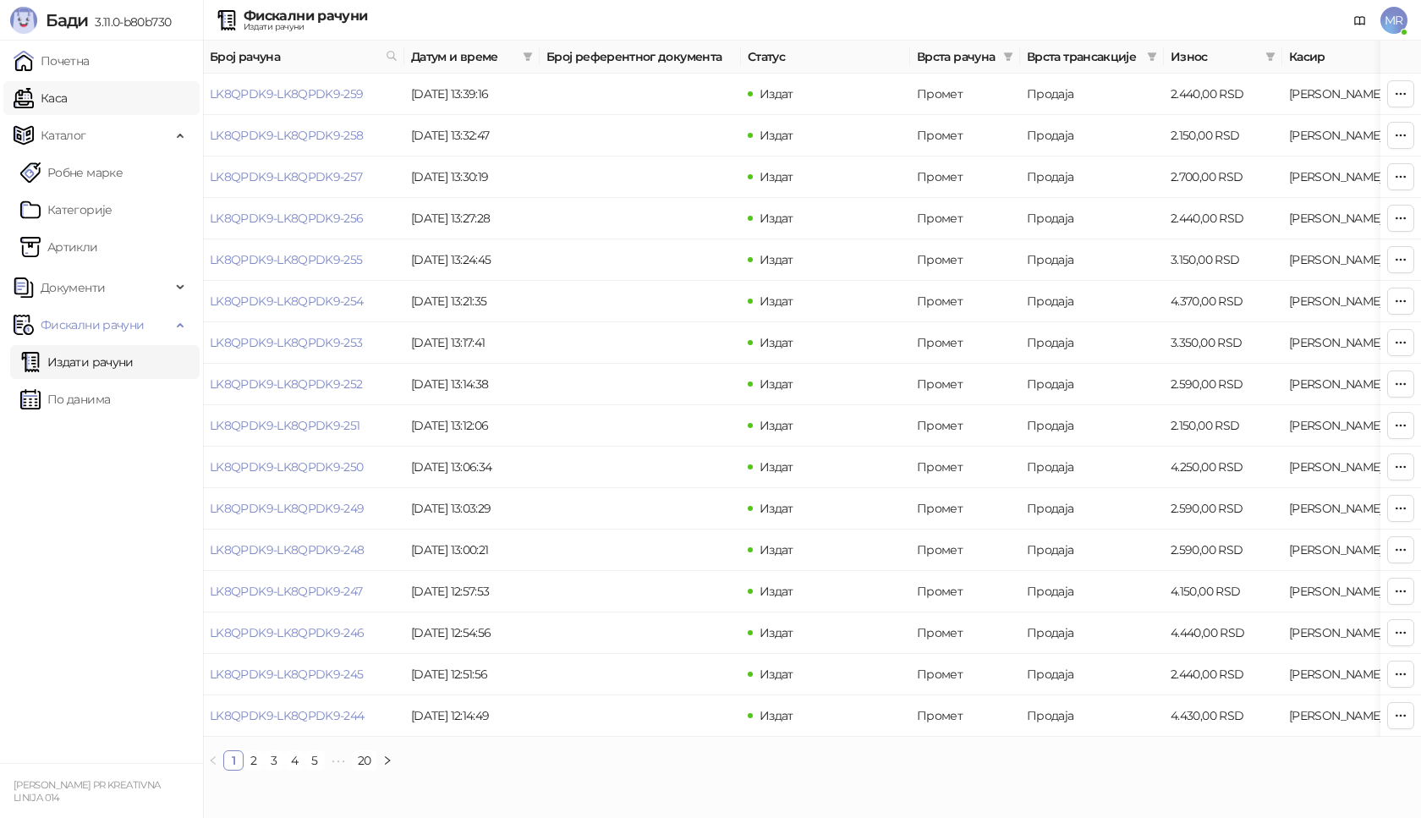
click at [61, 102] on link "Каса" at bounding box center [40, 98] width 53 height 34
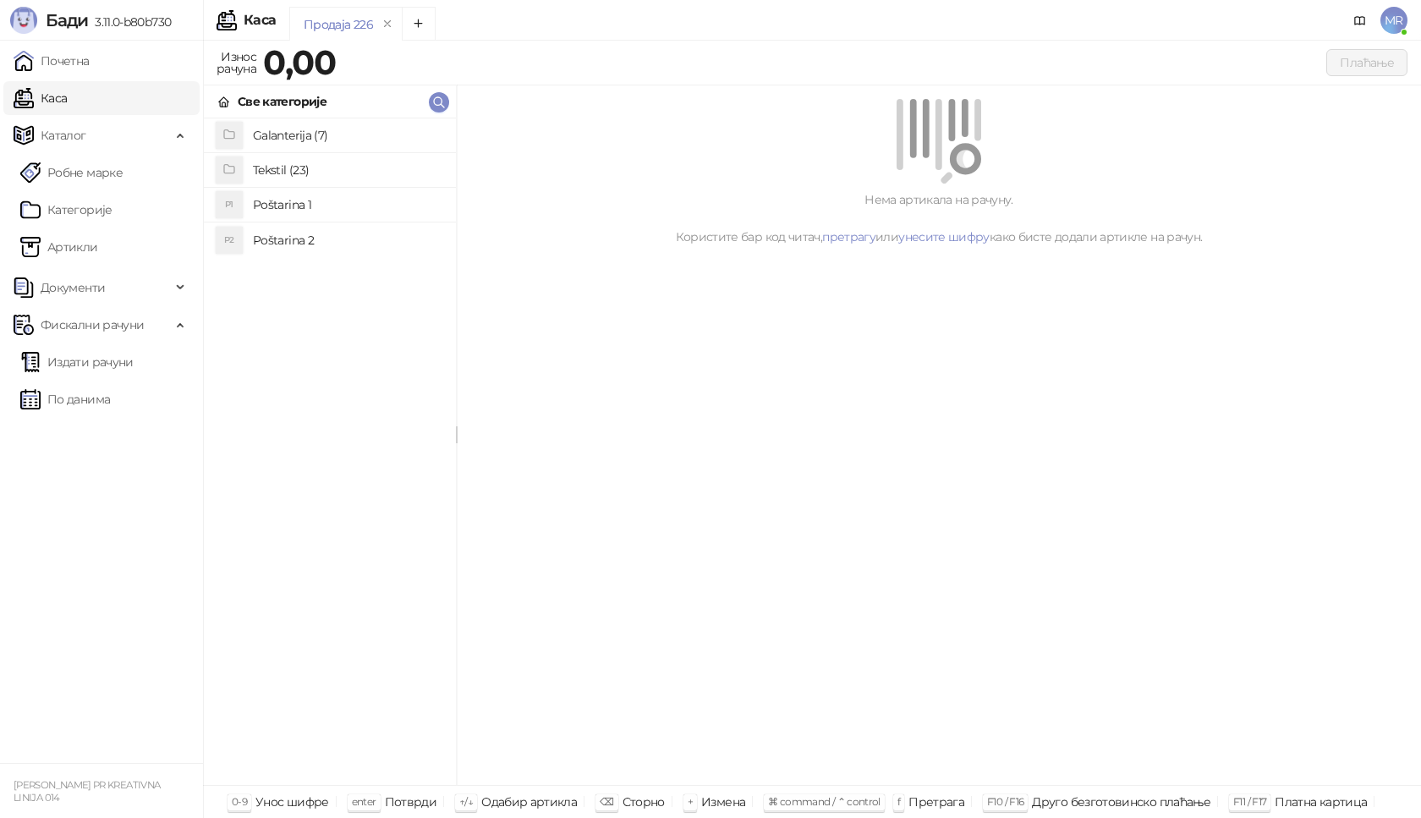
click at [314, 205] on h4 "Poštarina 1" at bounding box center [348, 204] width 190 height 27
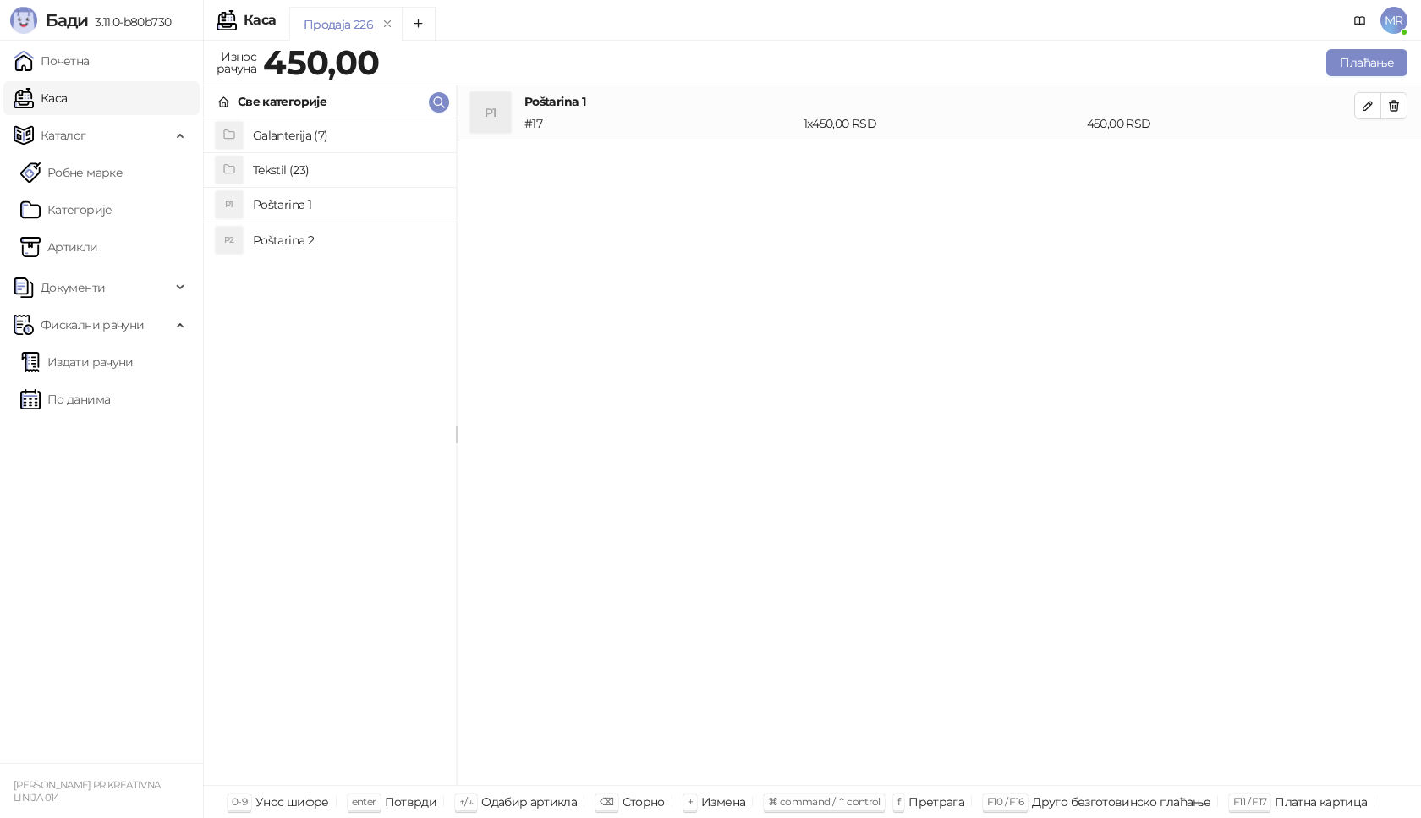
click at [315, 168] on h4 "Tekstil (23)" at bounding box center [348, 170] width 190 height 27
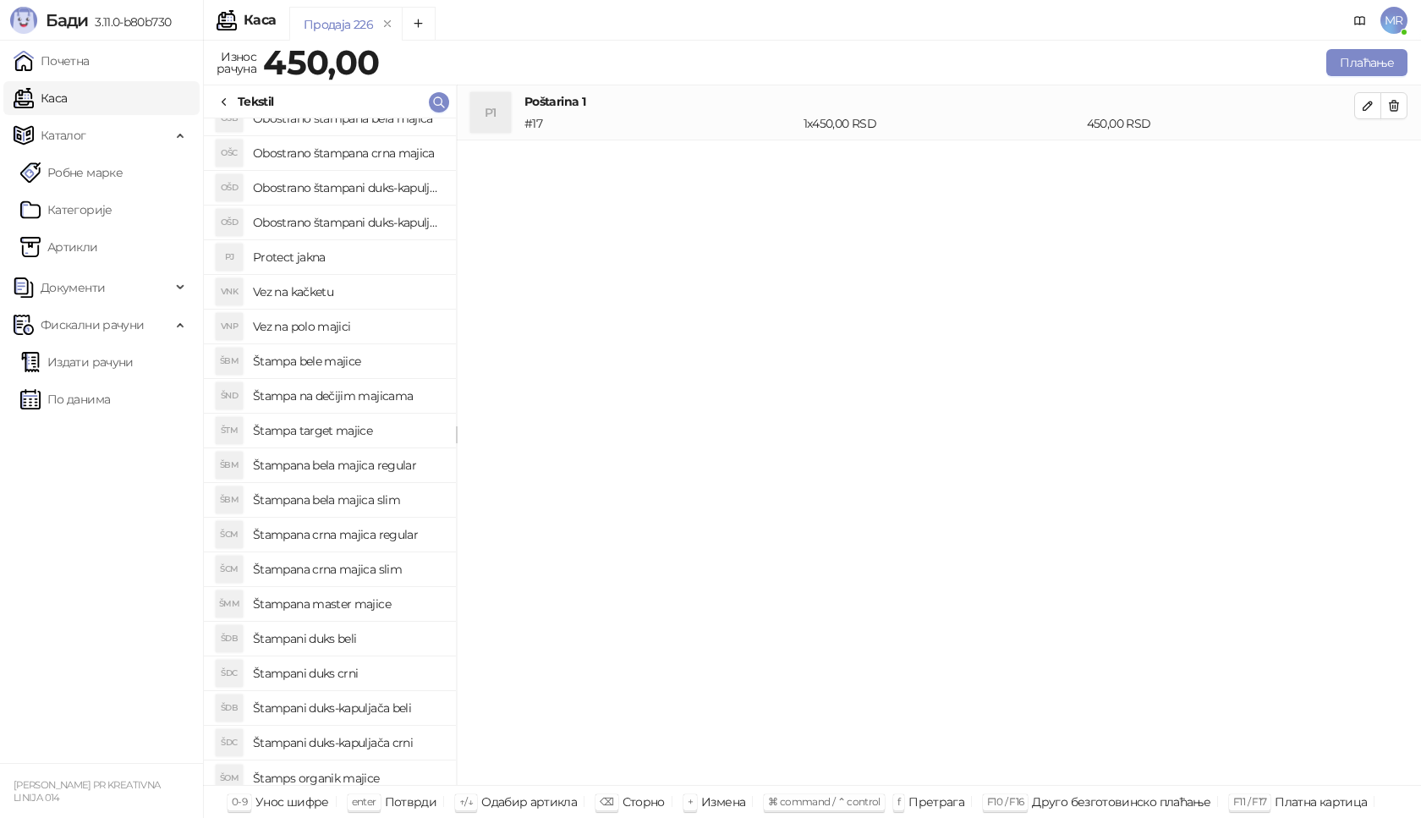
scroll to position [131, 0]
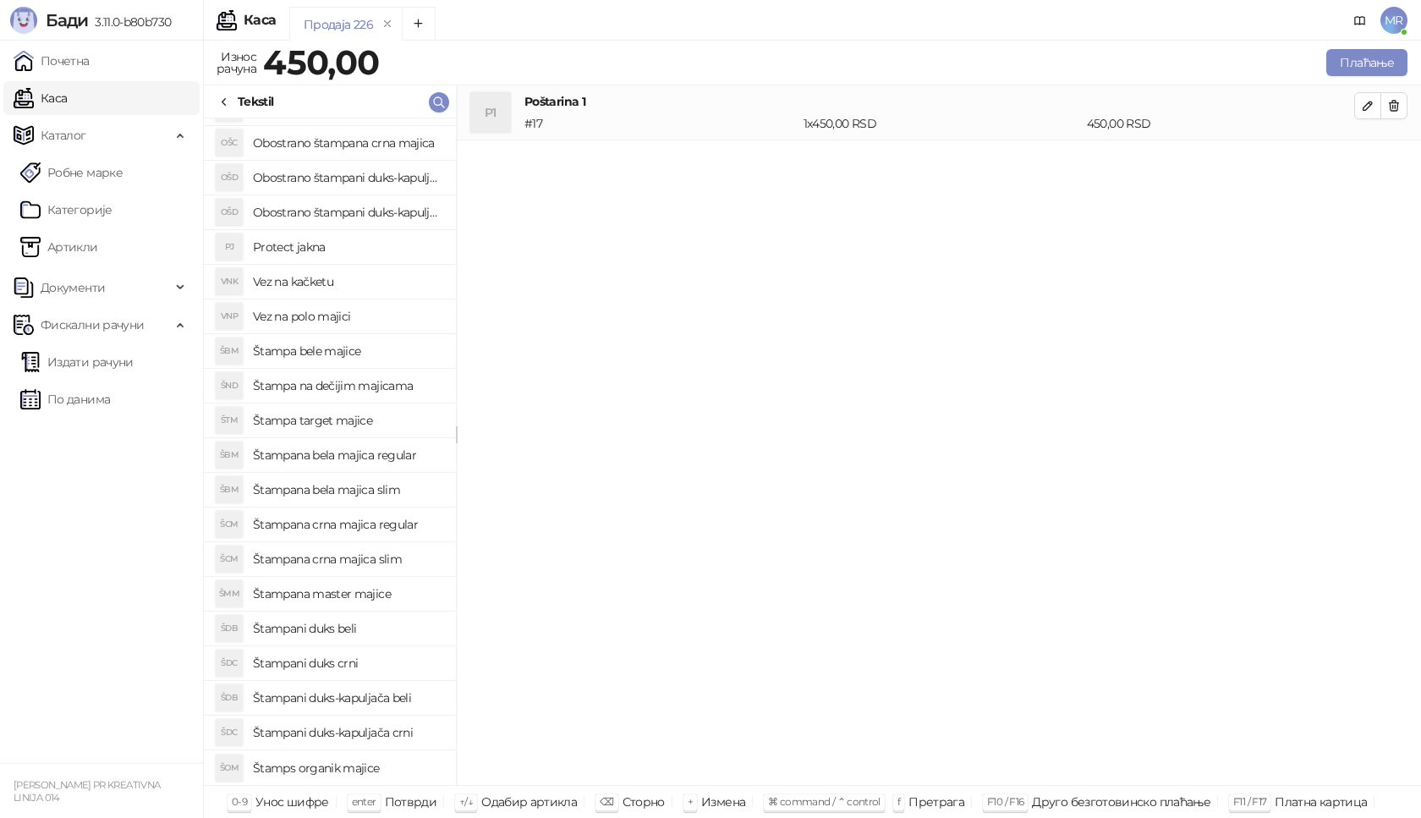
click at [360, 594] on h4 "Štampana master majice" at bounding box center [348, 593] width 190 height 27
click at [1366, 159] on icon "button" at bounding box center [1368, 161] width 14 height 14
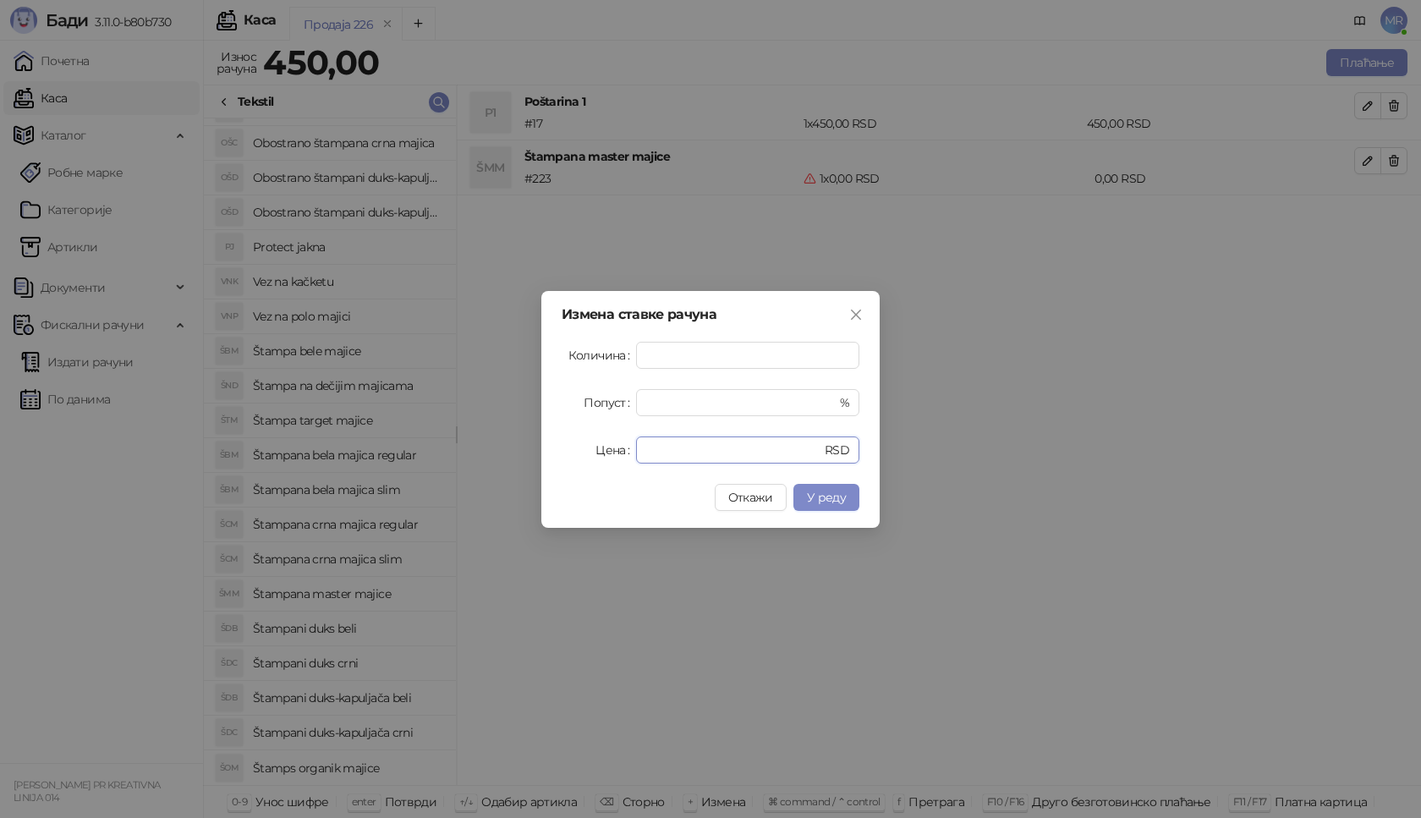
drag, startPoint x: 683, startPoint y: 448, endPoint x: 492, endPoint y: 463, distance: 191.8
click at [492, 463] on div "Измена ставке рачуна Количина * Попуст * % Цена * RSD Откажи У реду" at bounding box center [710, 409] width 1421 height 818
type input "****"
click at [827, 488] on button "У реду" at bounding box center [827, 497] width 66 height 27
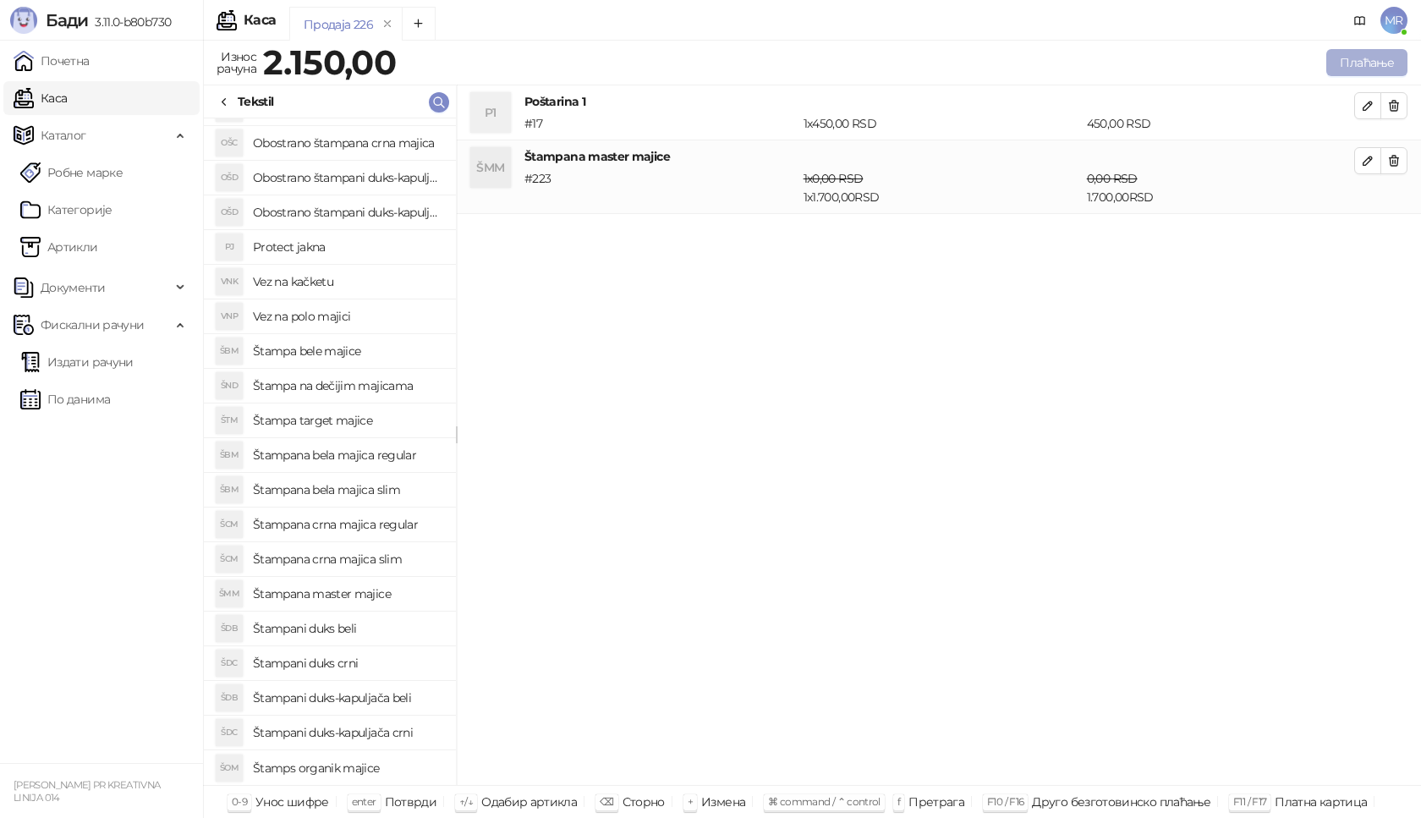
click at [1364, 62] on button "Плаћање" at bounding box center [1367, 62] width 81 height 27
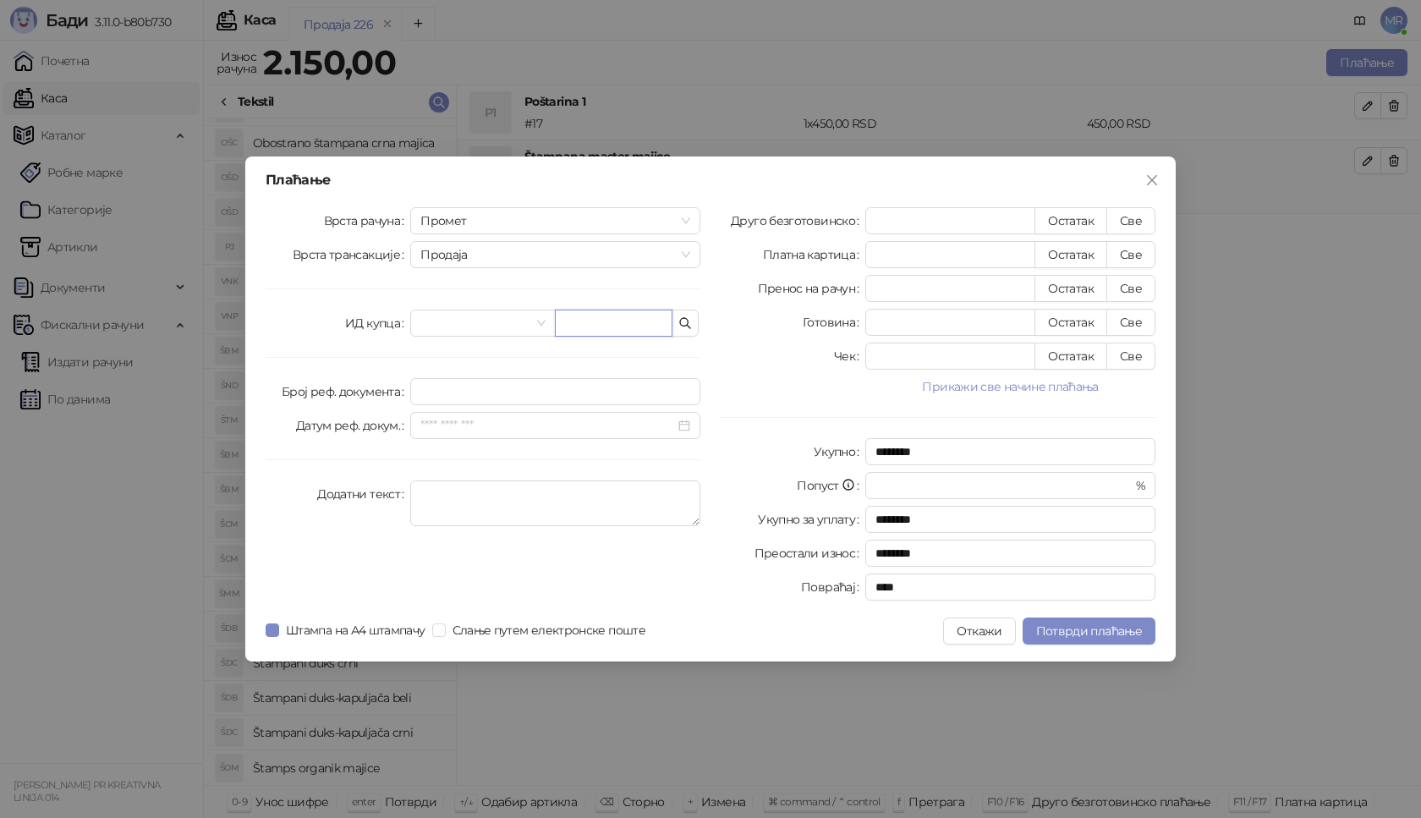
click at [618, 324] on input "text" at bounding box center [614, 323] width 118 height 27
paste input "**********"
type input "**********"
click at [1136, 223] on button "Све" at bounding box center [1131, 220] width 49 height 27
type input "****"
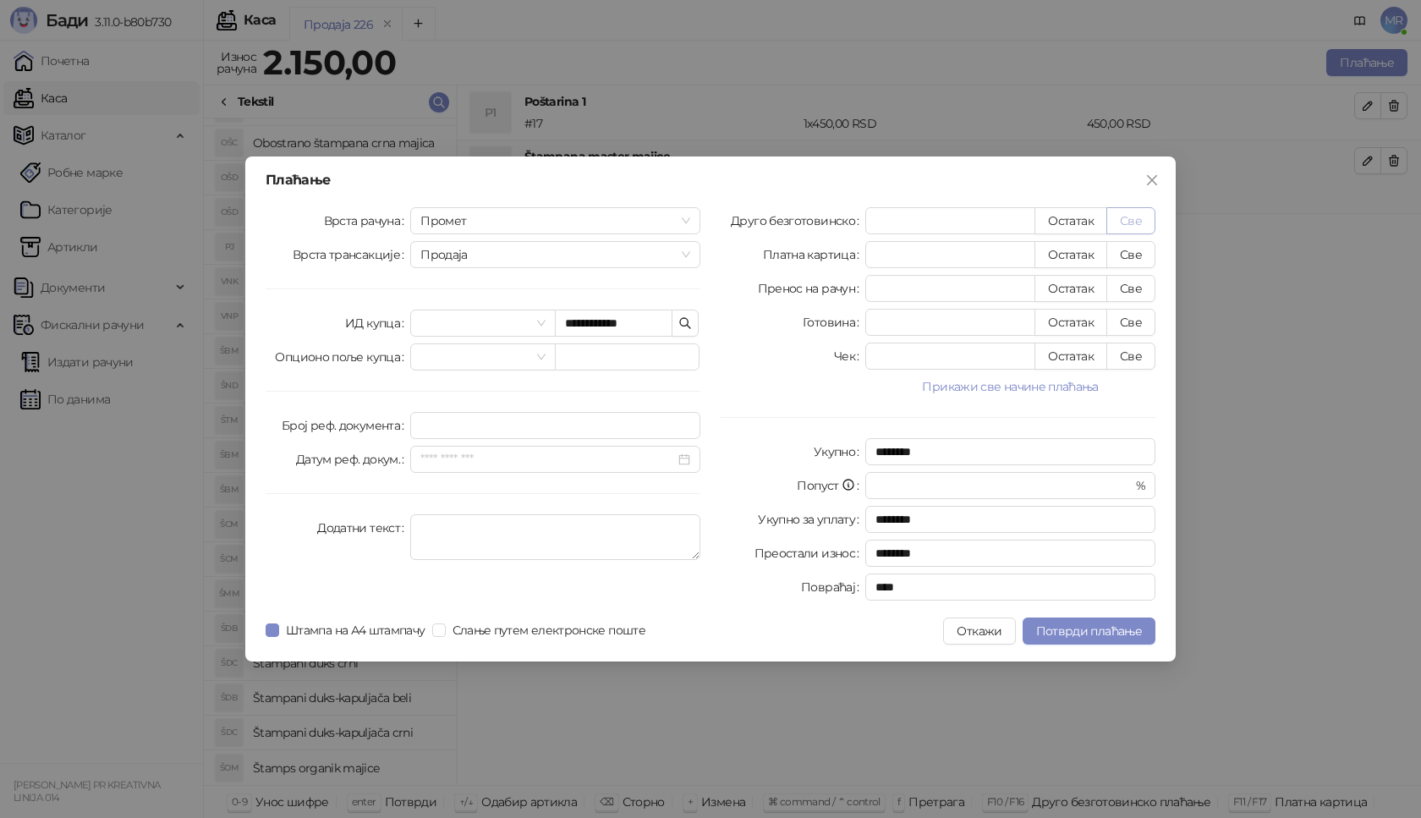
type input "****"
click at [1070, 638] on span "Потврди плаћање" at bounding box center [1089, 631] width 106 height 15
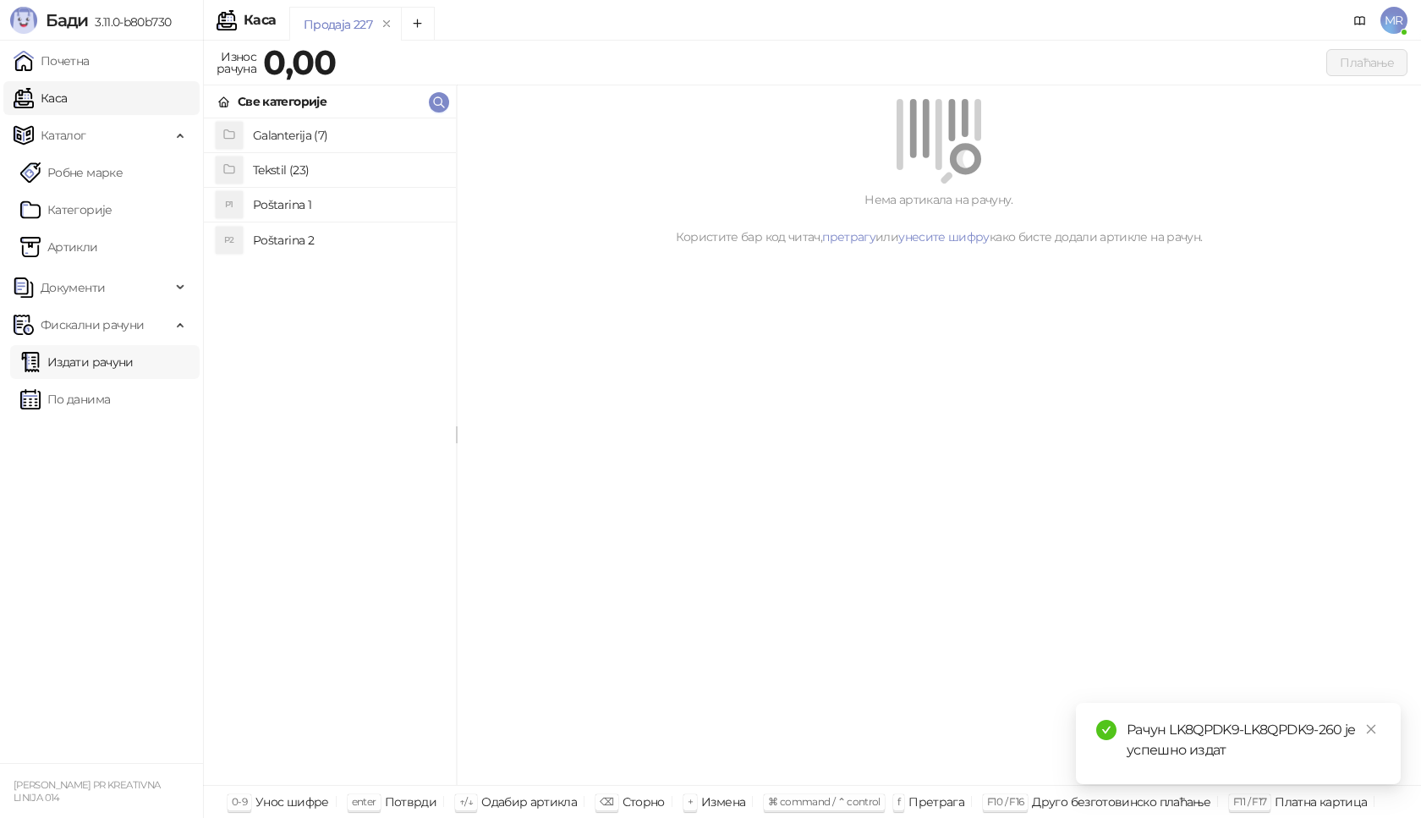
click at [84, 366] on link "Издати рачуни" at bounding box center [76, 362] width 113 height 34
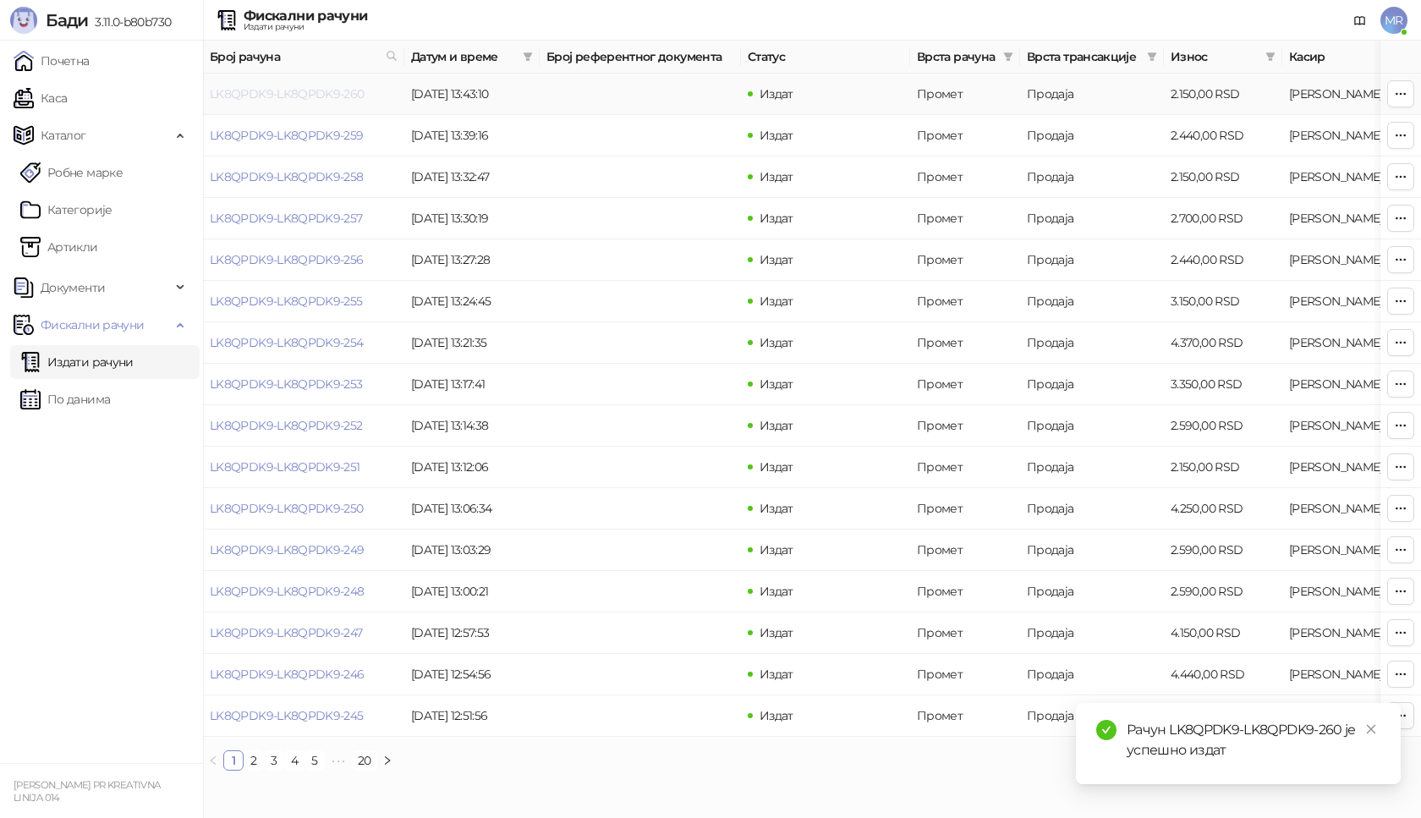
click at [300, 90] on link "LK8QPDK9-LK8QPDK9-260" at bounding box center [287, 93] width 155 height 15
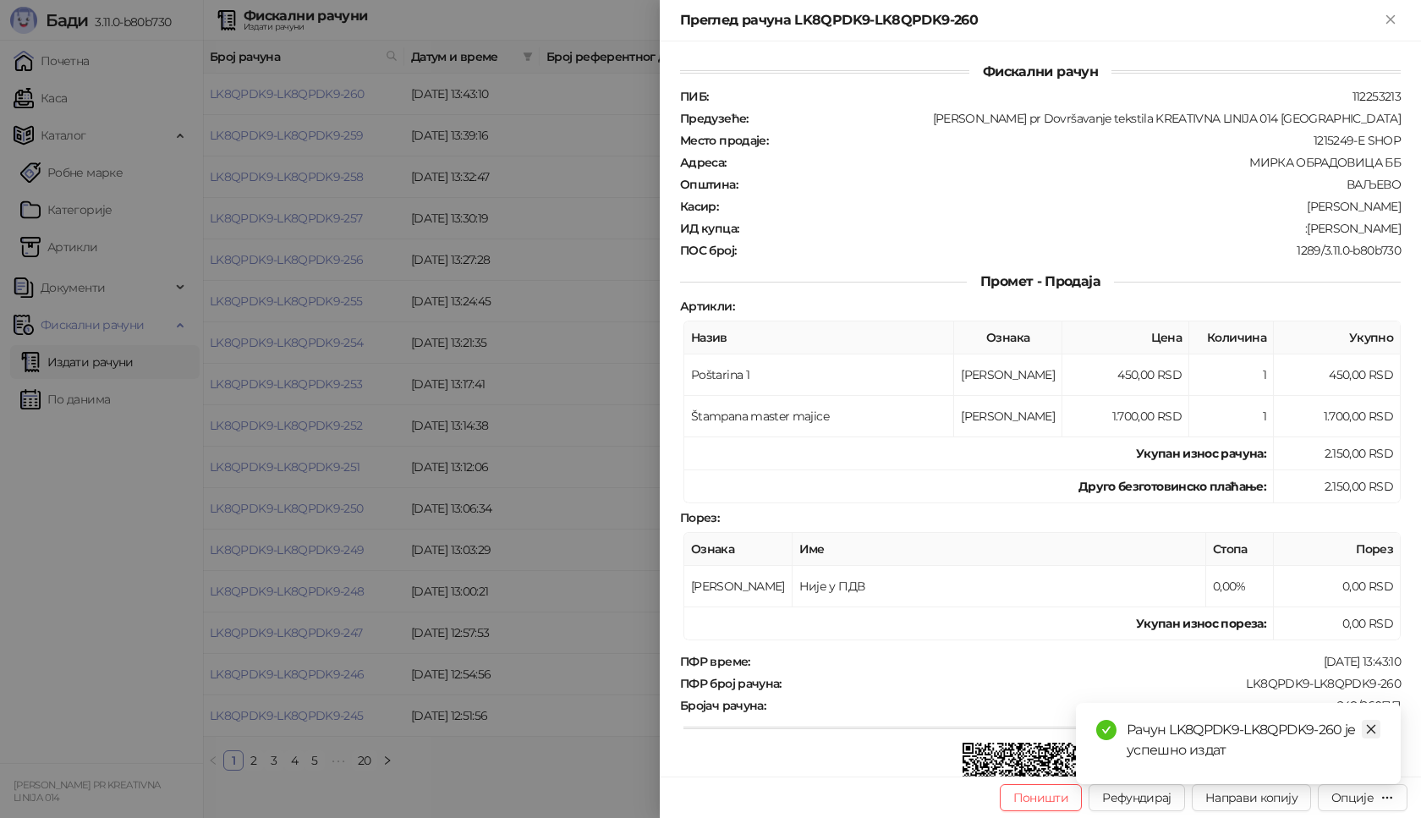
click at [1372, 730] on icon "close" at bounding box center [1372, 729] width 12 height 12
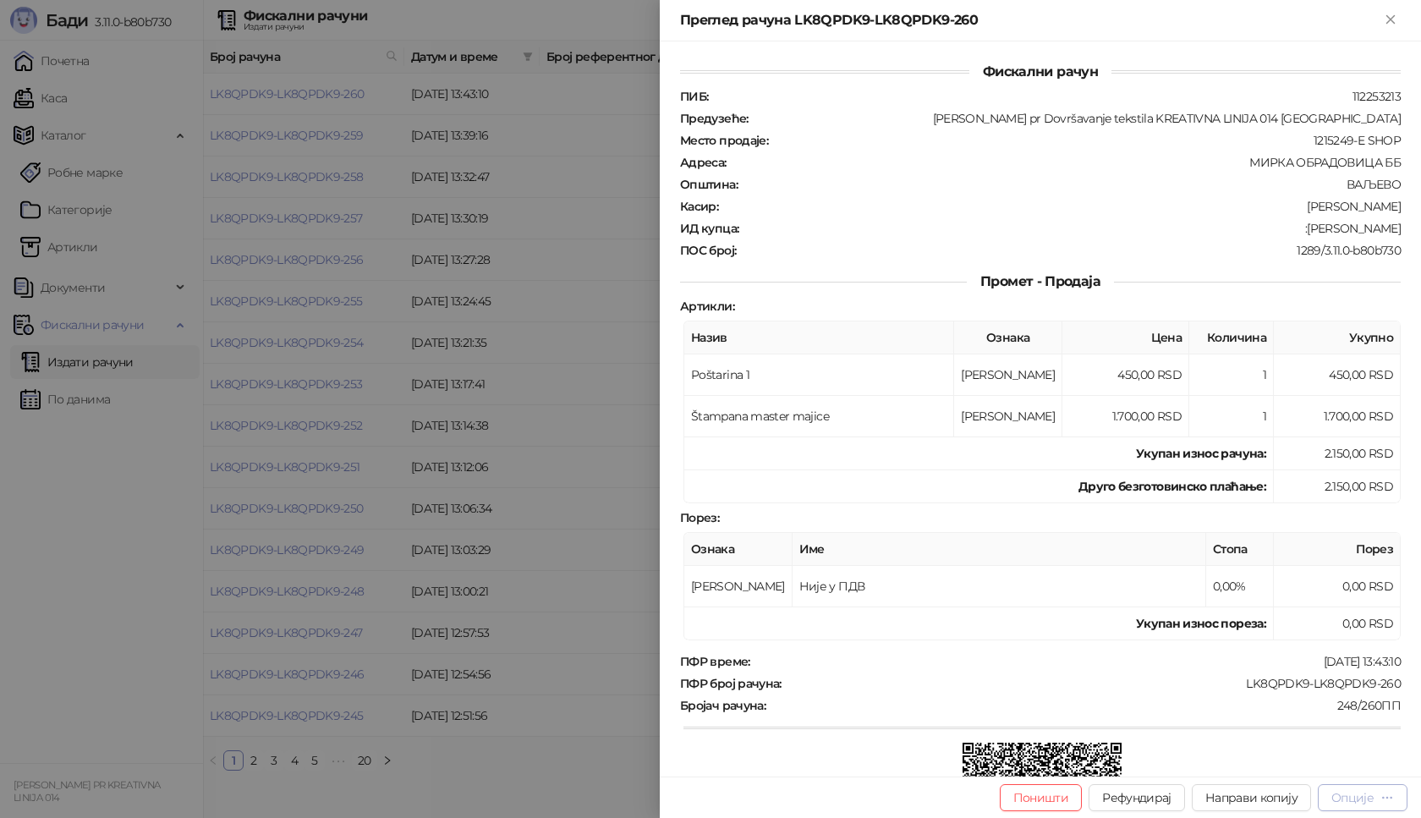
click at [1365, 801] on div "Опције" at bounding box center [1353, 797] width 42 height 15
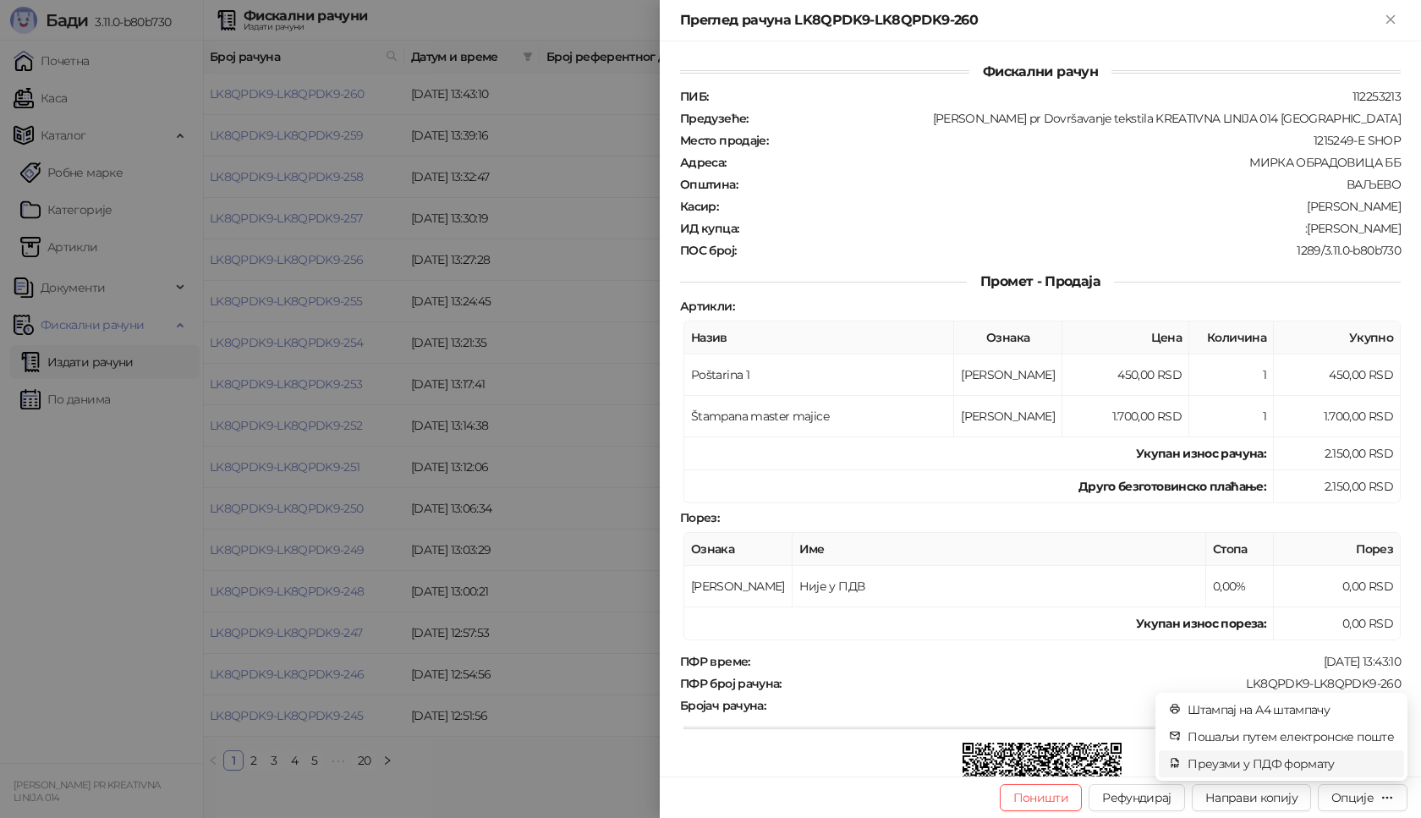
click at [1299, 772] on span "Преузми у ПДФ формату" at bounding box center [1291, 764] width 206 height 19
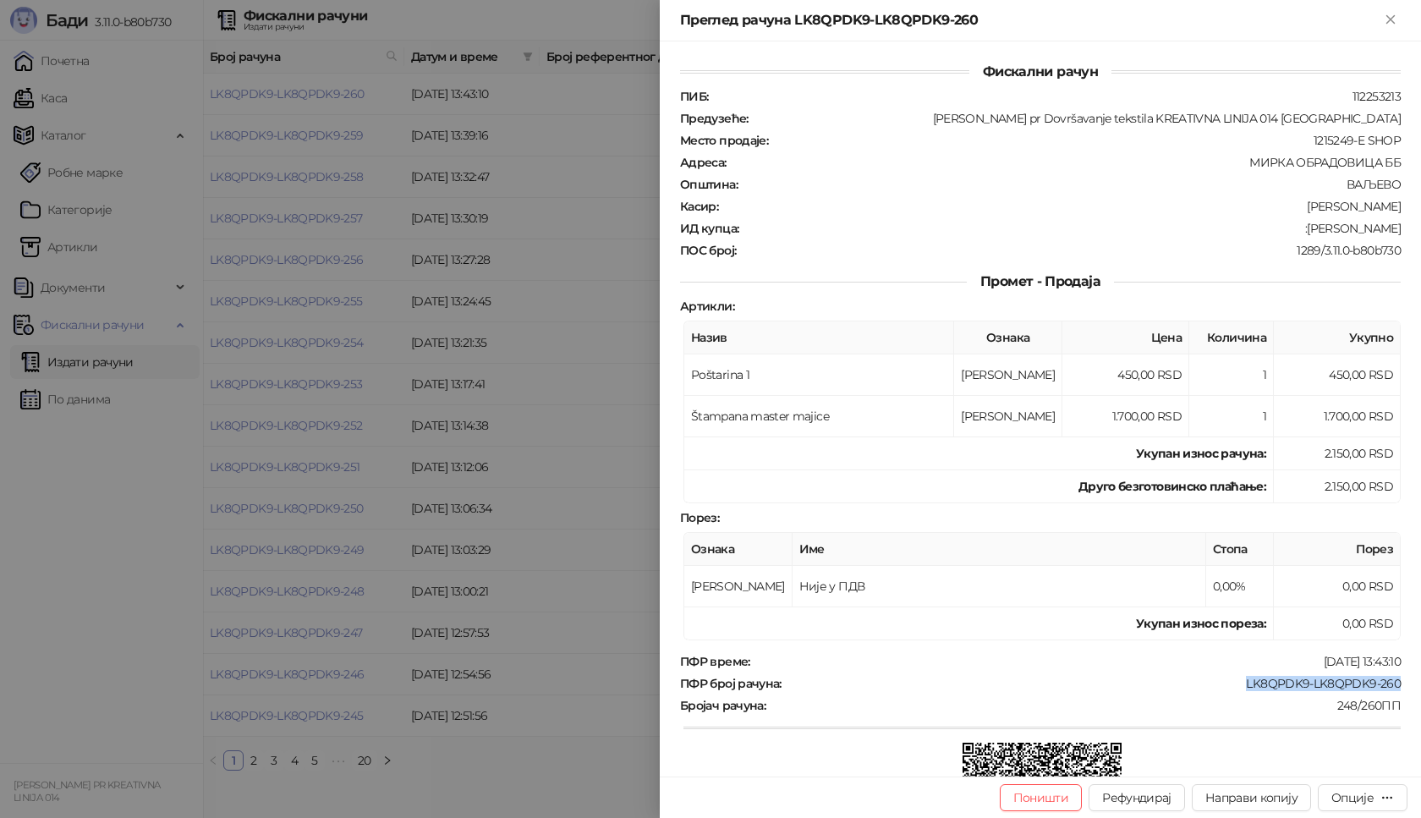
drag, startPoint x: 1234, startPoint y: 682, endPoint x: 1393, endPoint y: 680, distance: 158.2
click at [1393, 680] on div "Фискални рачун ПИБ : 112253213 Предузеће : [PERSON_NAME] pr Dovršavanje tekstil…" at bounding box center [1040, 408] width 761 height 735
drag, startPoint x: 1313, startPoint y: 228, endPoint x: 1393, endPoint y: 228, distance: 79.5
click at [1393, 228] on div "Фискални рачун ПИБ : 112253213 Предузеће : [PERSON_NAME] pr Dovršavanje tekstil…" at bounding box center [1040, 408] width 761 height 735
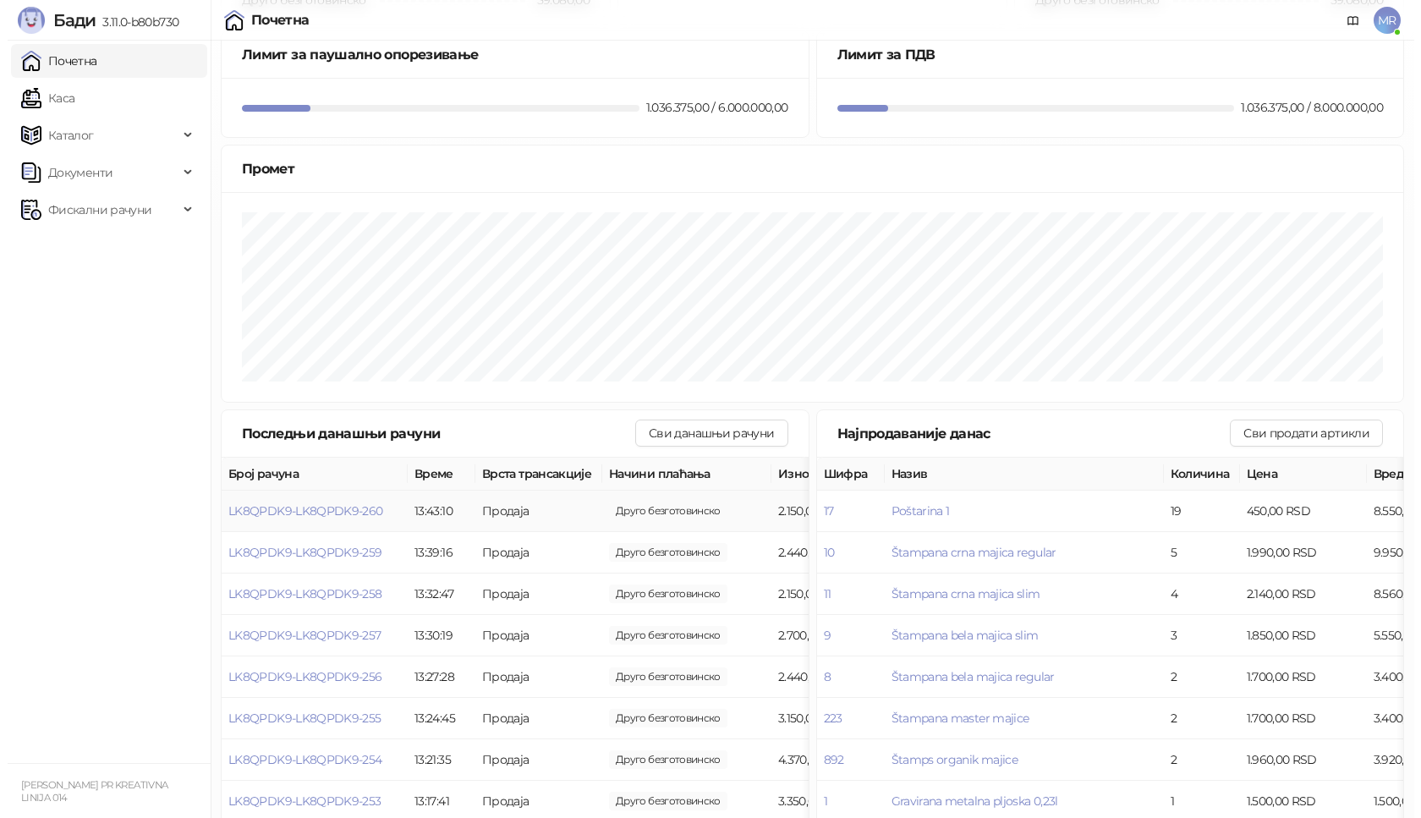
scroll to position [169, 0]
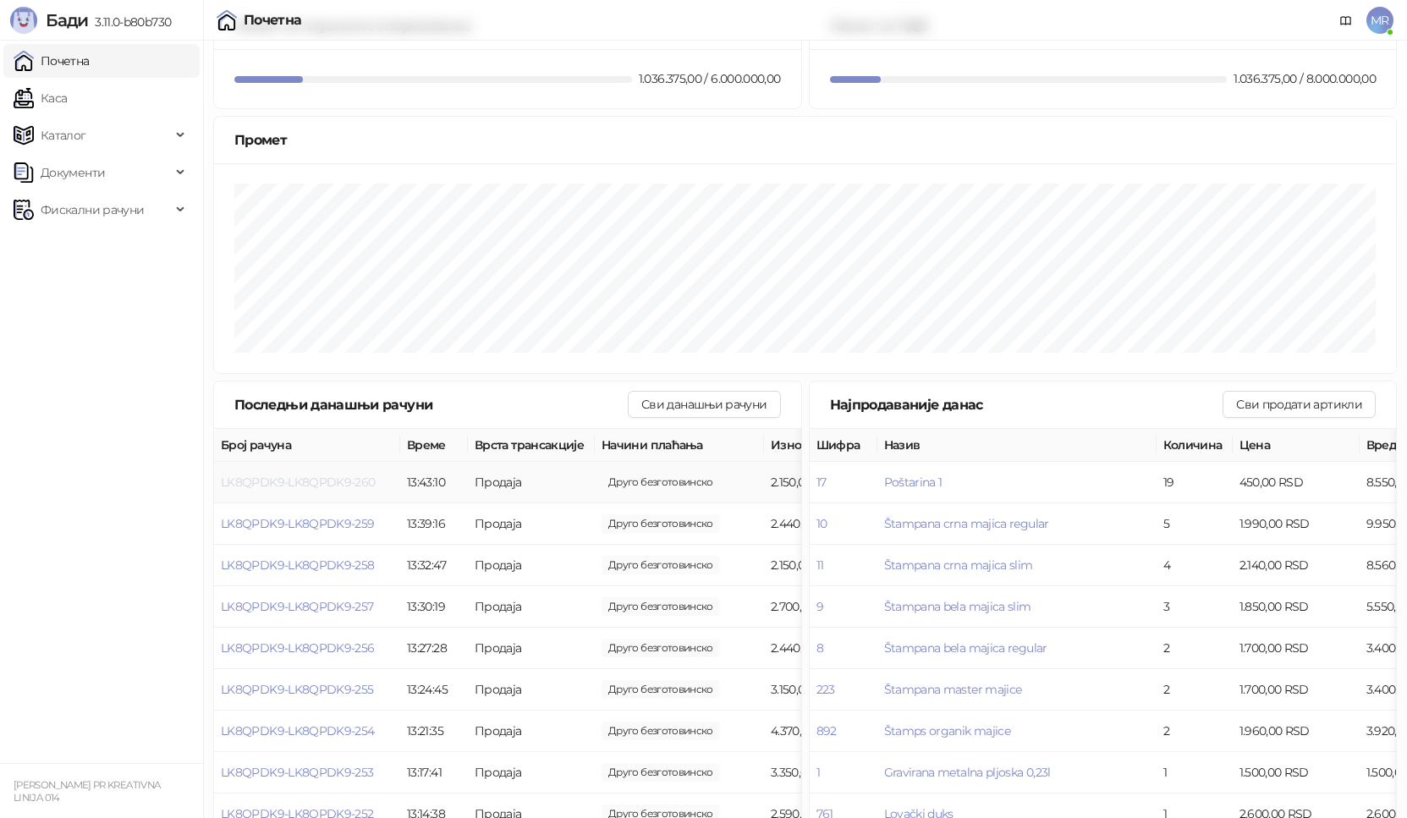
click at [274, 484] on span "LK8QPDK9-LK8QPDK9-260" at bounding box center [298, 482] width 155 height 15
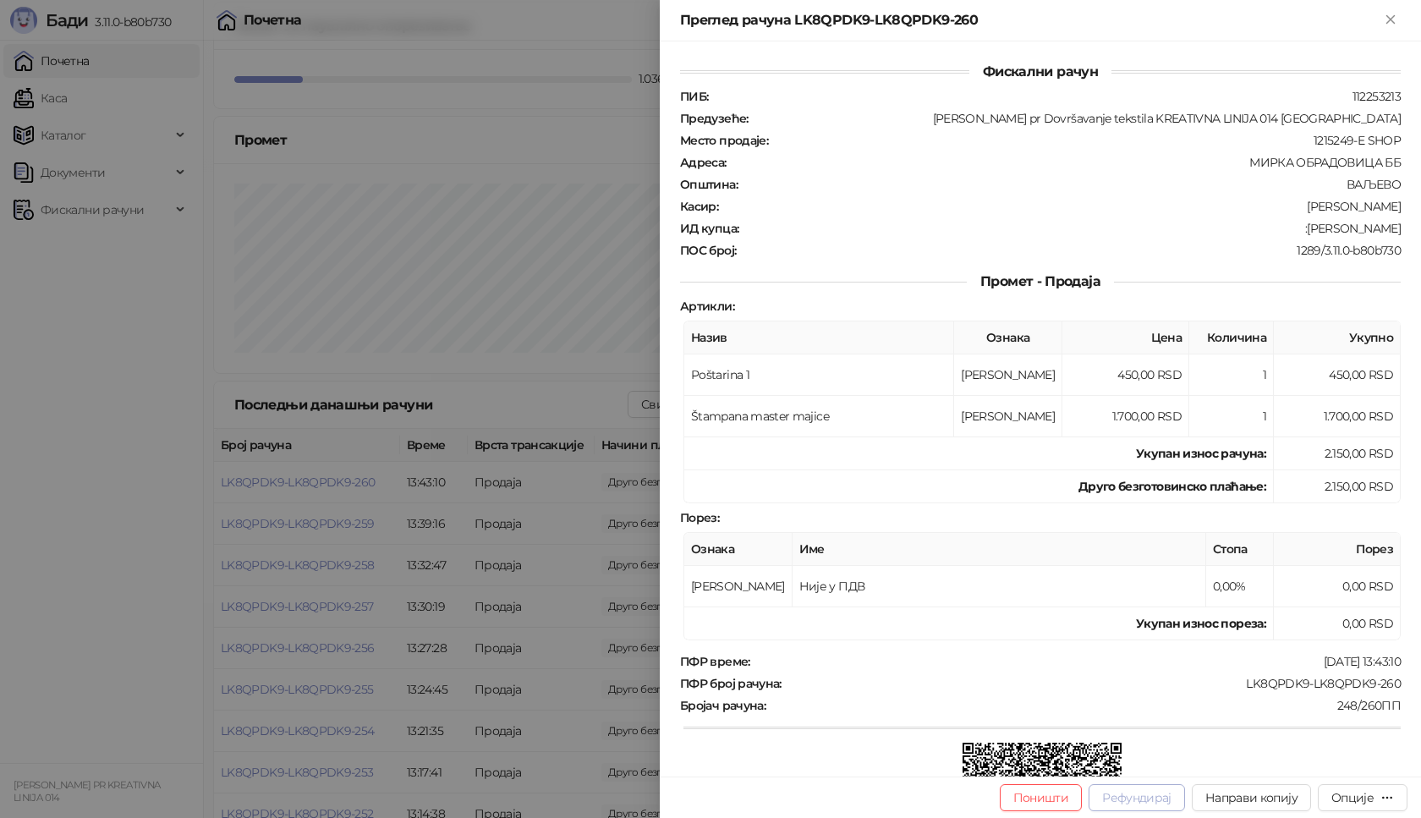
click at [1136, 800] on button "Рефундирај" at bounding box center [1137, 797] width 96 height 27
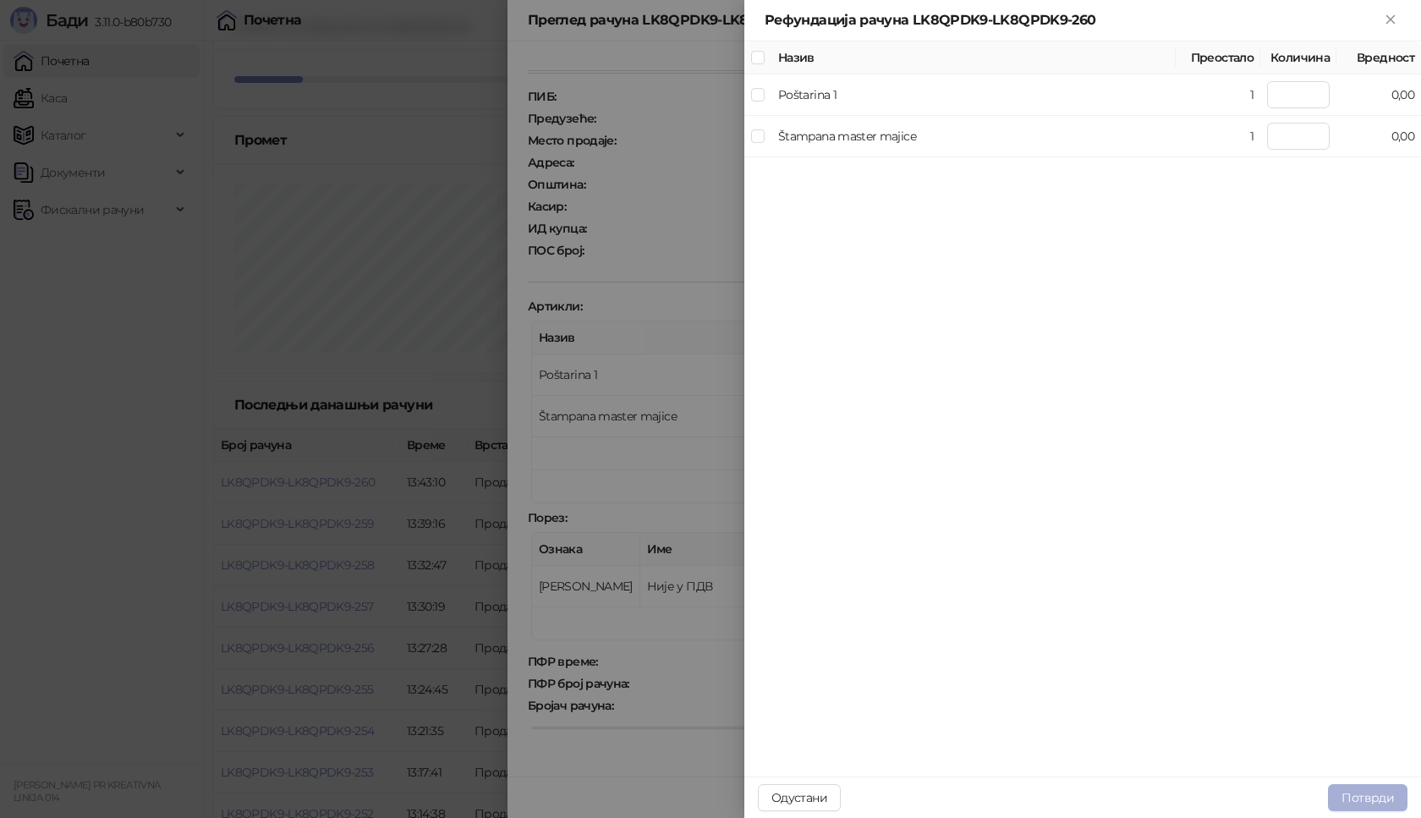
click at [1369, 795] on button "Потврди" at bounding box center [1368, 797] width 80 height 27
click at [1372, 712] on icon "close" at bounding box center [1371, 712] width 9 height 9
type input "*"
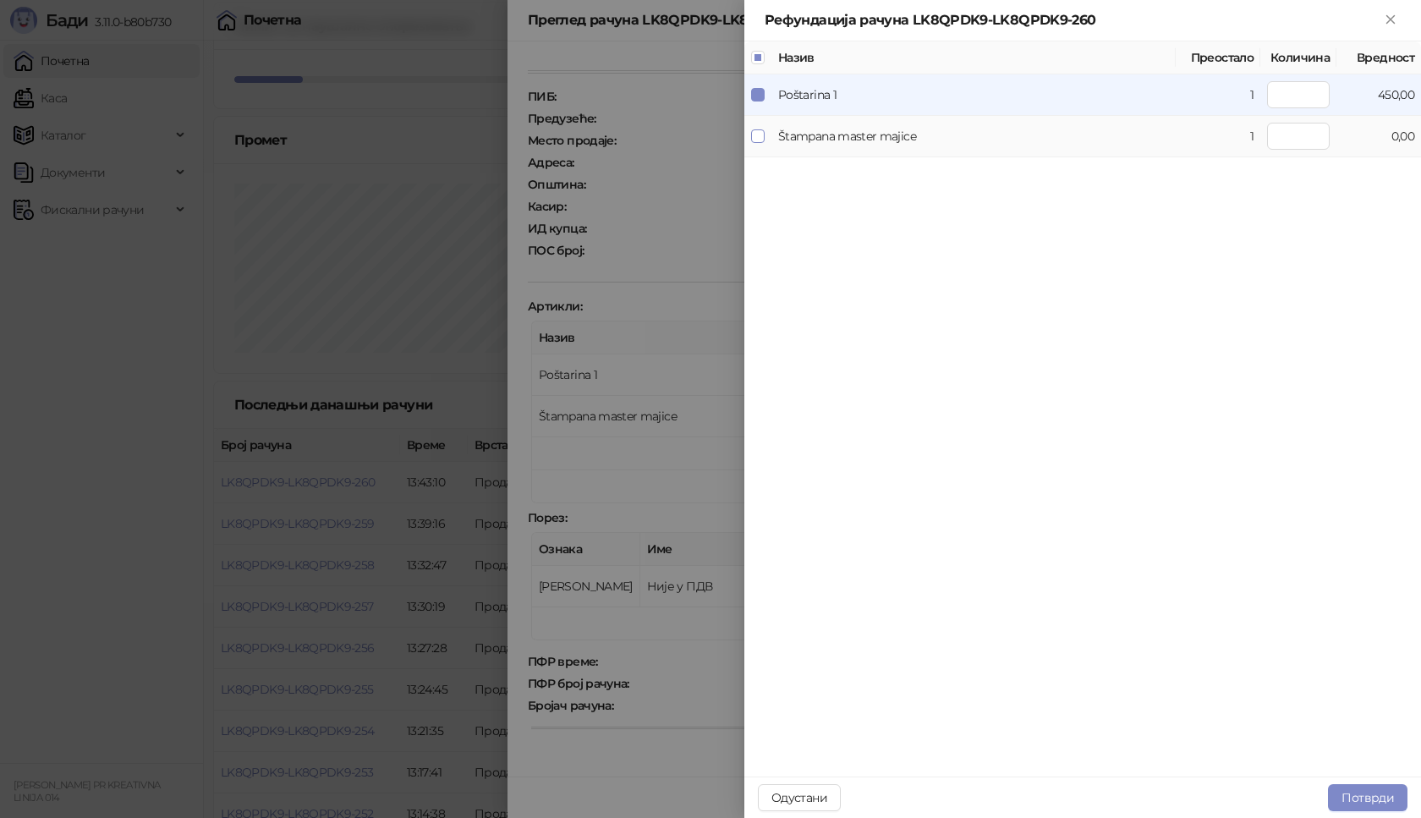
type input "*"
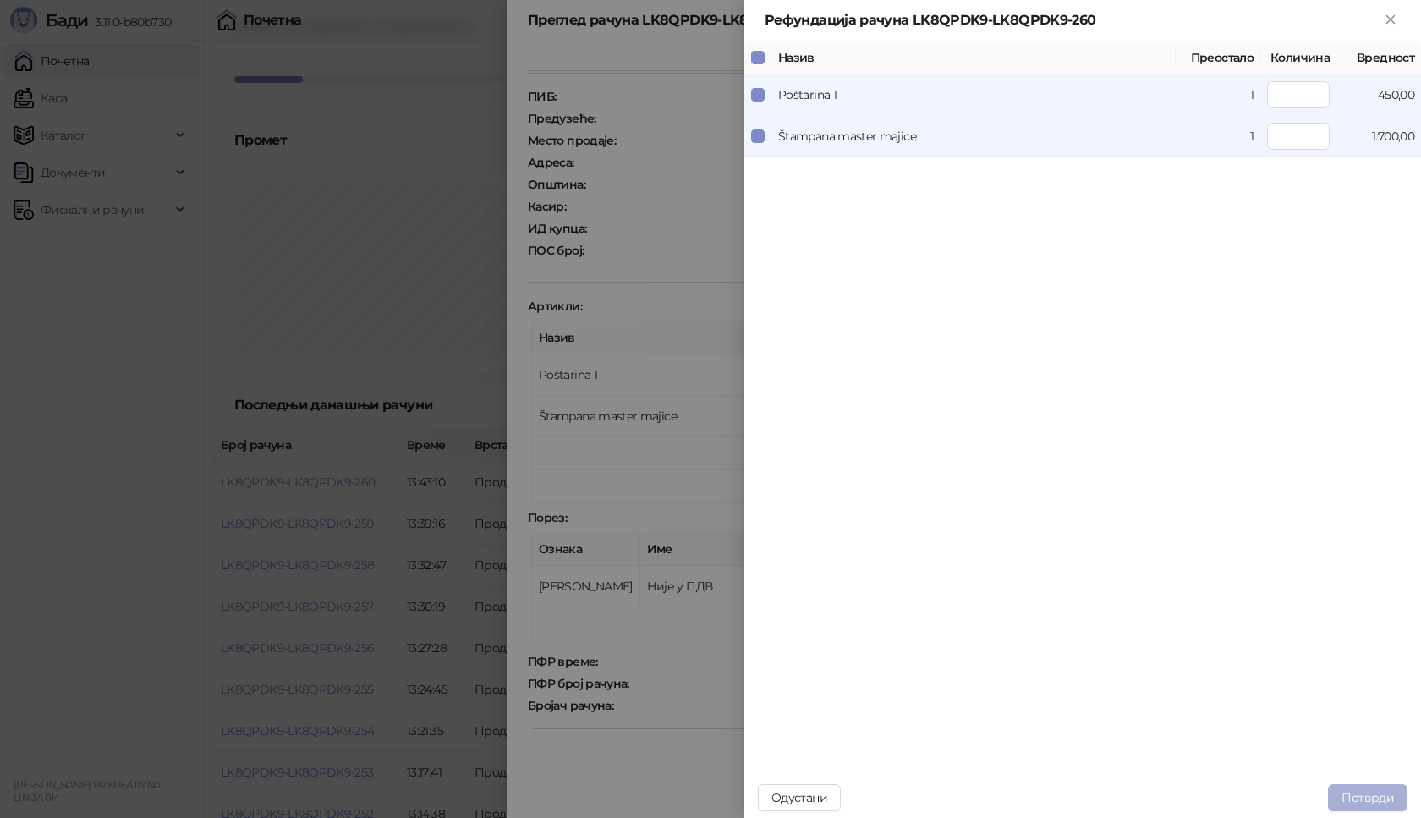
click at [1367, 797] on button "Потврди" at bounding box center [1368, 797] width 80 height 27
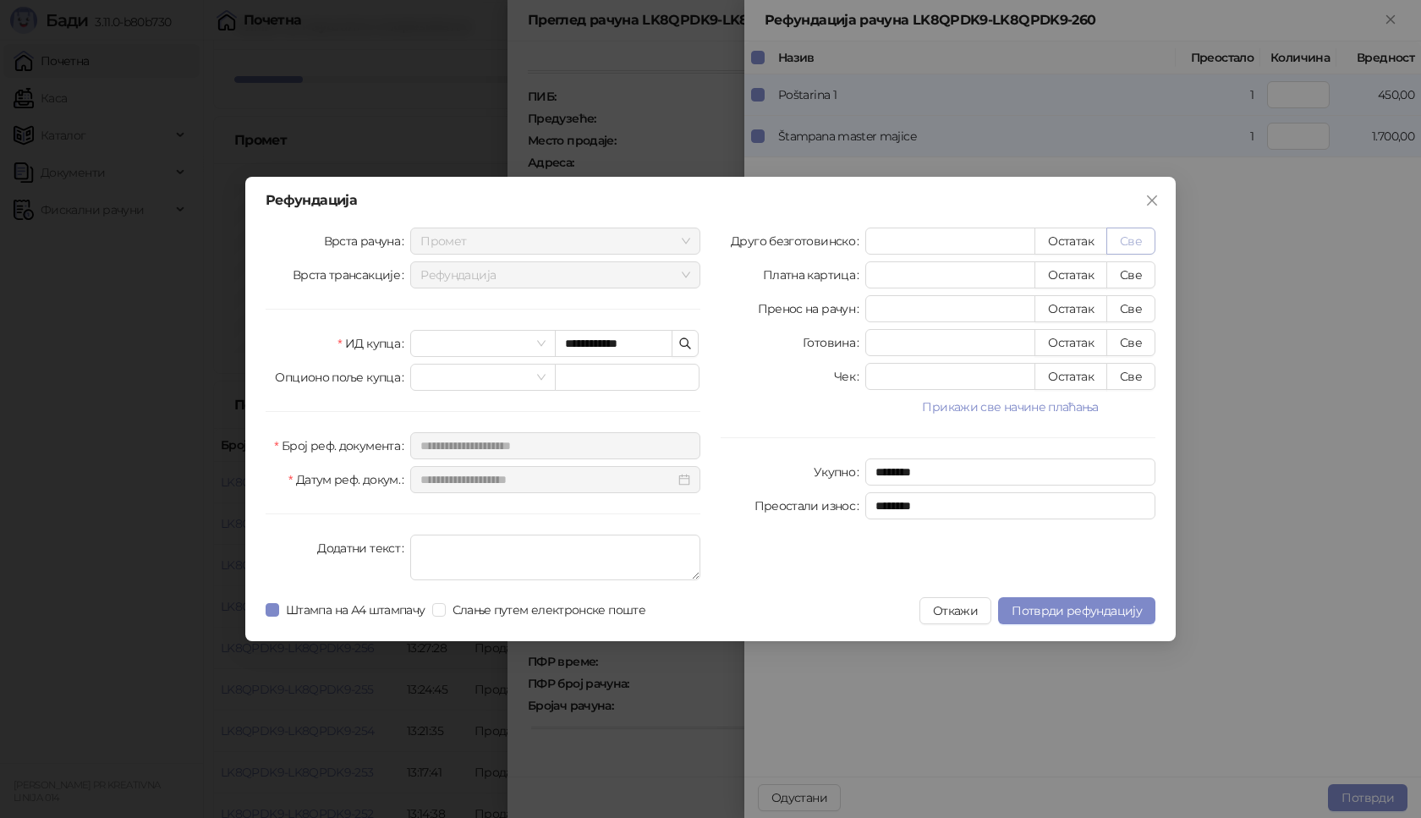
click at [1131, 237] on button "Све" at bounding box center [1131, 241] width 49 height 27
type input "****"
click at [1089, 615] on span "Потврди рефундацију" at bounding box center [1077, 610] width 130 height 15
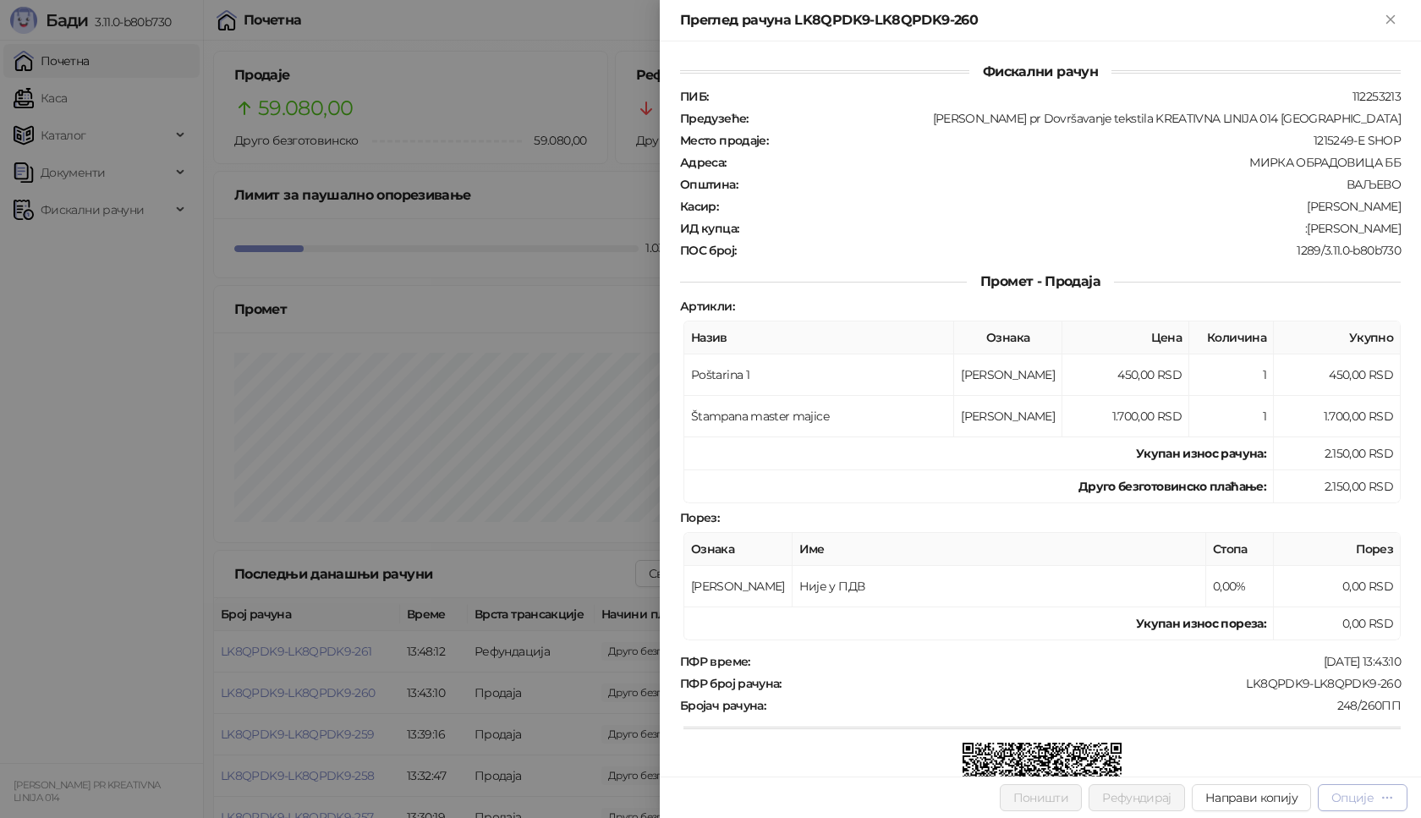
click at [1384, 797] on icon "button" at bounding box center [1387, 797] width 9 height 1
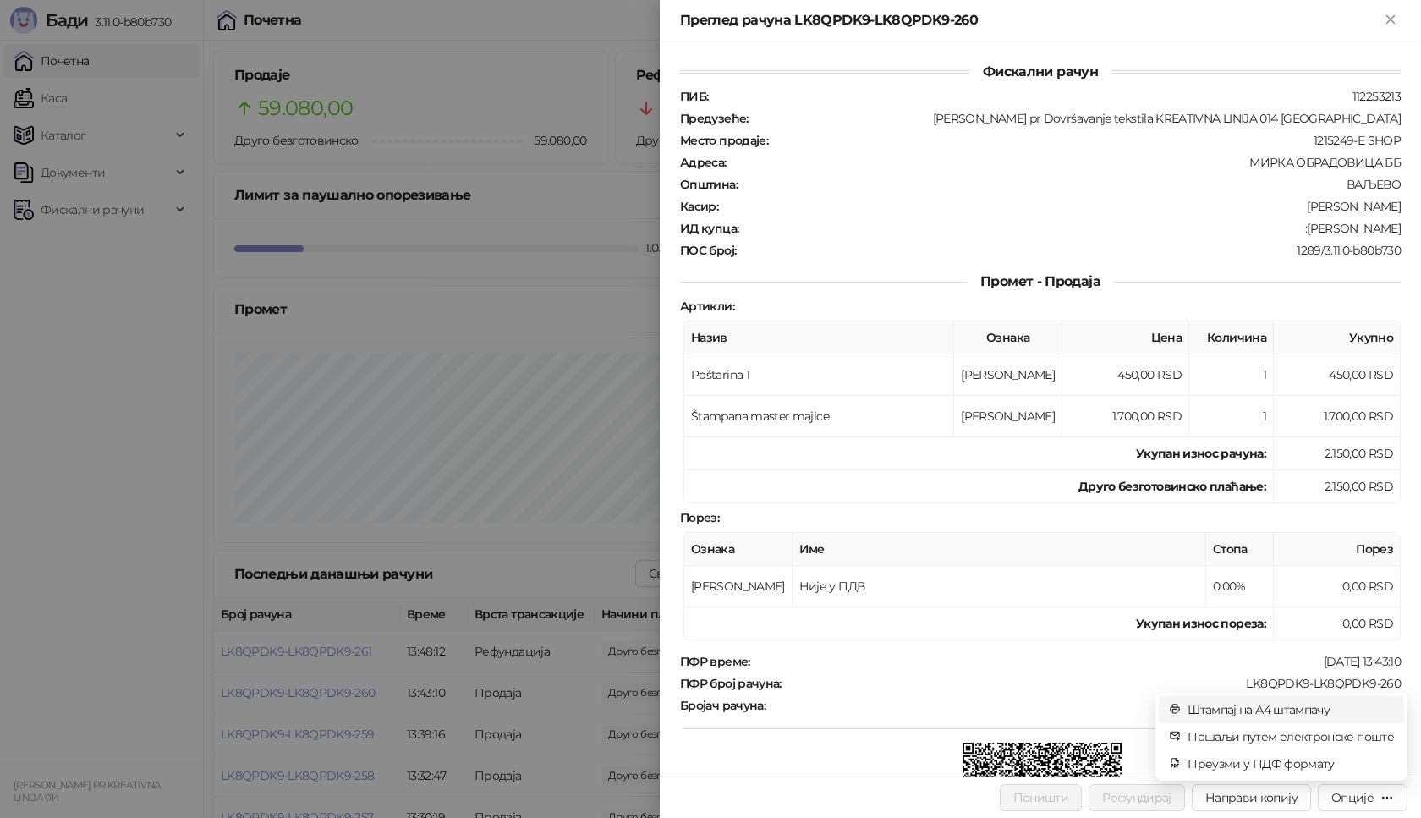
click at [1292, 712] on span "Штампај на А4 штампачу" at bounding box center [1291, 710] width 206 height 19
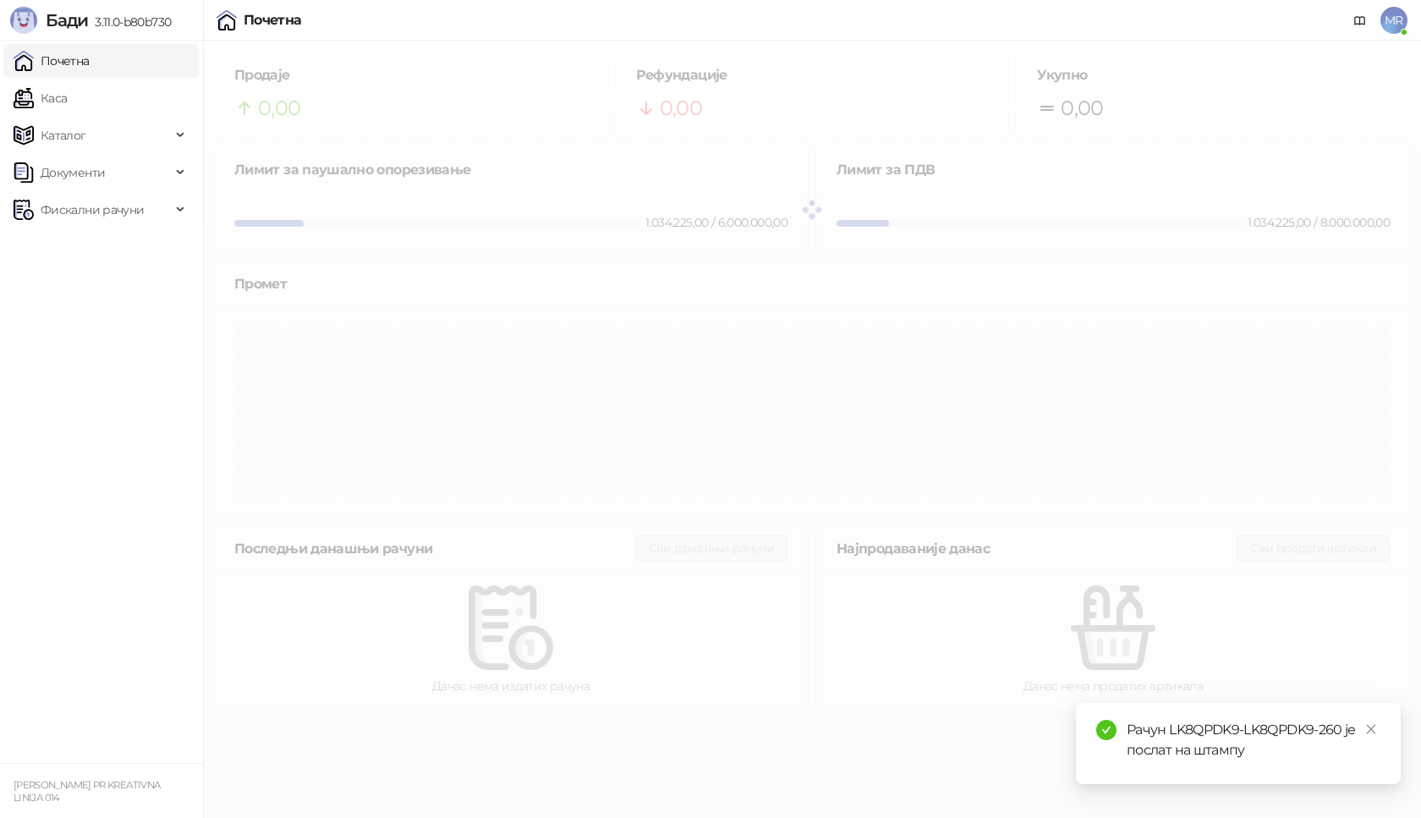
drag, startPoint x: 1382, startPoint y: 798, endPoint x: 1394, endPoint y: 799, distance: 11.9
click at [1383, 720] on html "Бади 3.11.0-b80b730 Почетна Каса Каталог Документи Фискални рачуни MARIJA RAKOV…" at bounding box center [710, 360] width 1421 height 720
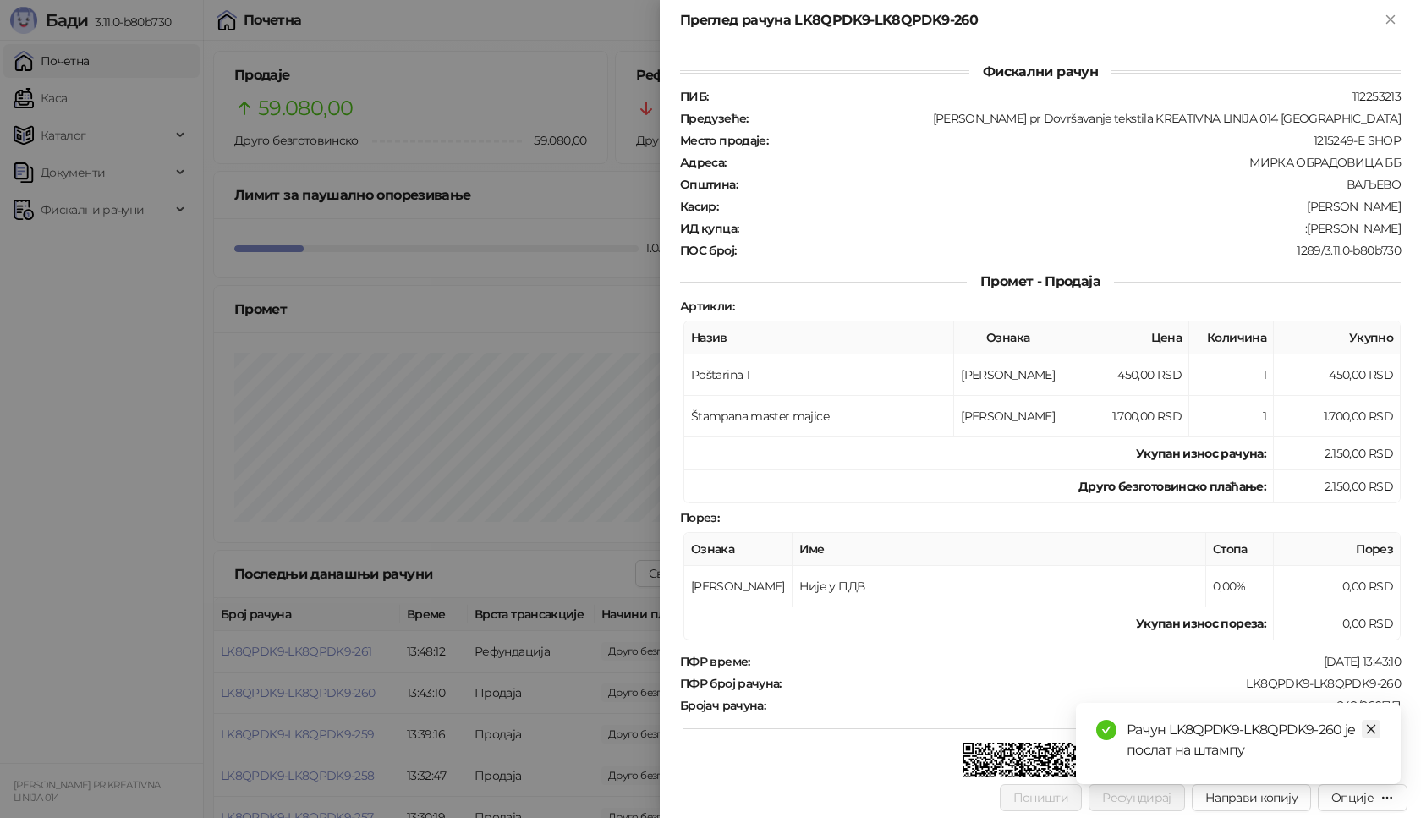
click at [1366, 728] on icon "close" at bounding box center [1372, 729] width 12 height 12
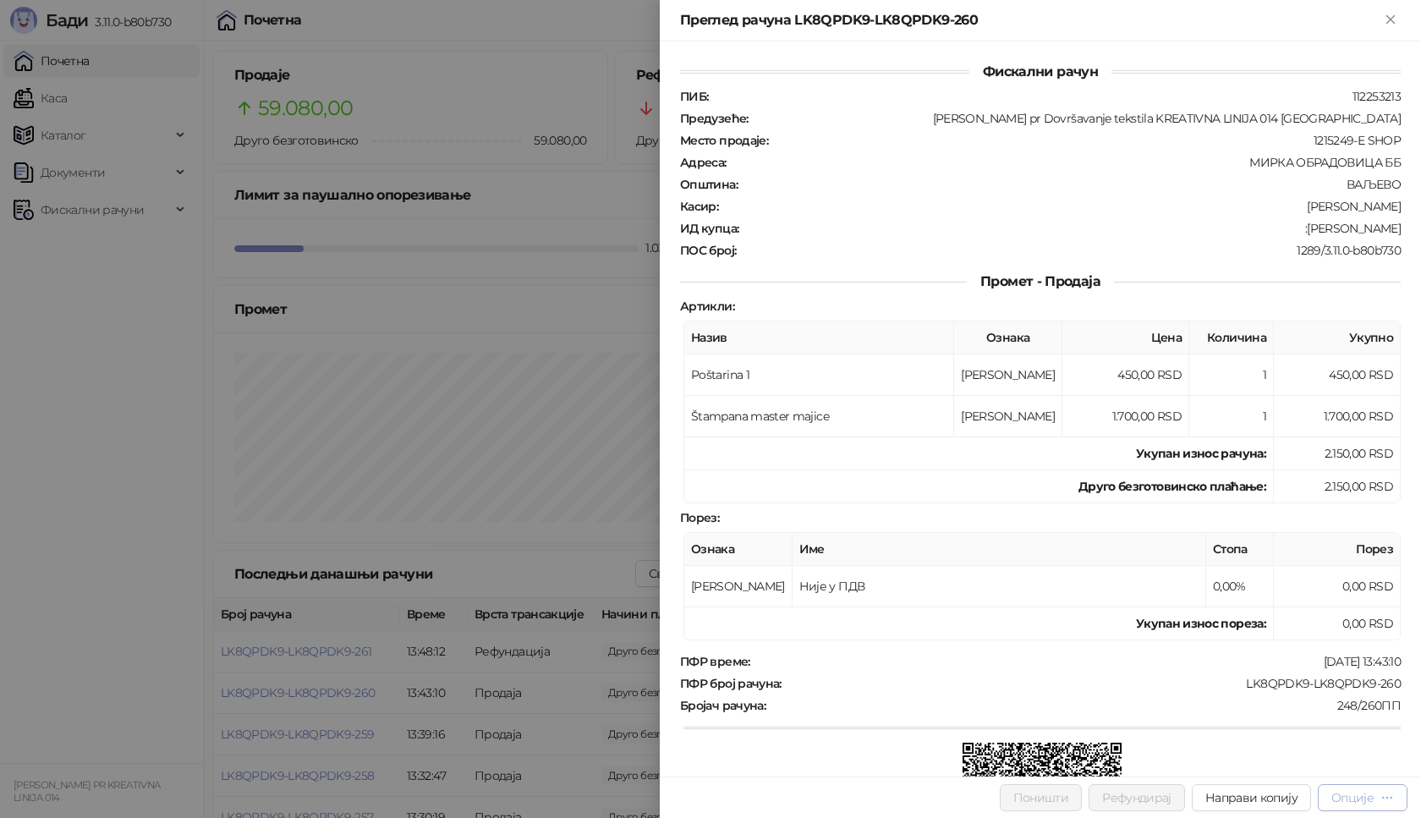
click at [1387, 796] on icon "button" at bounding box center [1388, 798] width 14 height 14
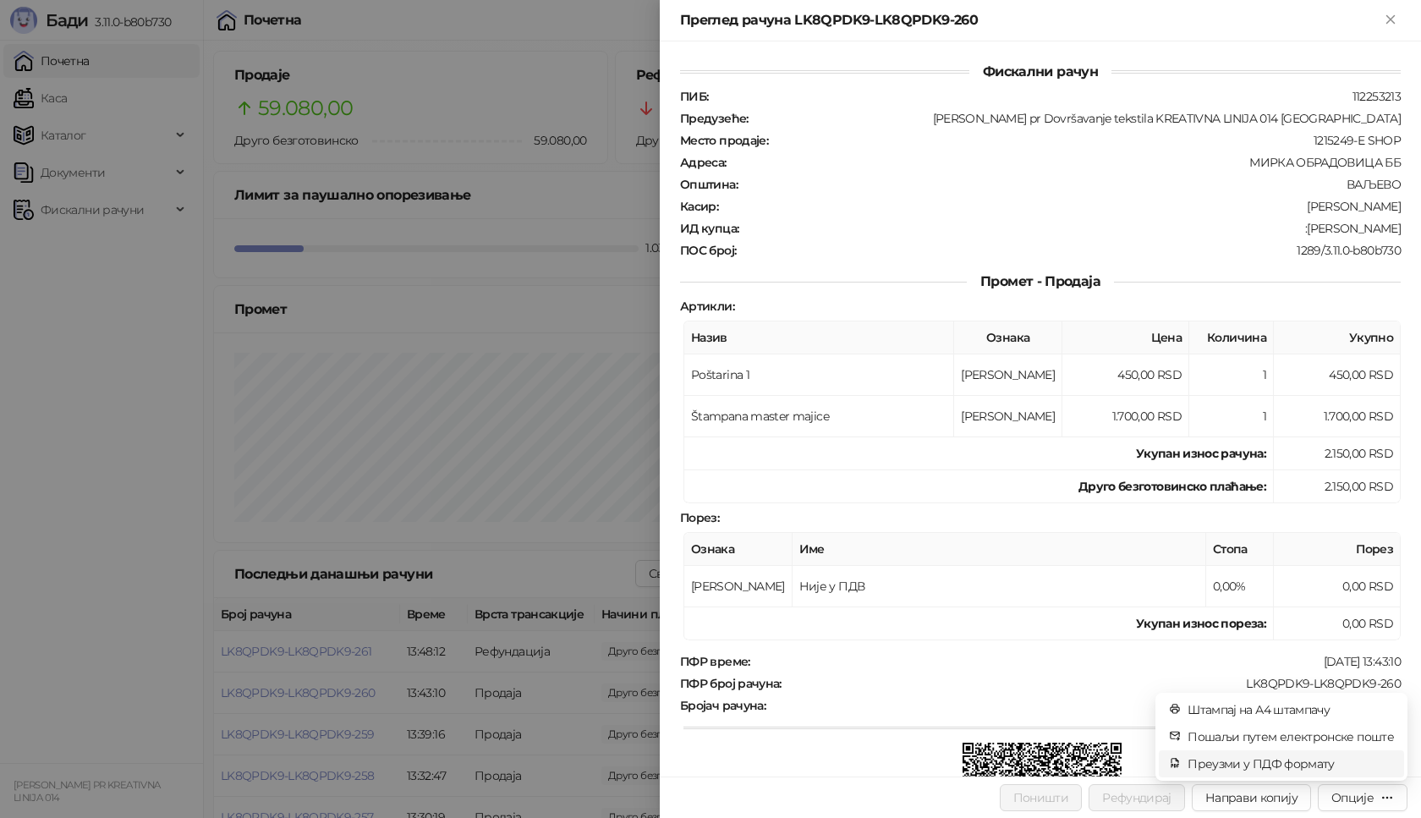
click at [1292, 761] on span "Преузми у ПДФ формату" at bounding box center [1291, 764] width 206 height 19
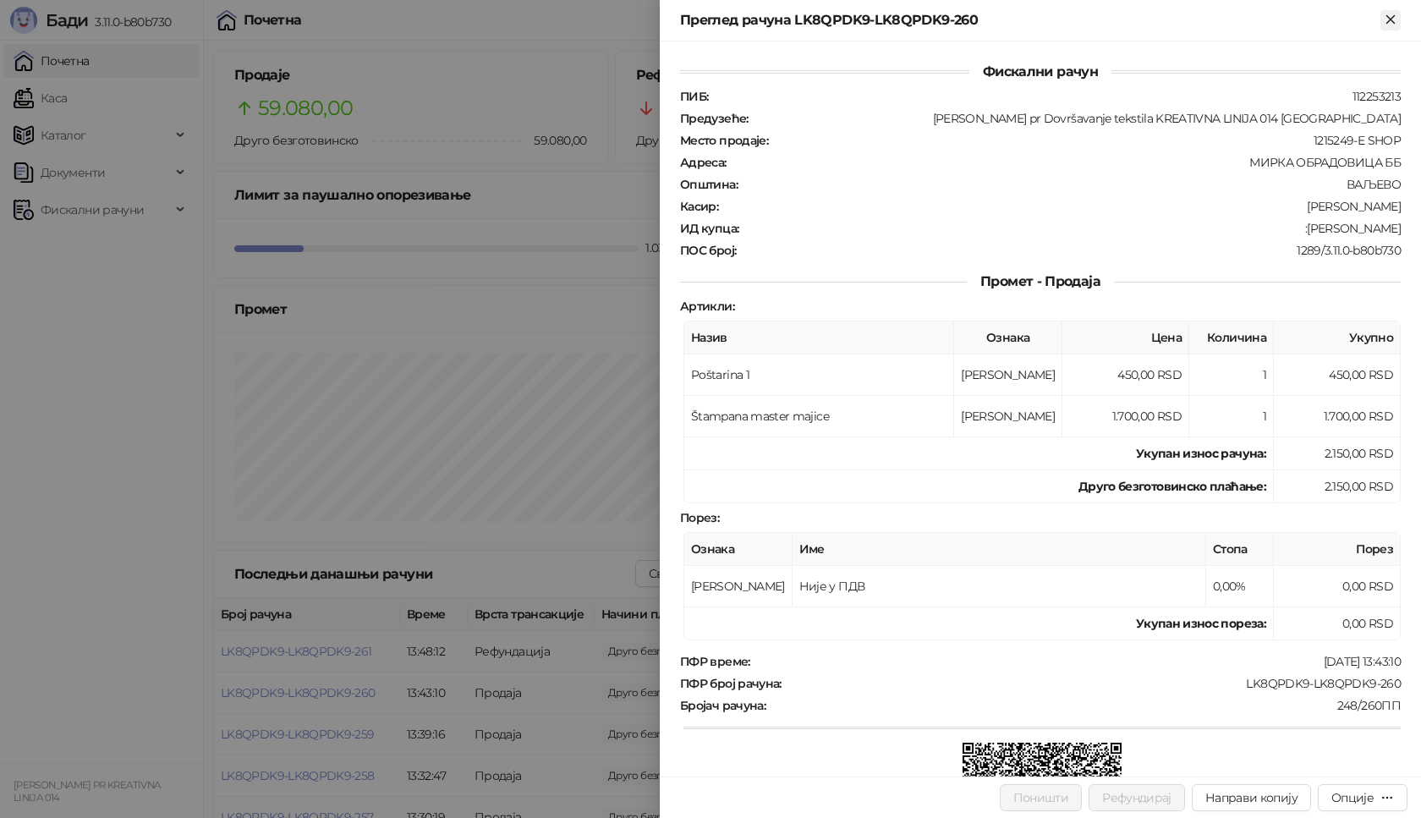
click at [1387, 17] on icon "Close" at bounding box center [1390, 19] width 15 height 15
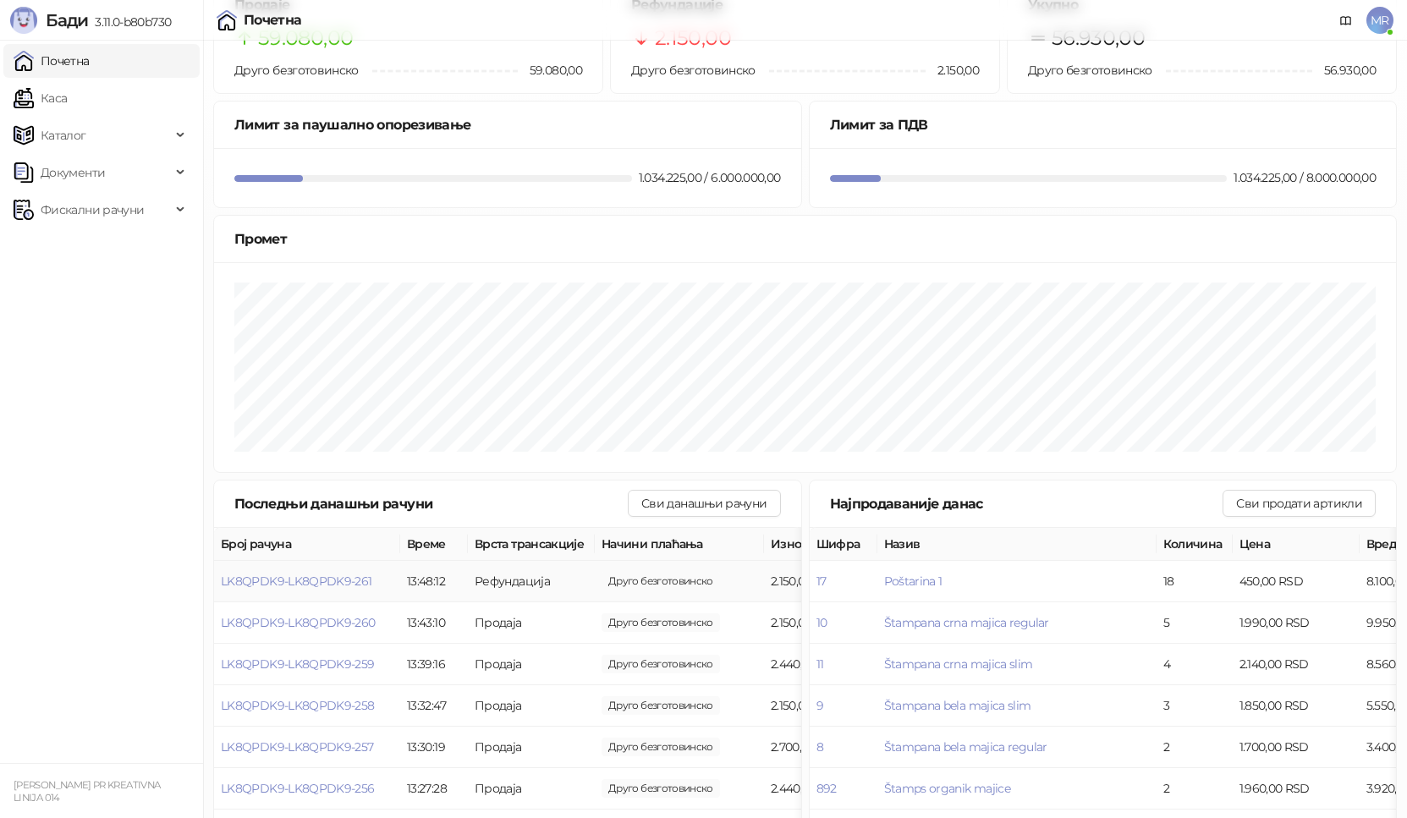
scroll to position [253, 0]
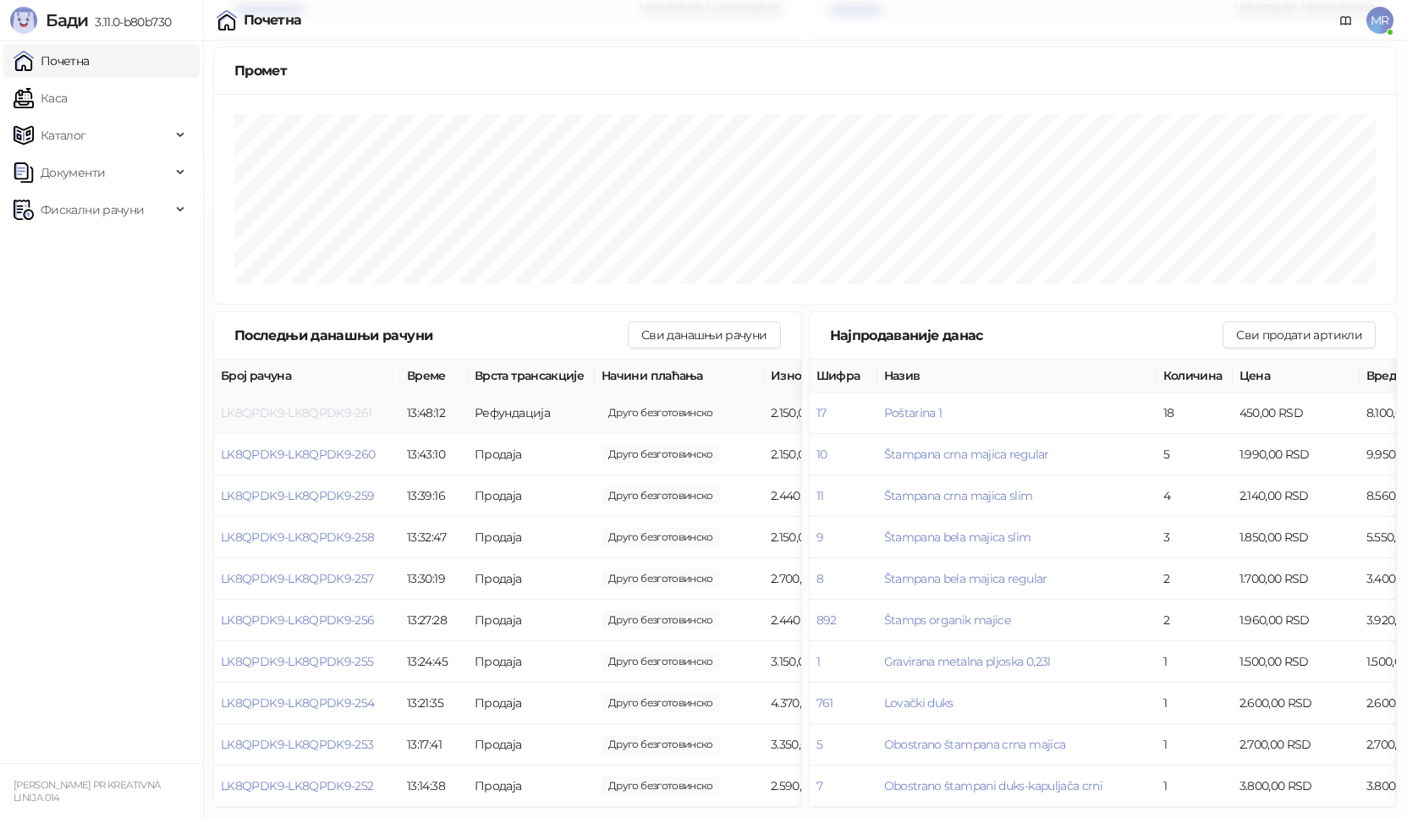
click at [334, 405] on span "LK8QPDK9-LK8QPDK9-261" at bounding box center [296, 412] width 151 height 15
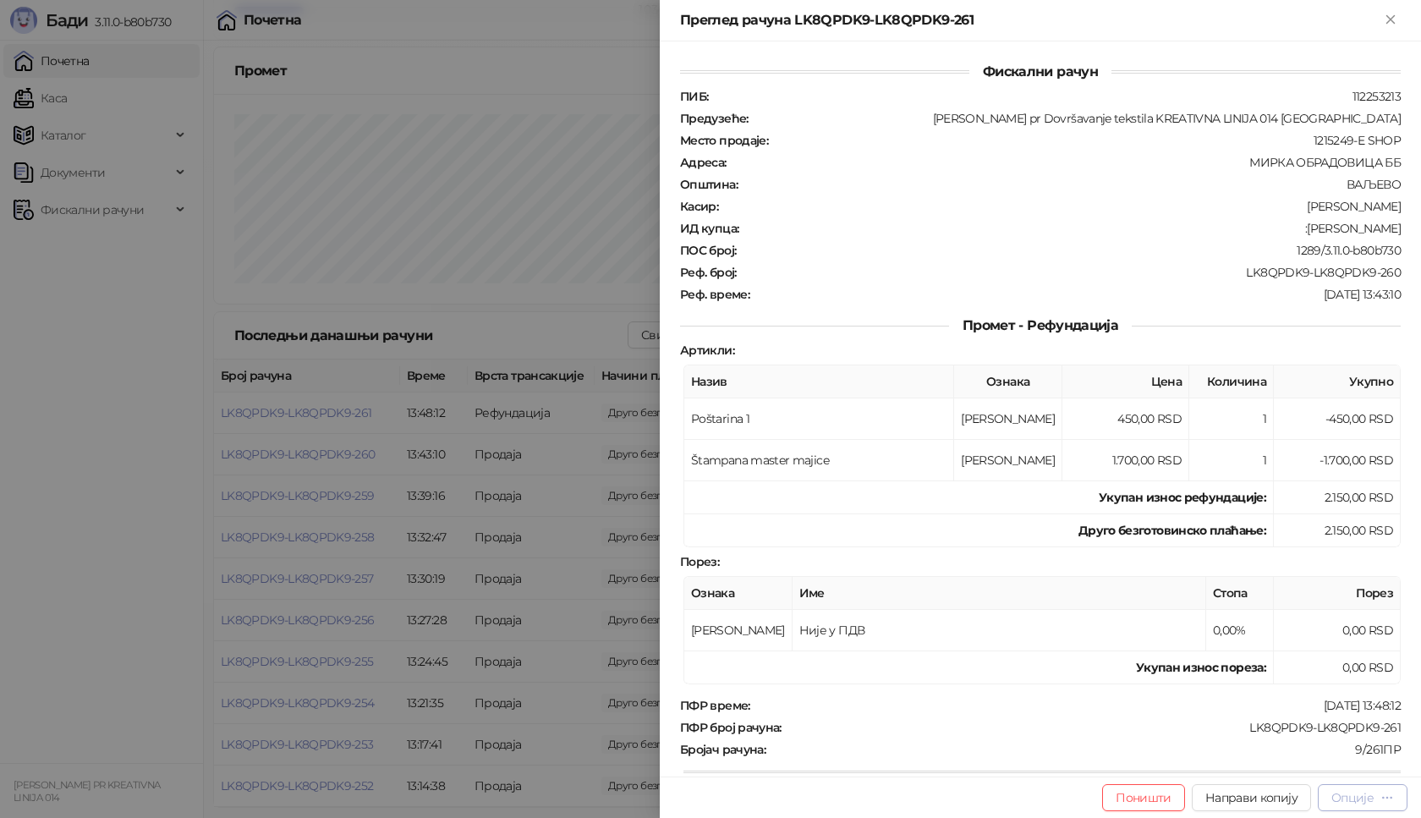
click at [1388, 800] on icon "button" at bounding box center [1388, 798] width 14 height 14
click at [1298, 769] on span "Преузми у ПДФ формату" at bounding box center [1291, 778] width 206 height 19
drag, startPoint x: 1234, startPoint y: 272, endPoint x: 1388, endPoint y: 272, distance: 153.1
click at [1388, 272] on div "LK8QPDK9-LK8QPDK9-260" at bounding box center [1071, 272] width 664 height 15
drag, startPoint x: 1239, startPoint y: 727, endPoint x: 1395, endPoint y: 736, distance: 156.8
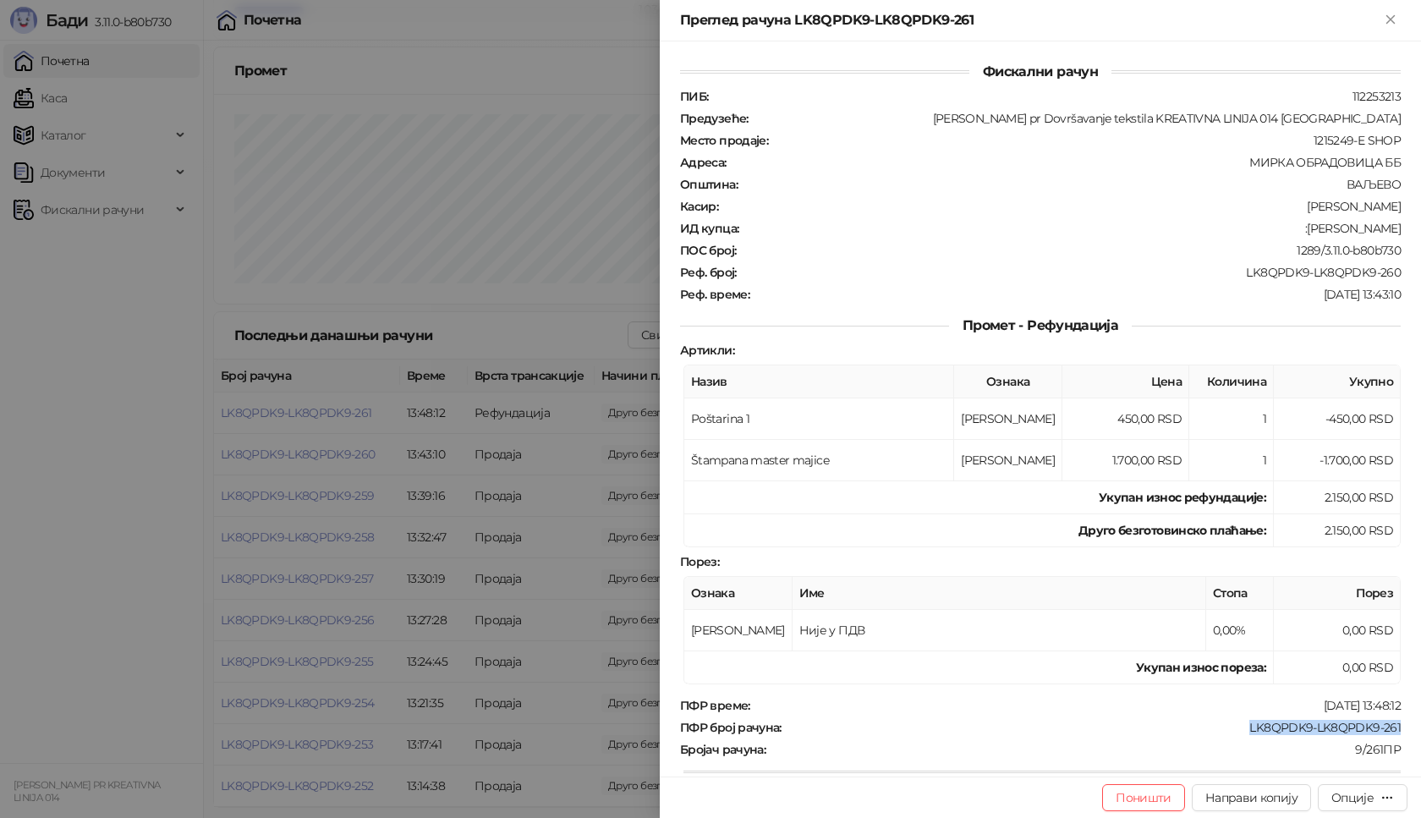
click at [1395, 736] on div "Фискални рачун ПИБ : 112253213 Предузеће : Marija Raković pr Dovršavanje teksti…" at bounding box center [1040, 408] width 761 height 735
copy div "LK8QPDK9-LK8QPDK9-261"
click at [1394, 16] on icon "Close" at bounding box center [1391, 19] width 8 height 8
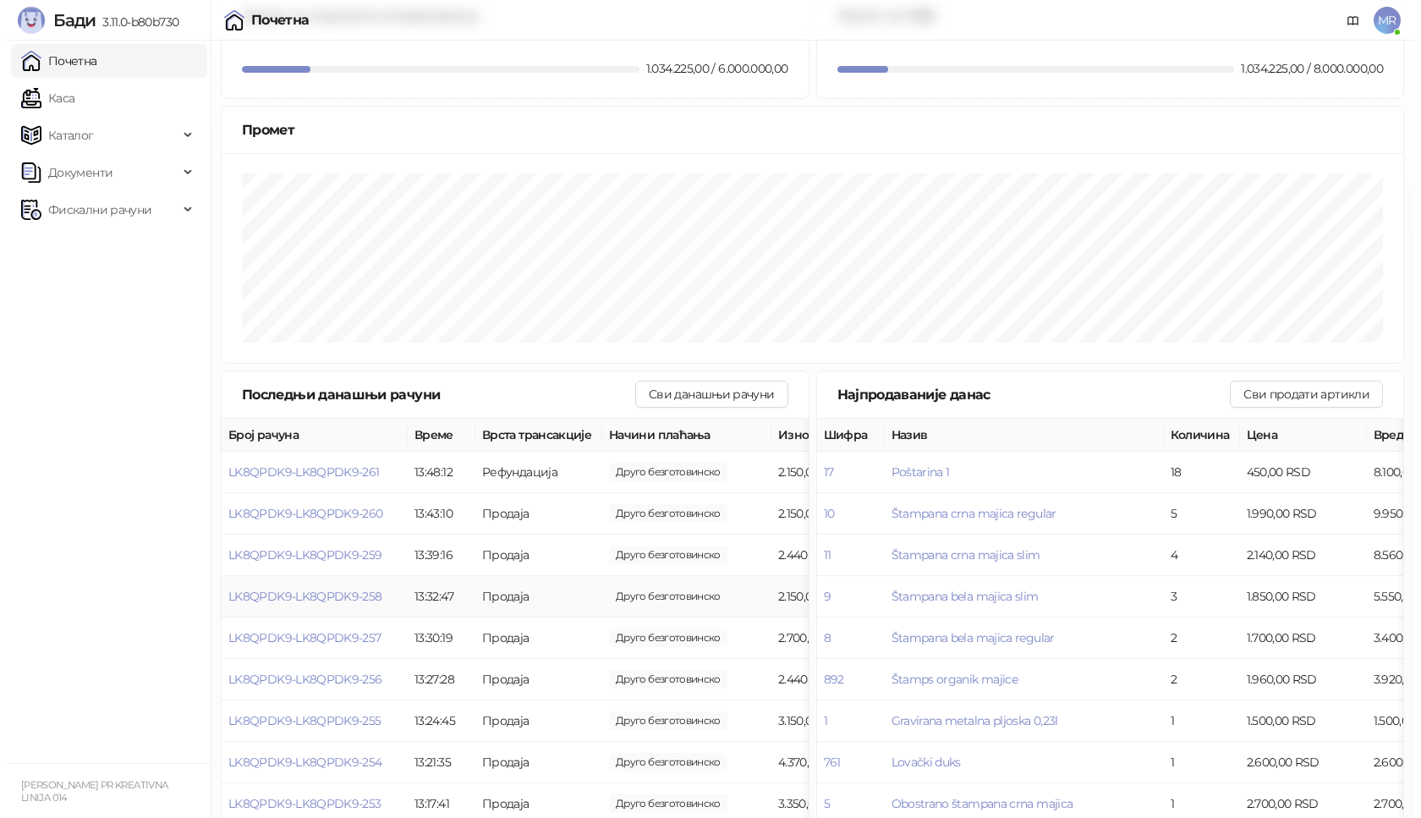
scroll to position [84, 0]
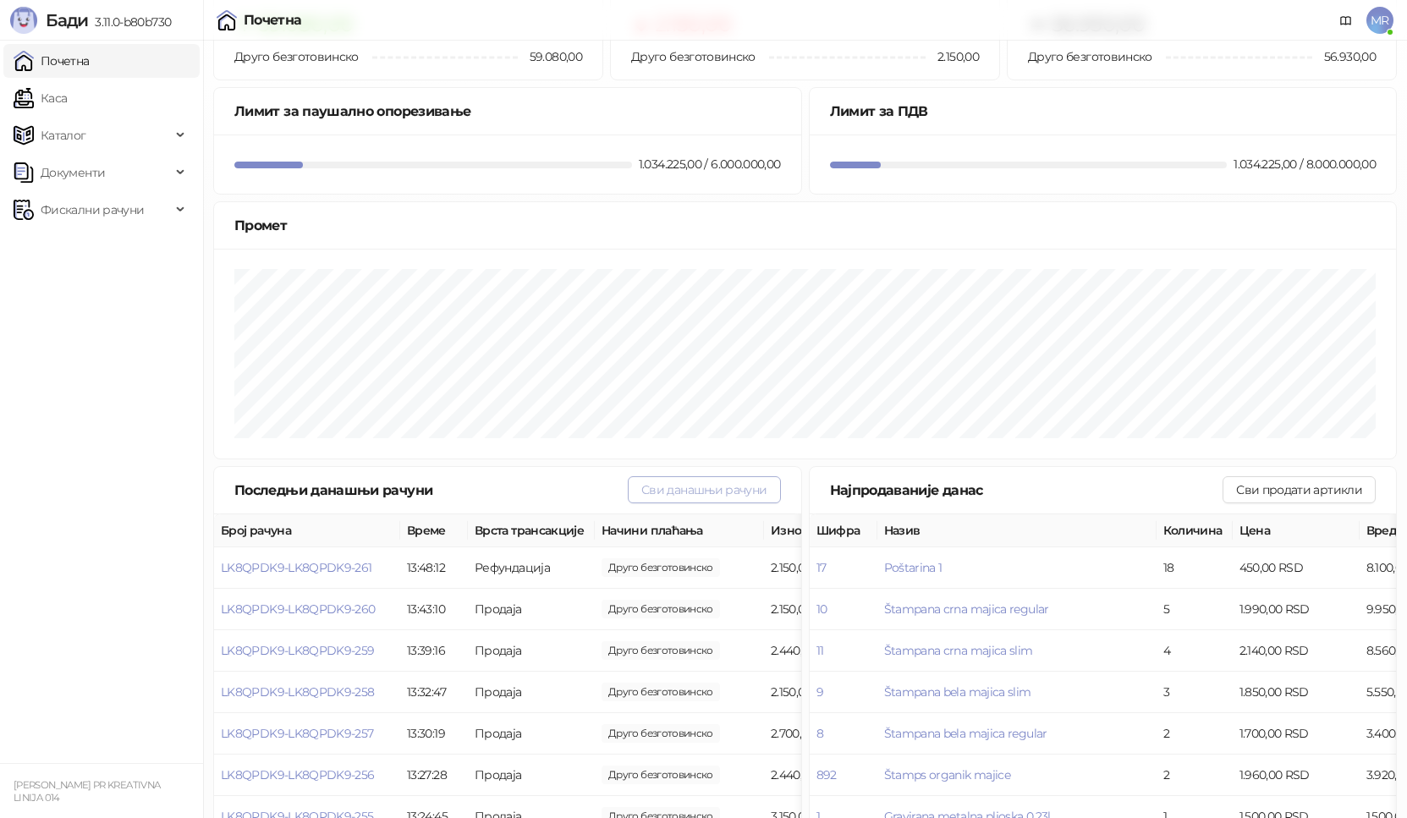
click at [676, 487] on button "Сви данашњи рачуни" at bounding box center [704, 489] width 152 height 27
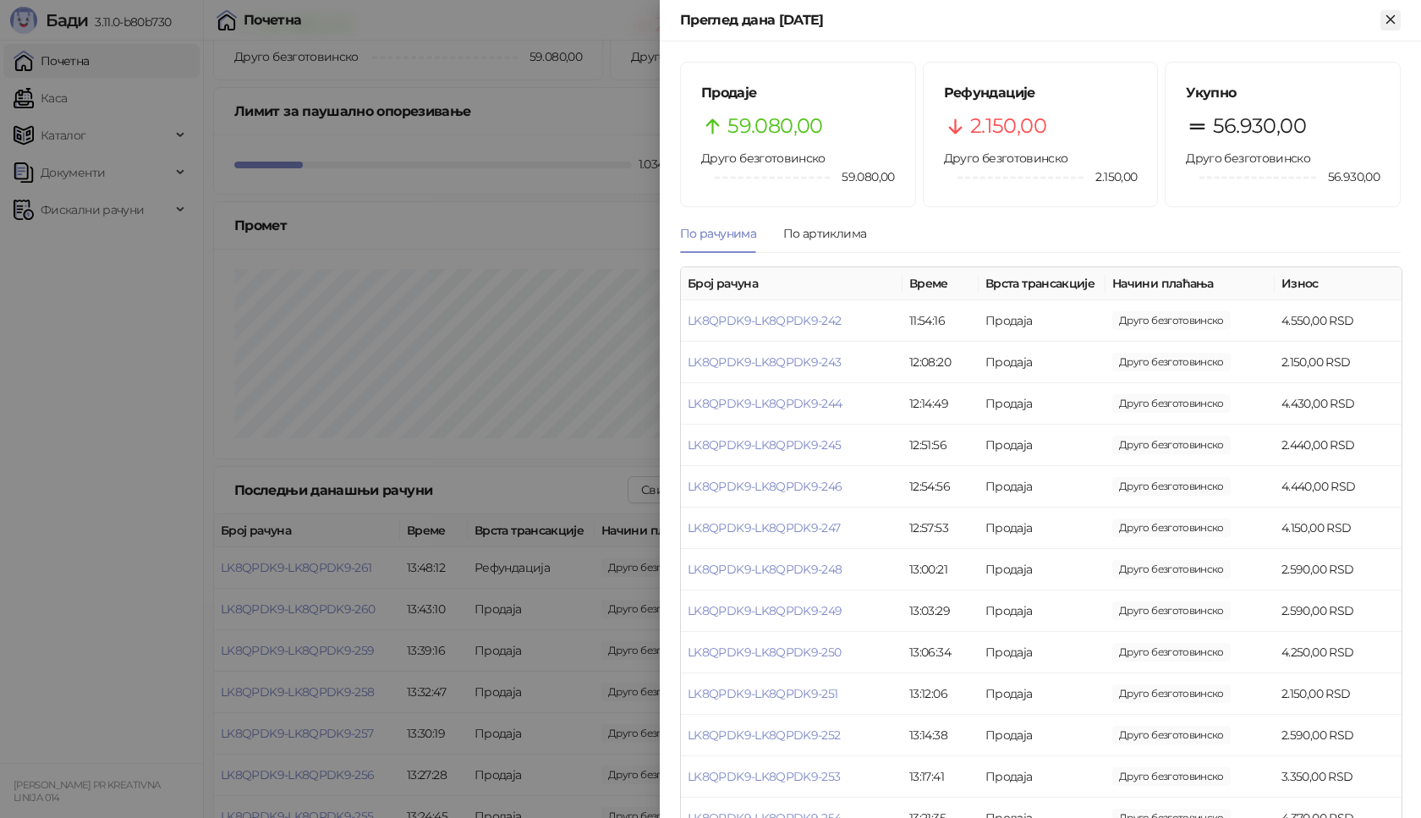
click at [1396, 22] on icon "Close" at bounding box center [1390, 19] width 15 height 15
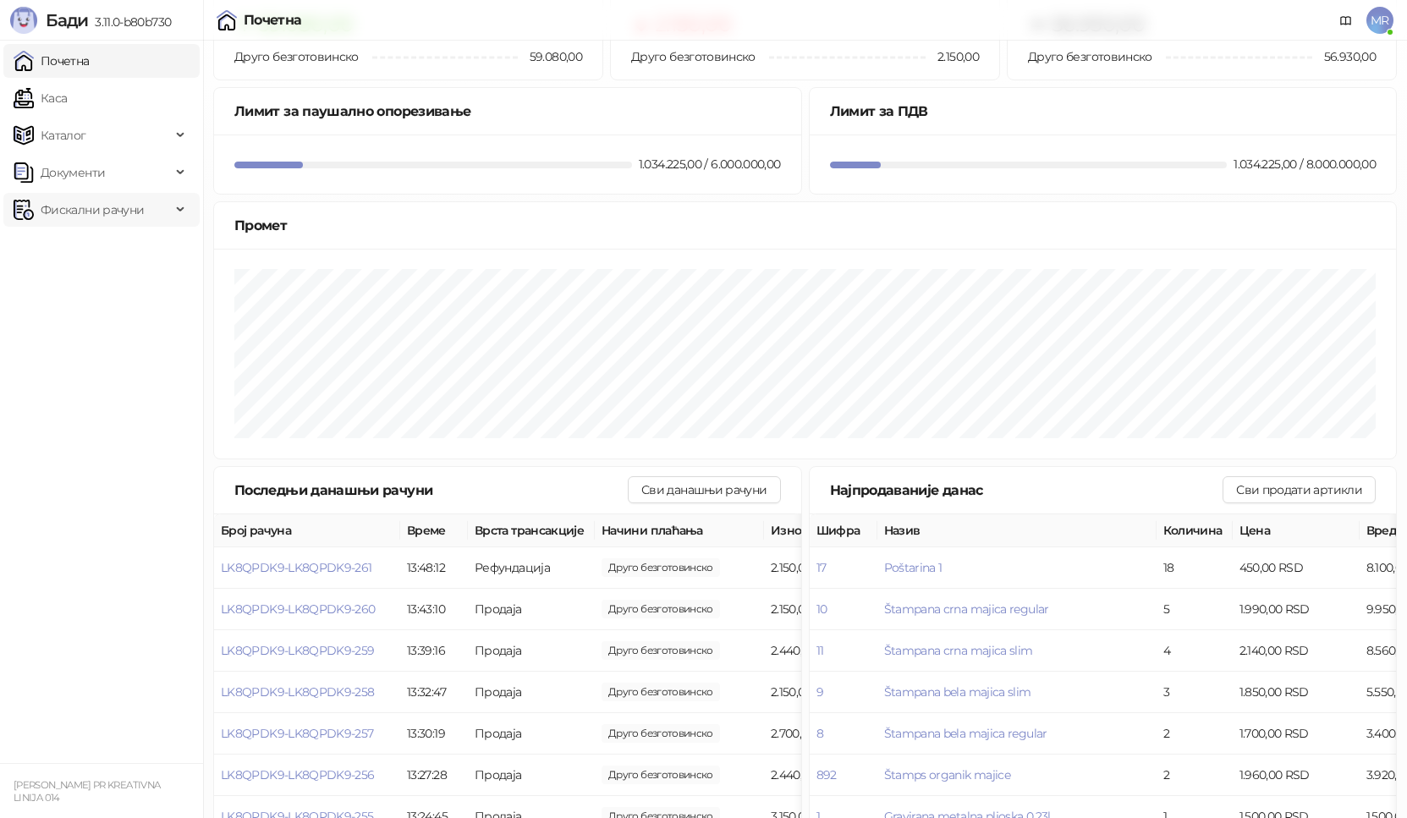
click at [173, 204] on div "Фискални рачуни" at bounding box center [101, 210] width 196 height 34
click at [110, 280] on link "По данима" at bounding box center [65, 284] width 90 height 34
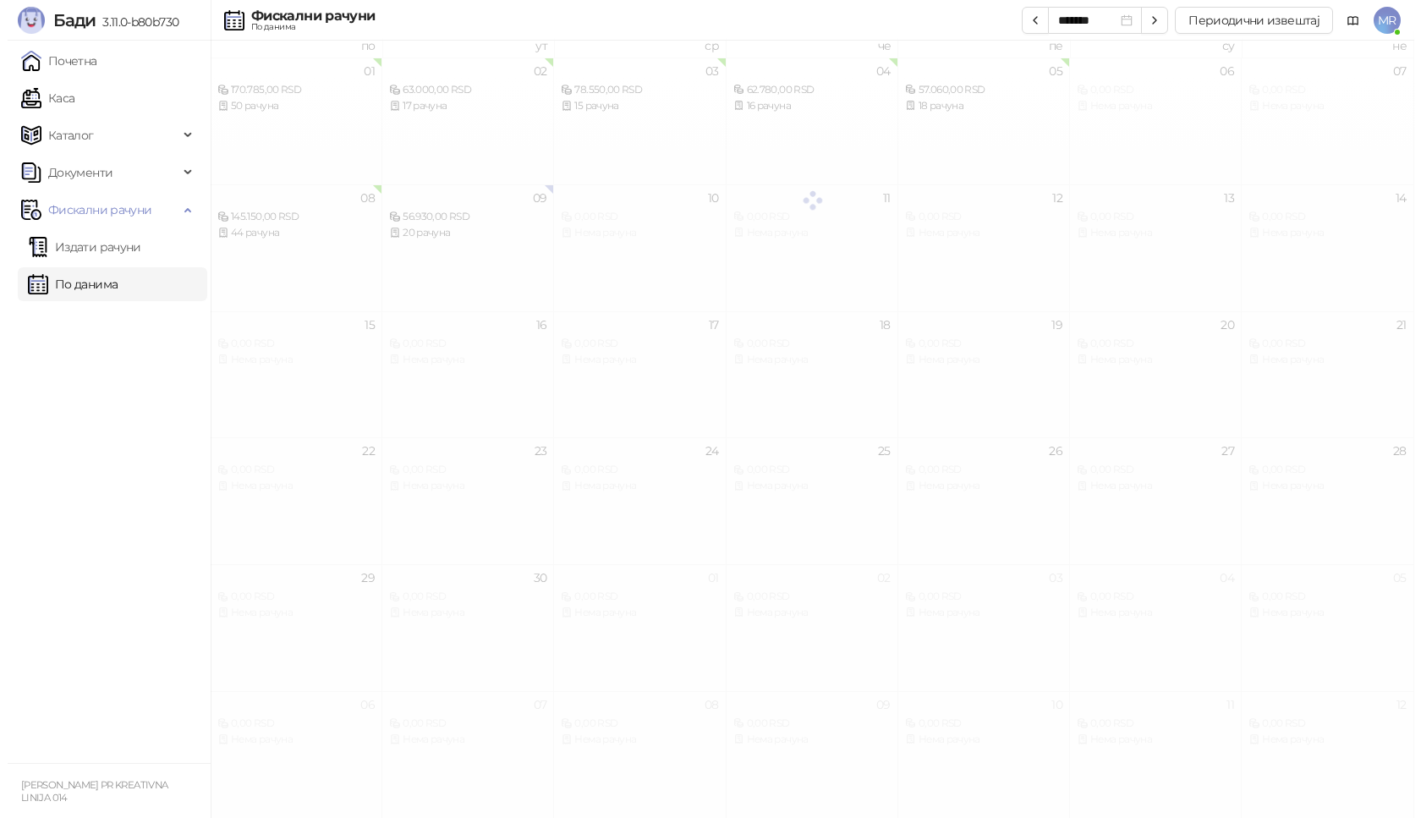
scroll to position [9, 0]
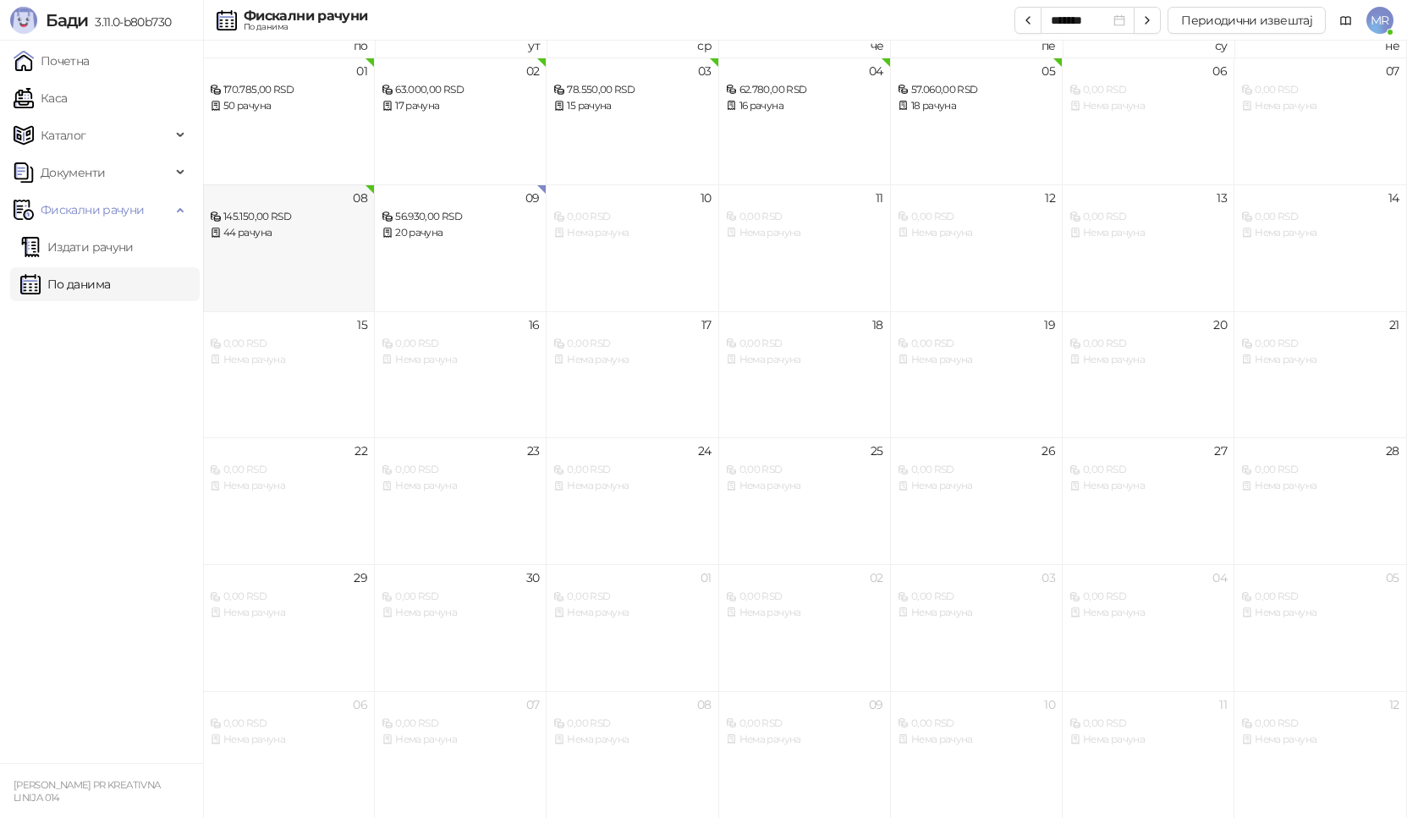
click at [336, 257] on div "08 145.150,00 RSD 44 рачуна" at bounding box center [289, 247] width 172 height 127
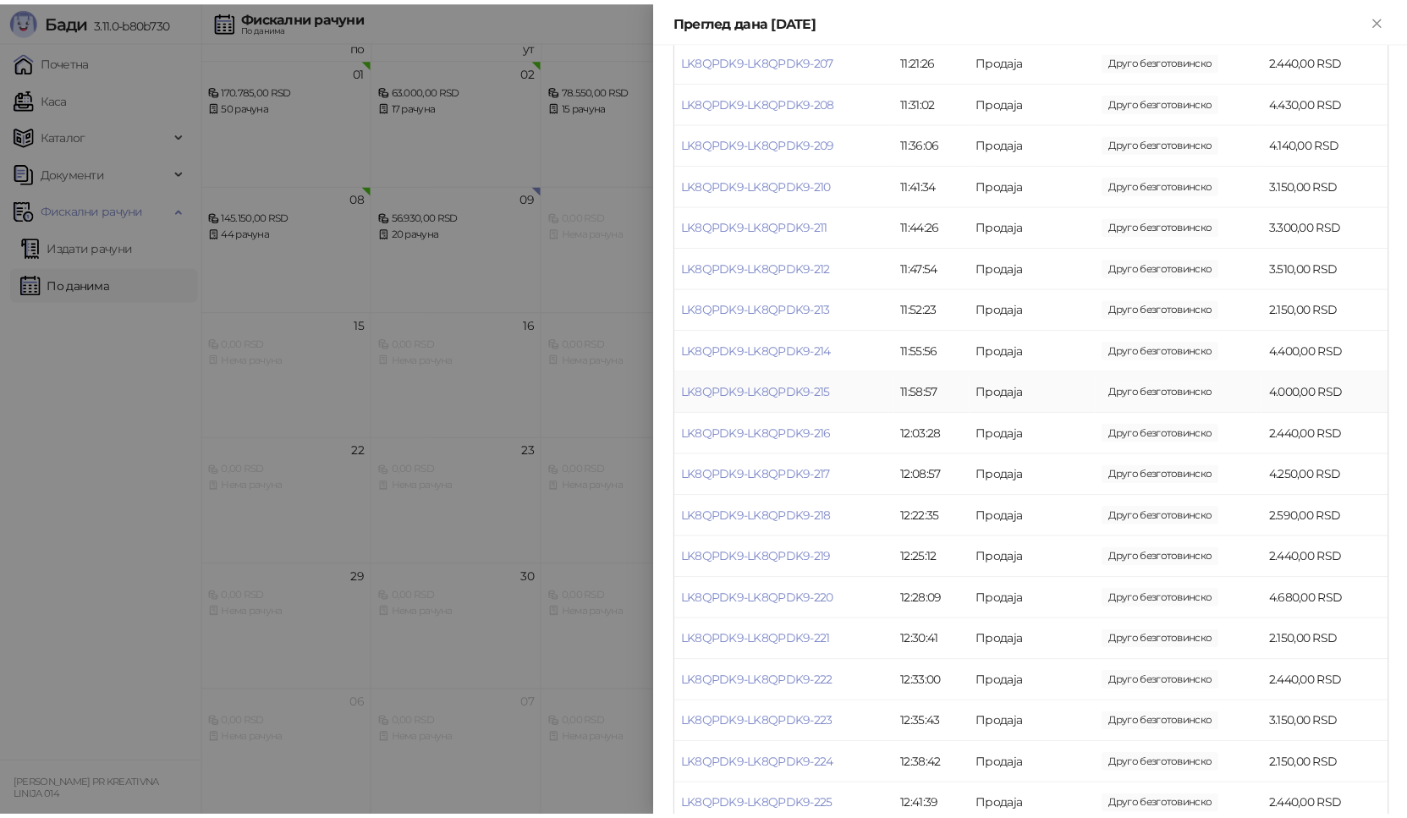
scroll to position [677, 0]
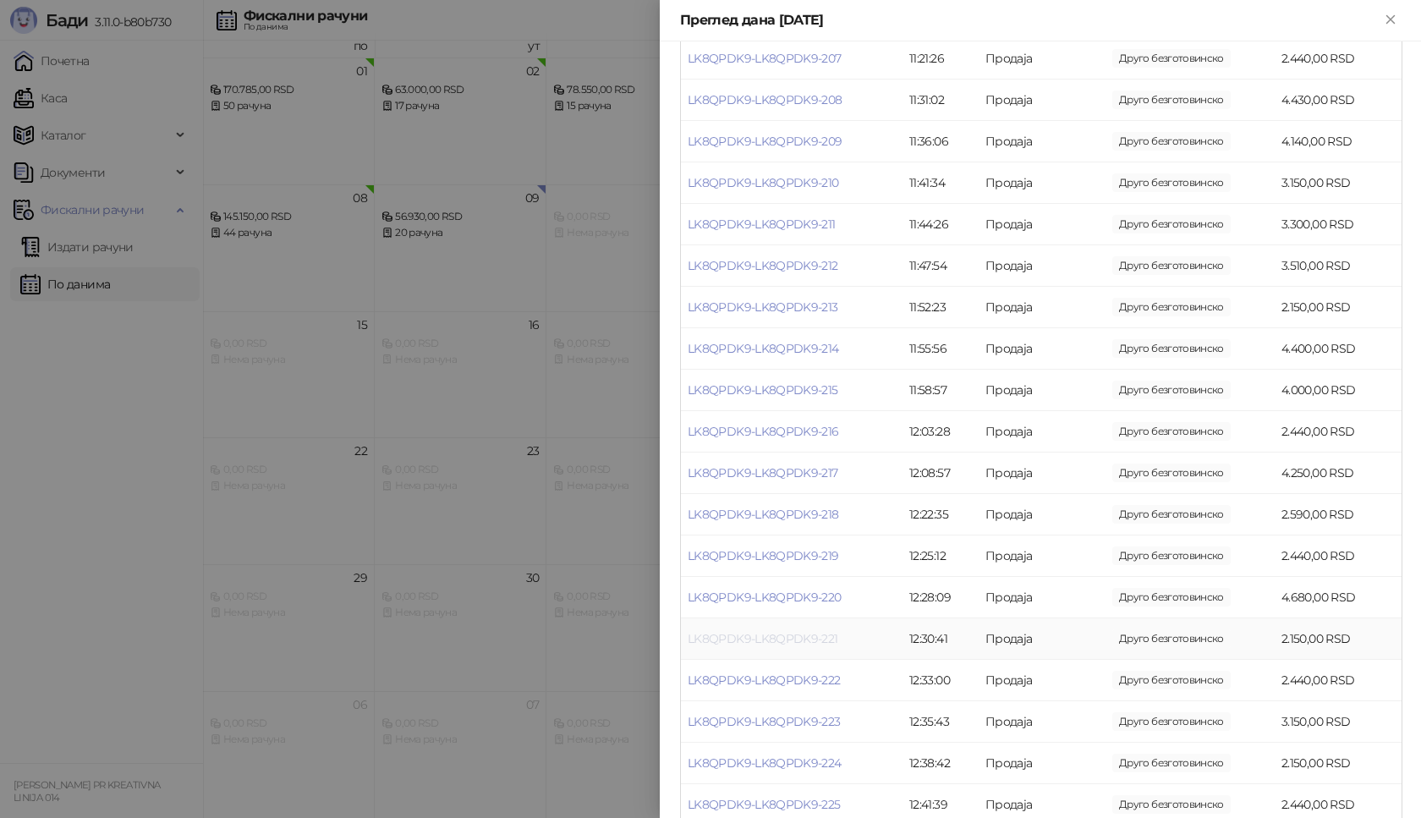
click at [802, 639] on link "LK8QPDK9-LK8QPDK9-221" at bounding box center [763, 638] width 151 height 15
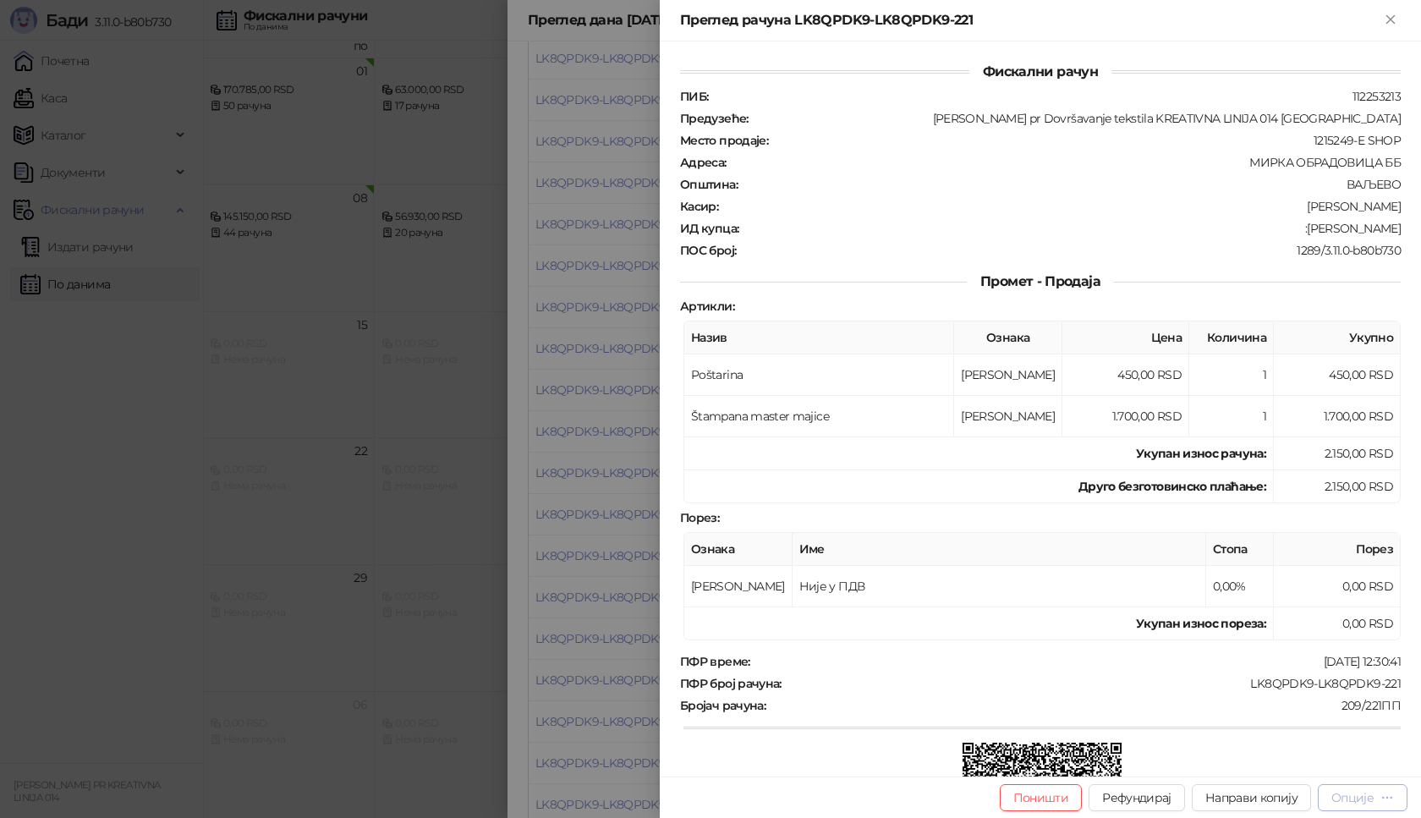
click at [1352, 798] on div "Опције" at bounding box center [1353, 797] width 42 height 15
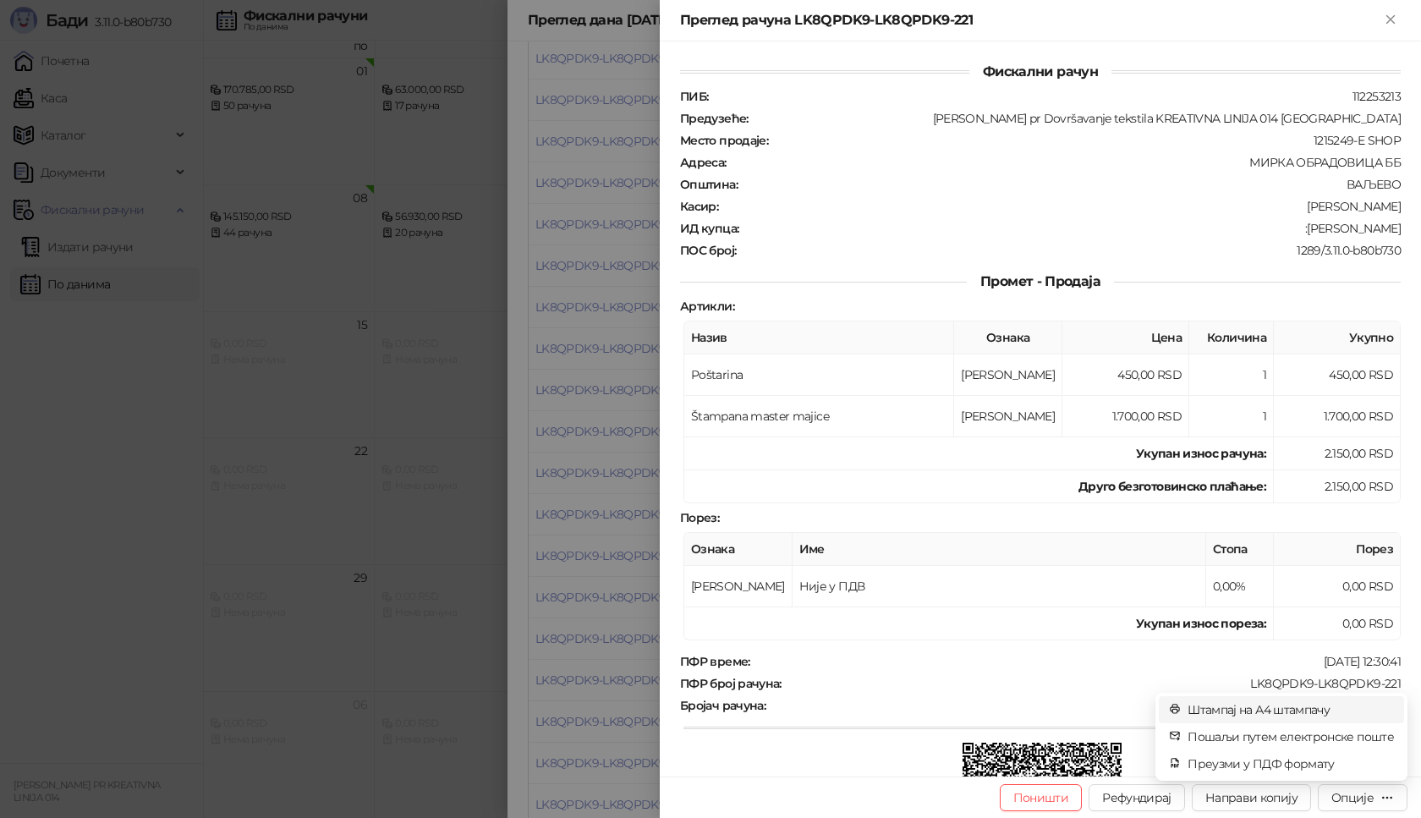
click at [1267, 710] on span "Штампај на А4 штампачу" at bounding box center [1291, 710] width 206 height 19
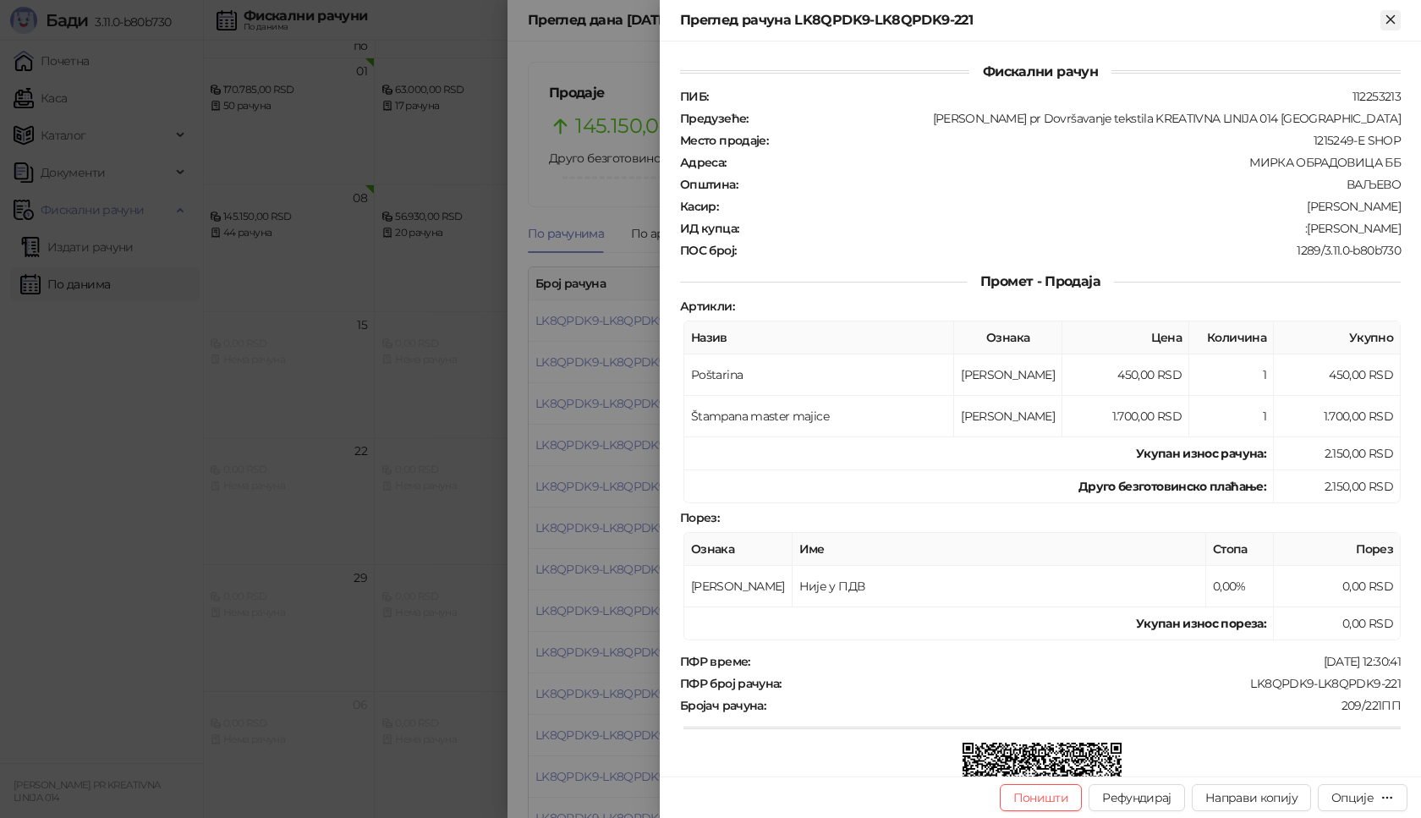
click at [1393, 23] on icon "Close" at bounding box center [1390, 19] width 15 height 15
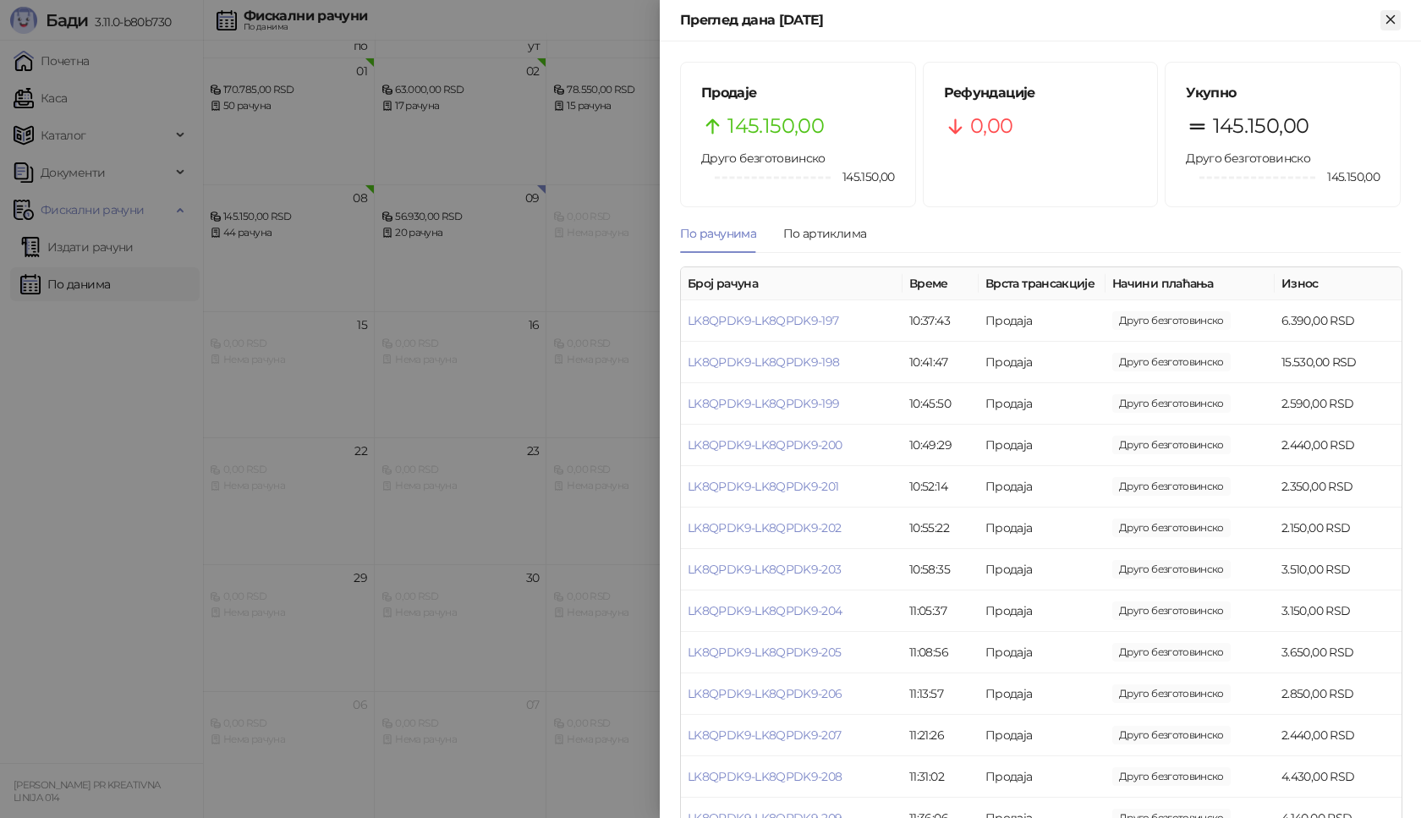
click at [1395, 22] on icon "Close" at bounding box center [1390, 19] width 15 height 15
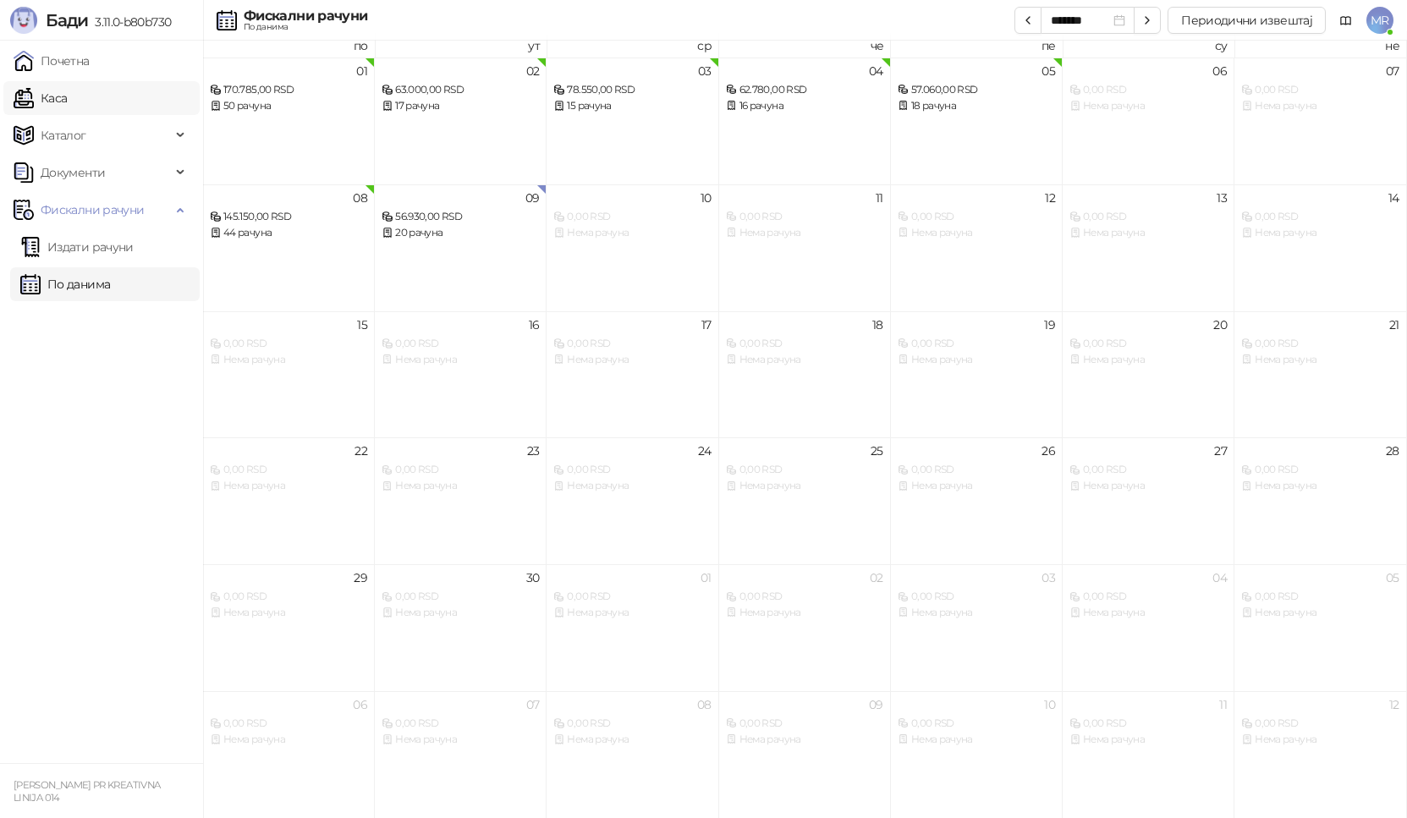
click at [67, 100] on link "Каса" at bounding box center [40, 98] width 53 height 34
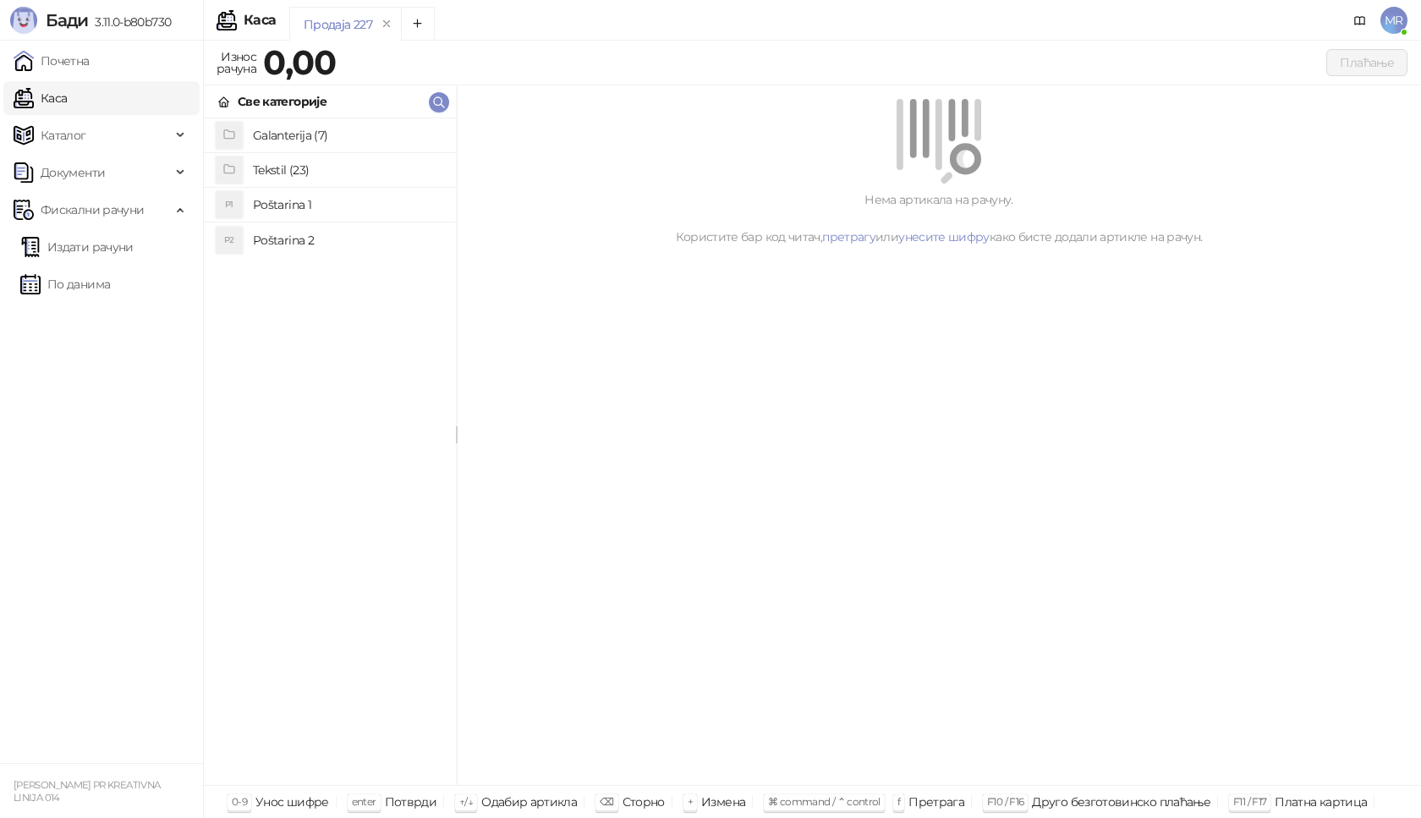
click at [308, 209] on h4 "Poštarina 1" at bounding box center [348, 204] width 190 height 27
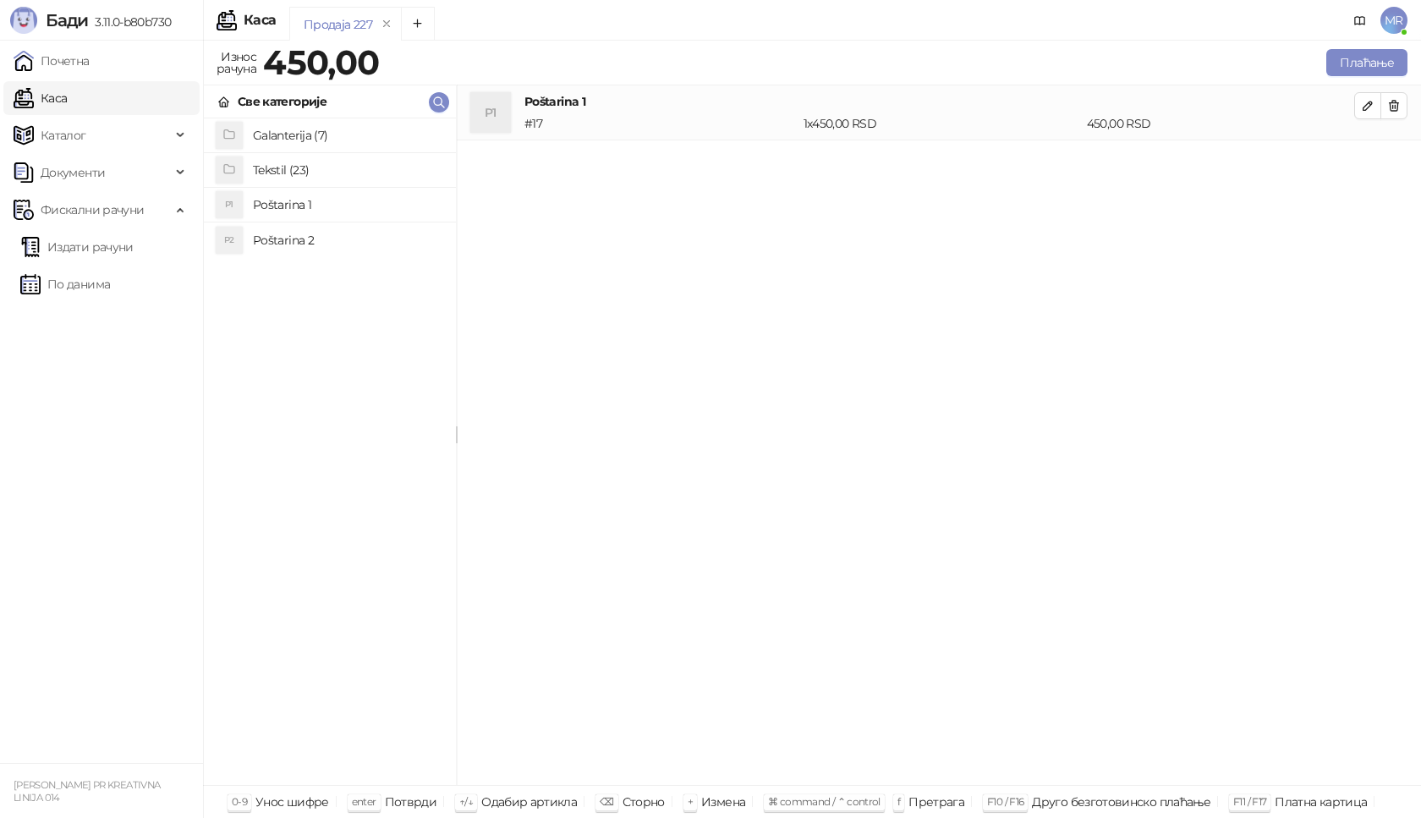
click at [318, 169] on h4 "Tekstil (23)" at bounding box center [348, 170] width 190 height 27
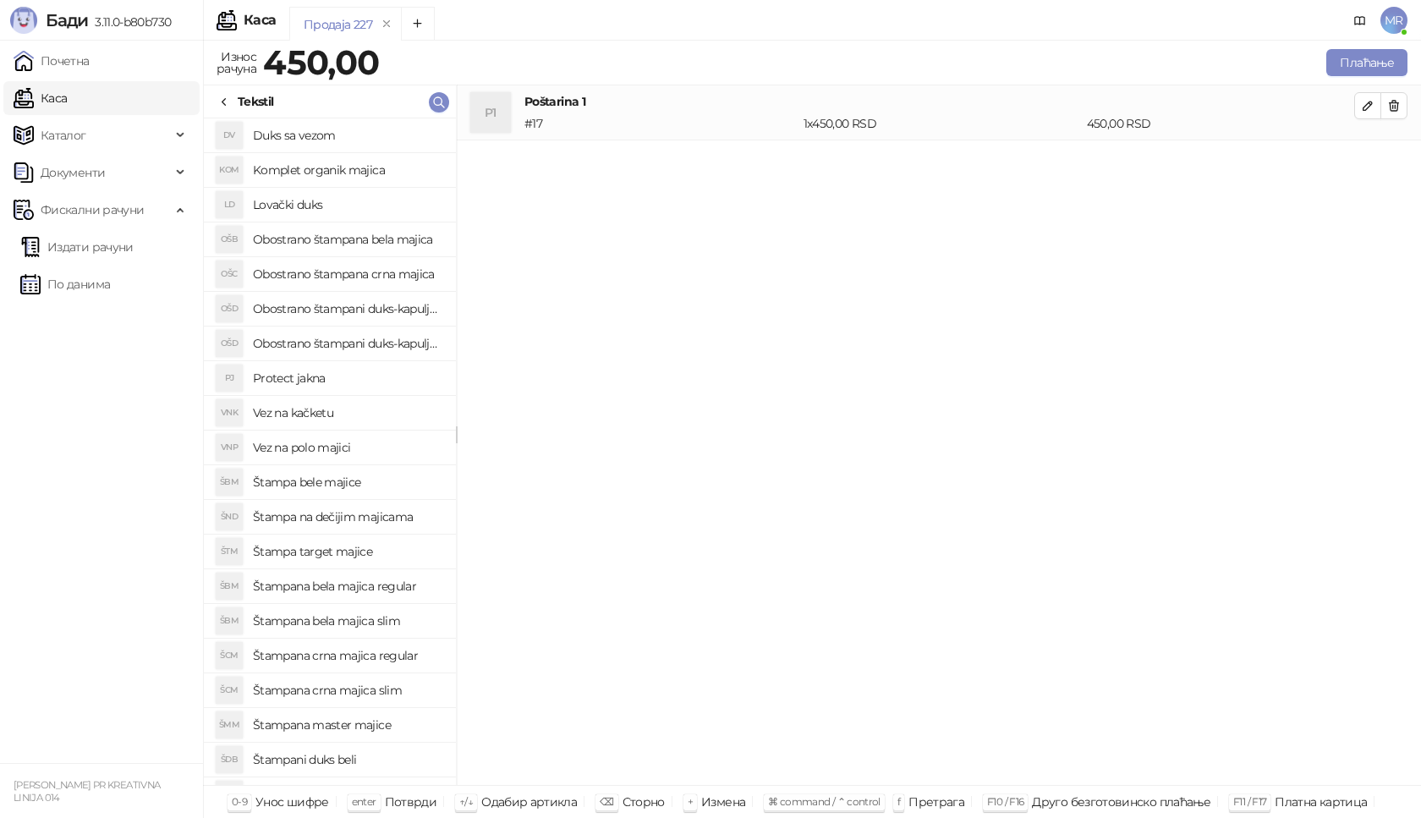
click at [392, 653] on h4 "Štampana crna majica regular" at bounding box center [348, 655] width 190 height 27
click at [1375, 162] on button "button" at bounding box center [1368, 160] width 27 height 27
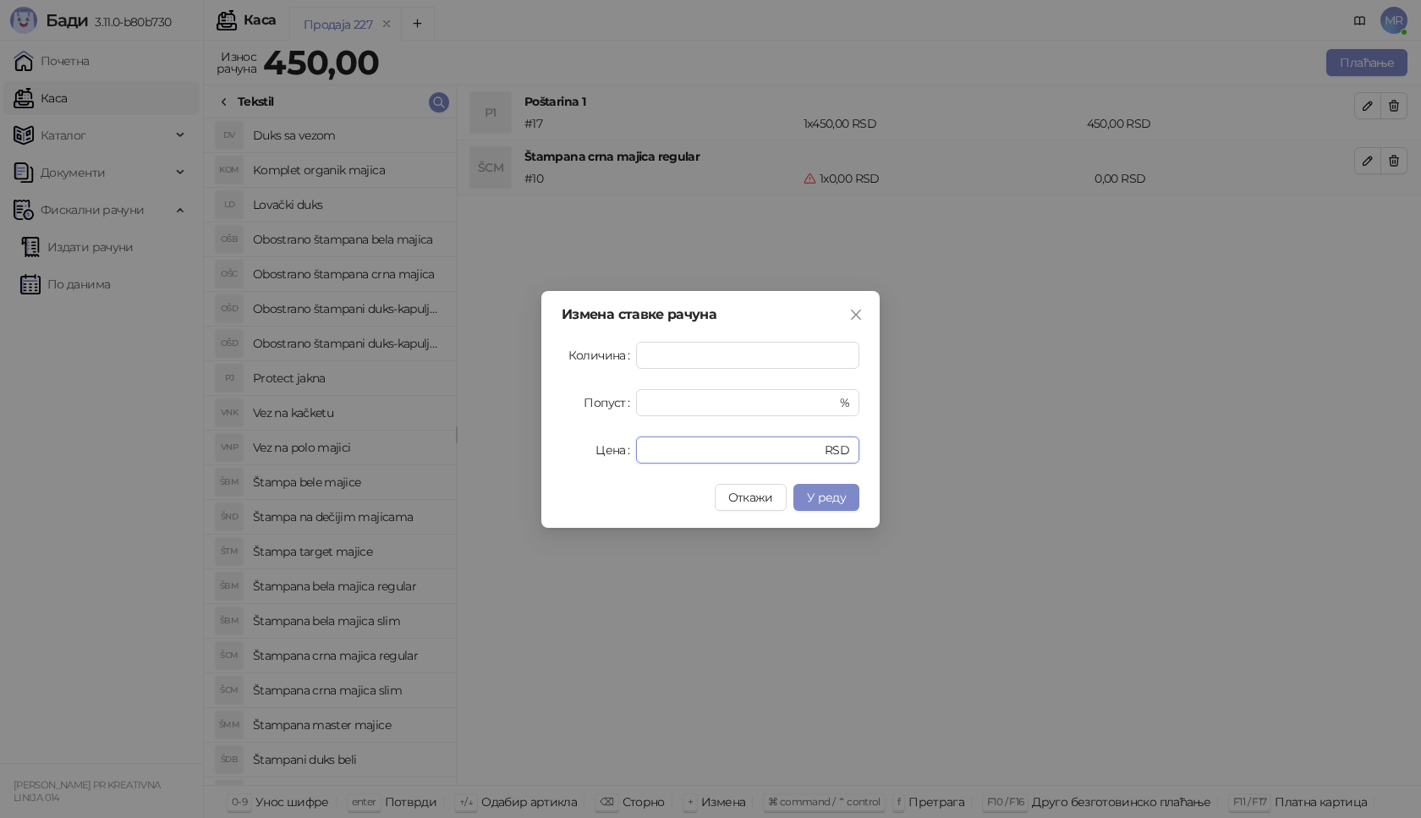
drag, startPoint x: 674, startPoint y: 444, endPoint x: 556, endPoint y: 450, distance: 118.6
click at [556, 450] on div "Измена ставке рачуна Количина * Попуст * % Цена * RSD Откажи У реду" at bounding box center [711, 409] width 338 height 237
type input "****"
click at [827, 497] on span "У реду" at bounding box center [826, 497] width 39 height 15
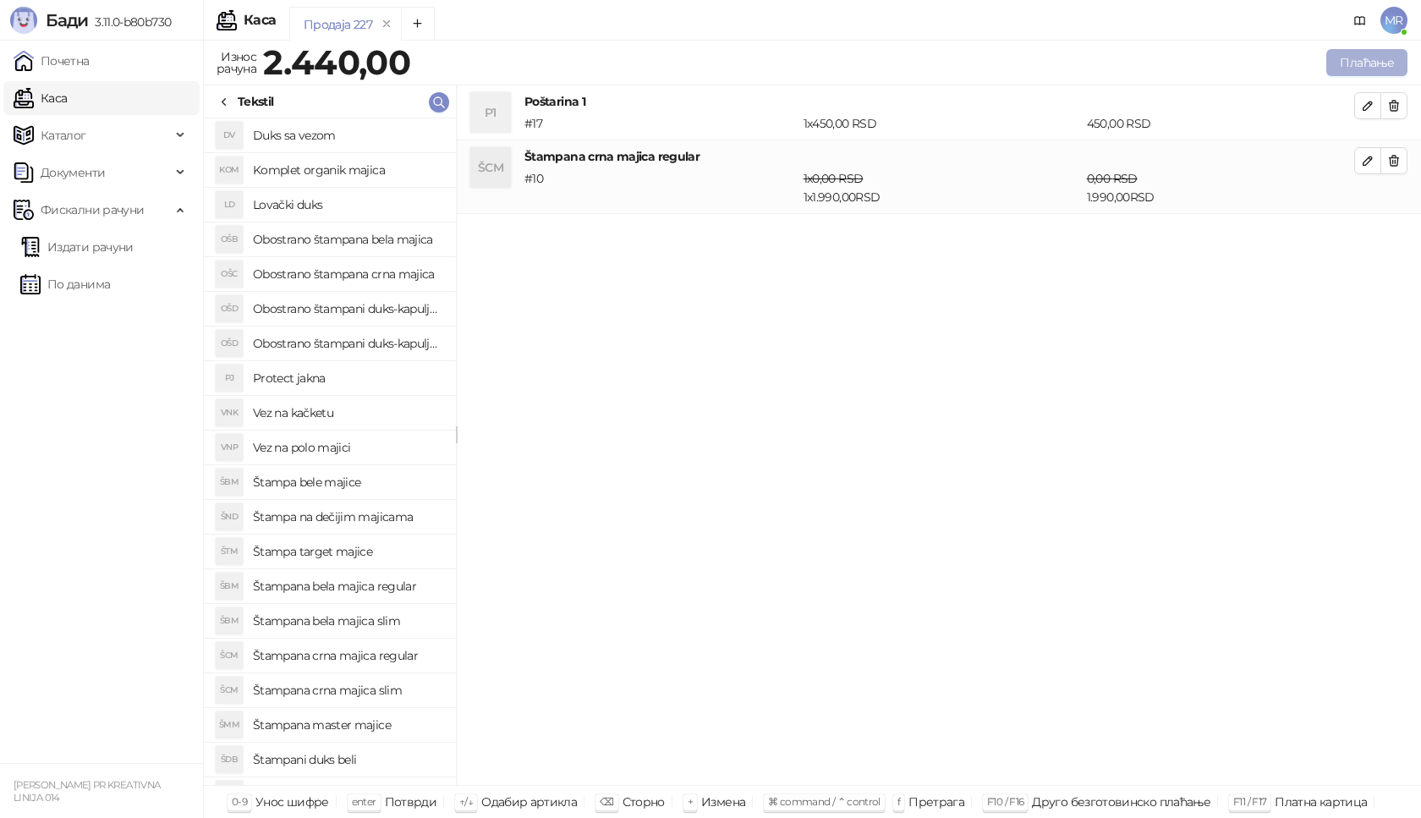
click at [1377, 56] on button "Плаћање" at bounding box center [1367, 62] width 81 height 27
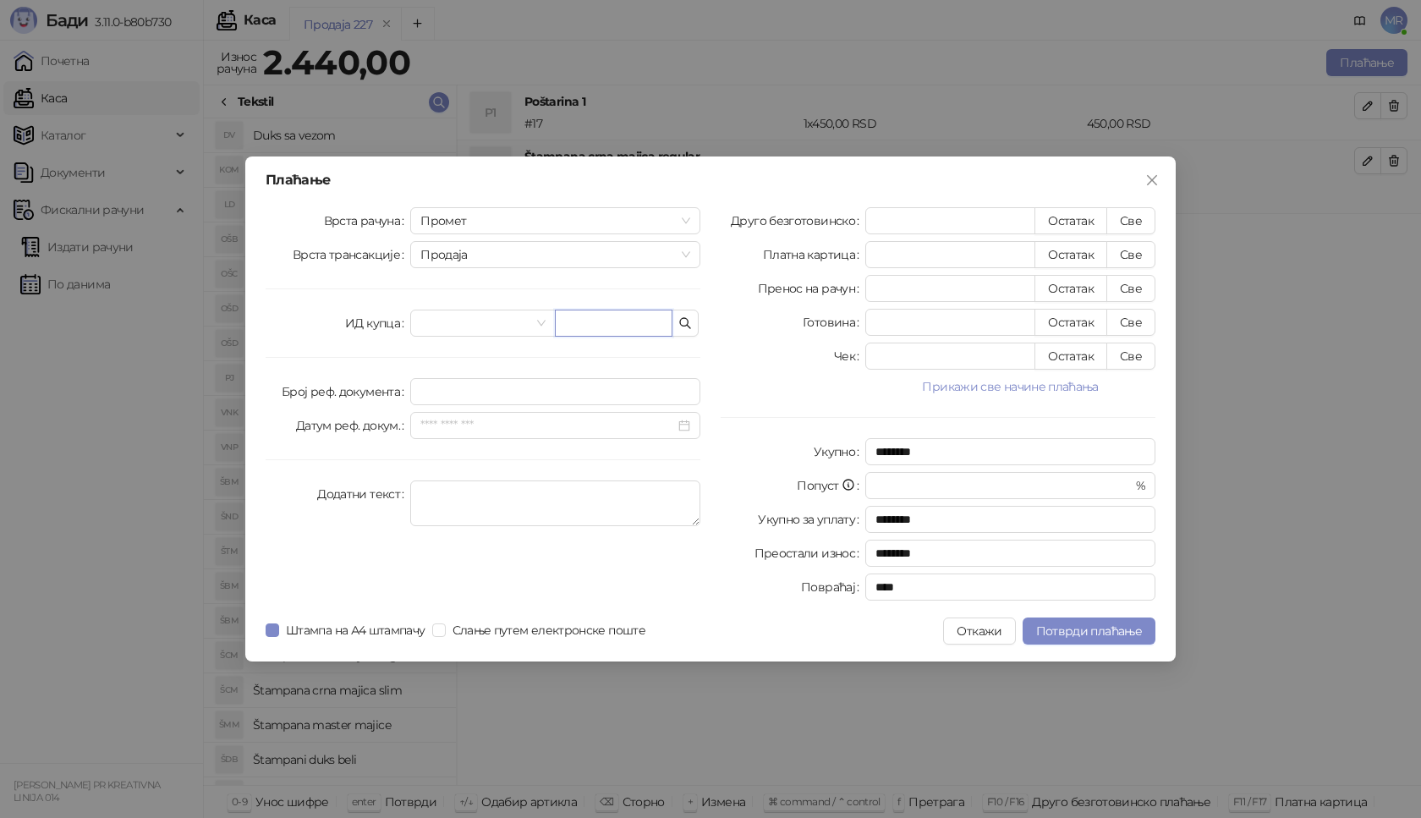
click at [625, 319] on input "text" at bounding box center [614, 323] width 118 height 27
paste input "**********"
type input "**********"
click at [1138, 218] on button "Све" at bounding box center [1131, 220] width 49 height 27
type input "****"
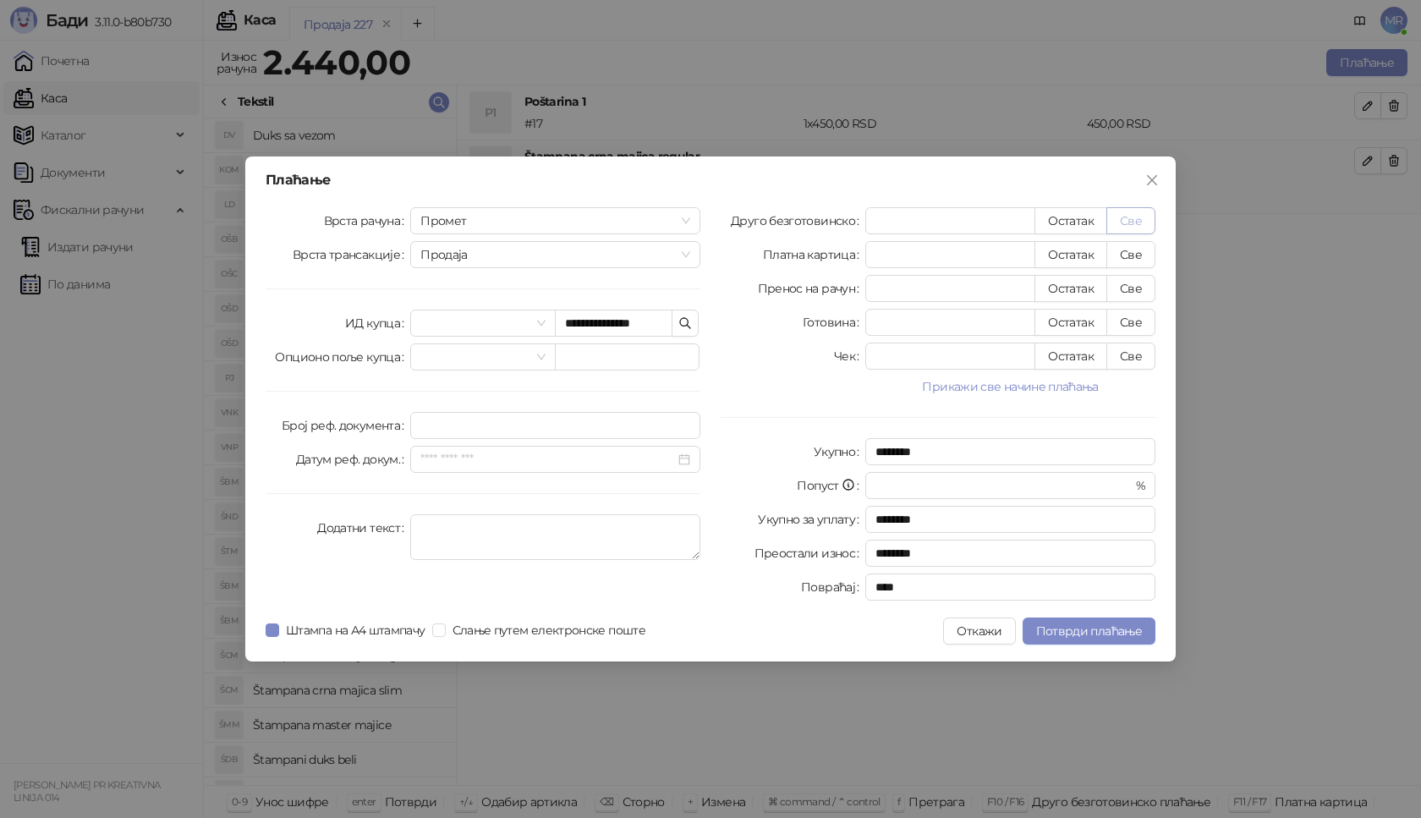
type input "****"
click at [1101, 626] on span "Потврди плаћање" at bounding box center [1089, 631] width 106 height 15
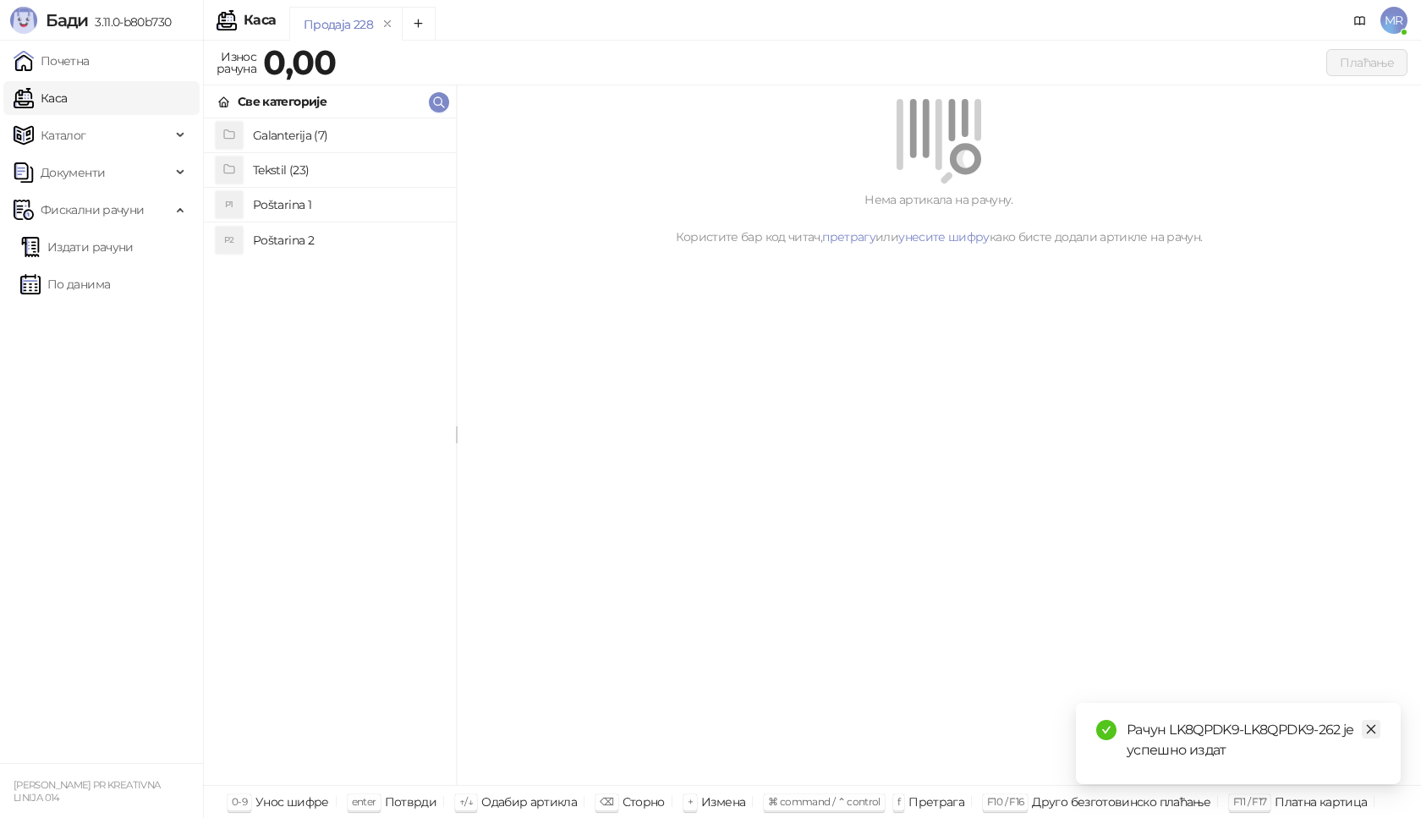
click at [1374, 725] on icon "close" at bounding box center [1372, 729] width 12 height 12
click at [134, 245] on link "Издати рачуни" at bounding box center [76, 247] width 113 height 34
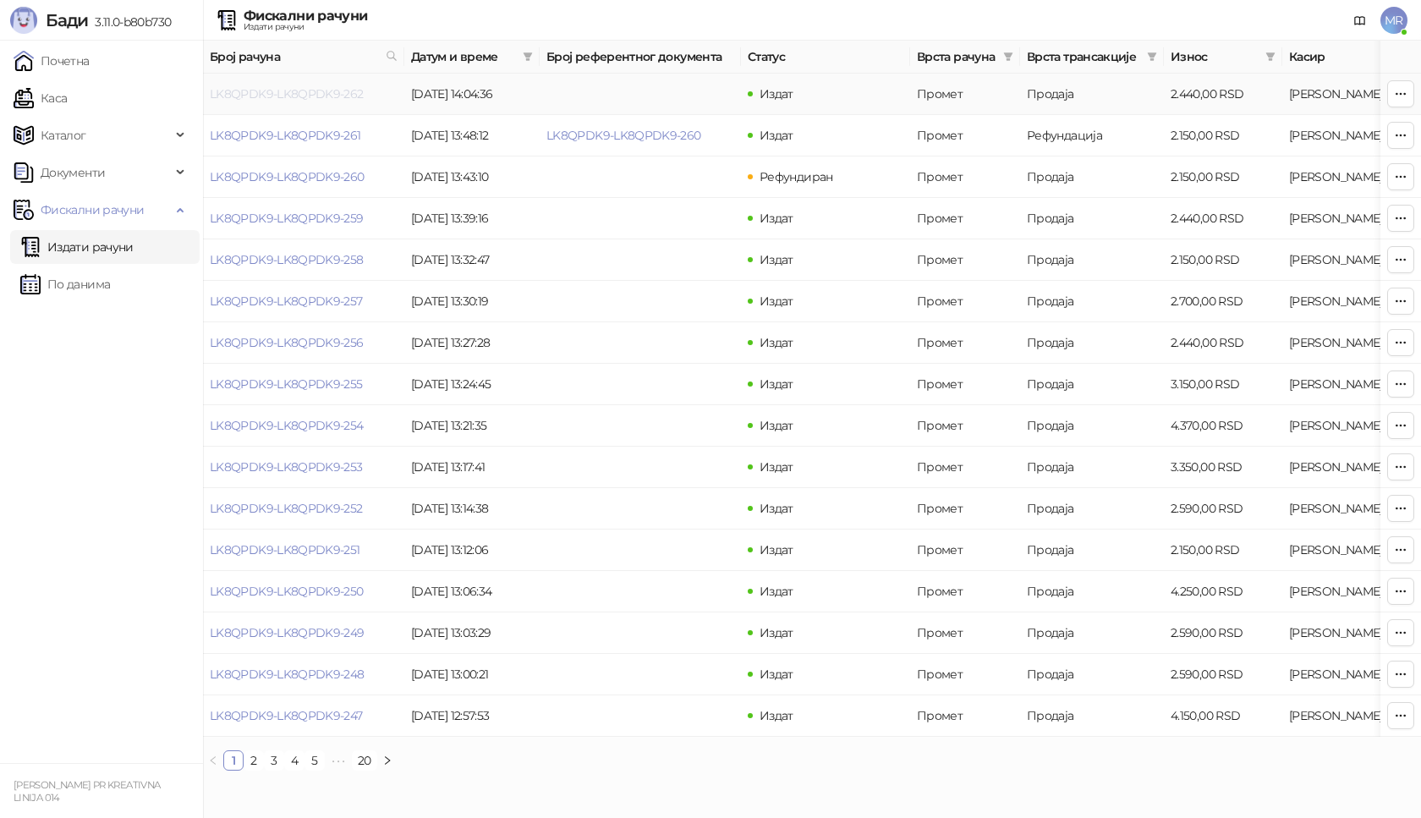
click at [275, 91] on link "LK8QPDK9-LK8QPDK9-262" at bounding box center [287, 93] width 154 height 15
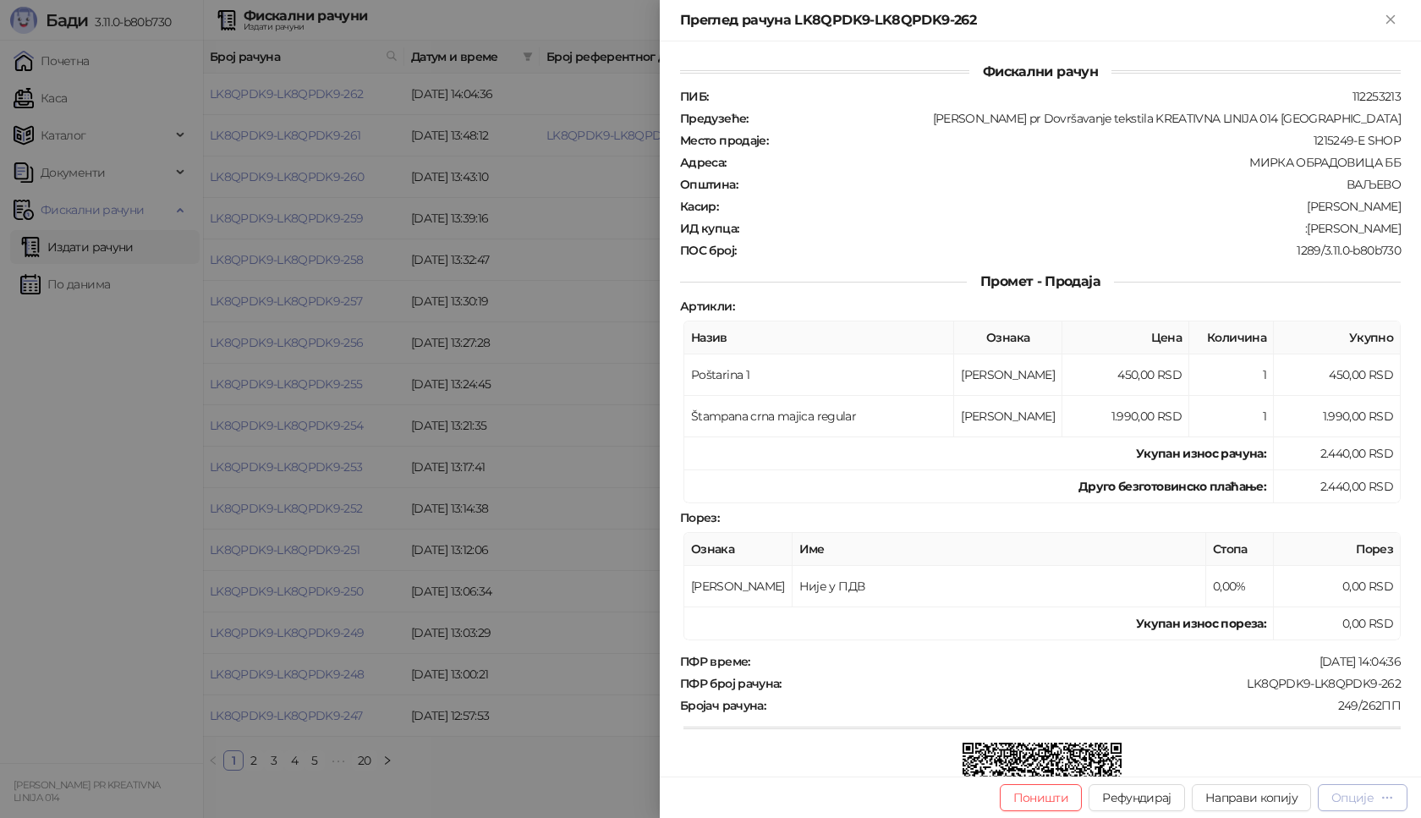
click at [1366, 796] on div "Опције" at bounding box center [1353, 797] width 42 height 15
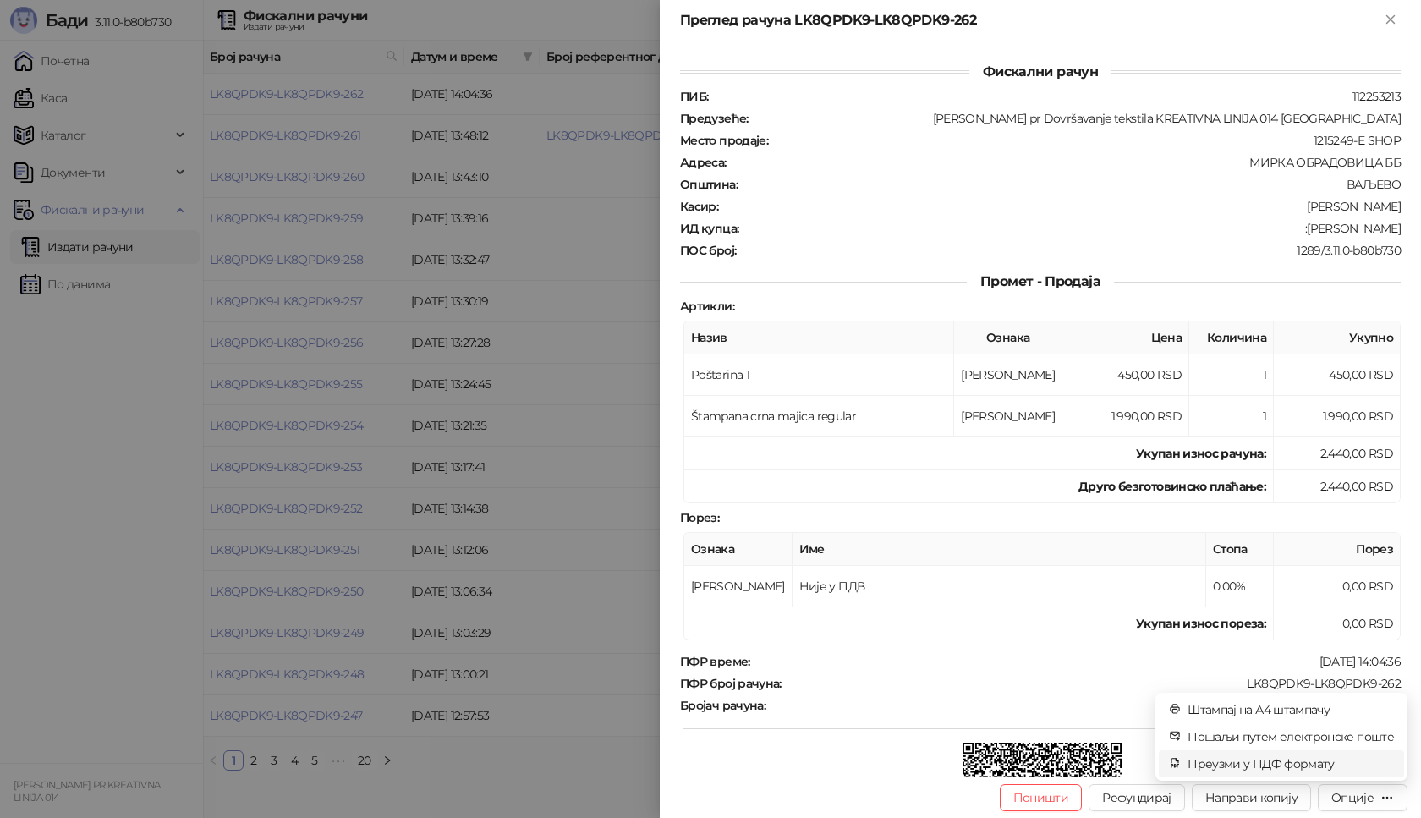
click at [1300, 763] on span "Преузми у ПДФ формату" at bounding box center [1291, 764] width 206 height 19
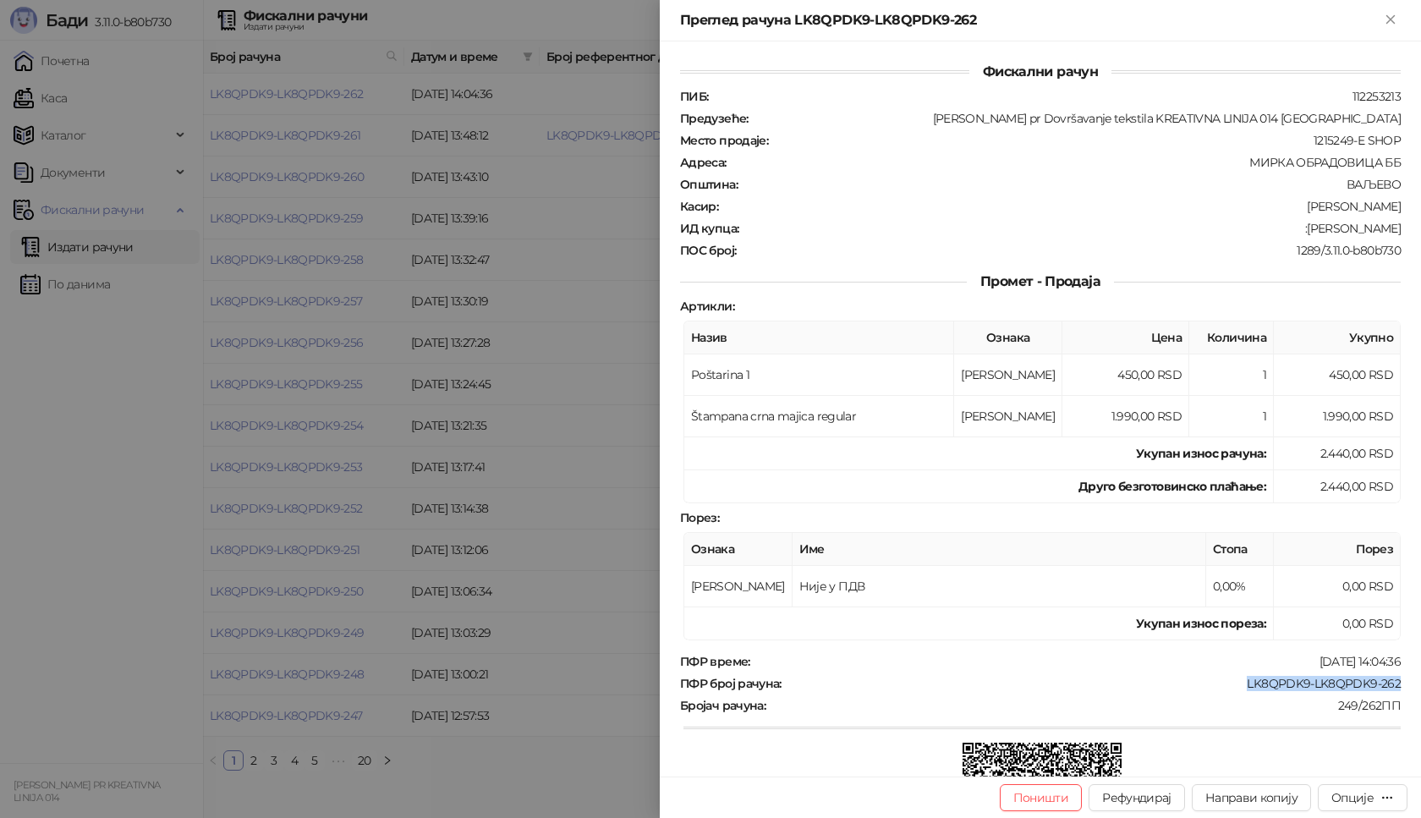
drag, startPoint x: 1232, startPoint y: 684, endPoint x: 1394, endPoint y: 676, distance: 162.7
click at [1394, 676] on div "Фискални рачун ПИБ : 112253213 Предузеће : Marija Raković pr Dovršavanje teksti…" at bounding box center [1040, 408] width 761 height 735
copy div "LK8QPDK9-LK8QPDK9-262"
drag, startPoint x: 1294, startPoint y: 226, endPoint x: 1393, endPoint y: 227, distance: 99.0
click at [1393, 227] on div "Фискални рачун ПИБ : 112253213 Предузеће : Marija Raković pr Dovršavanje teksti…" at bounding box center [1040, 408] width 761 height 735
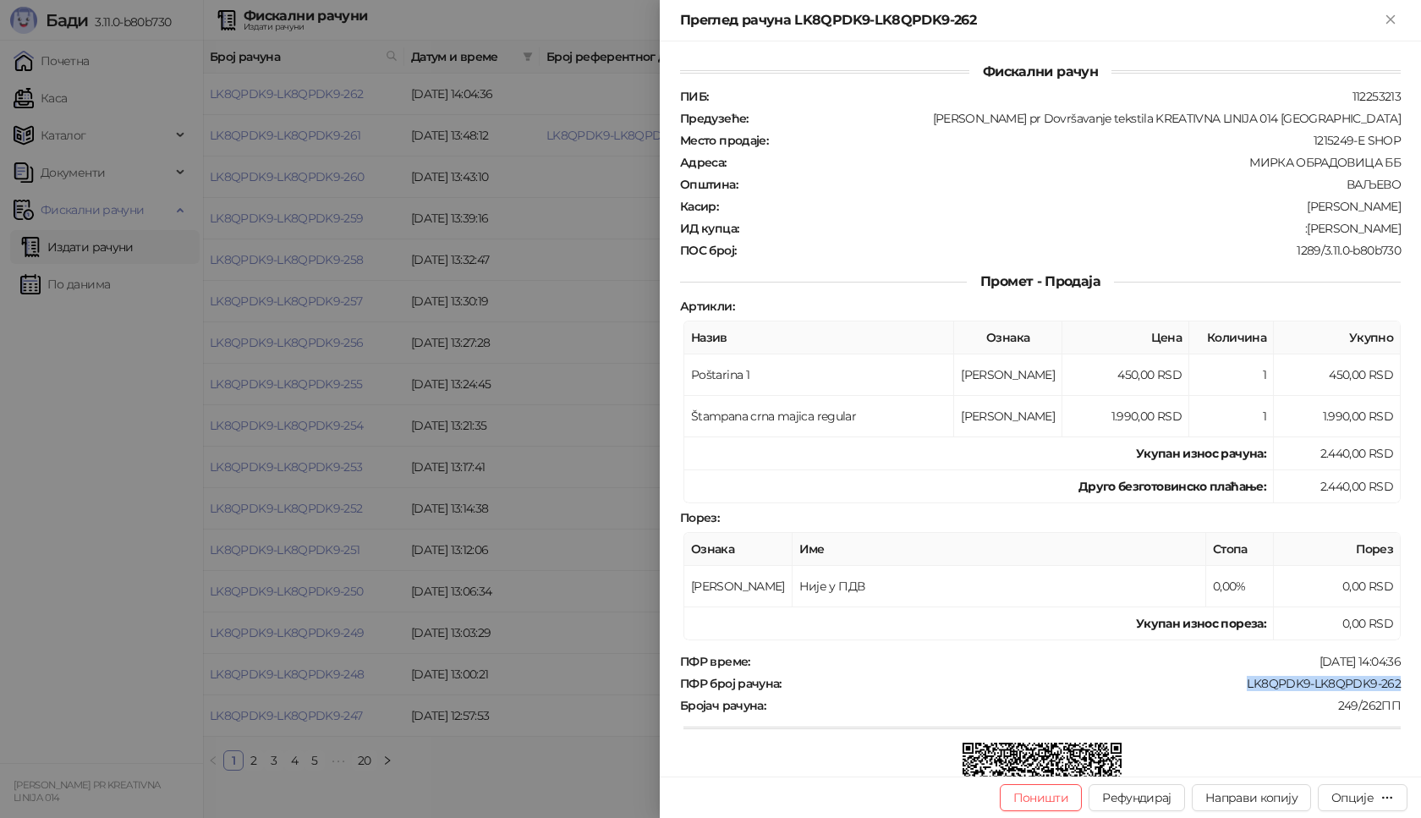
copy div "Nenad Stankovic"
click at [1388, 14] on icon "Close" at bounding box center [1390, 19] width 15 height 15
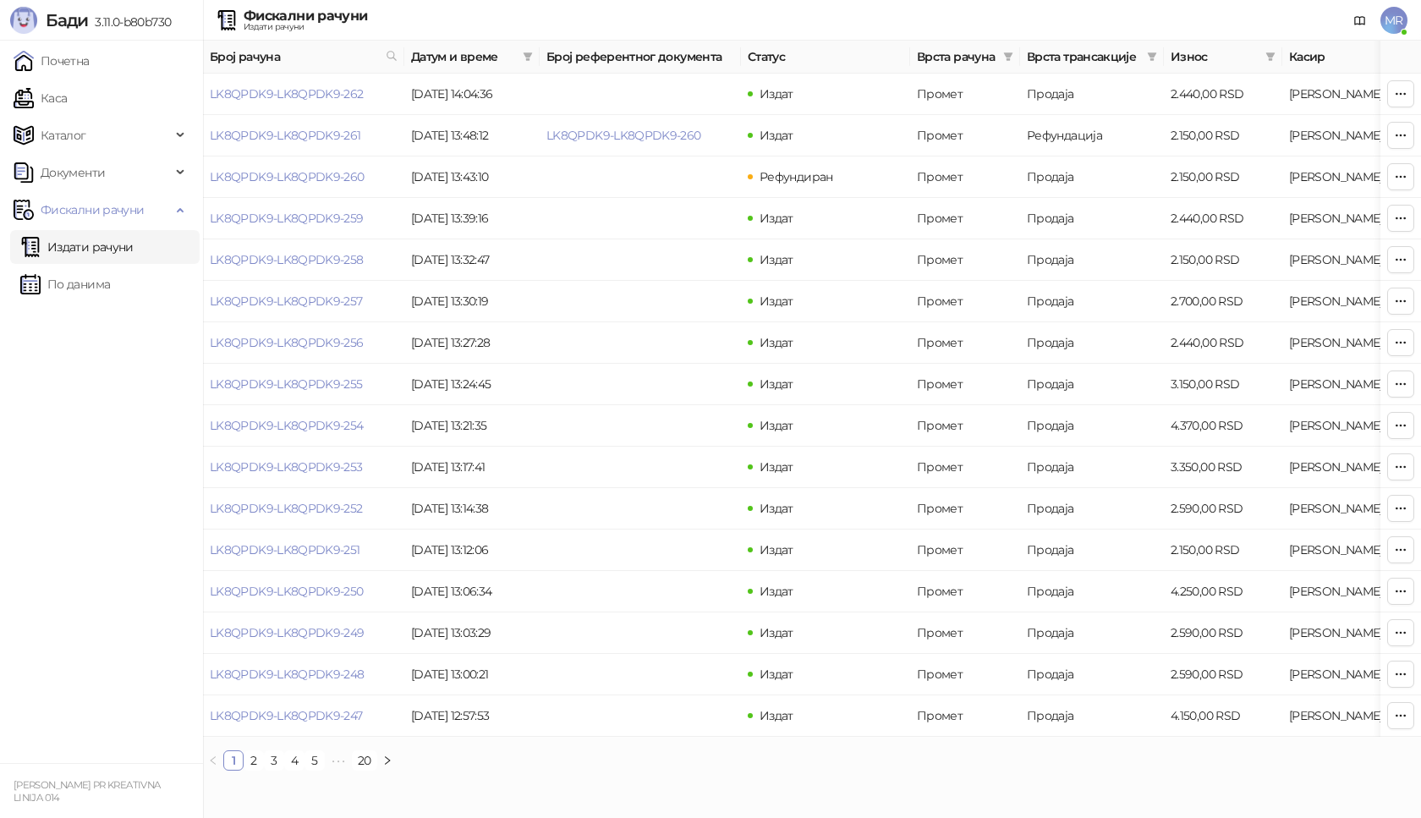
drag, startPoint x: 86, startPoint y: 95, endPoint x: 202, endPoint y: 123, distance: 119.2
click at [67, 96] on link "Каса" at bounding box center [40, 98] width 53 height 34
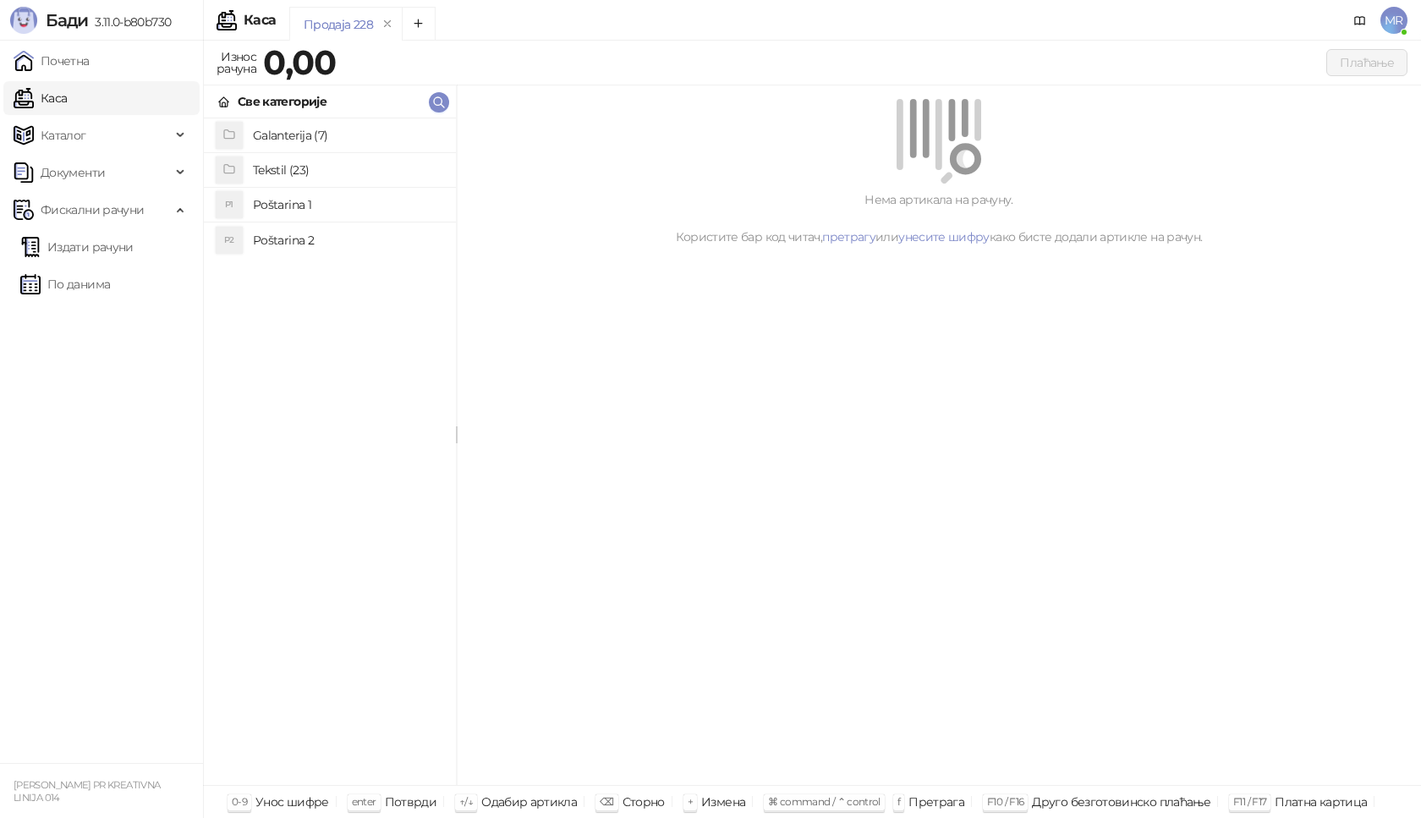
click at [318, 206] on h4 "Poštarina 1" at bounding box center [348, 204] width 190 height 27
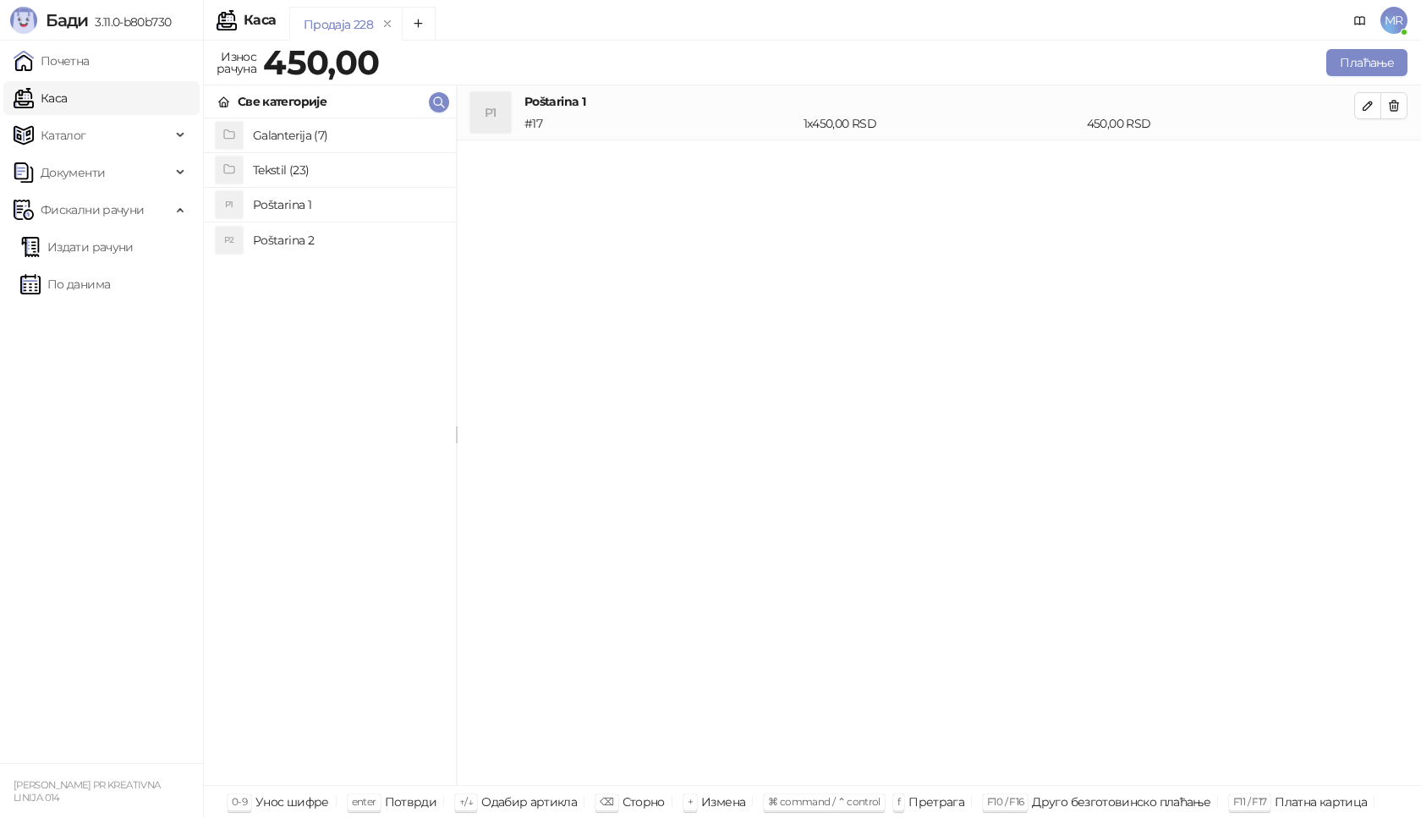
click at [320, 172] on h4 "Tekstil (23)" at bounding box center [348, 170] width 190 height 27
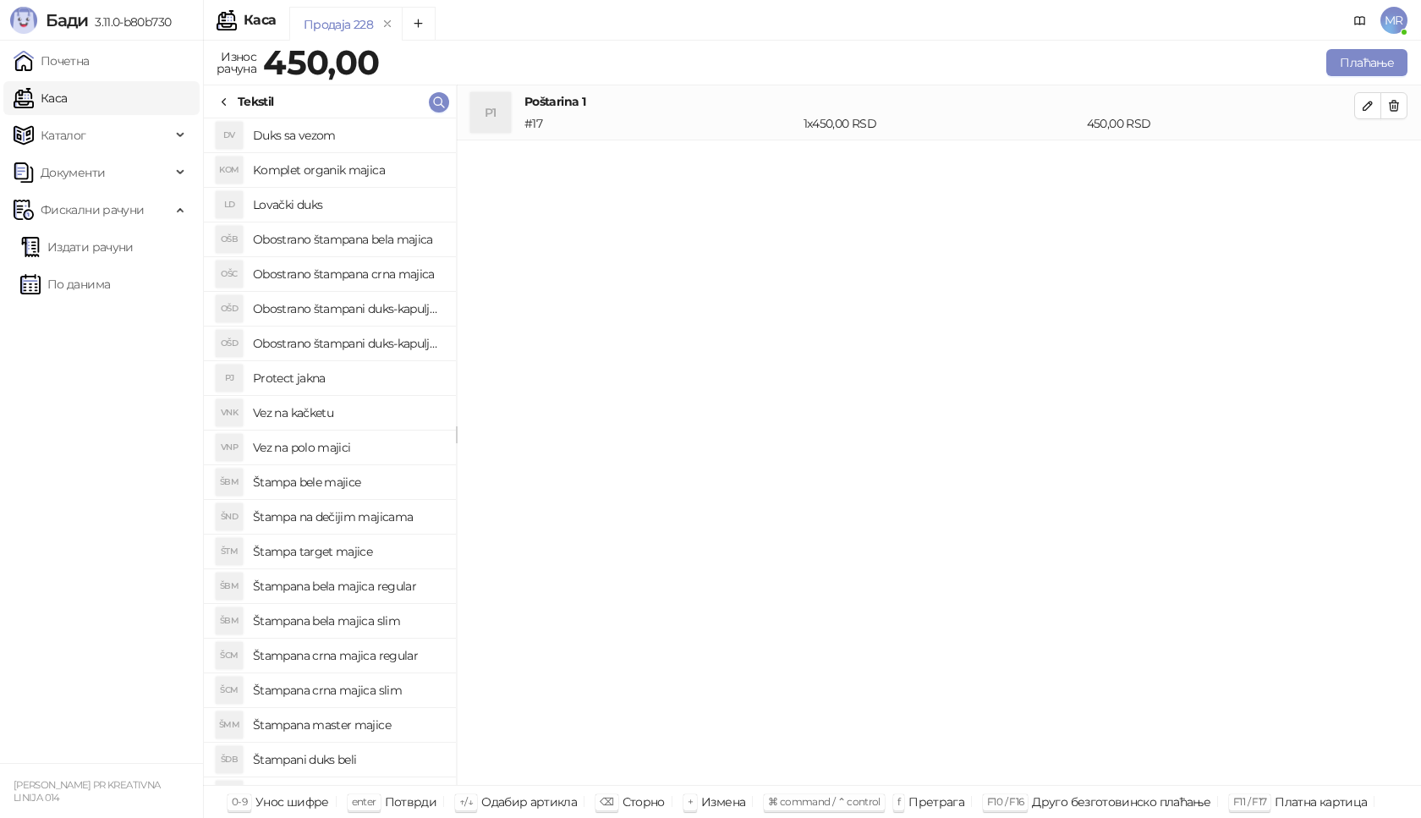
click at [366, 273] on h4 "Obostrano štampana crna majica" at bounding box center [348, 274] width 190 height 27
click at [1366, 161] on icon "button" at bounding box center [1368, 161] width 8 height 8
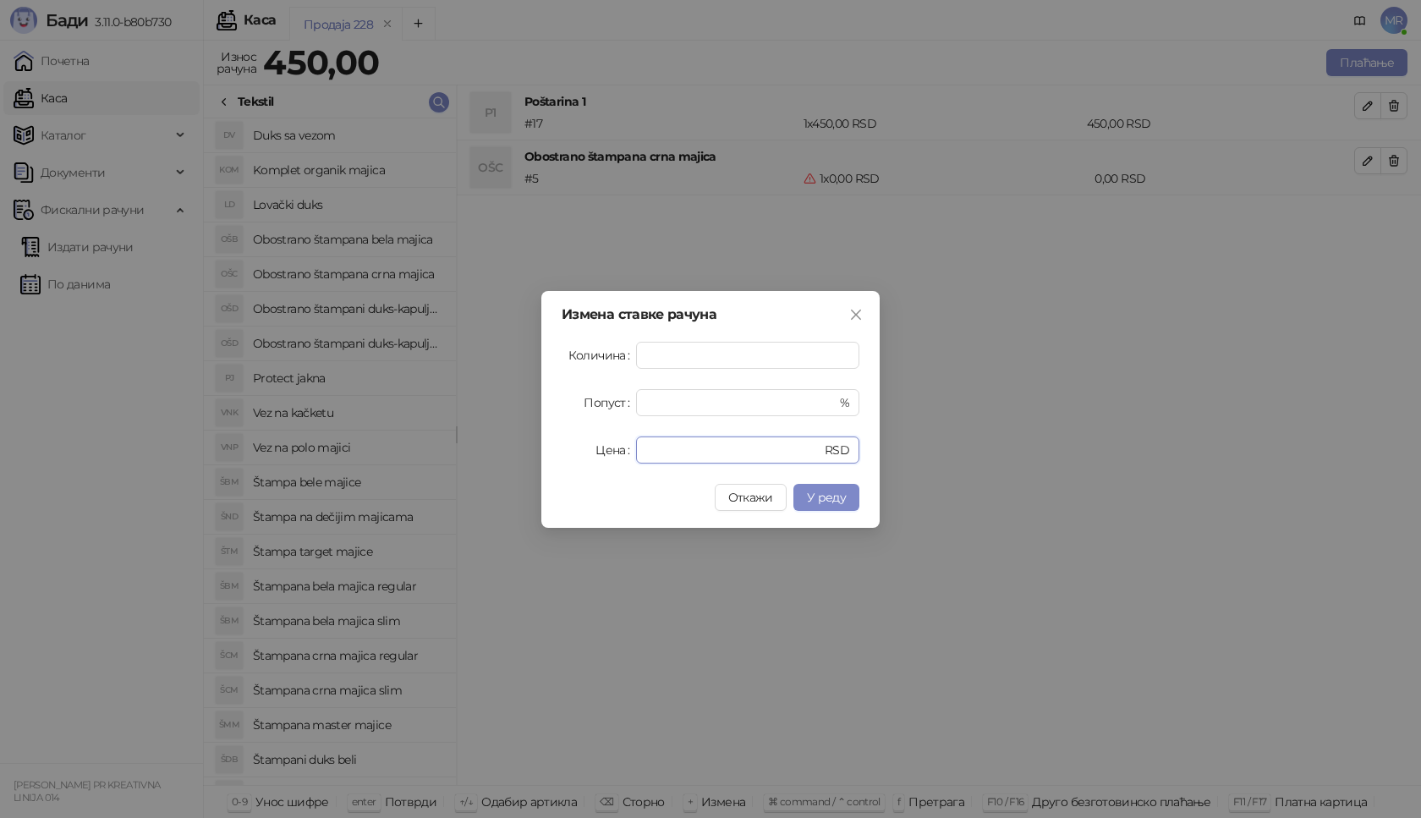
drag, startPoint x: 676, startPoint y: 449, endPoint x: 477, endPoint y: 445, distance: 198.9
click at [477, 445] on div "Измена ставке рачуна Количина * Попуст * % Цена * RSD Откажи У реду" at bounding box center [710, 409] width 1421 height 818
type input "****"
click at [841, 498] on span "У реду" at bounding box center [826, 497] width 39 height 15
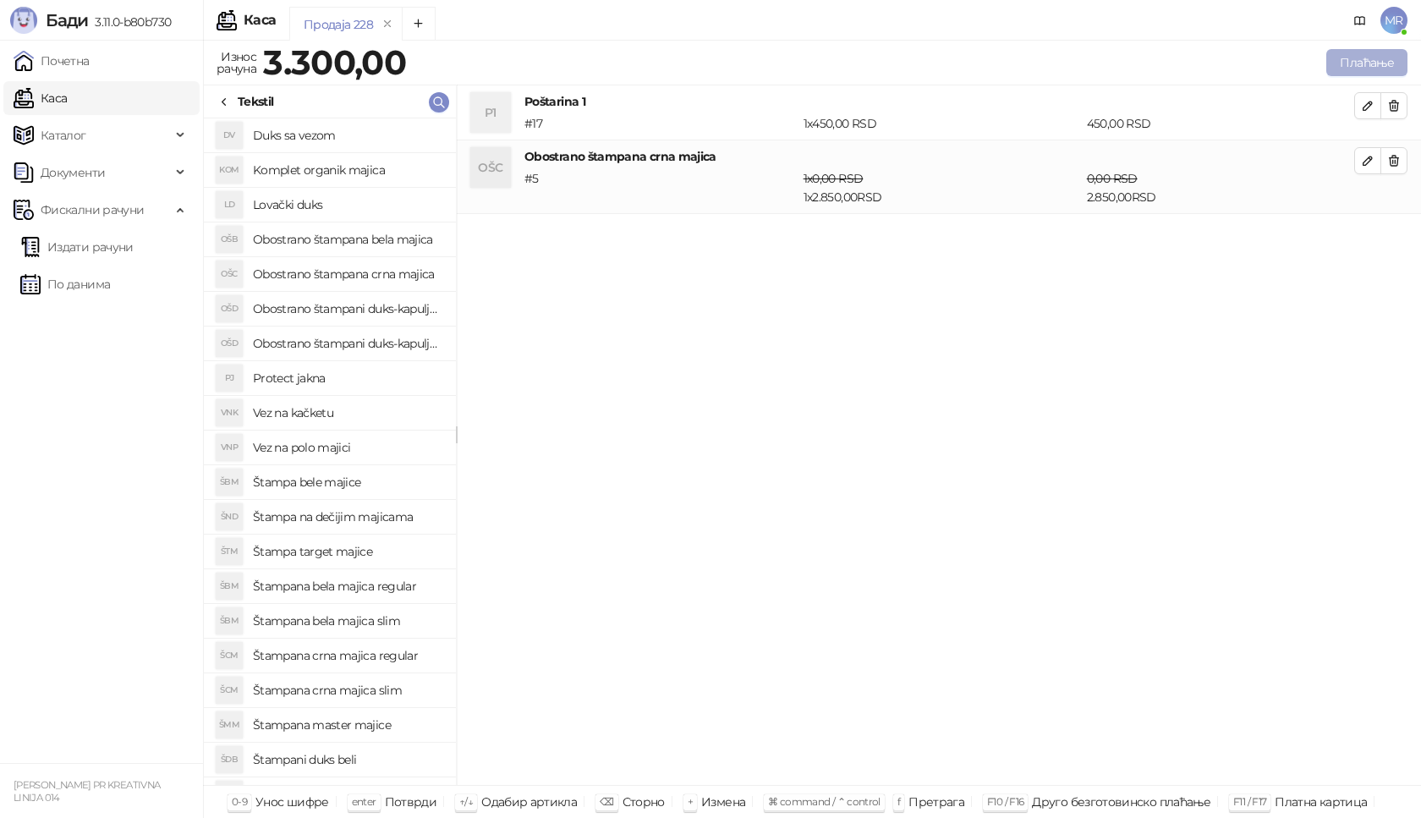
click at [1360, 58] on button "Плаћање" at bounding box center [1367, 62] width 81 height 27
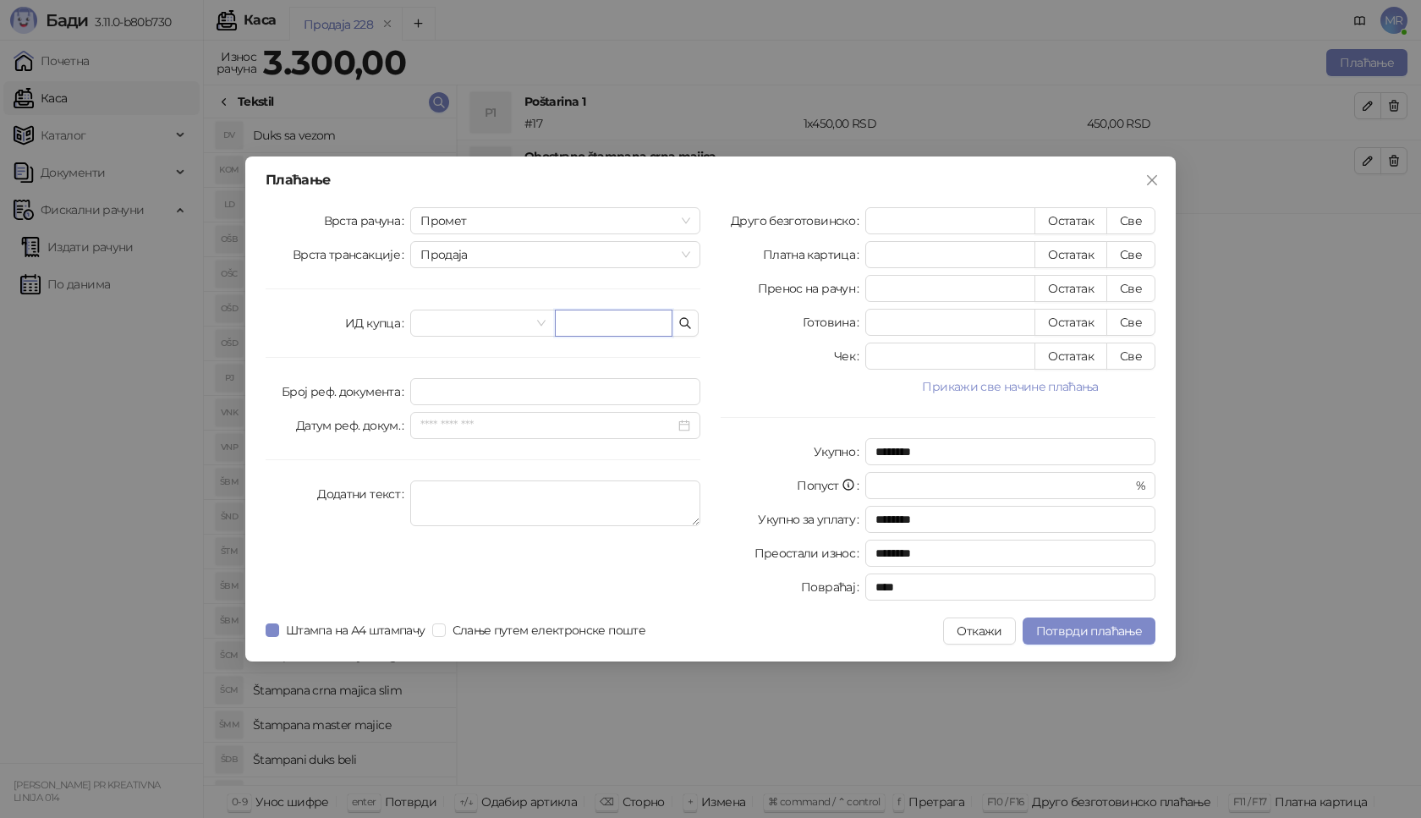
click at [611, 326] on input "text" at bounding box center [614, 323] width 118 height 27
paste input "**********"
type input "**********"
click at [1129, 216] on button "Све" at bounding box center [1131, 220] width 49 height 27
type input "****"
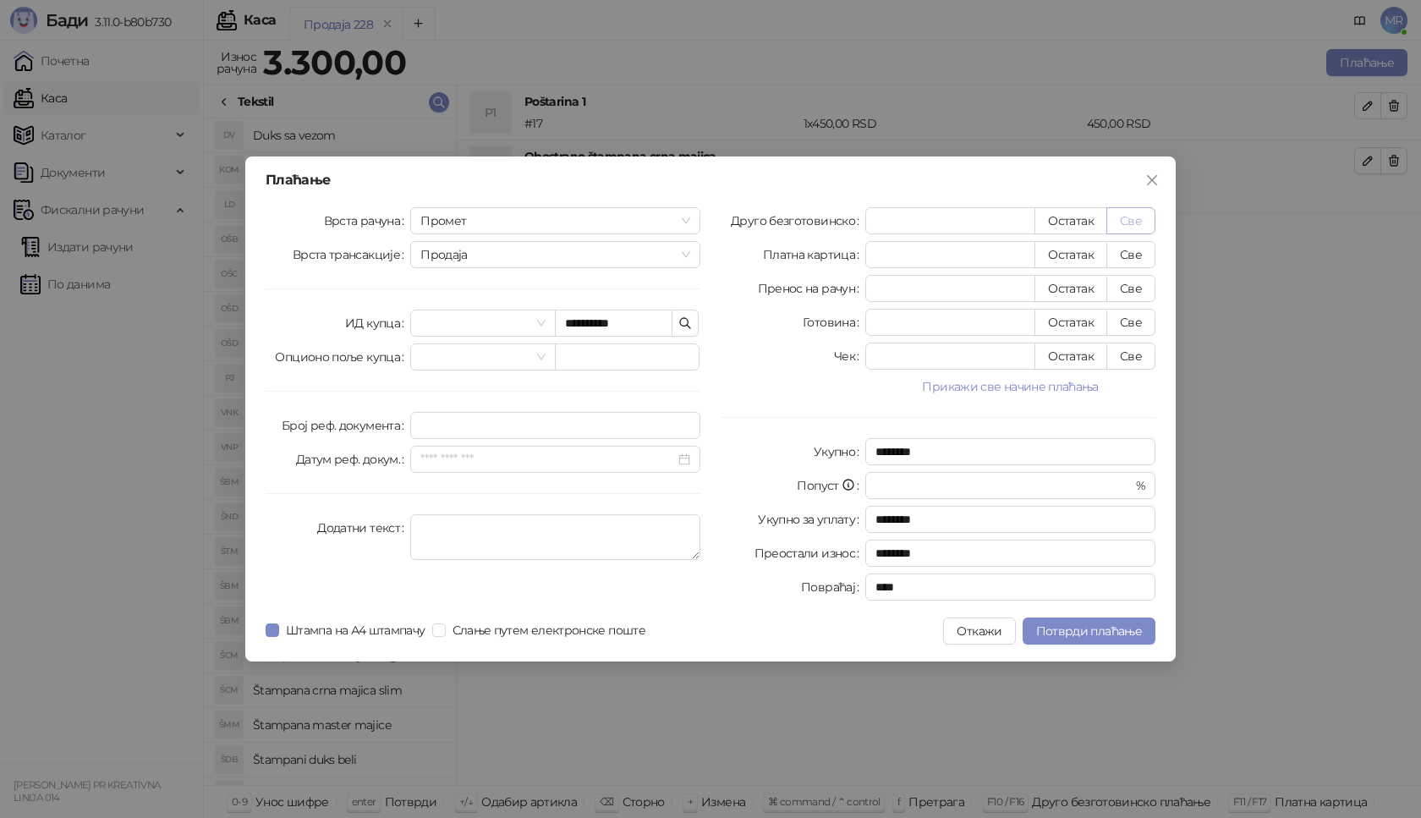
type input "****"
click at [1076, 630] on span "Потврди плаћање" at bounding box center [1089, 631] width 106 height 15
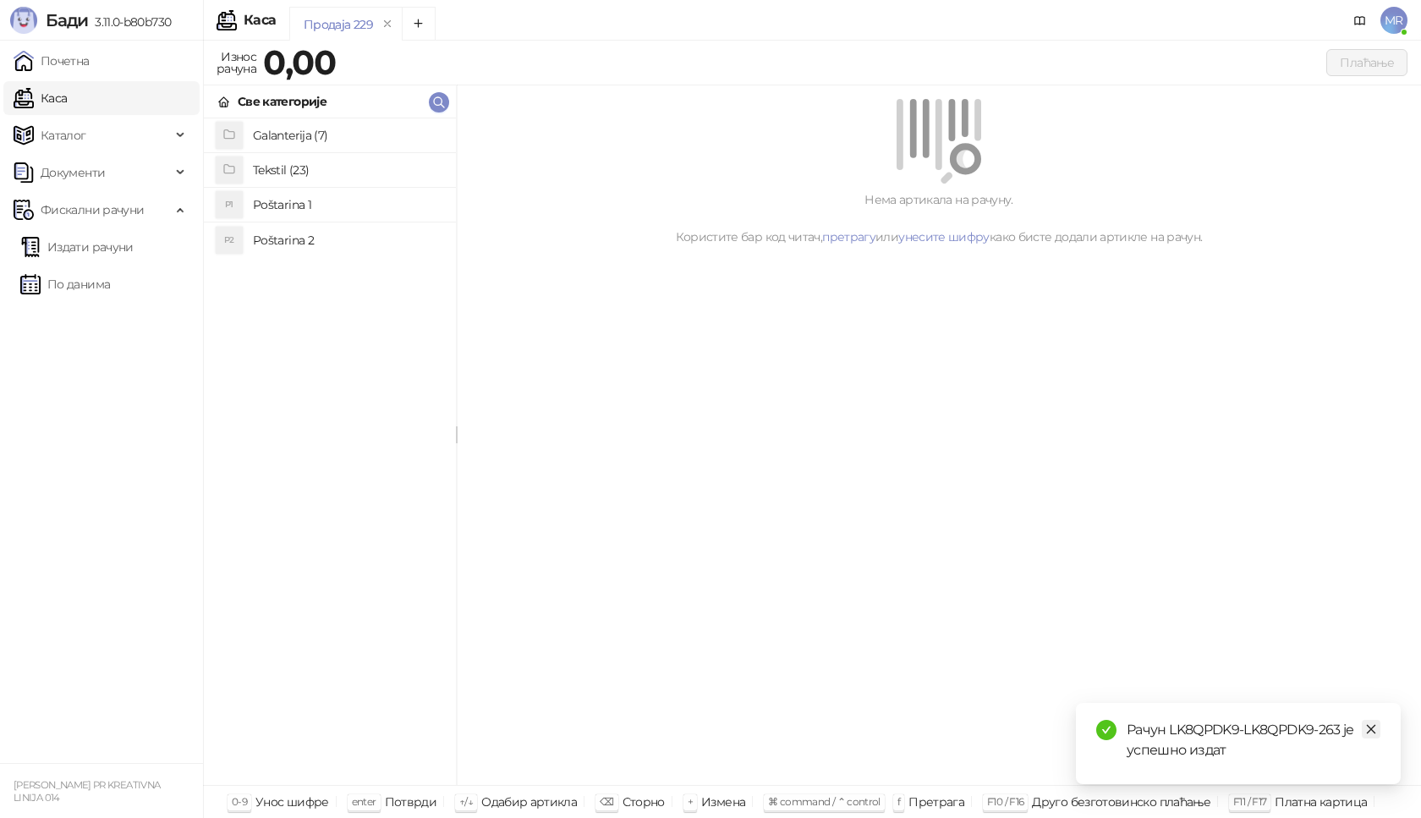
click at [1377, 729] on icon "close" at bounding box center [1372, 729] width 12 height 12
click at [112, 250] on link "Издати рачуни" at bounding box center [76, 247] width 113 height 34
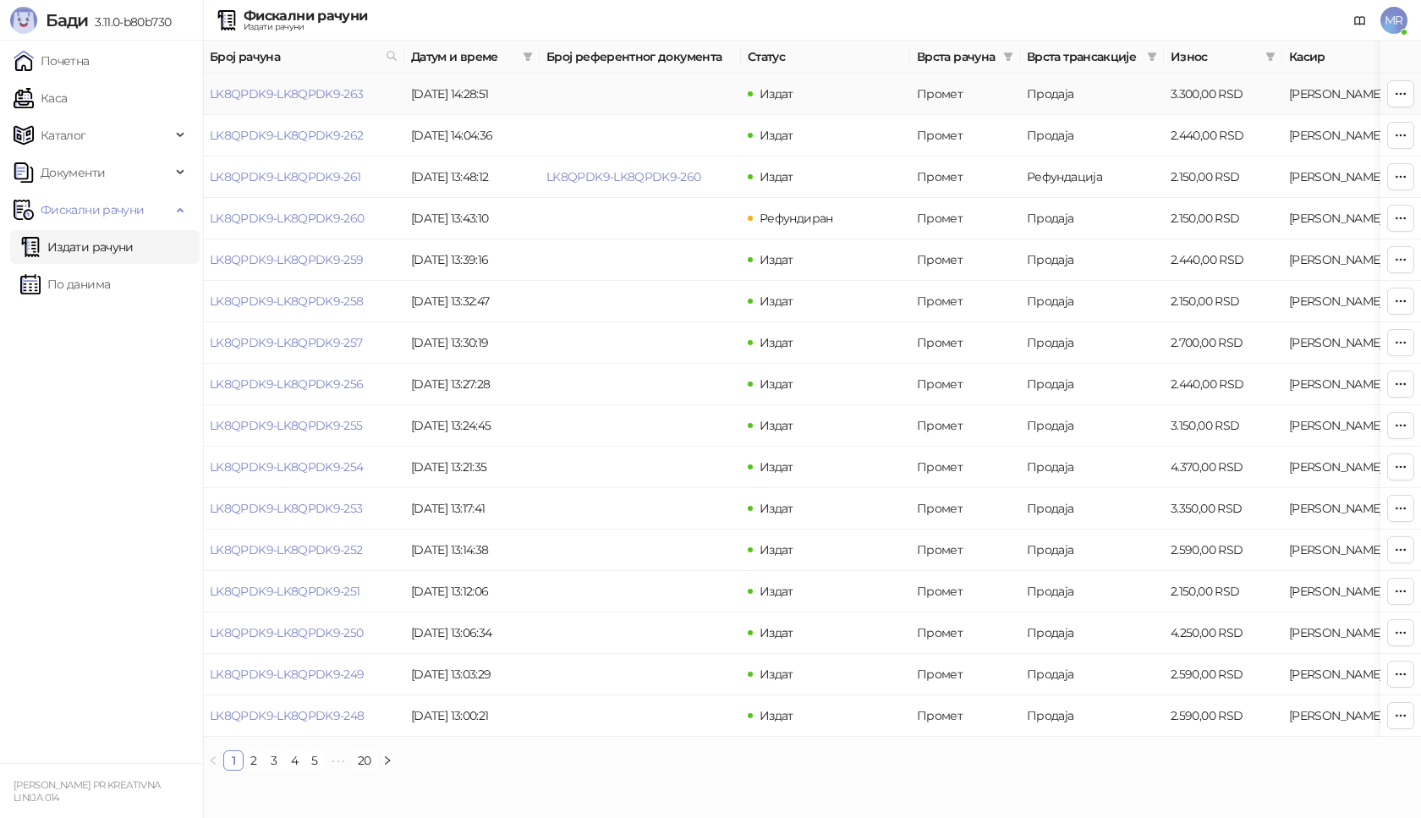
drag, startPoint x: 316, startPoint y: 92, endPoint x: 1042, endPoint y: 438, distance: 805.0
click at [316, 92] on link "LK8QPDK9-LK8QPDK9-263" at bounding box center [287, 93] width 154 height 15
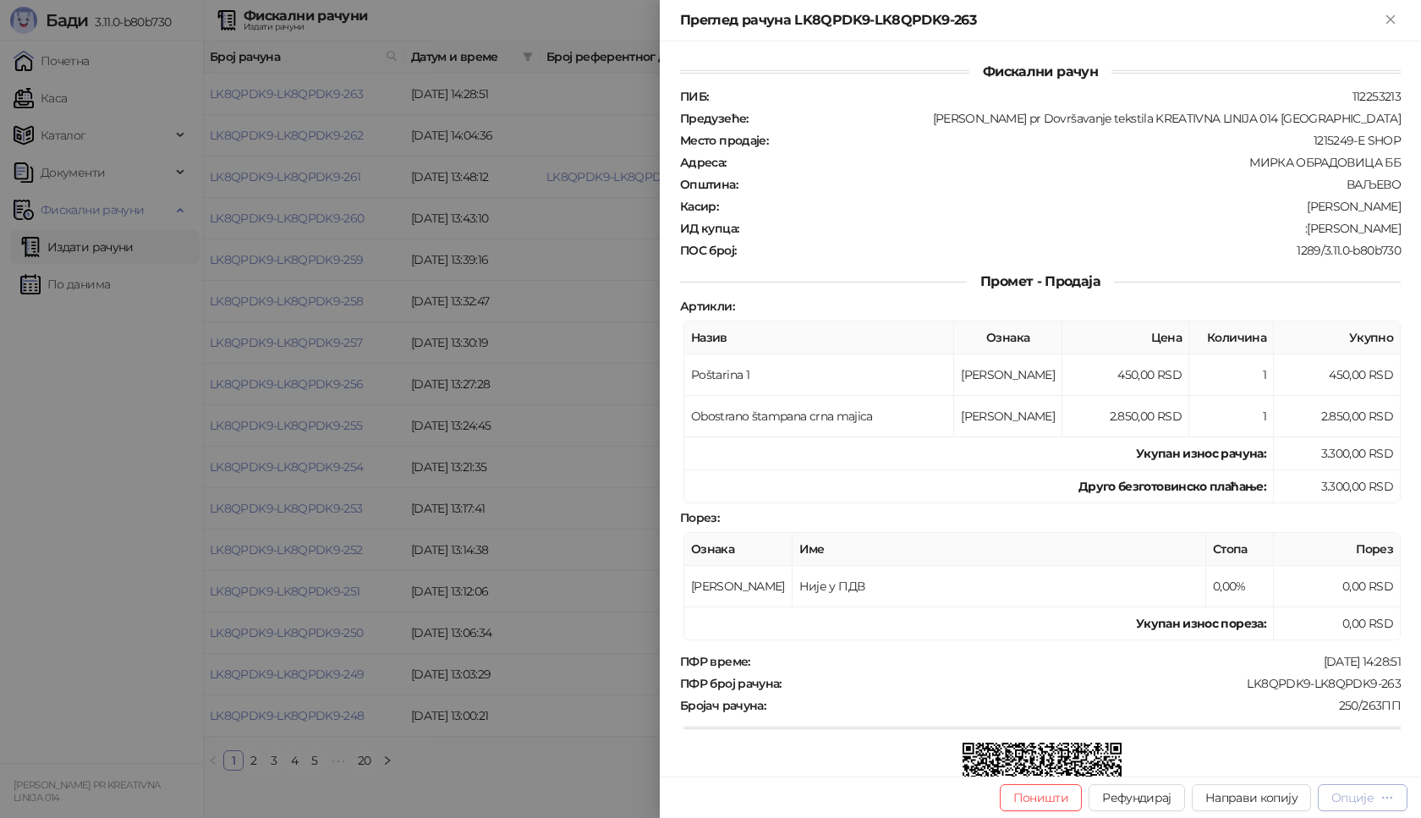
click at [1358, 802] on div "Опције" at bounding box center [1353, 797] width 42 height 15
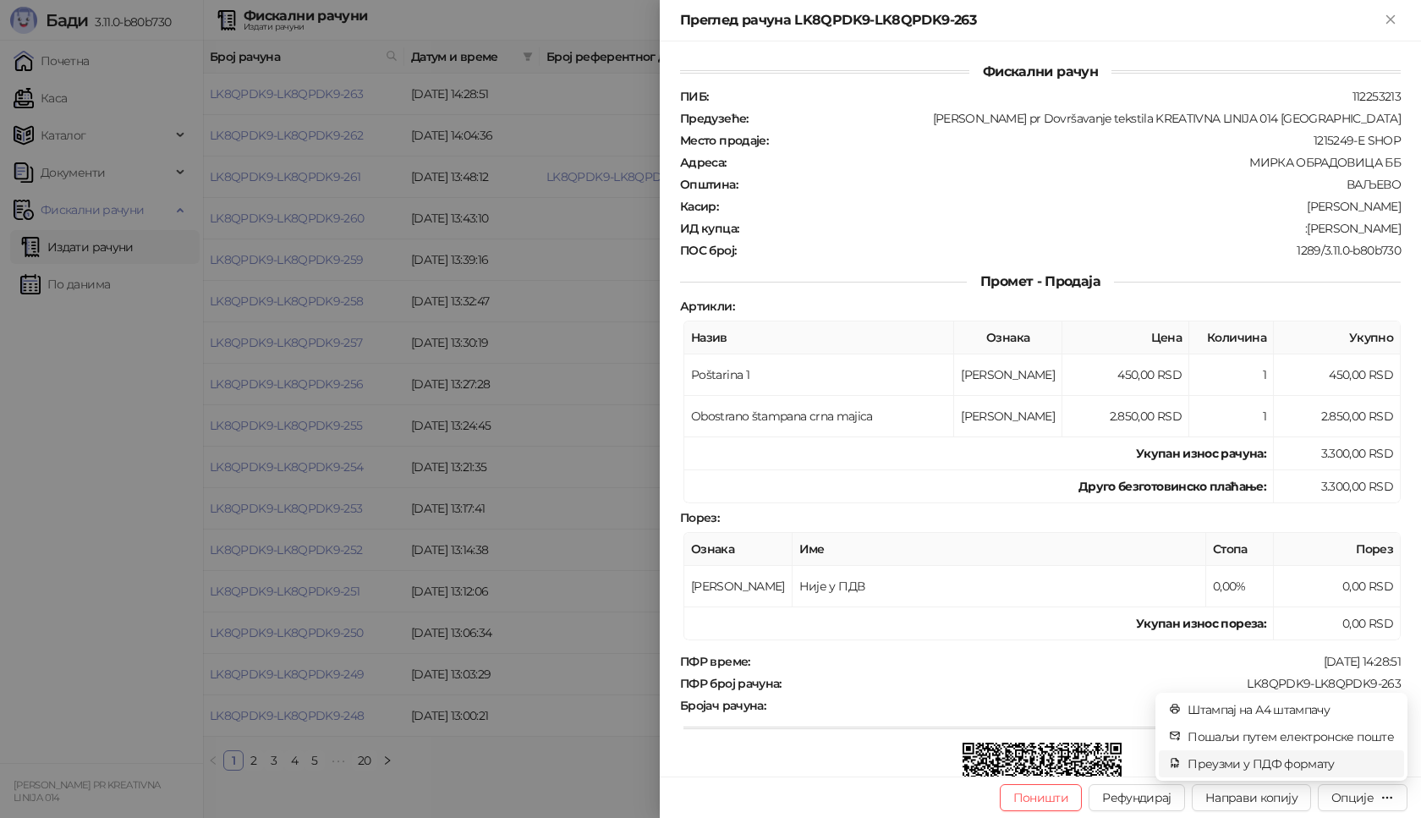
click at [1302, 761] on span "Преузми у ПДФ формату" at bounding box center [1291, 764] width 206 height 19
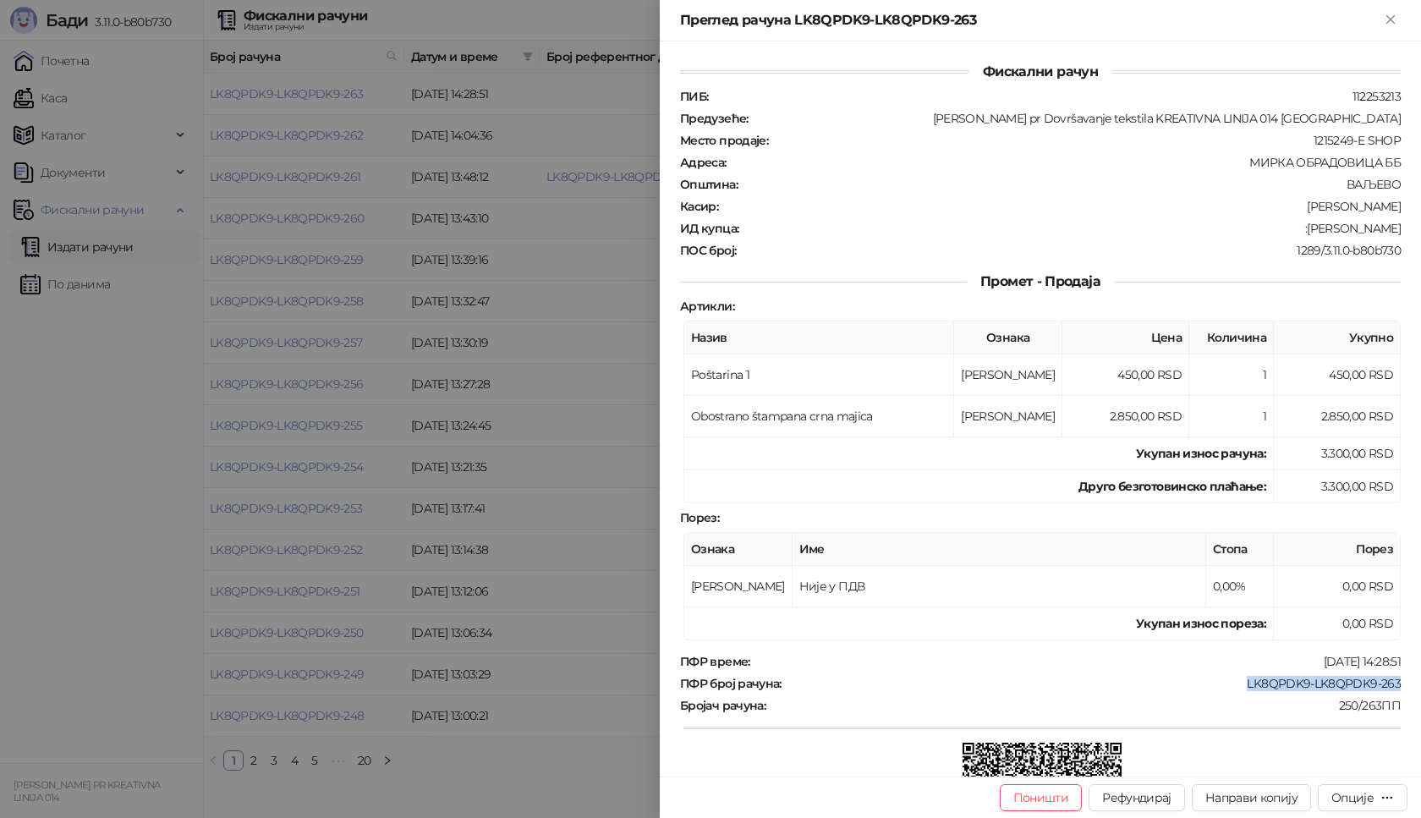
drag, startPoint x: 1235, startPoint y: 685, endPoint x: 1388, endPoint y: 677, distance: 153.4
click at [1388, 677] on div "ПФР број рачуна : LK8QPDK9-LK8QPDK9-263" at bounding box center [1041, 683] width 728 height 15
copy div "LK8QPDK9-LK8QPDK9-263"
drag, startPoint x: 1332, startPoint y: 231, endPoint x: 1405, endPoint y: 231, distance: 72.8
click at [1405, 231] on div "Фискални рачун ПИБ : 112253213 Предузеће : Marija Raković pr Dovršavanje teksti…" at bounding box center [1040, 408] width 761 height 735
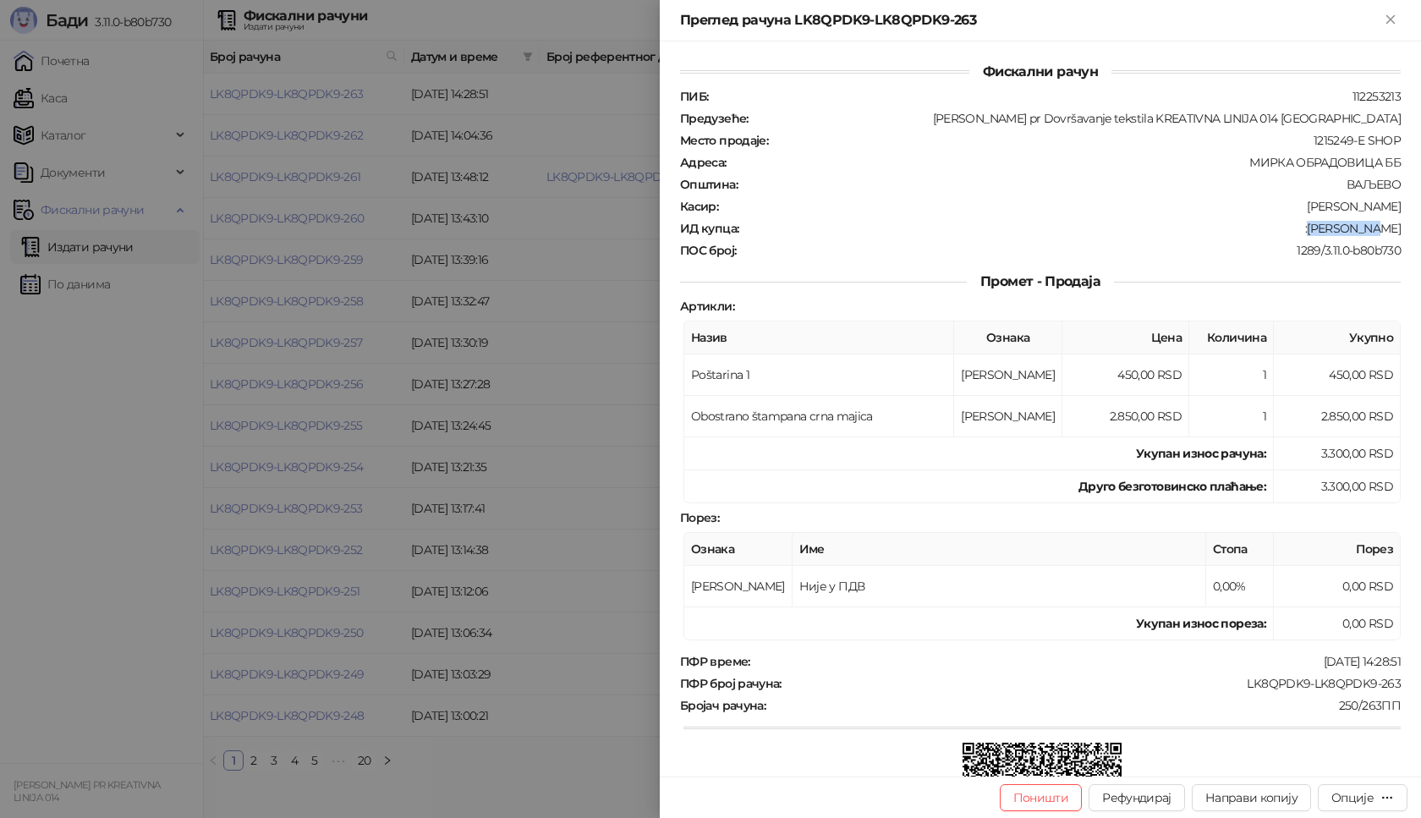
copy div "Ivan Ruzic"
click at [1393, 25] on icon "Close" at bounding box center [1390, 19] width 15 height 15
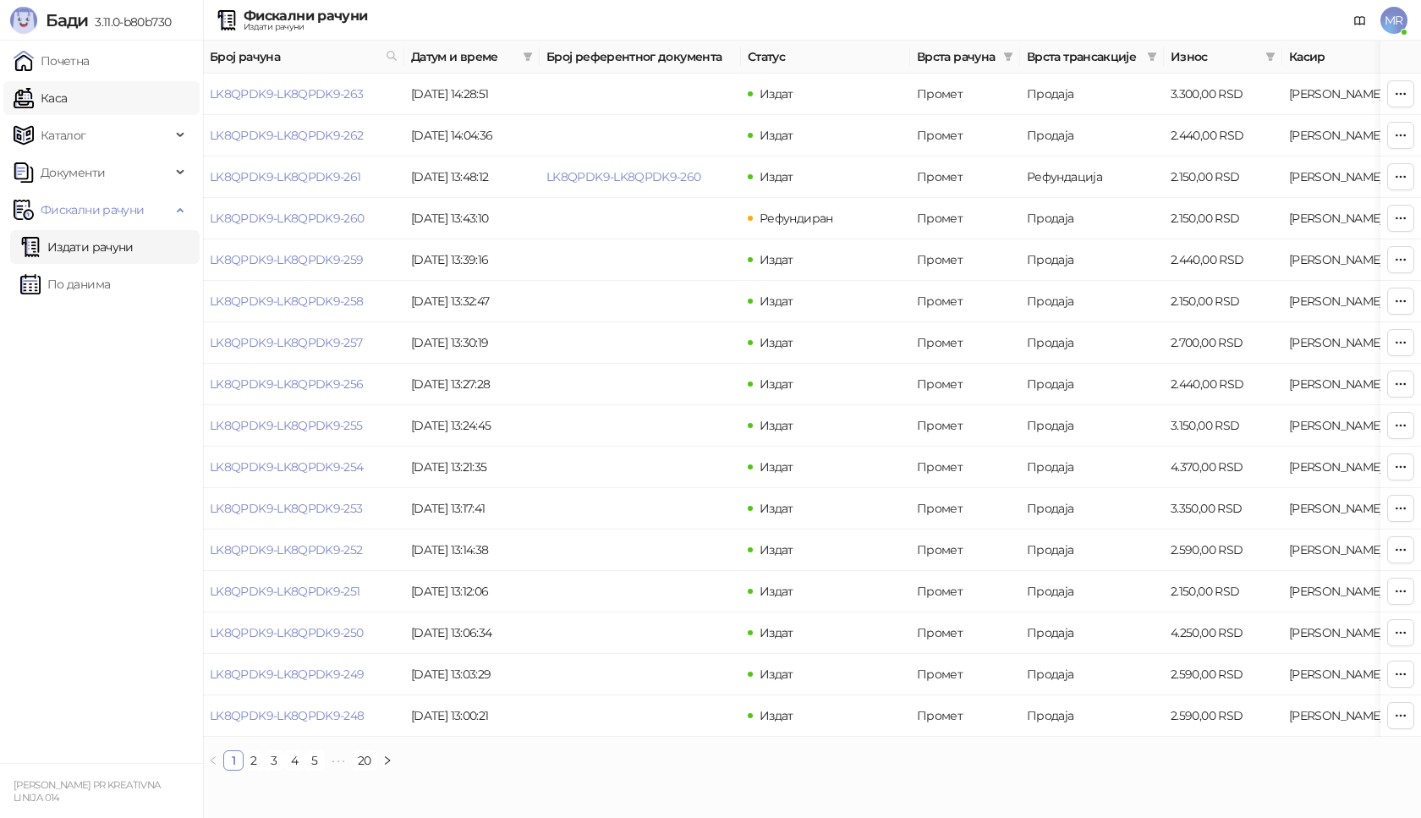
click at [67, 109] on link "Каса" at bounding box center [40, 98] width 53 height 34
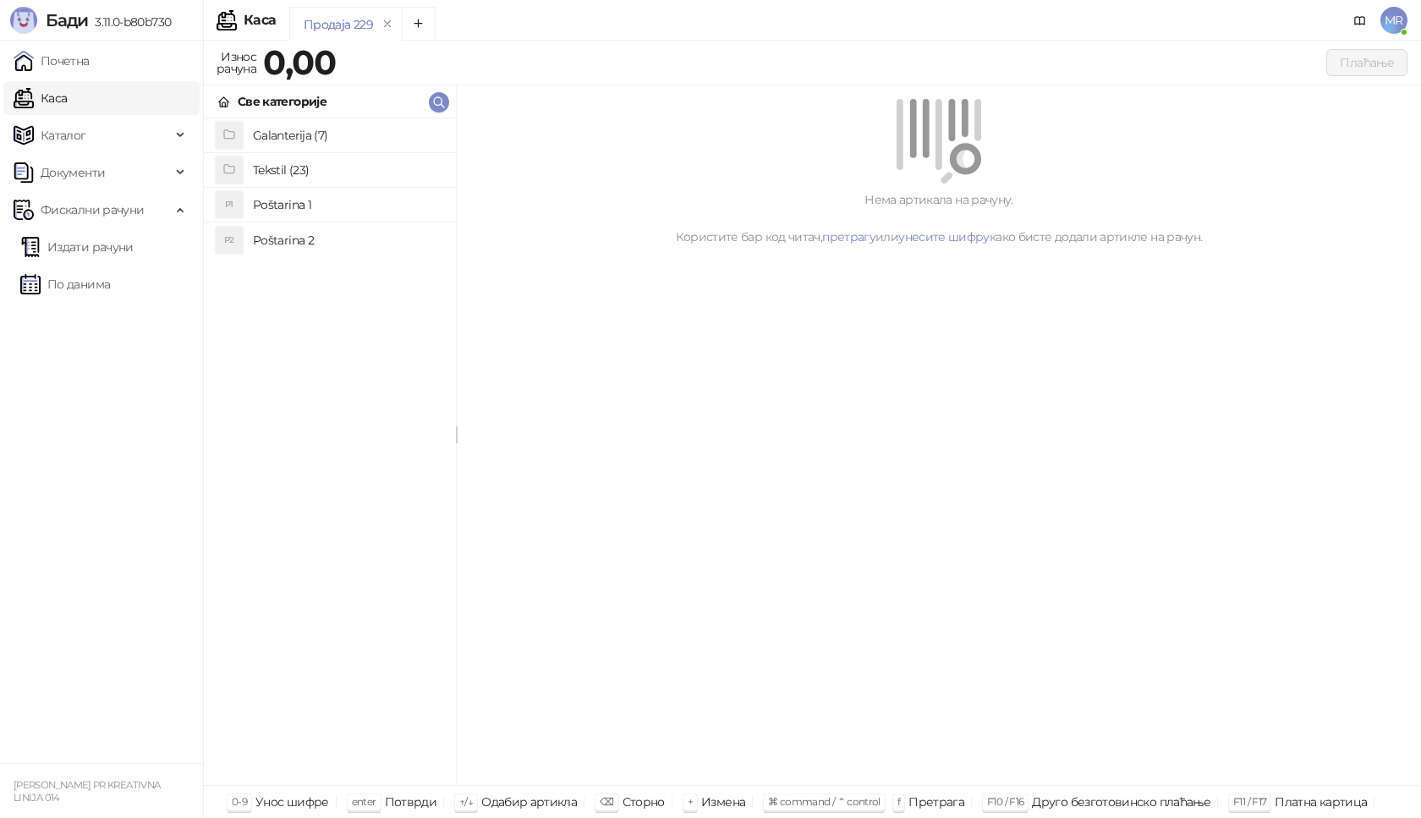
click at [322, 209] on h4 "Poštarina 1" at bounding box center [348, 204] width 190 height 27
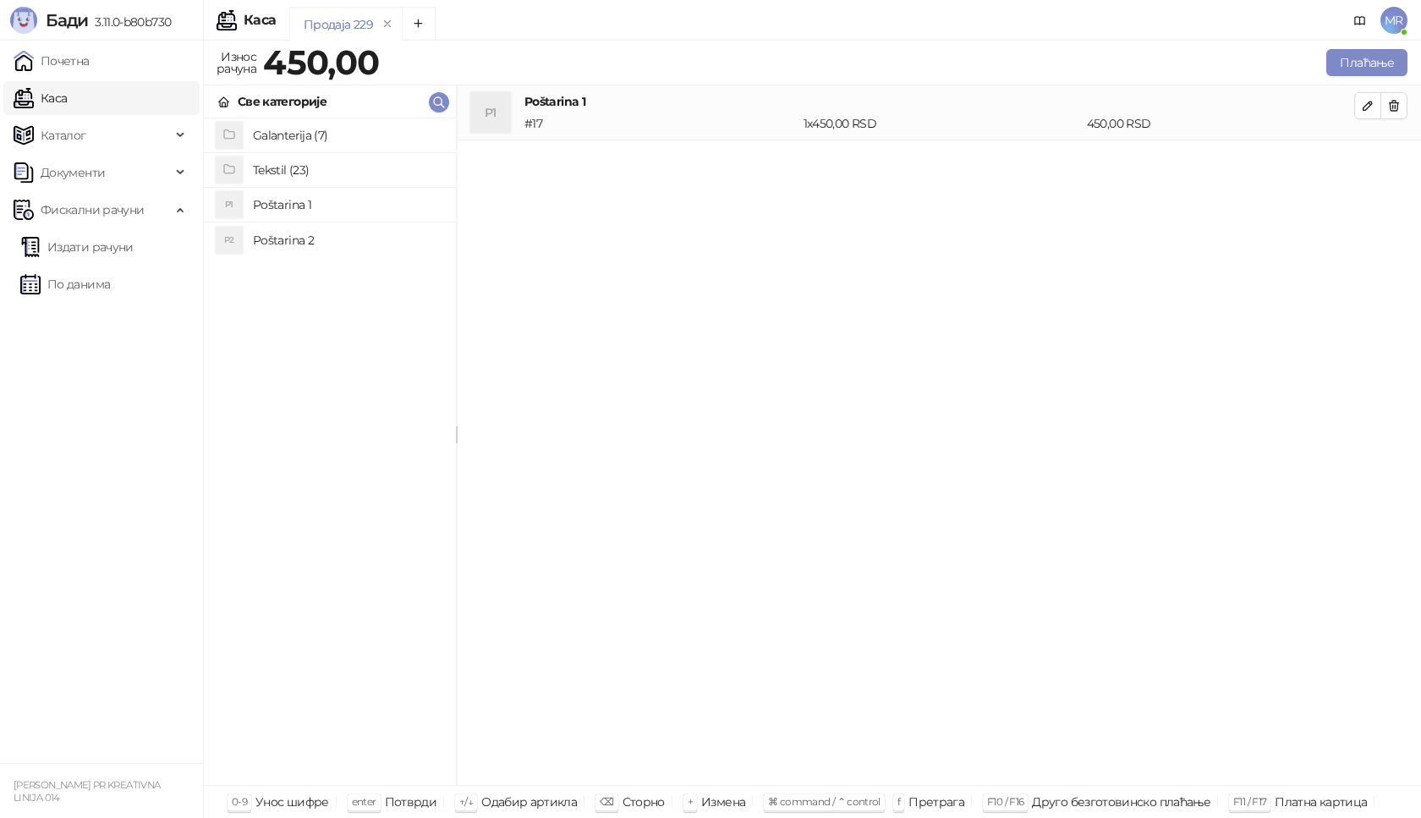
click at [320, 172] on h4 "Tekstil (23)" at bounding box center [348, 170] width 190 height 27
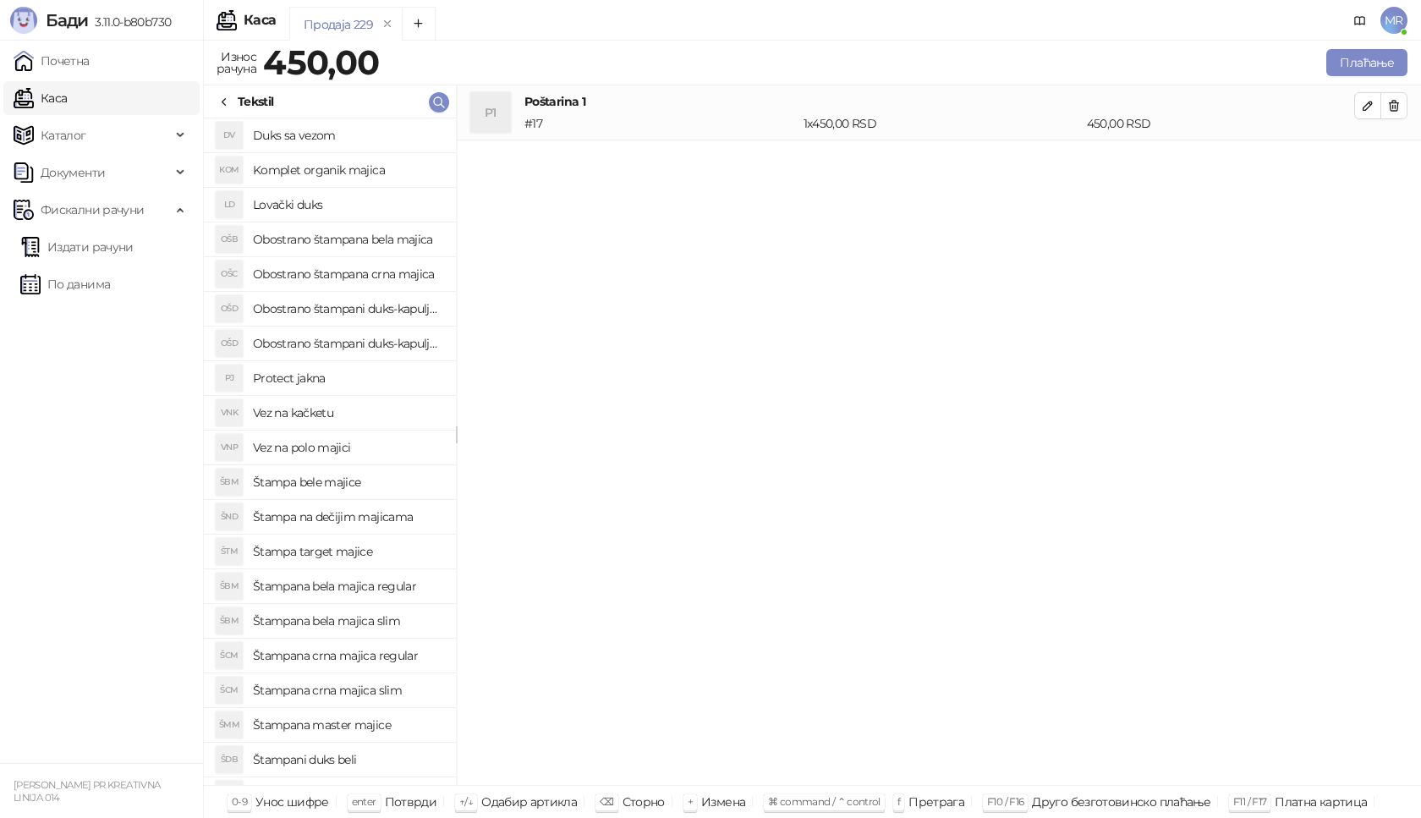
click at [393, 653] on h4 "Štampana crna majica regular" at bounding box center [348, 655] width 190 height 27
click at [1364, 158] on icon "button" at bounding box center [1368, 161] width 14 height 14
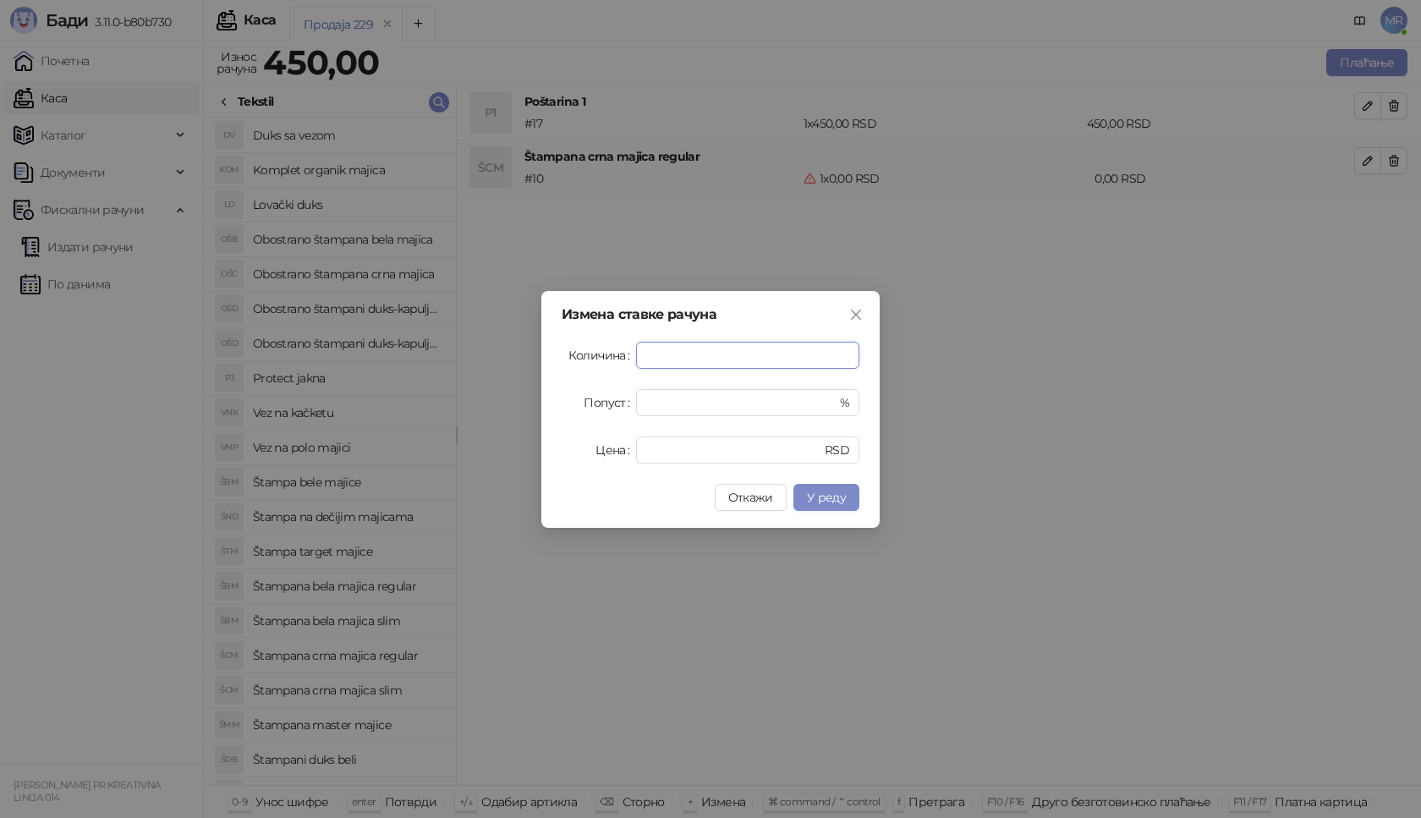
type input "*"
drag, startPoint x: 639, startPoint y: 473, endPoint x: 682, endPoint y: 457, distance: 46.0
click at [640, 470] on div "Измена ставке рачуна Количина * Попуст * % Цена * RSD Откажи У реду" at bounding box center [711, 409] width 338 height 237
drag, startPoint x: 703, startPoint y: 446, endPoint x: 563, endPoint y: 449, distance: 140.5
click at [563, 449] on div "Цена * RSD" at bounding box center [711, 450] width 298 height 27
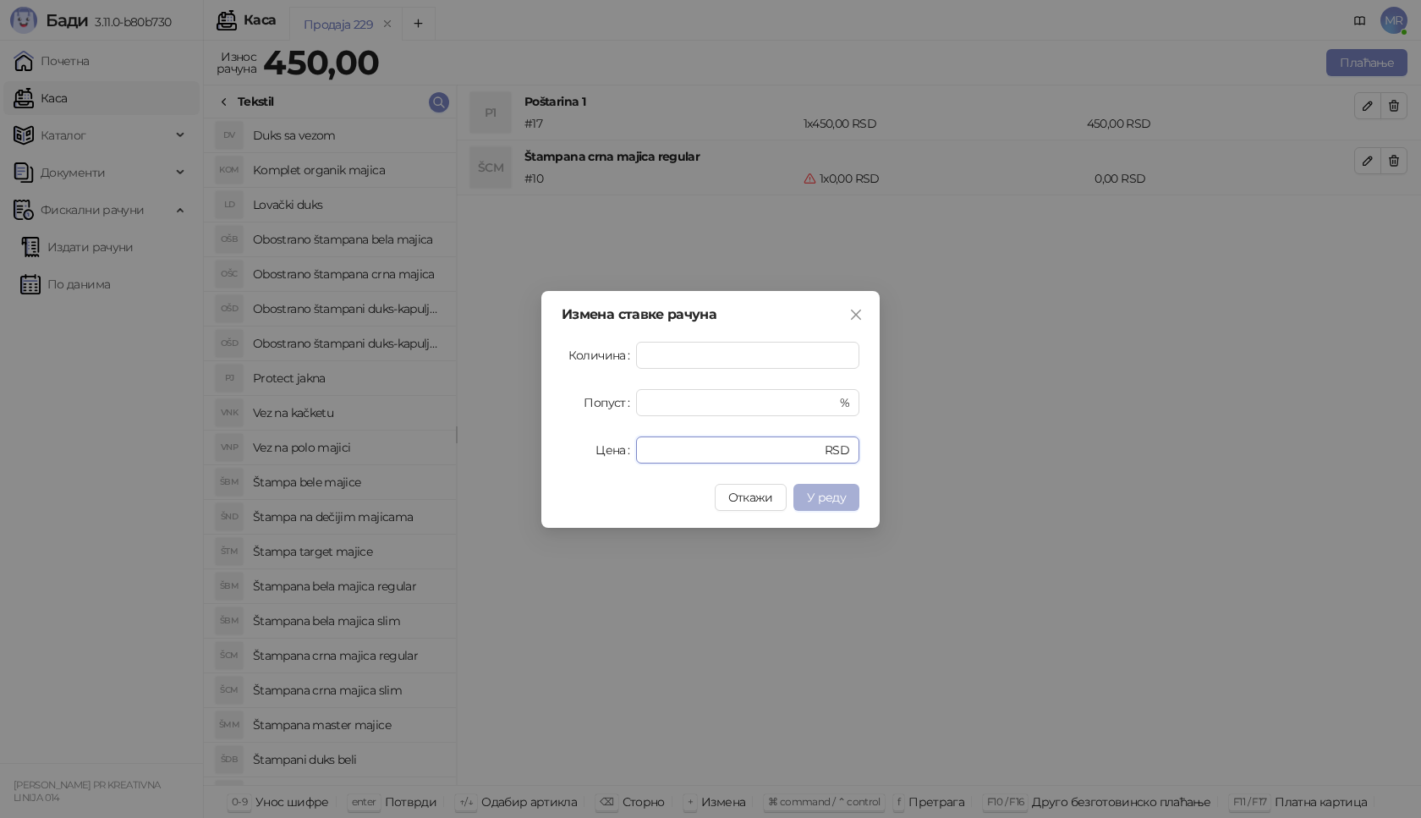
type input "****"
click at [808, 498] on span "У реду" at bounding box center [826, 497] width 39 height 15
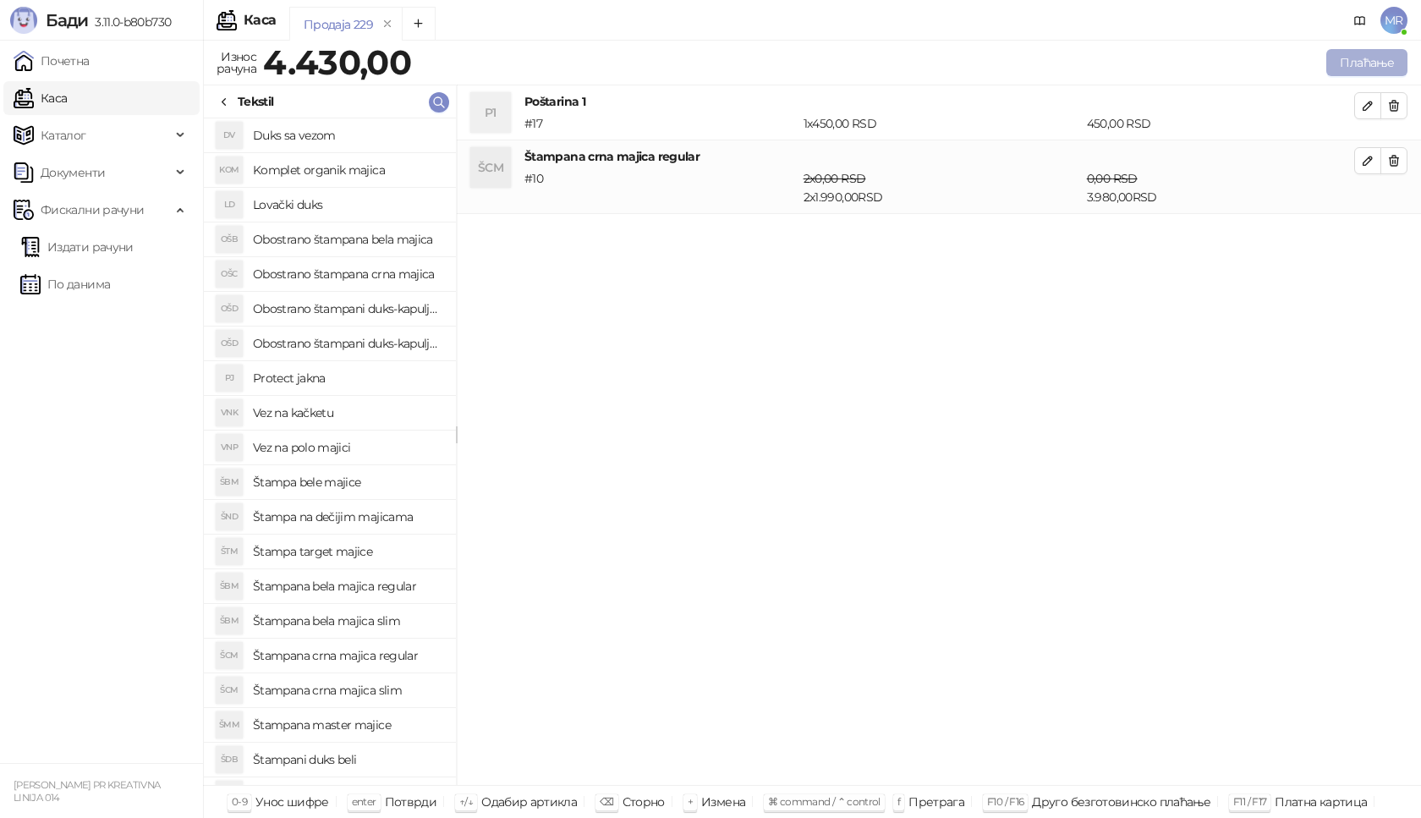
click at [1378, 52] on button "Плаћање" at bounding box center [1367, 62] width 81 height 27
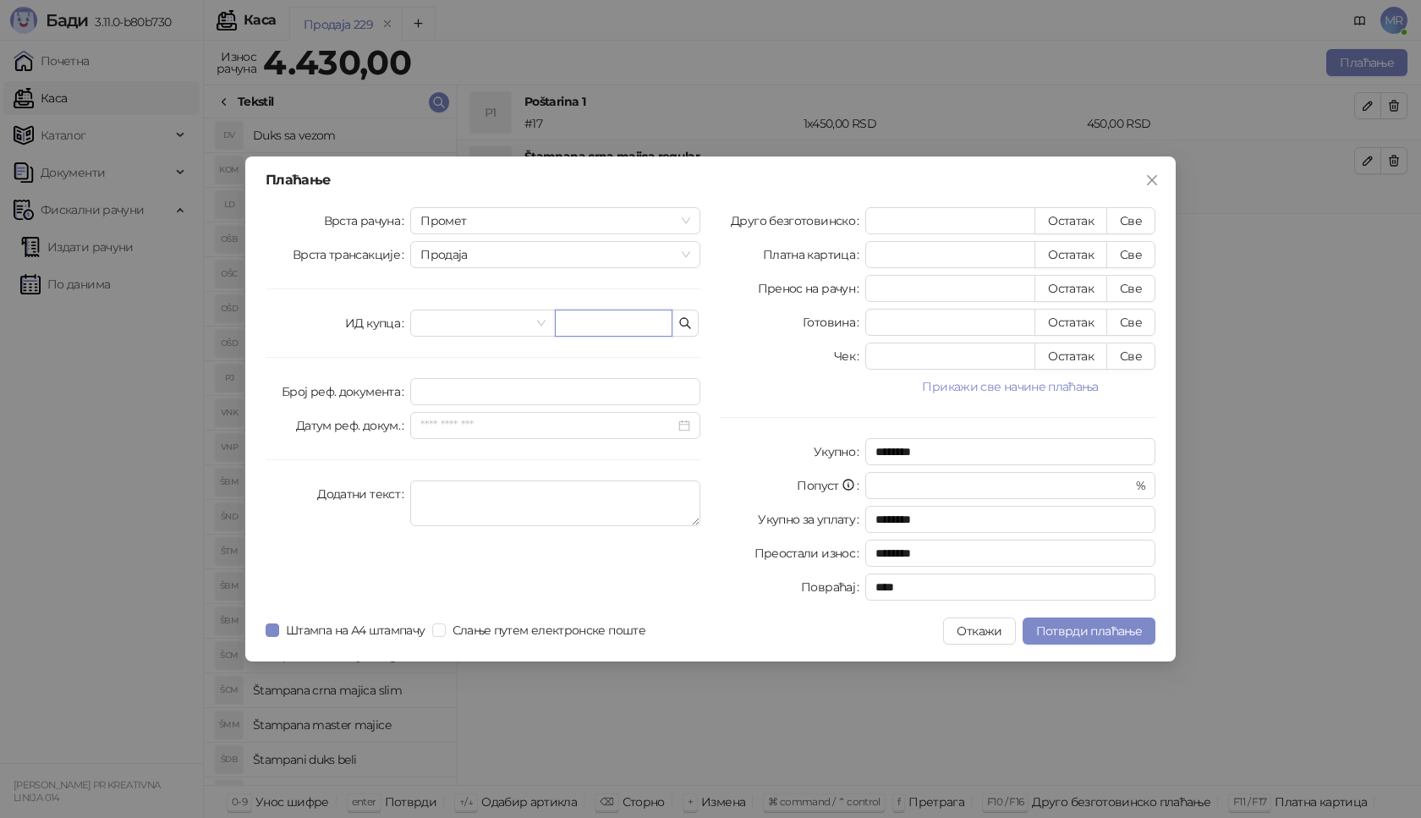
click at [607, 320] on input "text" at bounding box center [614, 323] width 118 height 27
paste input "**********"
type input "**********"
click at [1147, 220] on button "Све" at bounding box center [1131, 220] width 49 height 27
type input "****"
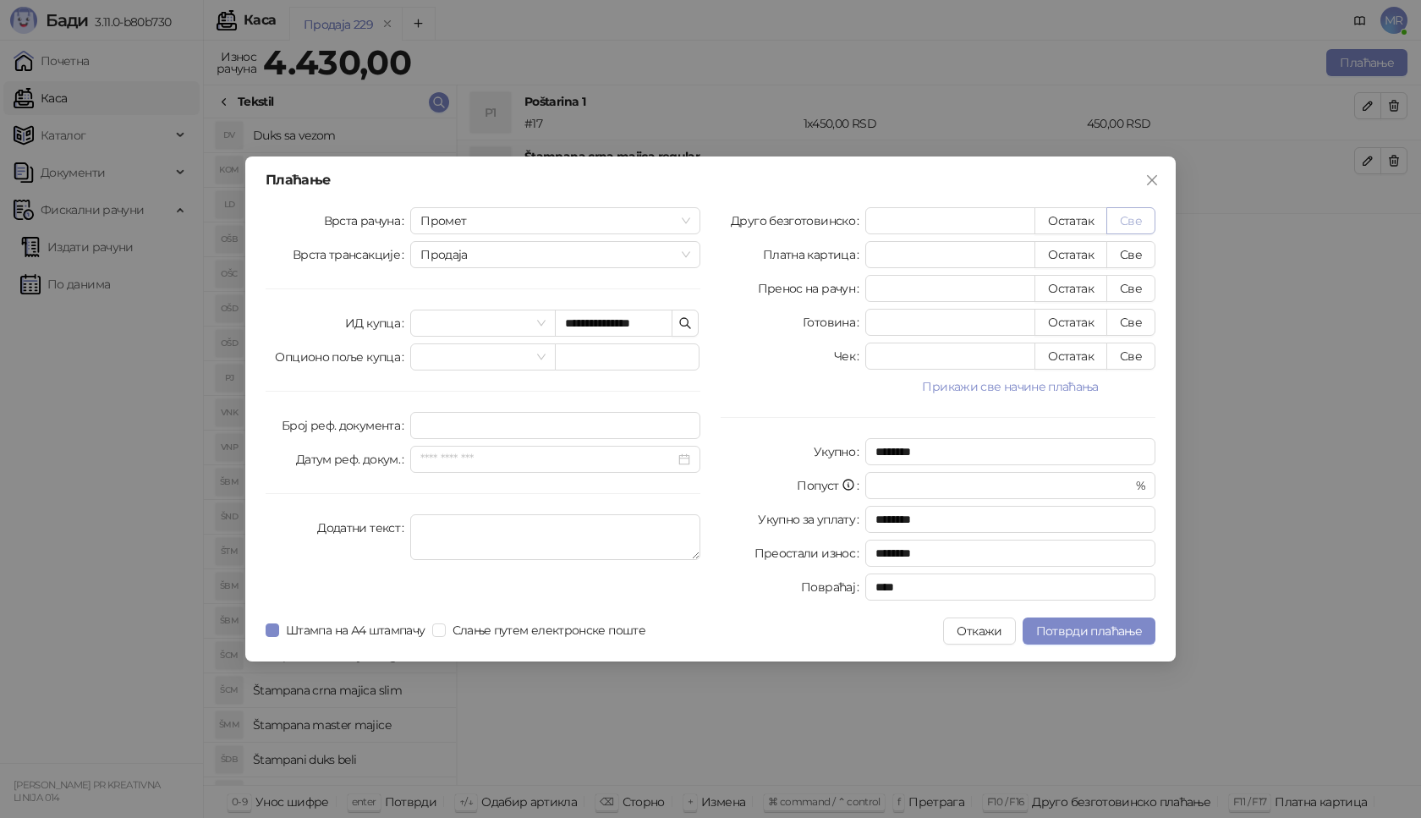
type input "****"
click at [1102, 629] on span "Потврди плаћање" at bounding box center [1089, 631] width 106 height 15
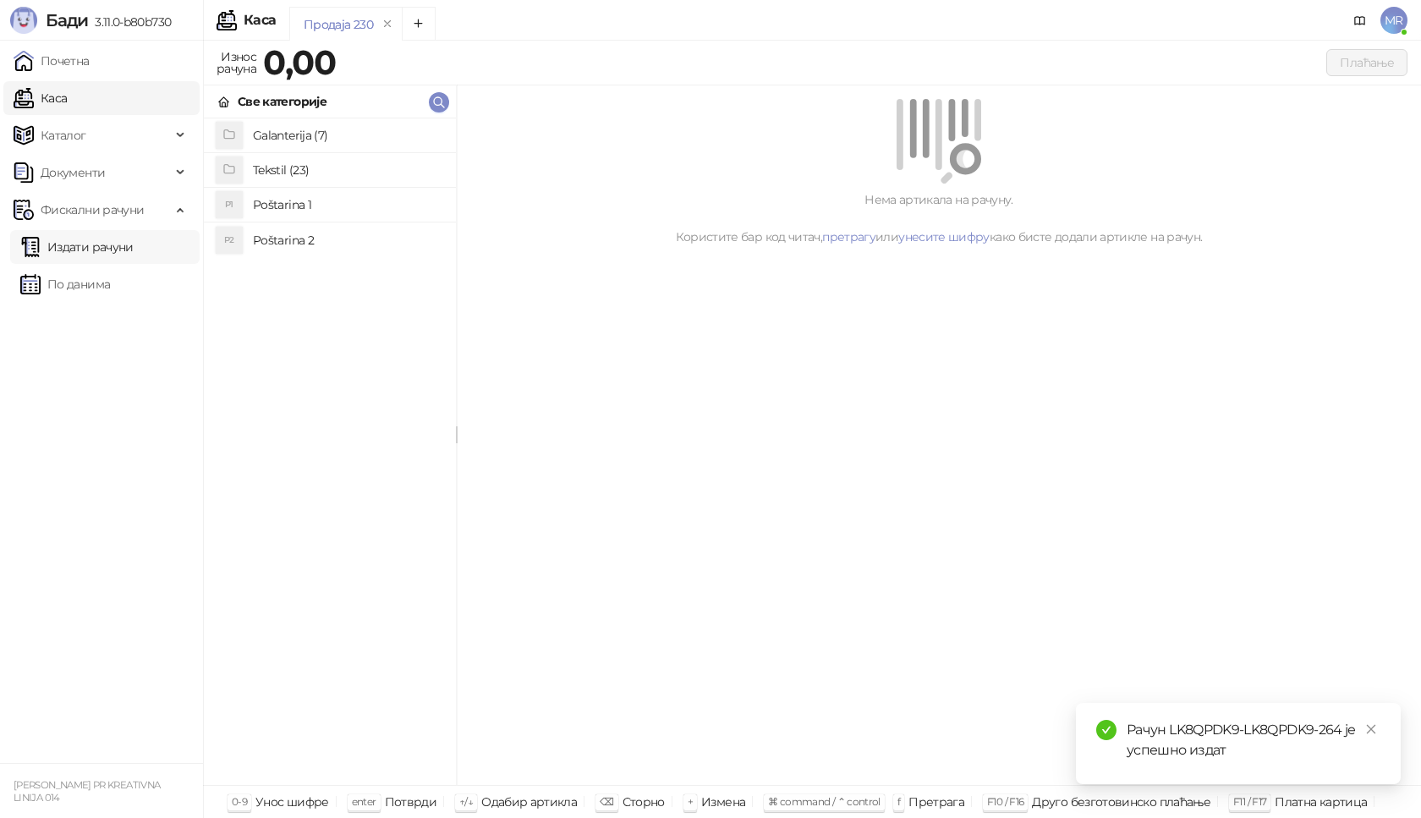
click at [130, 257] on link "Издати рачуни" at bounding box center [76, 247] width 113 height 34
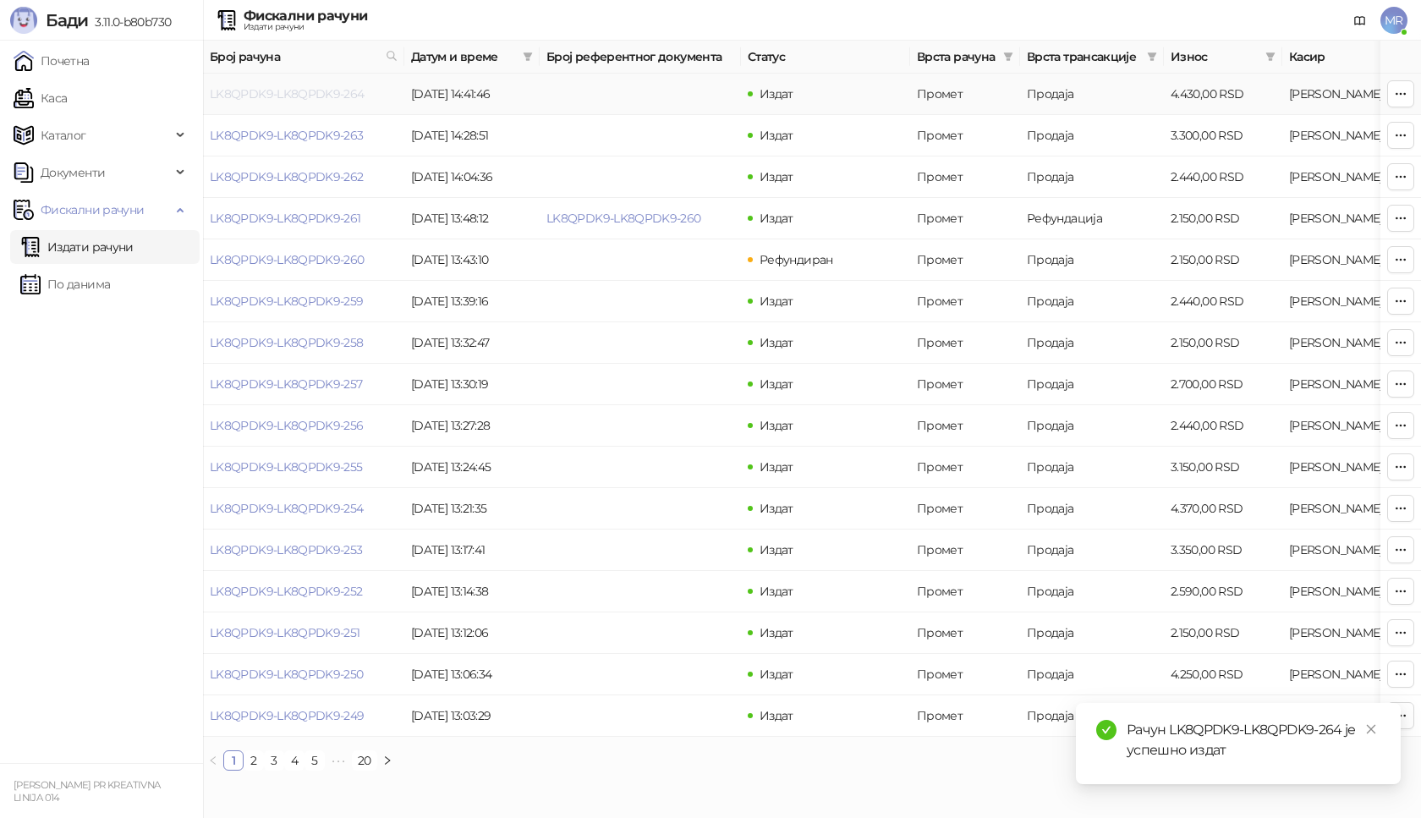
click at [309, 96] on link "LK8QPDK9-LK8QPDK9-264" at bounding box center [287, 93] width 155 height 15
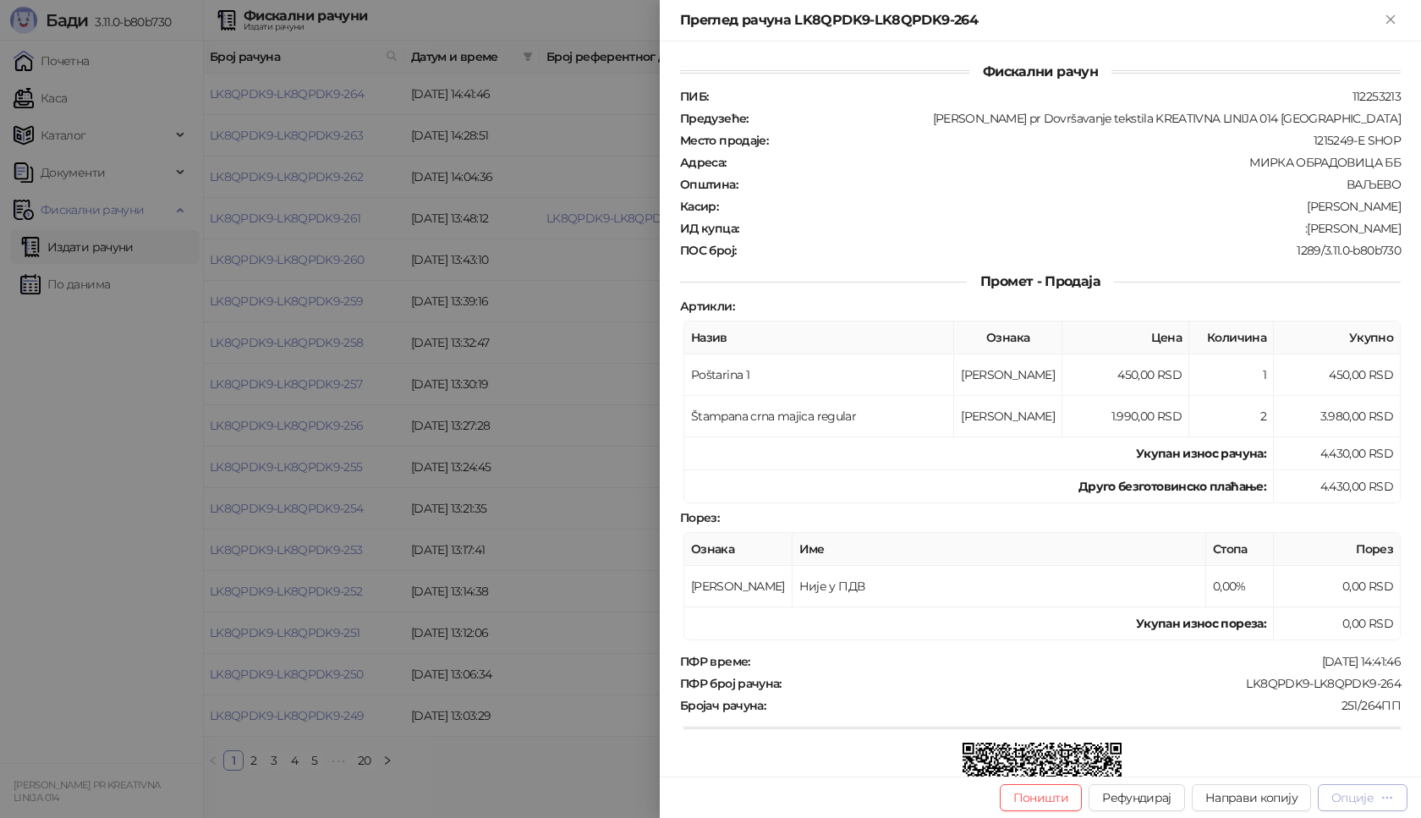
click at [1361, 801] on div "Опције" at bounding box center [1353, 797] width 42 height 15
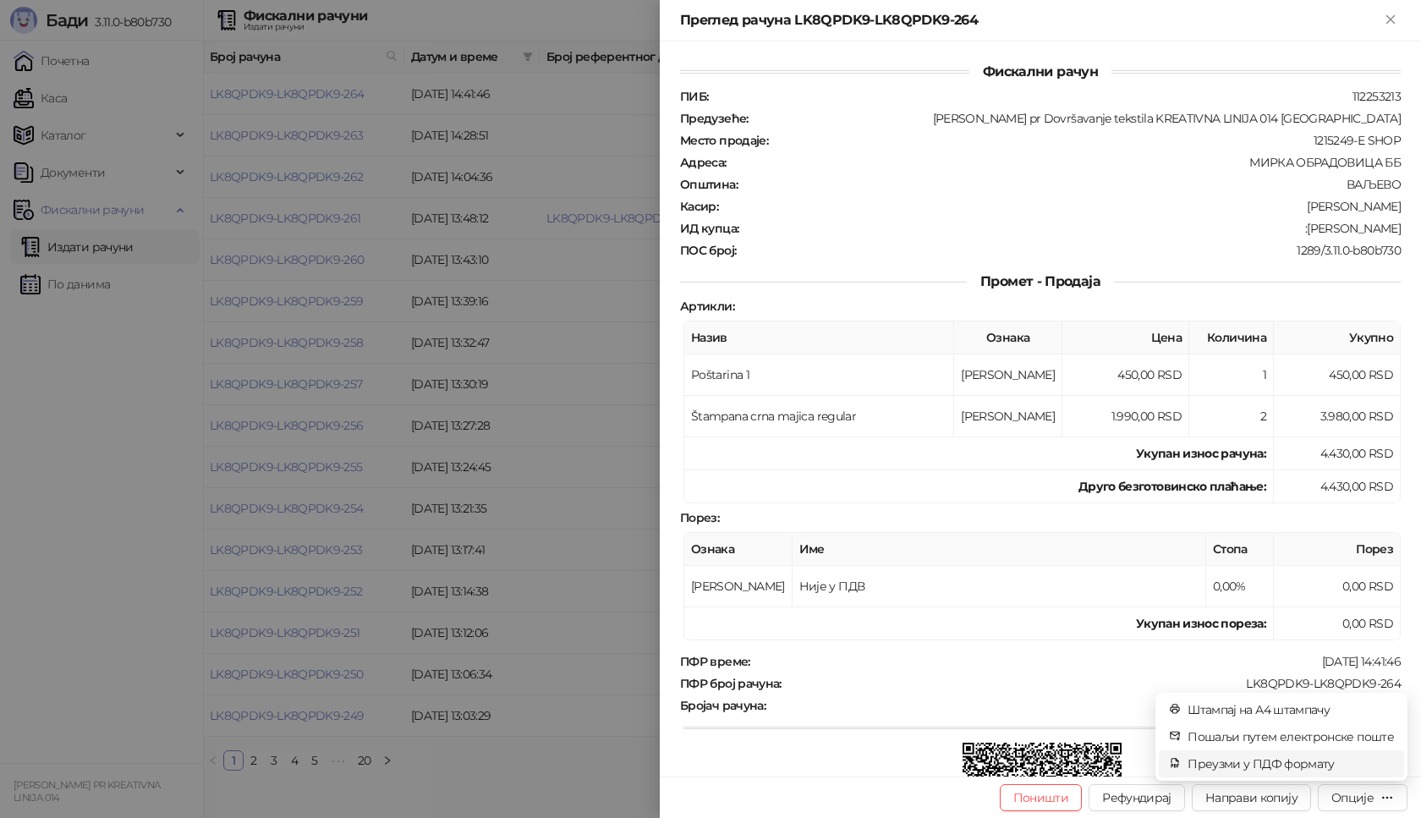
click at [1325, 761] on span "Преузми у ПДФ формату" at bounding box center [1291, 764] width 206 height 19
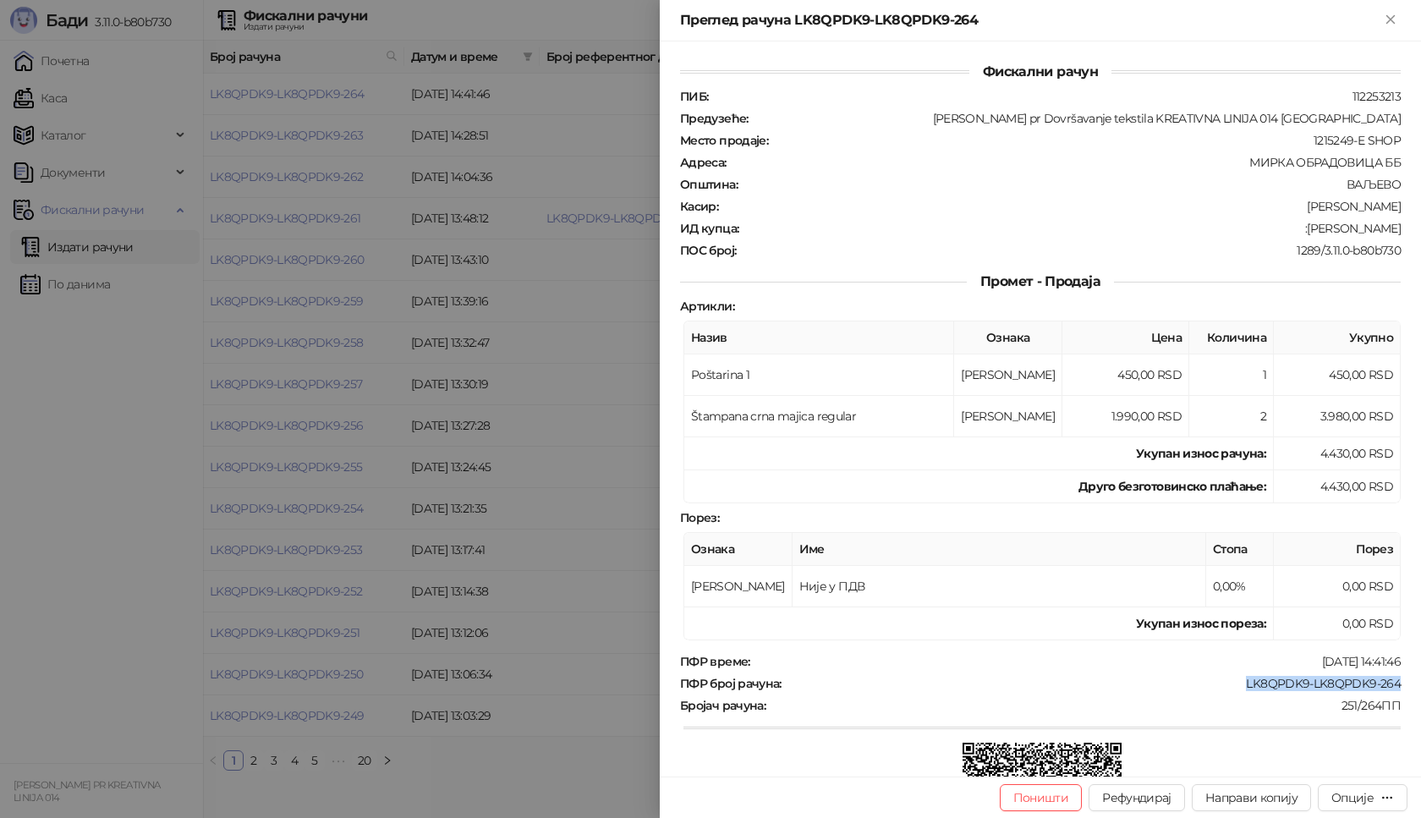
drag, startPoint x: 1236, startPoint y: 681, endPoint x: 1394, endPoint y: 678, distance: 157.4
click at [1394, 678] on div "Фискални рачун ПИБ : 112253213 Предузеће : Marija Raković pr Dovršavanje teksti…" at bounding box center [1040, 408] width 761 height 735
copy div "LK8QPDK9-LK8QPDK9-264"
drag, startPoint x: 1309, startPoint y: 230, endPoint x: 1399, endPoint y: 228, distance: 90.5
click at [1399, 228] on div "Фискални рачун ПИБ : 112253213 Предузеће : Marija Raković pr Dovršavanje teksti…" at bounding box center [1040, 408] width 761 height 735
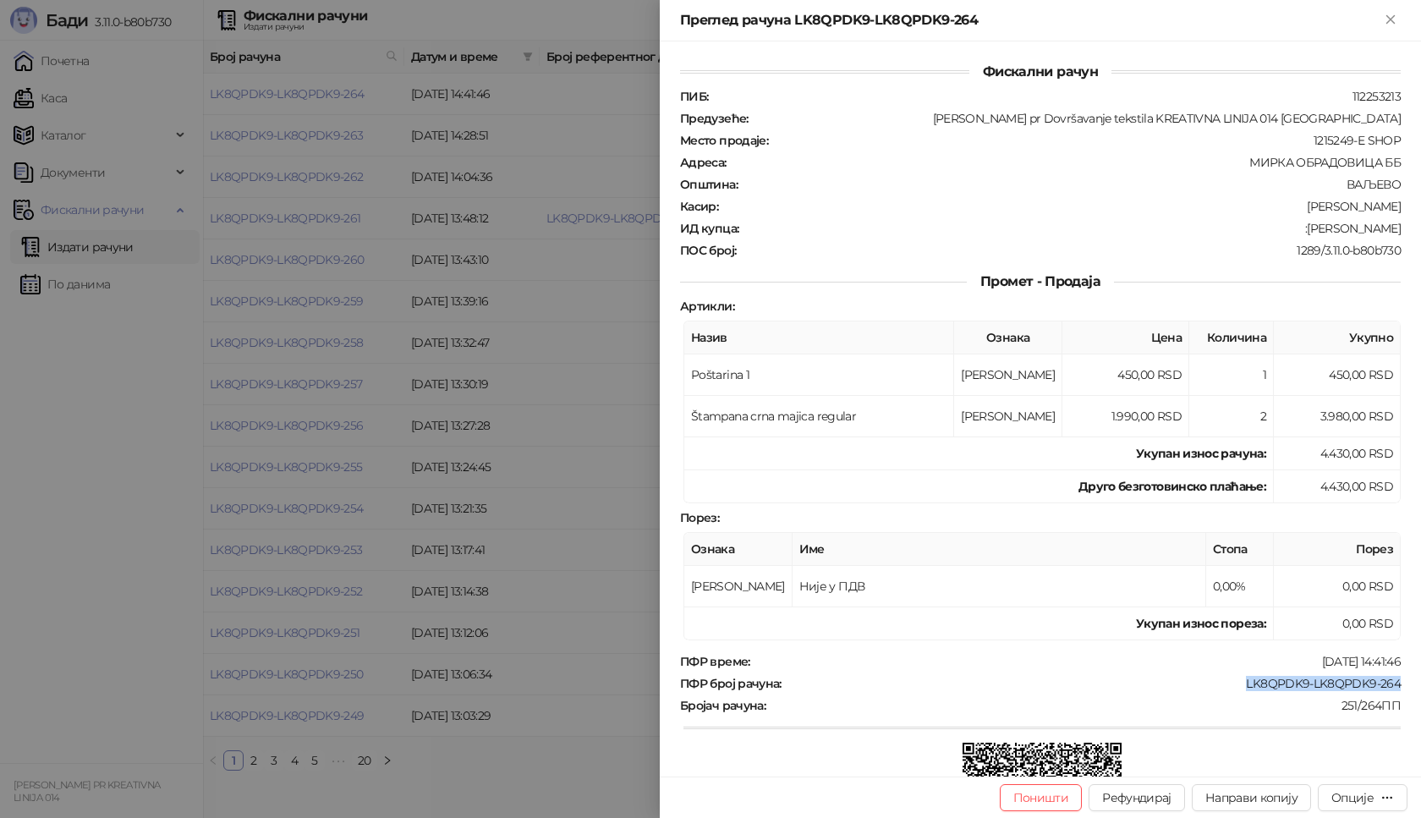
copy div "Milos Stajković"
click at [1388, 26] on icon "Close" at bounding box center [1390, 19] width 15 height 15
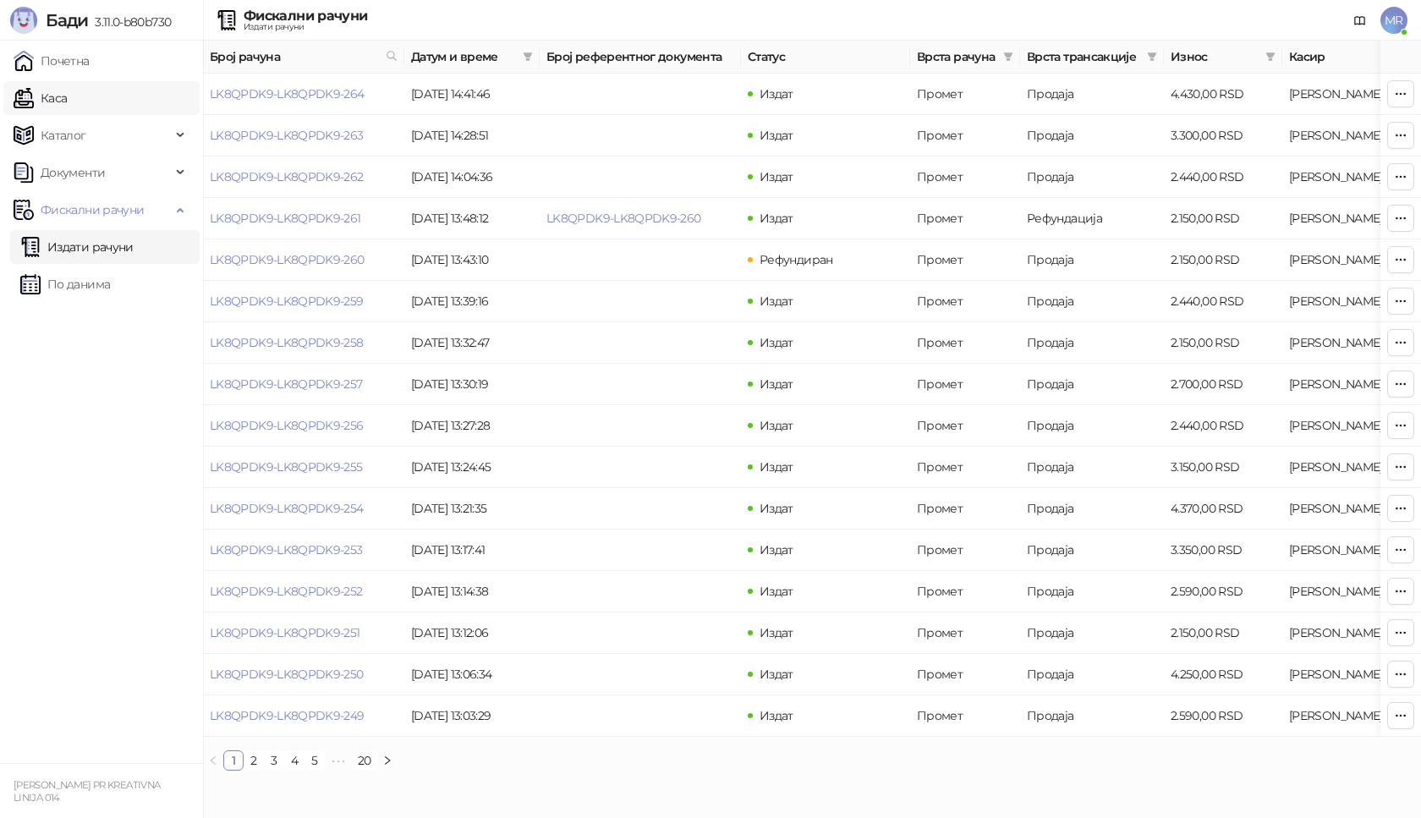
click at [67, 96] on link "Каса" at bounding box center [40, 98] width 53 height 34
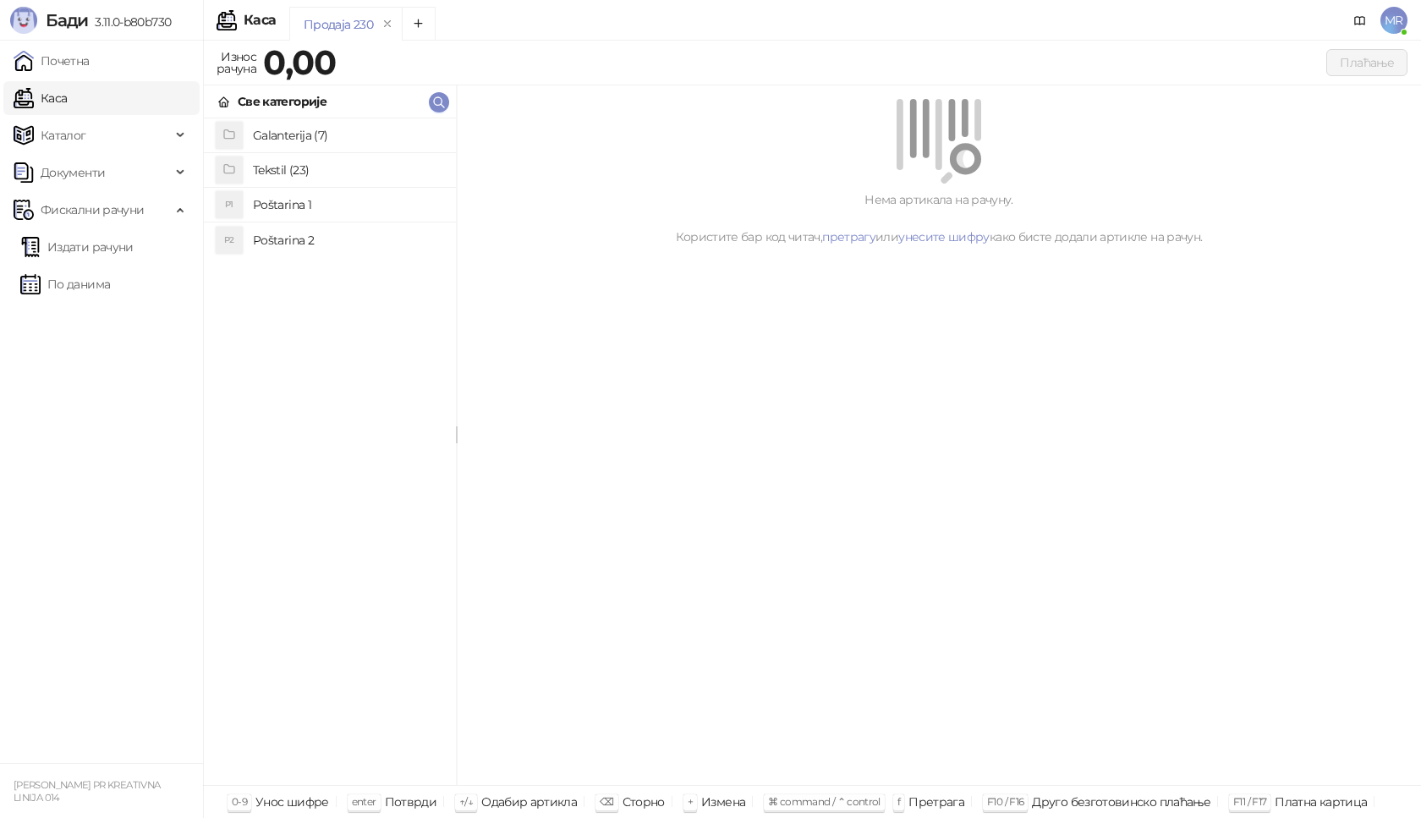
click at [339, 204] on h4 "Poštarina 1" at bounding box center [348, 204] width 190 height 27
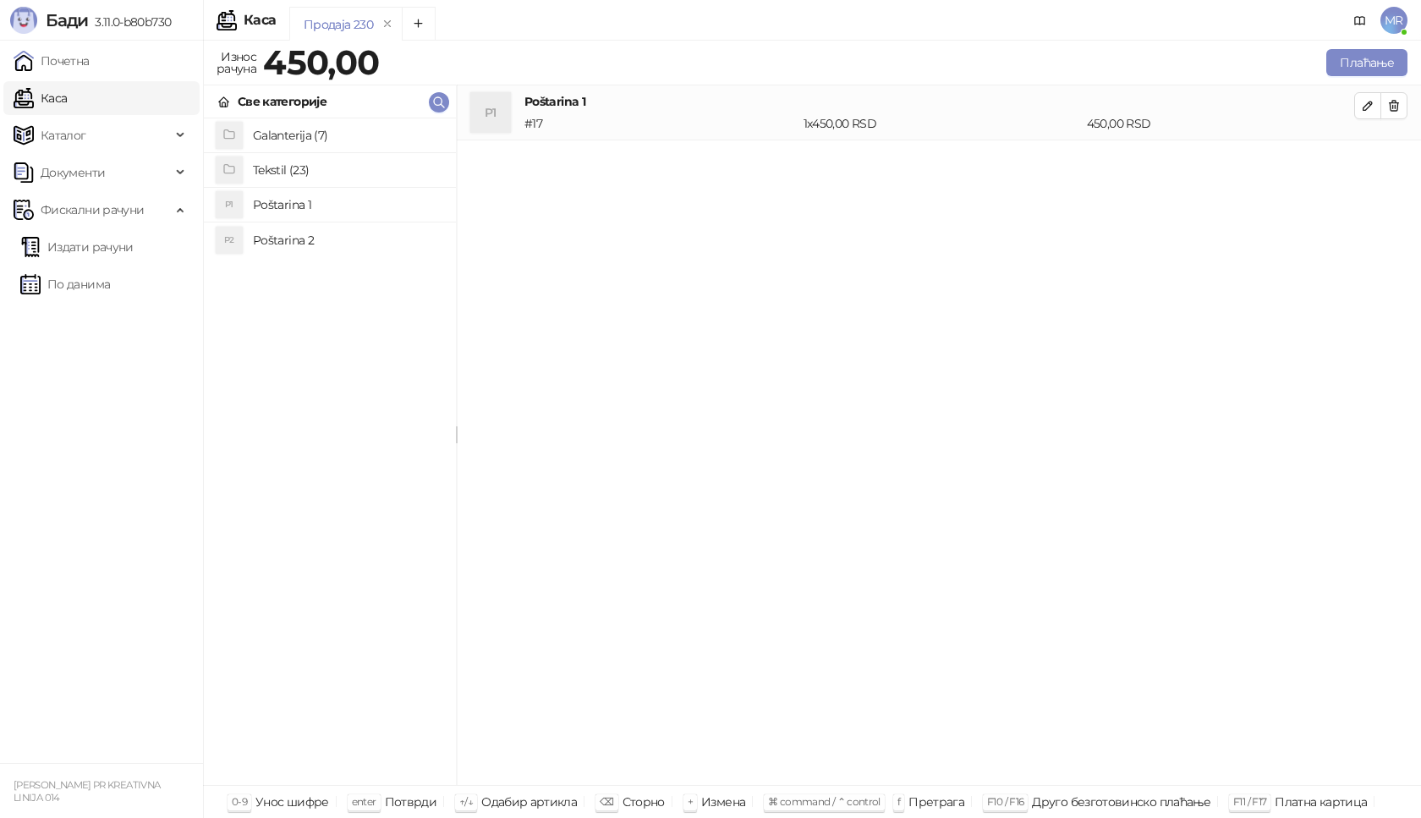
click at [307, 164] on h4 "Tekstil (23)" at bounding box center [348, 170] width 190 height 27
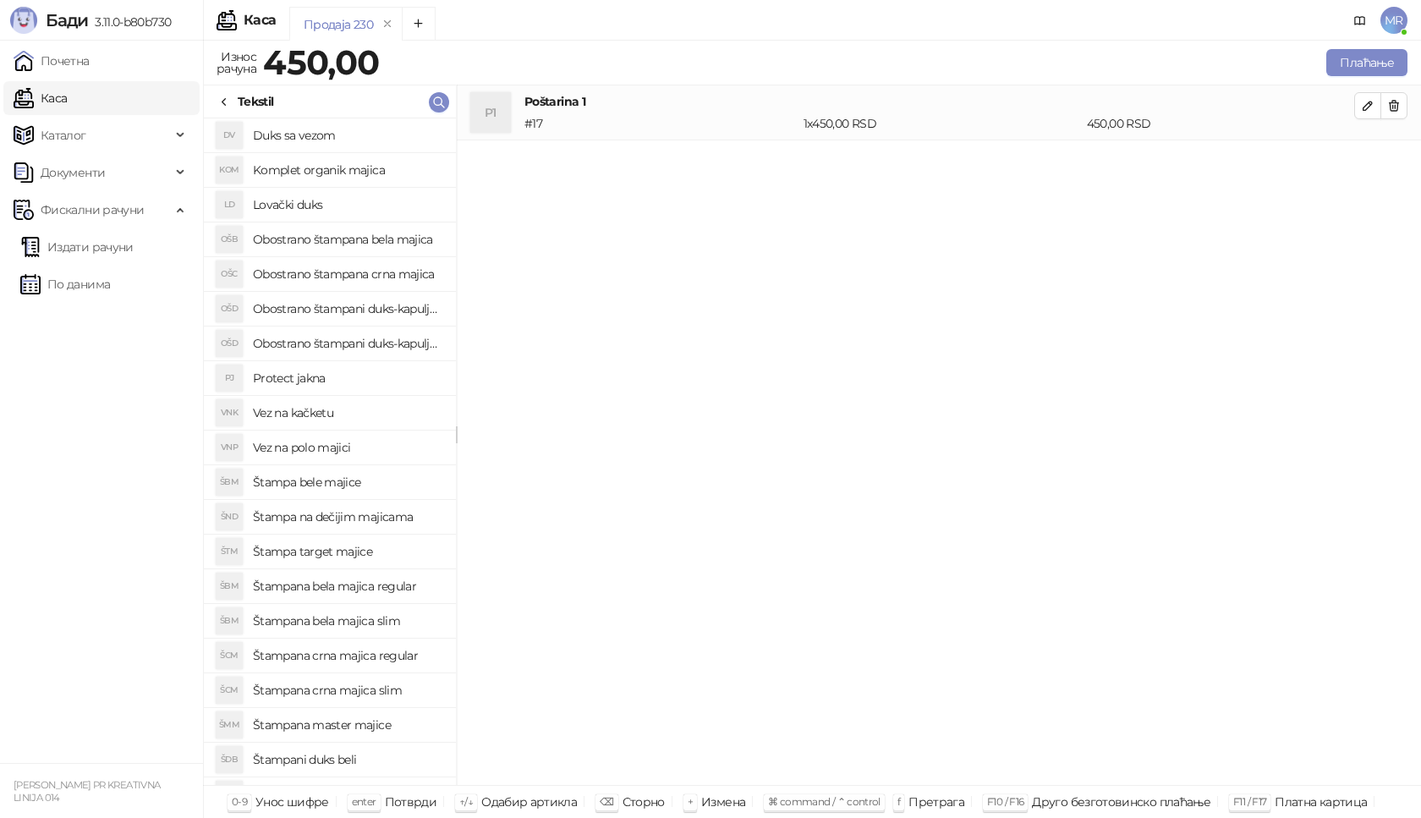
click at [388, 694] on h4 "Štampana crna majica slim" at bounding box center [348, 690] width 190 height 27
click at [1371, 165] on icon "button" at bounding box center [1368, 161] width 14 height 14
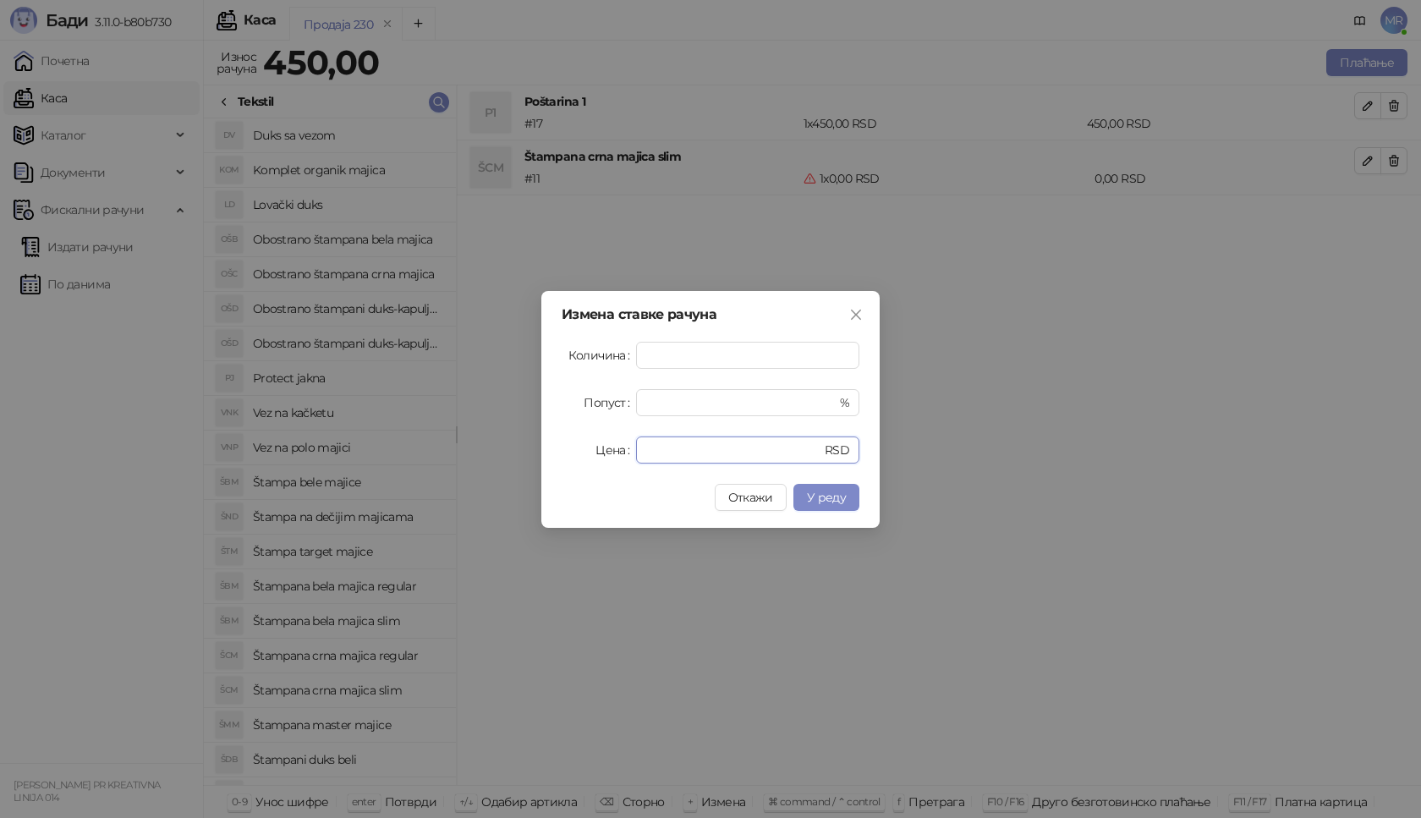
drag, startPoint x: 688, startPoint y: 446, endPoint x: 560, endPoint y: 443, distance: 127.8
click at [546, 459] on div "Измена ставке рачуна Количина * Попуст * % Цена * RSD Откажи У реду" at bounding box center [711, 409] width 338 height 237
type input "****"
click at [838, 495] on span "У реду" at bounding box center [826, 497] width 39 height 15
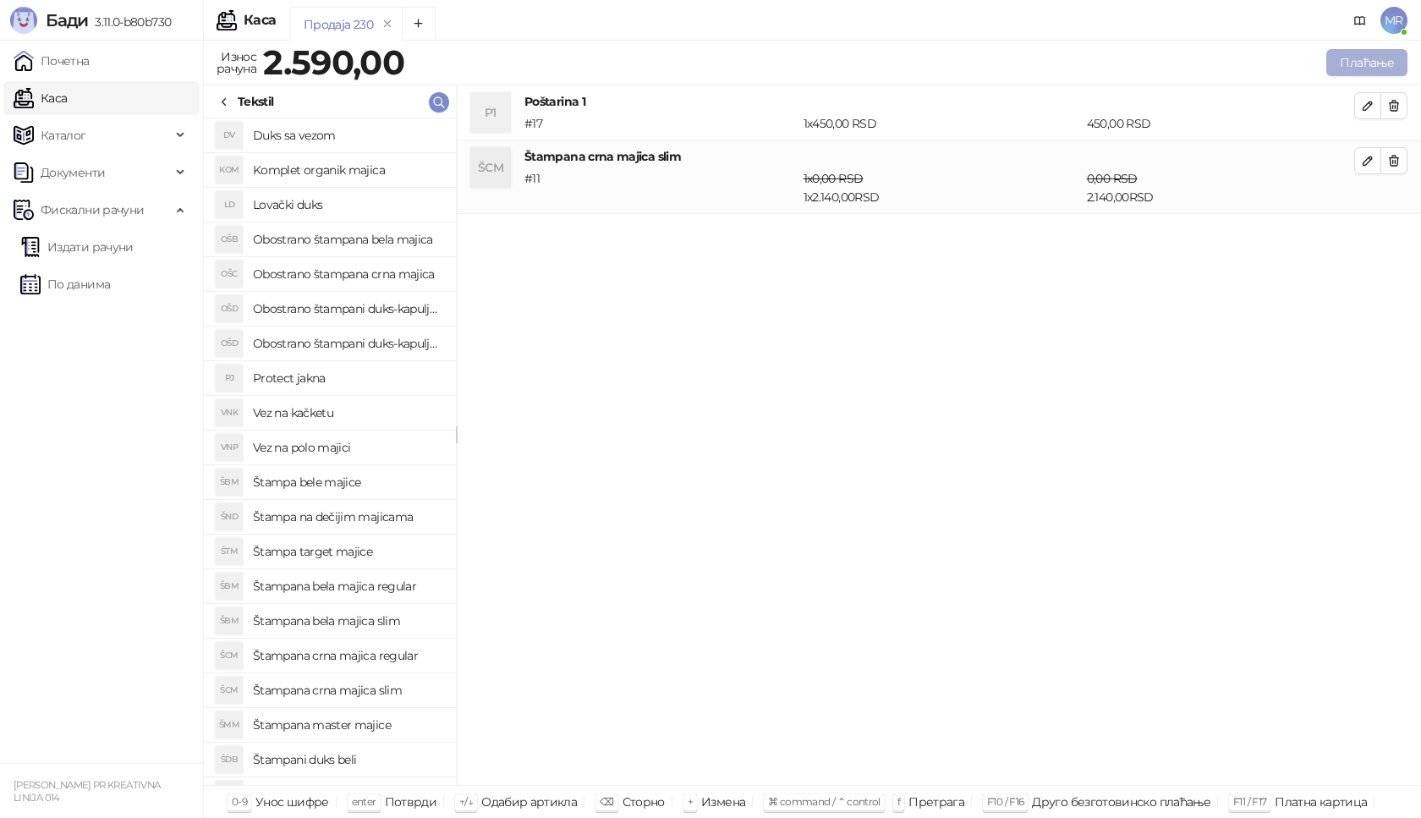
click at [1391, 63] on button "Плаћање" at bounding box center [1367, 62] width 81 height 27
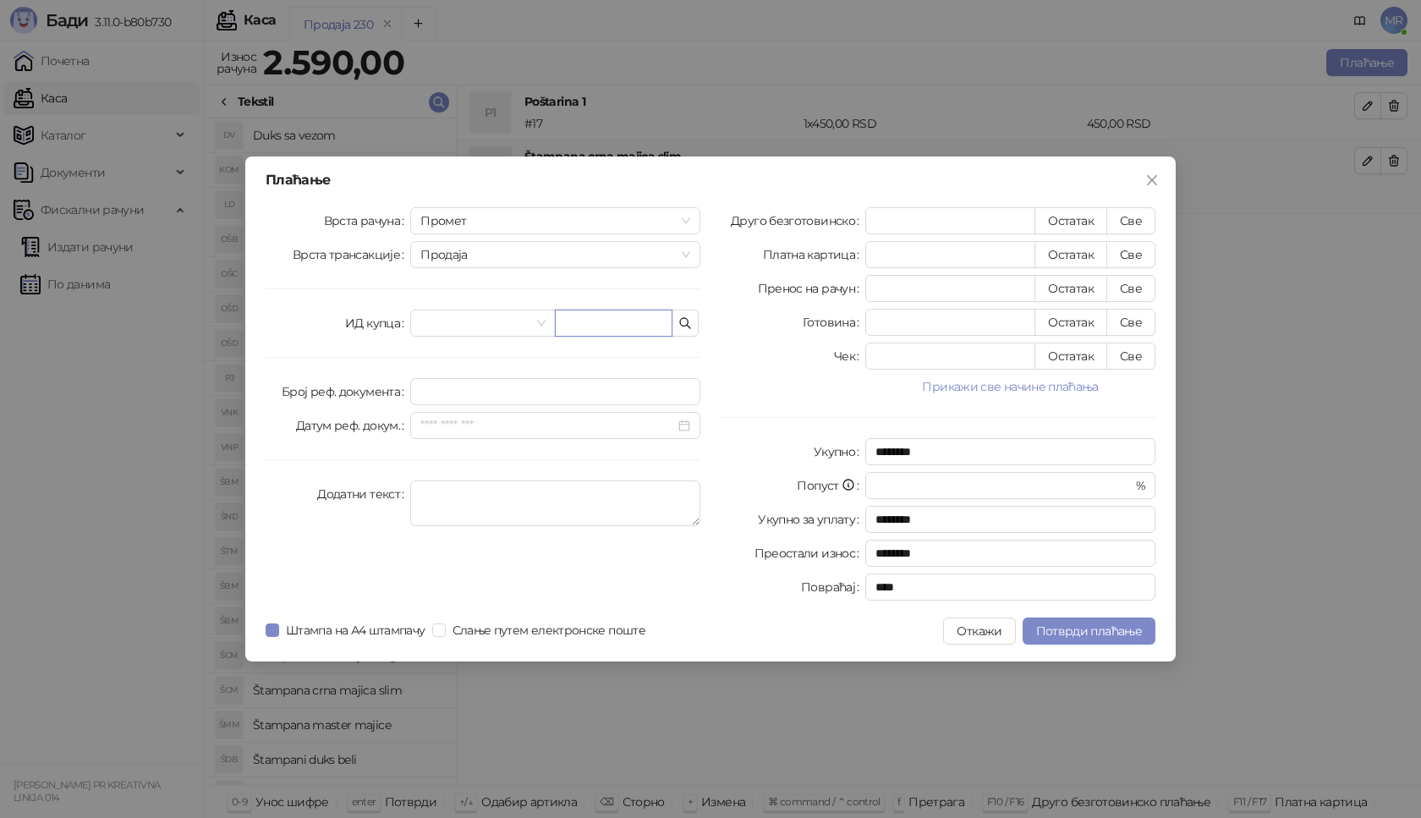
click at [586, 321] on input "text" at bounding box center [614, 323] width 118 height 27
paste input "**********"
type input "**********"
click at [1134, 220] on button "Све" at bounding box center [1131, 220] width 49 height 27
type input "****"
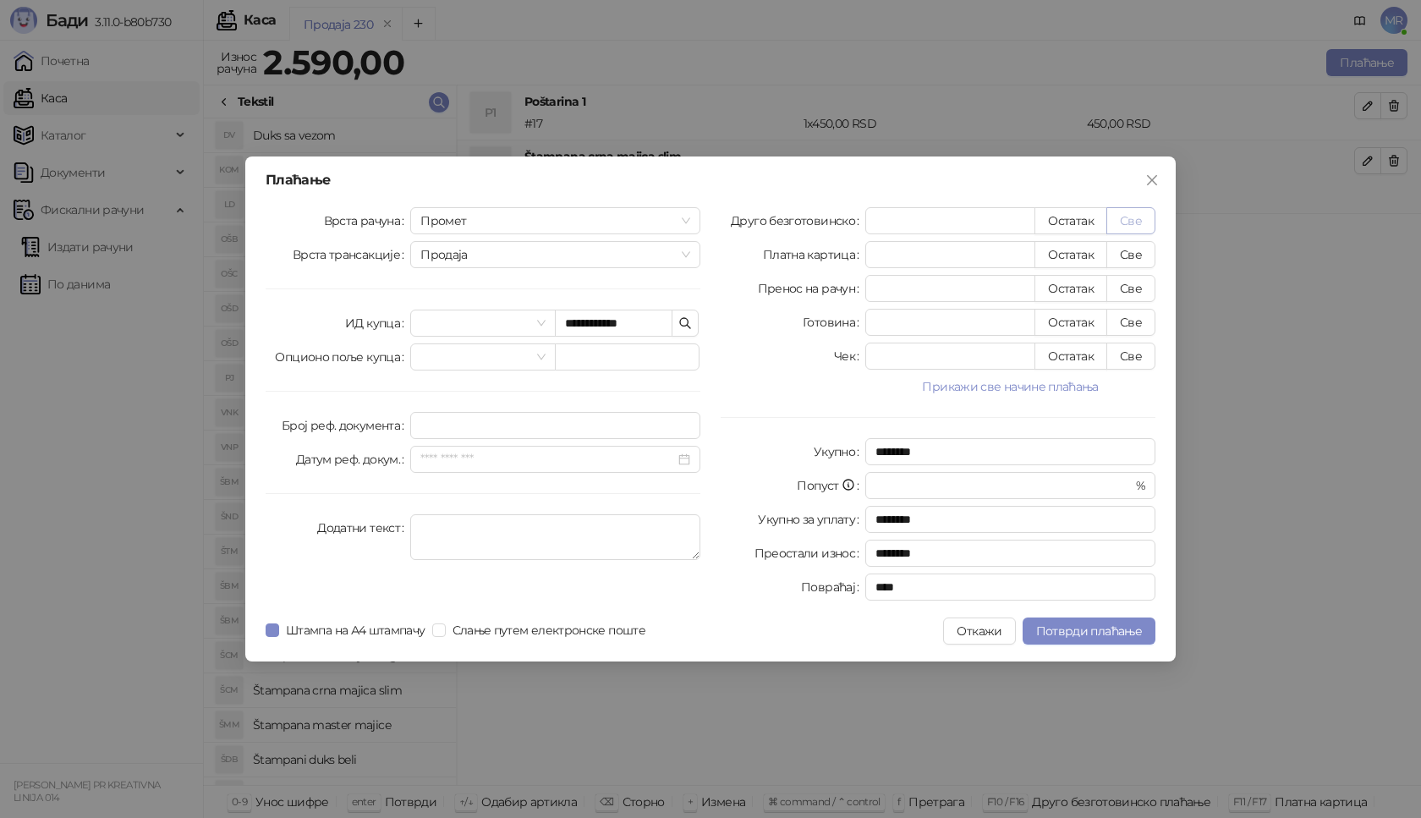
type input "****"
click at [1124, 629] on span "Потврди плаћање" at bounding box center [1089, 631] width 106 height 15
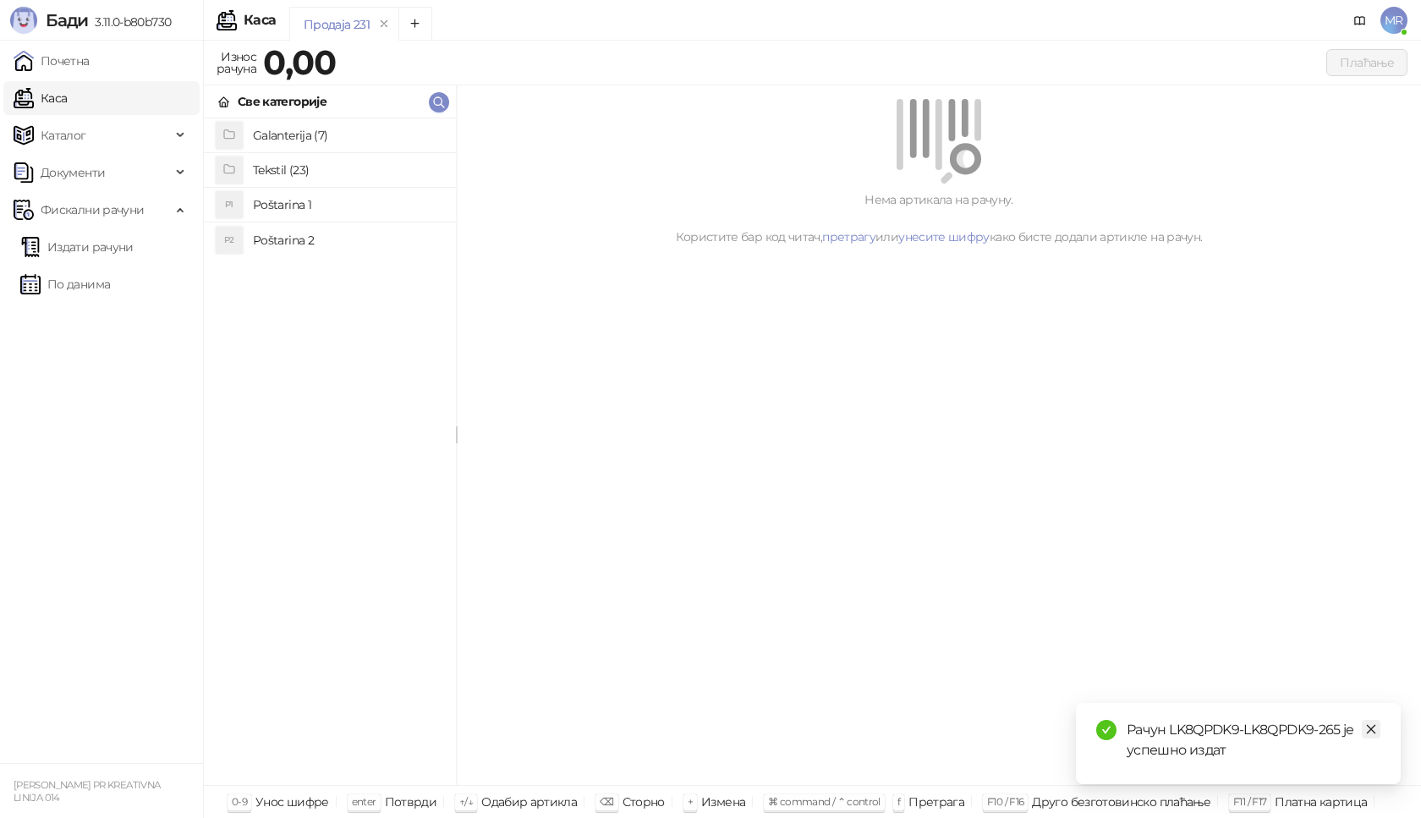
click at [1372, 729] on icon "close" at bounding box center [1371, 729] width 9 height 9
click at [119, 246] on link "Издати рачуни" at bounding box center [76, 247] width 113 height 34
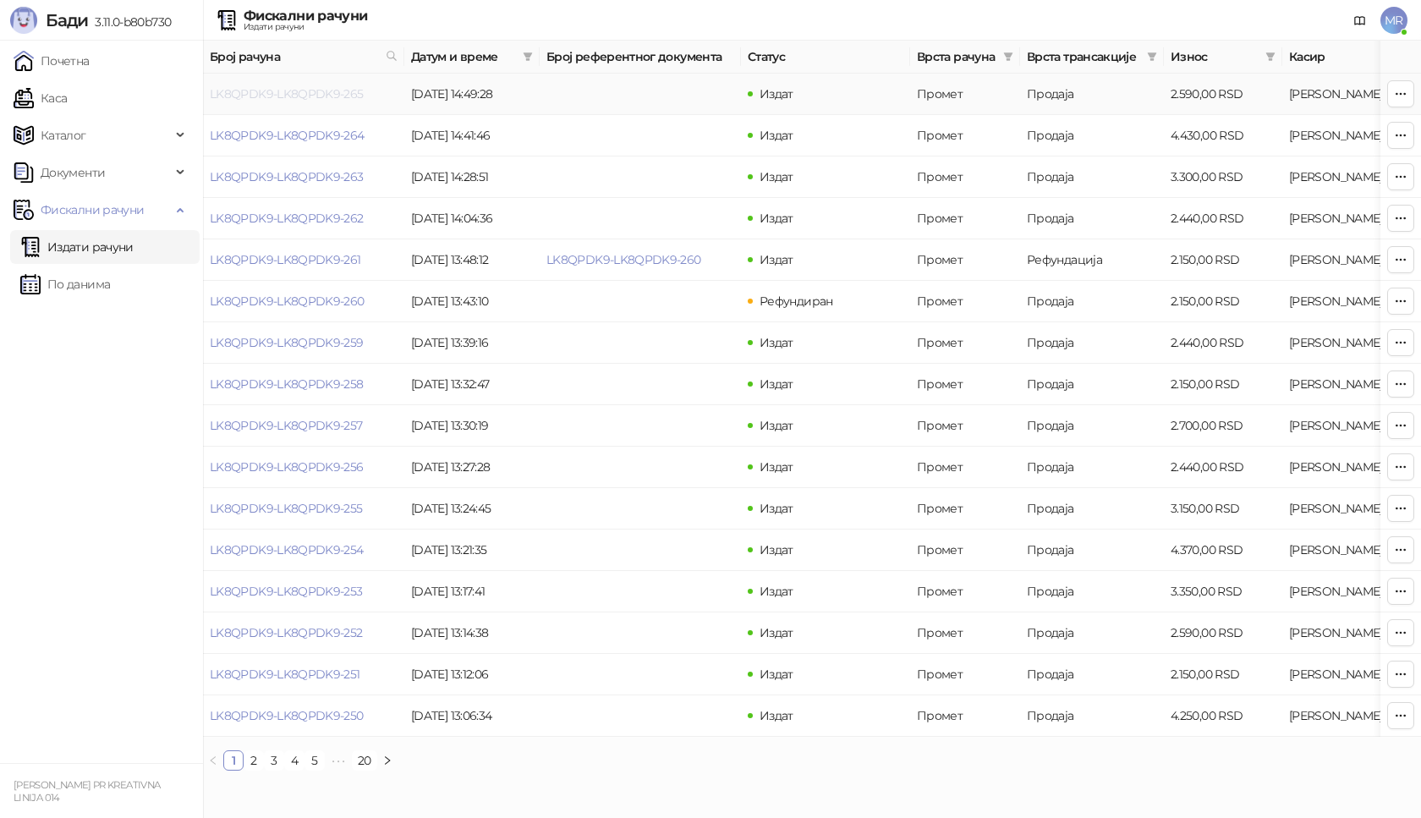
click at [311, 97] on link "LK8QPDK9-LK8QPDK9-265" at bounding box center [287, 93] width 154 height 15
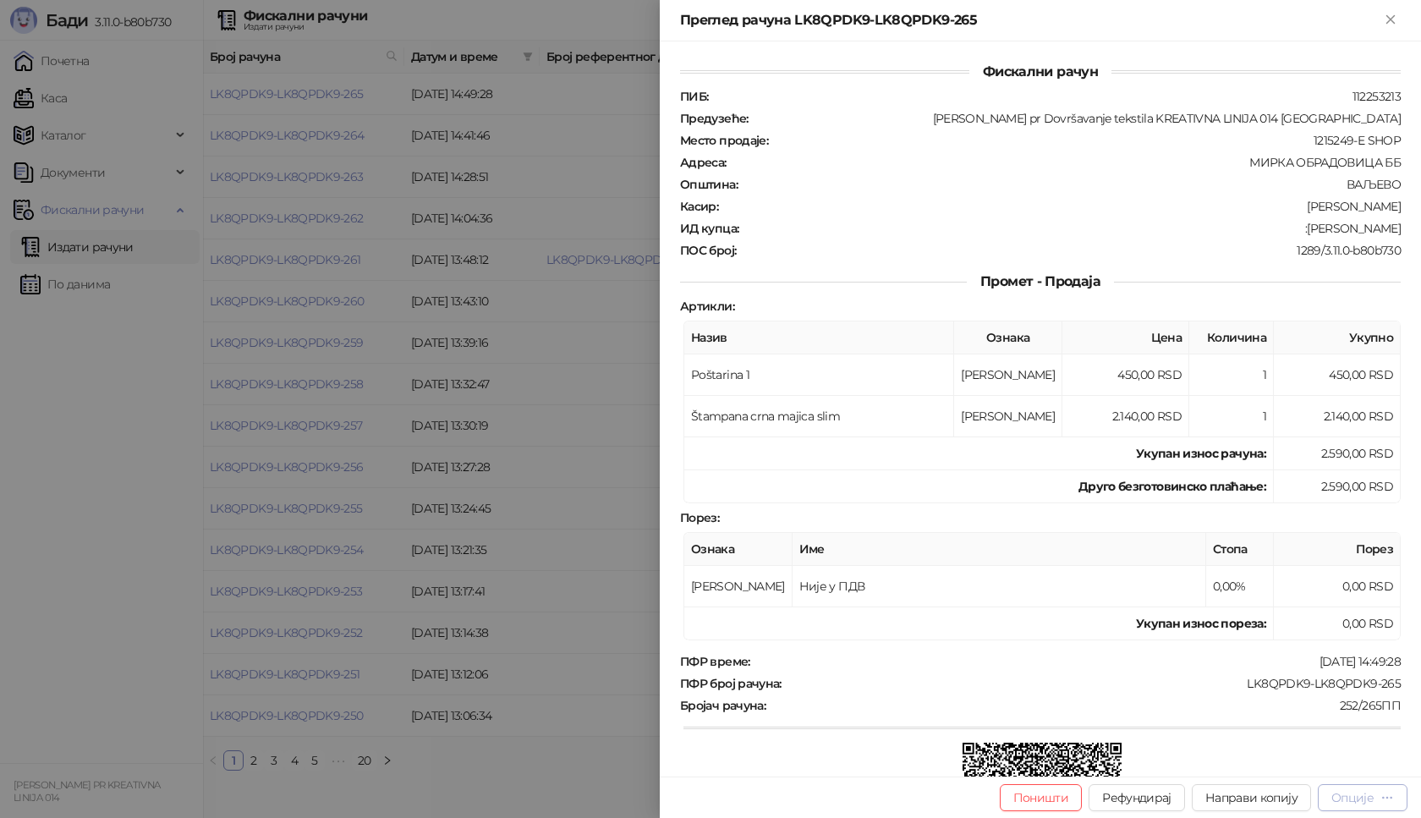
click at [1370, 803] on div "Опције" at bounding box center [1353, 797] width 42 height 15
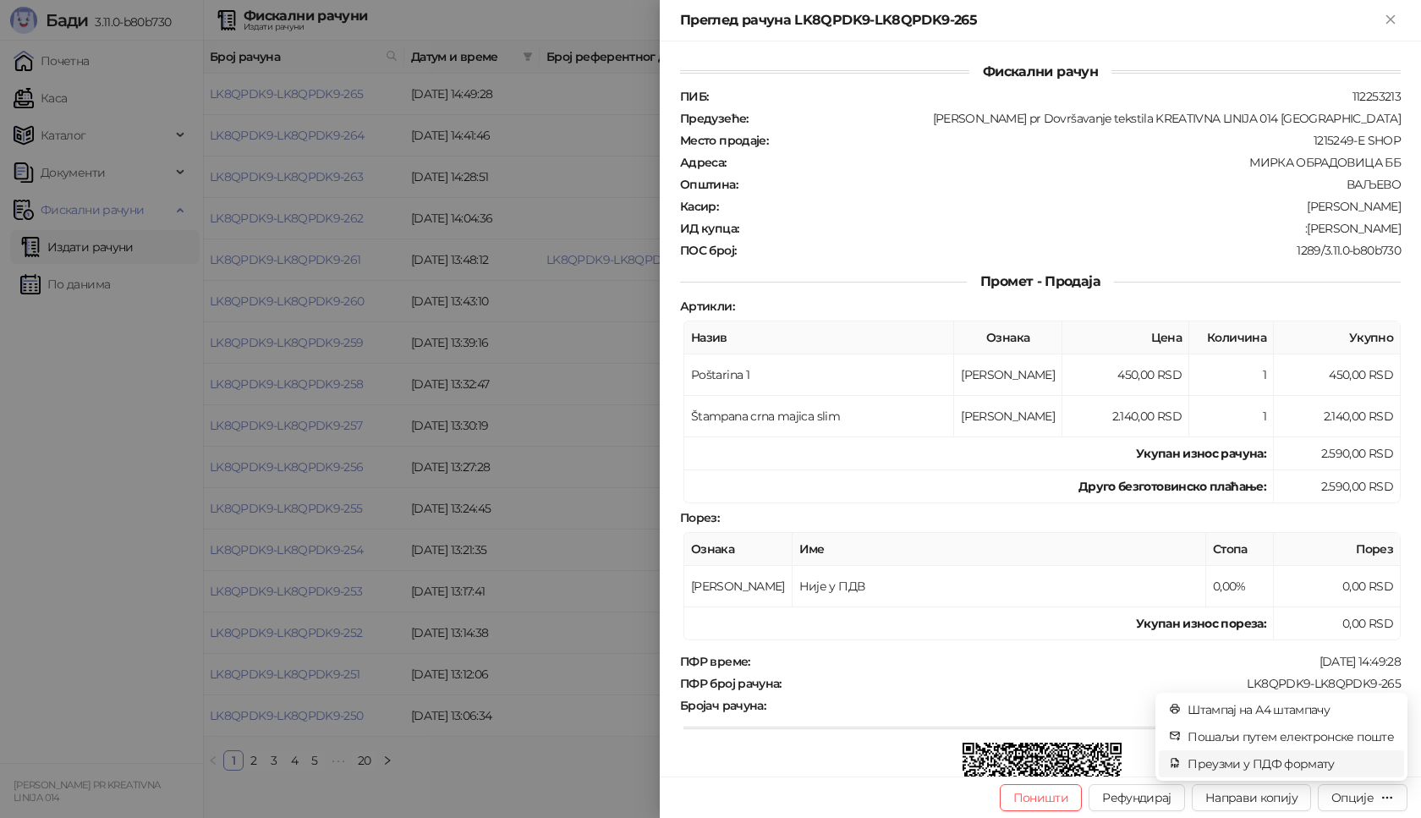
click at [1322, 758] on span "Преузми у ПДФ формату" at bounding box center [1291, 764] width 206 height 19
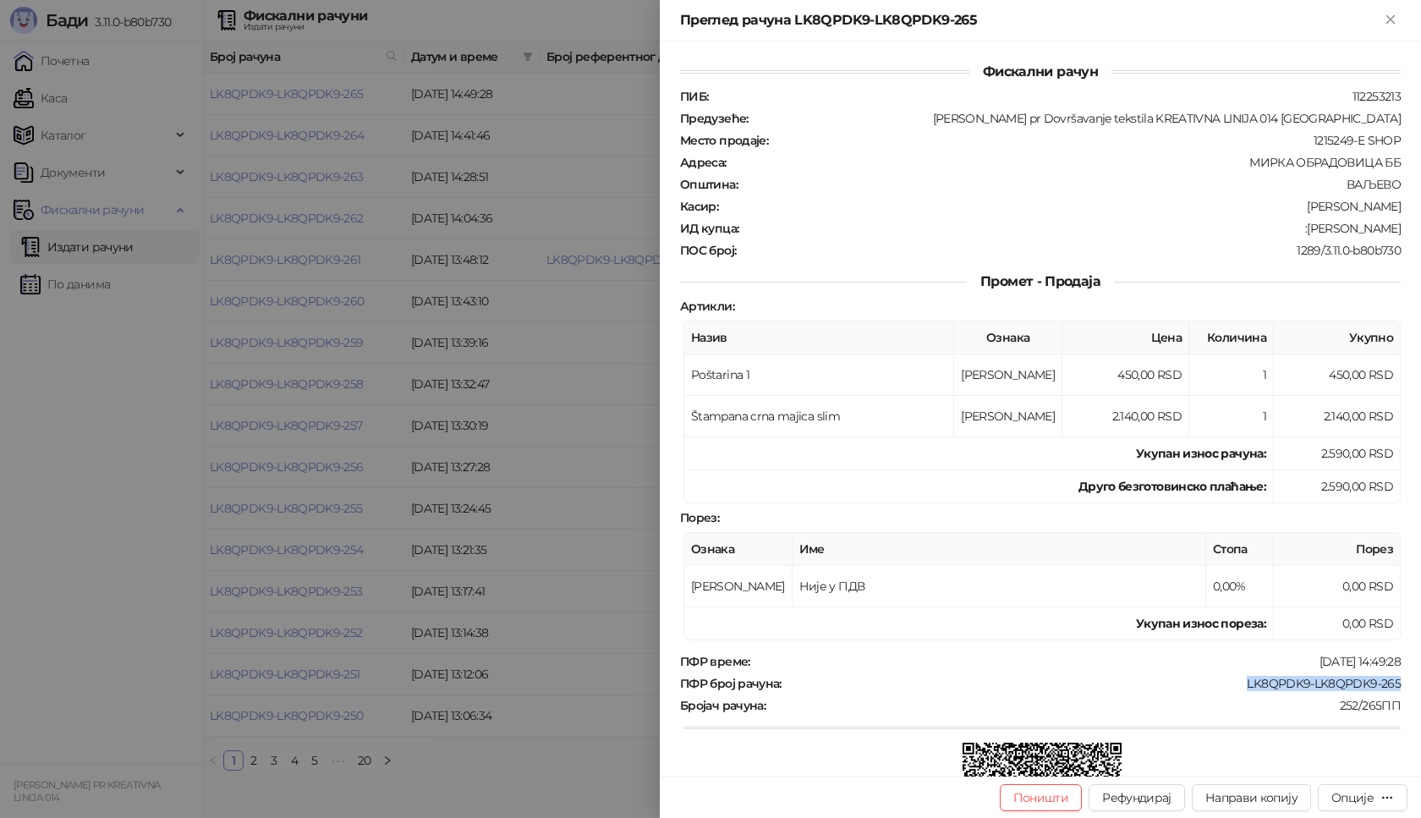
drag, startPoint x: 1227, startPoint y: 682, endPoint x: 1408, endPoint y: 693, distance: 181.4
click at [1408, 693] on div "Фискални рачун ПИБ : 112253213 Предузеће : Marija Raković pr Dovršavanje teksti…" at bounding box center [1040, 408] width 761 height 735
copy div "LK8QPDK9-LK8QPDK9-265"
drag, startPoint x: 1326, startPoint y: 232, endPoint x: 1388, endPoint y: 231, distance: 62.6
click at [1388, 231] on div "ИД купца : :sasa nikolic" at bounding box center [1041, 228] width 728 height 15
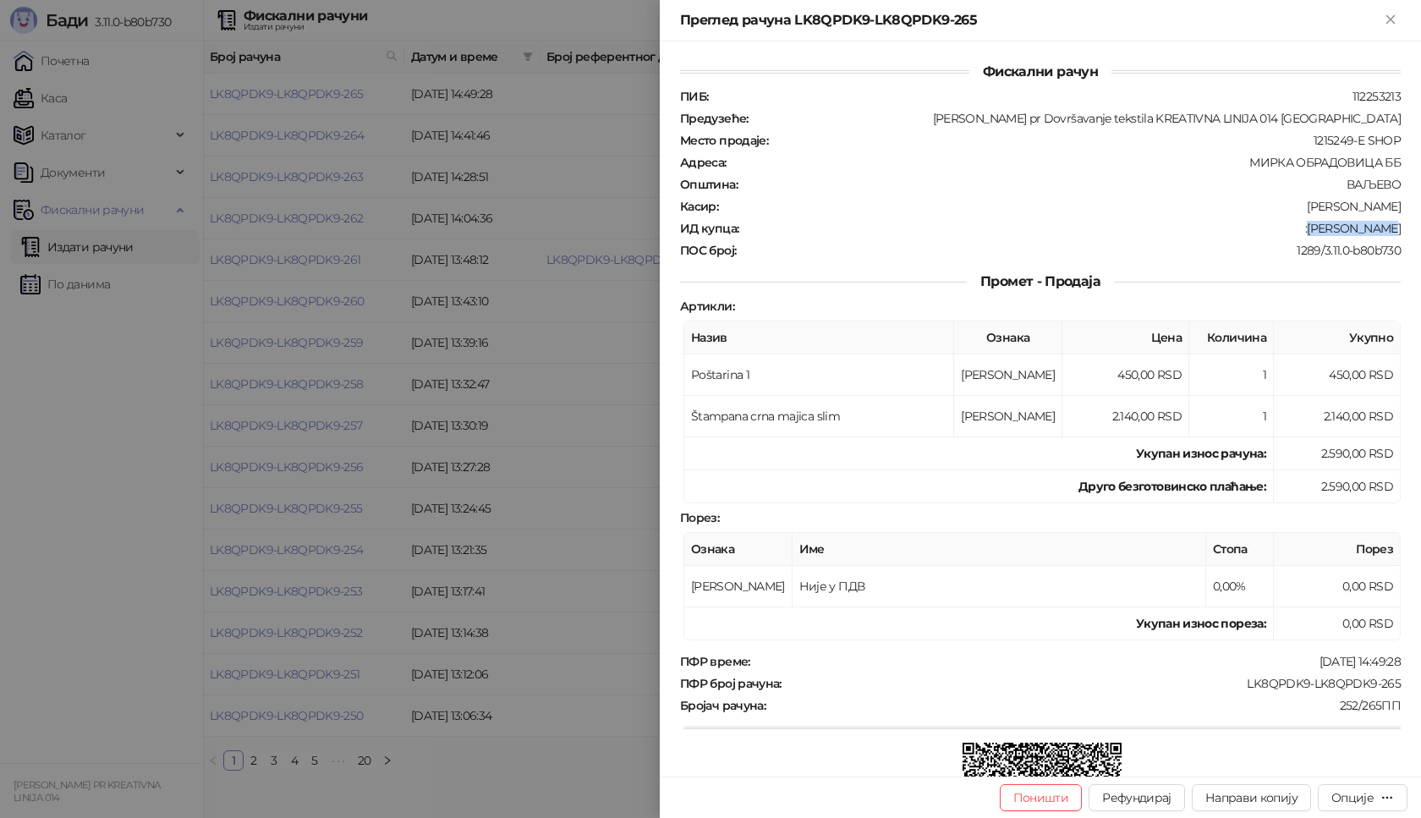
copy div "sasa nikolic"
click at [1383, 21] on icon "Close" at bounding box center [1390, 19] width 15 height 15
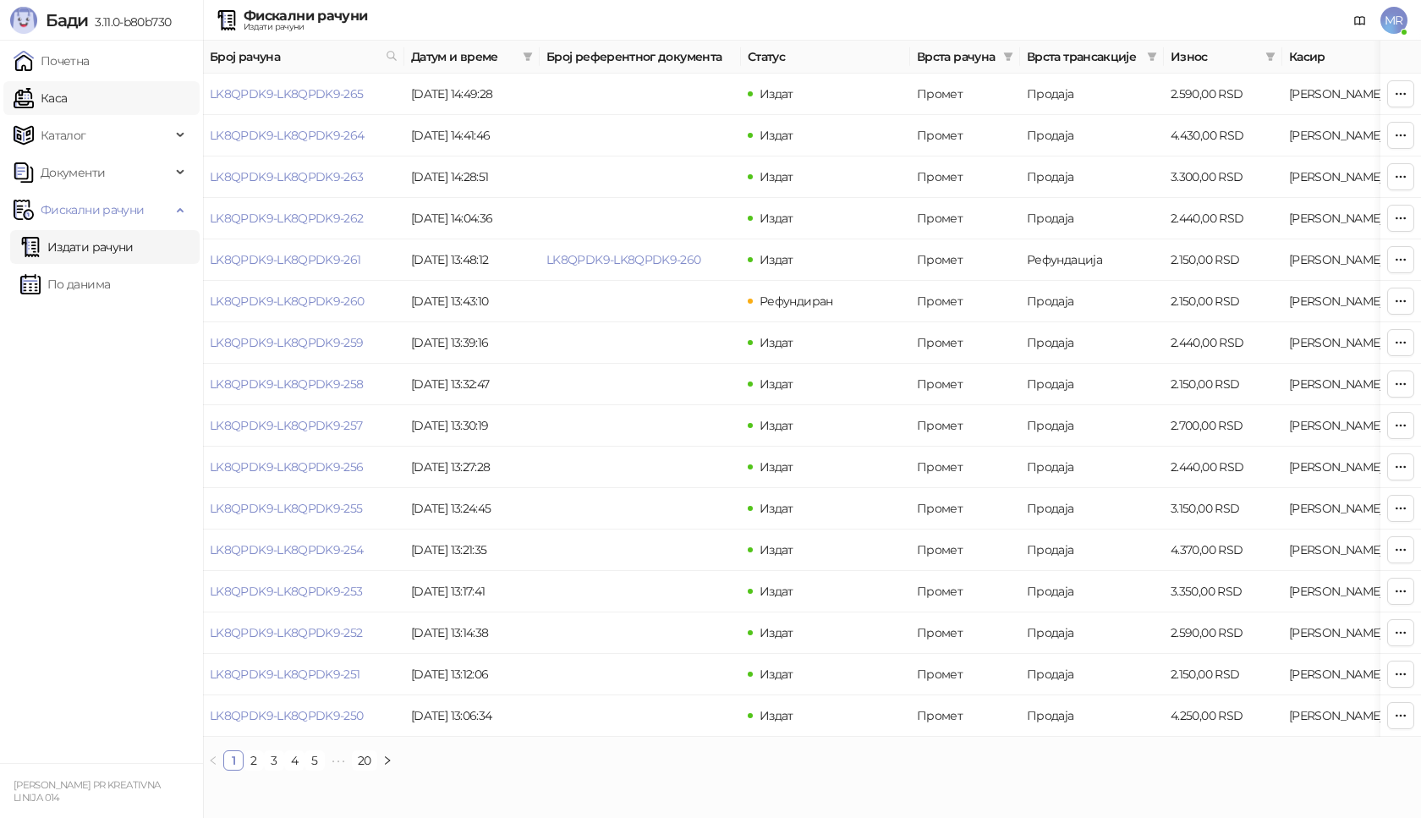
click at [61, 110] on link "Каса" at bounding box center [40, 98] width 53 height 34
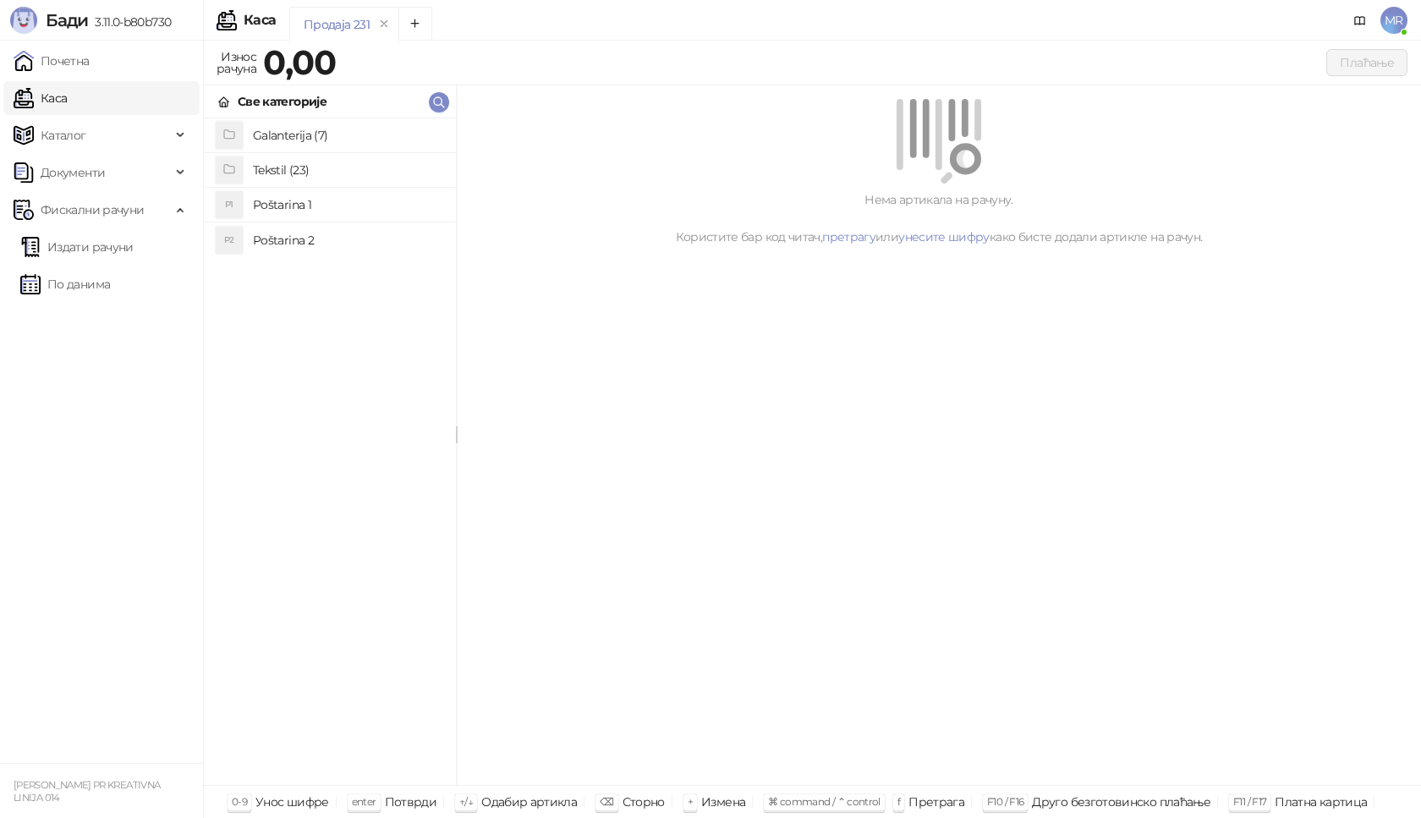
click at [330, 210] on h4 "Poštarina 1" at bounding box center [348, 204] width 190 height 27
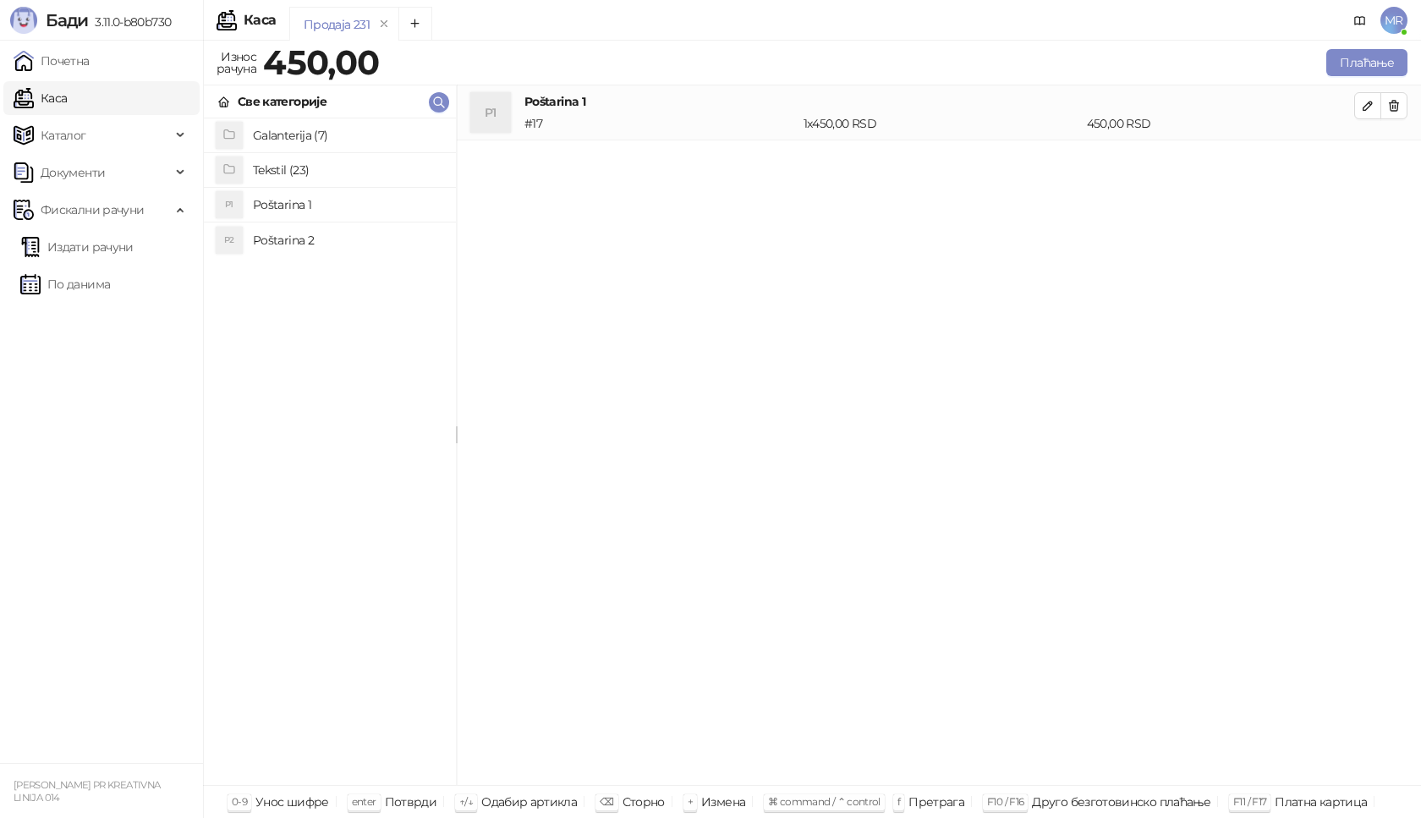
click at [337, 165] on h4 "Tekstil (23)" at bounding box center [348, 170] width 190 height 27
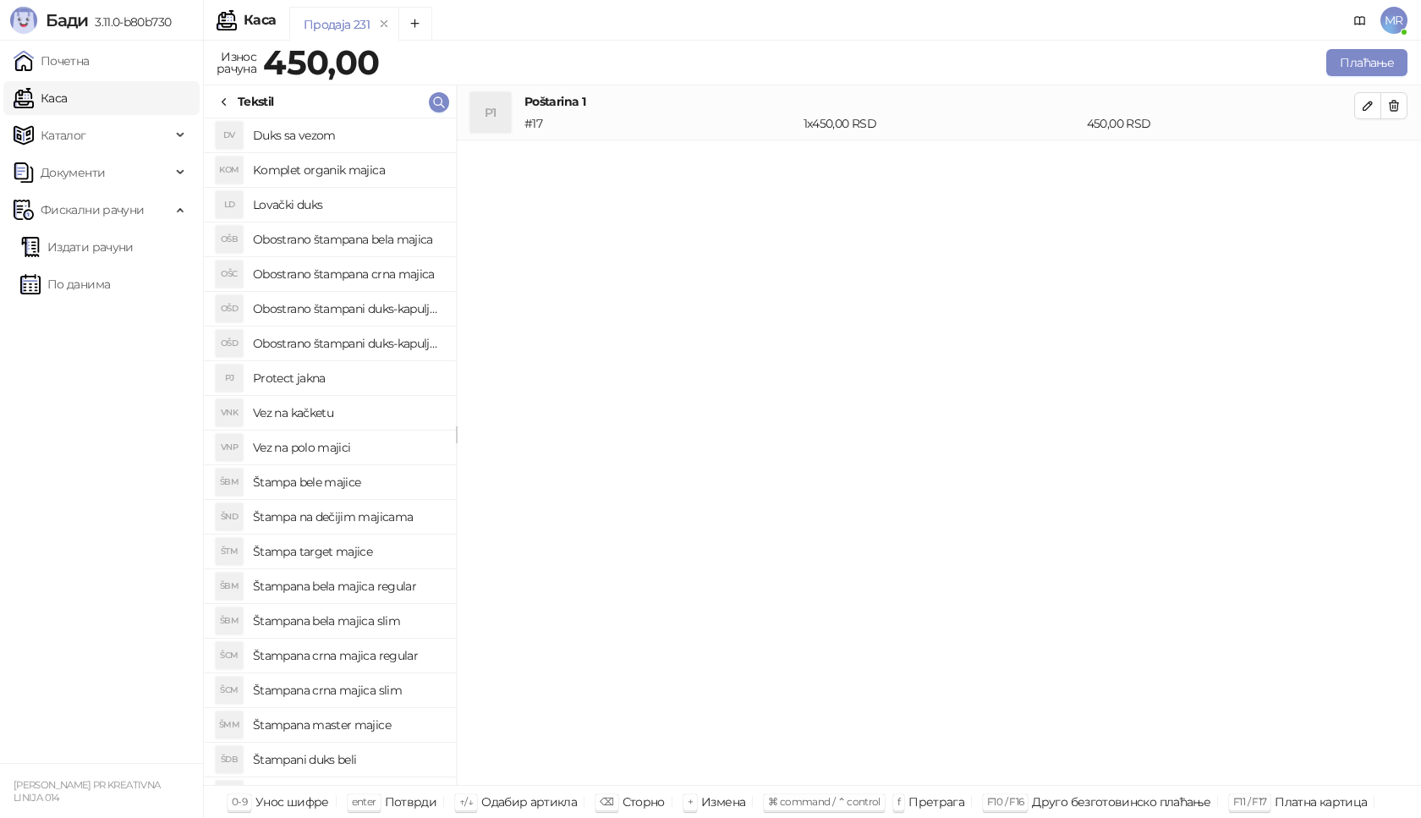
click at [381, 656] on h4 "Štampana crna majica regular" at bounding box center [348, 655] width 190 height 27
click at [1366, 162] on icon "button" at bounding box center [1368, 161] width 14 height 14
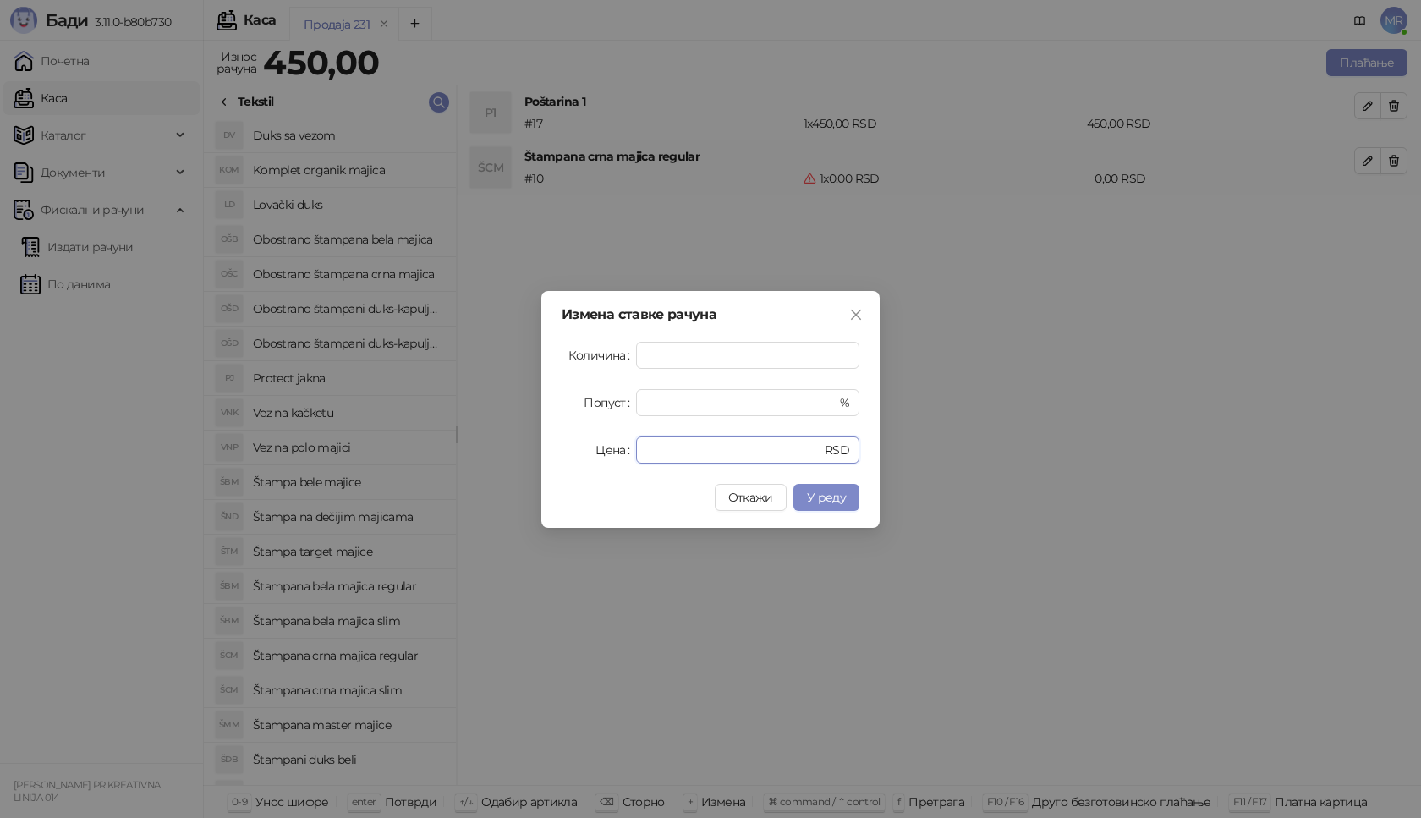
drag, startPoint x: 670, startPoint y: 451, endPoint x: 538, endPoint y: 451, distance: 132.0
click at [538, 451] on div "Измена ставке рачуна Количина * Попуст * % Цена * RSD Откажи У реду" at bounding box center [710, 409] width 1421 height 818
type input "****"
click at [816, 497] on span "У реду" at bounding box center [826, 497] width 39 height 15
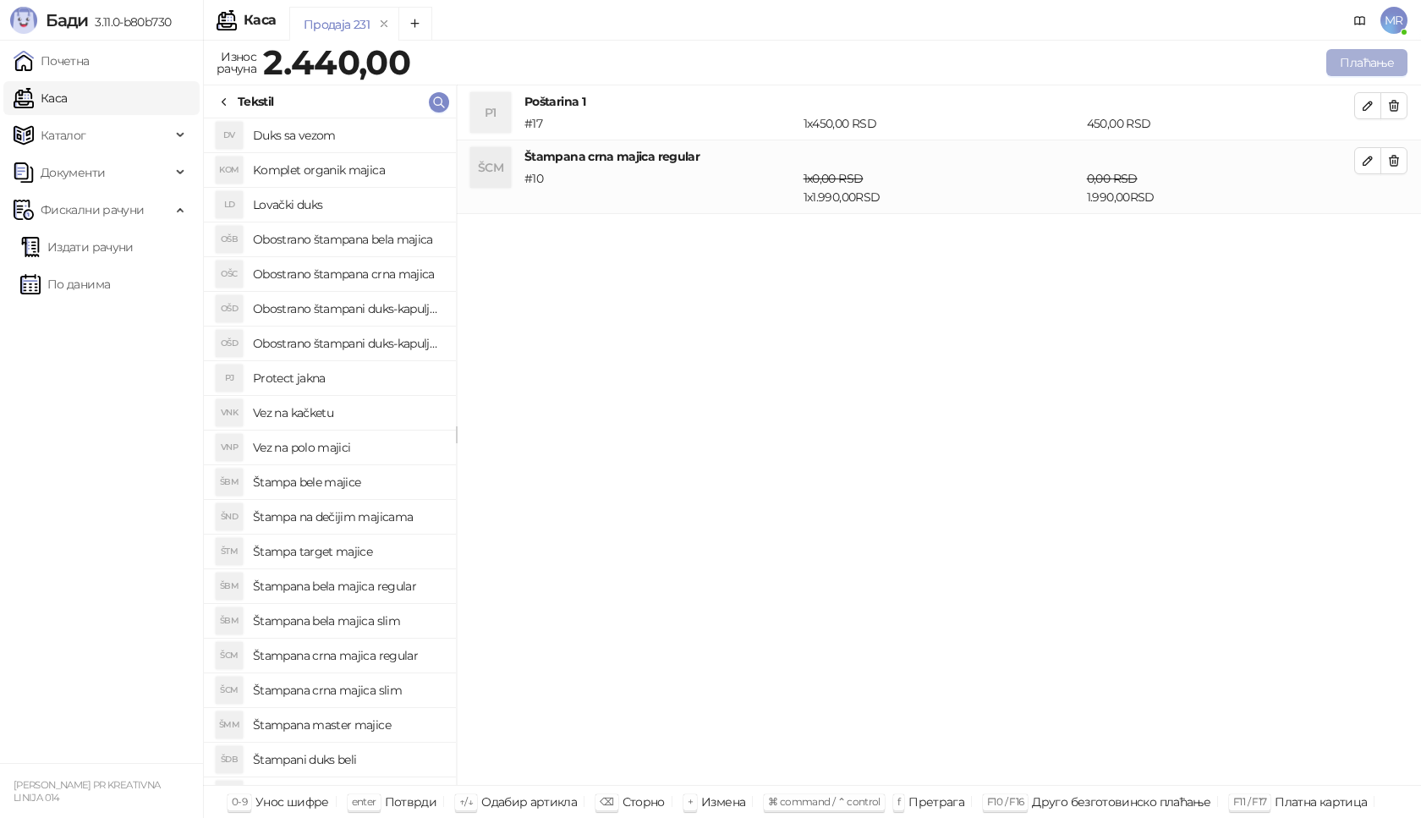
click at [1353, 61] on button "Плаћање" at bounding box center [1367, 62] width 81 height 27
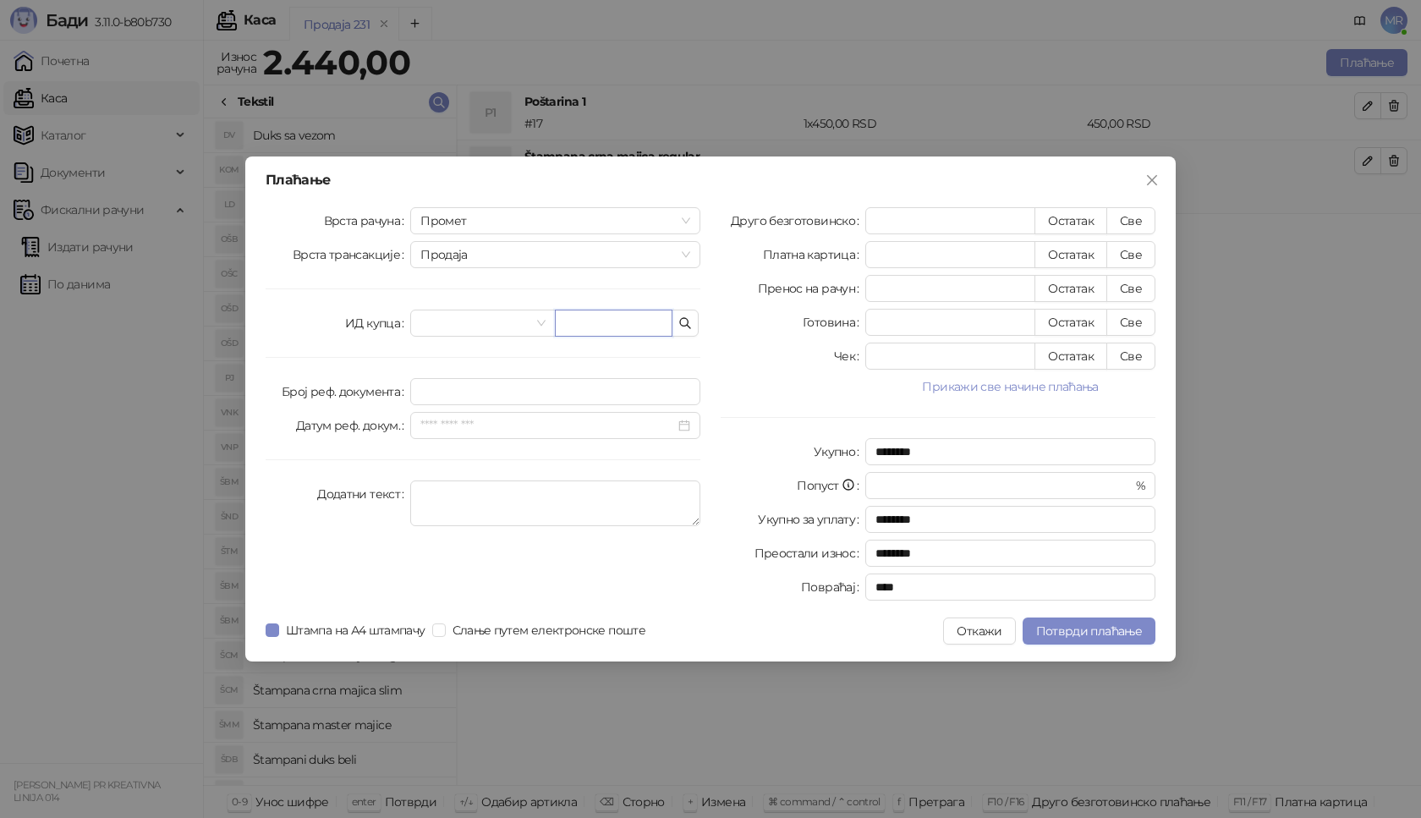
click at [602, 320] on input "text" at bounding box center [614, 323] width 118 height 27
type input "**********"
click at [1130, 215] on button "Све" at bounding box center [1131, 220] width 49 height 27
type input "****"
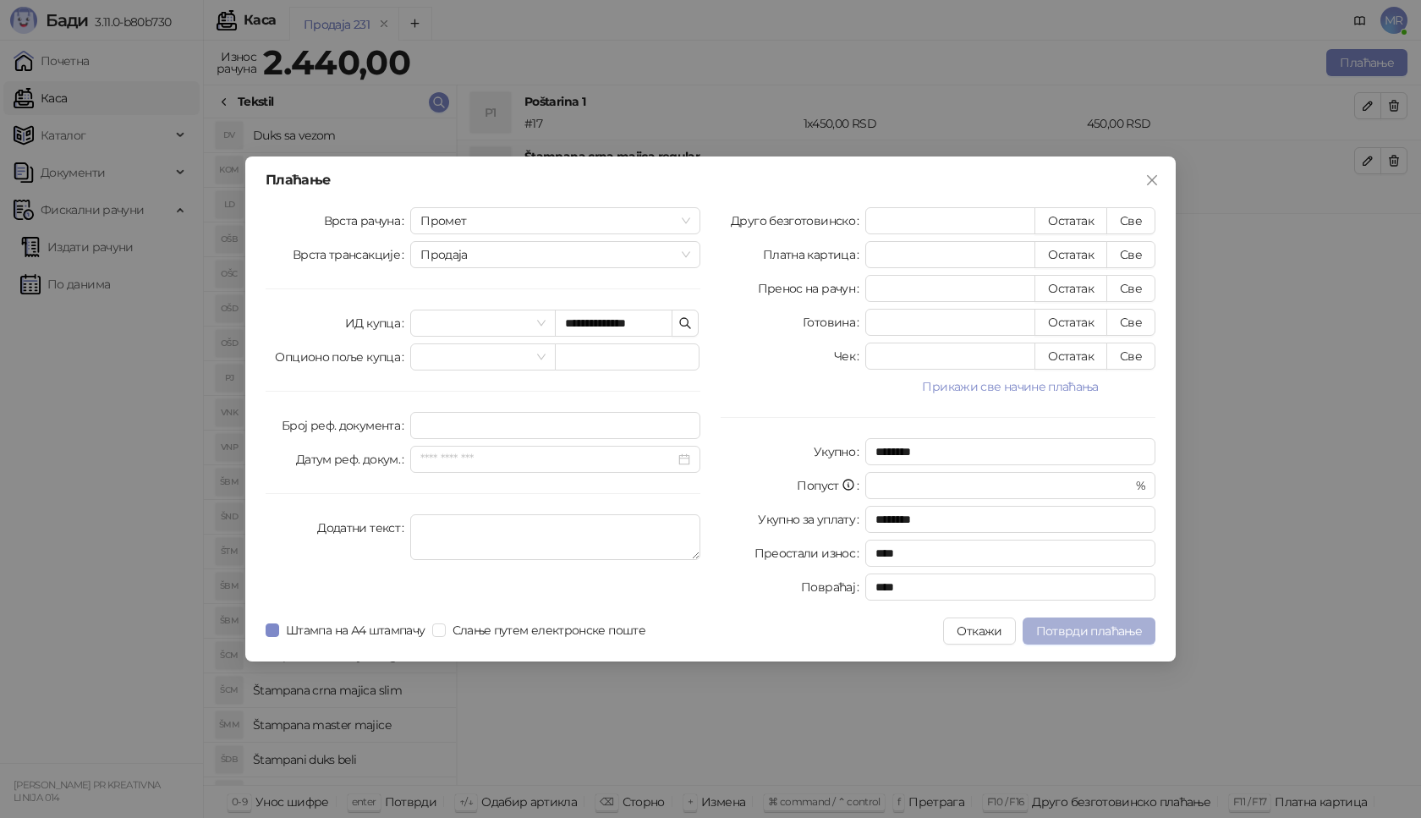
click at [1121, 635] on span "Потврди плаћање" at bounding box center [1089, 631] width 106 height 15
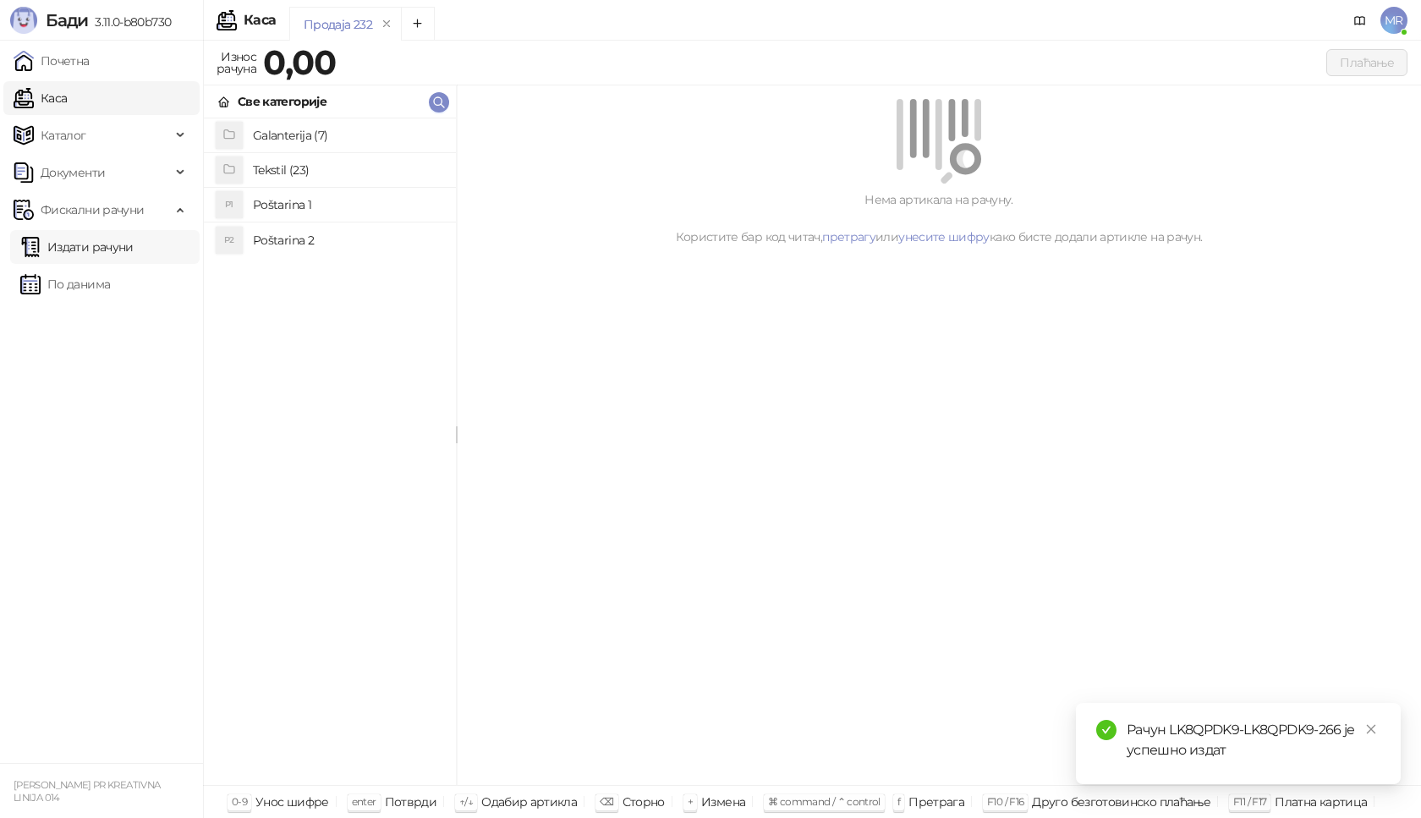
click at [124, 243] on link "Издати рачуни" at bounding box center [76, 247] width 113 height 34
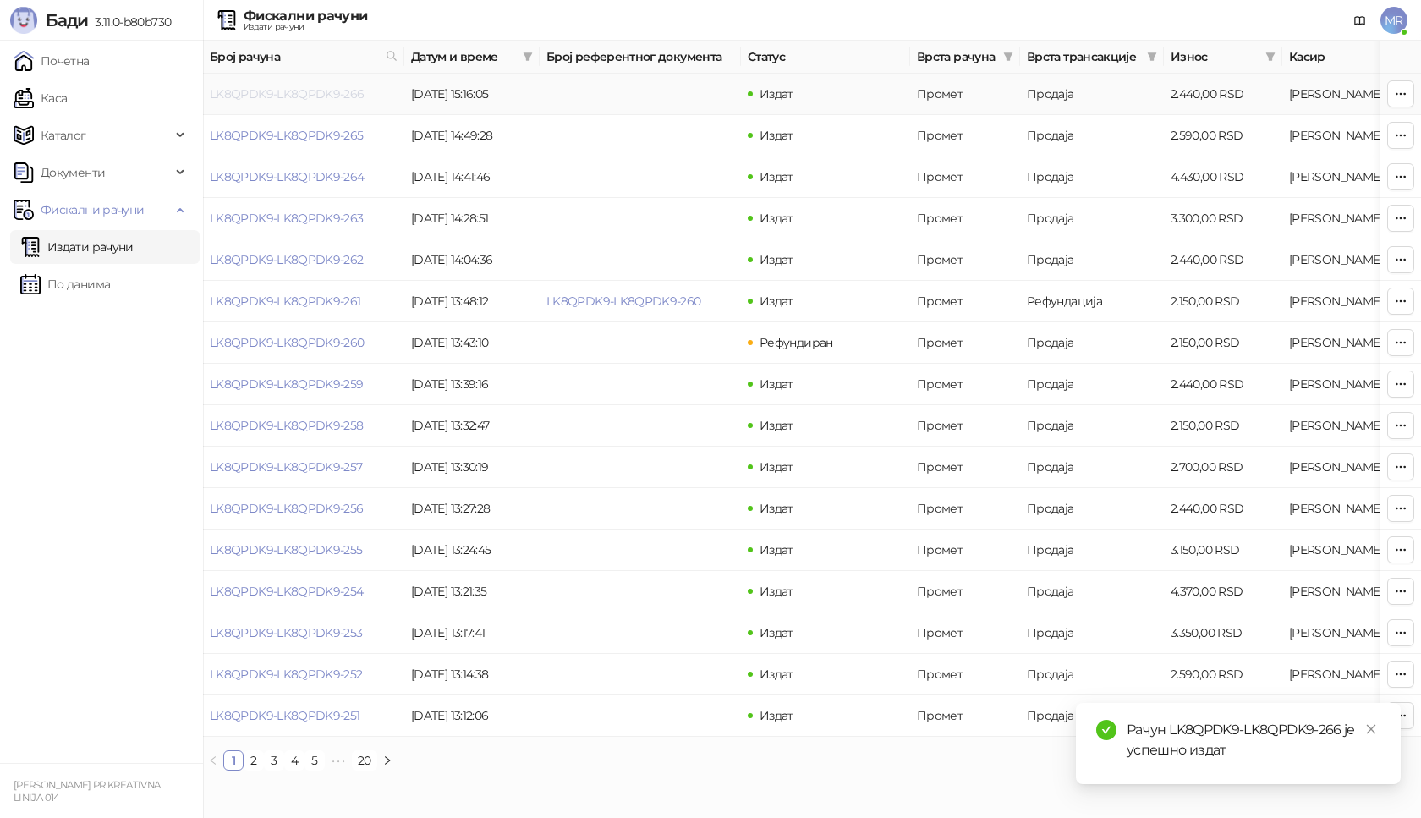
click at [321, 91] on link "LK8QPDK9-LK8QPDK9-266" at bounding box center [287, 93] width 155 height 15
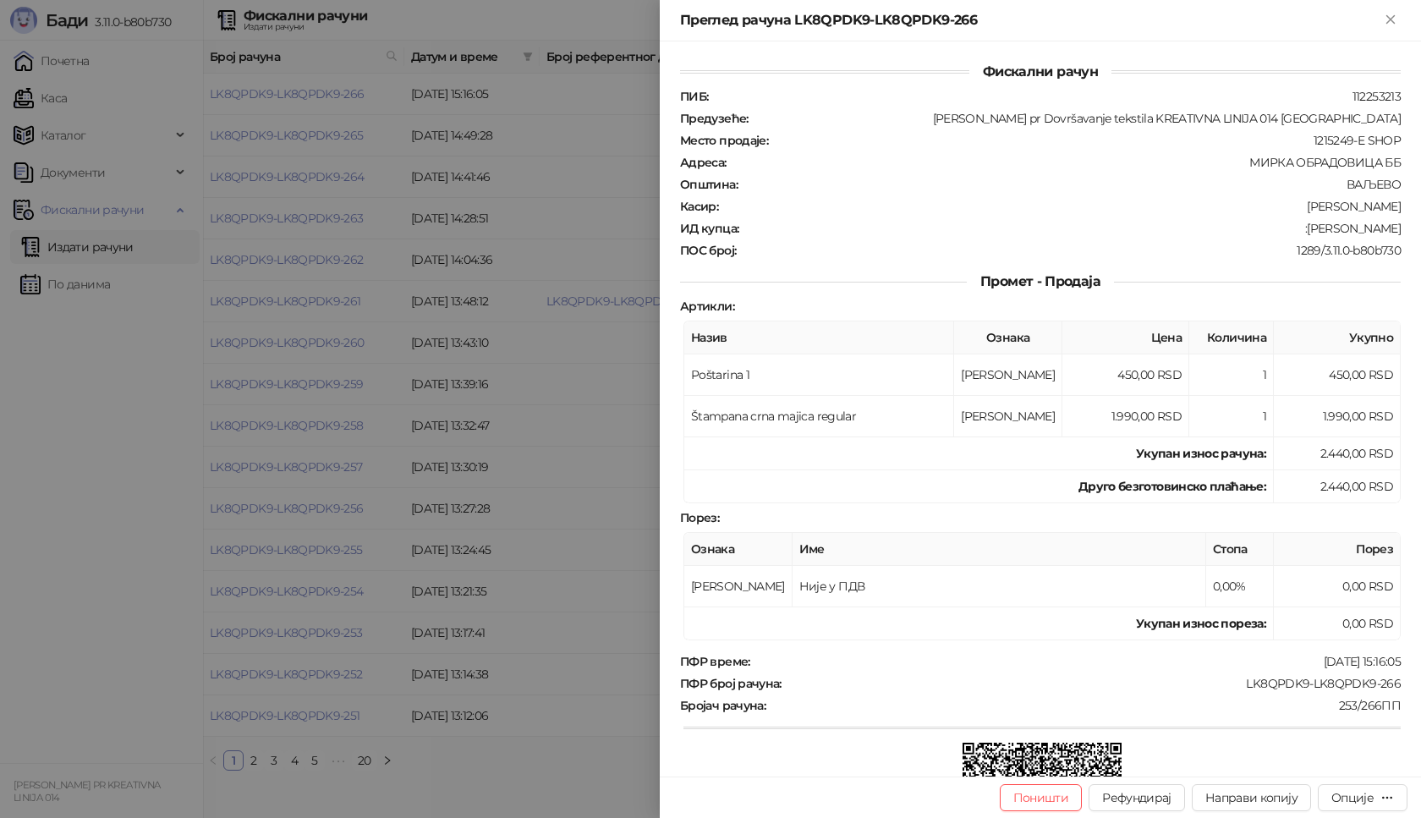
click at [1236, 684] on div "LK8QPDK9-LK8QPDK9-266" at bounding box center [1092, 683] width 619 height 15
click at [1345, 801] on div "Опције" at bounding box center [1353, 797] width 42 height 15
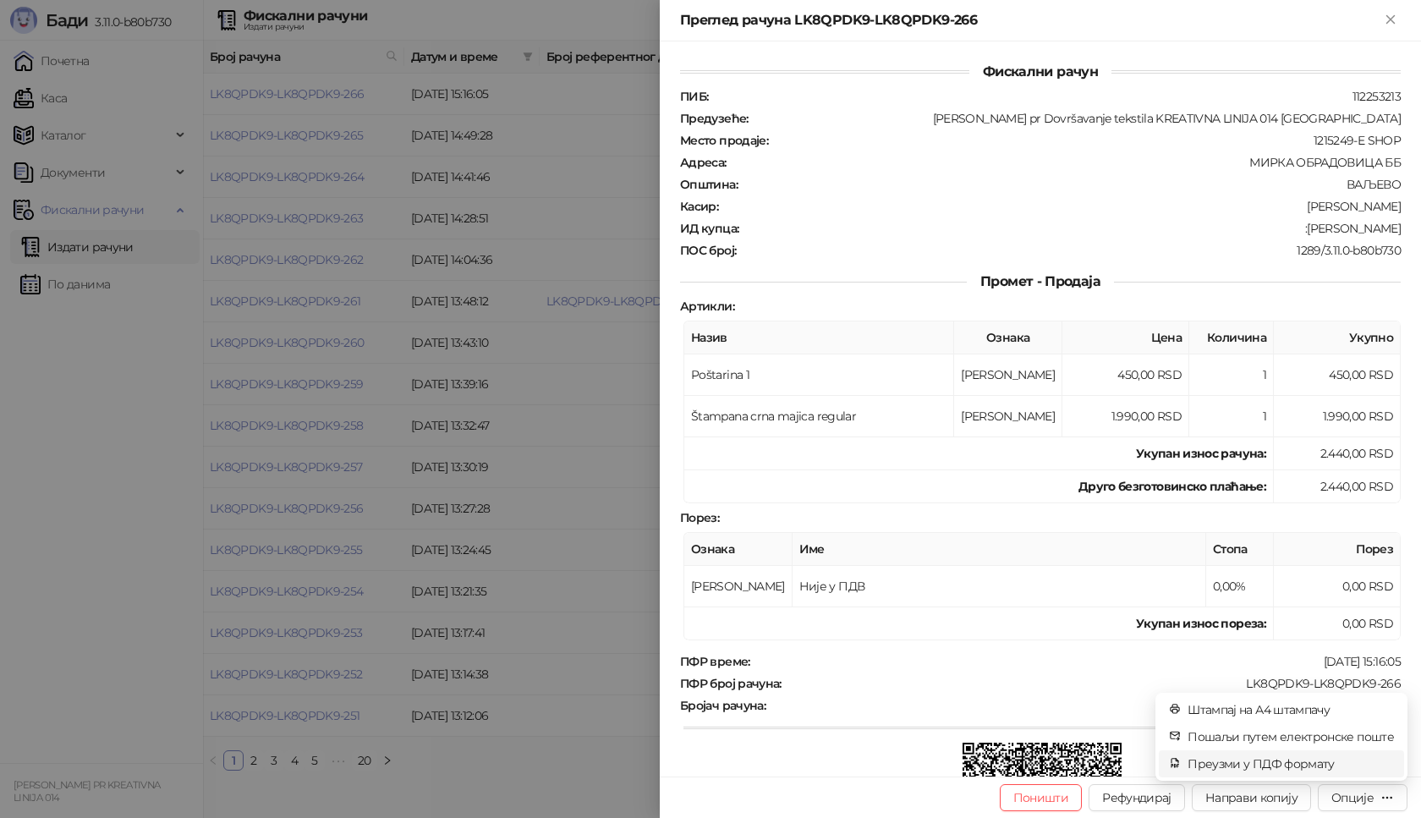
click at [1306, 763] on span "Преузми у ПДФ формату" at bounding box center [1291, 764] width 206 height 19
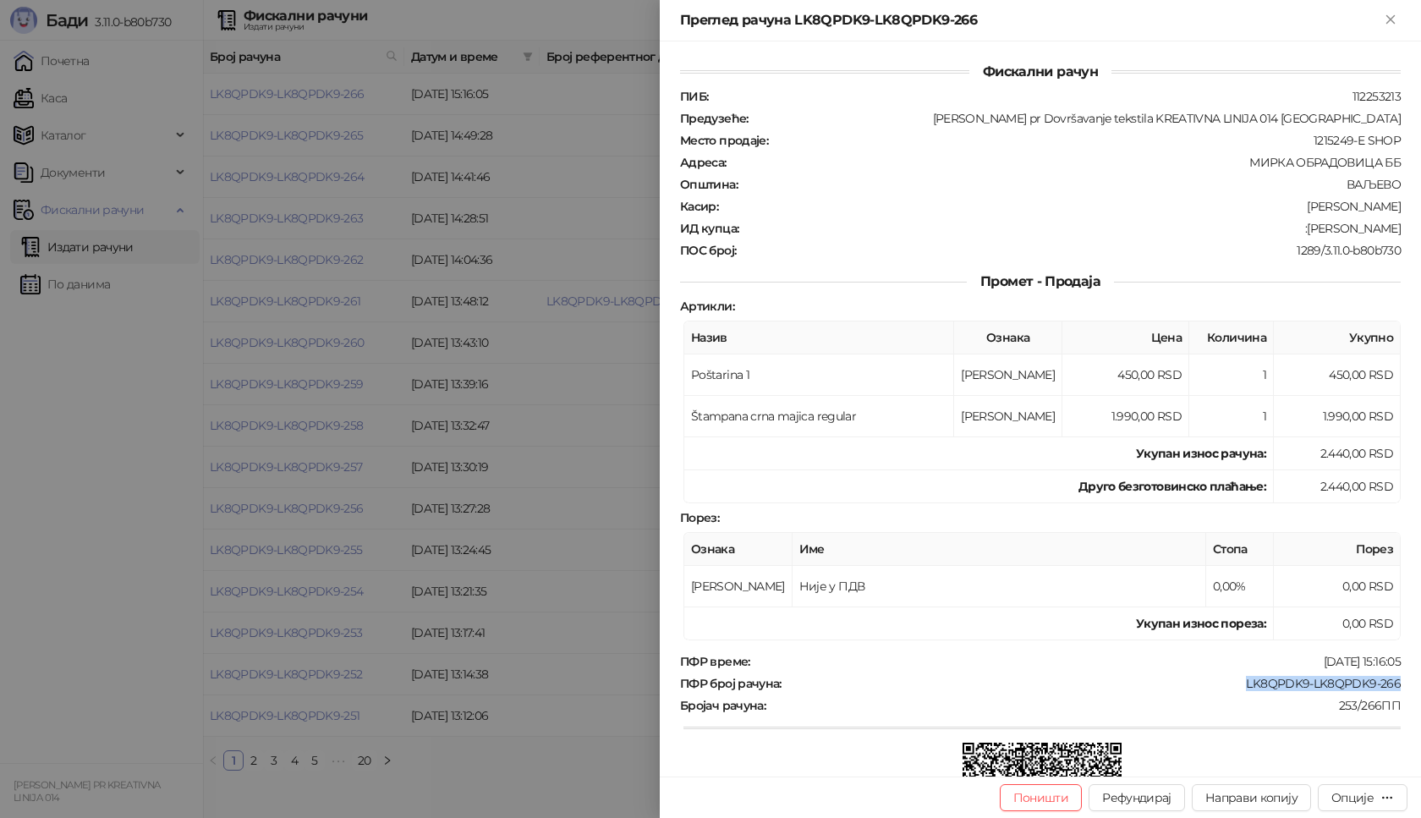
drag, startPoint x: 1232, startPoint y: 683, endPoint x: 1393, endPoint y: 686, distance: 160.8
click at [1393, 686] on div "Фискални рачун ПИБ : 112253213 Предузеће : Marija Raković pr Dovršavanje teksti…" at bounding box center [1040, 408] width 761 height 735
copy div "LK8QPDK9-LK8QPDK9-266"
drag, startPoint x: 1308, startPoint y: 226, endPoint x: 1393, endPoint y: 226, distance: 84.6
click at [1393, 226] on div "Фискални рачун ПИБ : 112253213 Предузеће : Marija Raković pr Dovršavanje teksti…" at bounding box center [1040, 408] width 761 height 735
